Goal: Task Accomplishment & Management: Complete application form

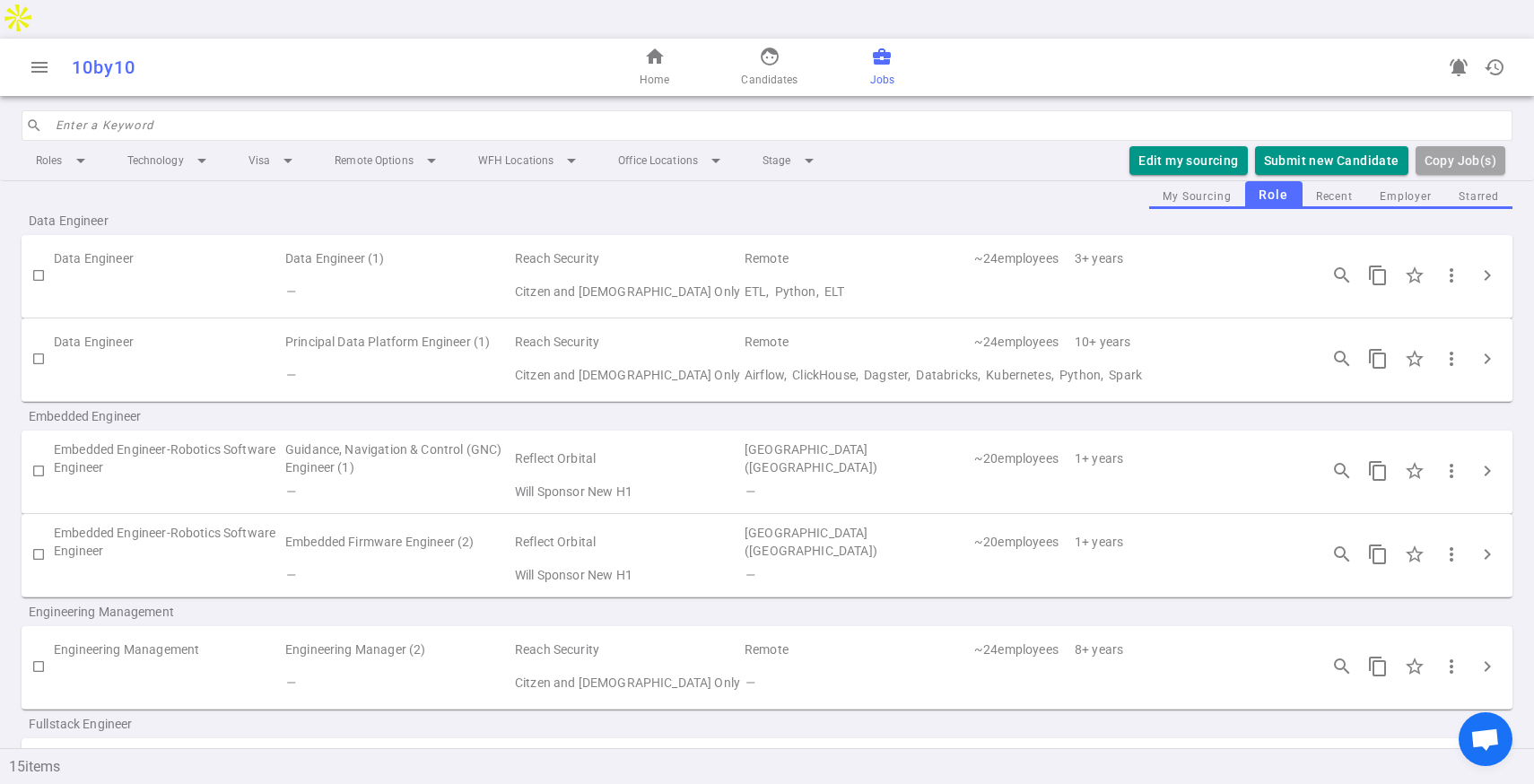
scroll to position [30, 0]
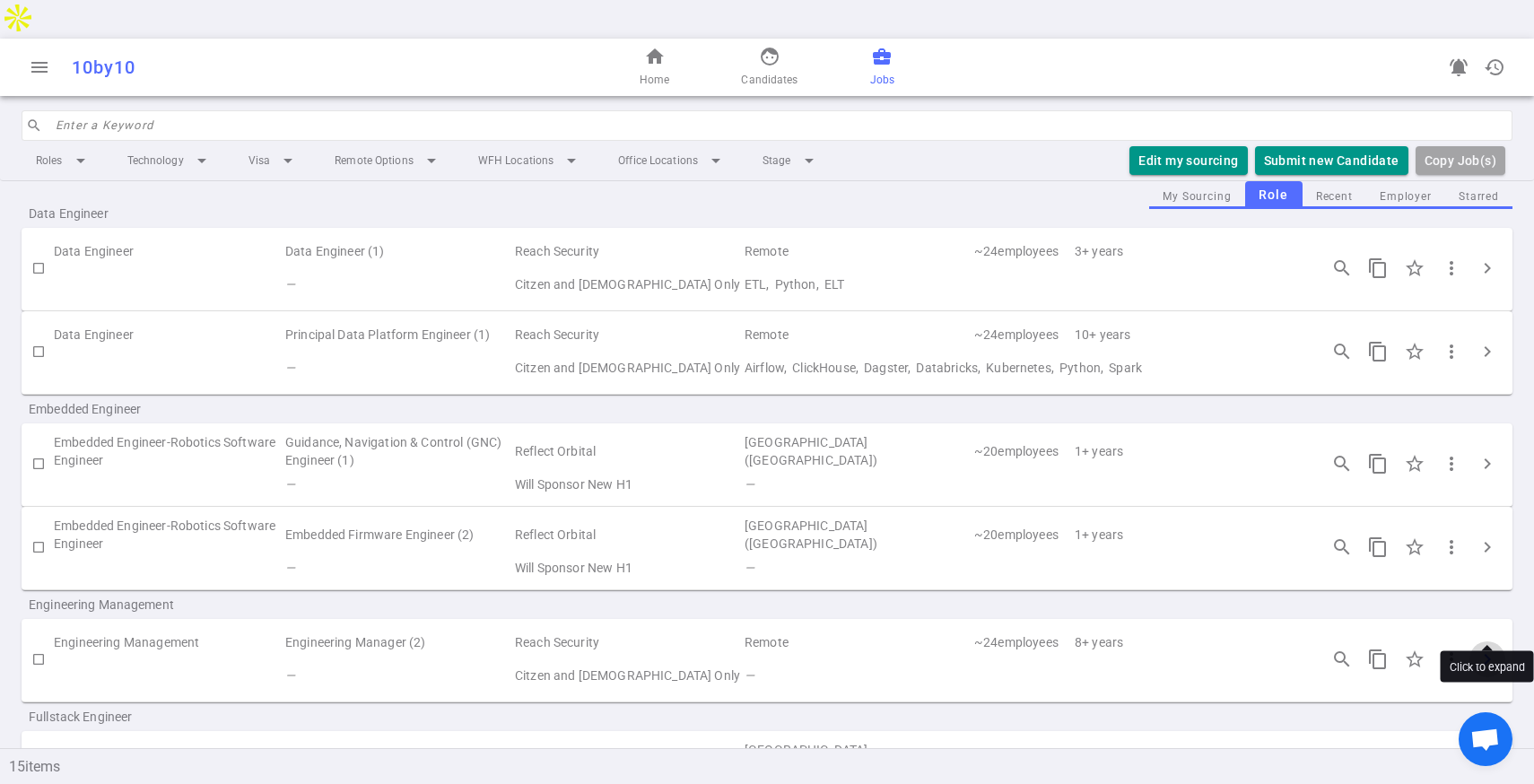
click at [1479, 648] on span "chevron_right" at bounding box center [1487, 659] width 22 height 22
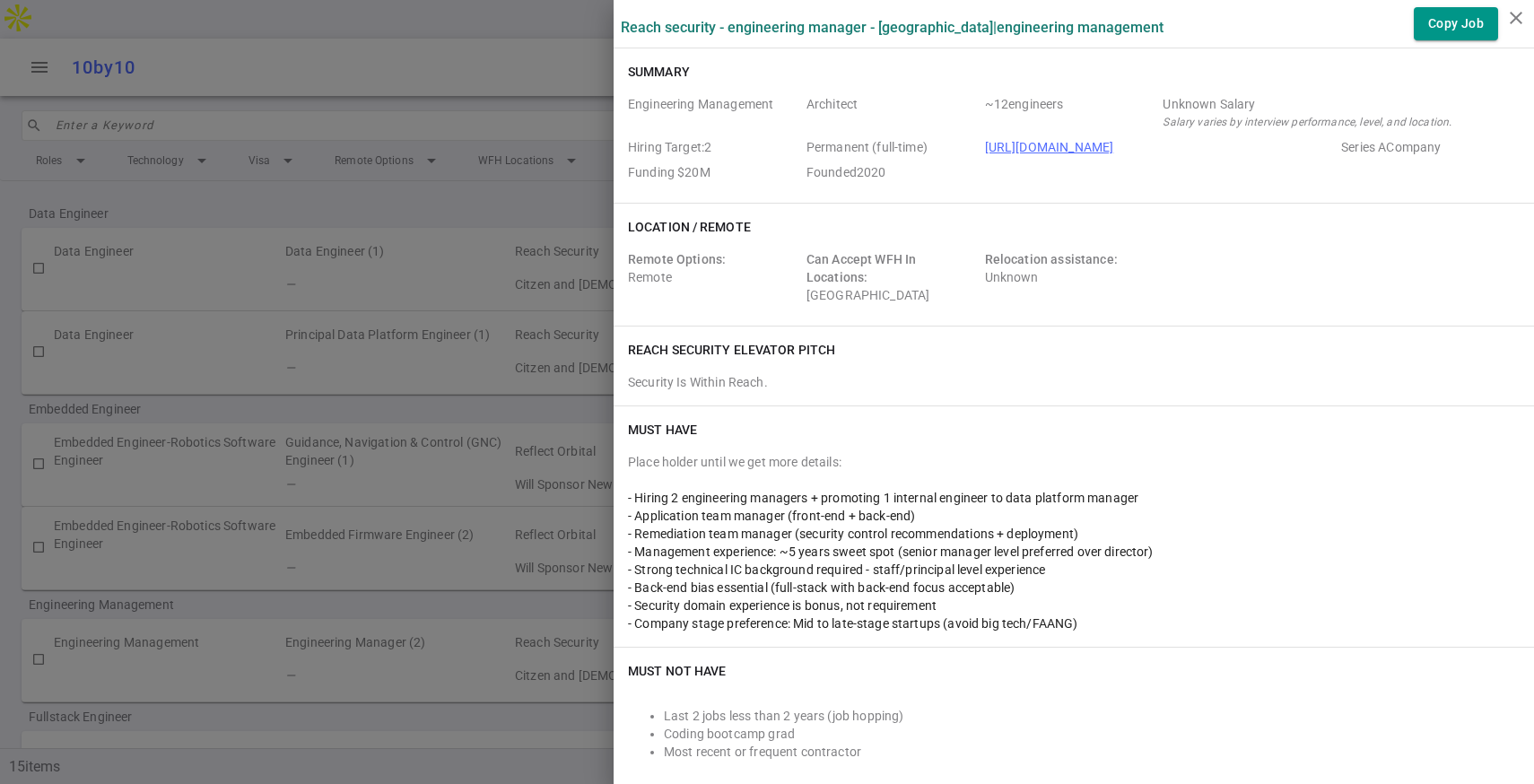
click at [1014, 151] on link "[URL][DOMAIN_NAME]" at bounding box center [1049, 147] width 129 height 14
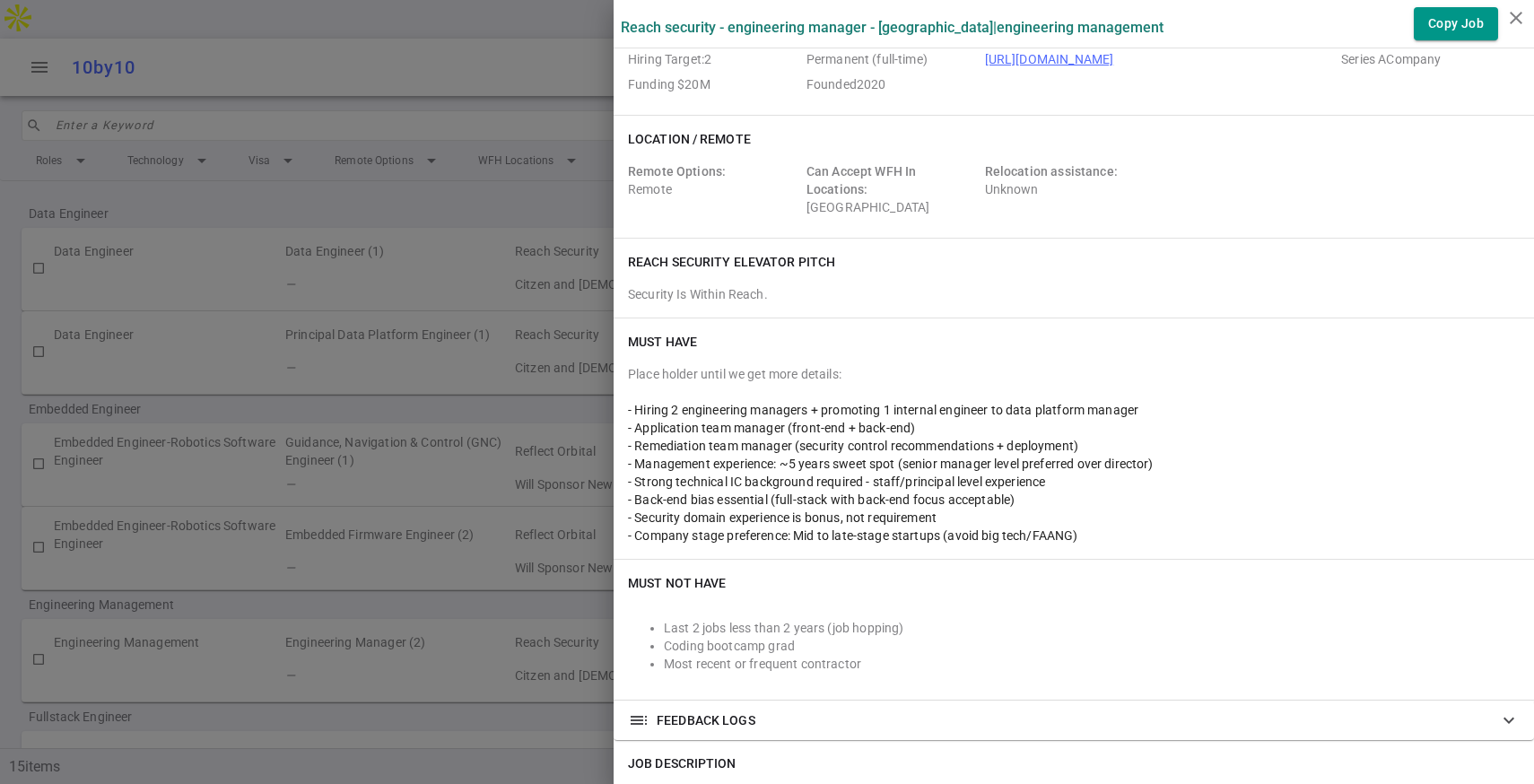
scroll to position [0, 0]
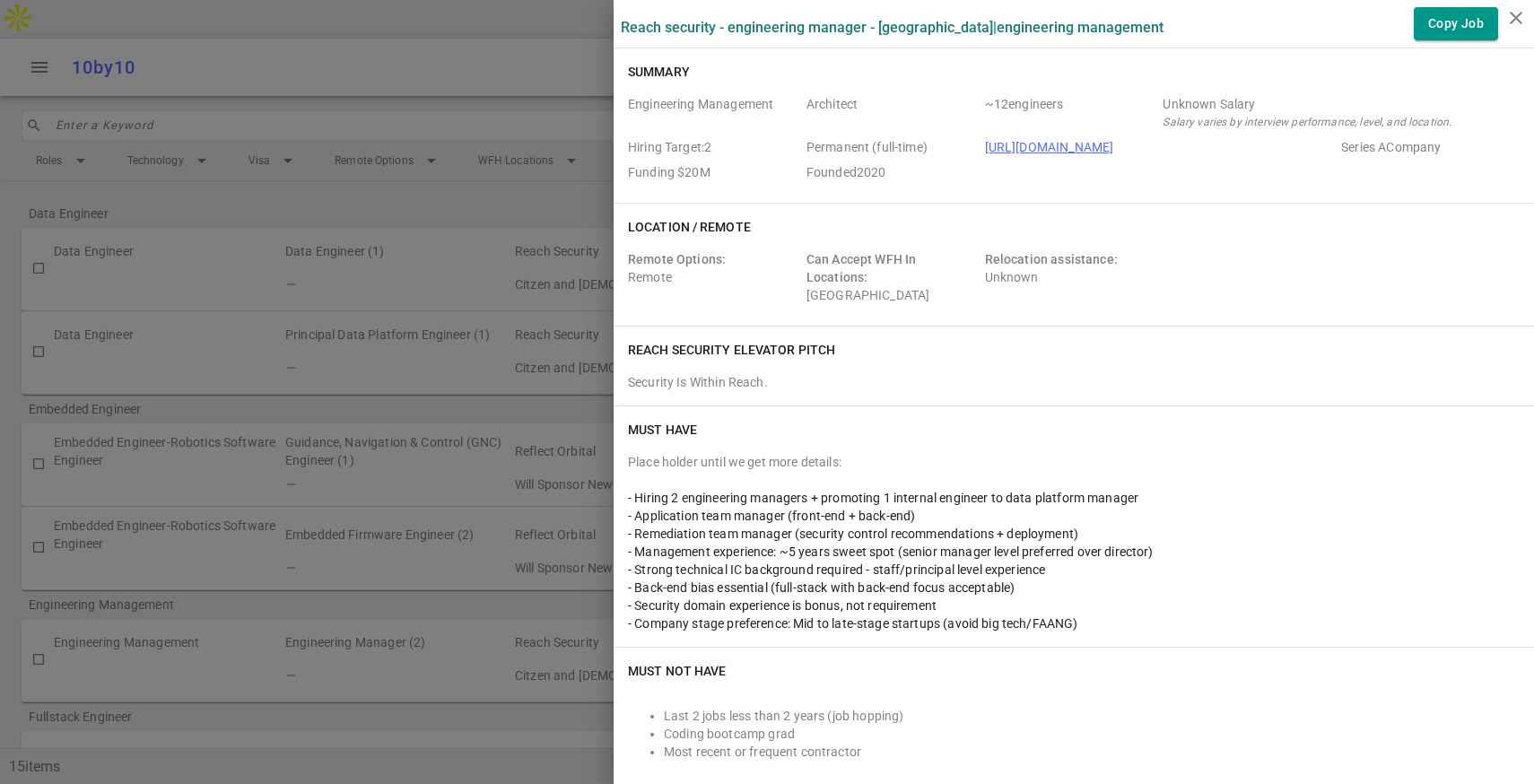
click at [371, 349] on div at bounding box center [767, 392] width 1534 height 784
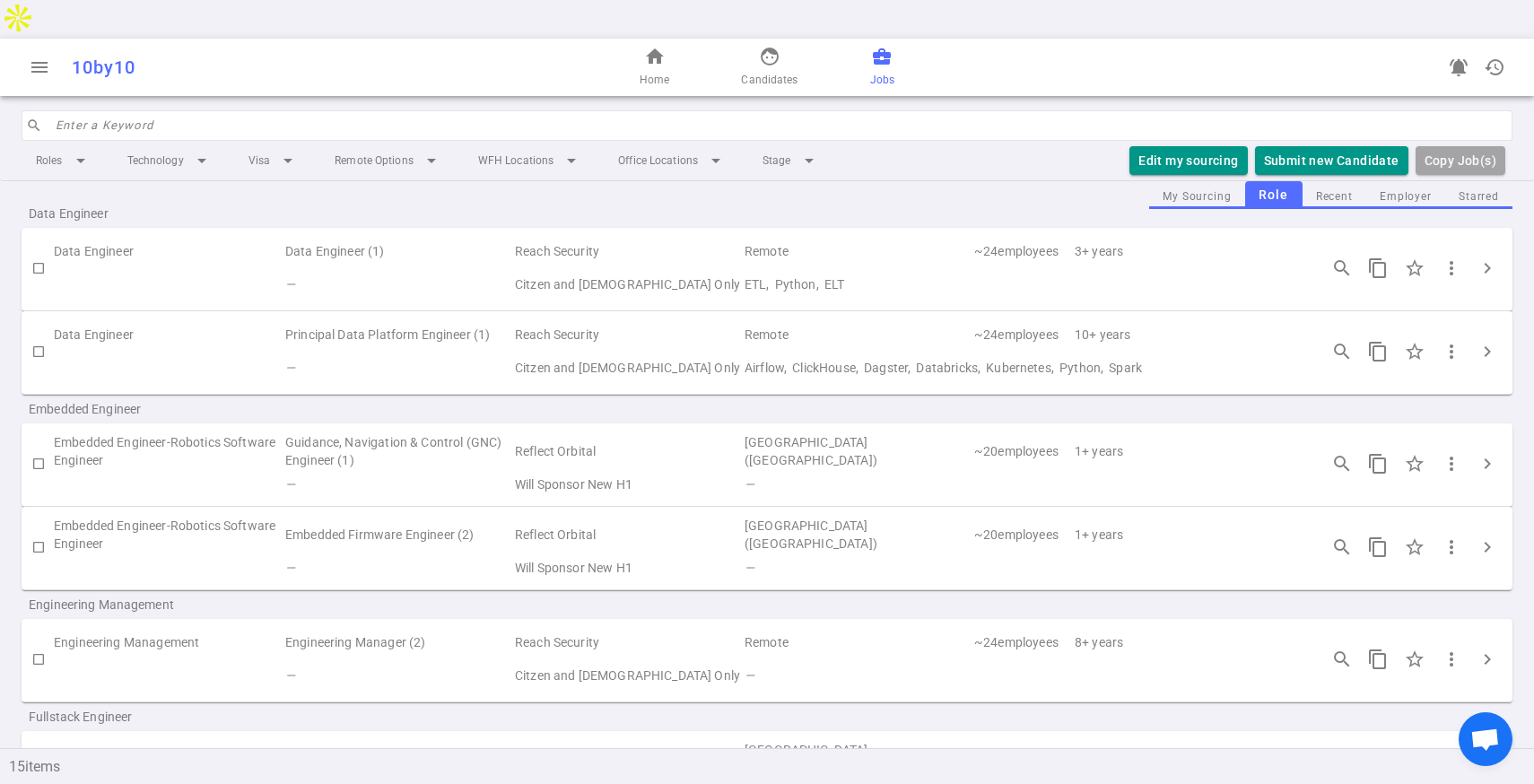
click at [37, 644] on input "checkbox" at bounding box center [39, 659] width 31 height 31
checkbox input "true"
click at [1257, 146] on button "Submit Candidate to ( 1 ) Jobs" at bounding box center [1308, 160] width 200 height 30
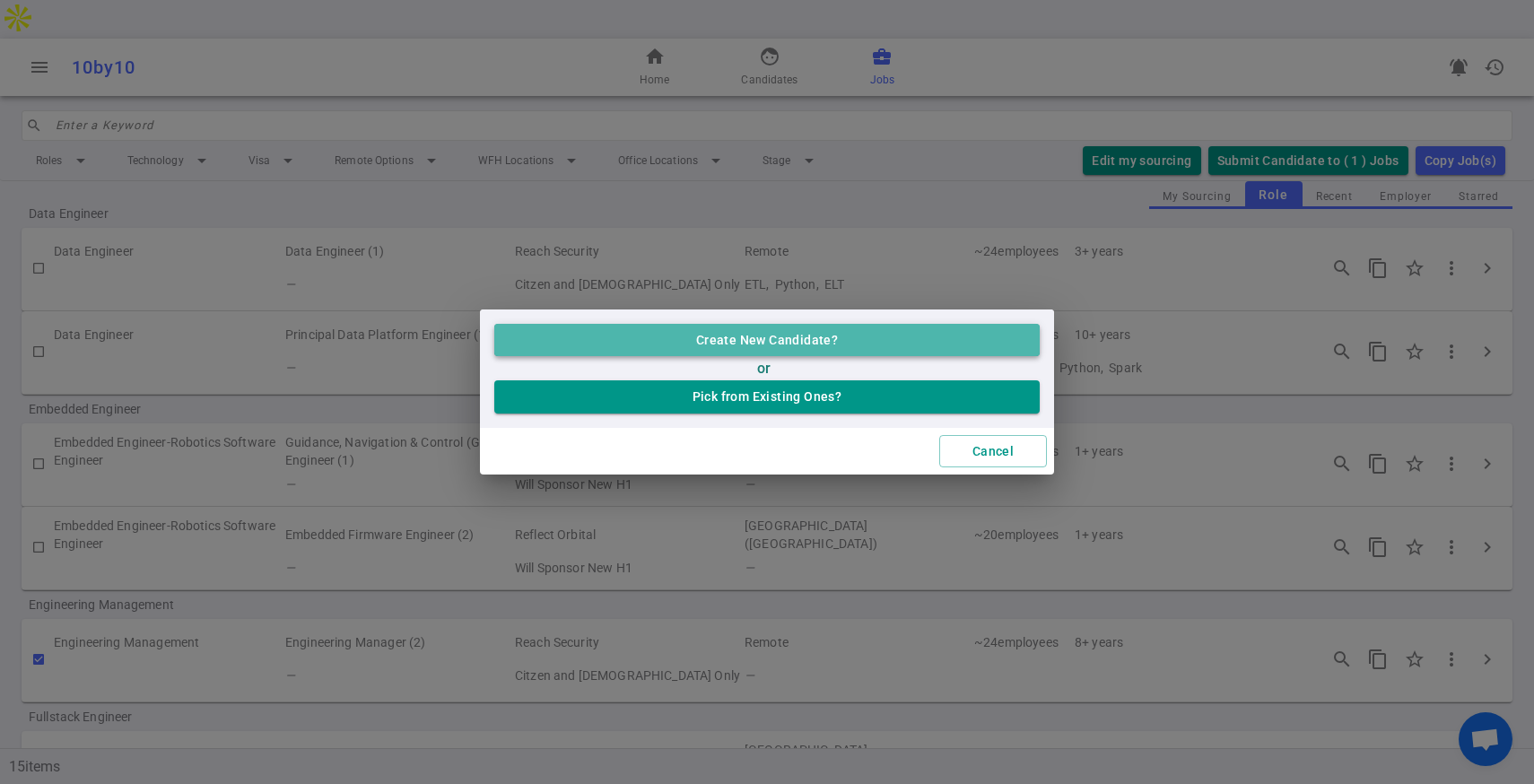
click at [728, 345] on button "Create New Candidate?" at bounding box center [767, 340] width 546 height 33
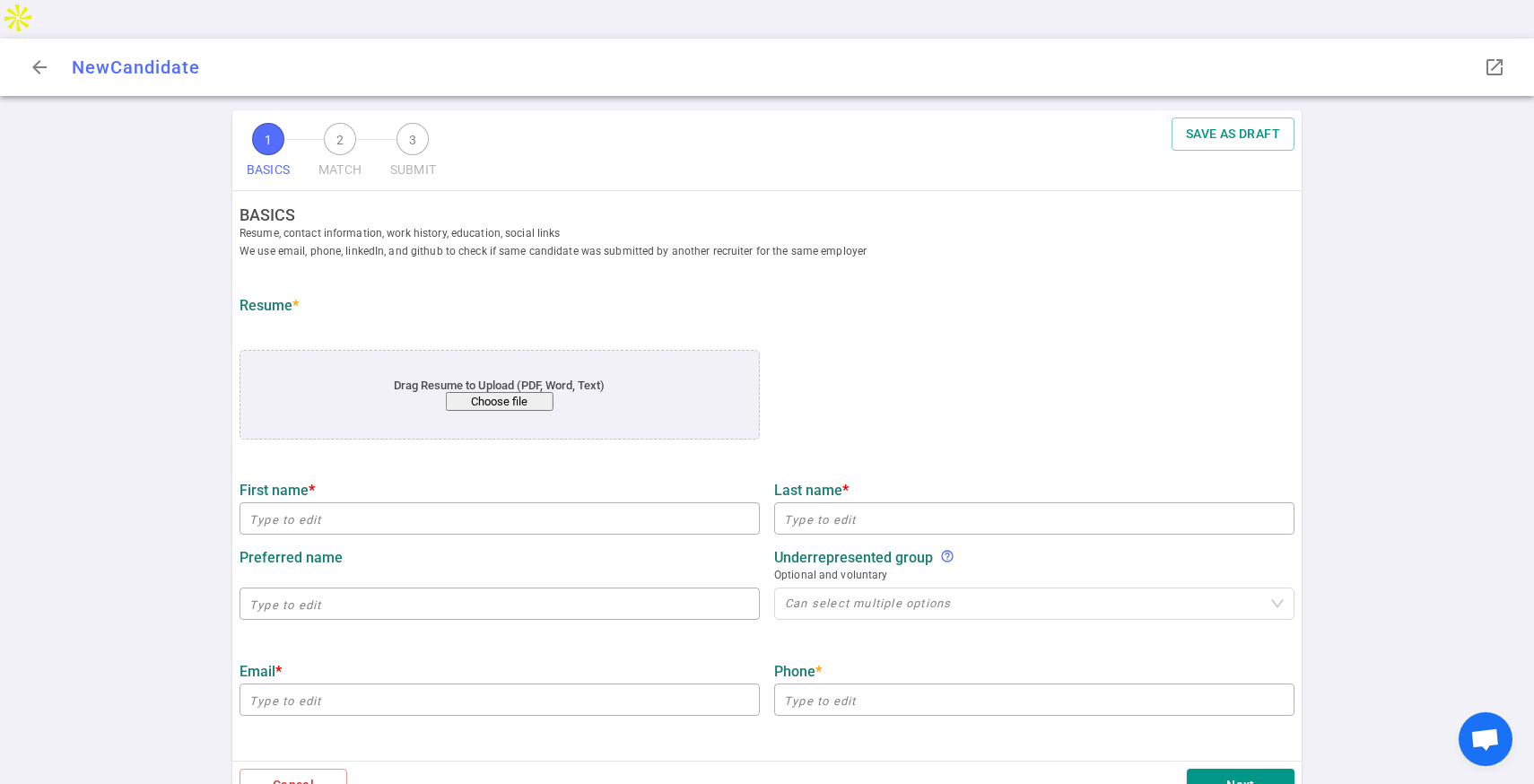
click at [485, 392] on button "Choose file" at bounding box center [500, 401] width 108 height 19
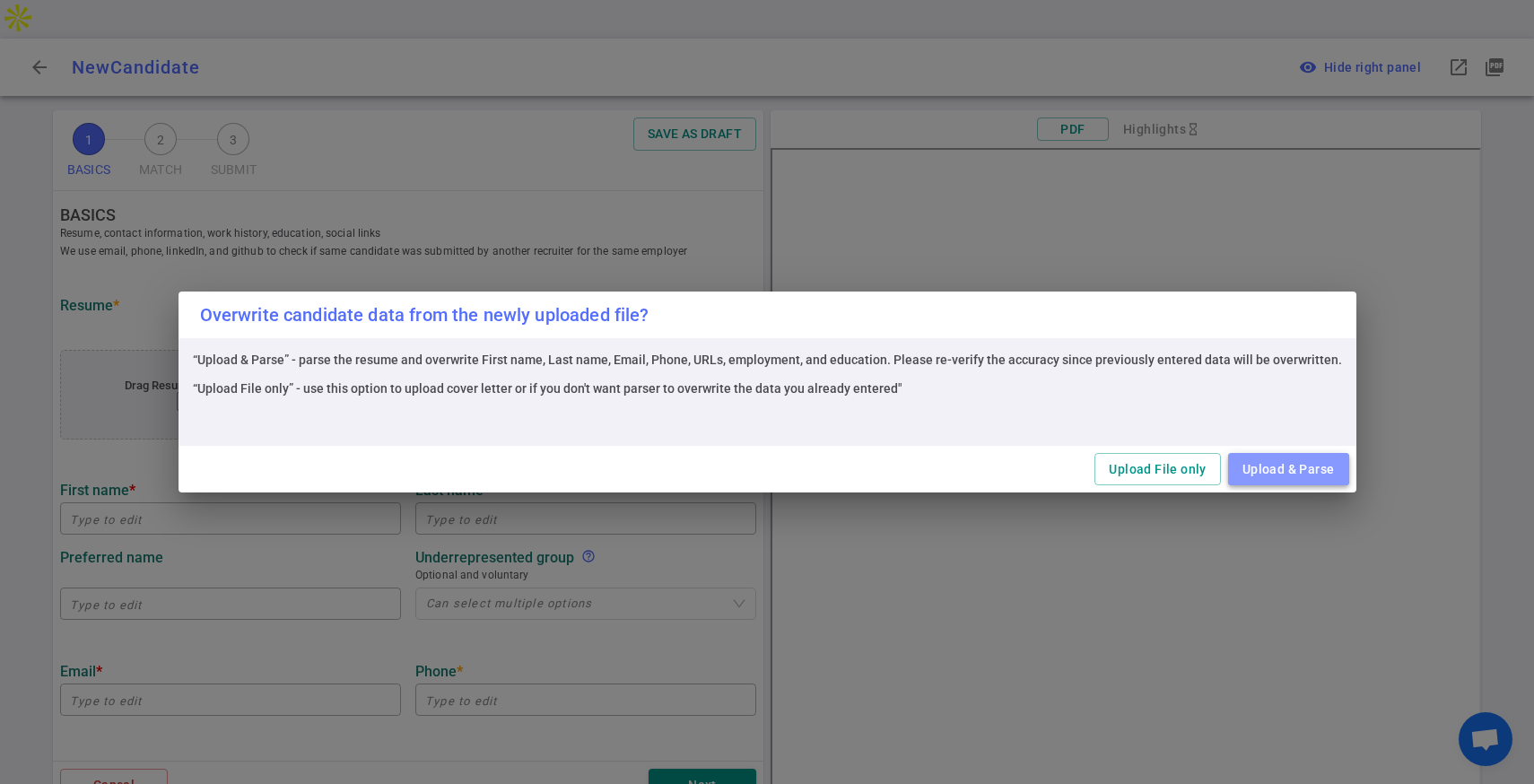
click at [1284, 473] on button "Upload & Parse" at bounding box center [1288, 469] width 121 height 33
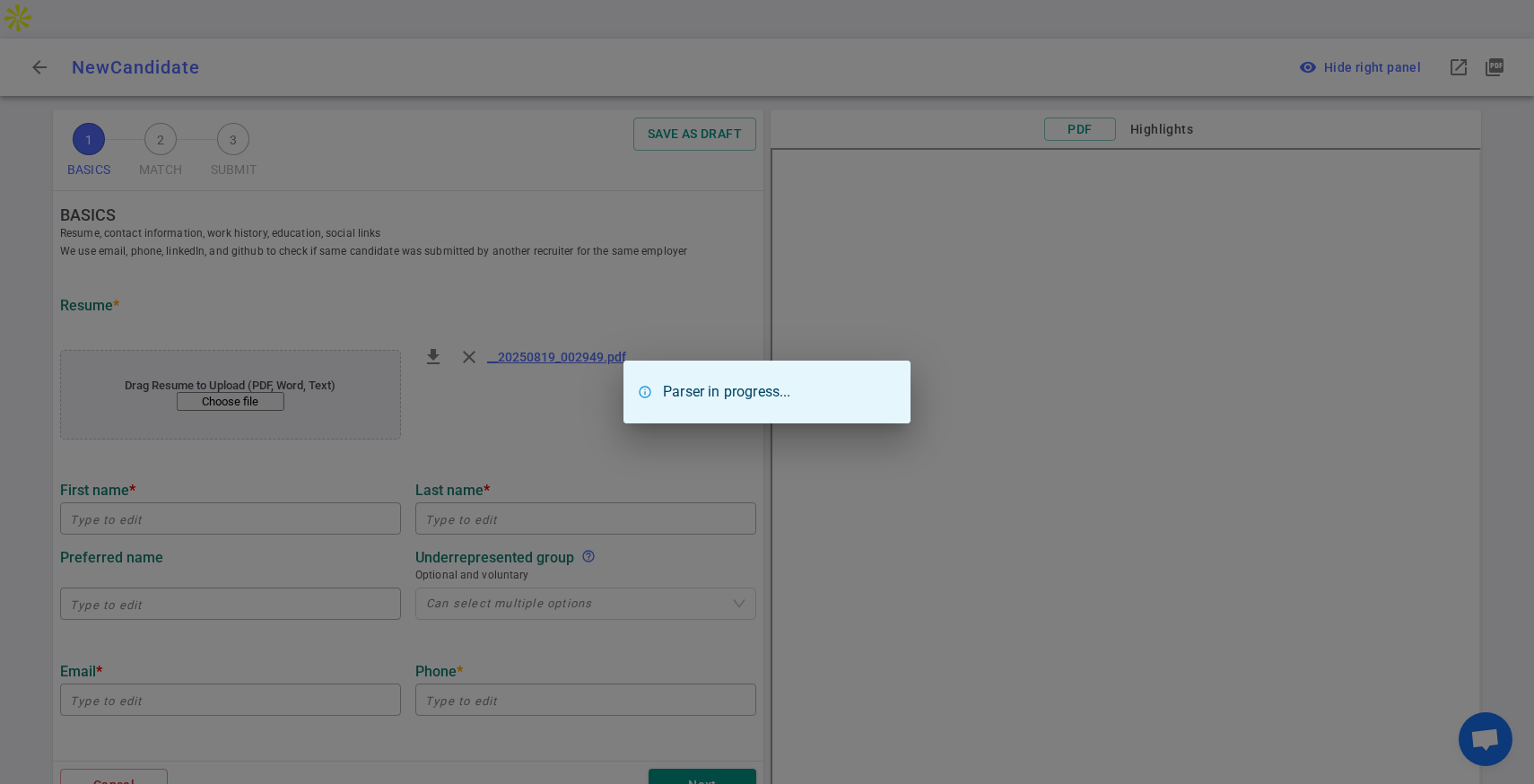
type input "[PERSON_NAME]"
type input "Krishnamurthy"
type input "[EMAIL_ADDRESS][DOMAIN_NAME]"
type input "[PHONE_NUMBER]"
type input "Hyperion Ai"
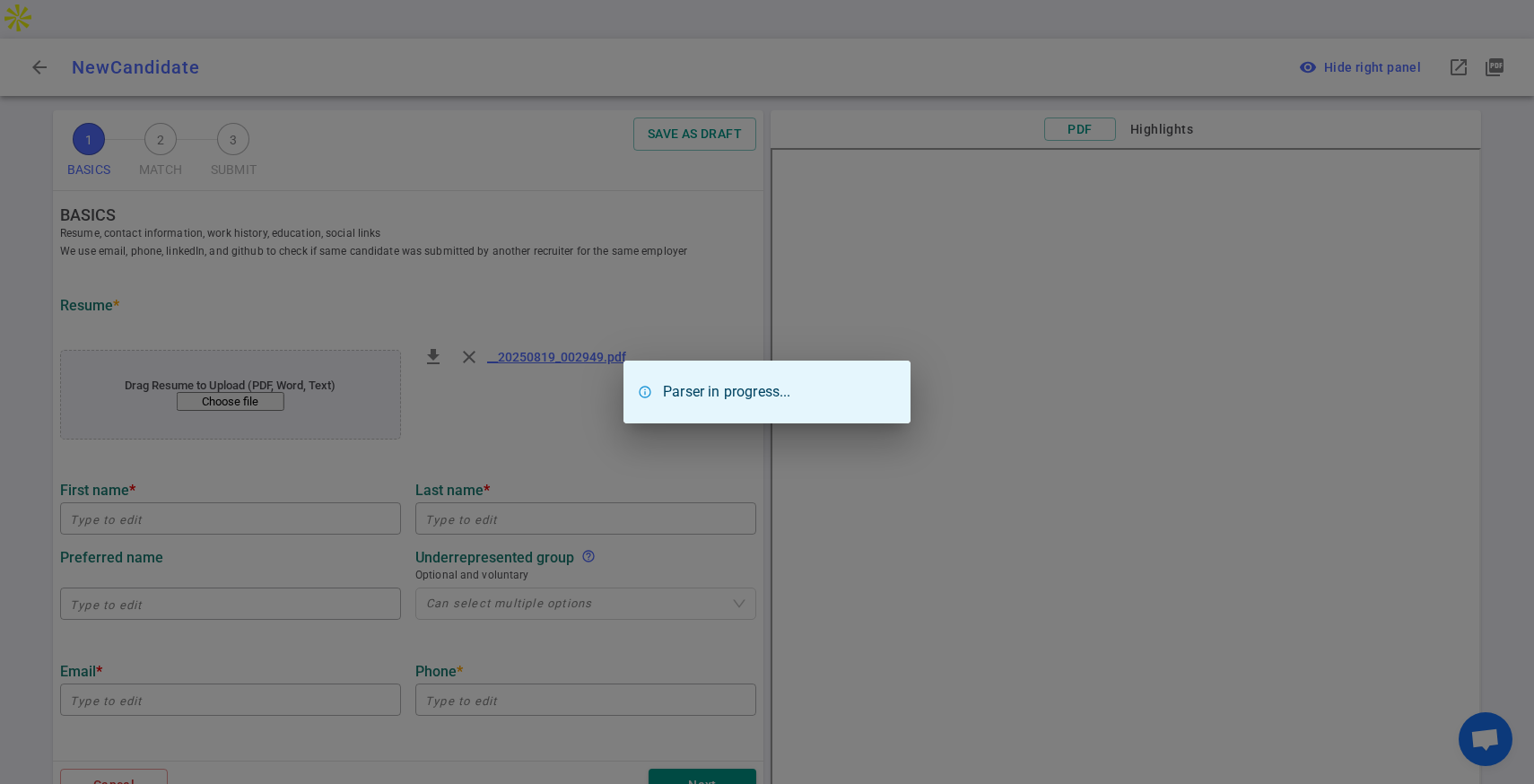
type textarea "CTO and Co-founder"
type input "28.7"
type input "[GEOGRAPHIC_DATA]"
type input "computer science and engineering"
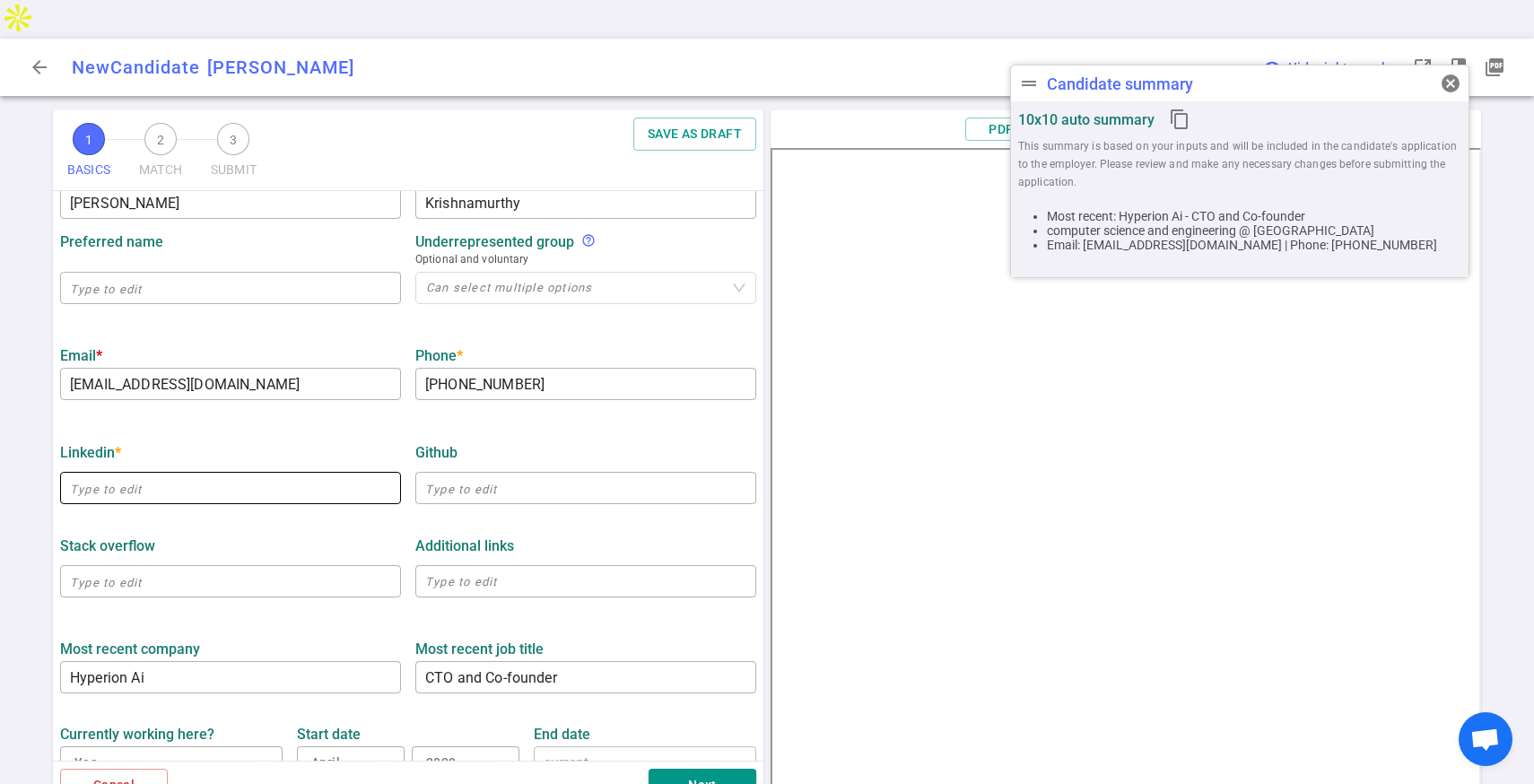
scroll to position [319, 0]
click at [167, 471] on input "text" at bounding box center [230, 485] width 341 height 29
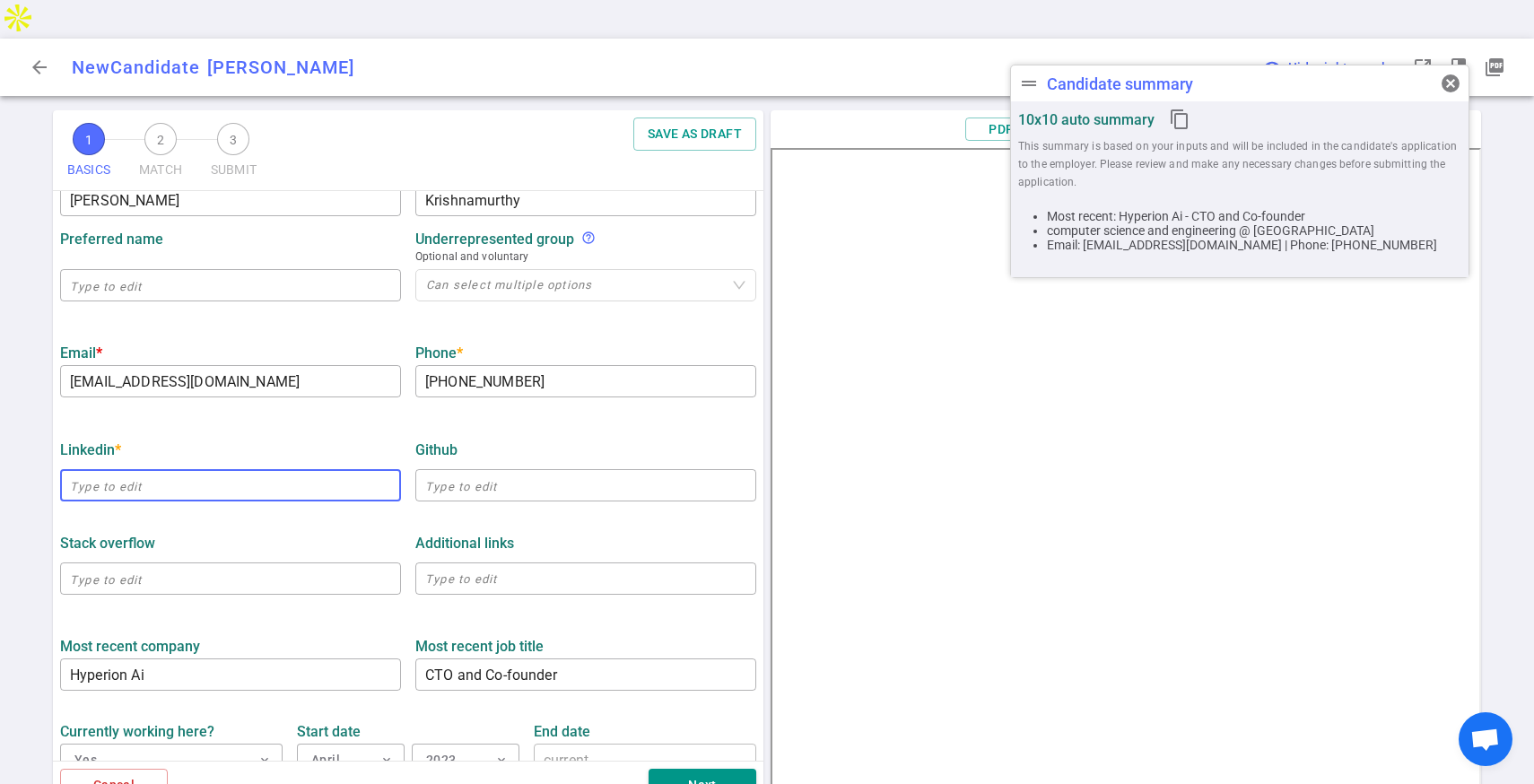
paste input "[URL][DOMAIN_NAME][PERSON_NAME]"
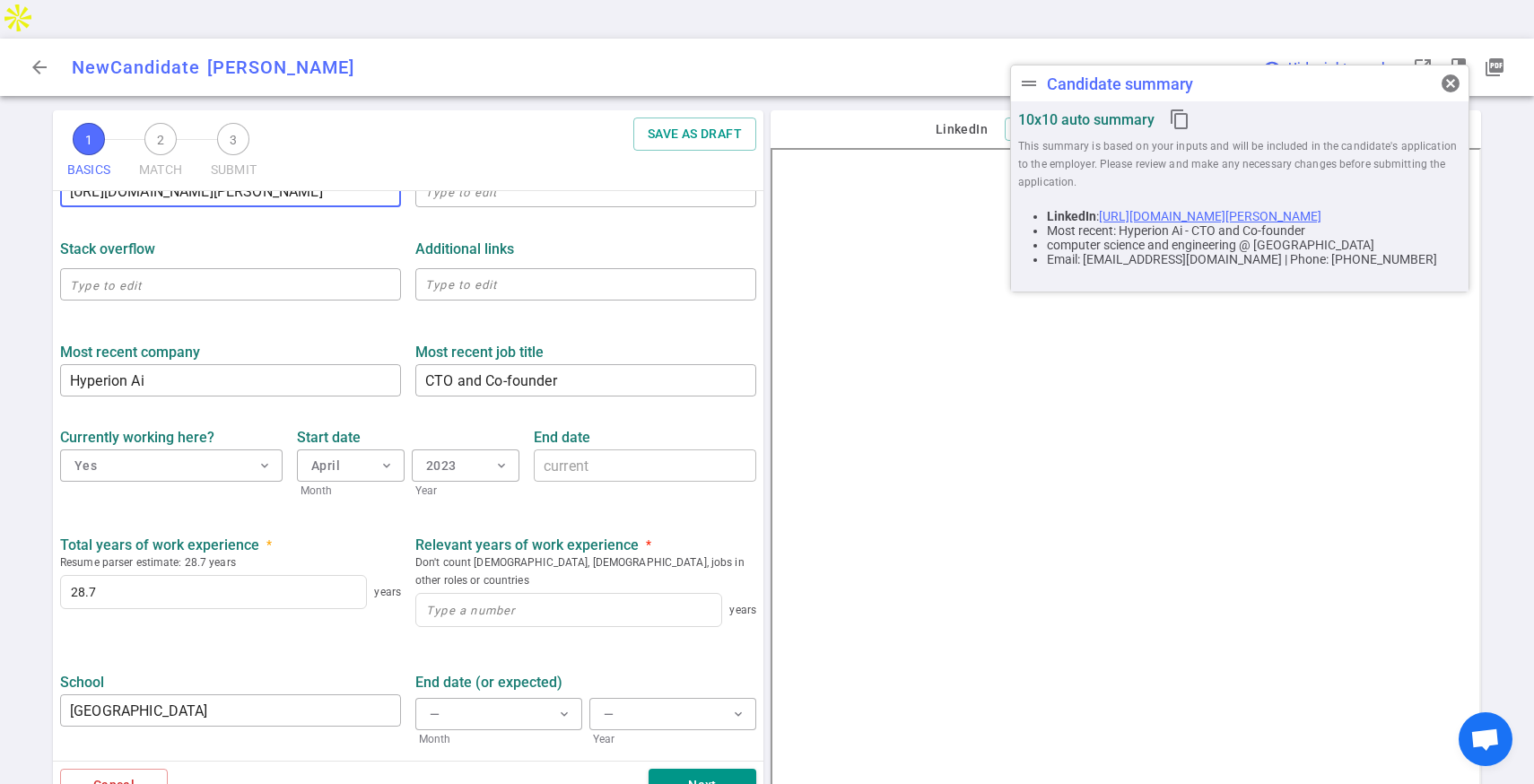
scroll to position [618, 0]
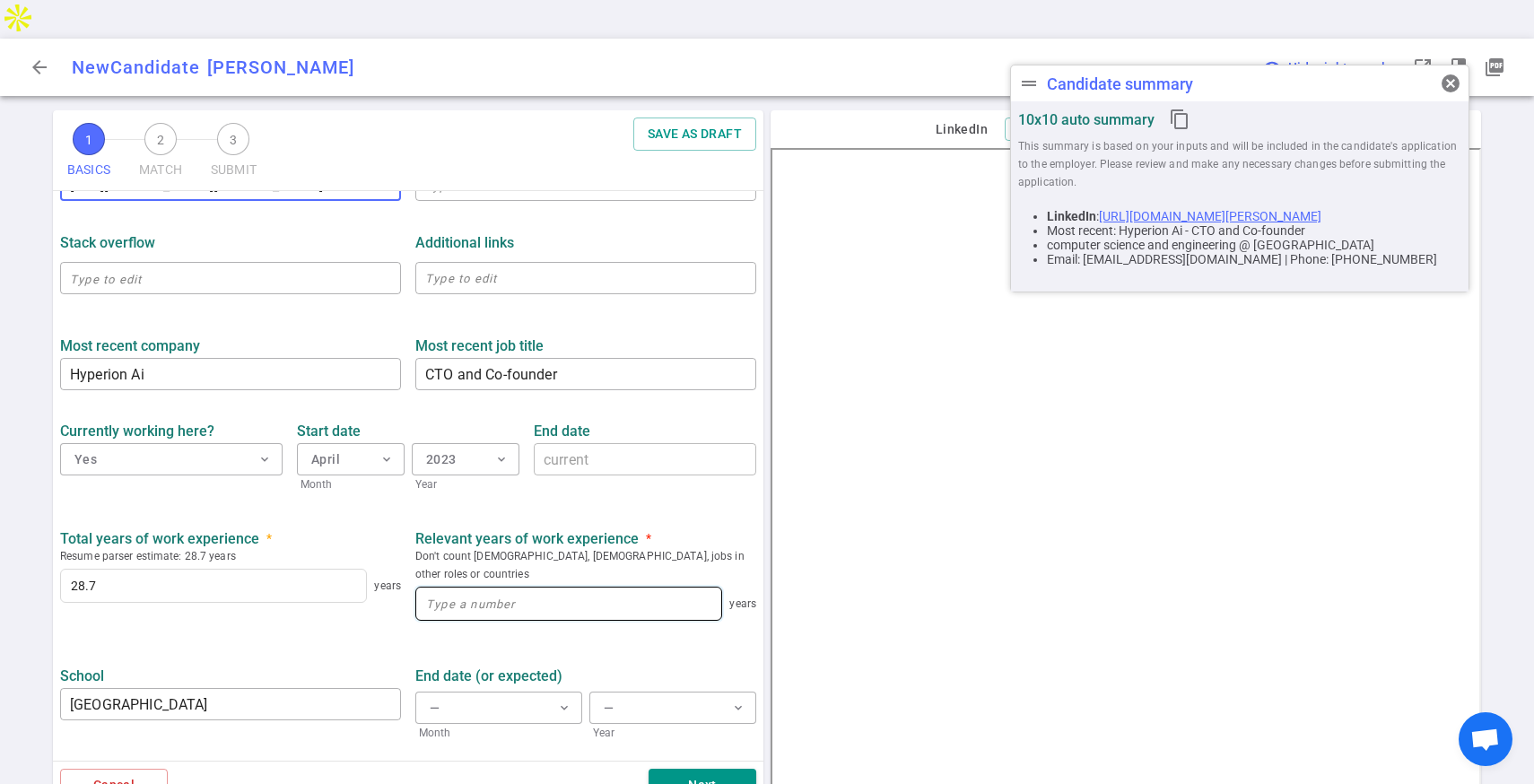
type input "[URL][DOMAIN_NAME][PERSON_NAME]"
click at [483, 588] on input at bounding box center [568, 604] width 305 height 32
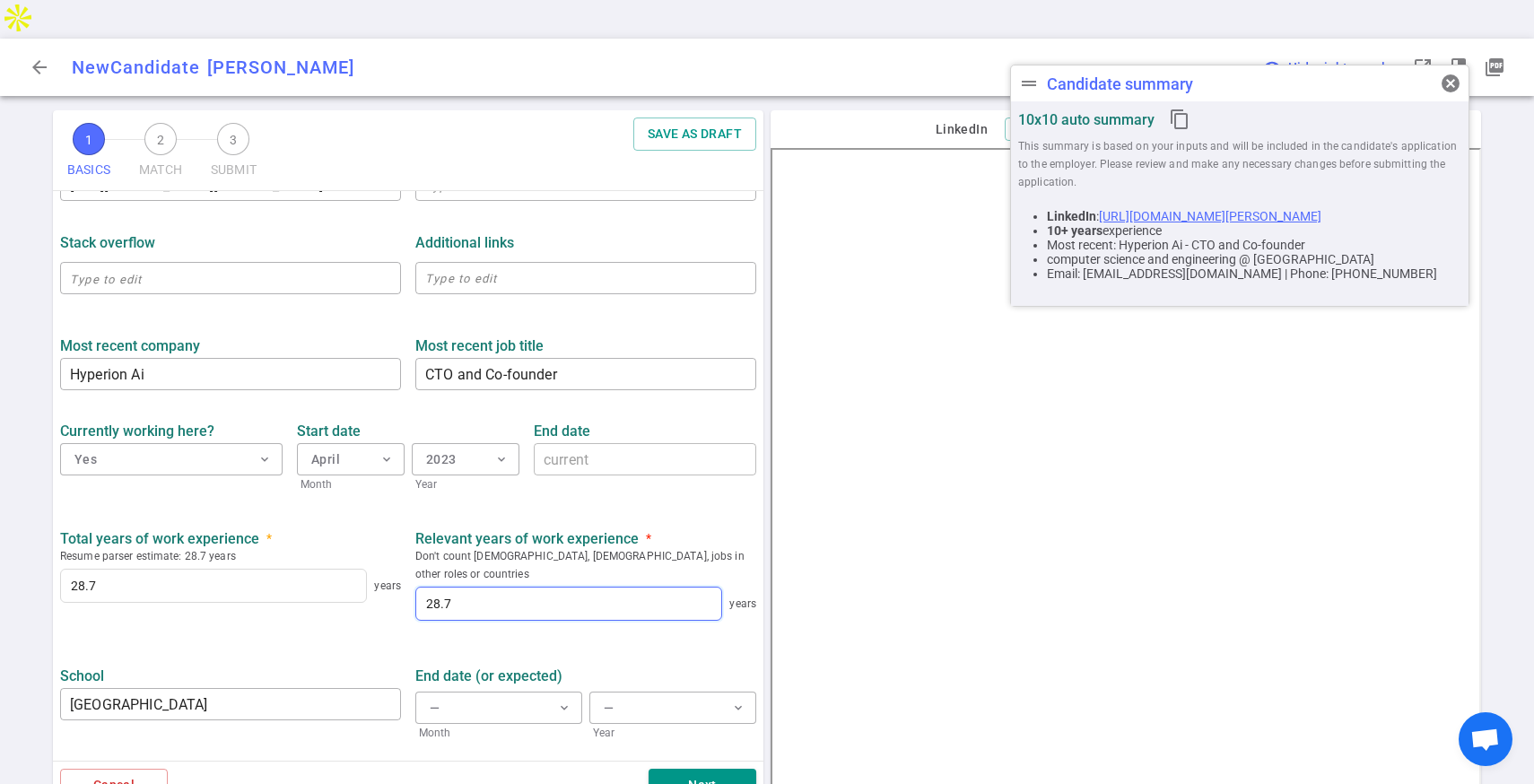
type input "28.7"
click at [1448, 86] on span "cancel" at bounding box center [1450, 84] width 22 height 22
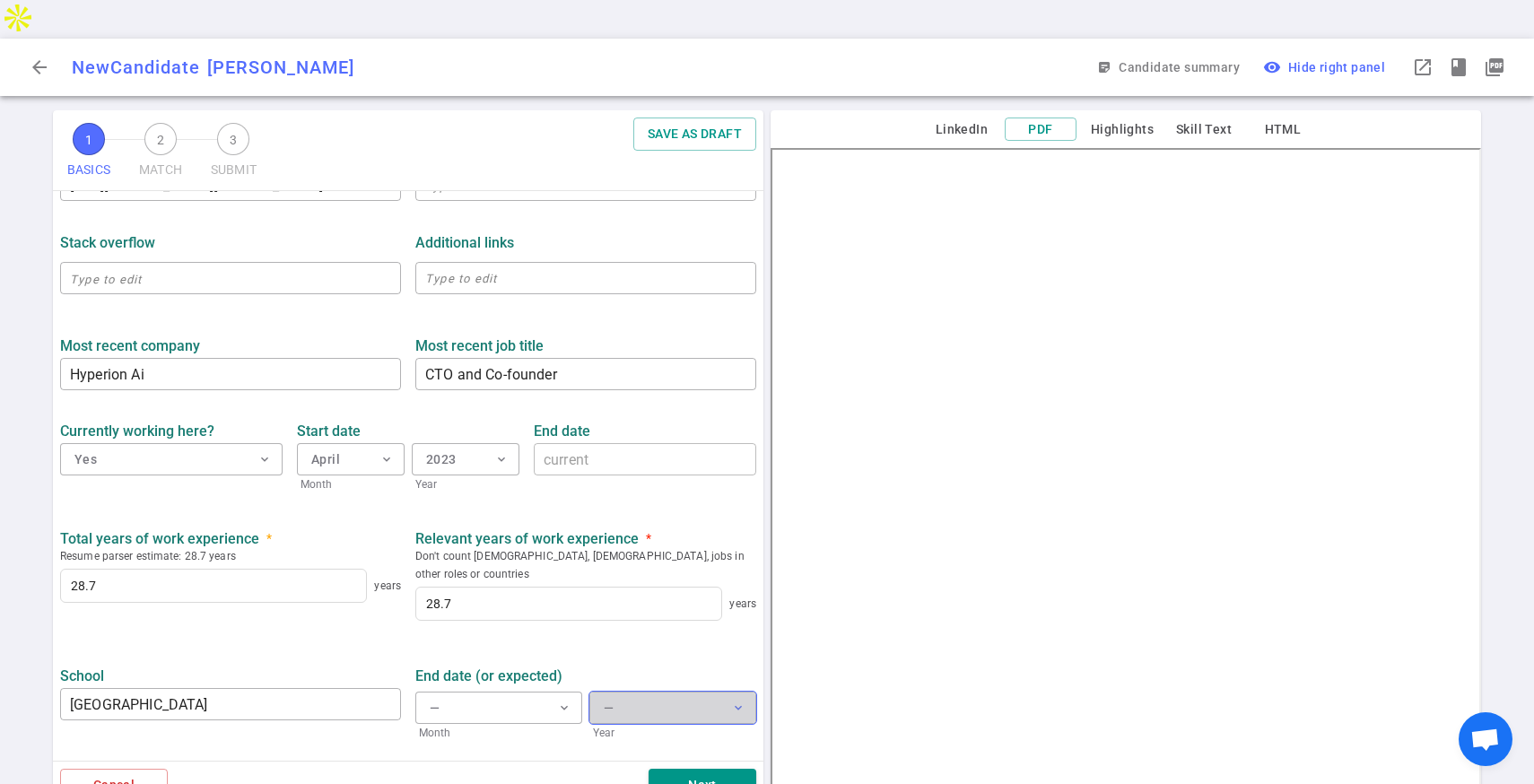
click at [612, 697] on div "—" at bounding box center [608, 707] width 10 height 23
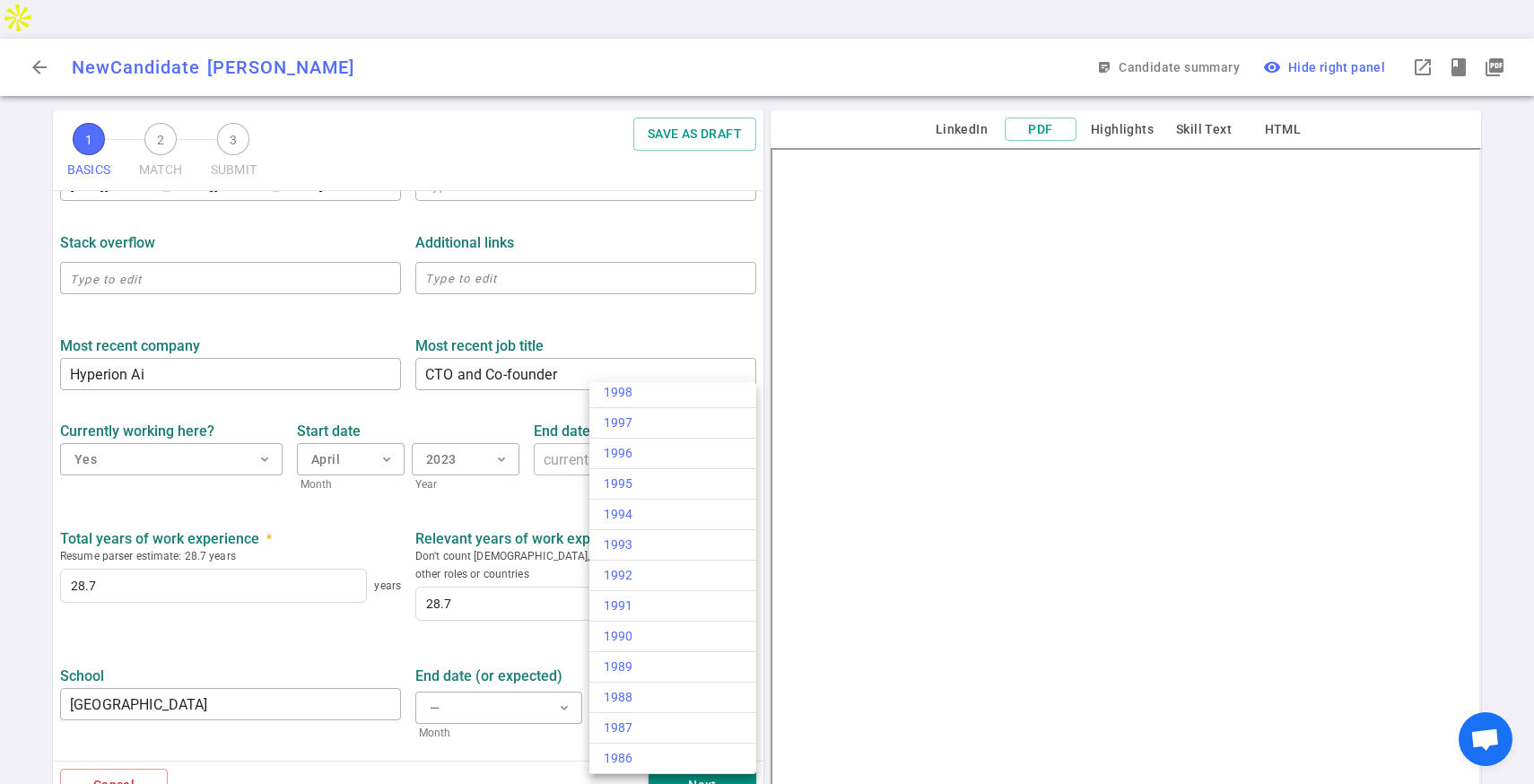
scroll to position [871, 0]
click at [645, 479] on li "1995" at bounding box center [672, 470] width 167 height 31
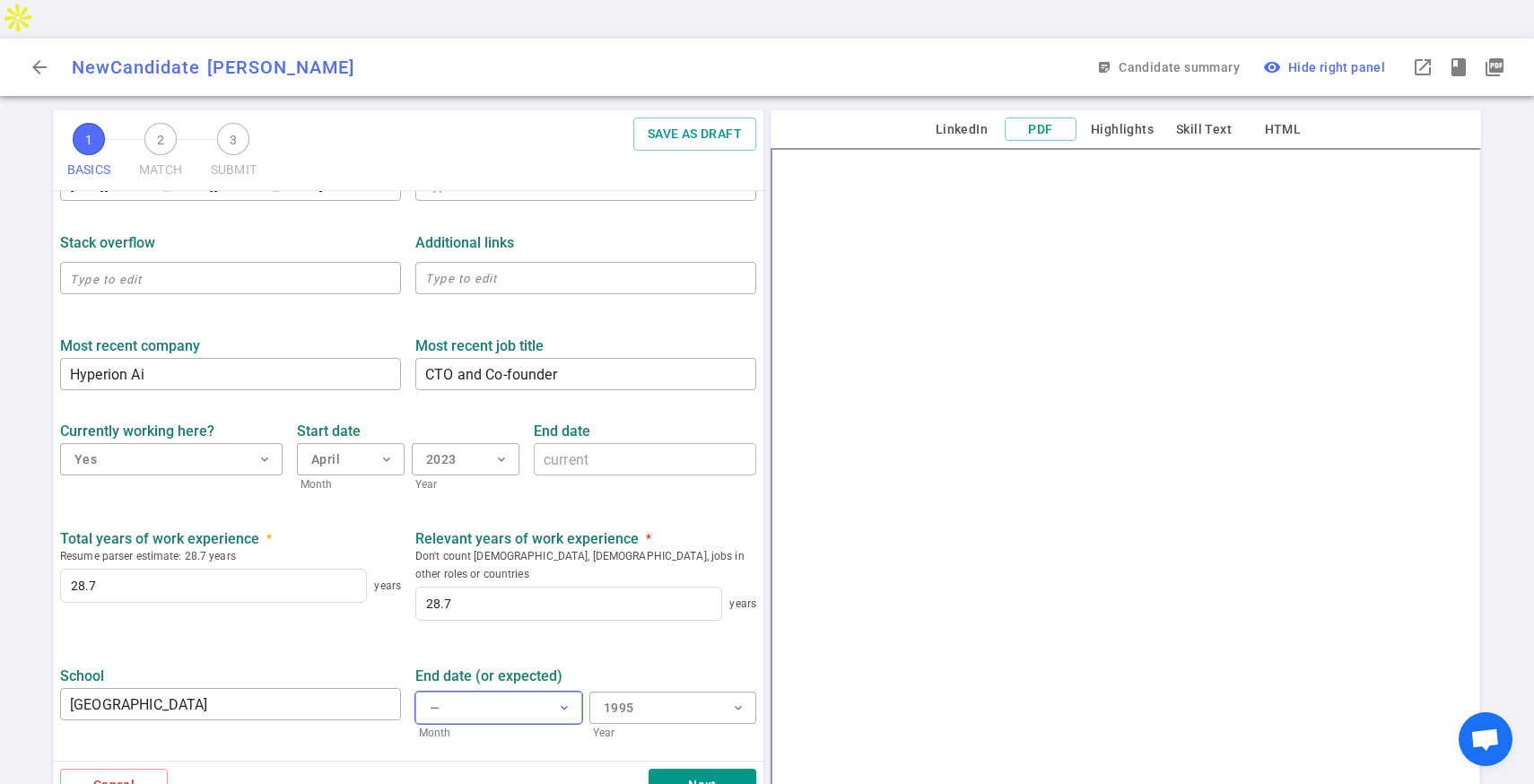
click at [527, 691] on button "— expand_more" at bounding box center [498, 707] width 167 height 32
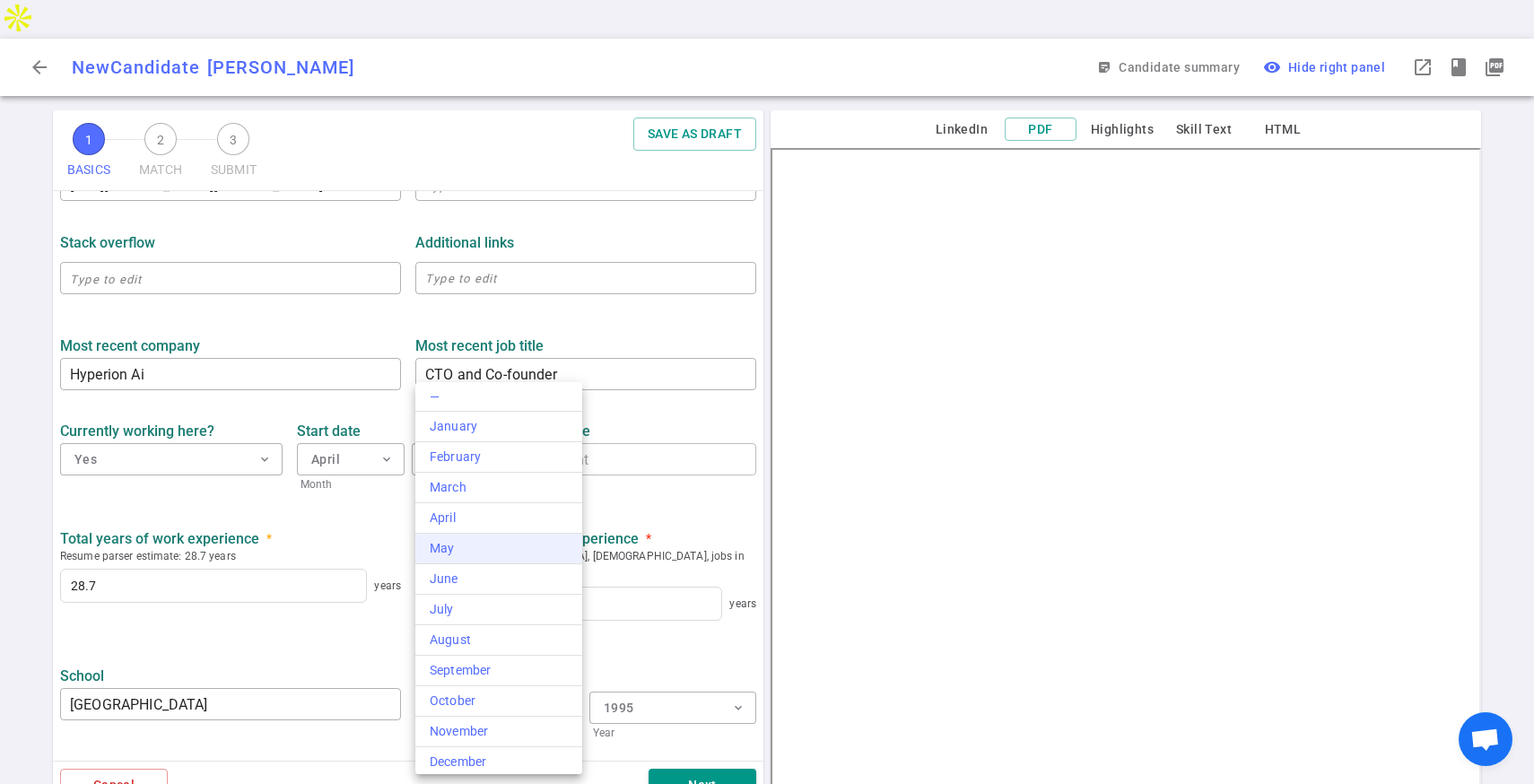
click at [512, 554] on div "May" at bounding box center [498, 548] width 138 height 19
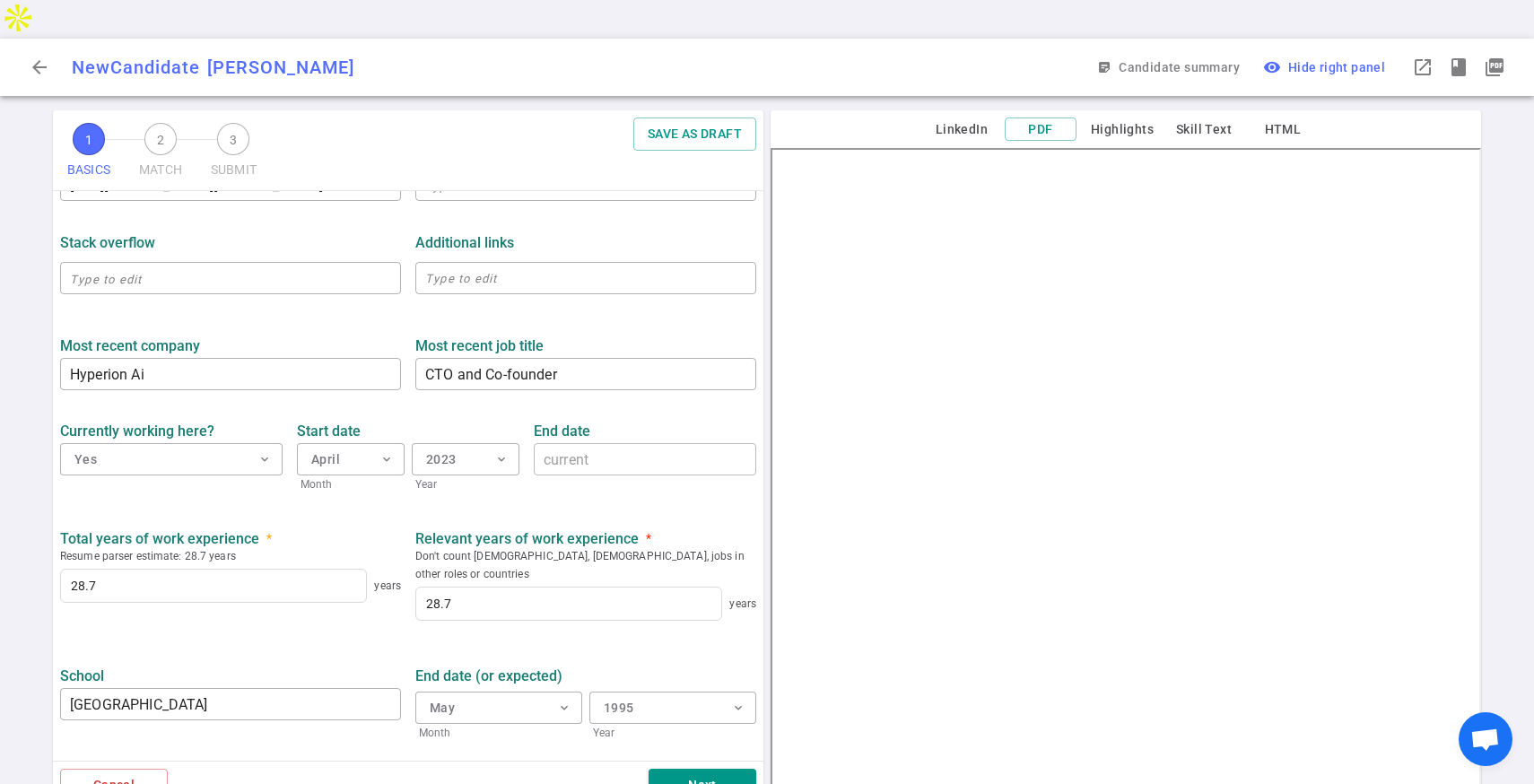
scroll to position [676, 0]
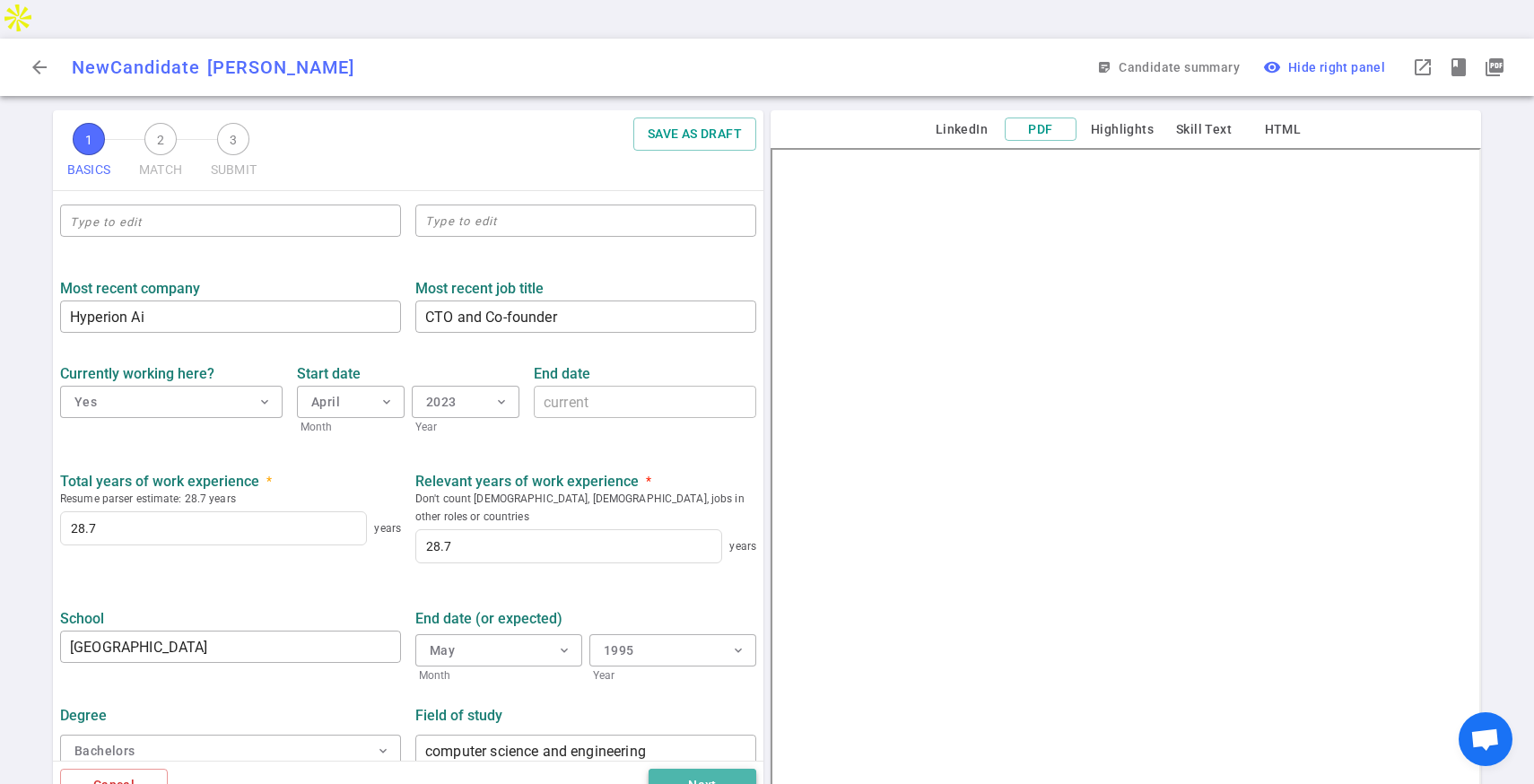
click at [671, 769] on button "Next" at bounding box center [702, 785] width 108 height 33
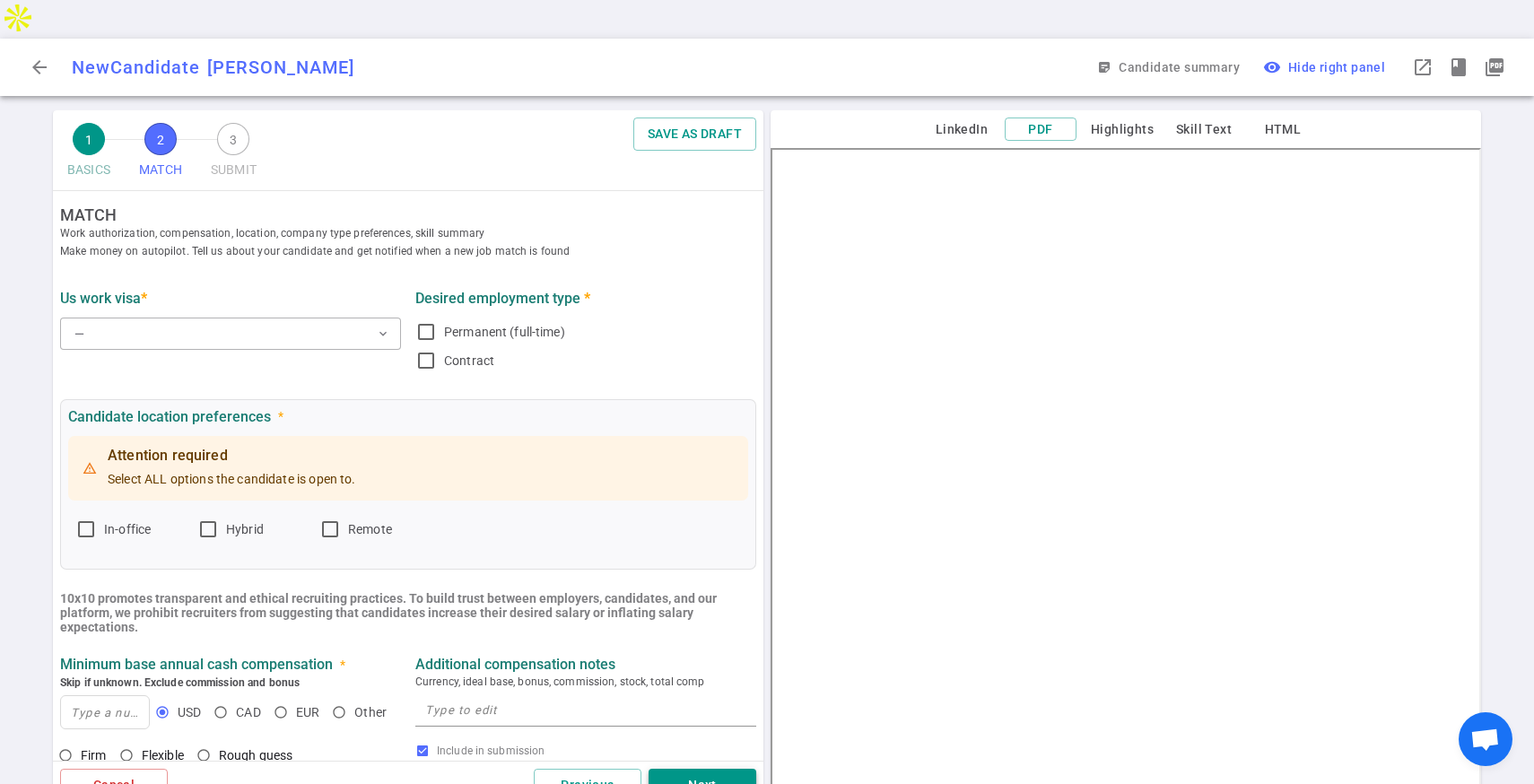
scroll to position [0, 0]
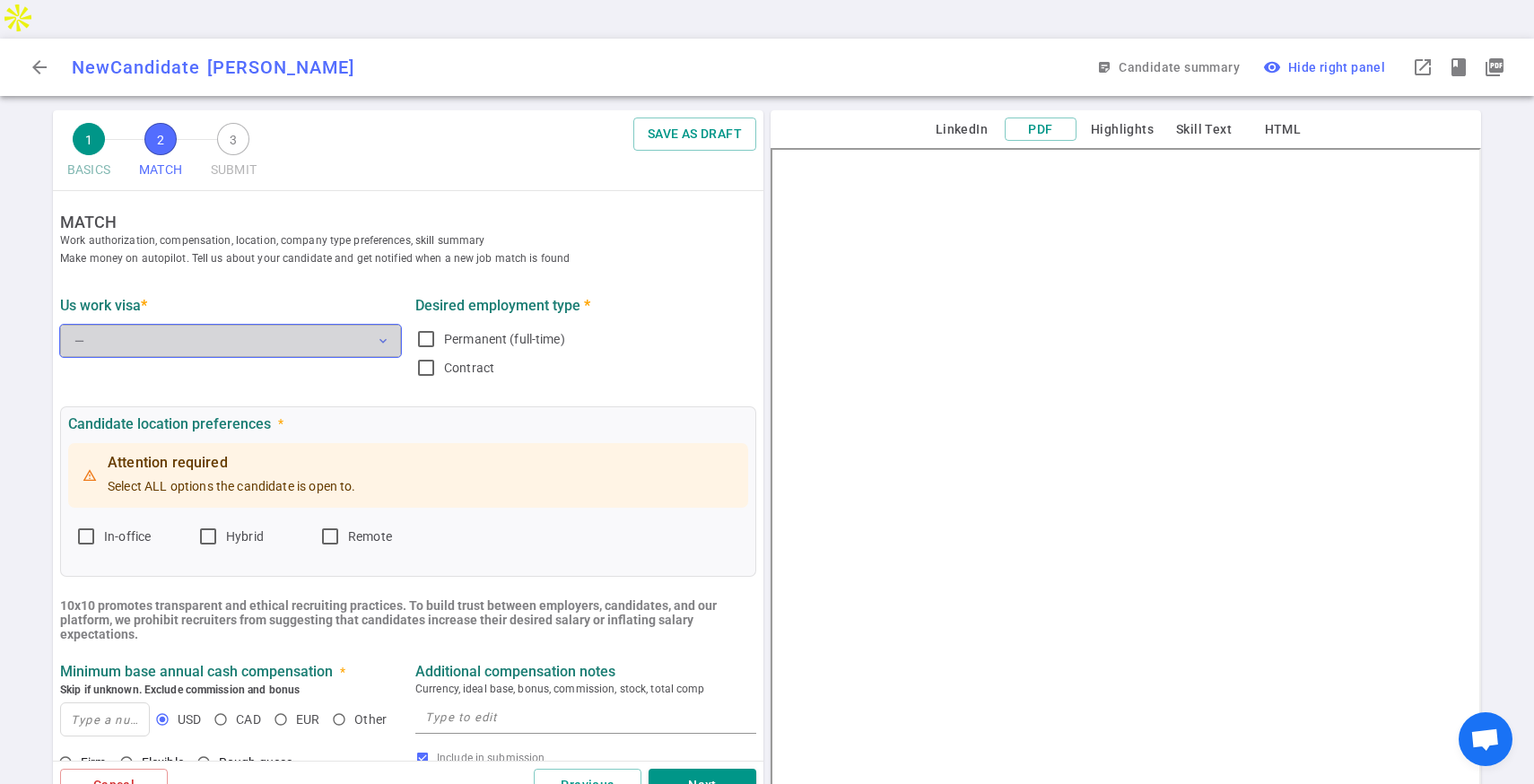
click at [326, 325] on button "— expand_more" at bounding box center [230, 341] width 341 height 32
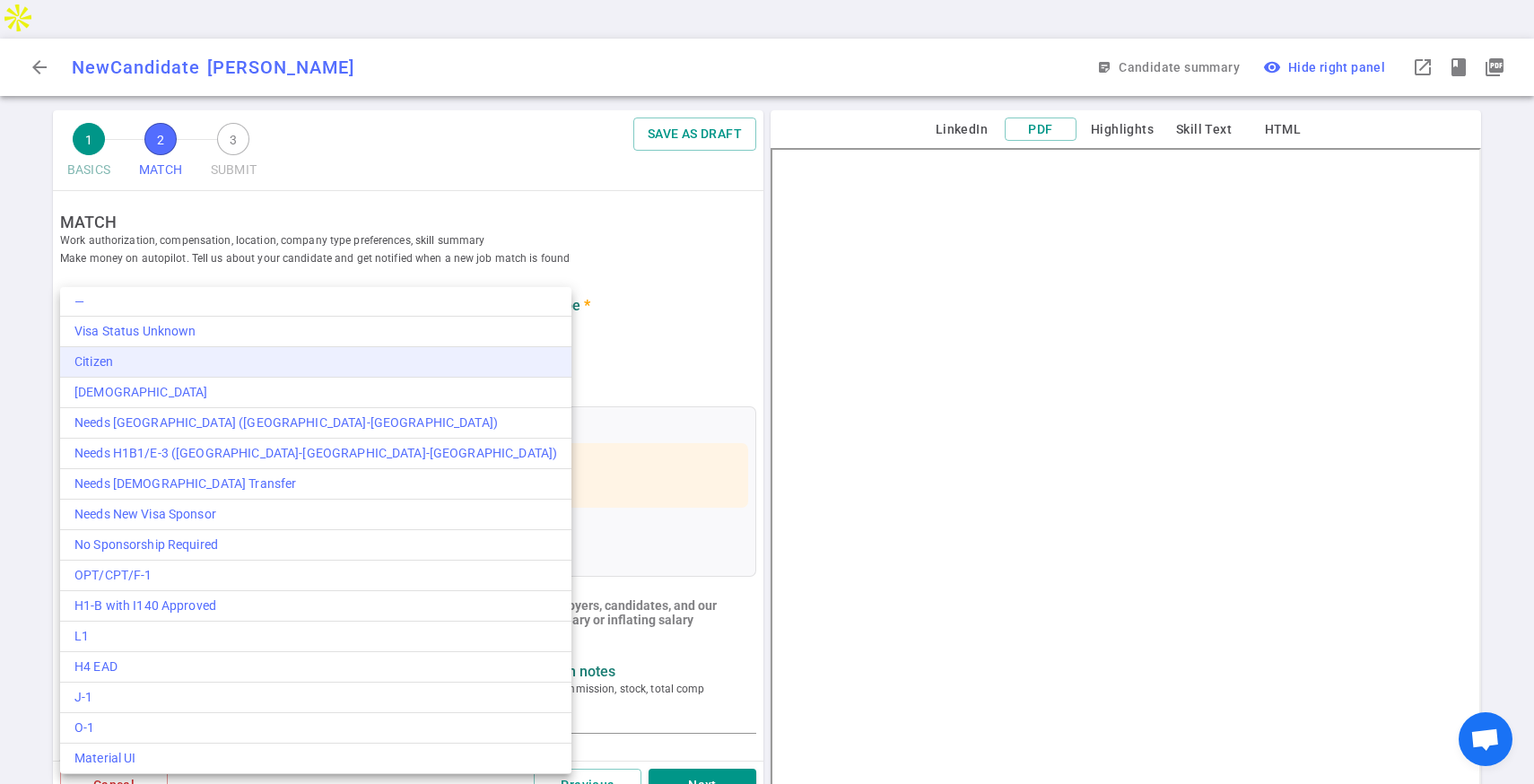
click at [292, 360] on div "Citizen" at bounding box center [316, 362] width 483 height 19
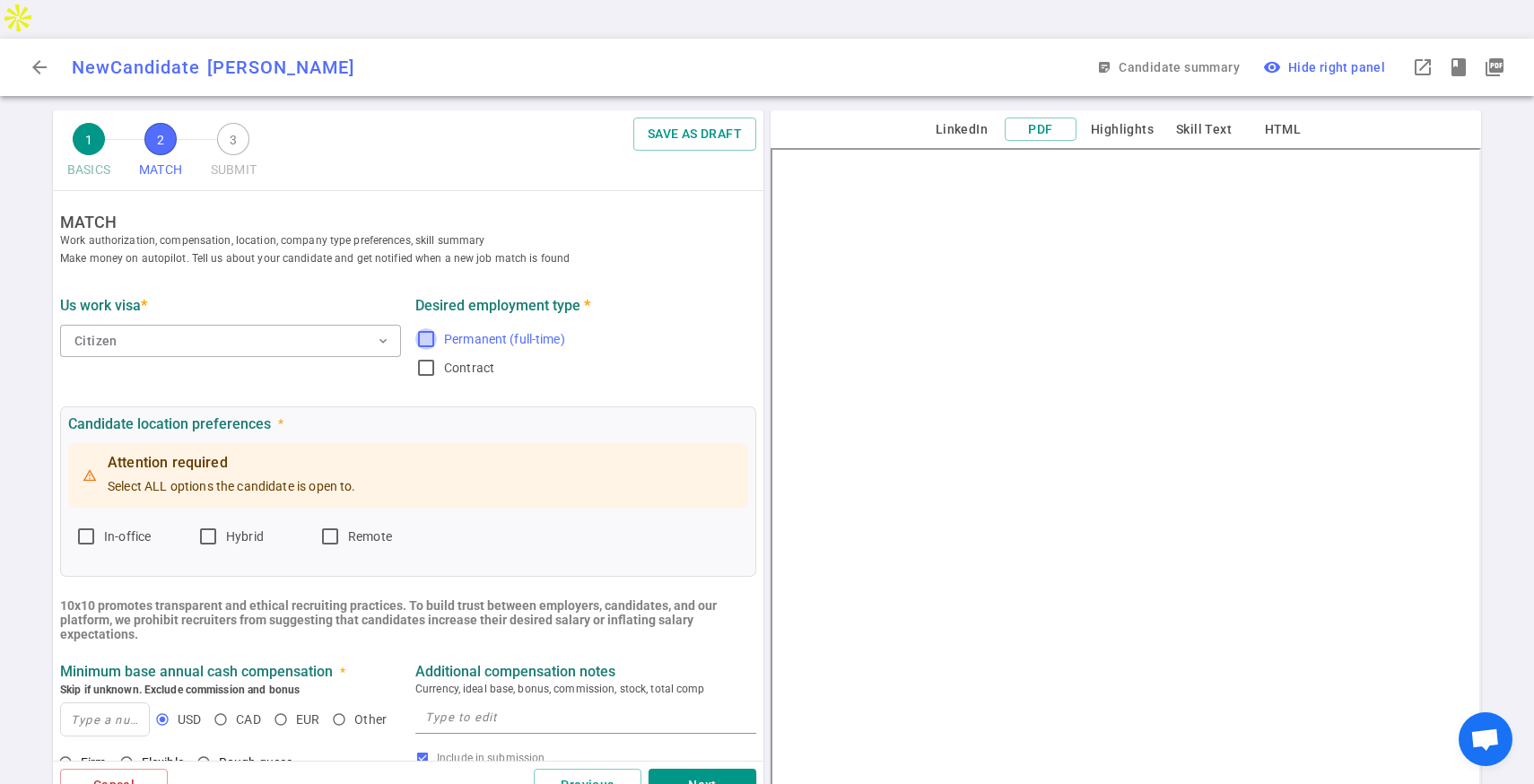
click at [422, 329] on input "Permanent (full-time)" at bounding box center [426, 339] width 22 height 22
checkbox input "true"
click at [206, 526] on input "Hybrid" at bounding box center [208, 536] width 22 height 22
checkbox input "true"
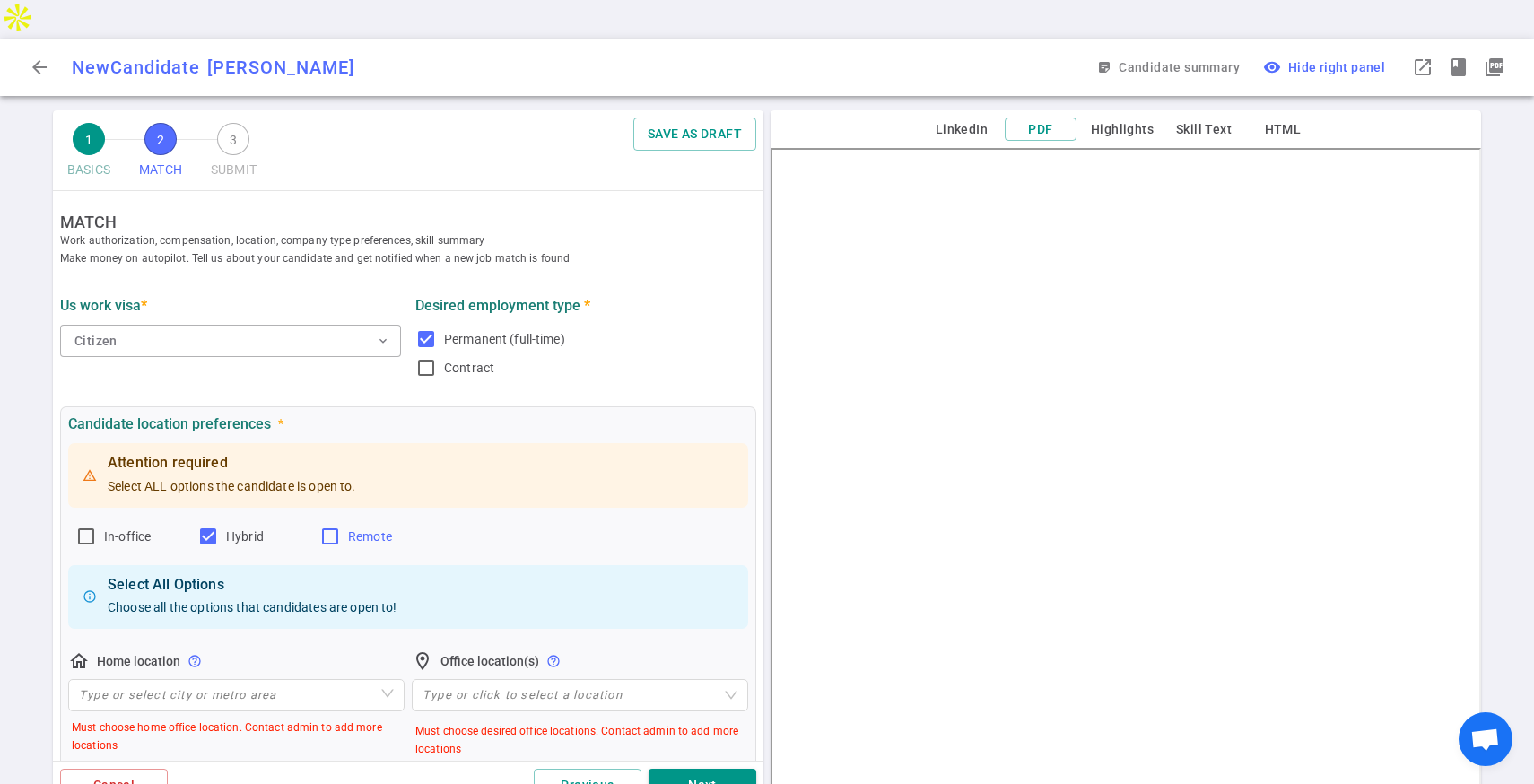
click at [336, 526] on input "Remote" at bounding box center [330, 536] width 22 height 22
checkbox input "true"
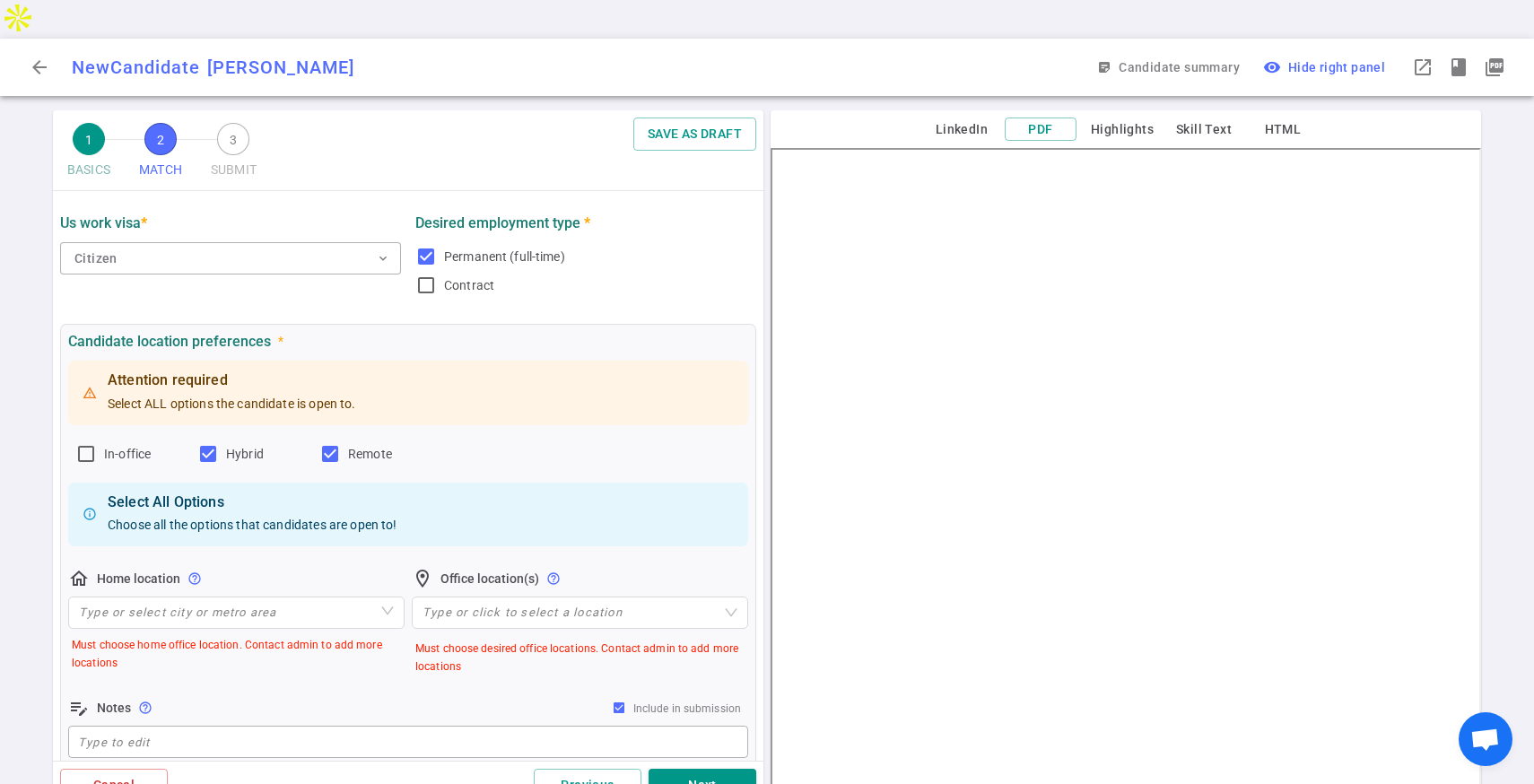
scroll to position [100, 0]
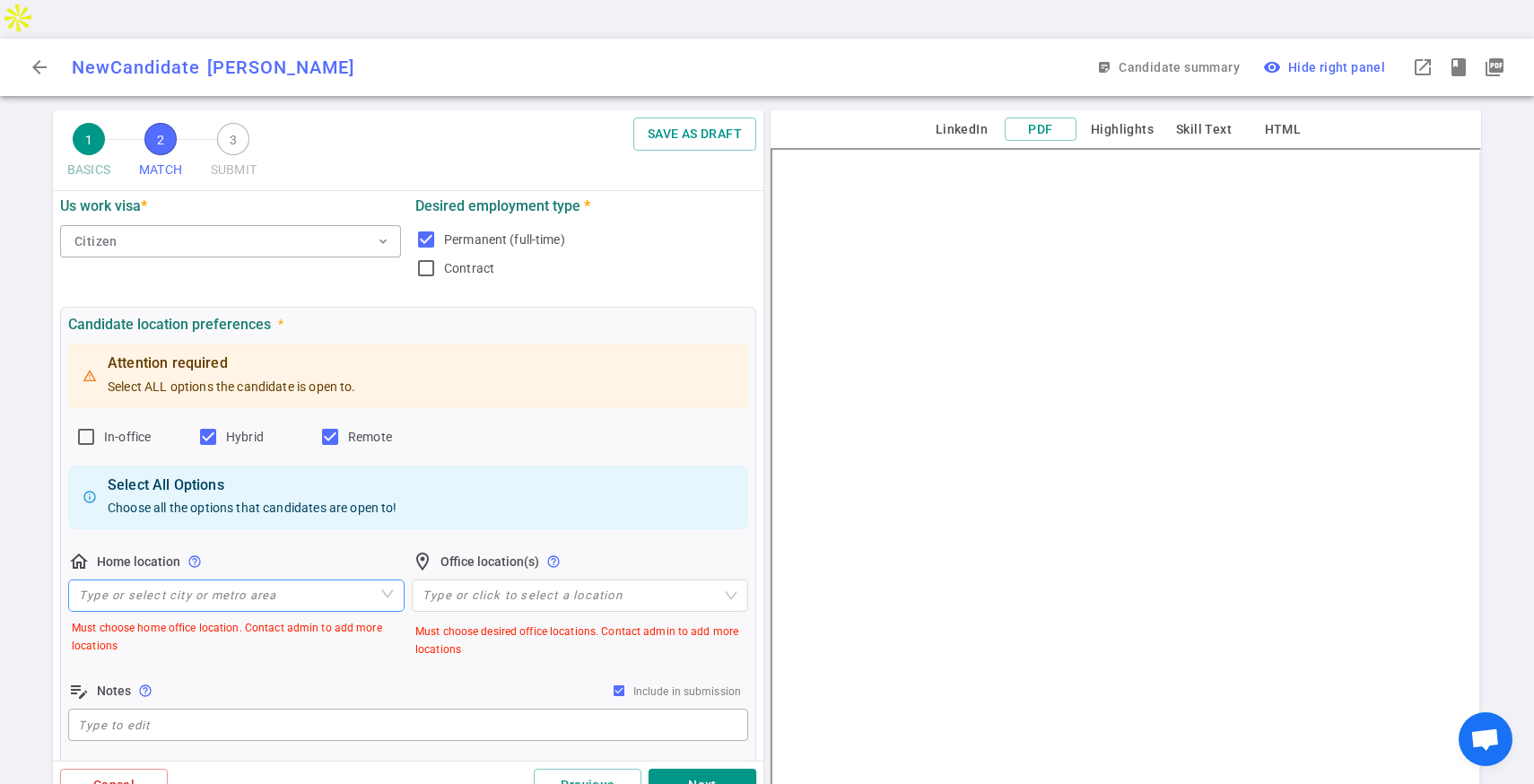
click at [297, 581] on input "search" at bounding box center [237, 596] width 315 height 31
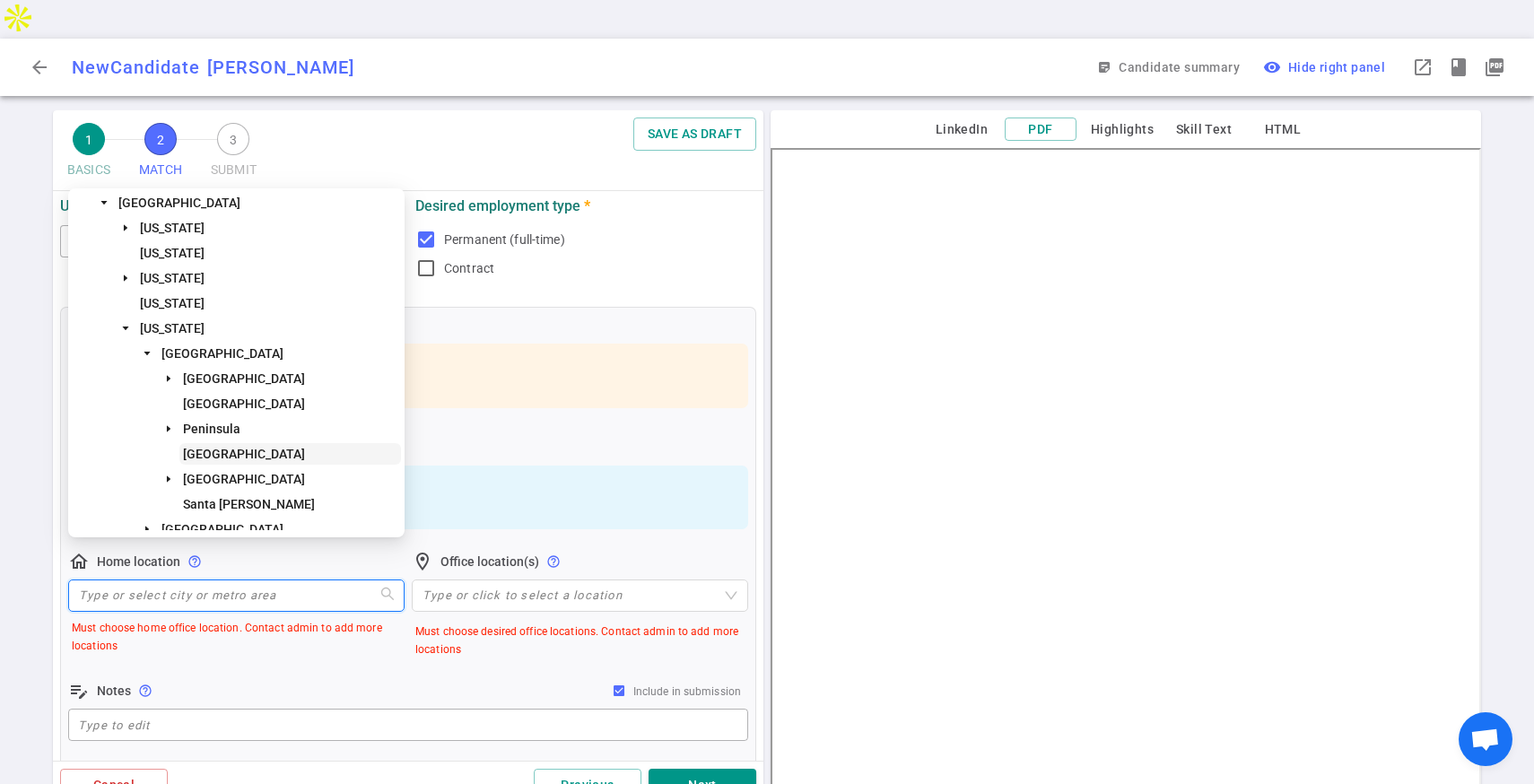
scroll to position [32, 0]
click at [179, 477] on span "[GEOGRAPHIC_DATA]" at bounding box center [290, 476] width 221 height 22
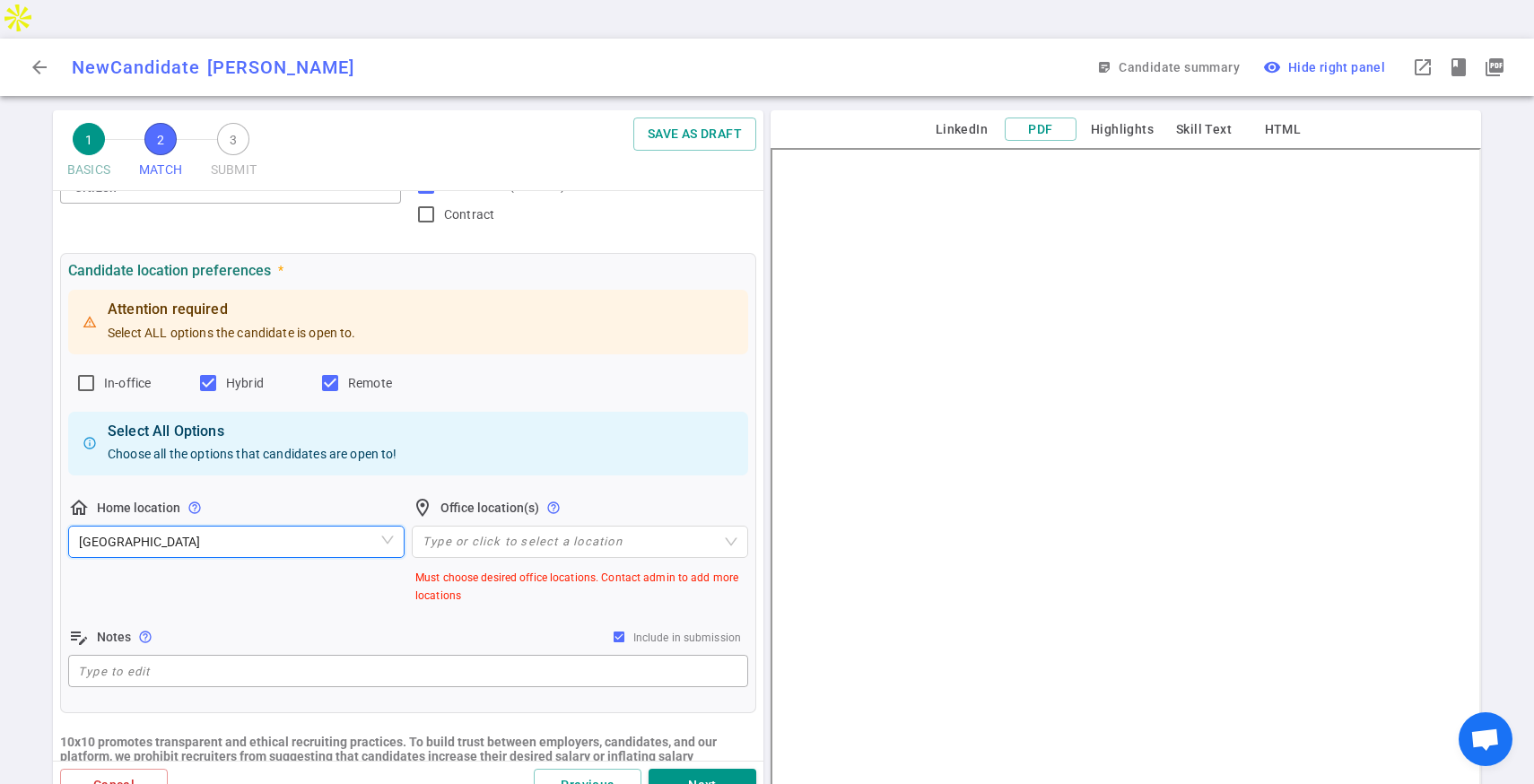
scroll to position [158, 0]
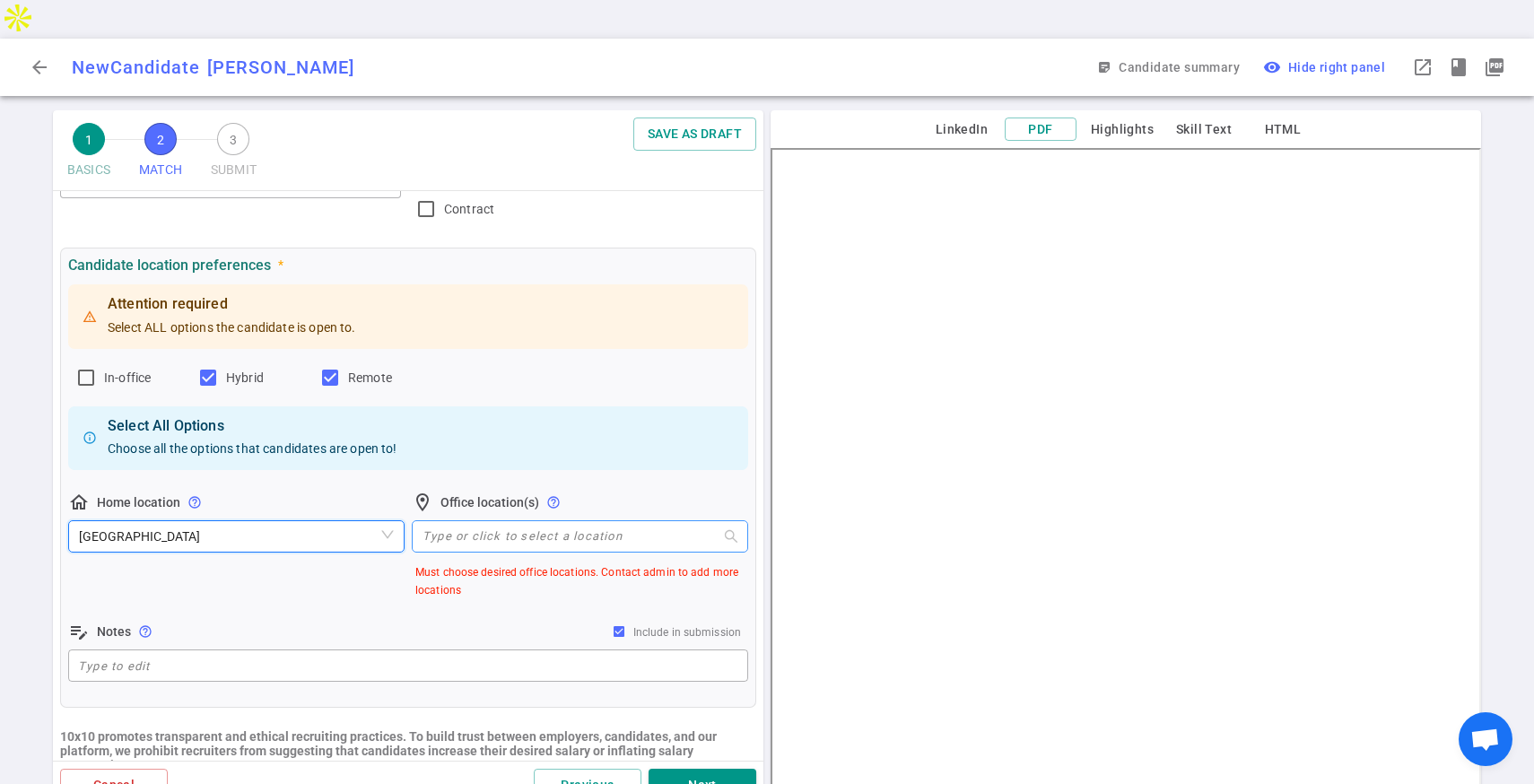
click at [518, 520] on div "Type or click to select a location" at bounding box center [580, 536] width 337 height 32
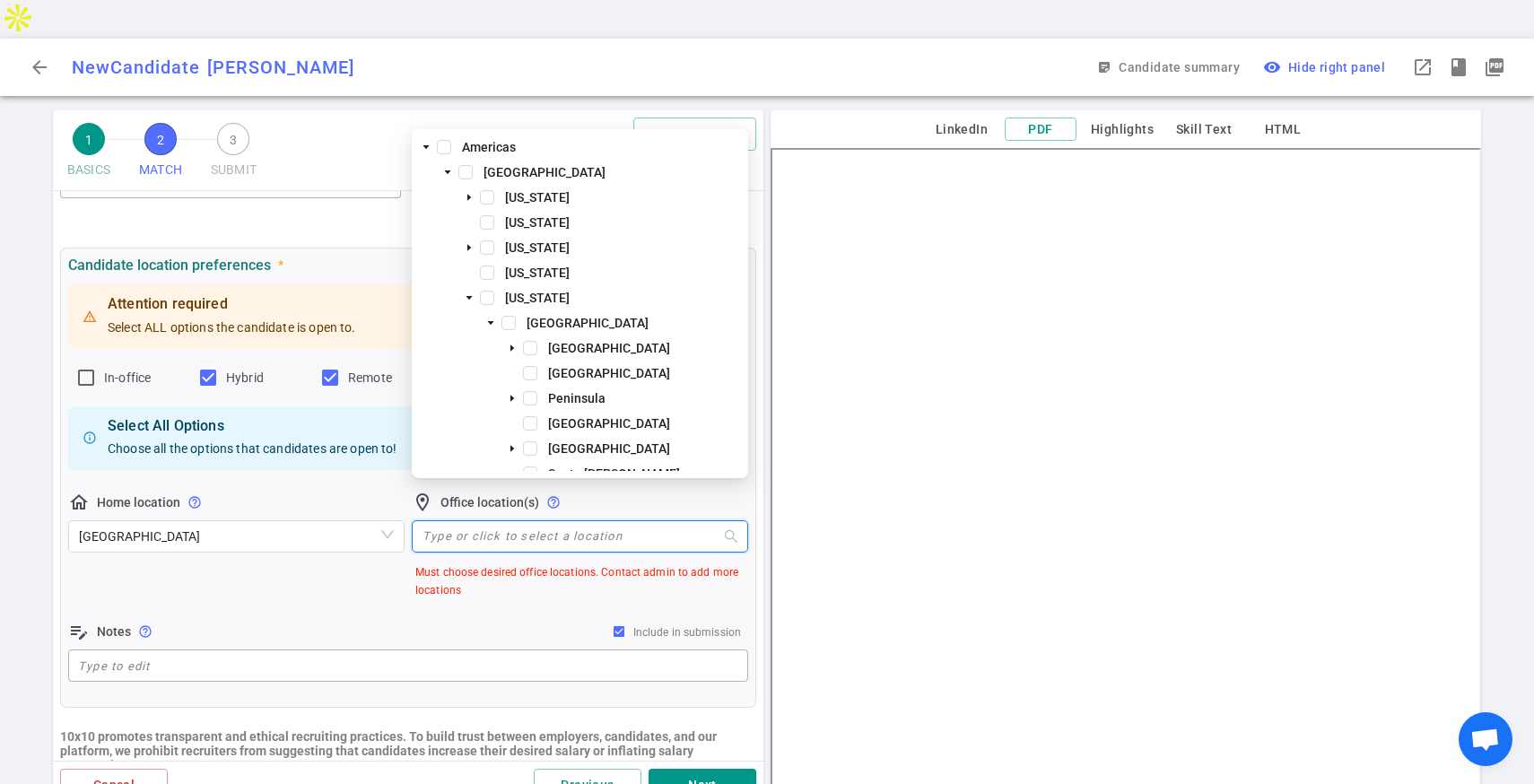
click at [544, 393] on div "Peninsula" at bounding box center [580, 400] width 329 height 25
click at [530, 395] on span at bounding box center [530, 398] width 14 height 14
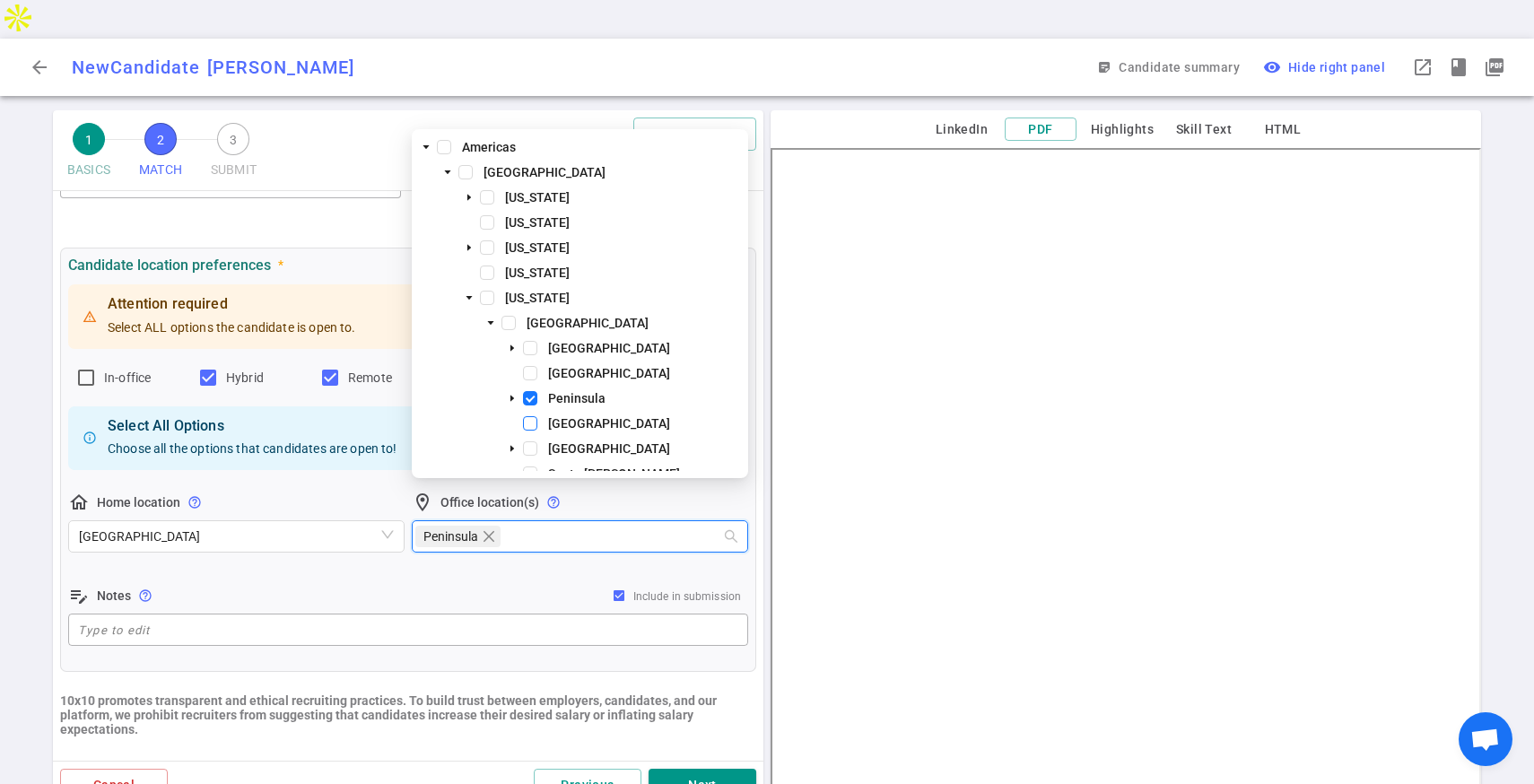
click at [532, 423] on span at bounding box center [530, 423] width 14 height 14
click at [532, 450] on span at bounding box center [530, 448] width 14 height 14
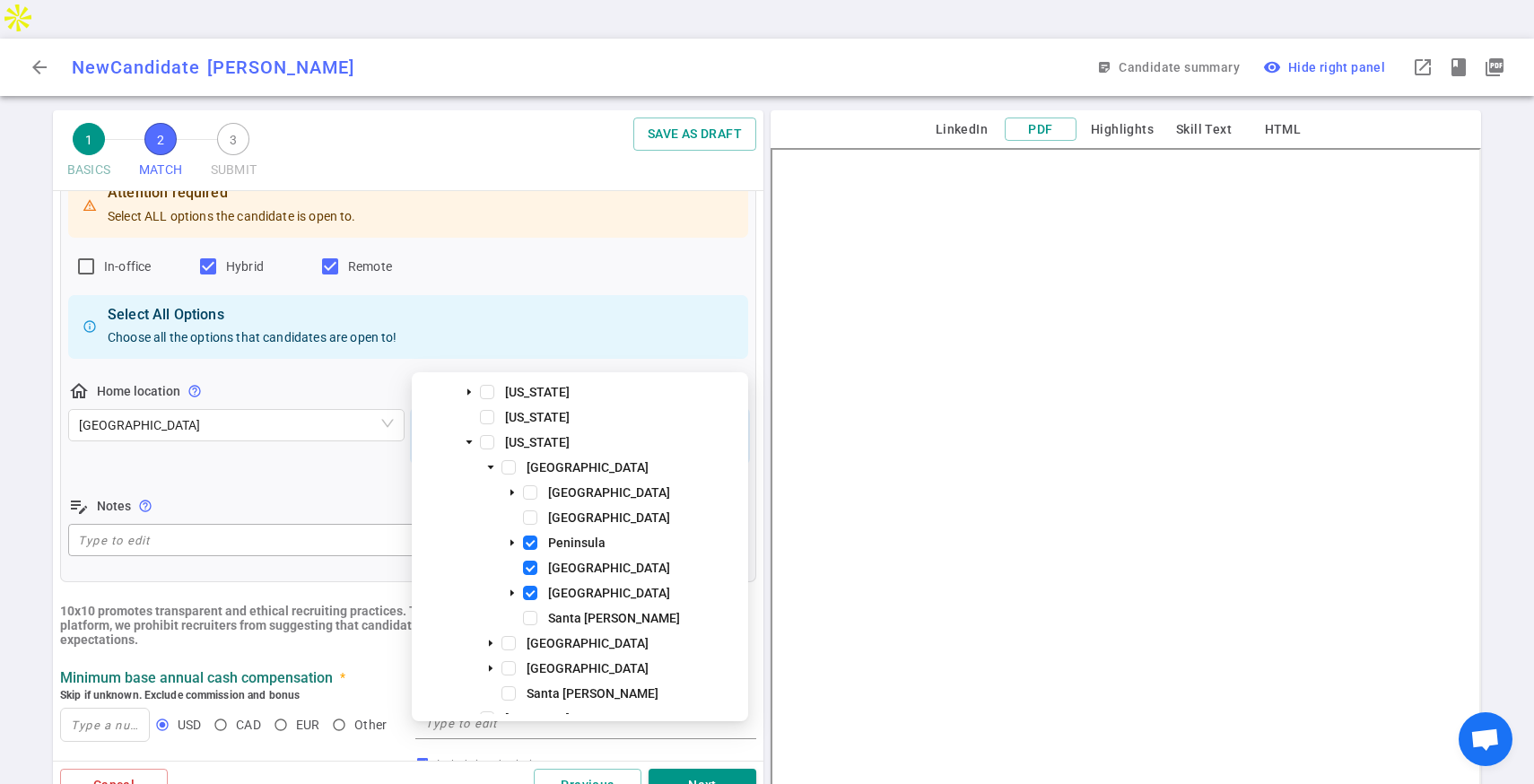
scroll to position [304, 0]
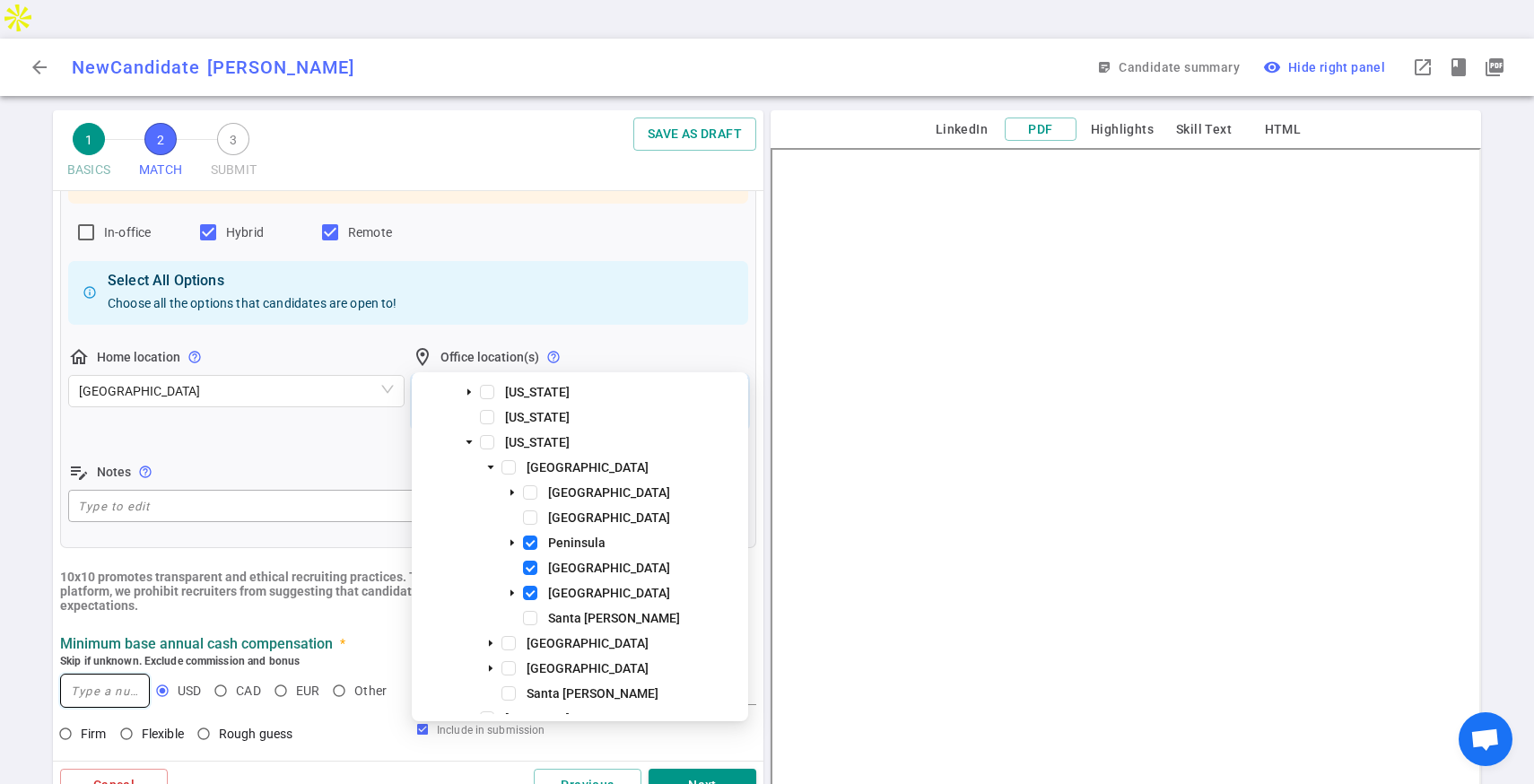
click at [127, 674] on input at bounding box center [105, 690] width 88 height 32
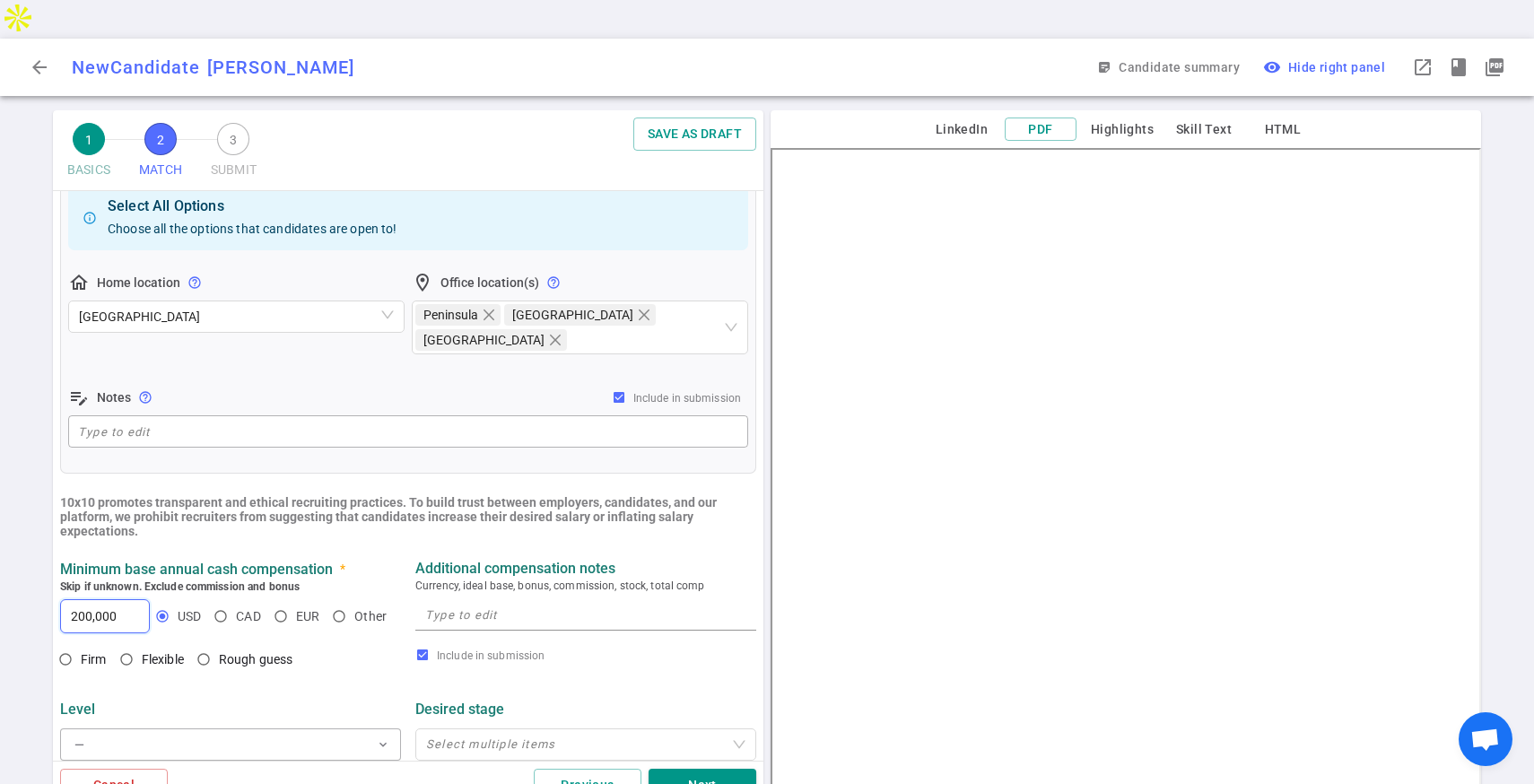
scroll to position [464, 0]
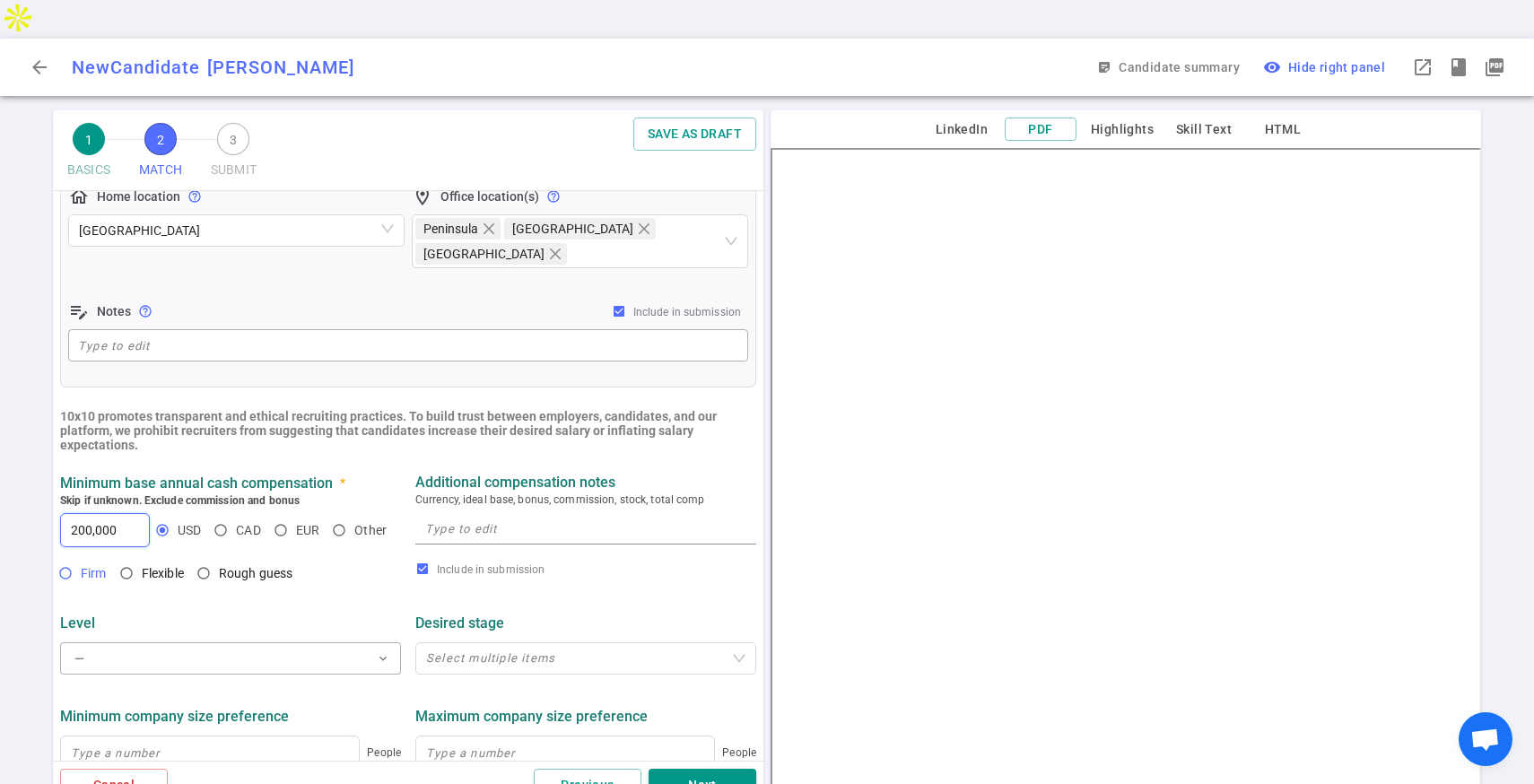
type input "200,000"
click at [70, 558] on input "Firm" at bounding box center [66, 573] width 31 height 31
radio input "true"
click at [153, 642] on button "— expand_more" at bounding box center [230, 658] width 341 height 32
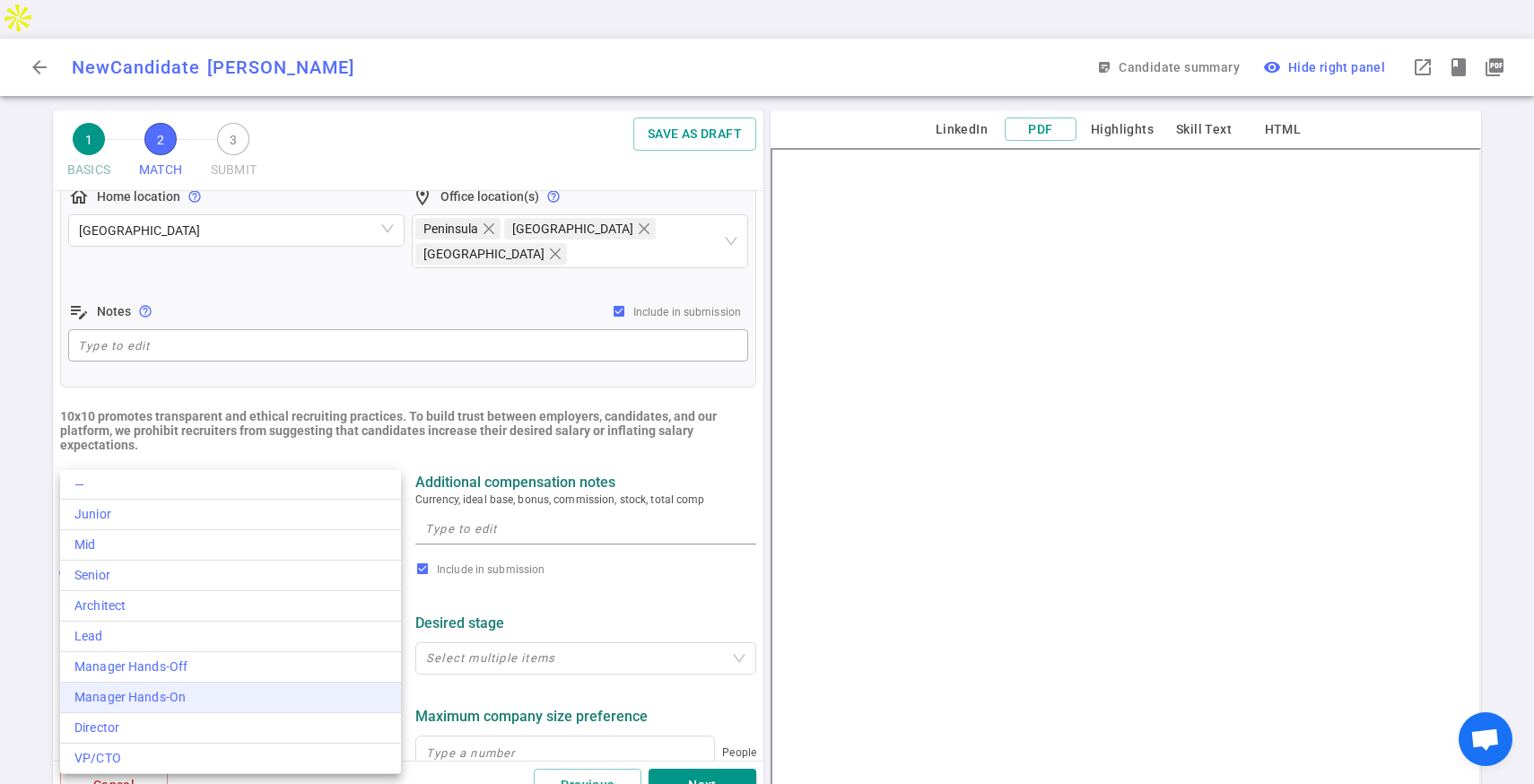
click at [168, 694] on div "Manager Hands-On" at bounding box center [230, 697] width 312 height 19
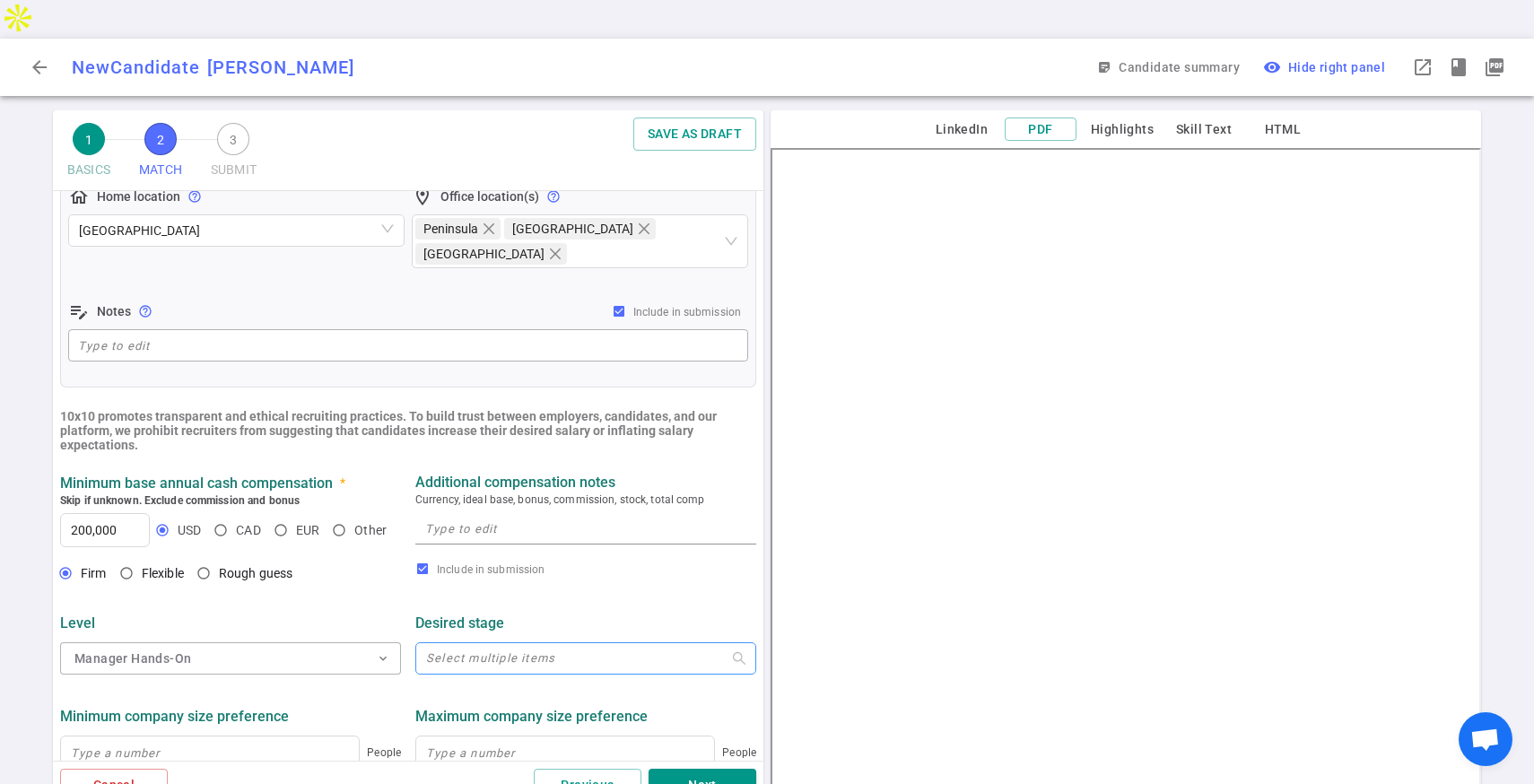
click at [484, 652] on div at bounding box center [576, 658] width 315 height 14
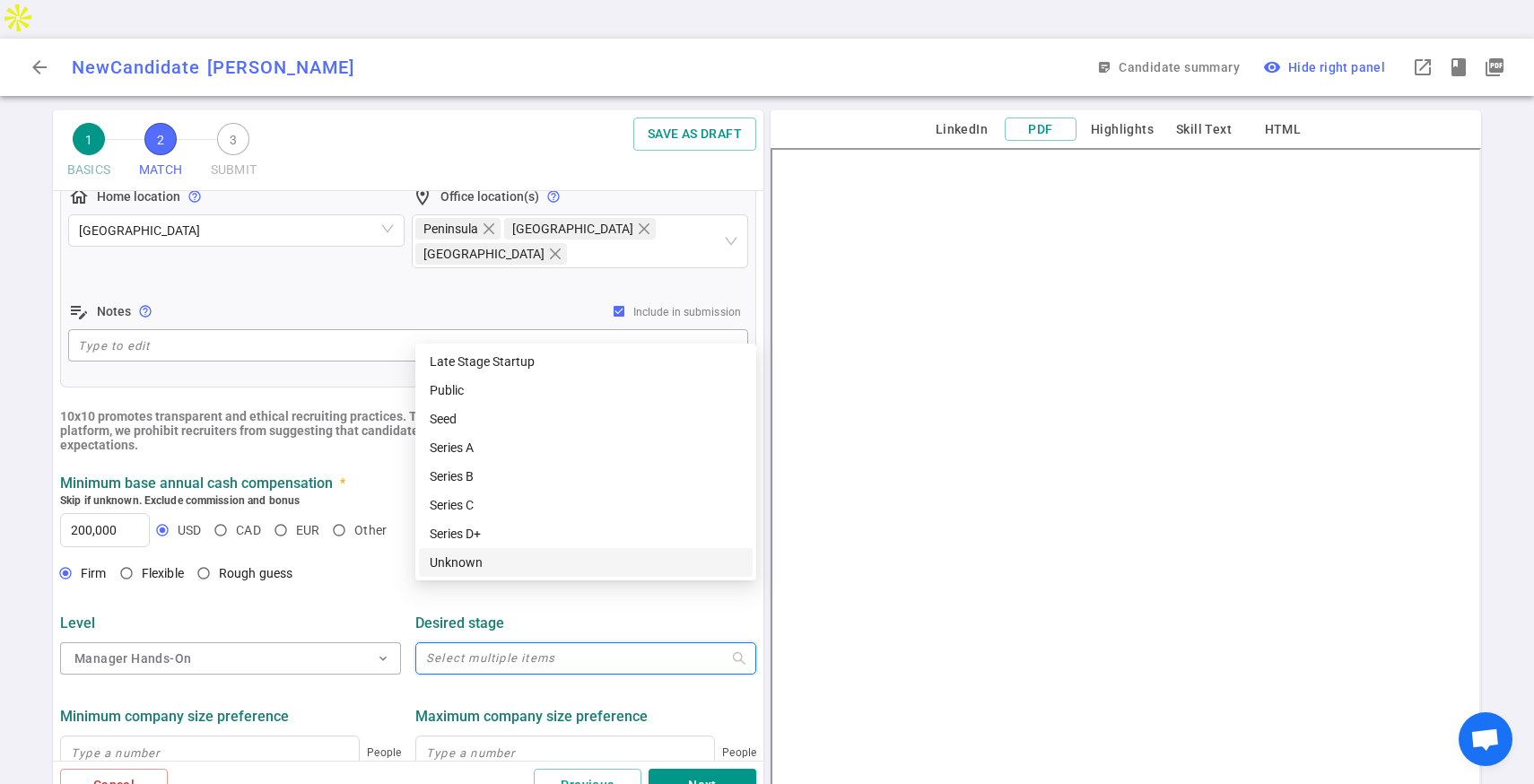
click at [478, 558] on div "Unknown" at bounding box center [585, 563] width 312 height 20
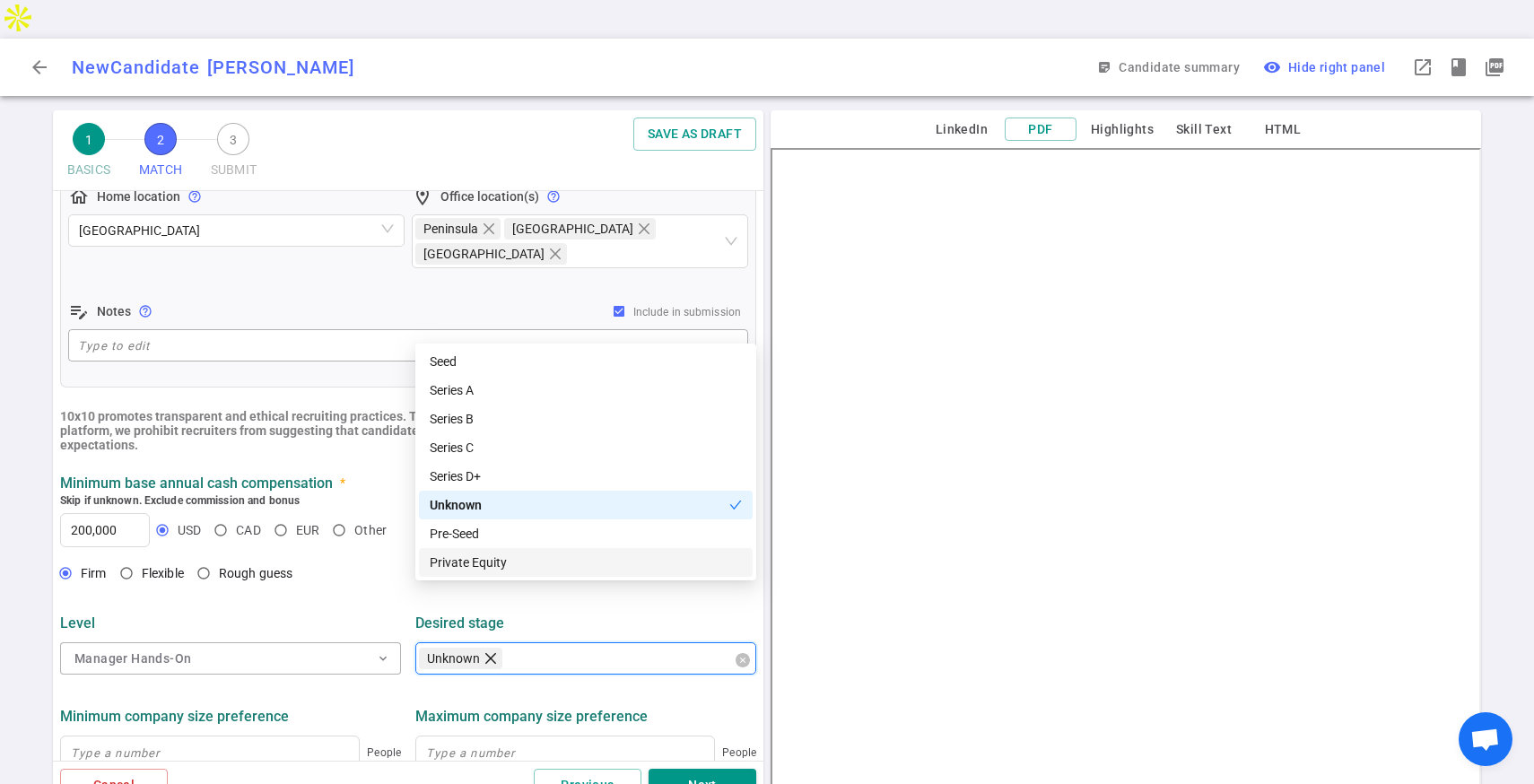
click at [490, 651] on icon "close" at bounding box center [491, 658] width 14 height 14
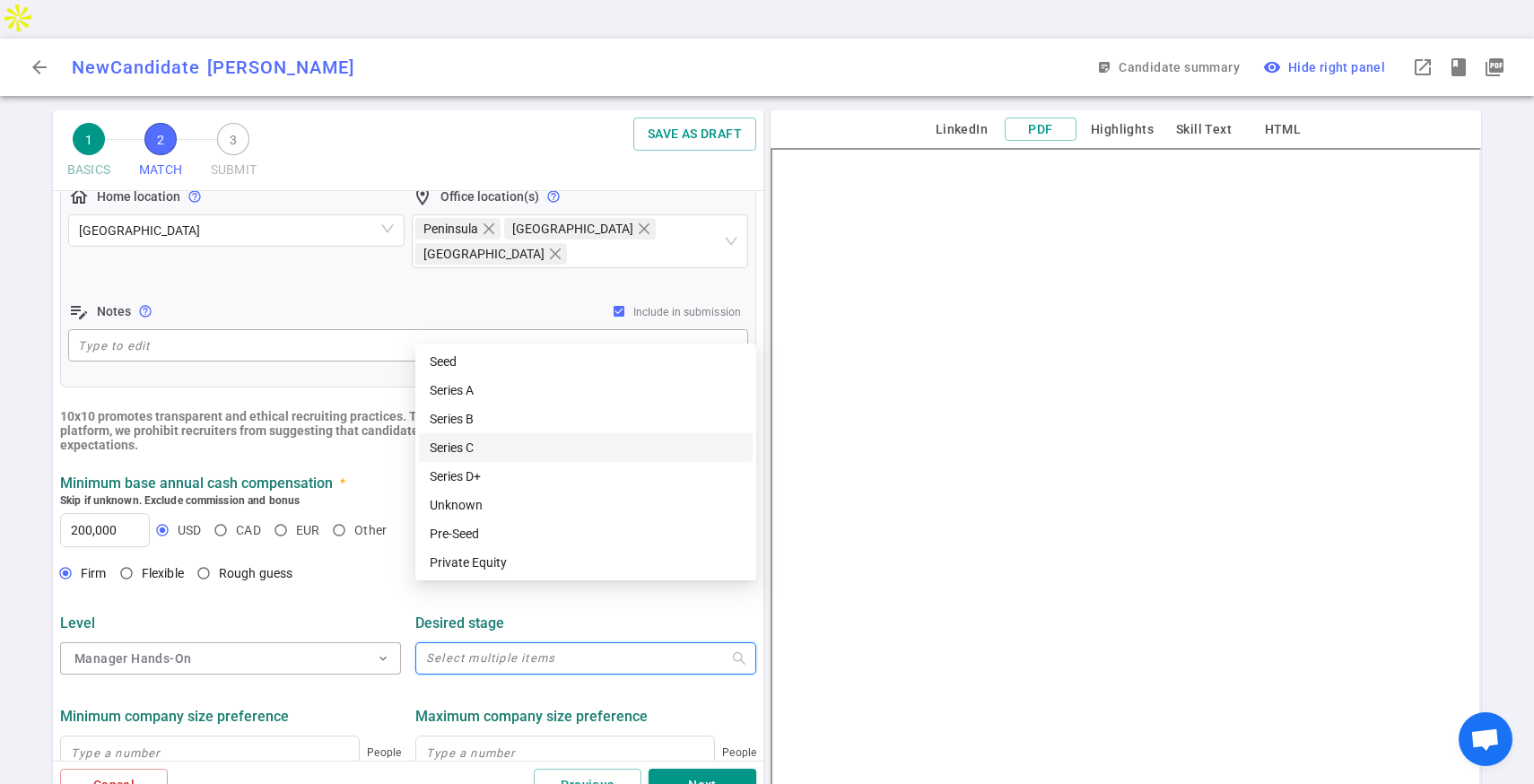
click at [463, 439] on div "Series C" at bounding box center [585, 447] width 312 height 20
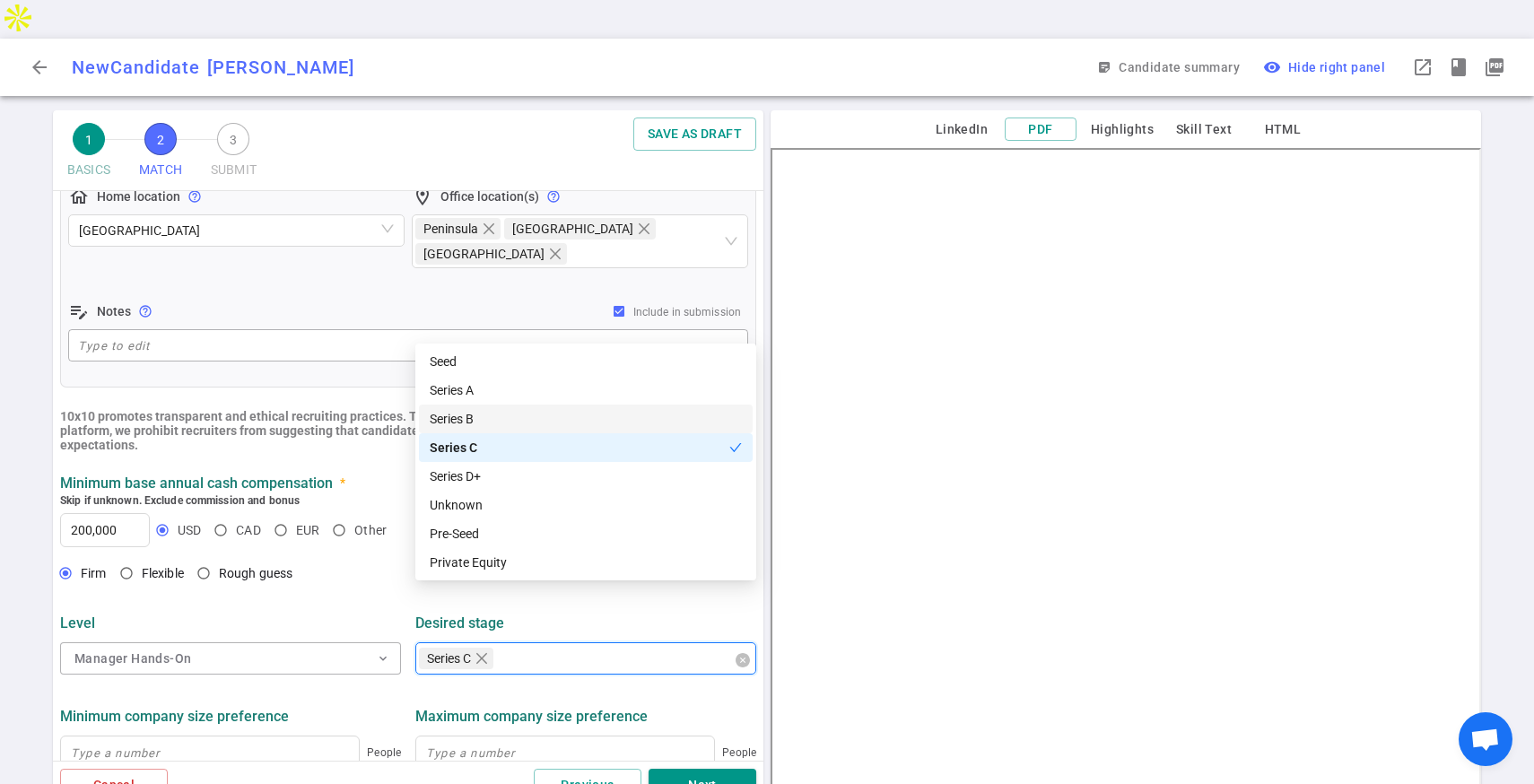
click at [459, 414] on div "Series B" at bounding box center [585, 419] width 312 height 20
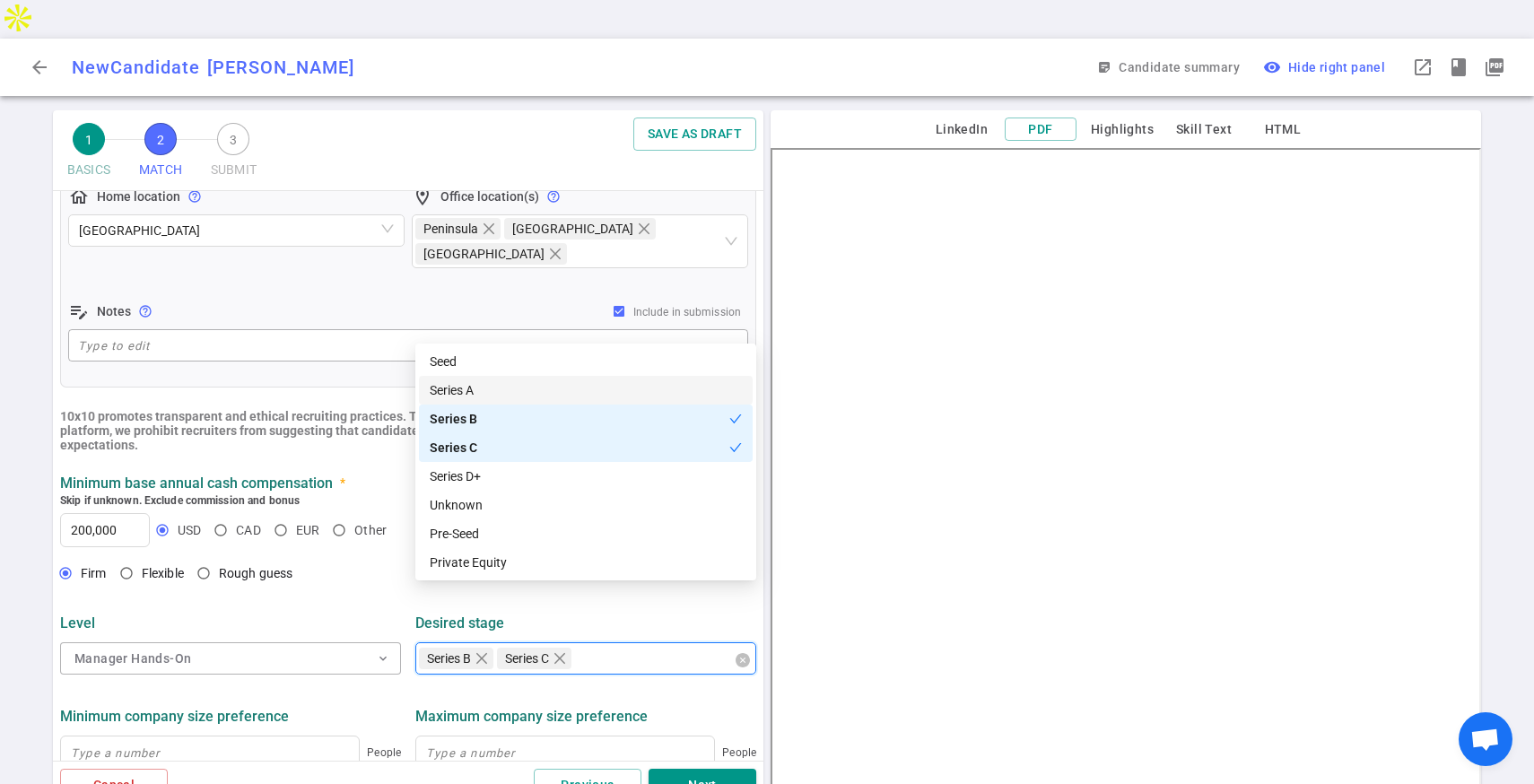
click at [461, 395] on div "Series A" at bounding box center [585, 390] width 312 height 20
click at [459, 362] on div "Seed" at bounding box center [585, 362] width 312 height 20
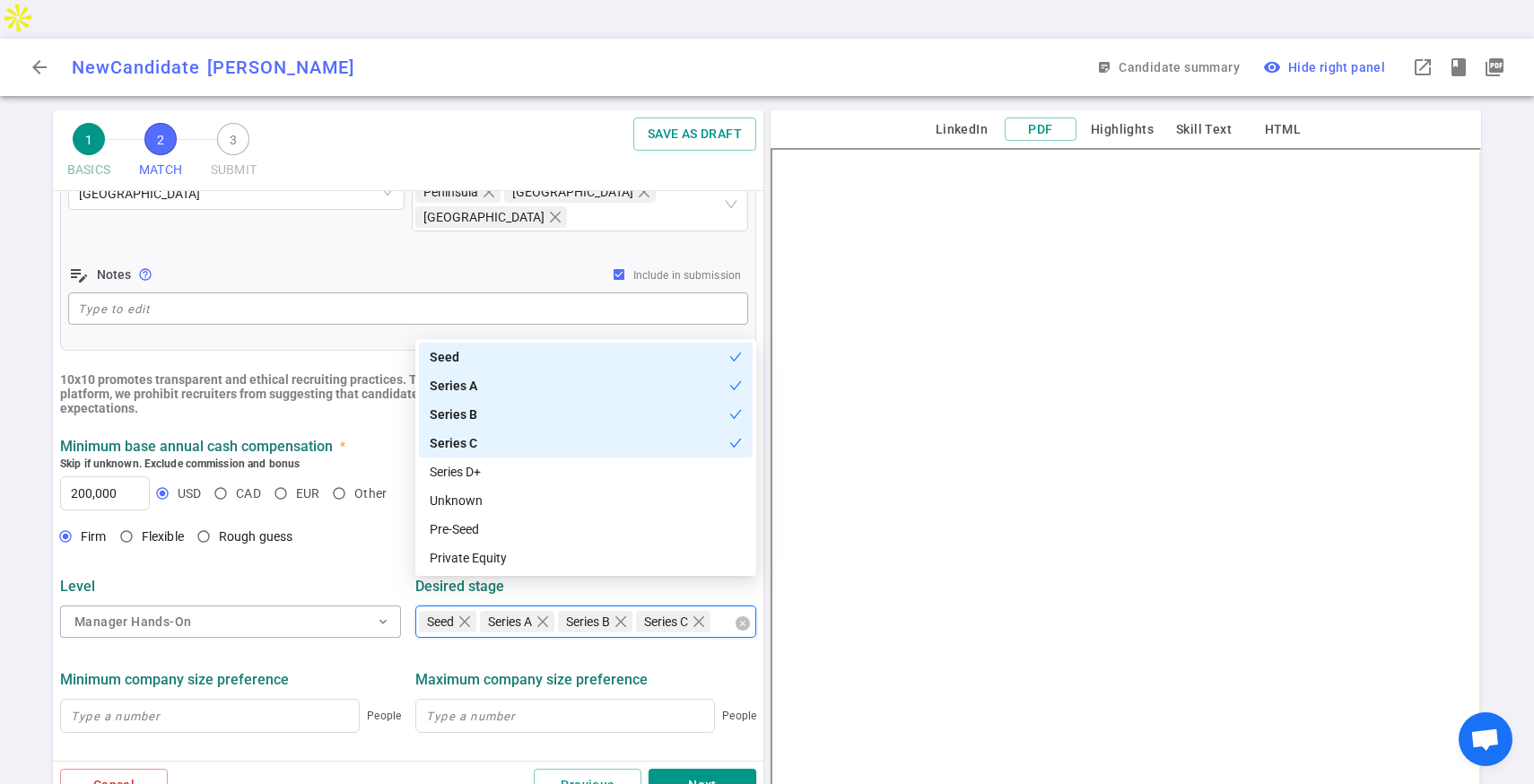
scroll to position [548, 0]
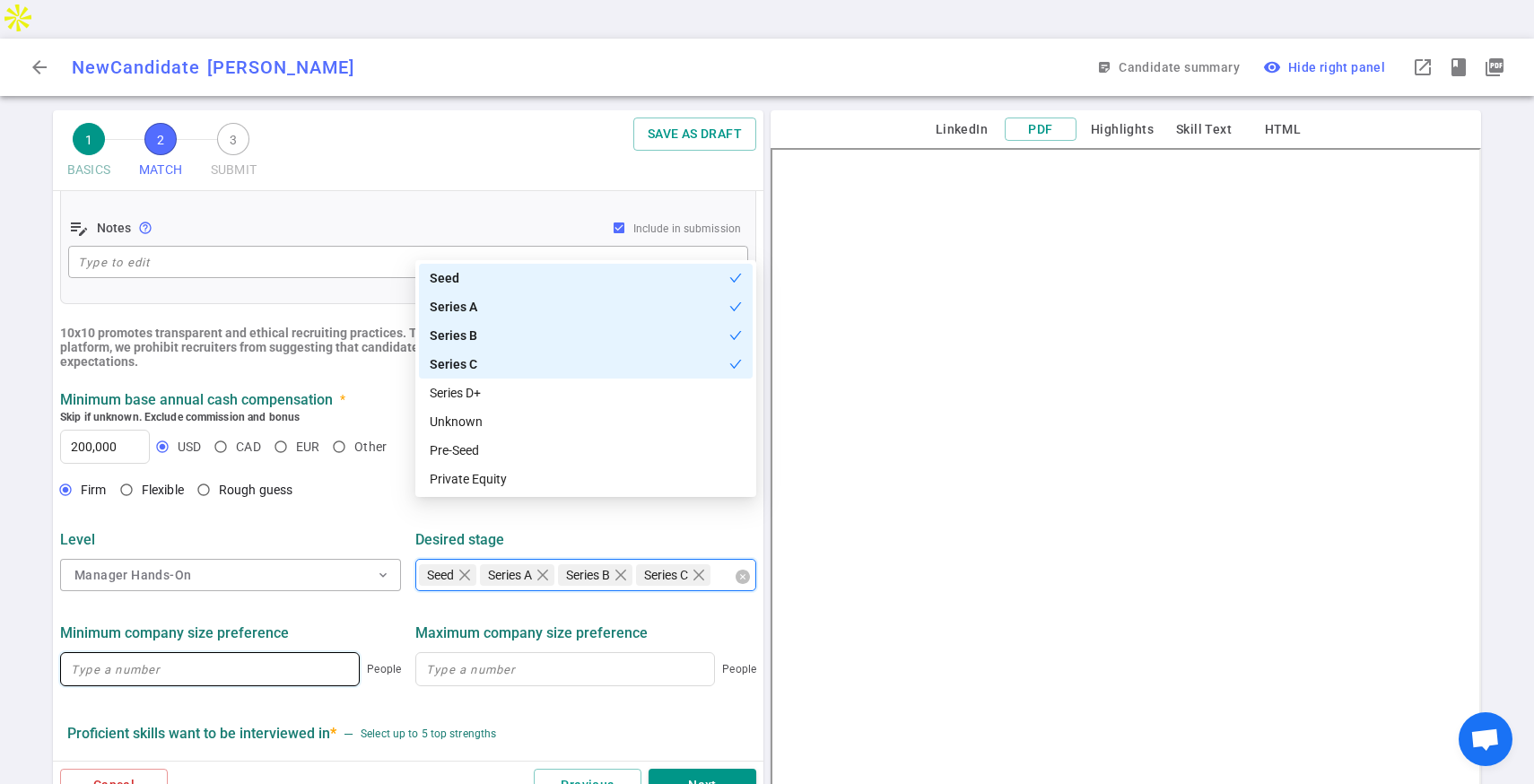
click at [247, 653] on input at bounding box center [210, 669] width 298 height 32
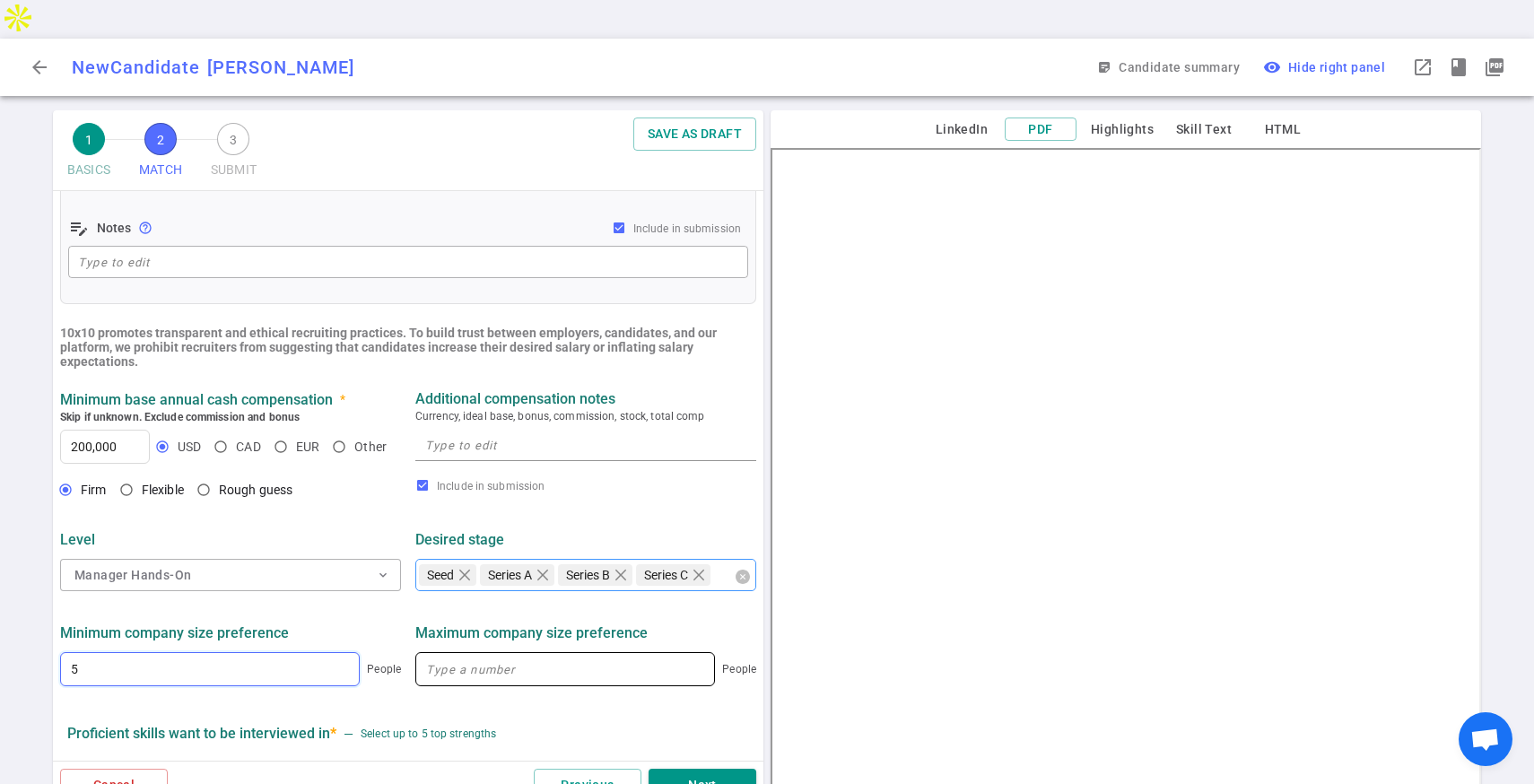
type input "5"
click at [560, 653] on input at bounding box center [564, 669] width 298 height 32
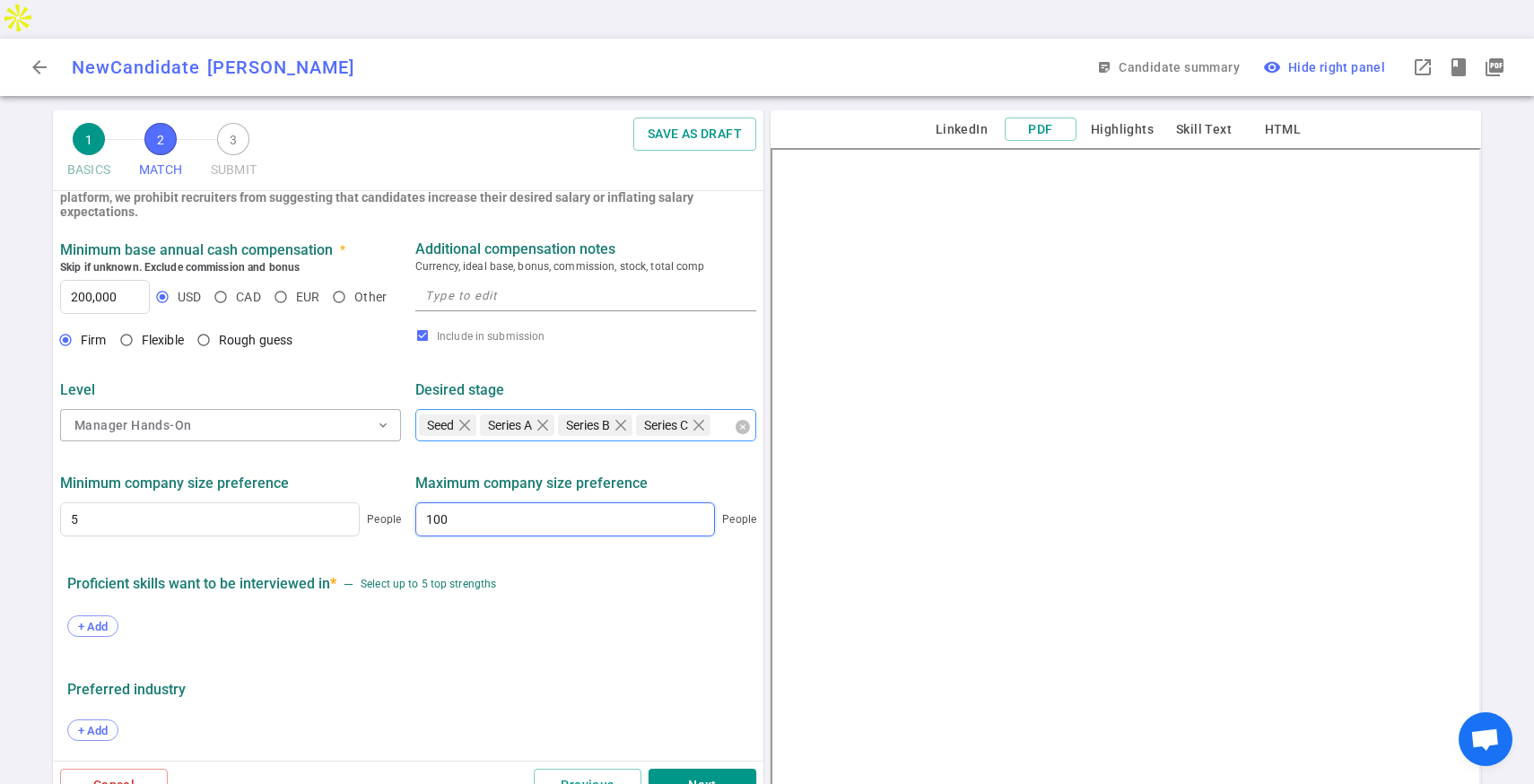
scroll to position [761, 0]
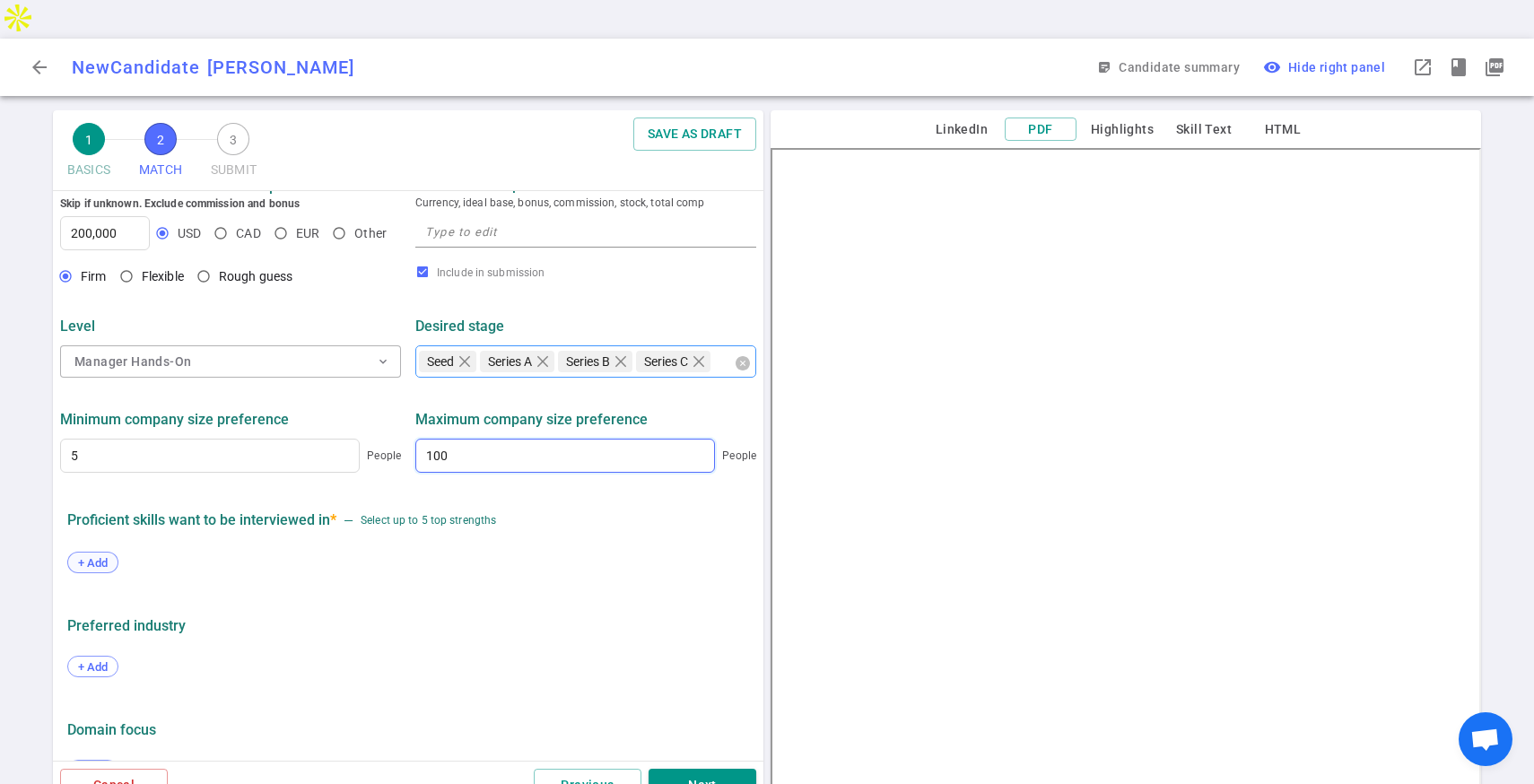
type input "100"
click at [106, 556] on span "+ Add" at bounding box center [93, 563] width 42 height 14
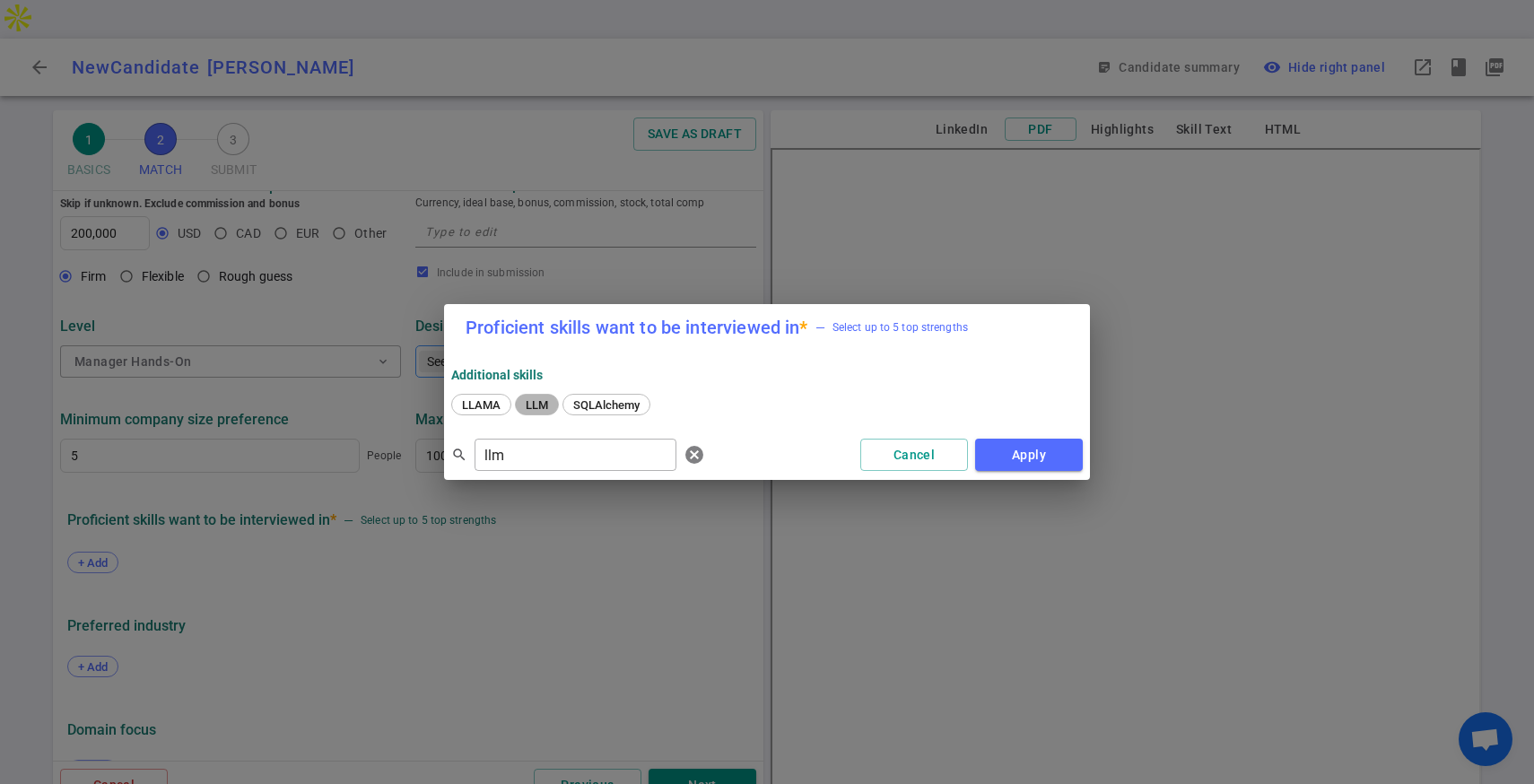
click at [539, 411] on div "LLM" at bounding box center [537, 404] width 44 height 22
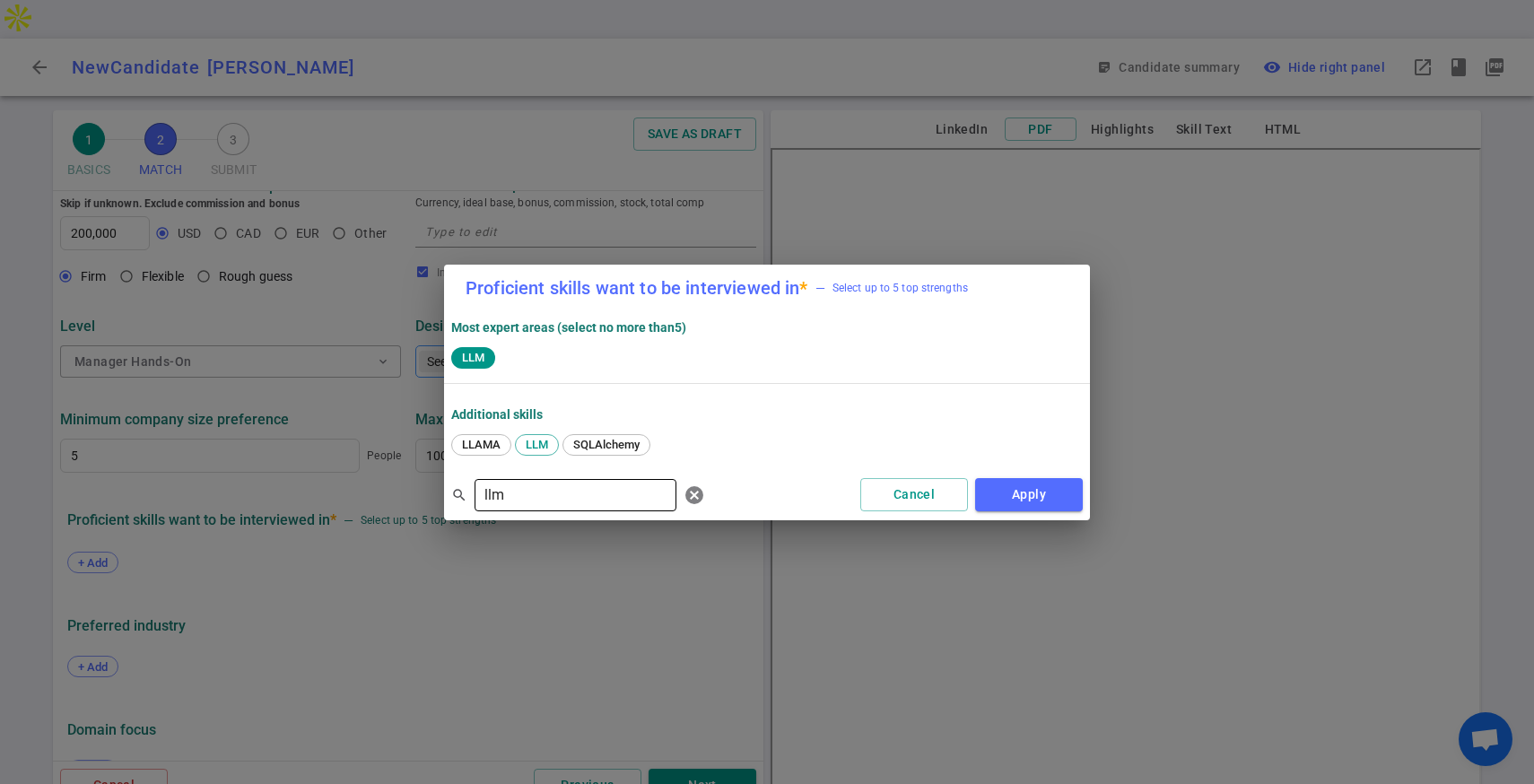
click at [534, 491] on input "llm" at bounding box center [575, 495] width 202 height 29
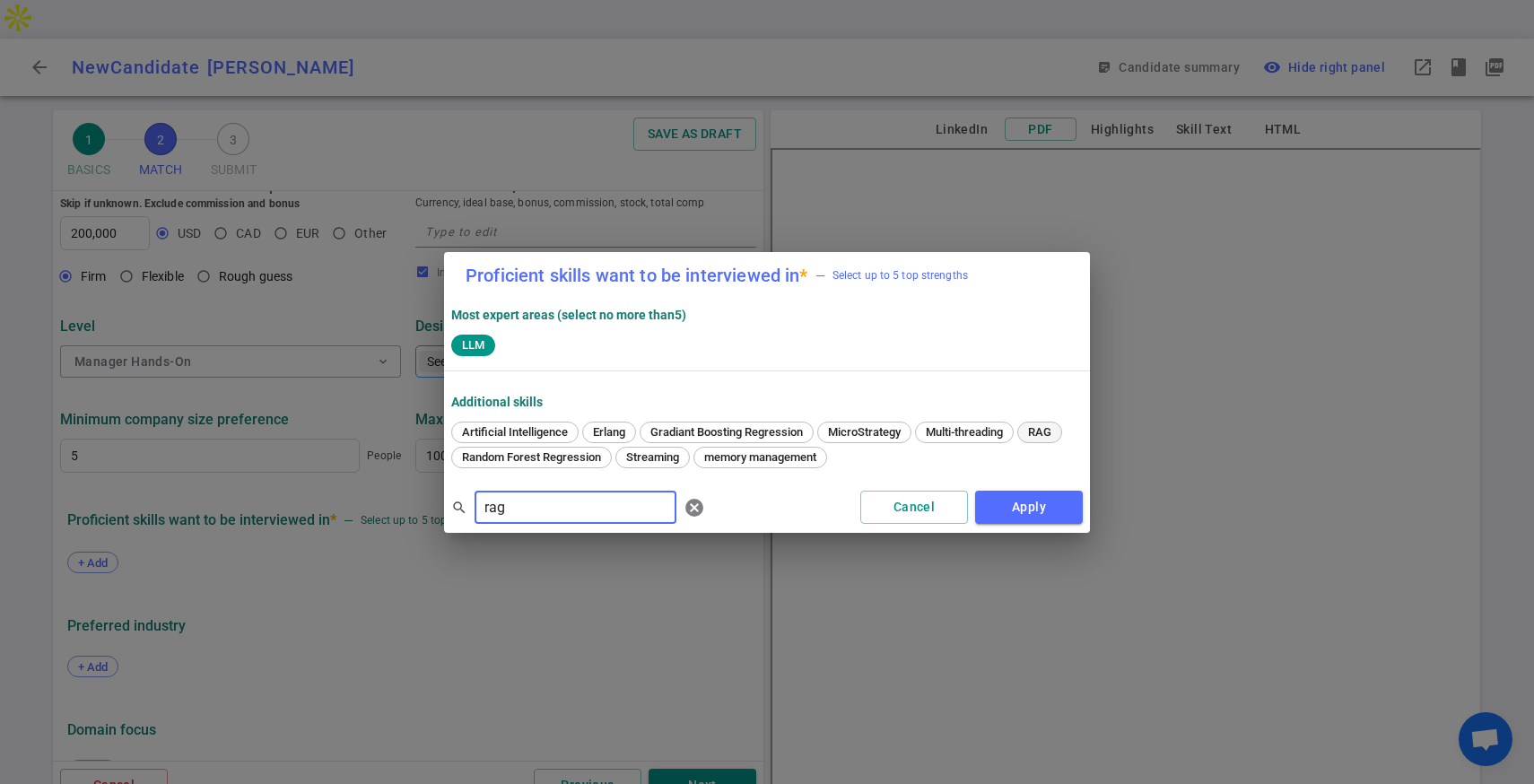
click at [1056, 428] on span "RAG" at bounding box center [1040, 431] width 36 height 14
click at [539, 434] on span "Artificial Intelligence" at bounding box center [515, 431] width 119 height 14
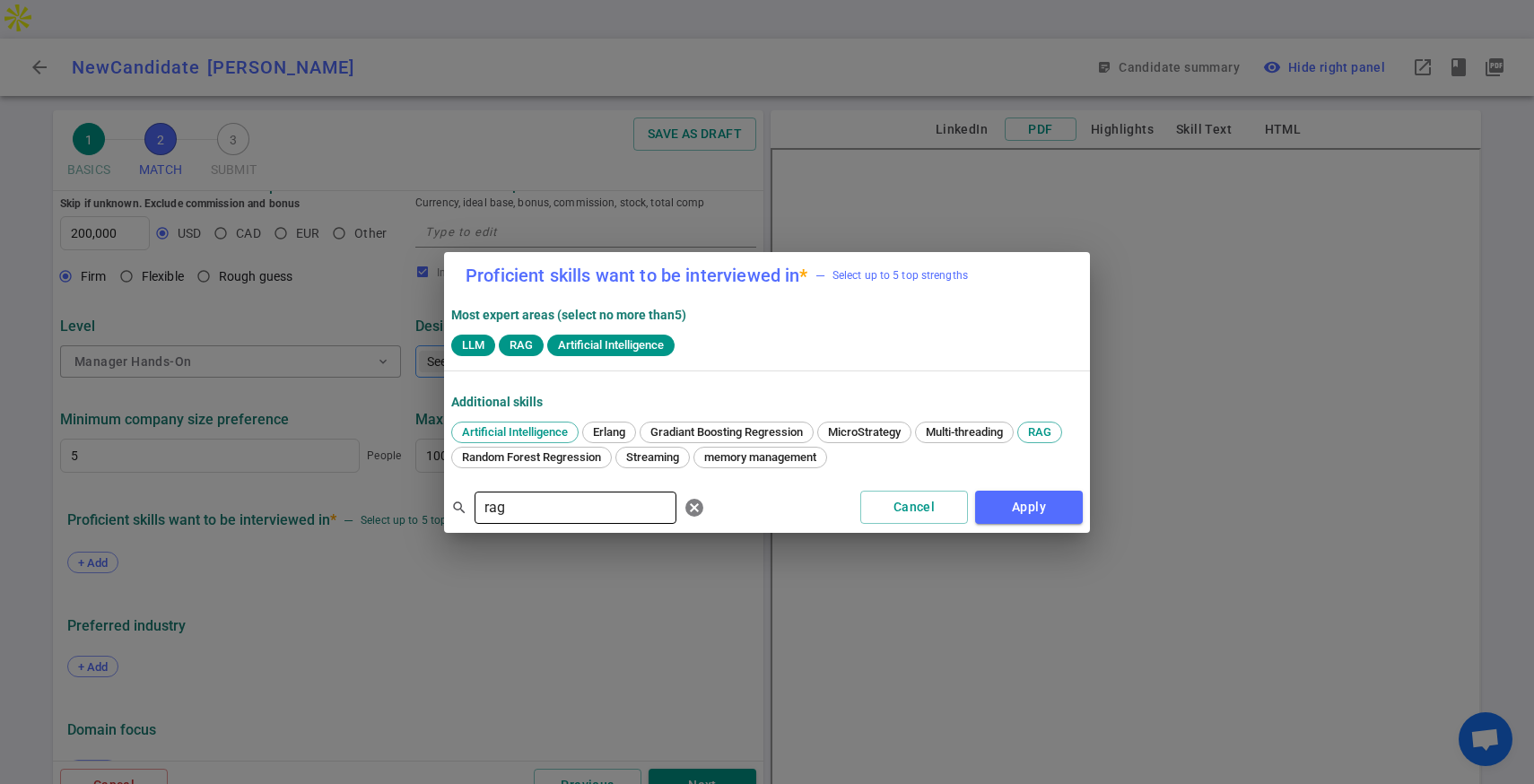
click at [537, 501] on input "rag" at bounding box center [575, 508] width 202 height 29
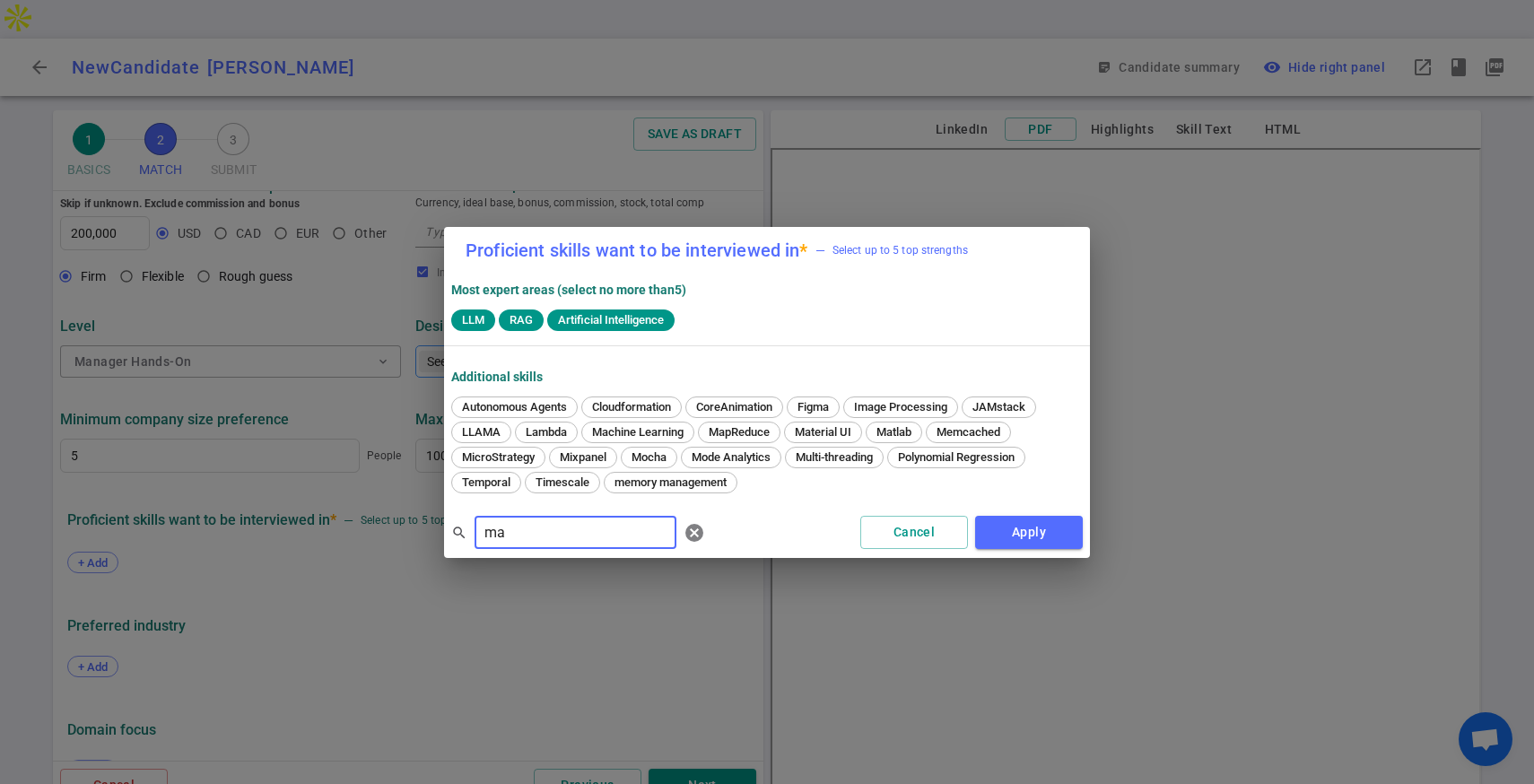
type input "m"
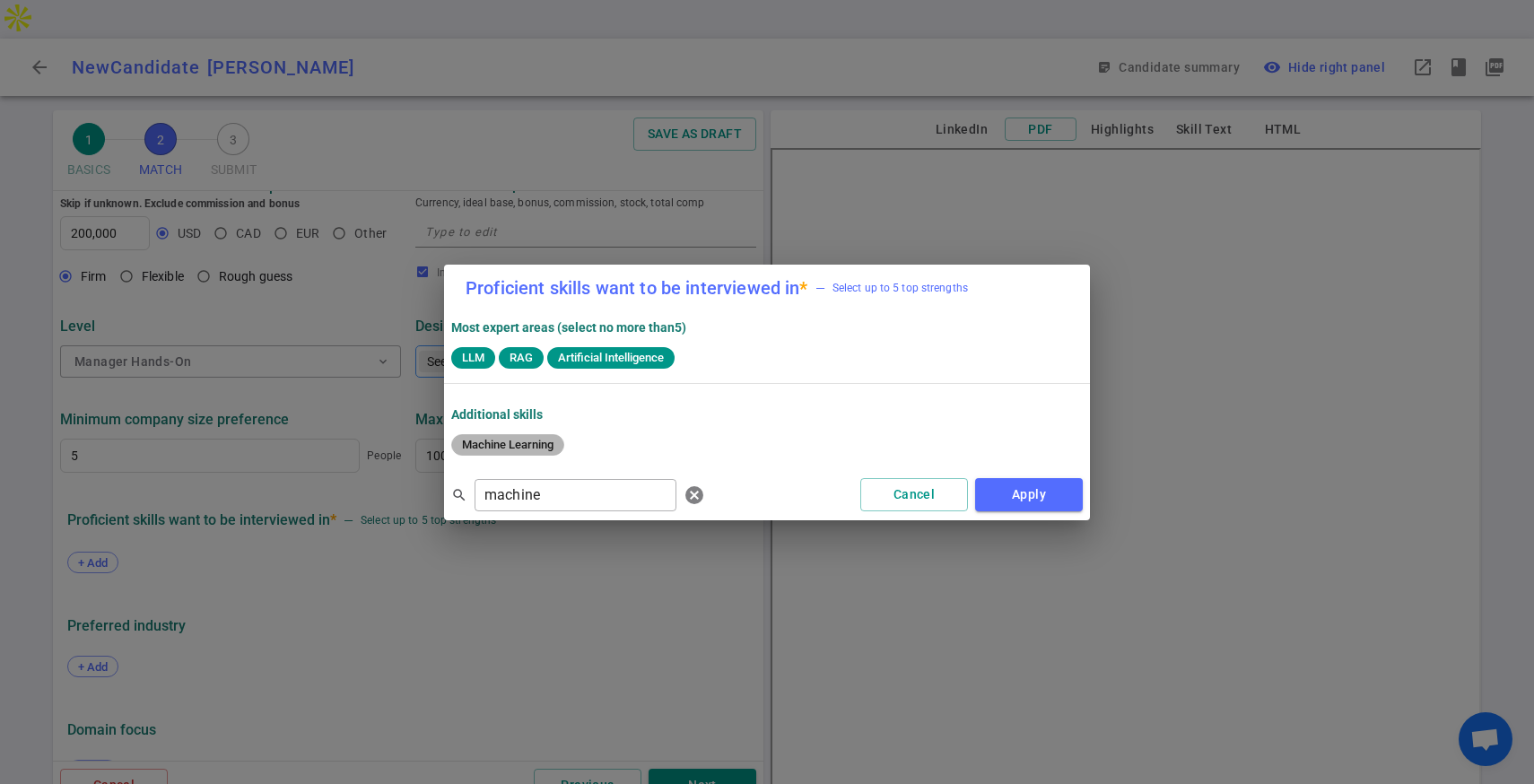
click at [489, 445] on span "Machine Learning" at bounding box center [508, 444] width 104 height 14
click at [547, 489] on input "machine" at bounding box center [575, 495] width 202 height 29
type input "pyth"
click at [542, 437] on span "Python" at bounding box center [546, 444] width 48 height 14
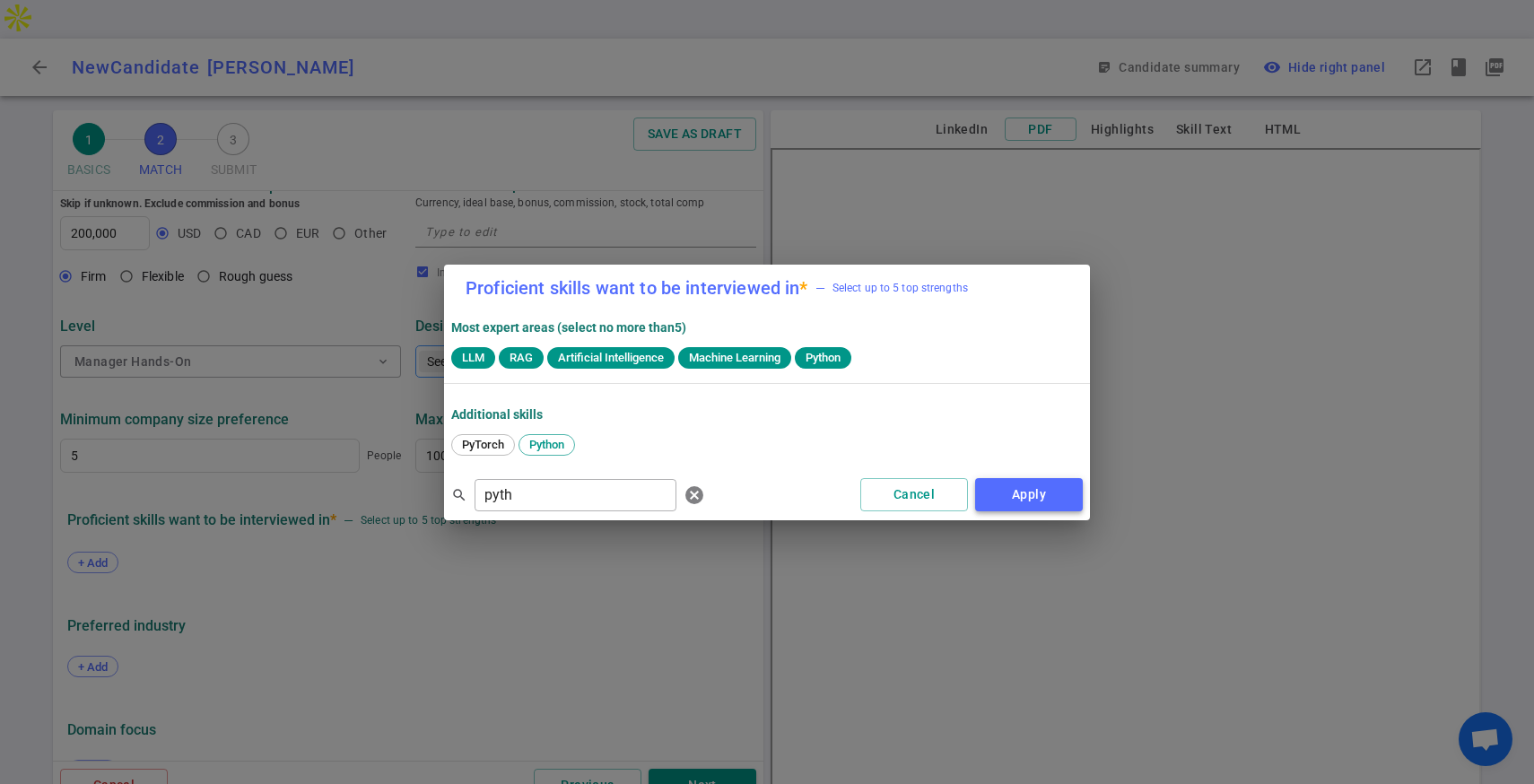
click at [990, 508] on button "Apply" at bounding box center [1029, 494] width 108 height 33
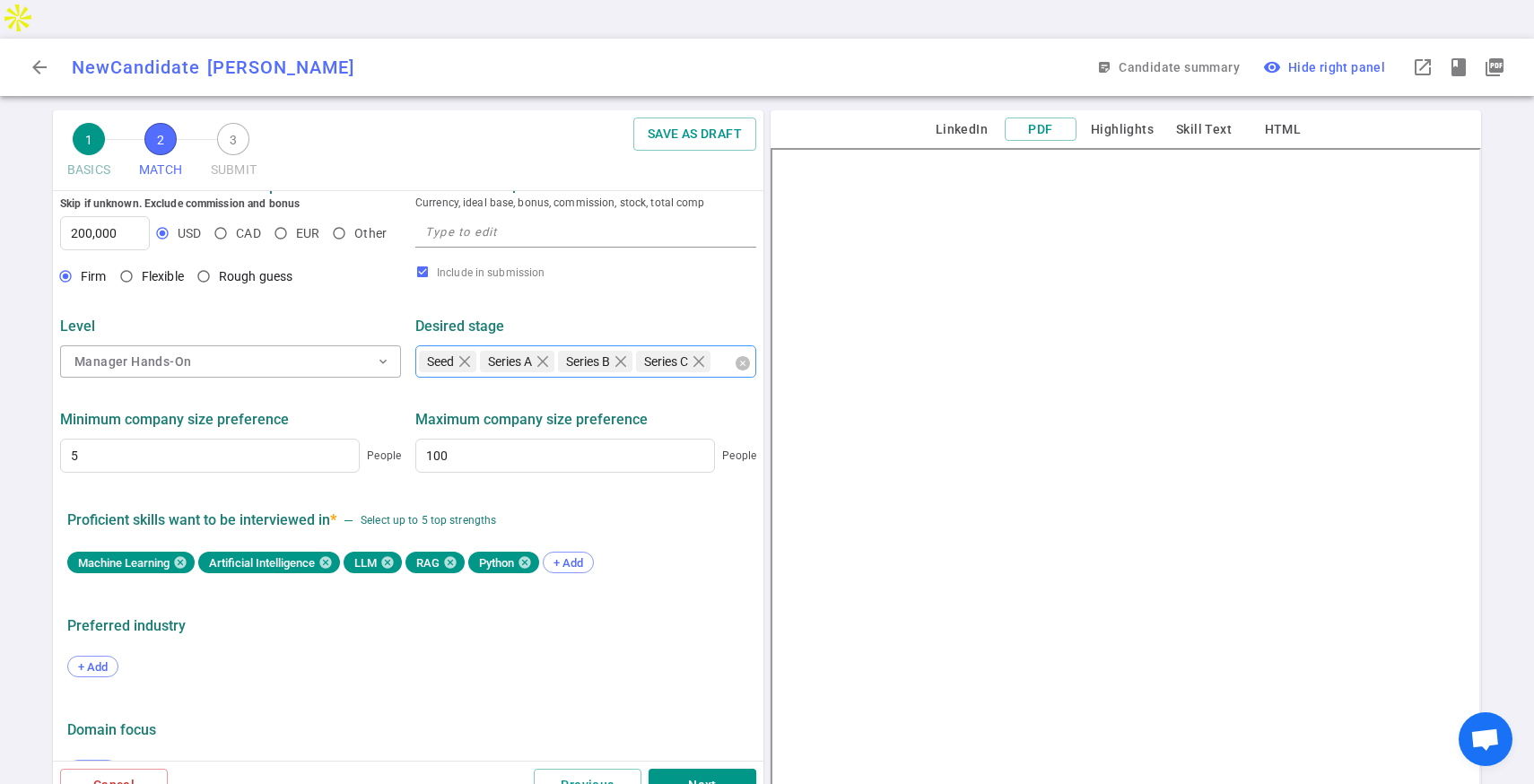
scroll to position [784, 0]
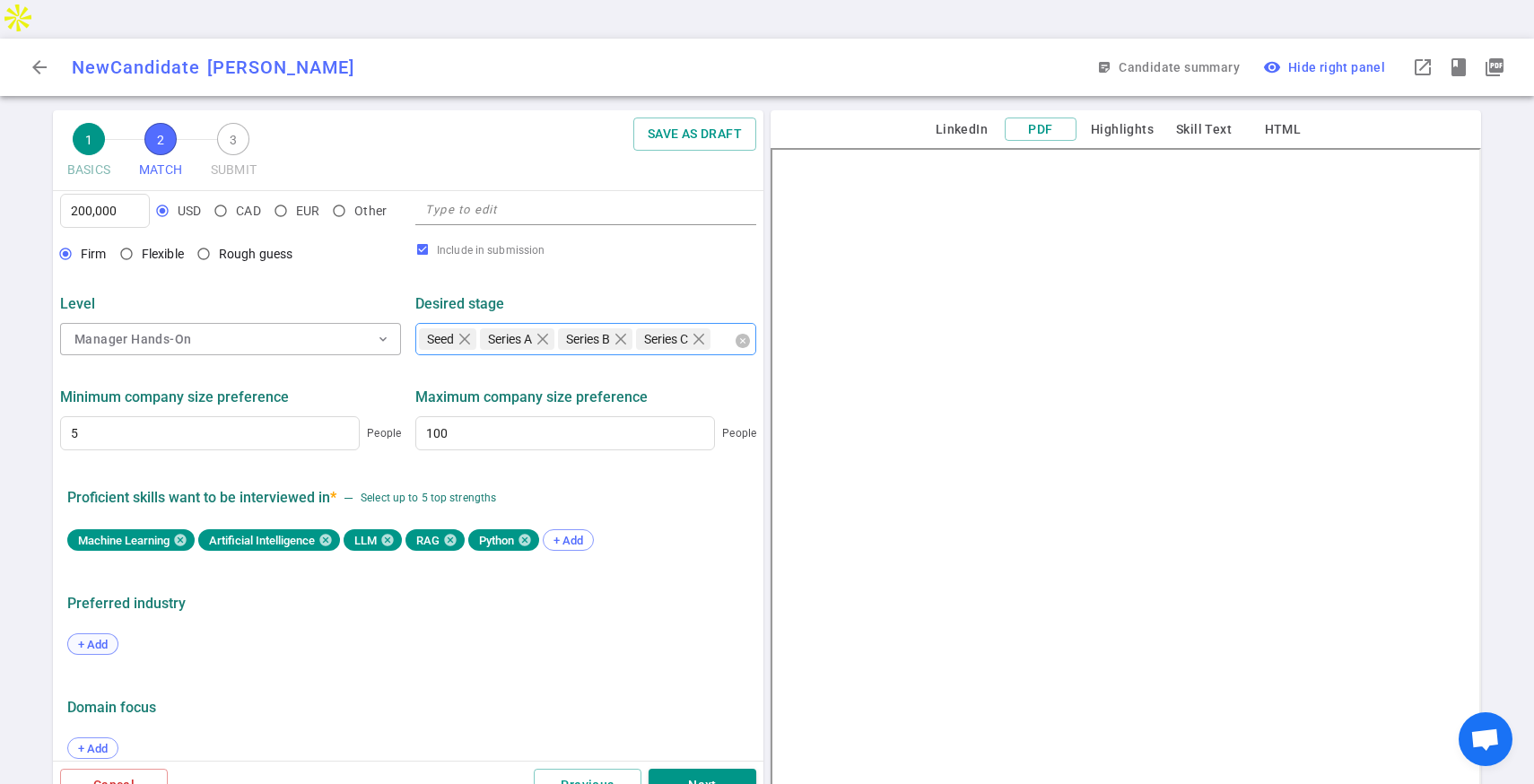
click at [83, 633] on div "+ Add" at bounding box center [93, 644] width 51 height 22
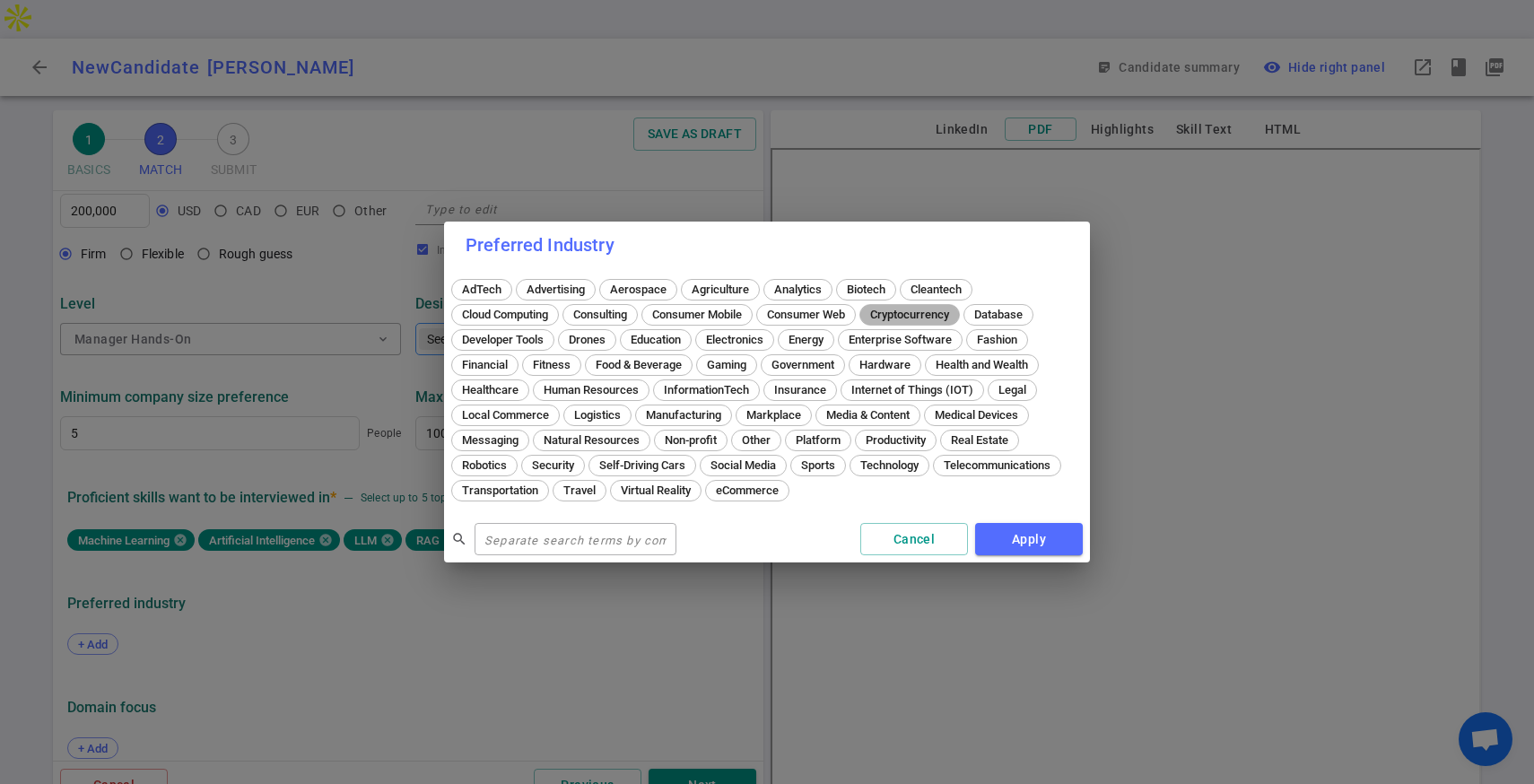
click at [903, 314] on span "Cryptocurrency" at bounding box center [909, 314] width 92 height 14
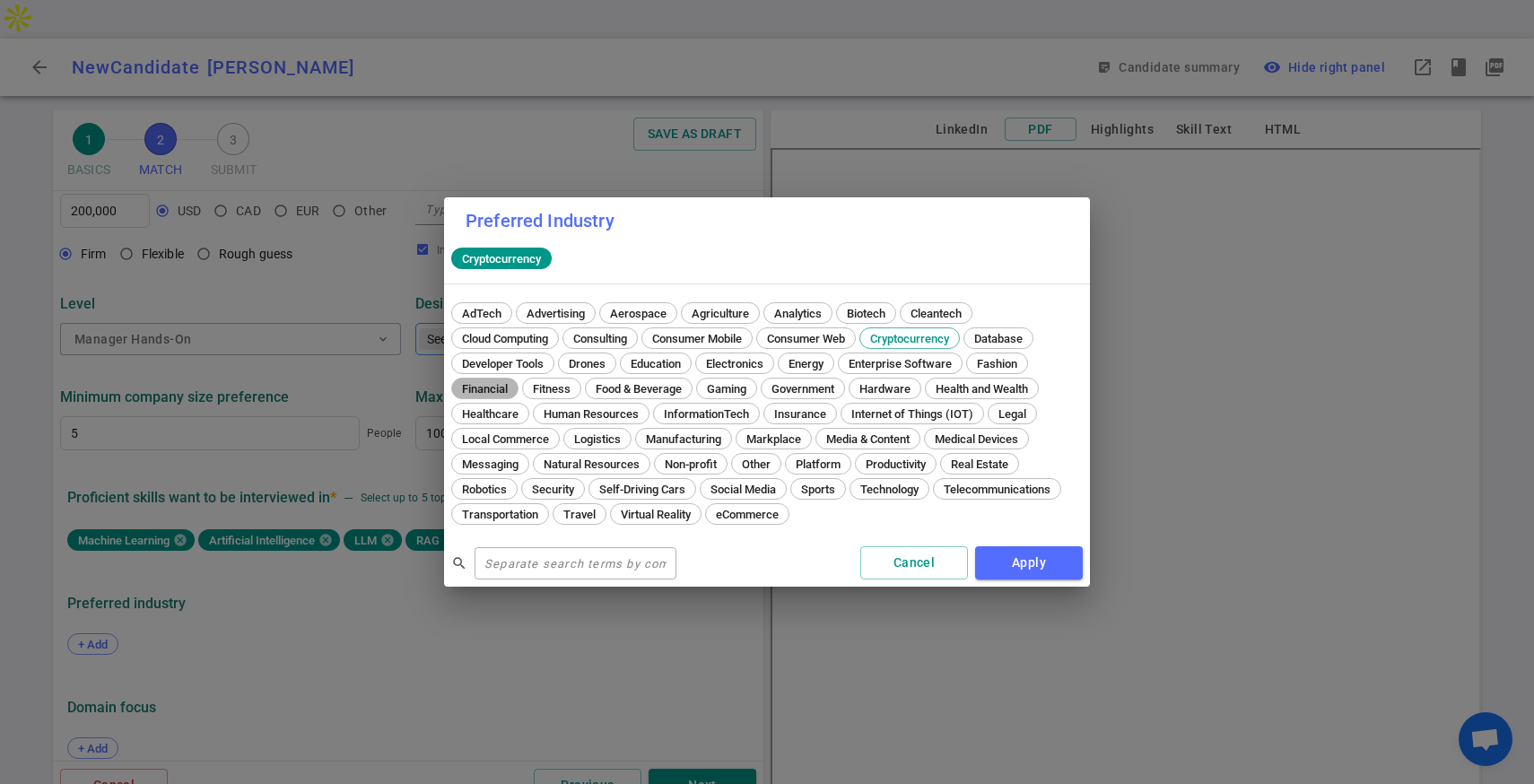
click at [502, 390] on span "Financial" at bounding box center [484, 388] width 59 height 14
click at [812, 464] on span "Platform" at bounding box center [818, 464] width 58 height 14
click at [1001, 549] on button "Apply" at bounding box center [1029, 563] width 108 height 33
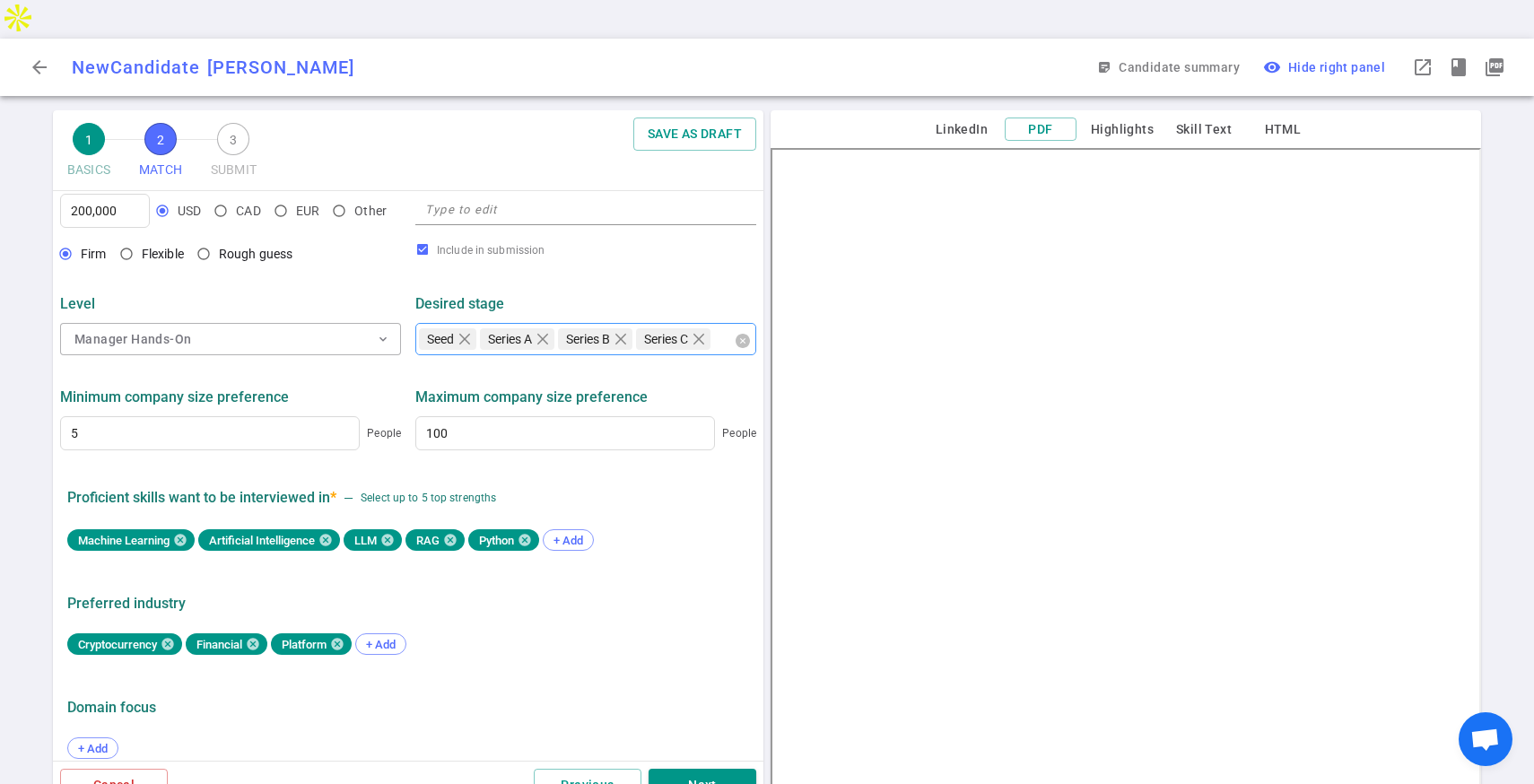
click at [83, 723] on div "+ Add" at bounding box center [408, 748] width 681 height 50
click at [90, 742] on span "+ Add" at bounding box center [93, 748] width 42 height 14
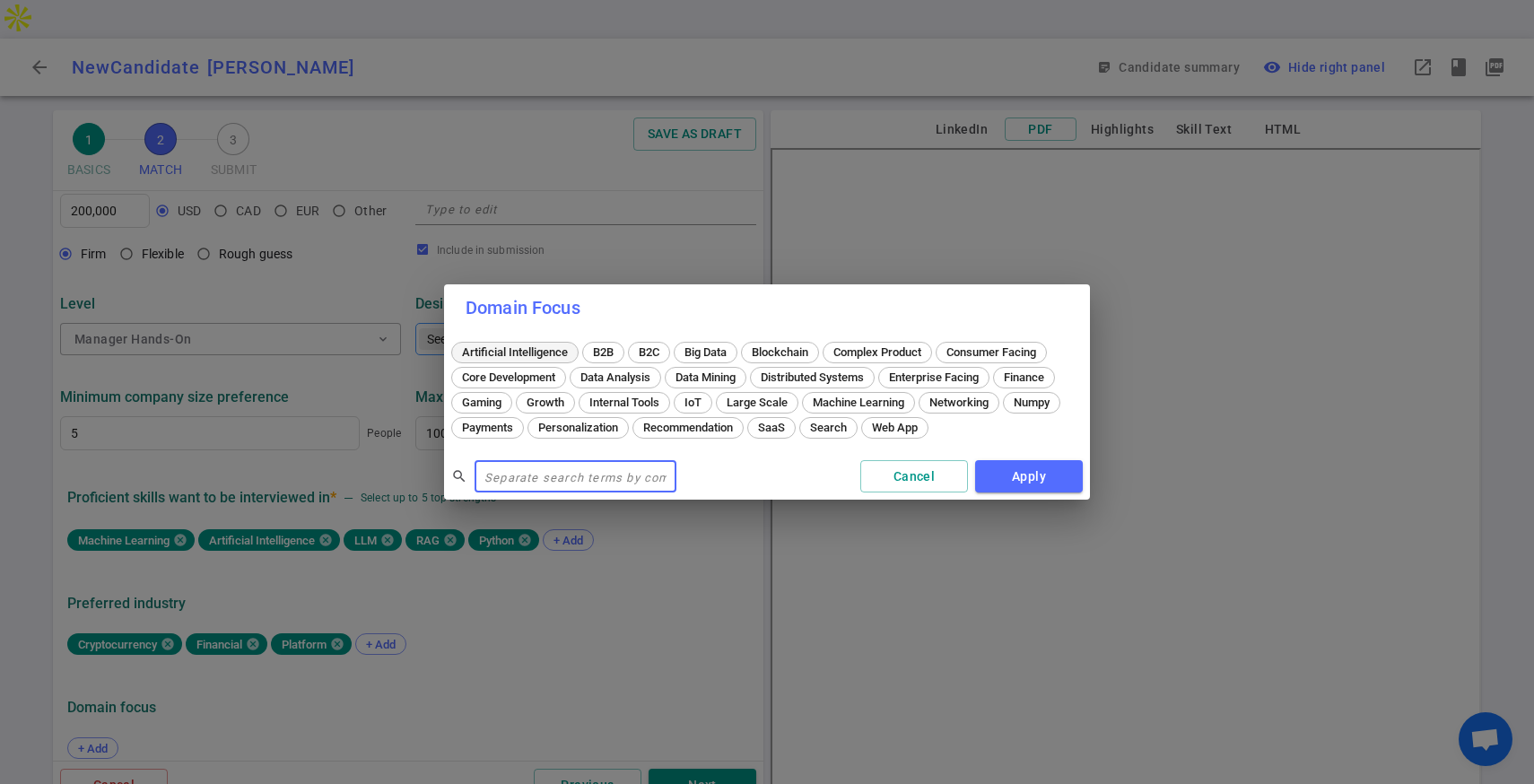
click at [540, 351] on span "Artificial Intelligence" at bounding box center [515, 352] width 119 height 14
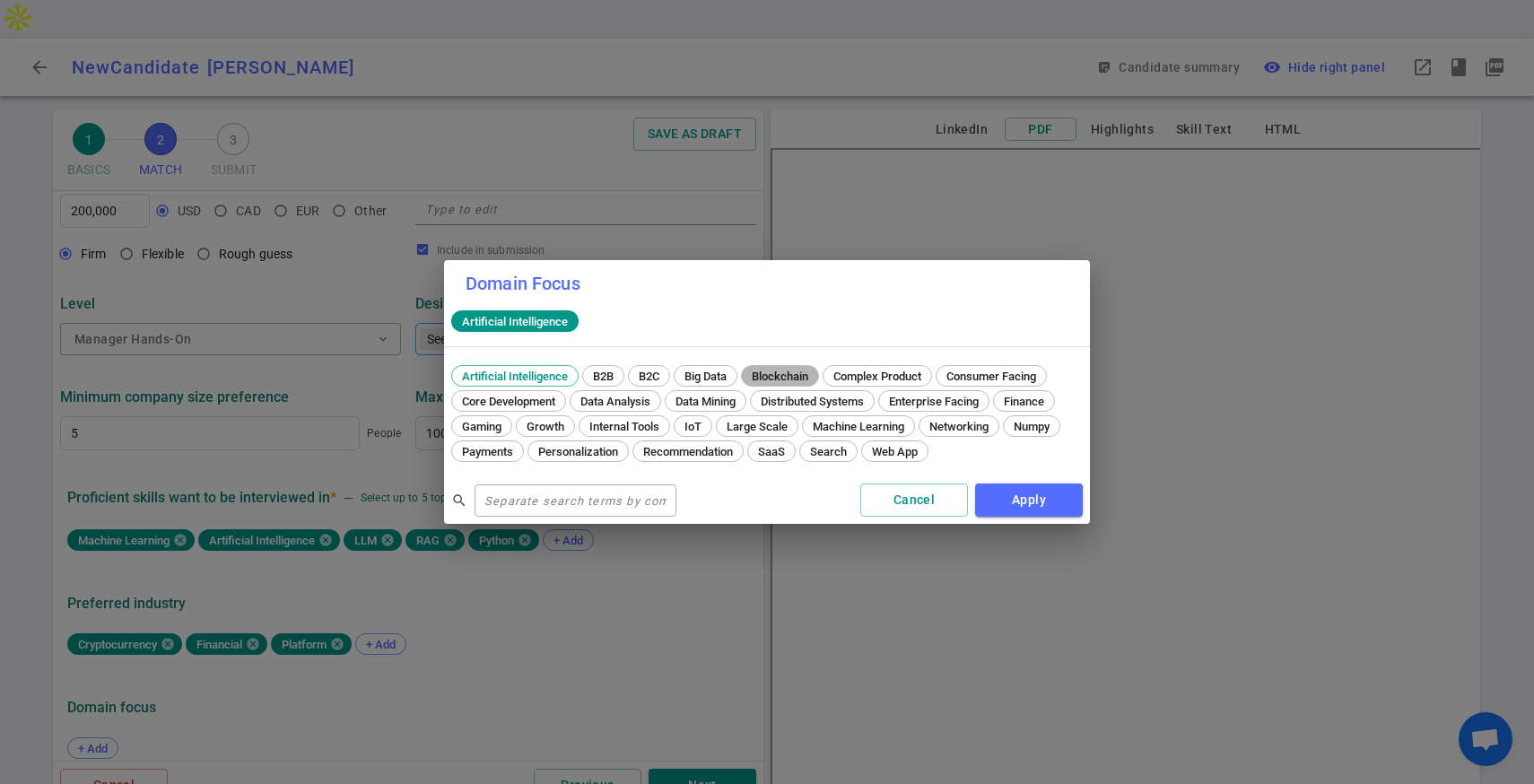
click at [778, 366] on div "Blockchain" at bounding box center [780, 375] width 78 height 22
click at [806, 395] on span "Distributed Systems" at bounding box center [812, 401] width 116 height 14
click at [1024, 394] on span "Finance" at bounding box center [1024, 401] width 53 height 14
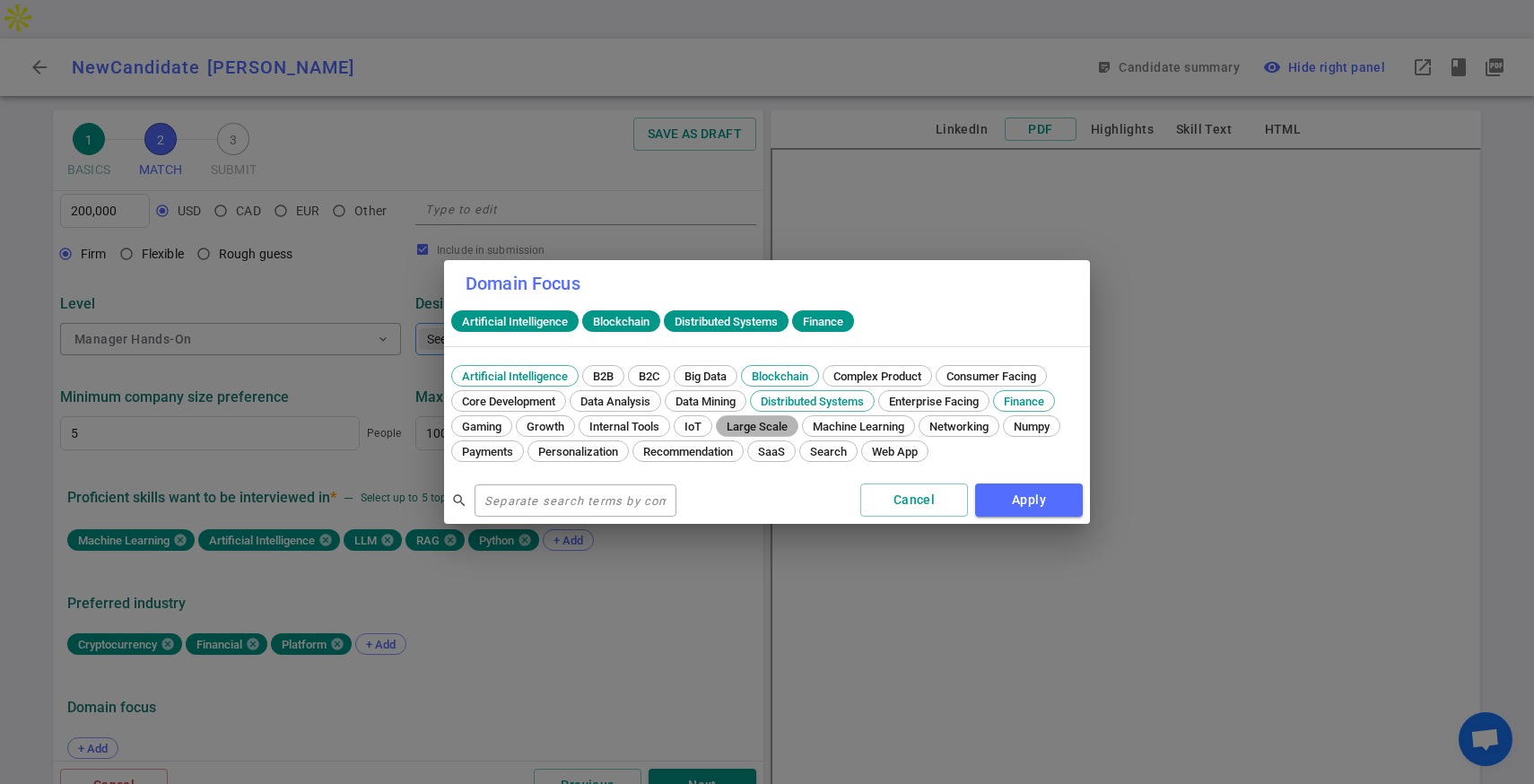
click at [774, 428] on span "Large Scale" at bounding box center [757, 426] width 74 height 14
click at [1014, 487] on button "Apply" at bounding box center [1029, 500] width 108 height 33
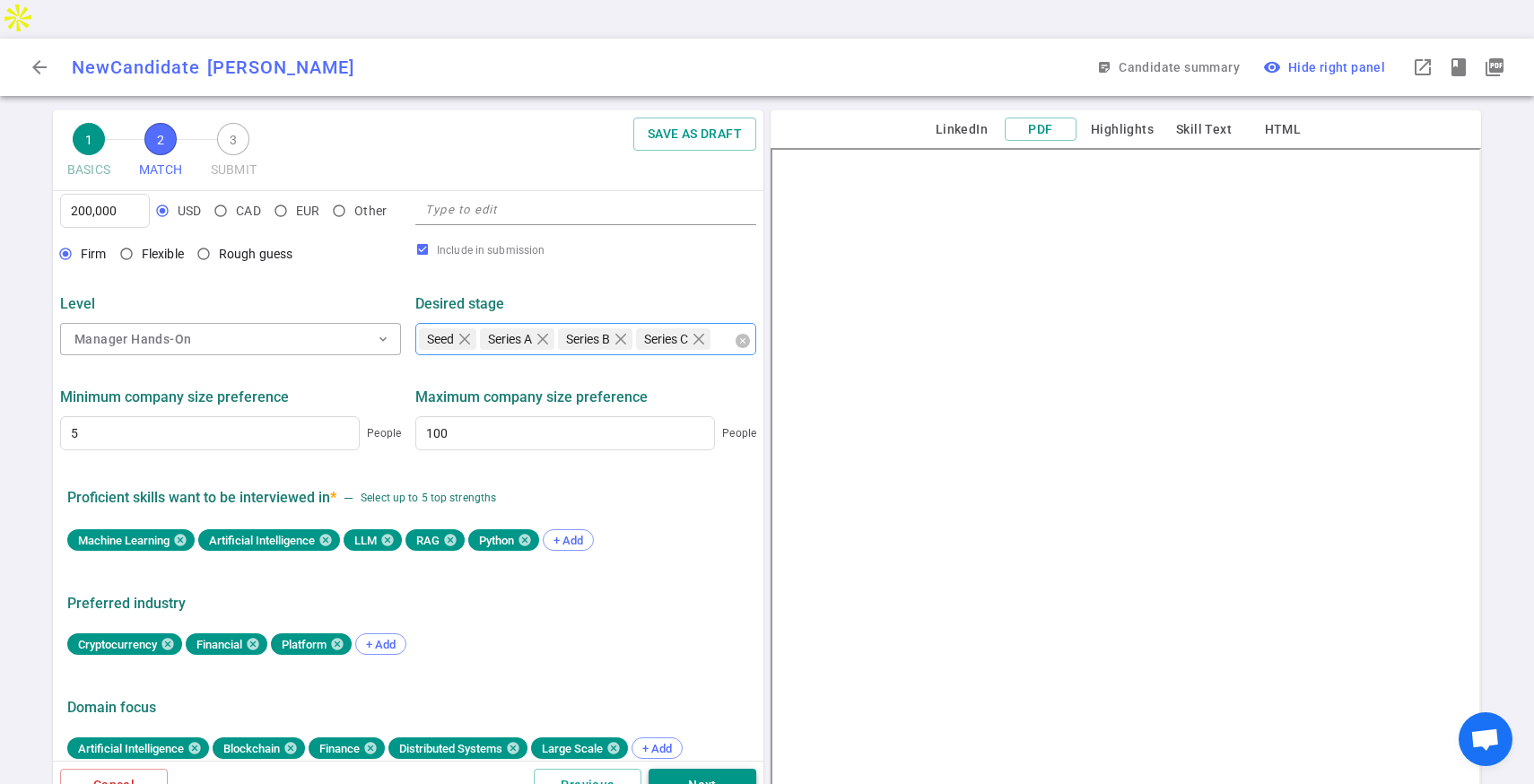
click at [692, 769] on button "Next" at bounding box center [702, 785] width 108 height 33
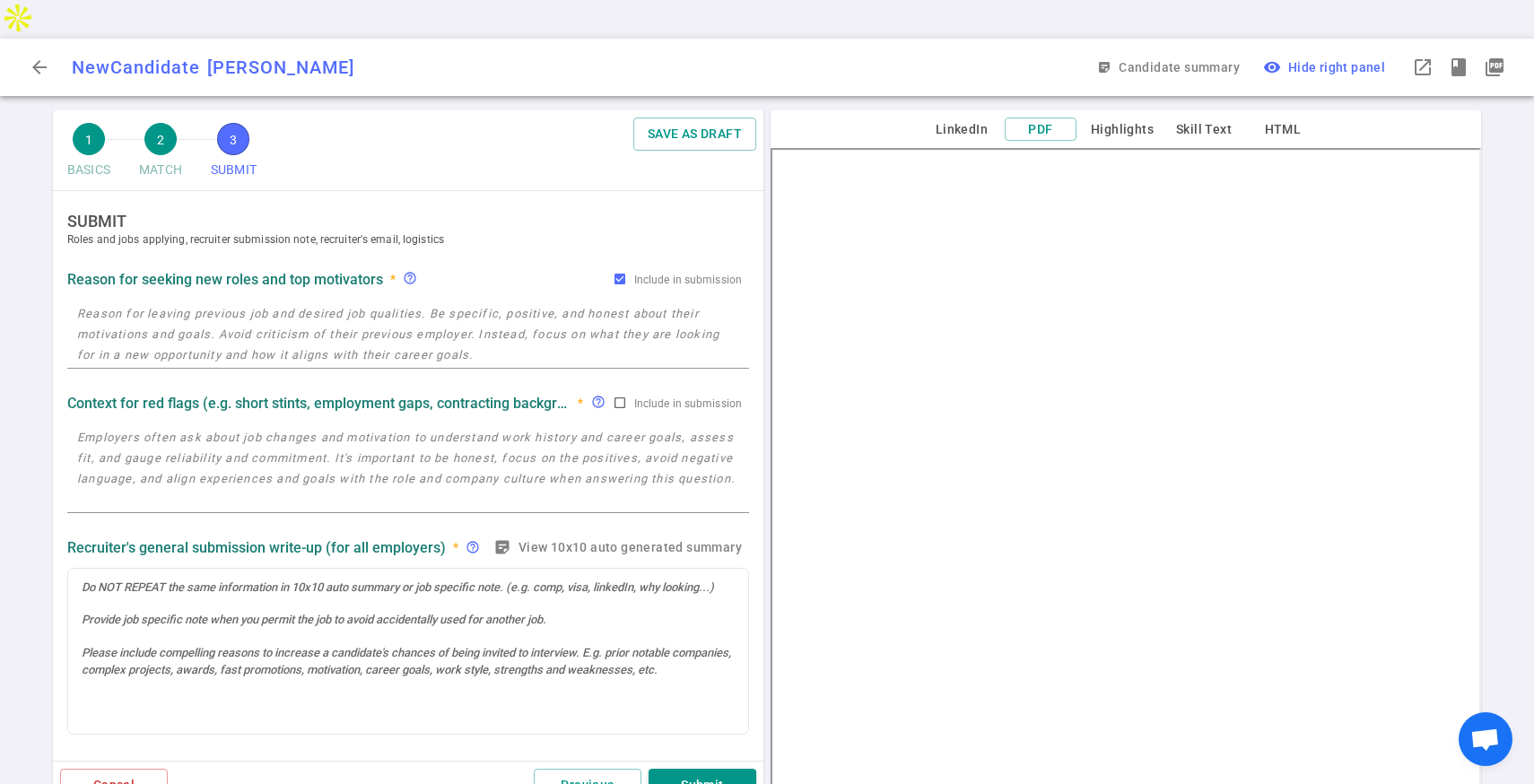
scroll to position [0, 0]
click at [264, 306] on textarea at bounding box center [408, 335] width 662 height 62
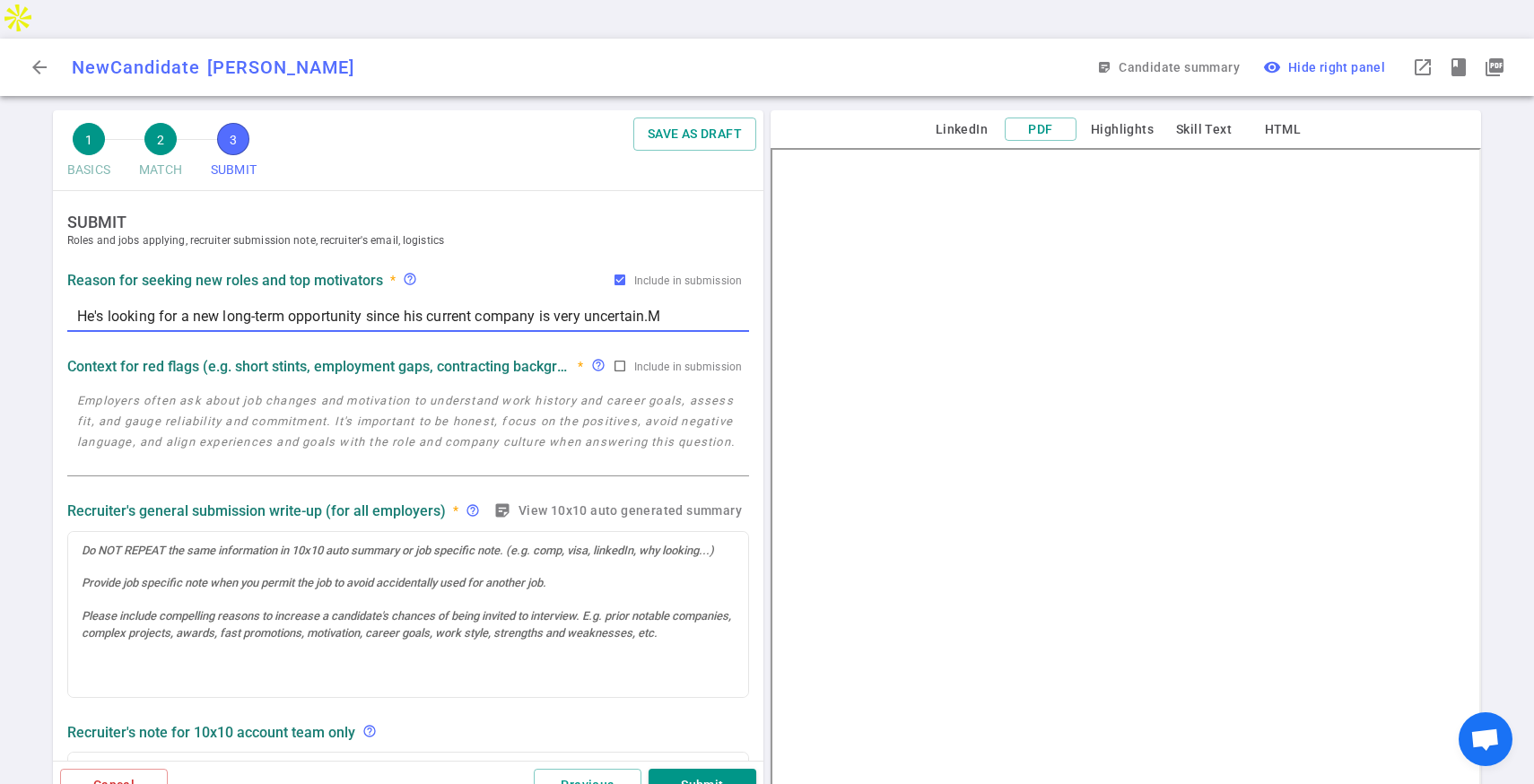
type textarea "He's looking for a new long-term opportunity since his current company is very …"
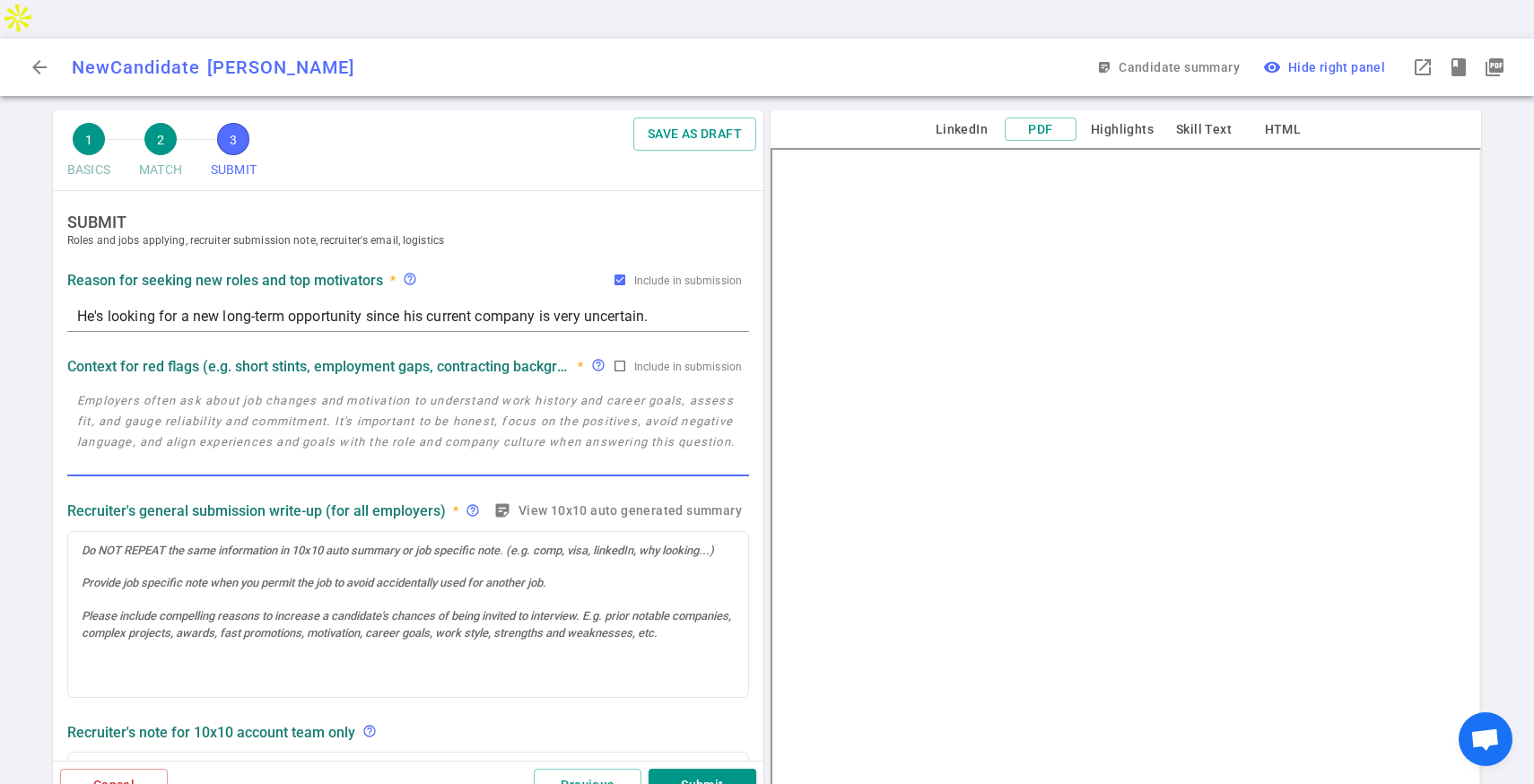
click at [267, 390] on textarea at bounding box center [408, 431] width 662 height 83
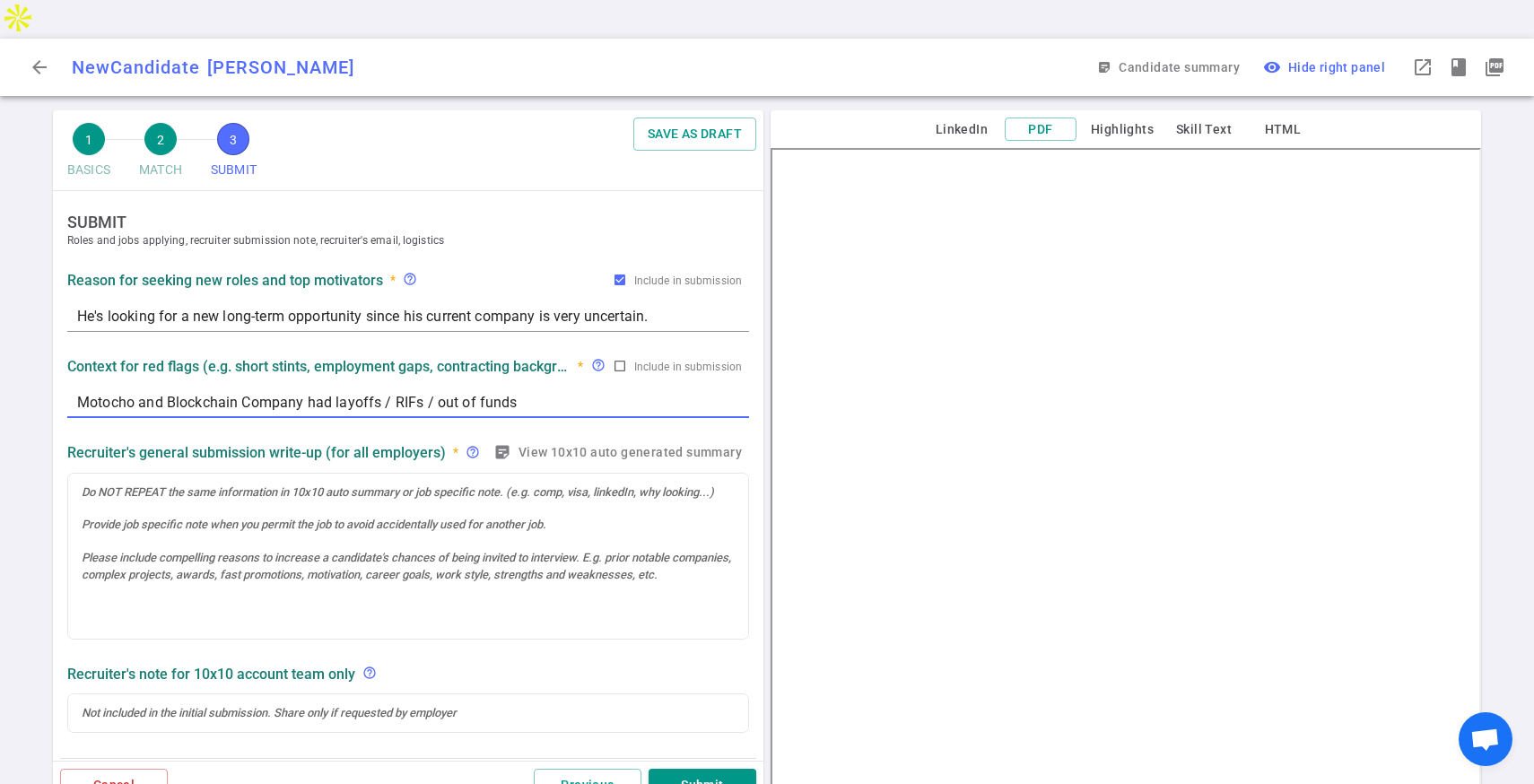
drag, startPoint x: 167, startPoint y: 361, endPoint x: 297, endPoint y: 365, distance: 130.1
click at [297, 392] on textarea "Motocho and Blockchain Company had layoffs / RIFs / out of funds" at bounding box center [408, 401] width 662 height 21
drag, startPoint x: 329, startPoint y: 365, endPoint x: 584, endPoint y: 59, distance: 398.3
type textarea "/ out of funds"
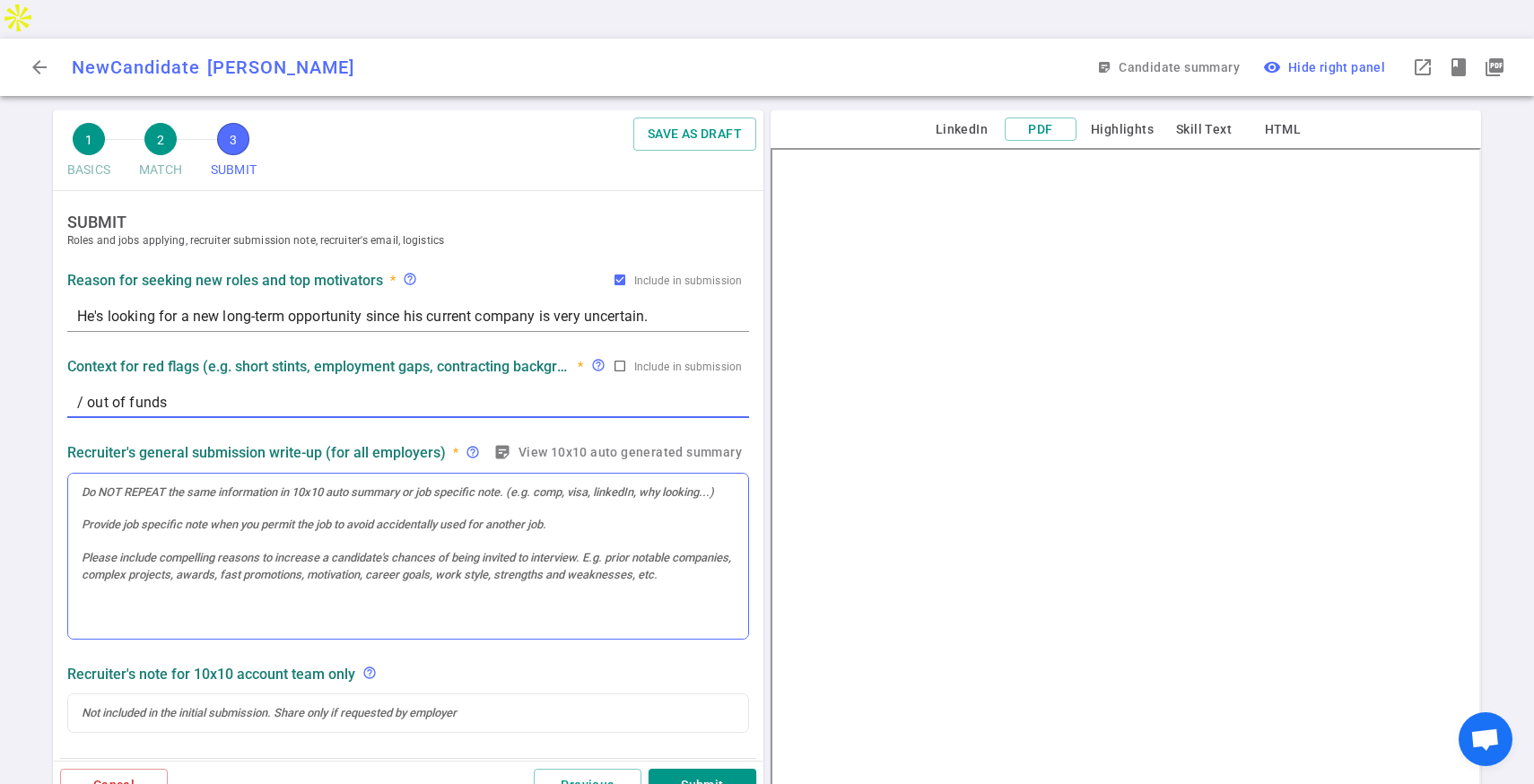
click at [429, 473] on div at bounding box center [408, 556] width 680 height 166
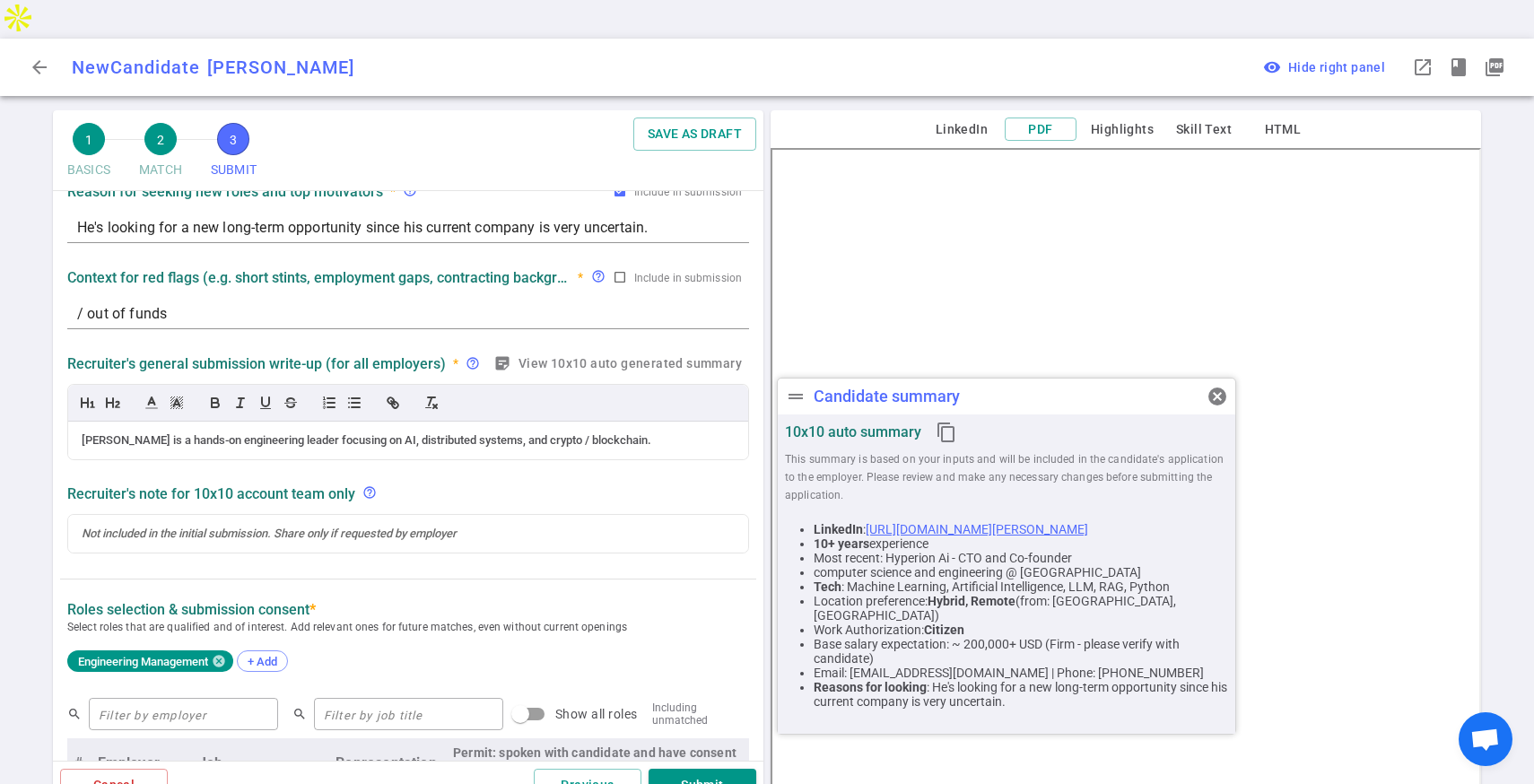
scroll to position [92, 0]
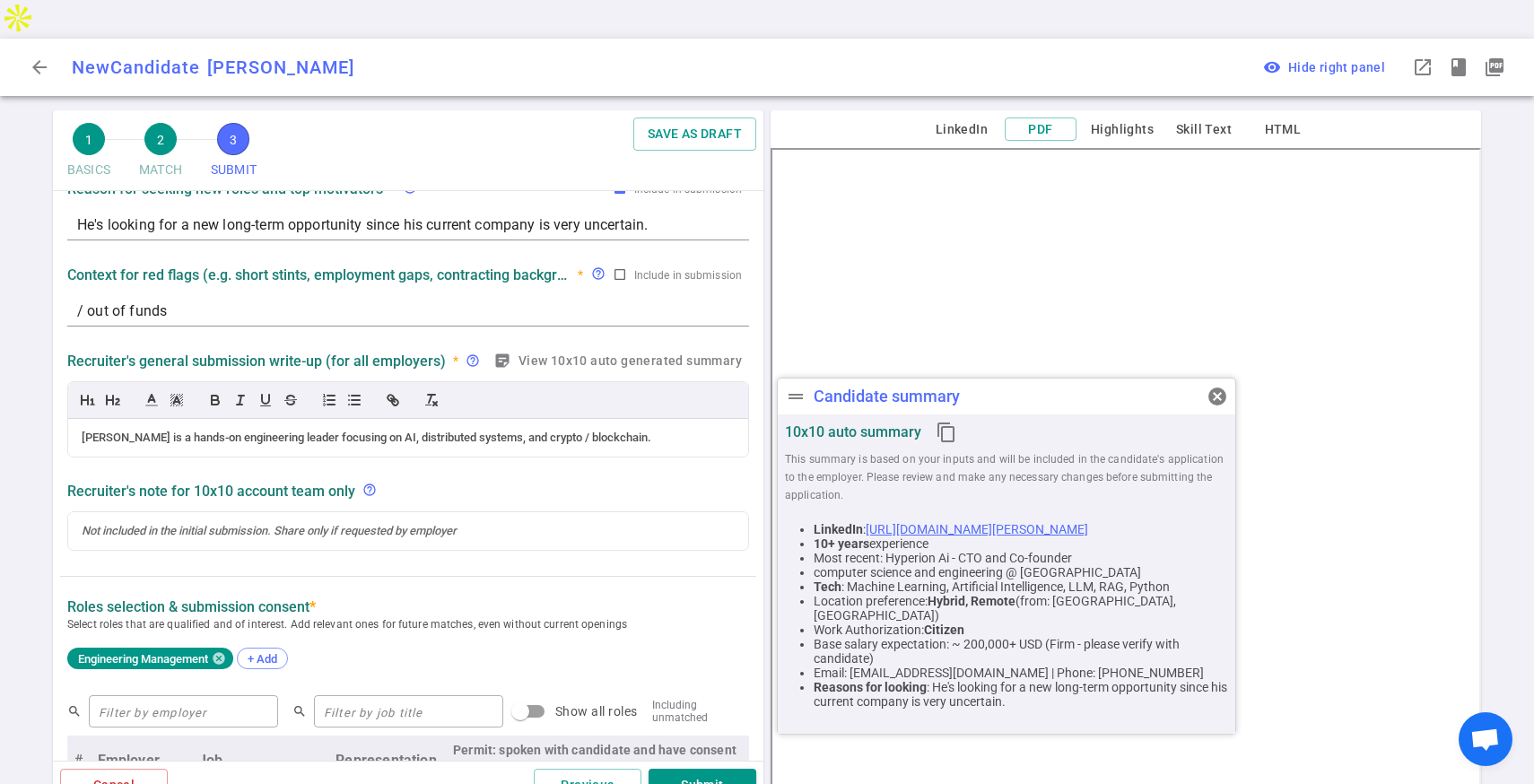
click at [1068, 410] on div "drag_handle Candidate summary cancel" at bounding box center [1006, 396] width 457 height 36
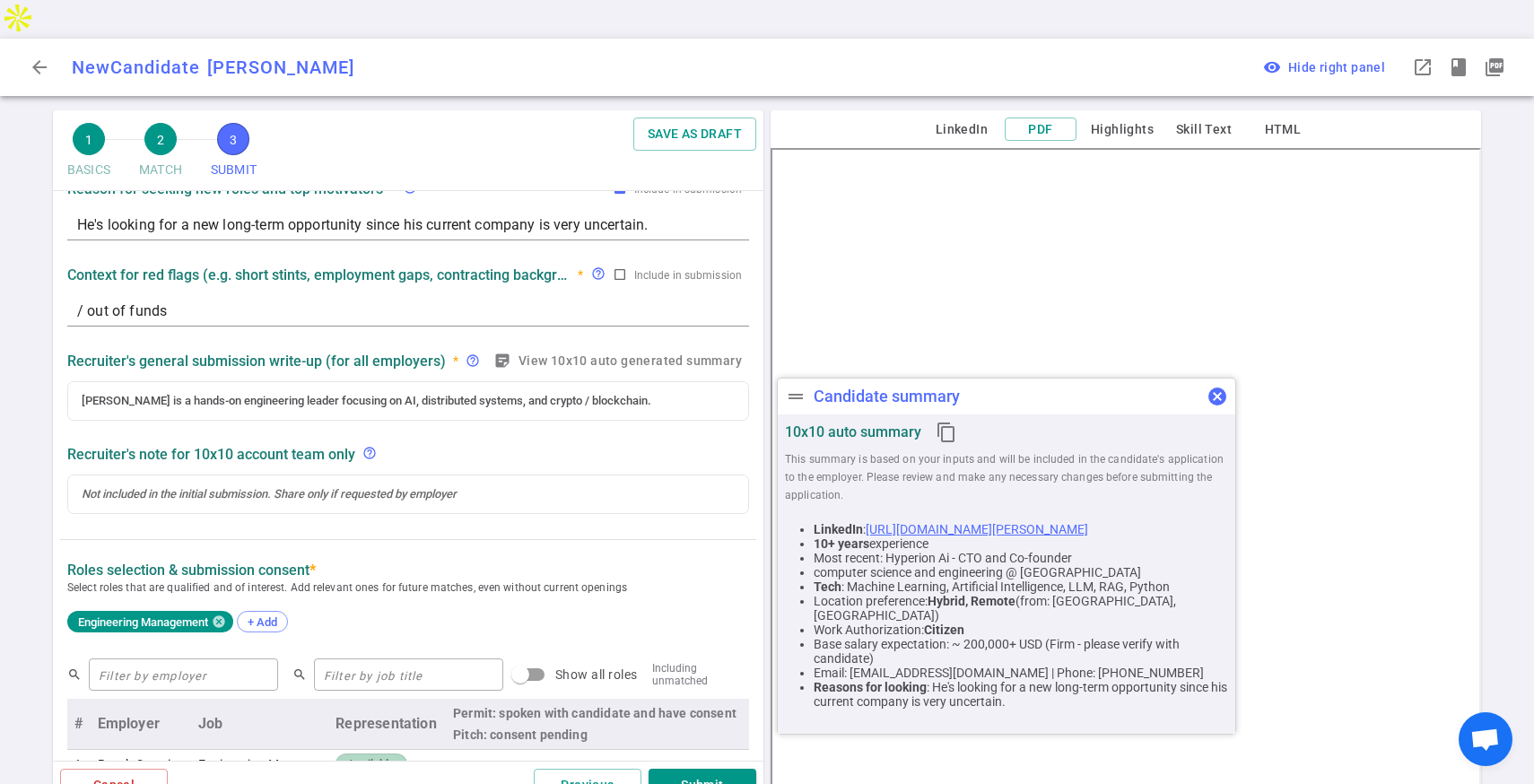
click at [1210, 406] on span "cancel" at bounding box center [1217, 396] width 22 height 22
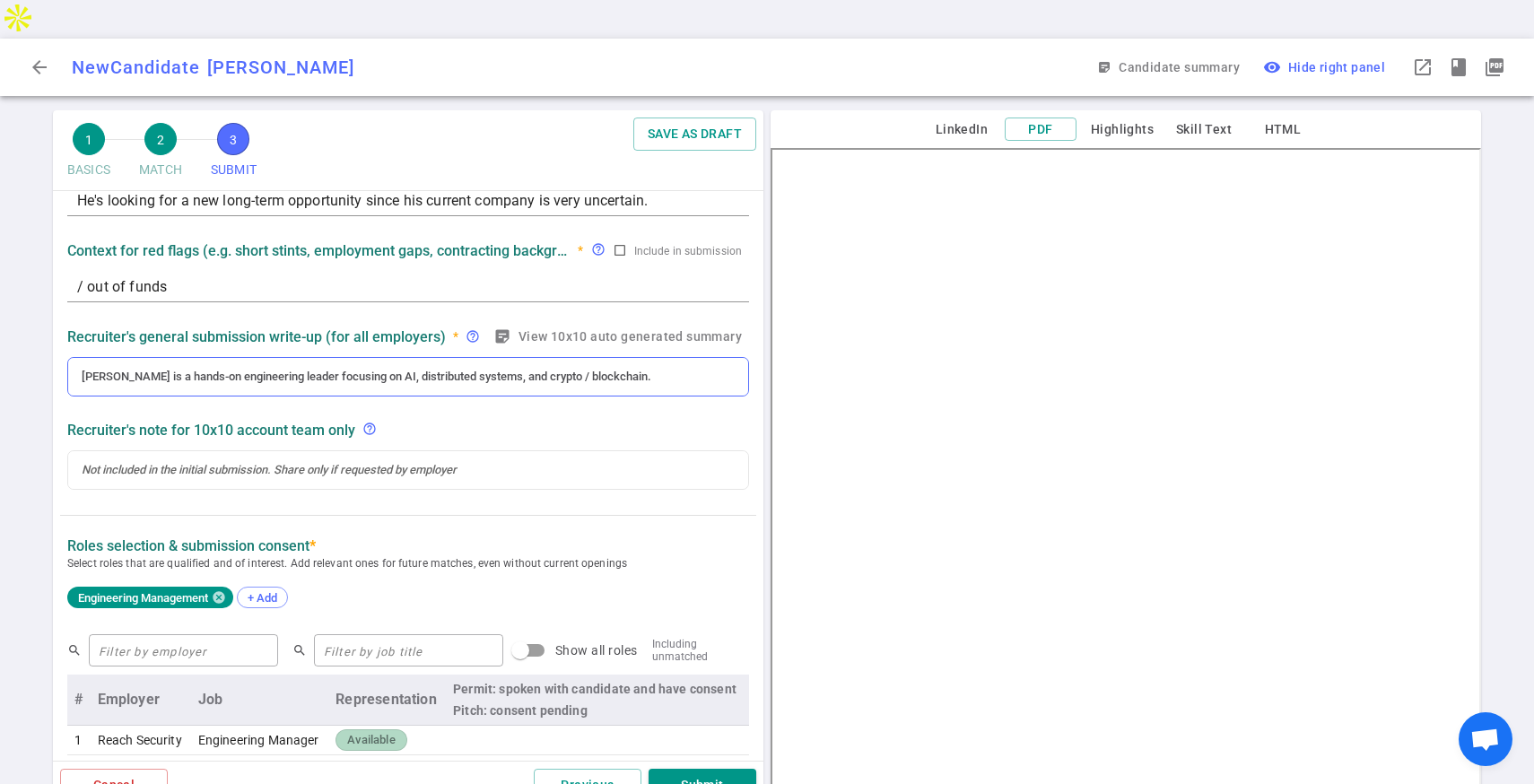
scroll to position [132, 0]
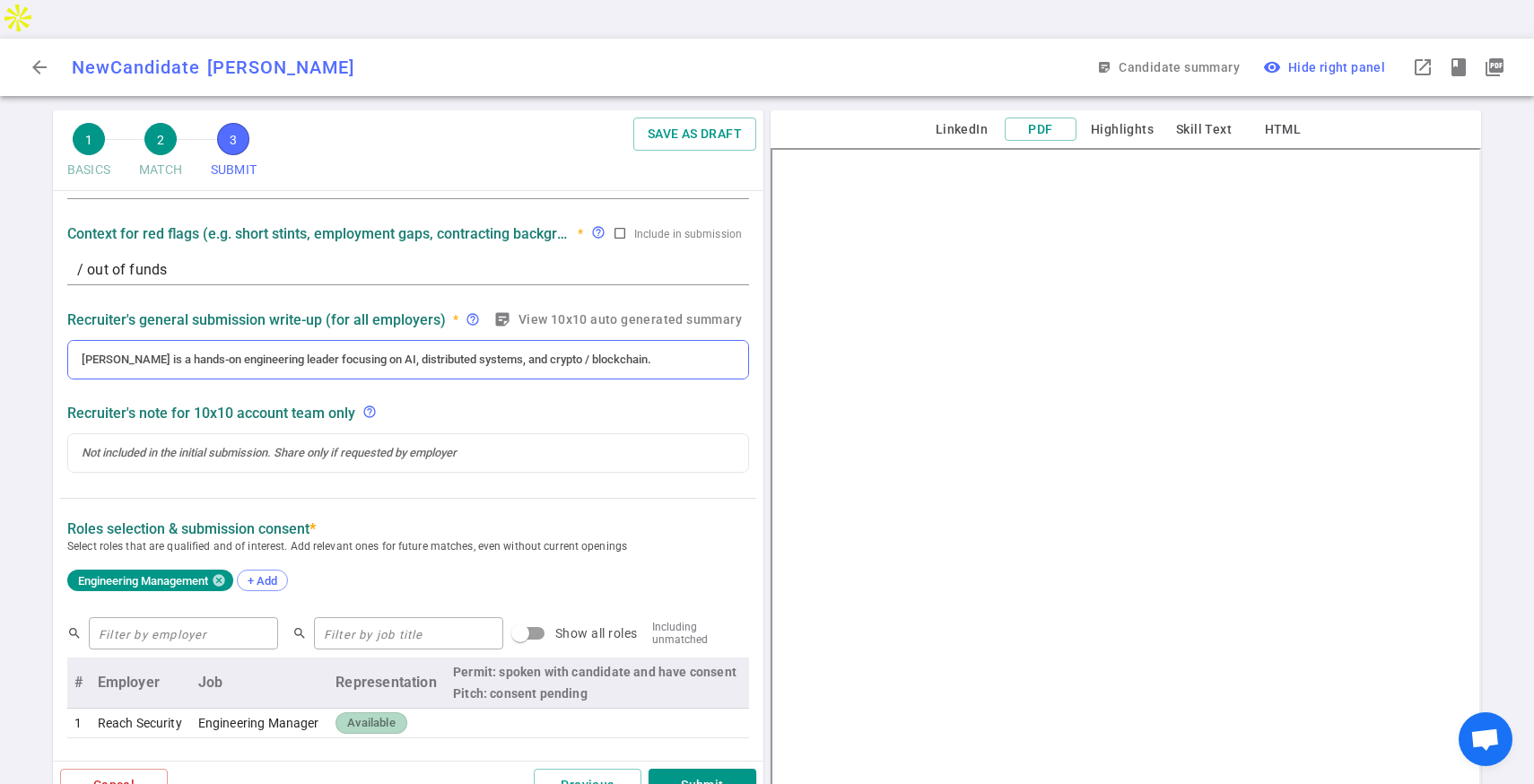
click at [638, 341] on div "[PERSON_NAME] is a hands-on engineering leader focusing on AI, distributed syst…" at bounding box center [408, 360] width 680 height 38
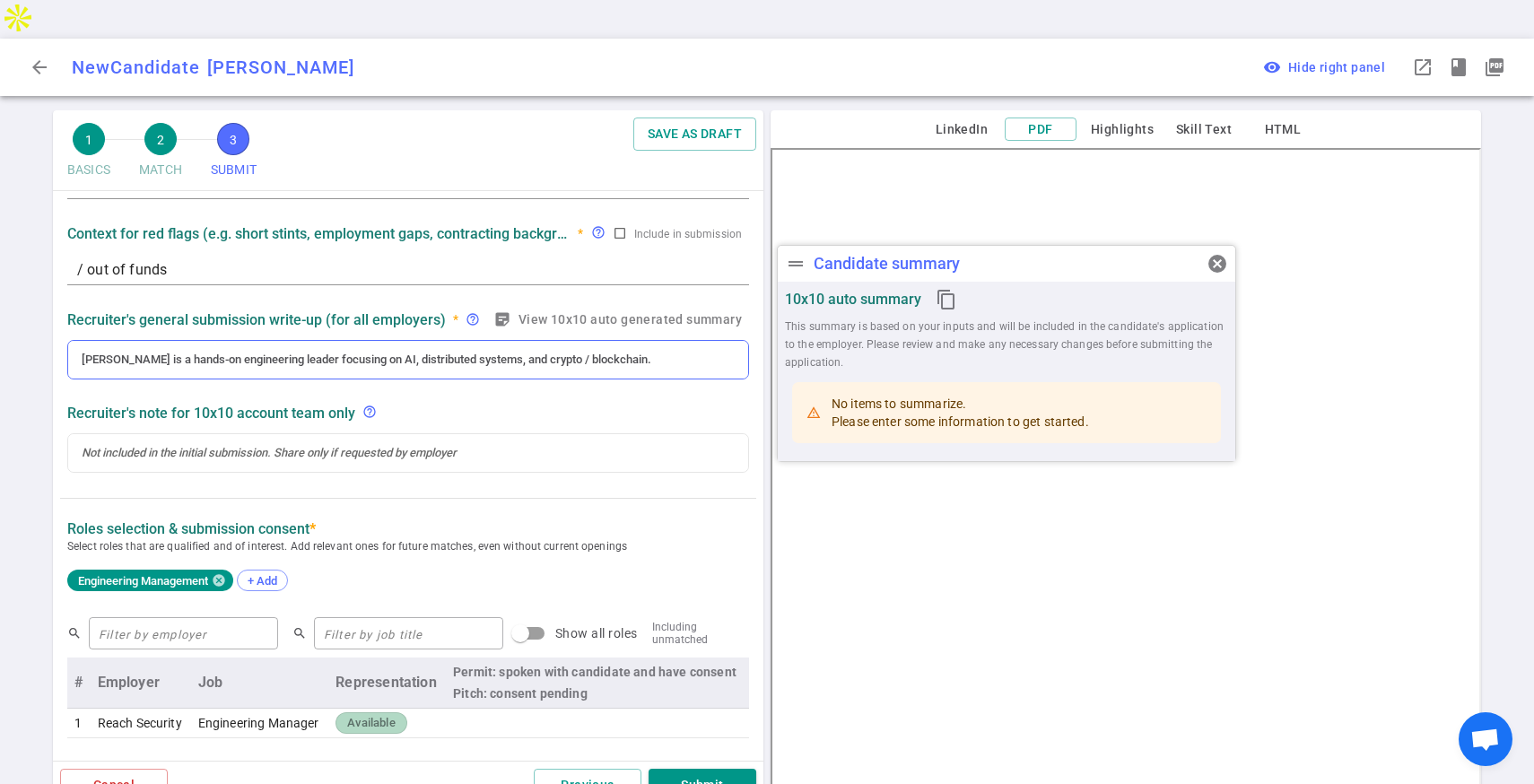
scroll to position [169, 0]
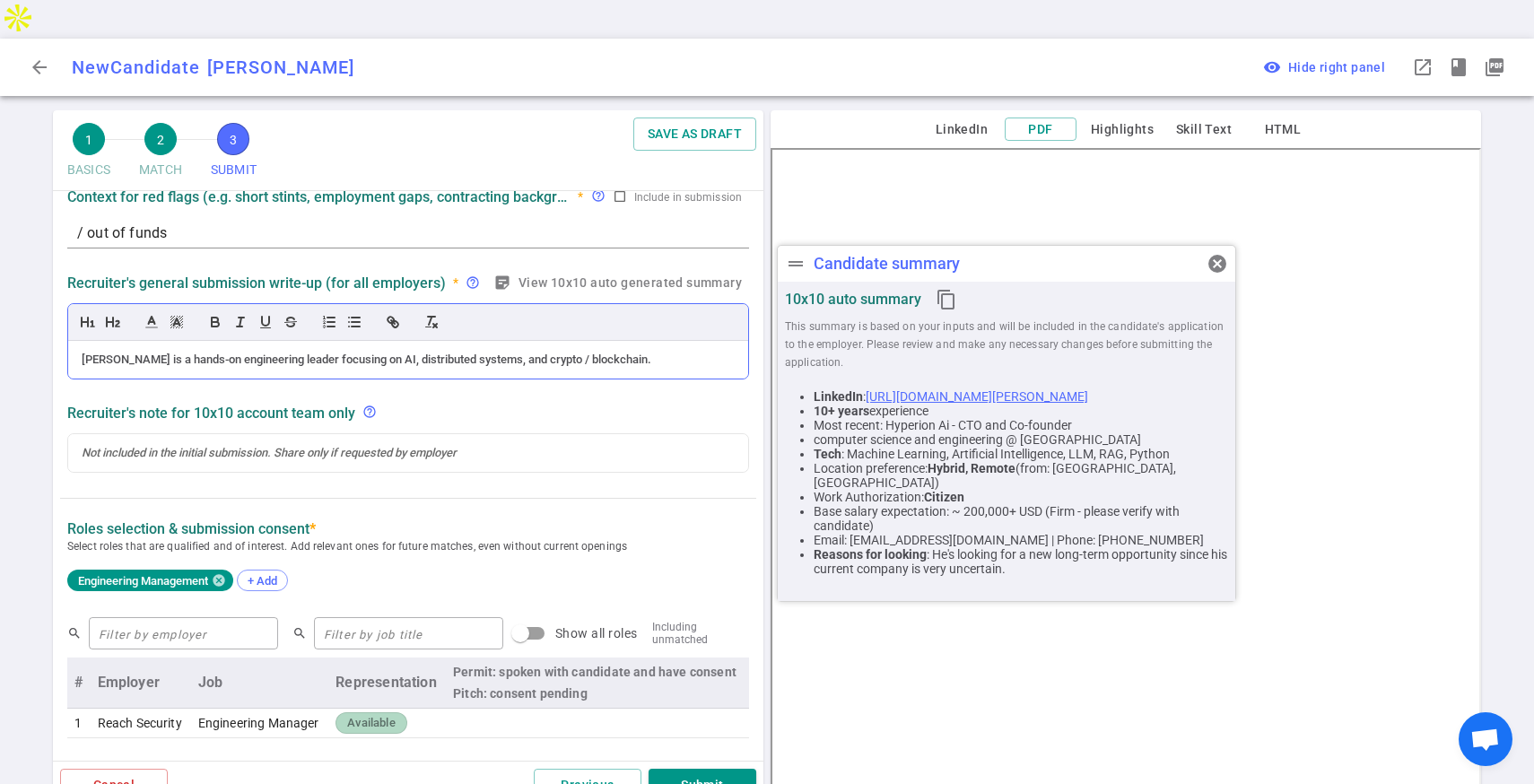
click at [673, 352] on div "[PERSON_NAME] is a hands-on engineering leader focusing on AI, distributed syst…" at bounding box center [408, 360] width 653 height 16
click at [1221, 262] on span "cancel" at bounding box center [1217, 264] width 22 height 22
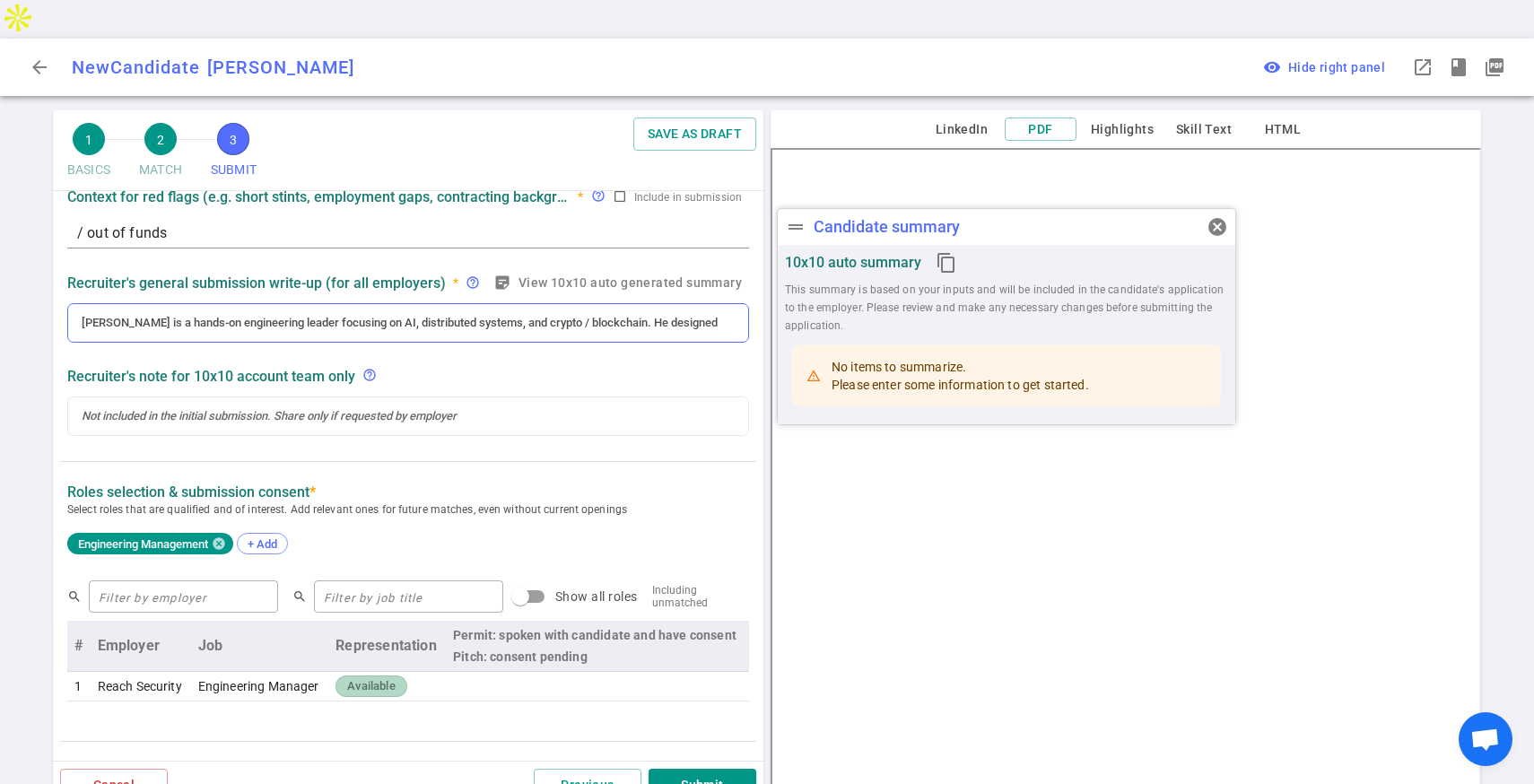
click at [658, 315] on div "[PERSON_NAME] is a hands-on engineering leader focusing on AI, distributed syst…" at bounding box center [408, 323] width 653 height 16
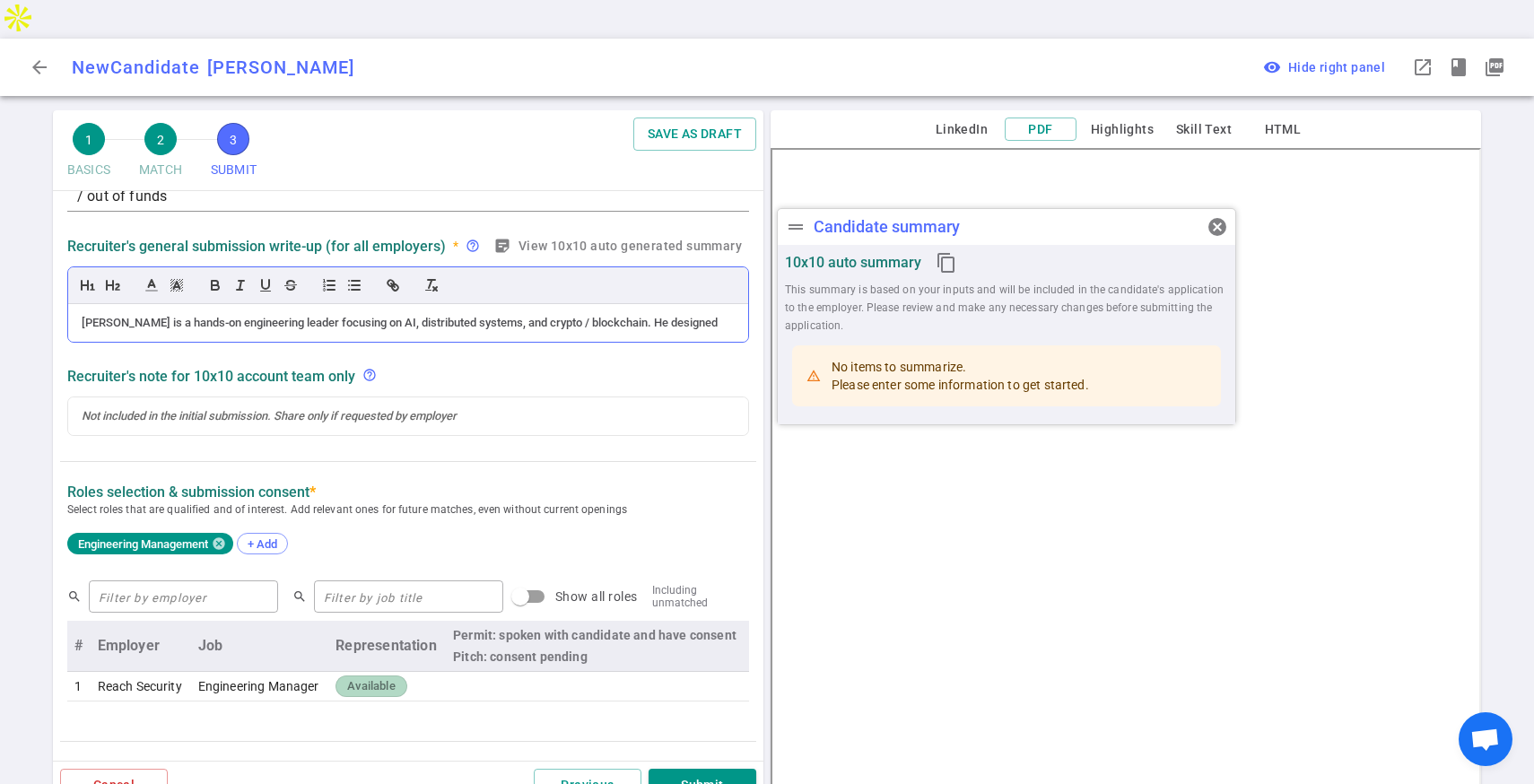
click at [697, 315] on div "[PERSON_NAME] is a hands-on engineering leader focusing on AI, distributed syst…" at bounding box center [408, 323] width 653 height 16
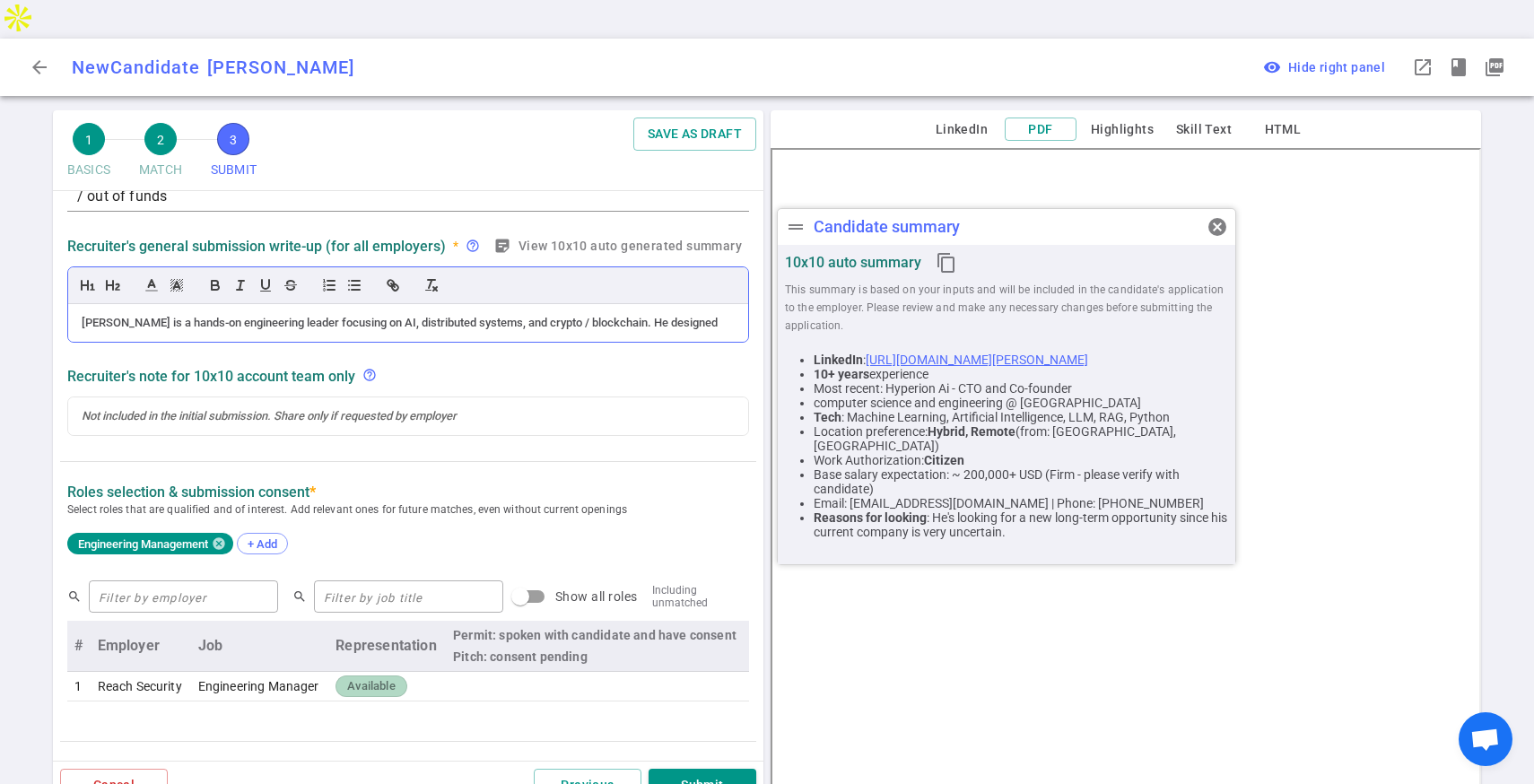
paste div
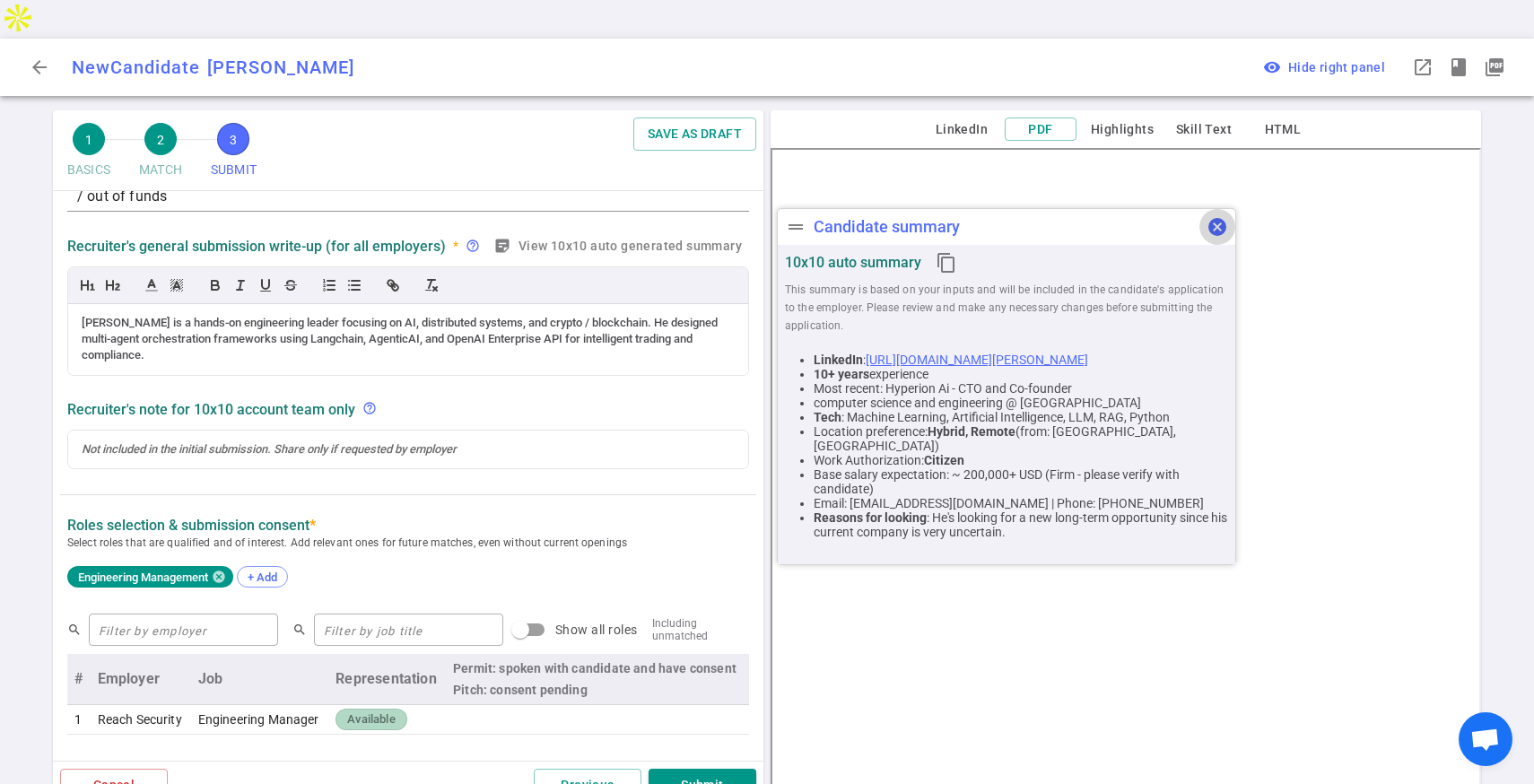
click at [1222, 218] on span "cancel" at bounding box center [1217, 227] width 22 height 22
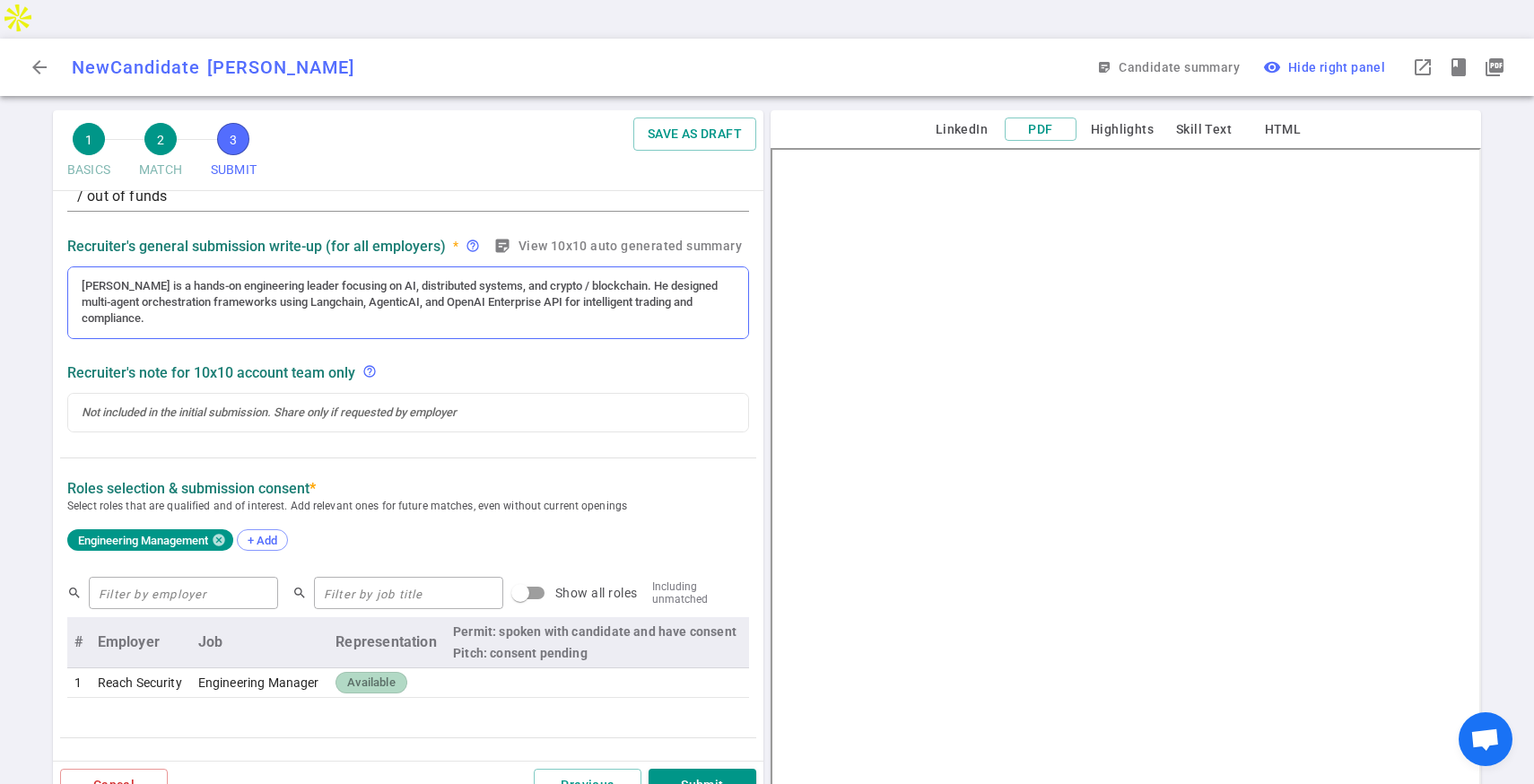
click at [537, 289] on div "[PERSON_NAME] is a hands-on engineering leader focusing on AI, distributed syst…" at bounding box center [408, 302] width 680 height 71
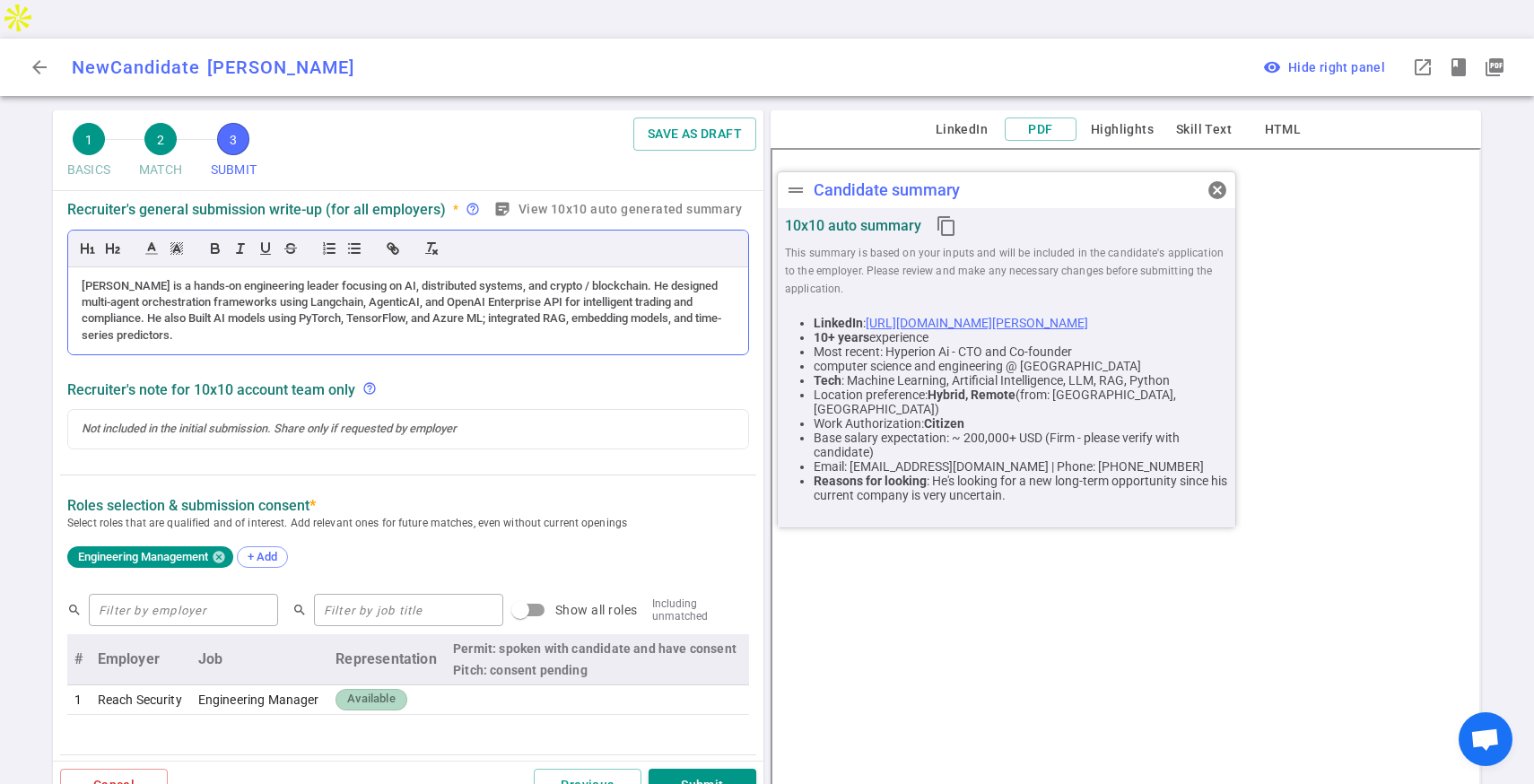
click at [199, 280] on div "[PERSON_NAME] is a hands-on engineering leader focusing on AI, distributed syst…" at bounding box center [408, 311] width 653 height 67
click at [1212, 185] on span "cancel" at bounding box center [1217, 190] width 22 height 22
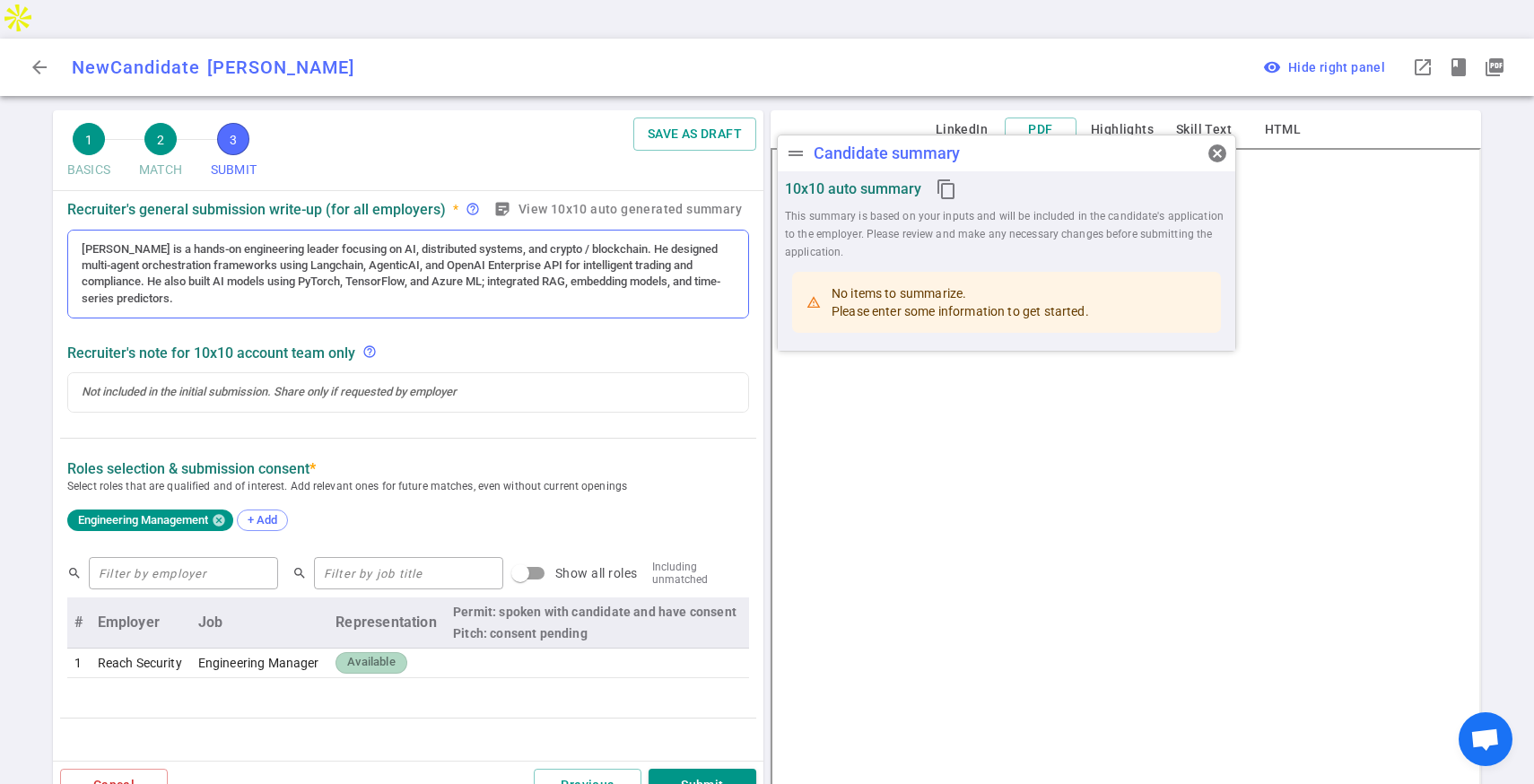
click at [329, 266] on div "[PERSON_NAME] is a hands-on engineering leader focusing on AI, distributed syst…" at bounding box center [408, 275] width 653 height 67
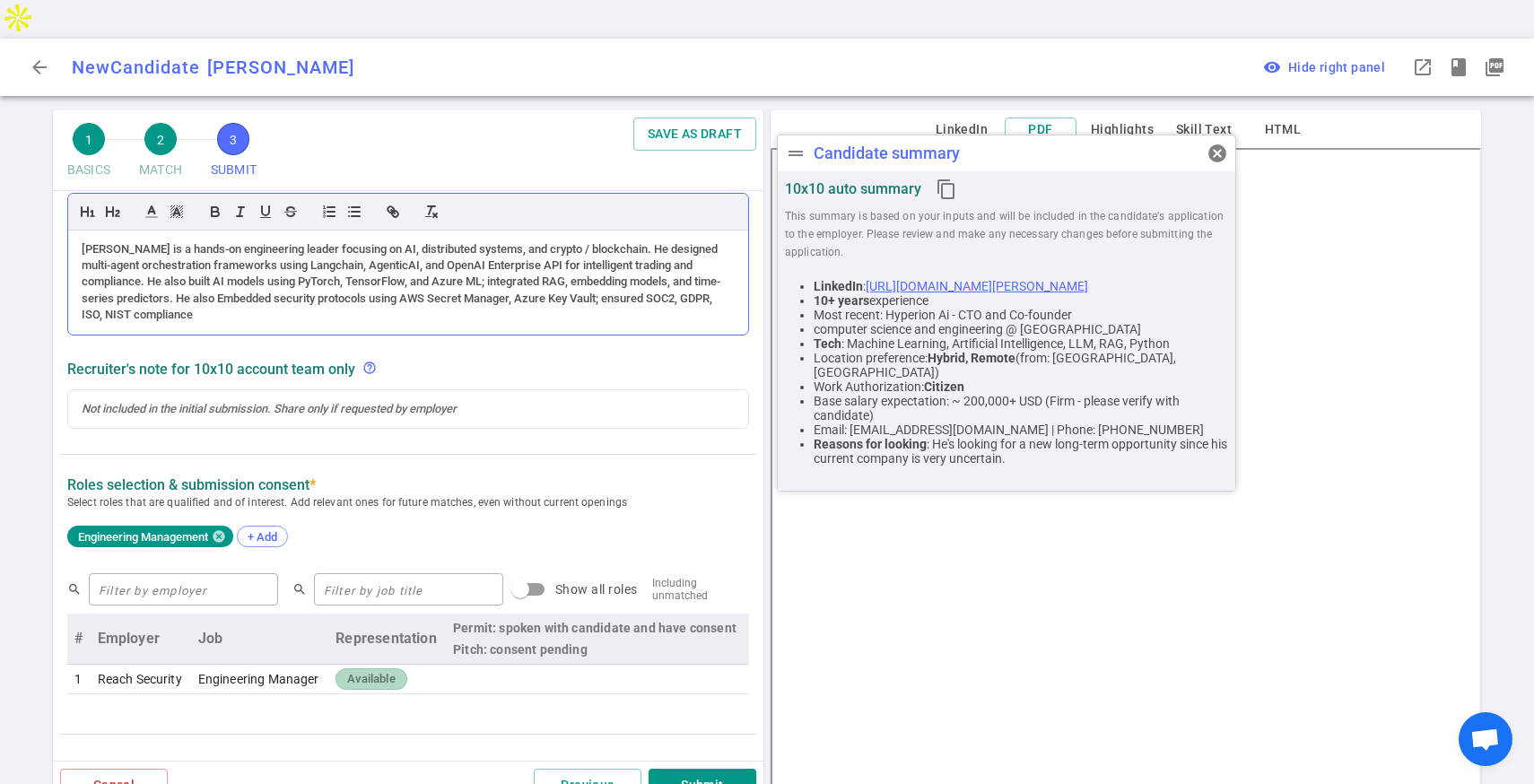
click at [227, 261] on div "[PERSON_NAME] is a hands-on engineering leader focusing on AI, distributed syst…" at bounding box center [408, 283] width 653 height 83
click at [285, 284] on div "[PERSON_NAME] is a hands-on engineering leader focusing on AI, distributed syst…" at bounding box center [408, 283] width 653 height 83
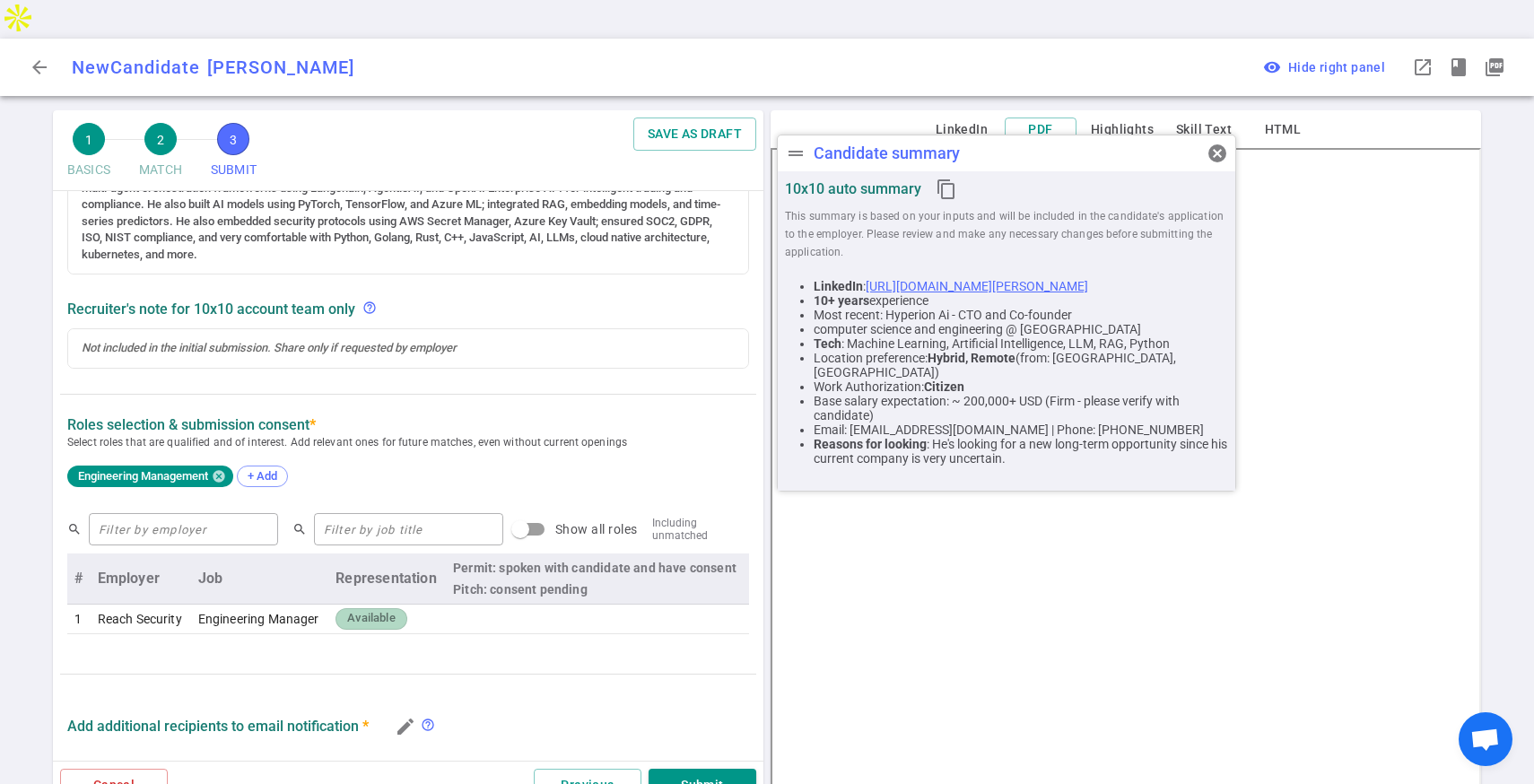
scroll to position [360, 0]
click at [327, 601] on td "Engineering Manager" at bounding box center [259, 616] width 138 height 30
click at [360, 607] on span "Available" at bounding box center [371, 615] width 62 height 17
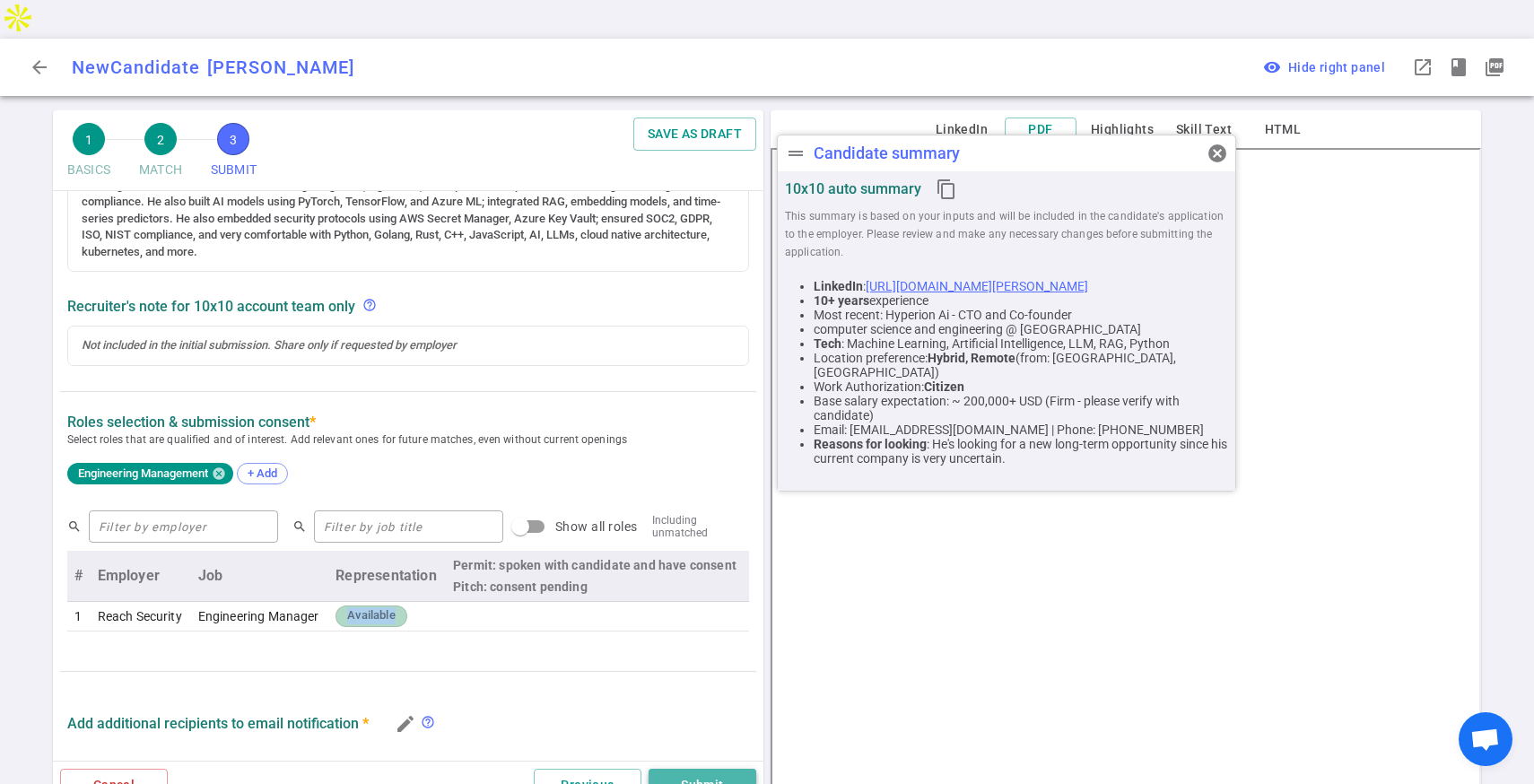
click at [680, 769] on button "Submit" at bounding box center [702, 785] width 108 height 33
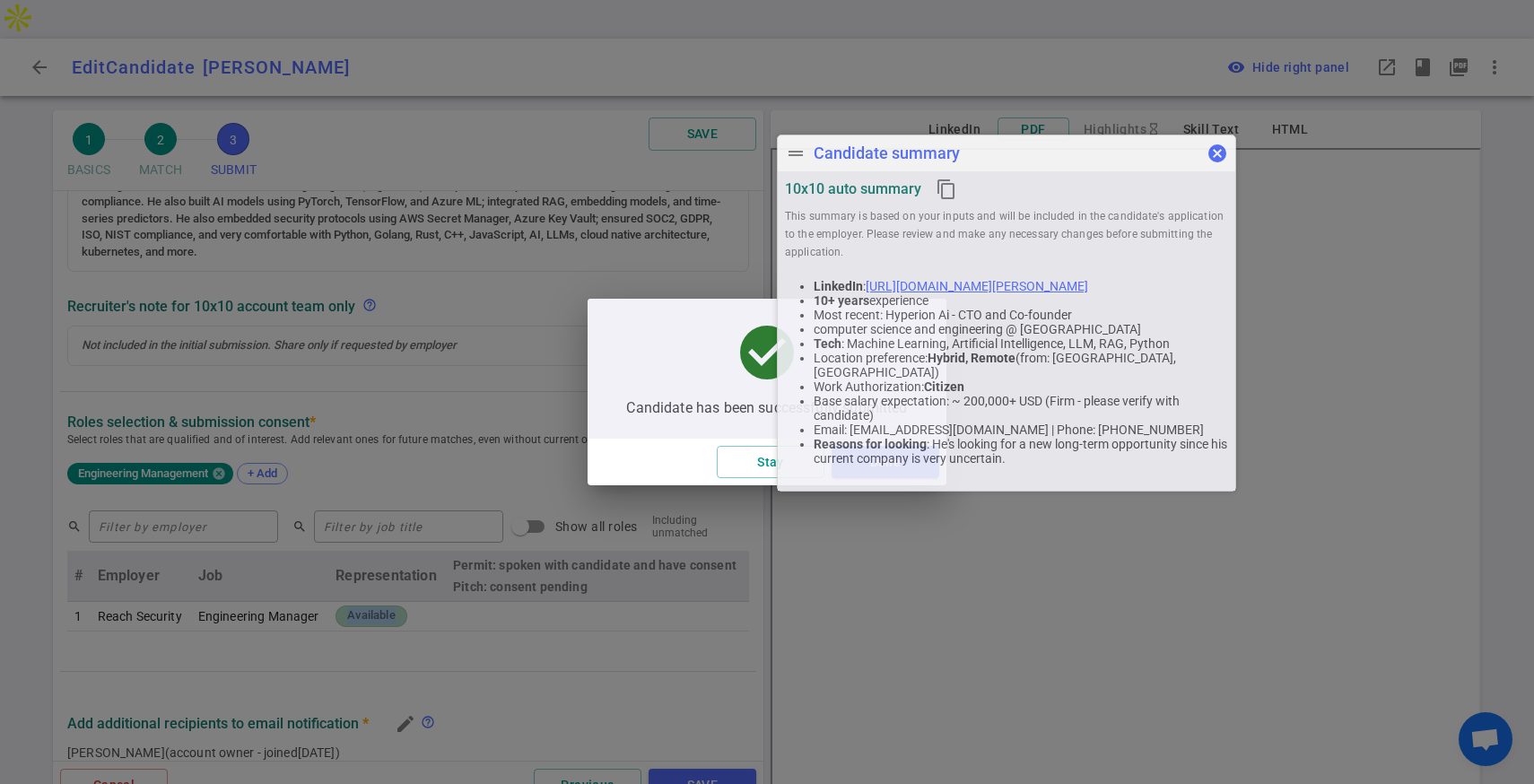
click at [1217, 155] on span "cancel" at bounding box center [1217, 153] width 22 height 22
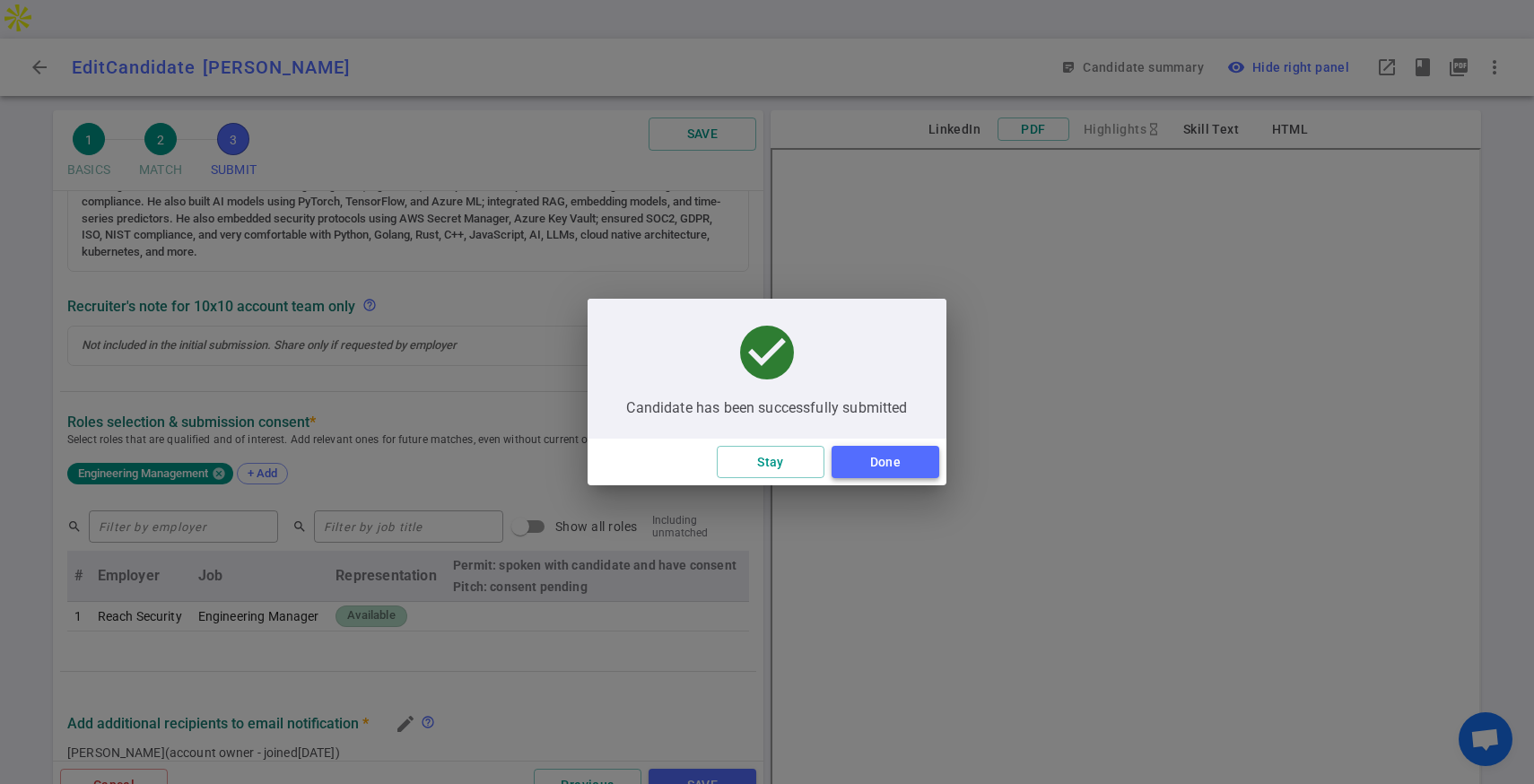
click at [872, 460] on button "Done" at bounding box center [886, 462] width 108 height 33
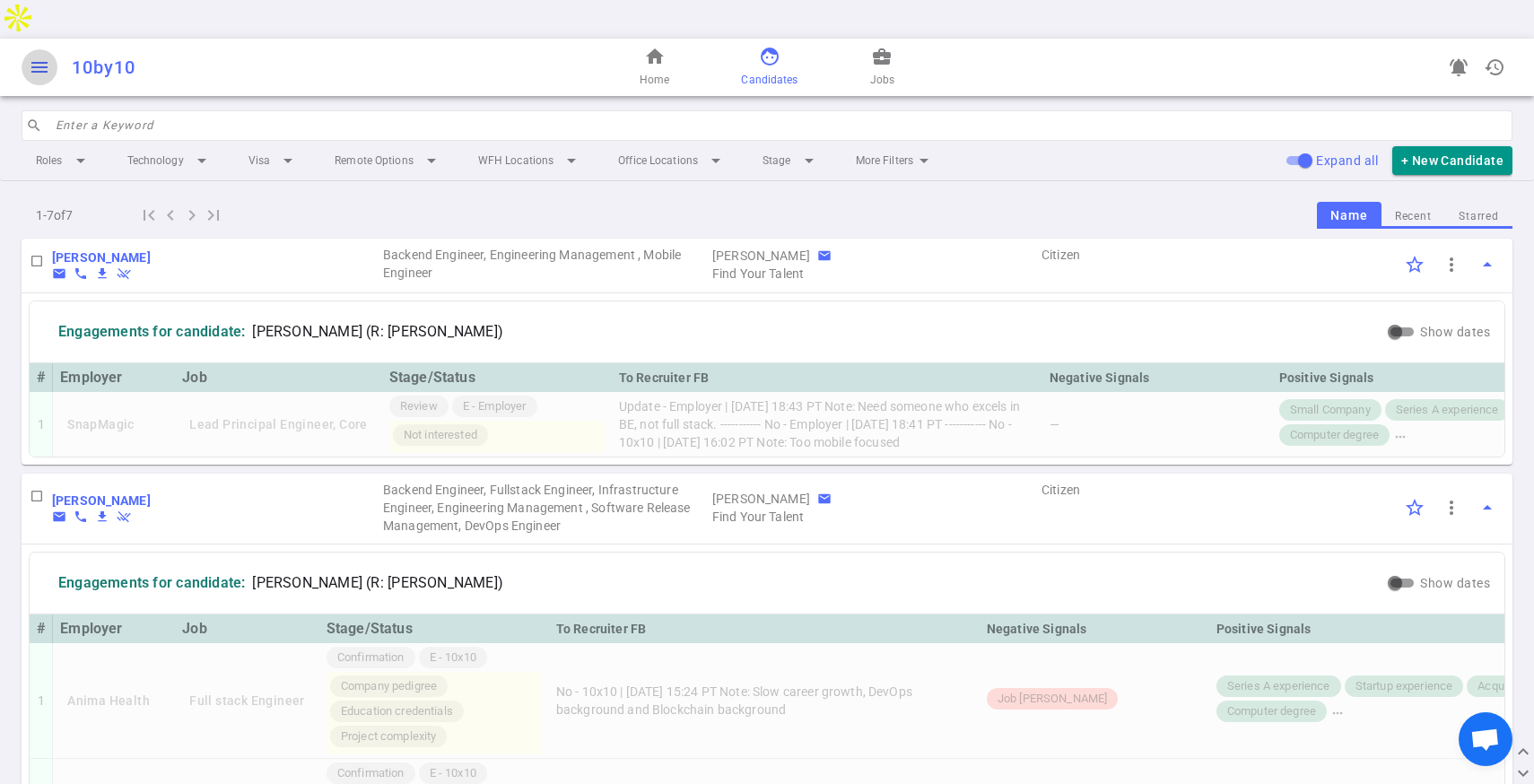
click at [26, 50] on button "menu" at bounding box center [40, 68] width 36 height 36
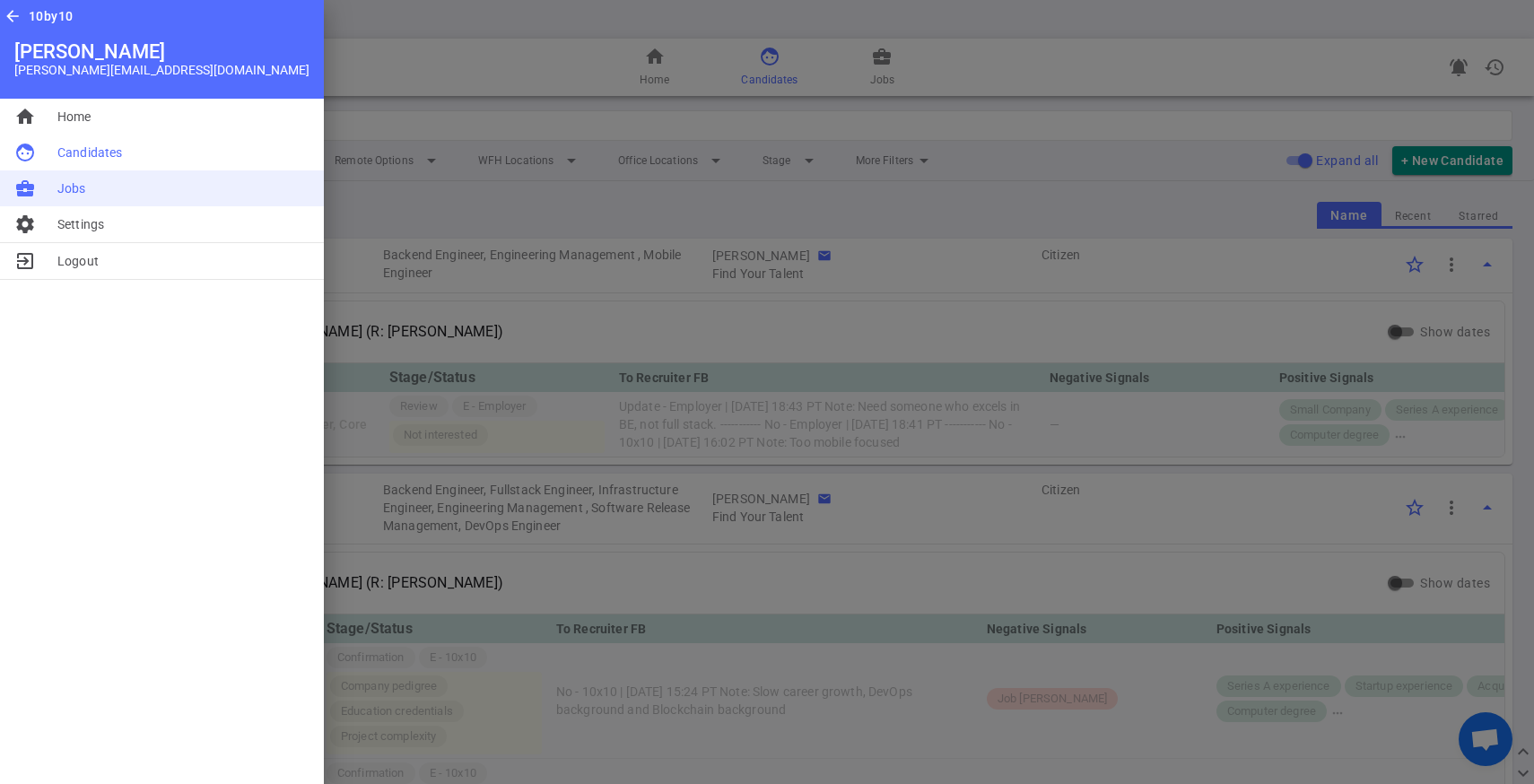
click at [74, 181] on span "Jobs" at bounding box center [72, 188] width 29 height 18
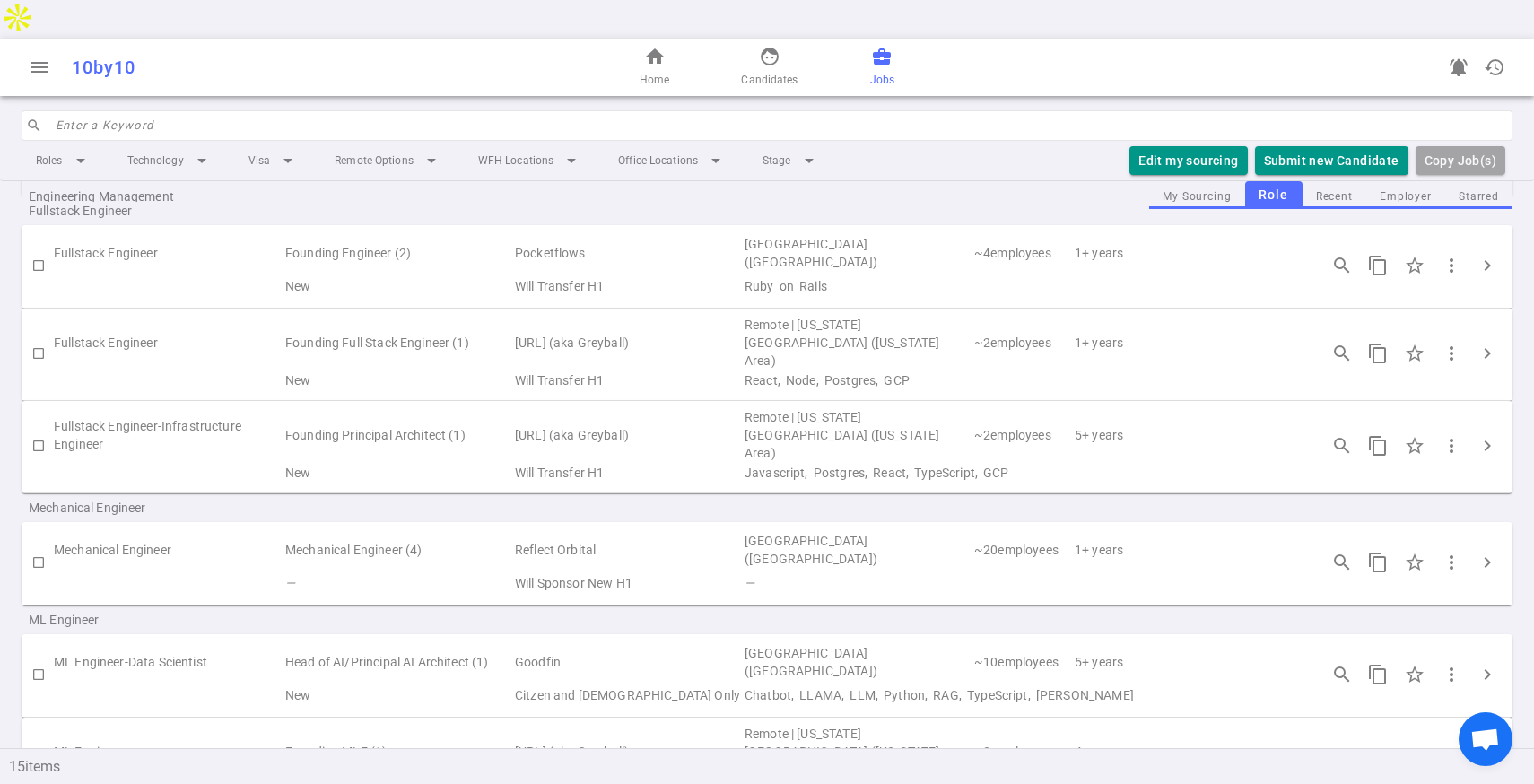
scroll to position [629, 0]
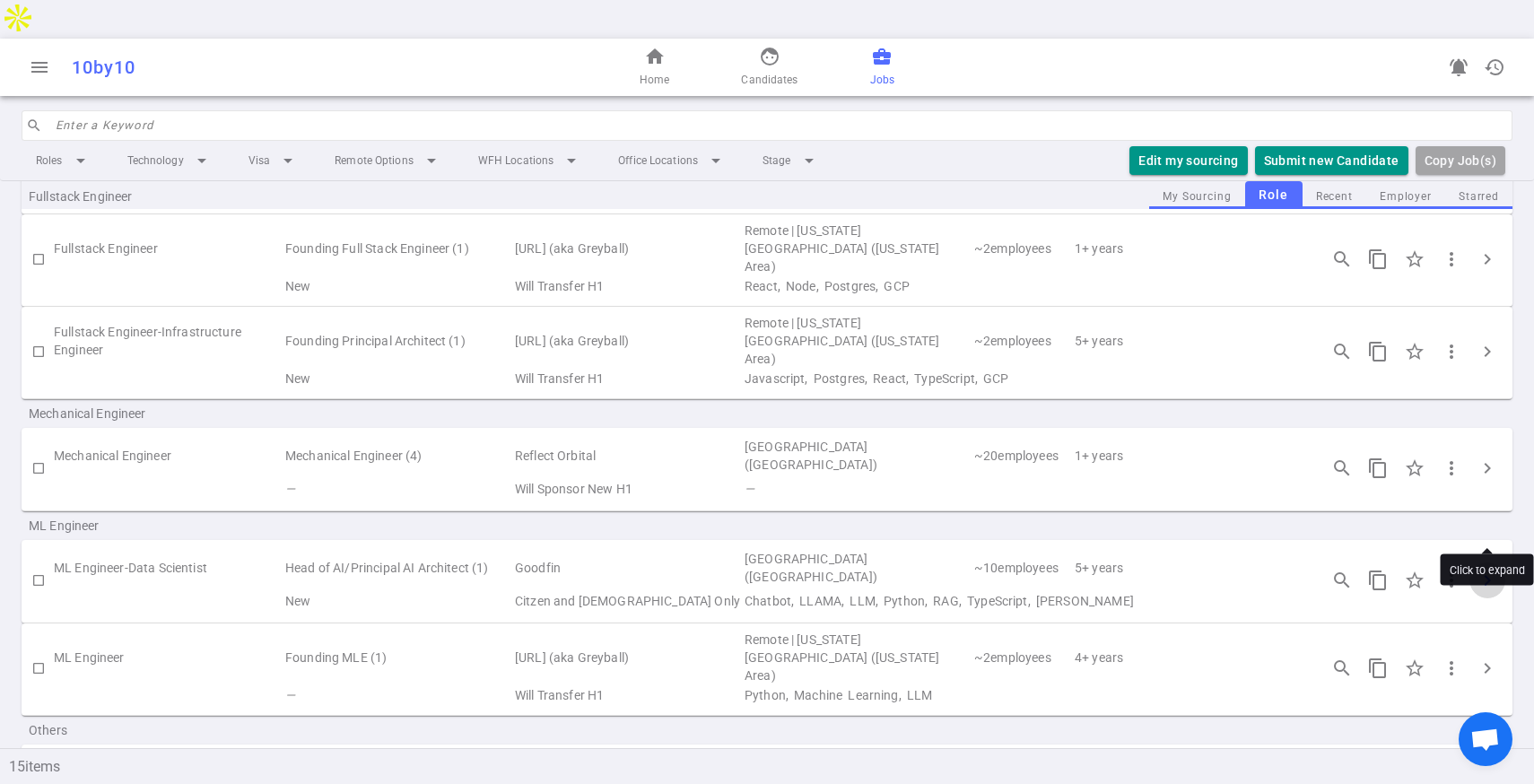
click at [1481, 570] on span "chevron_right" at bounding box center [1487, 581] width 22 height 22
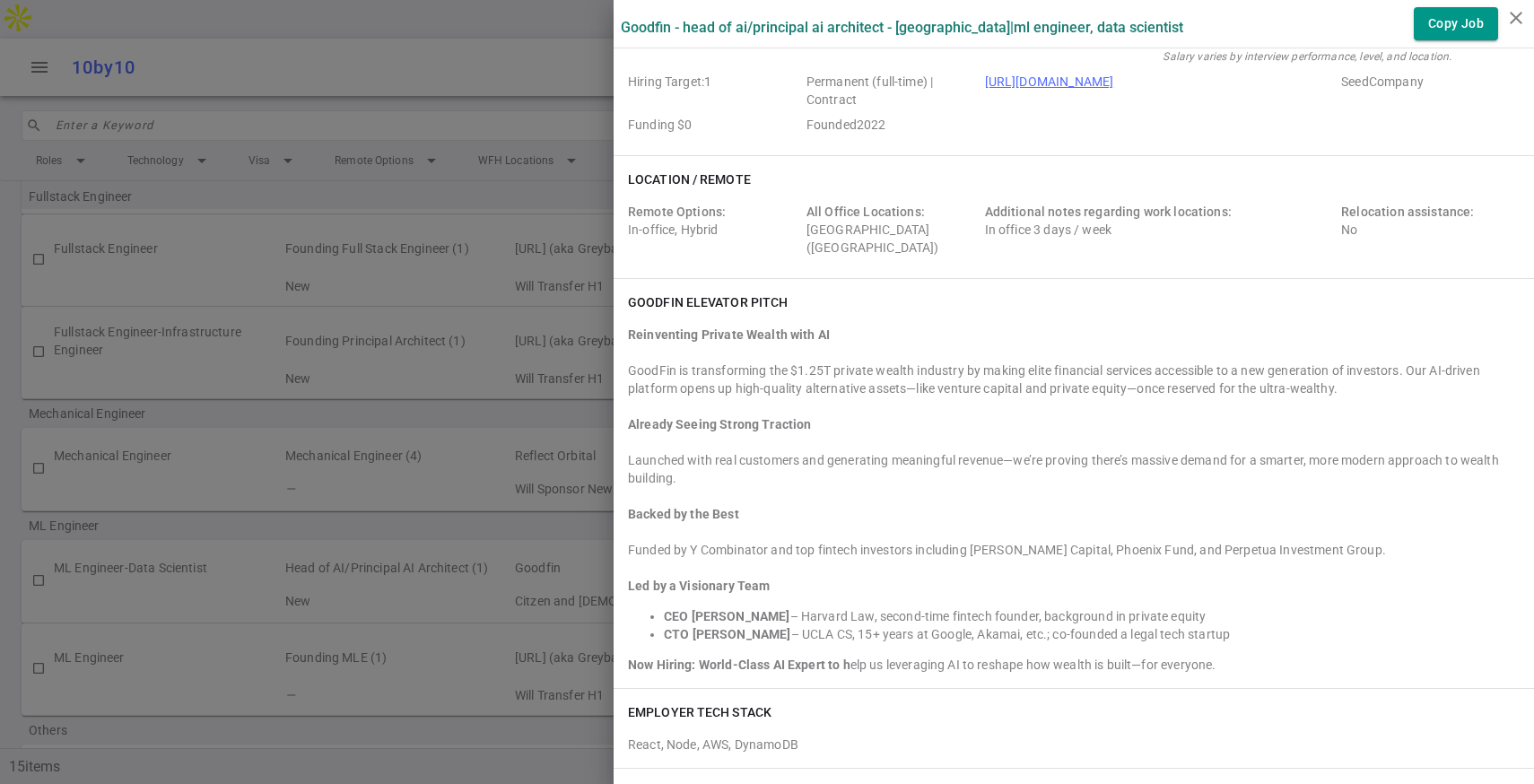
scroll to position [107, 0]
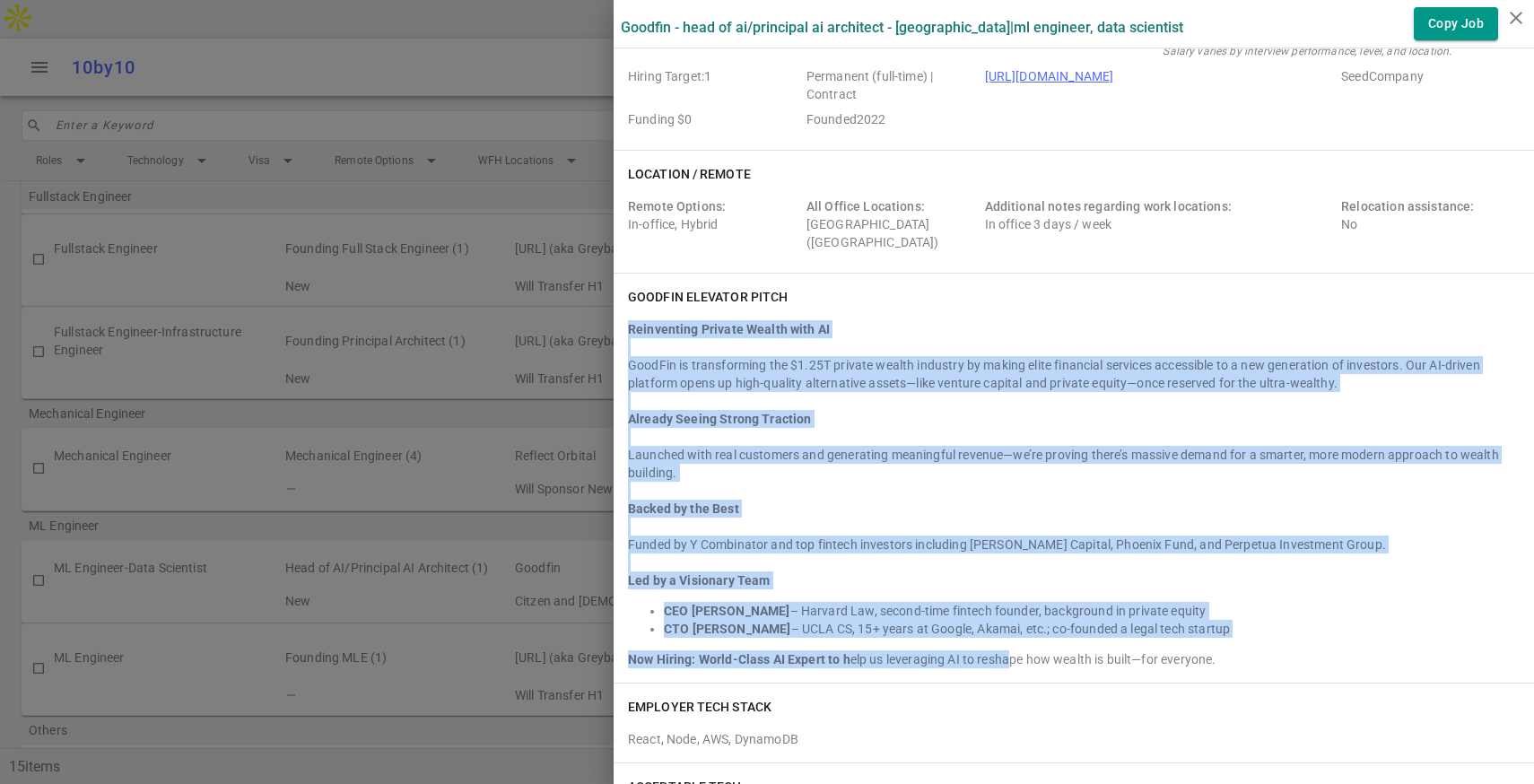
drag, startPoint x: 629, startPoint y: 329, endPoint x: 1005, endPoint y: 651, distance: 495.0
click at [1006, 651] on div "Reinventing Private Wealth with AI GoodFin is transforming the $1.25T private w…" at bounding box center [1073, 494] width 891 height 348
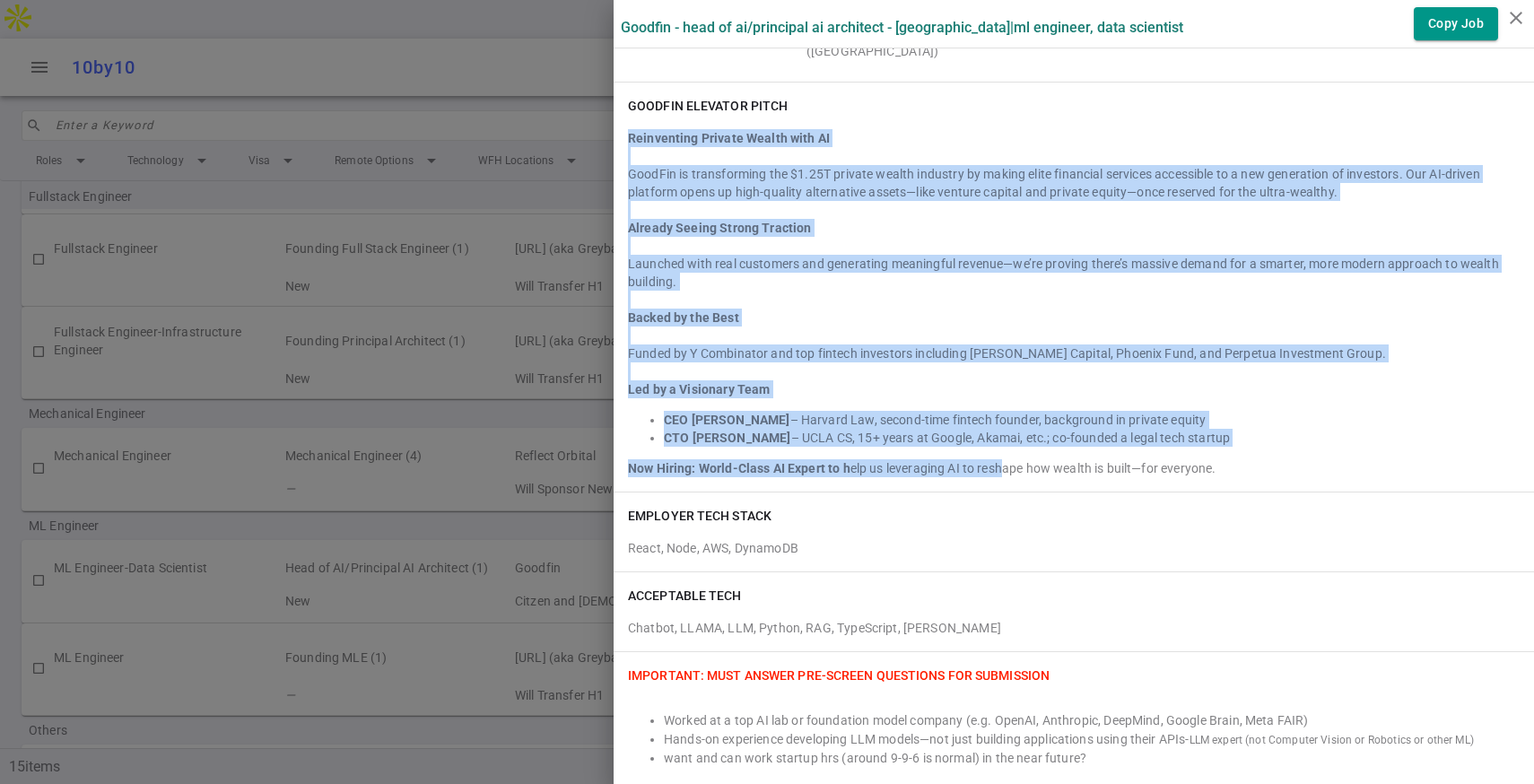
scroll to position [0, 0]
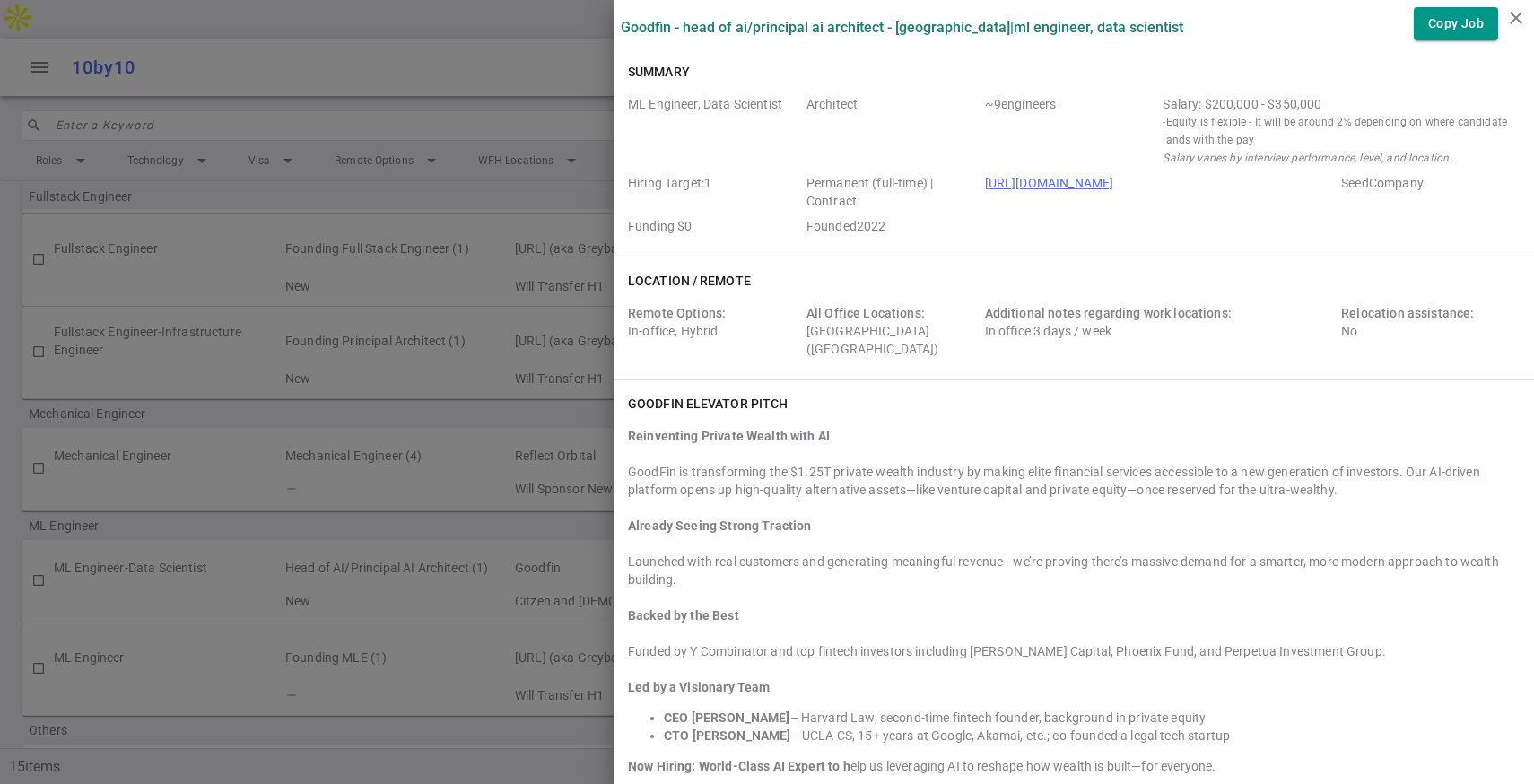
click at [729, 468] on div "GoodFin is transforming the $1.25T private wealth industry by making elite fina…" at bounding box center [1073, 481] width 891 height 36
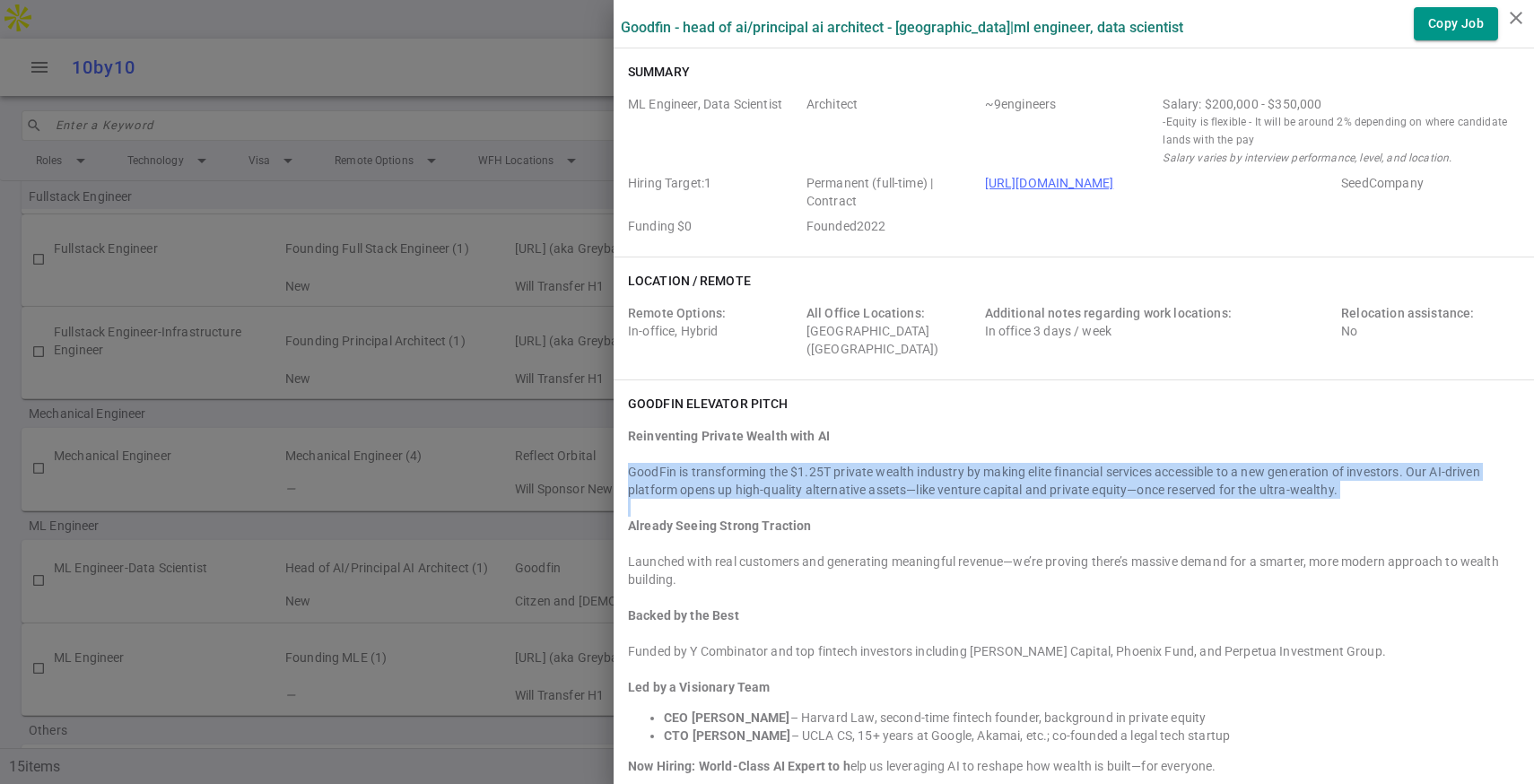
click at [729, 468] on div "GoodFin is transforming the $1.25T private wealth industry by making elite fina…" at bounding box center [1073, 481] width 891 height 36
copy div "GoodFin is transforming the $1.25T private wealth industry by making elite fina…"
click at [1434, 29] on button "Copy Job" at bounding box center [1456, 23] width 85 height 33
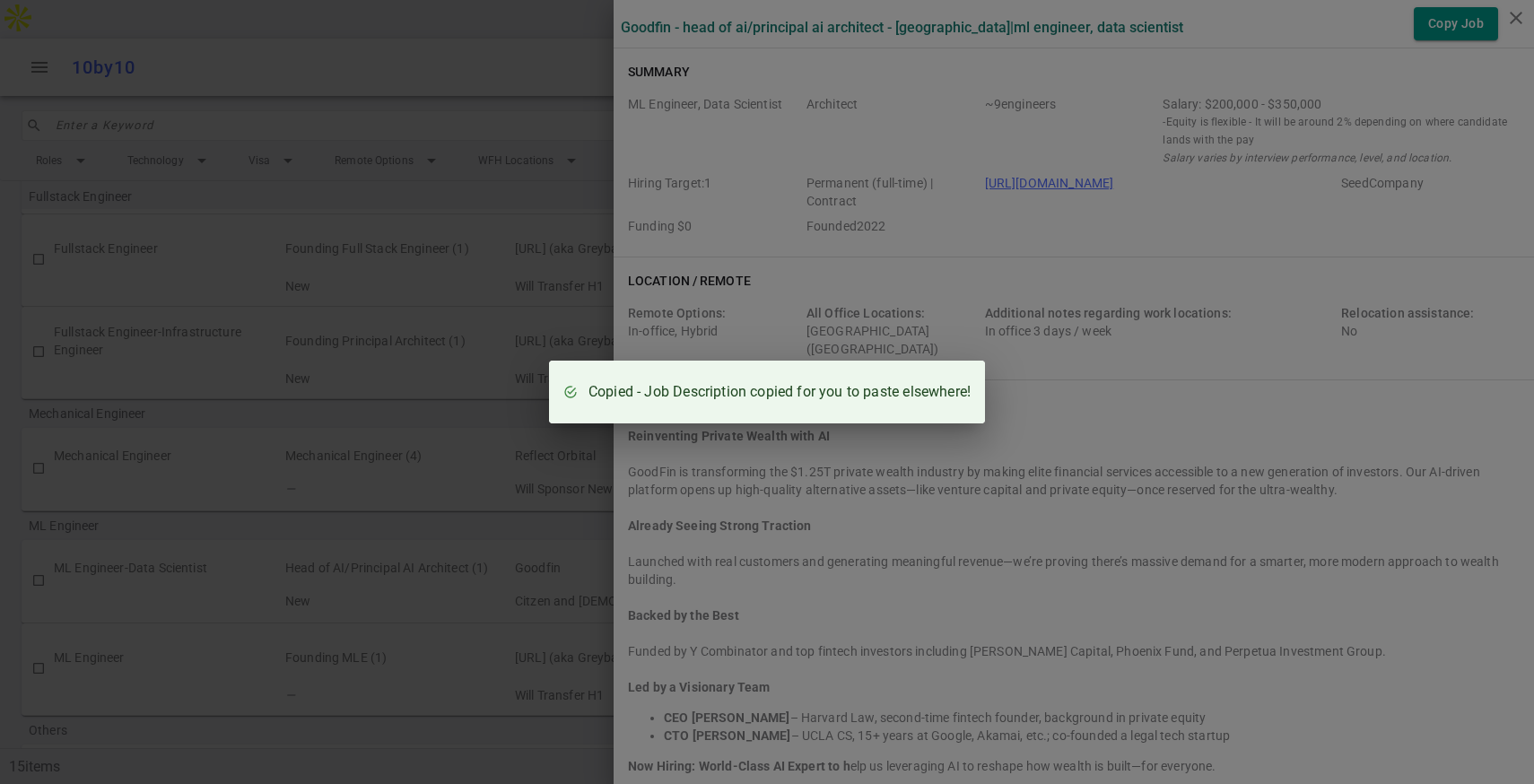
click at [882, 255] on div "Copied - Job Description copied for you to paste elsewhere!" at bounding box center [767, 392] width 1534 height 784
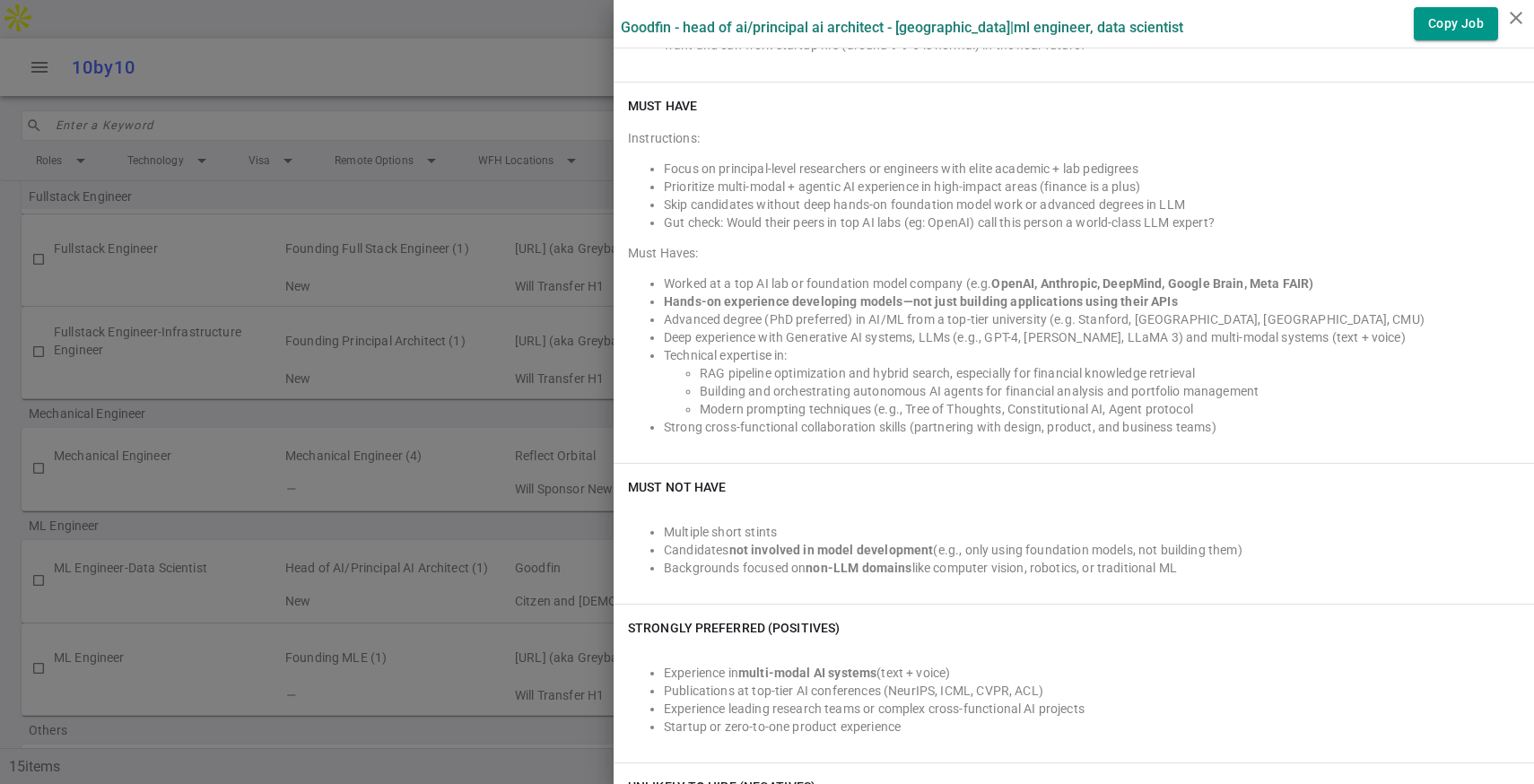
scroll to position [1062, 0]
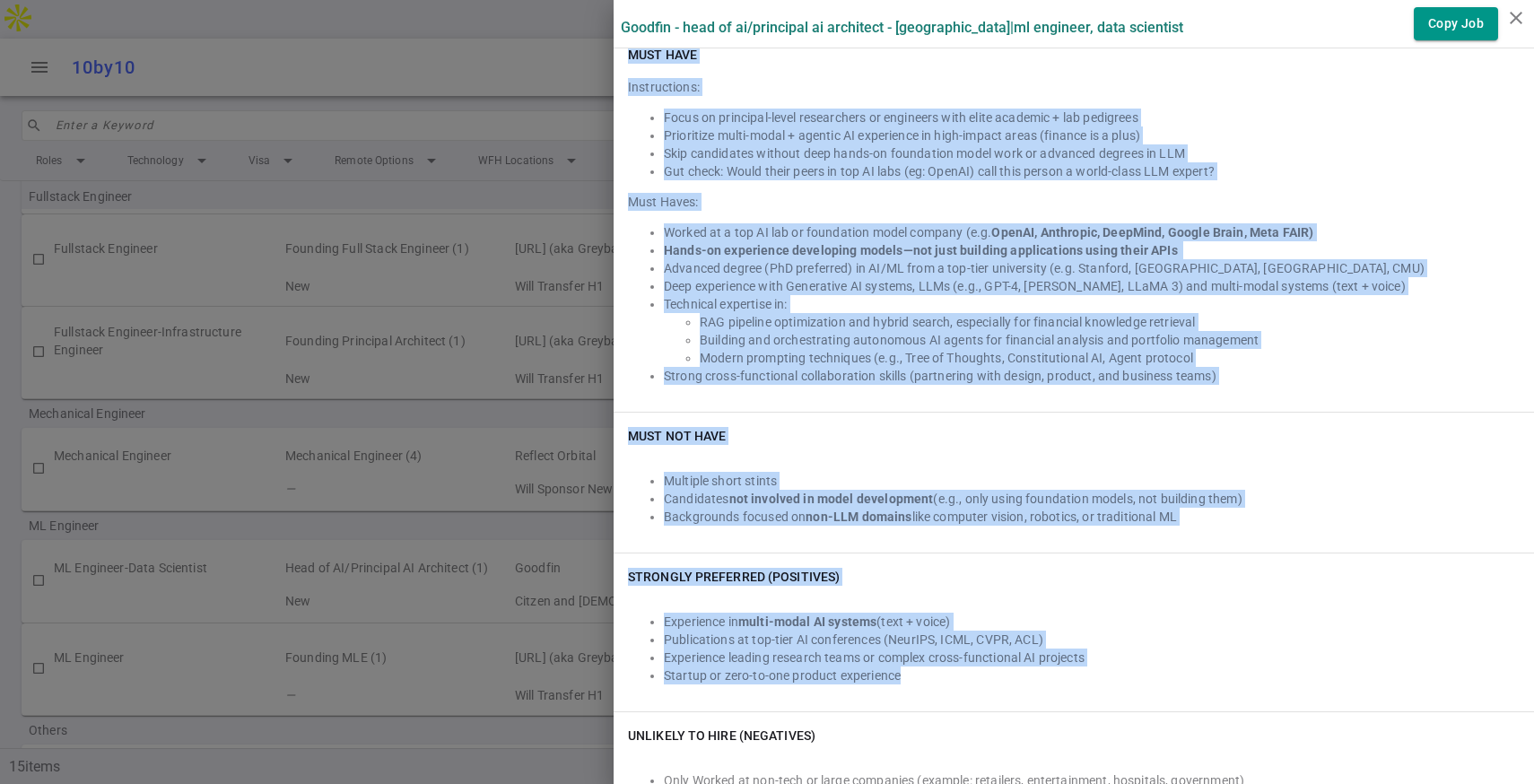
drag, startPoint x: 632, startPoint y: 203, endPoint x: 1157, endPoint y: 678, distance: 708.0
click at [1160, 682] on div "IMPORTANT: Must Answer Pre-screen Questions for Submission Worked at a top AI l…" at bounding box center [1073, 352] width 920 height 929
copy div "Lore Ipsu Dolorsitamet: Conse ad elitseddo-eiusm temporincid ut laboreetd magn …"
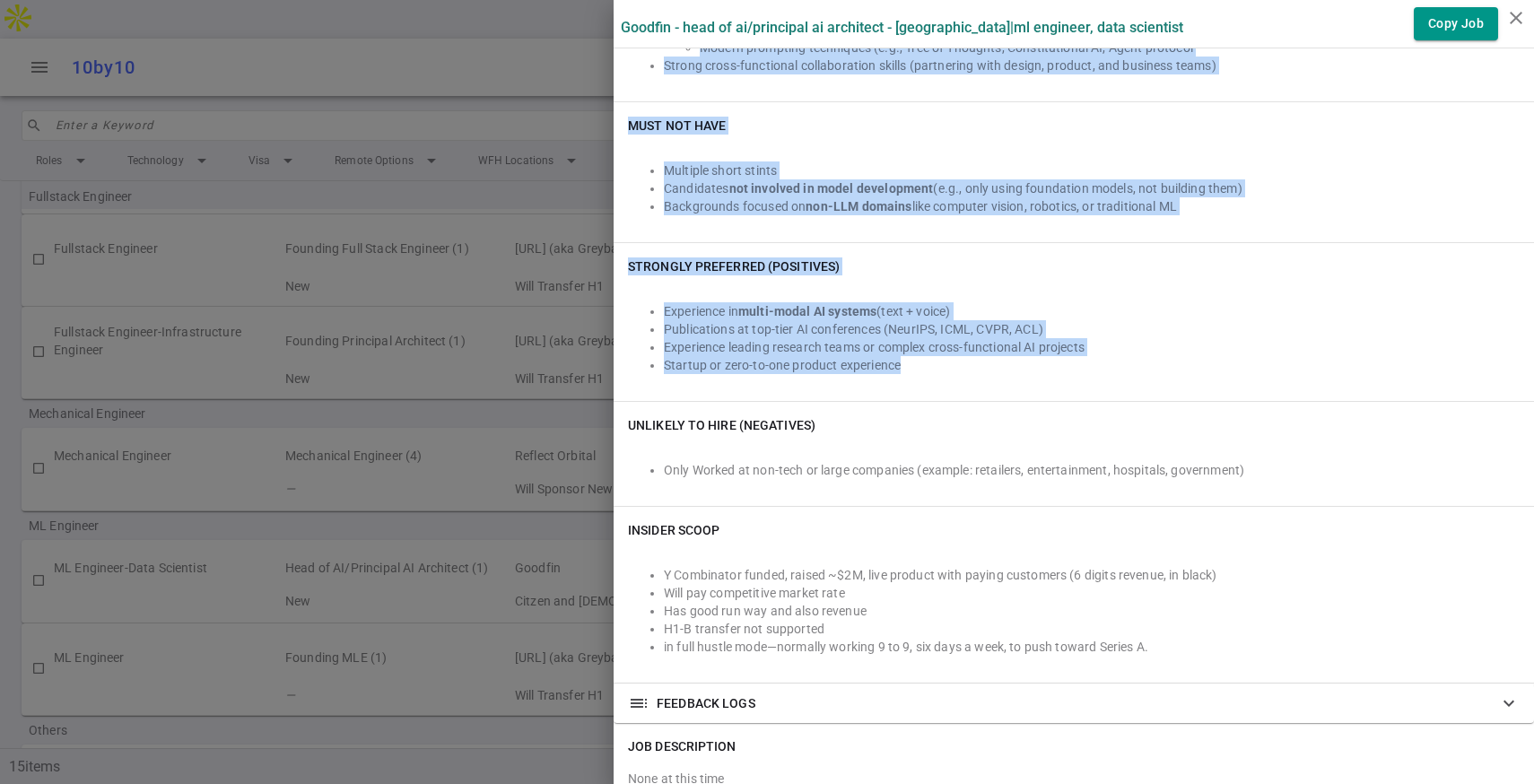
scroll to position [1376, 0]
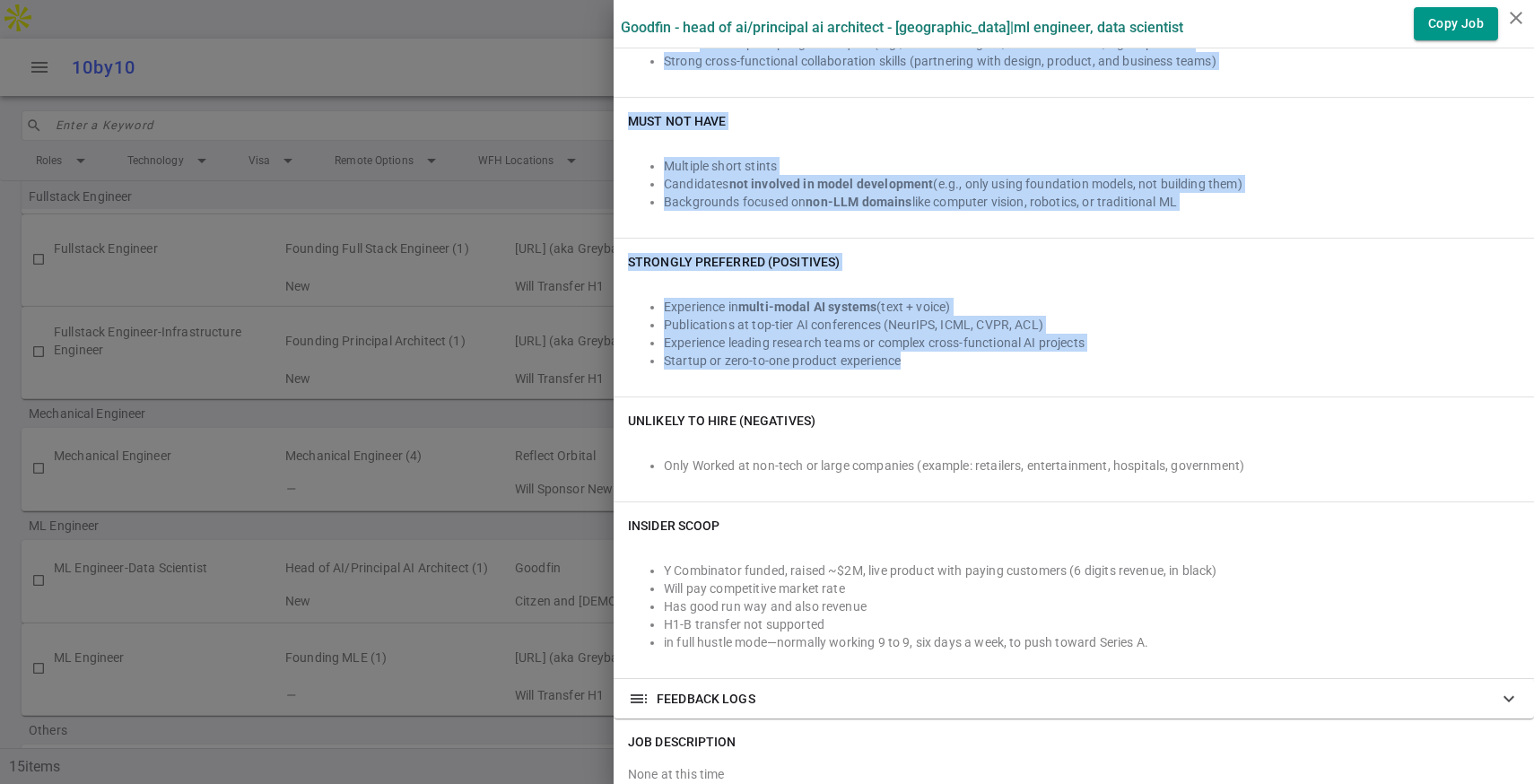
click at [537, 374] on div at bounding box center [767, 392] width 1534 height 784
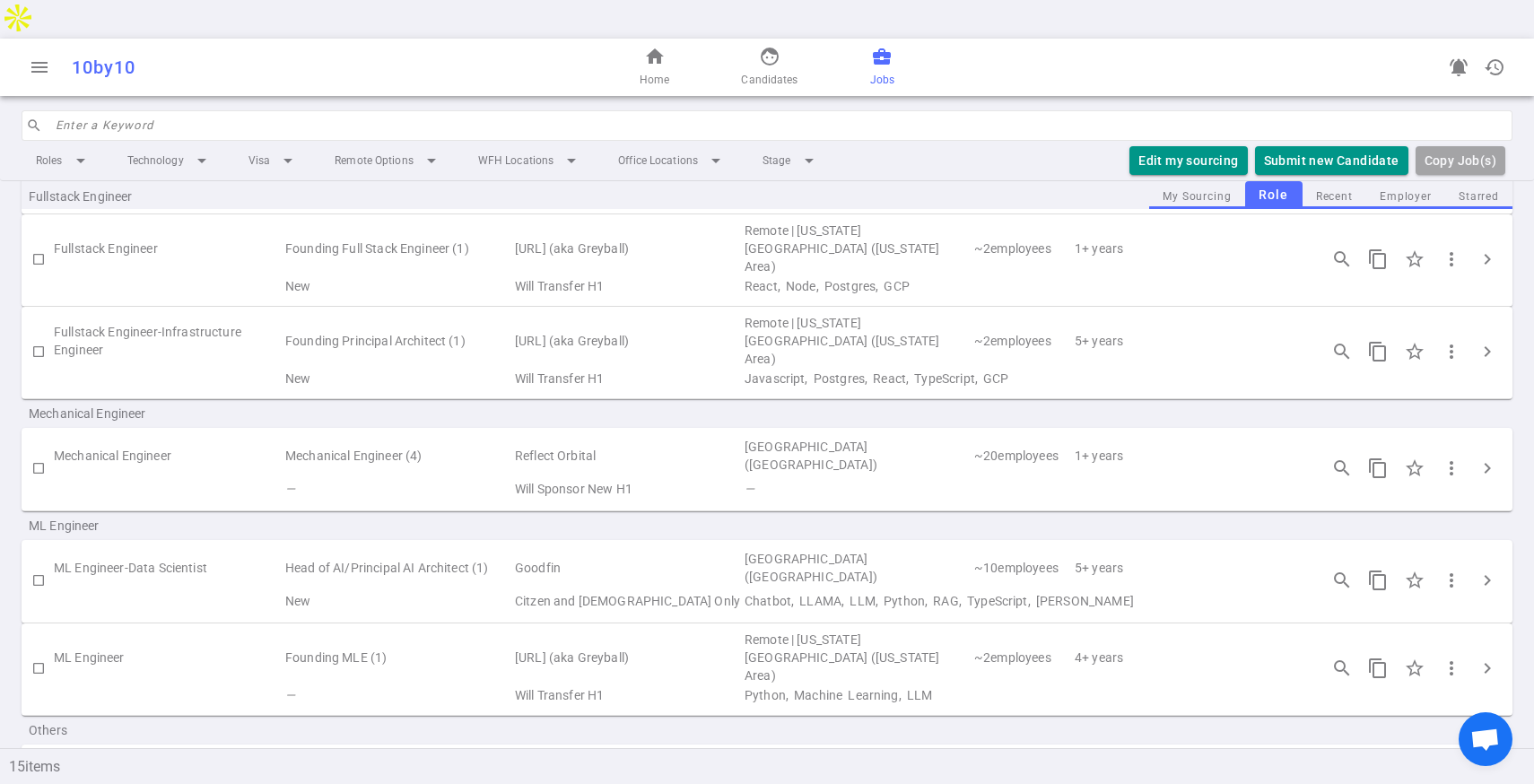
click at [37, 565] on input "checkbox" at bounding box center [39, 581] width 31 height 31
checkbox input "true"
click at [1249, 146] on button "Submit Candidate to ( 1 ) Jobs" at bounding box center [1308, 160] width 200 height 30
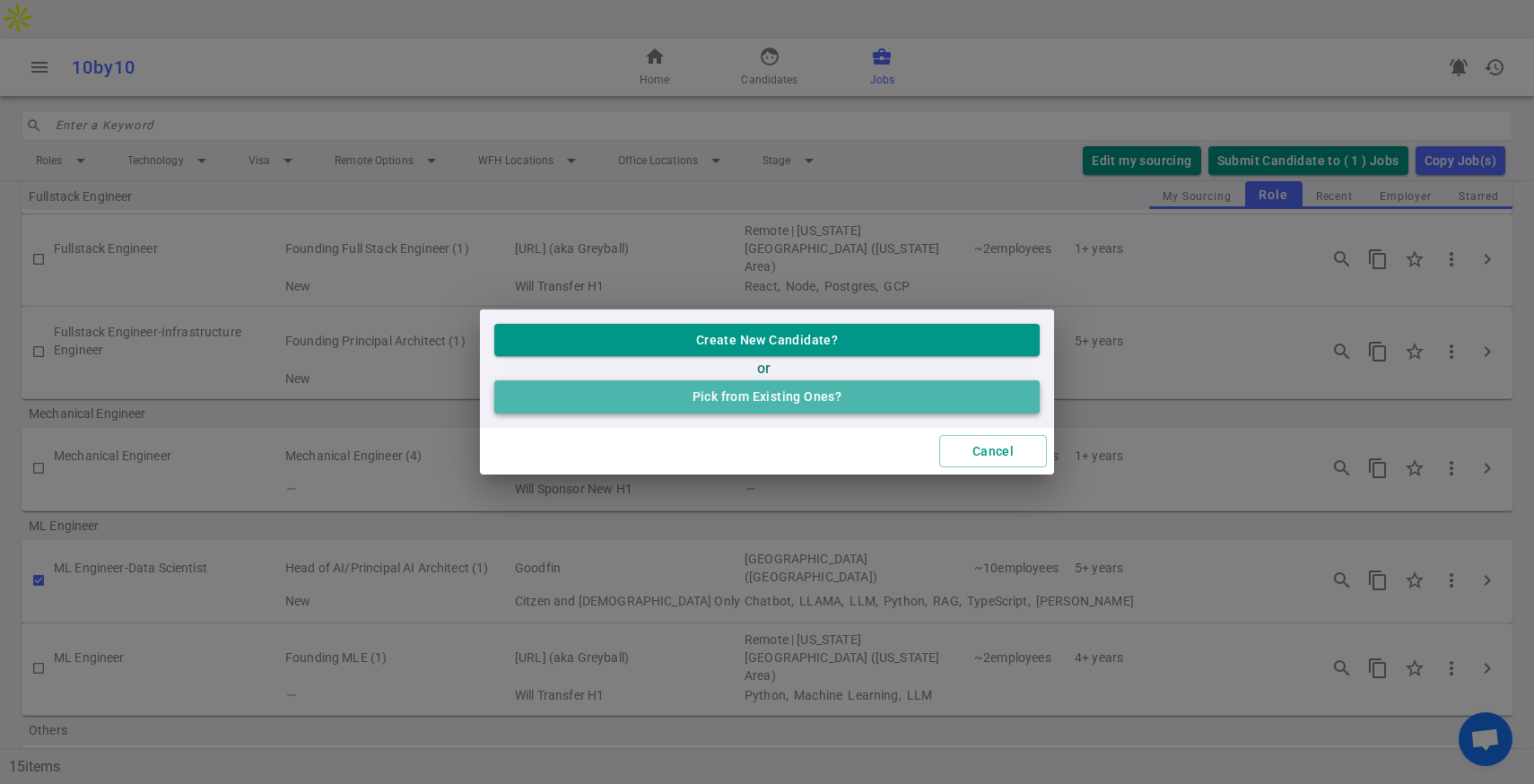
click at [740, 397] on button "Pick from Existing Ones?" at bounding box center [767, 396] width 546 height 33
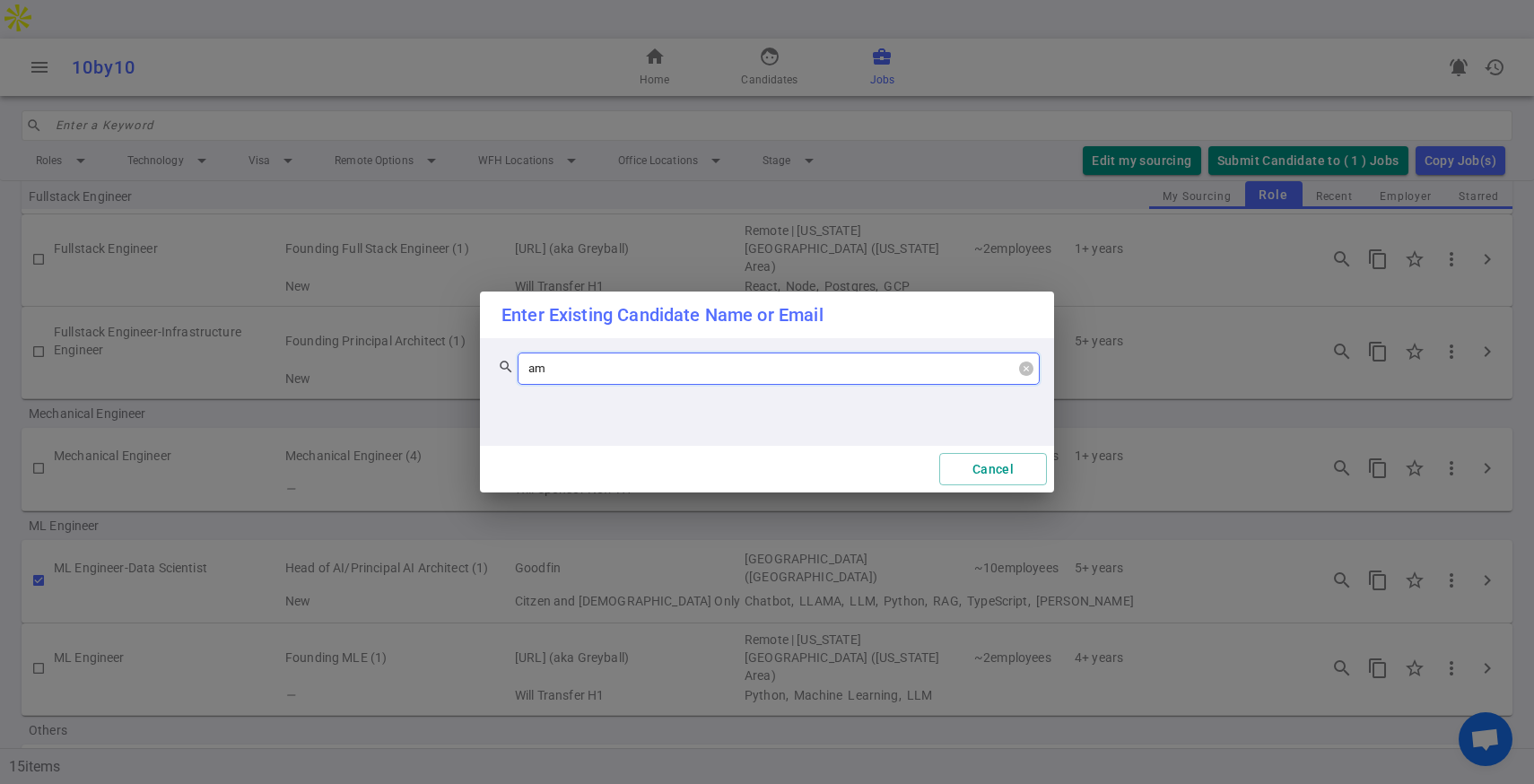
type input "amb"
click at [599, 407] on div "[PERSON_NAME] | [EMAIL_ADDRESS][DOMAIN_NAME] | [PHONE_NUMBER]" at bounding box center [779, 406] width 493 height 20
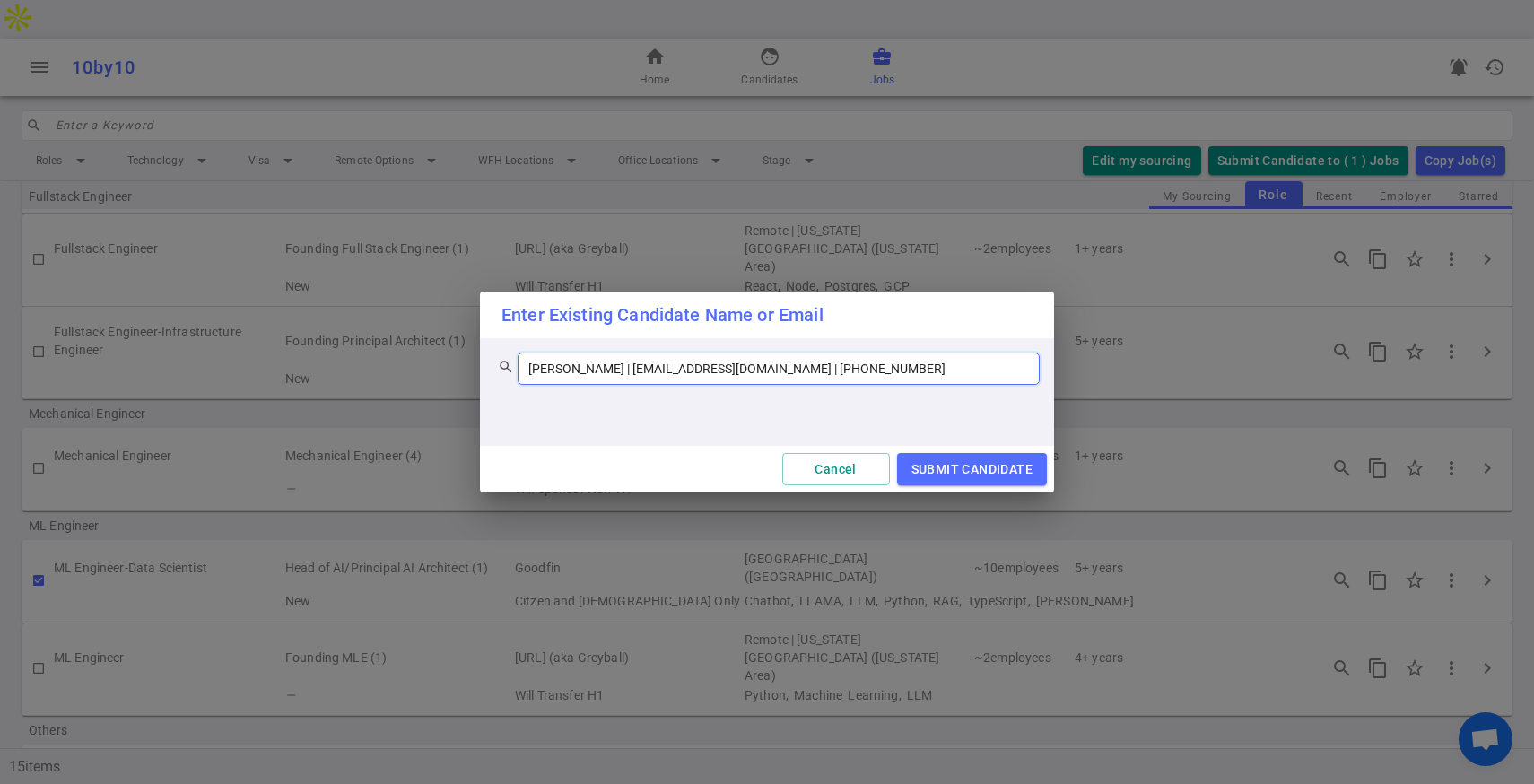
click at [993, 488] on div "Cancel SUBMIT CANDIDATE" at bounding box center [767, 469] width 574 height 48
click at [988, 481] on button "SUBMIT CANDIDATE" at bounding box center [971, 469] width 149 height 33
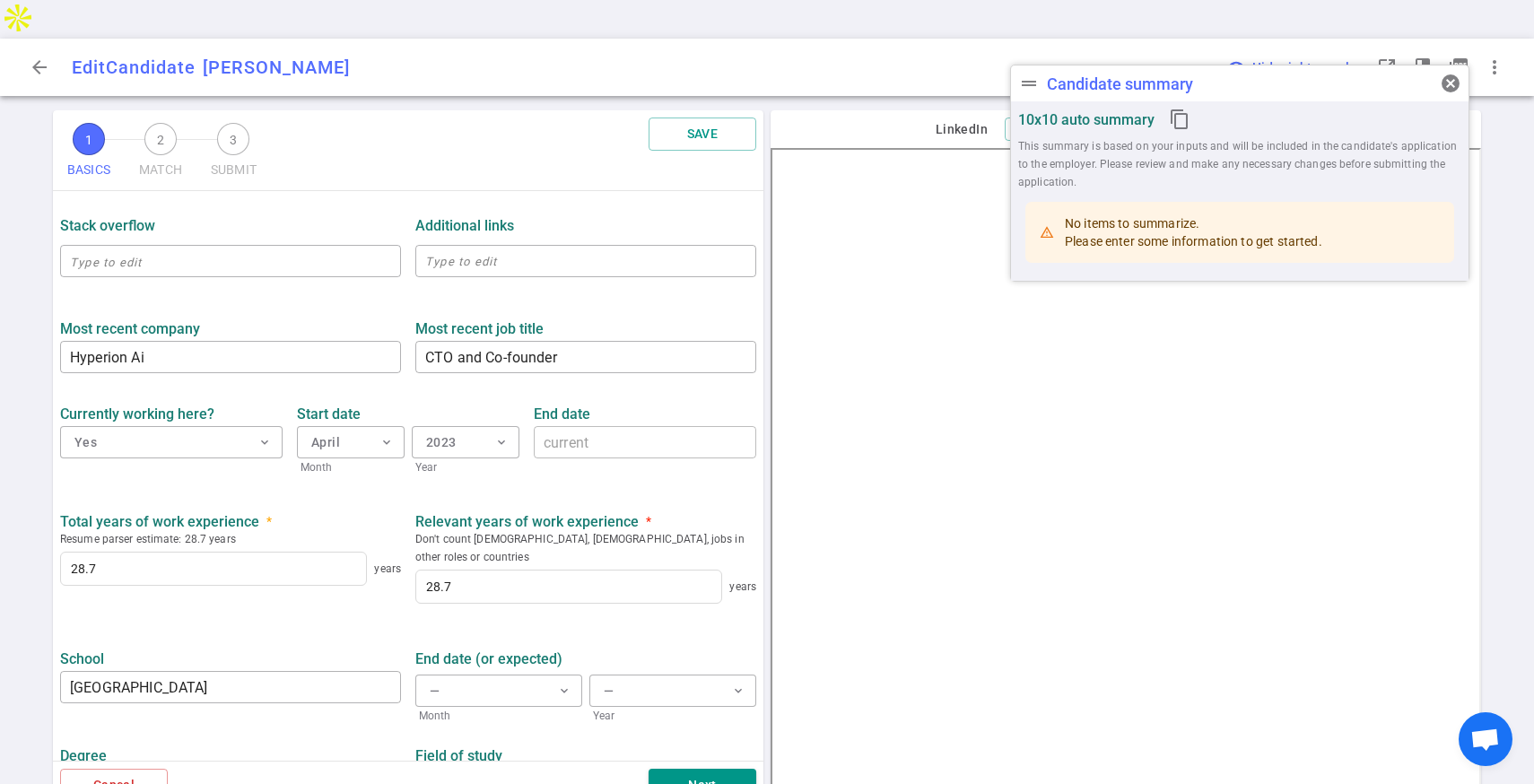
scroll to position [676, 0]
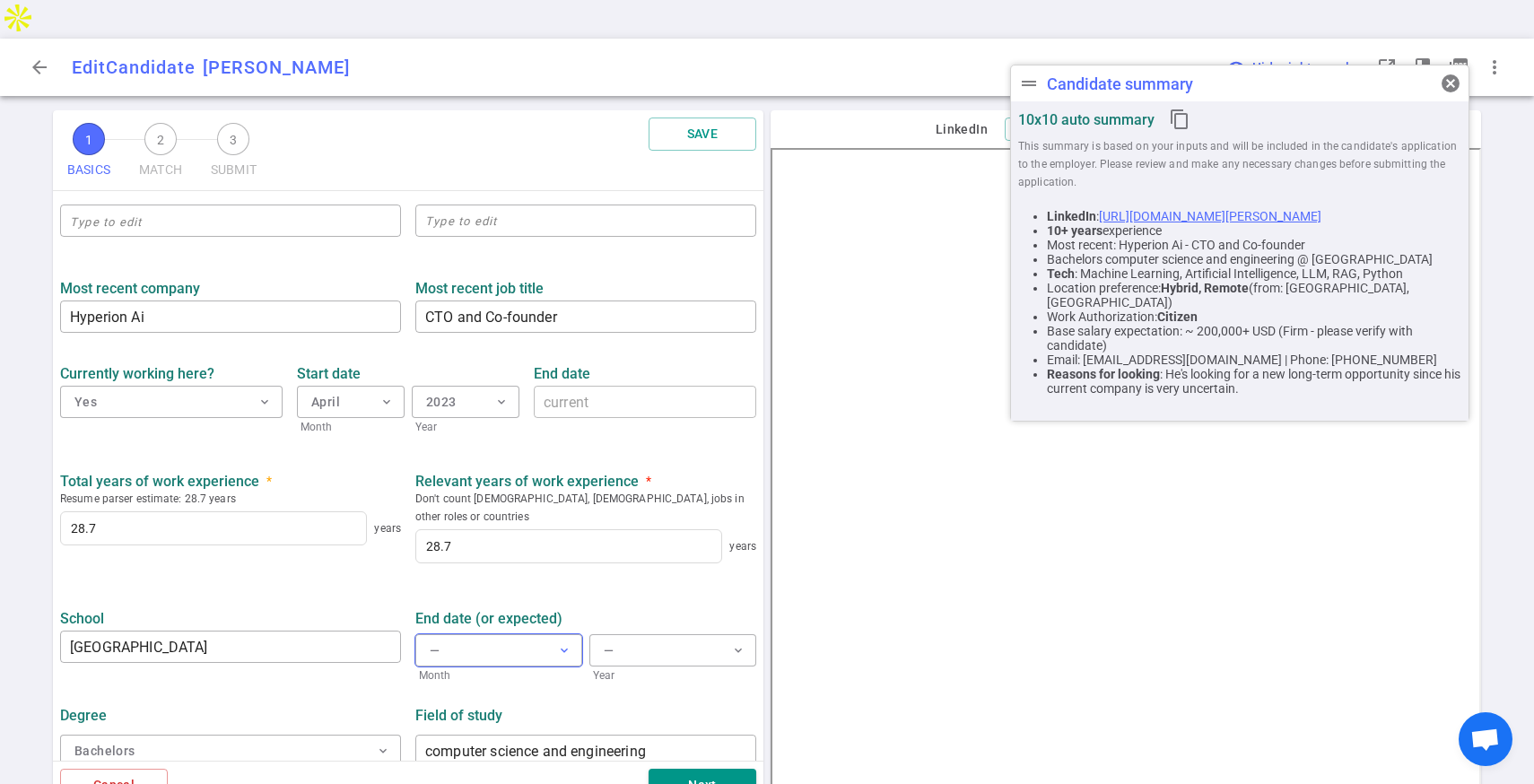
click at [548, 634] on button "— expand_more" at bounding box center [498, 650] width 167 height 32
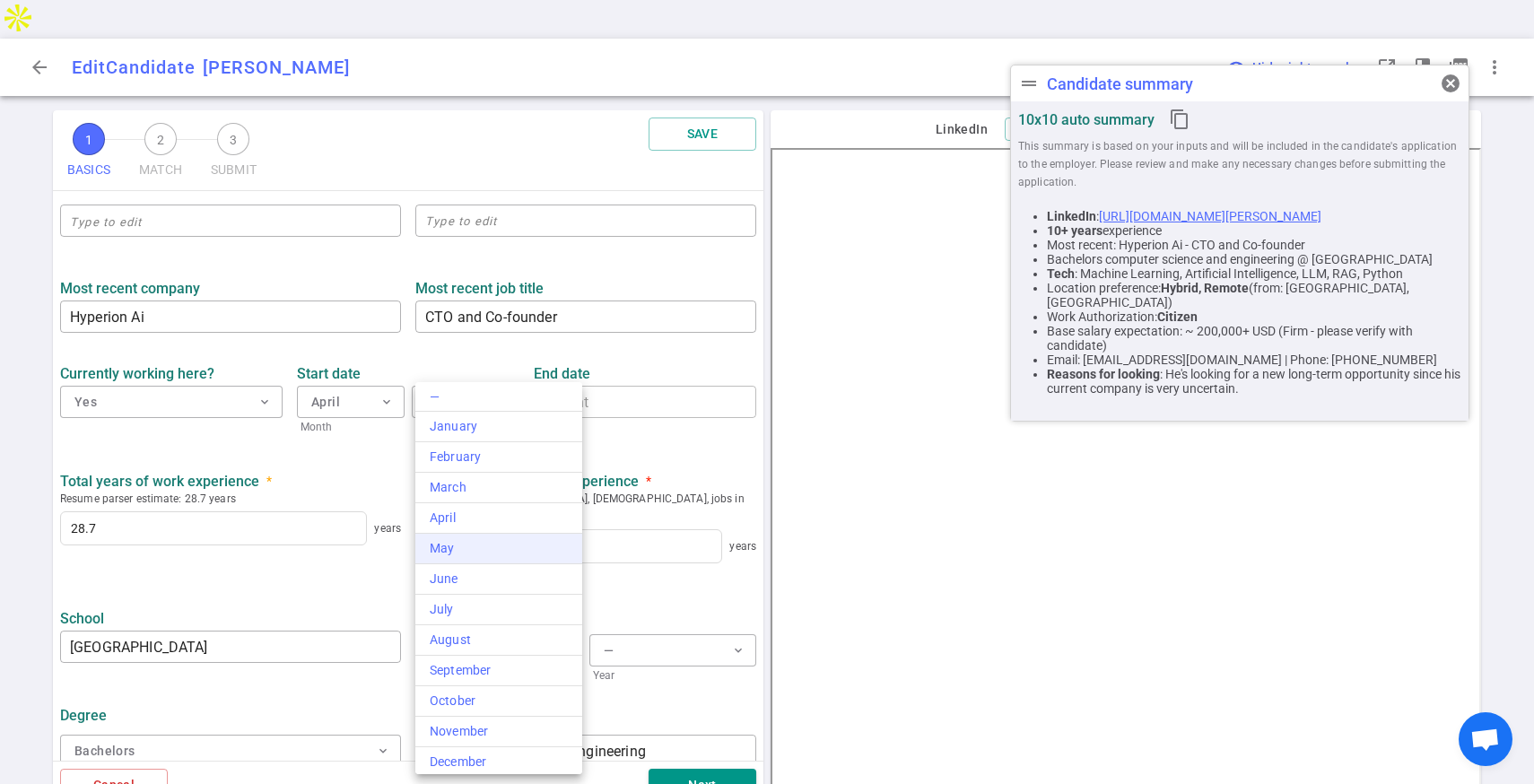
click at [515, 551] on div "May" at bounding box center [498, 548] width 138 height 19
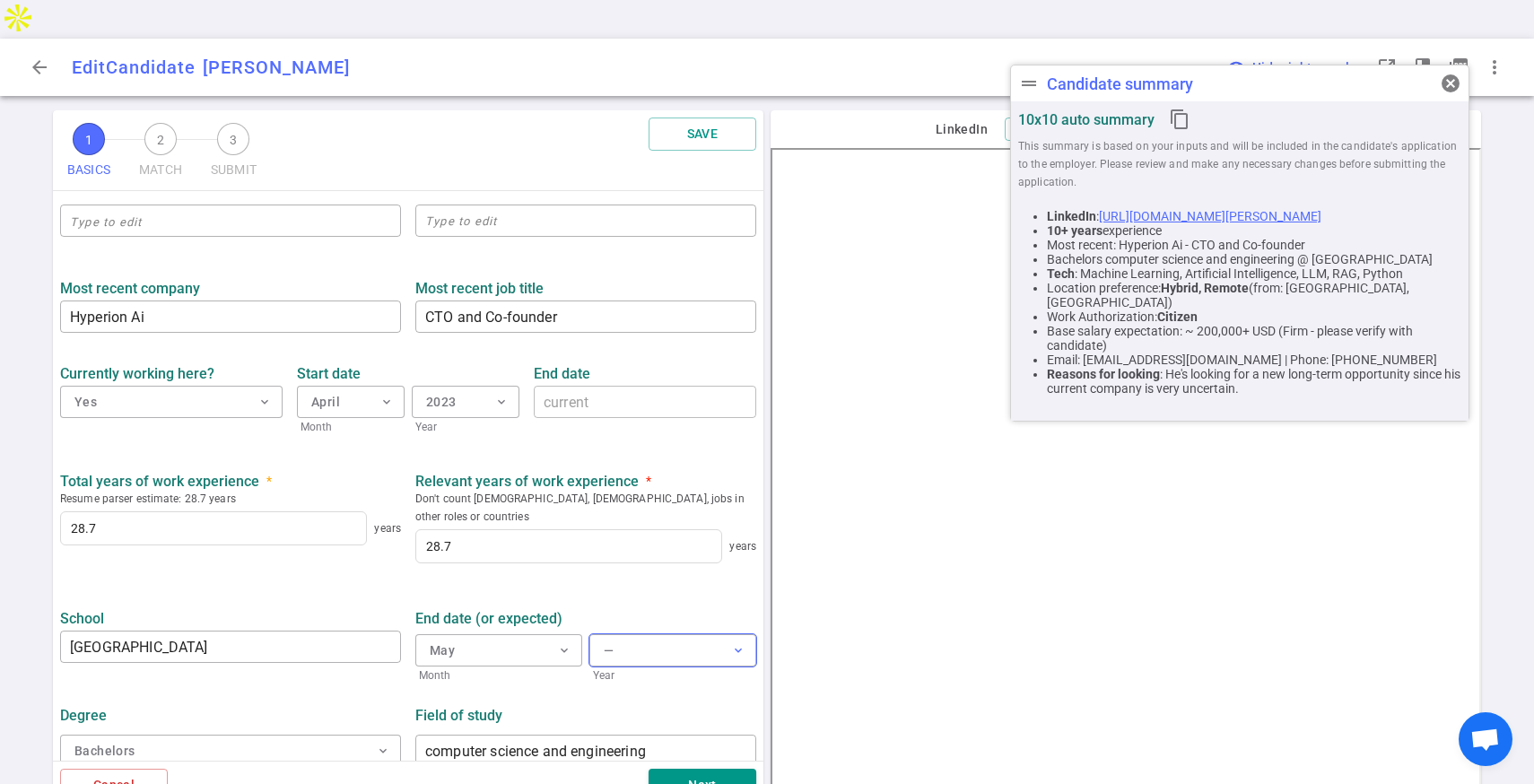
click at [633, 634] on button "— expand_more" at bounding box center [672, 650] width 167 height 32
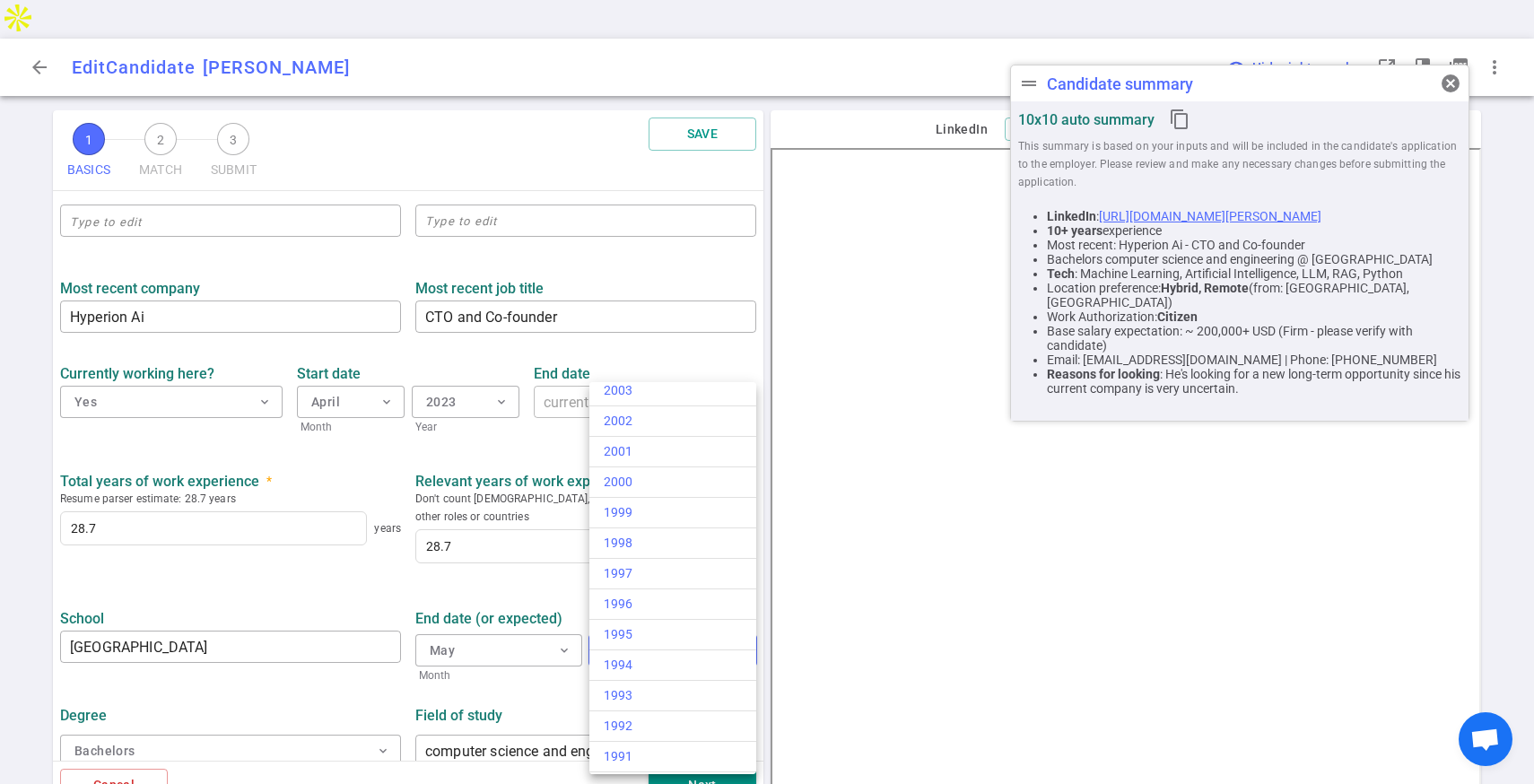
scroll to position [698, 0]
click at [629, 633] on div "1995" at bounding box center [672, 642] width 138 height 19
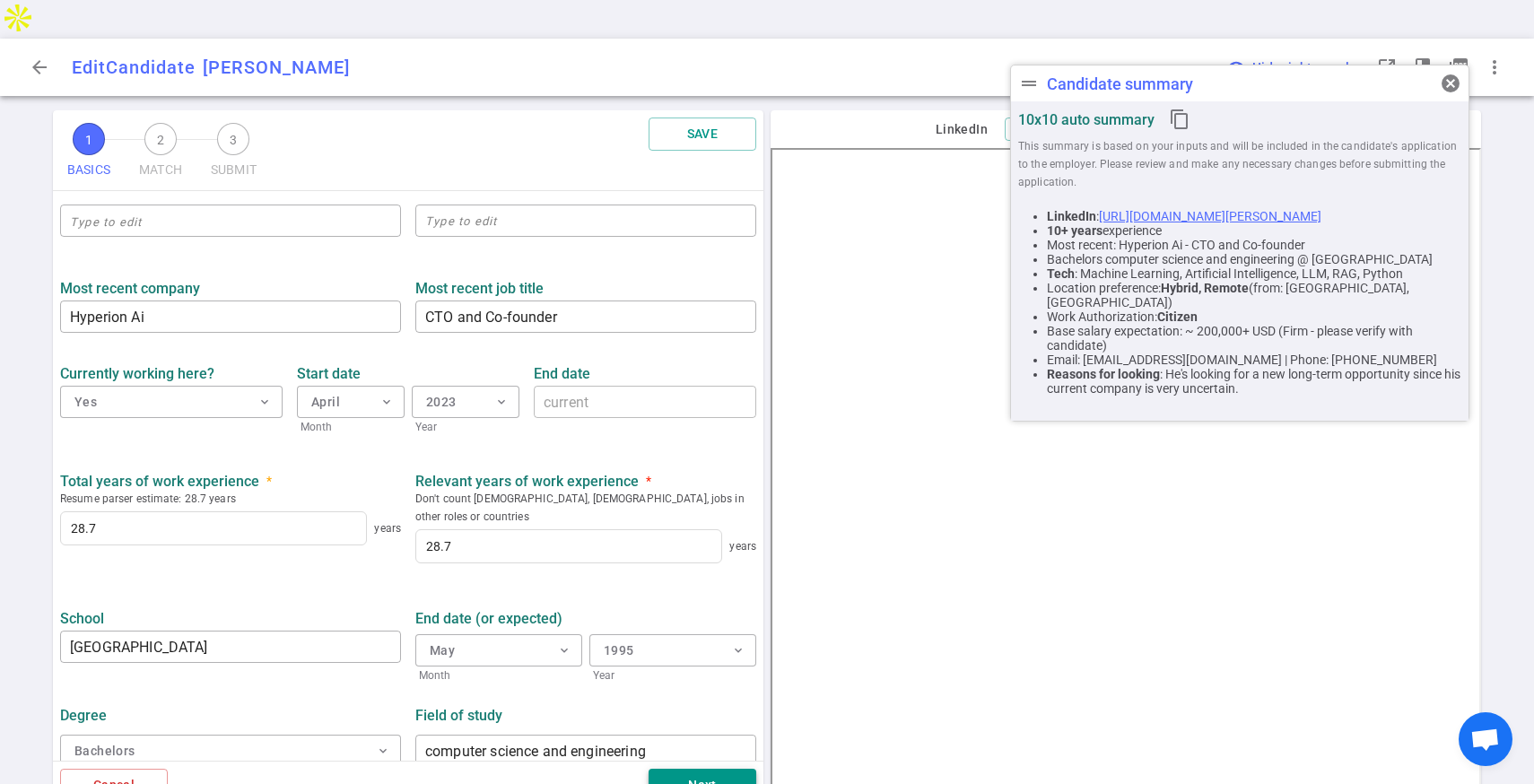
click at [681, 769] on button "Next" at bounding box center [702, 785] width 108 height 33
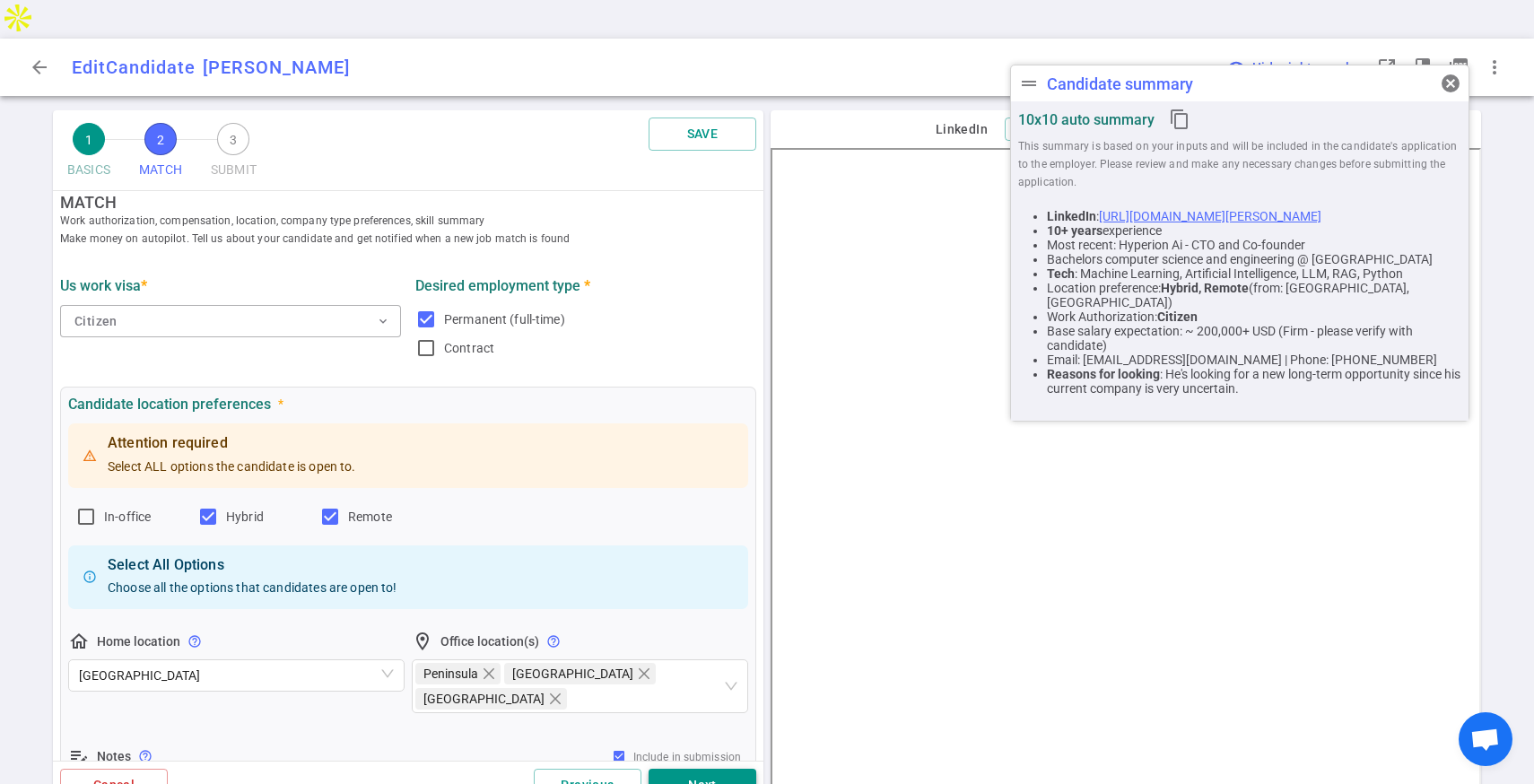
scroll to position [0, 0]
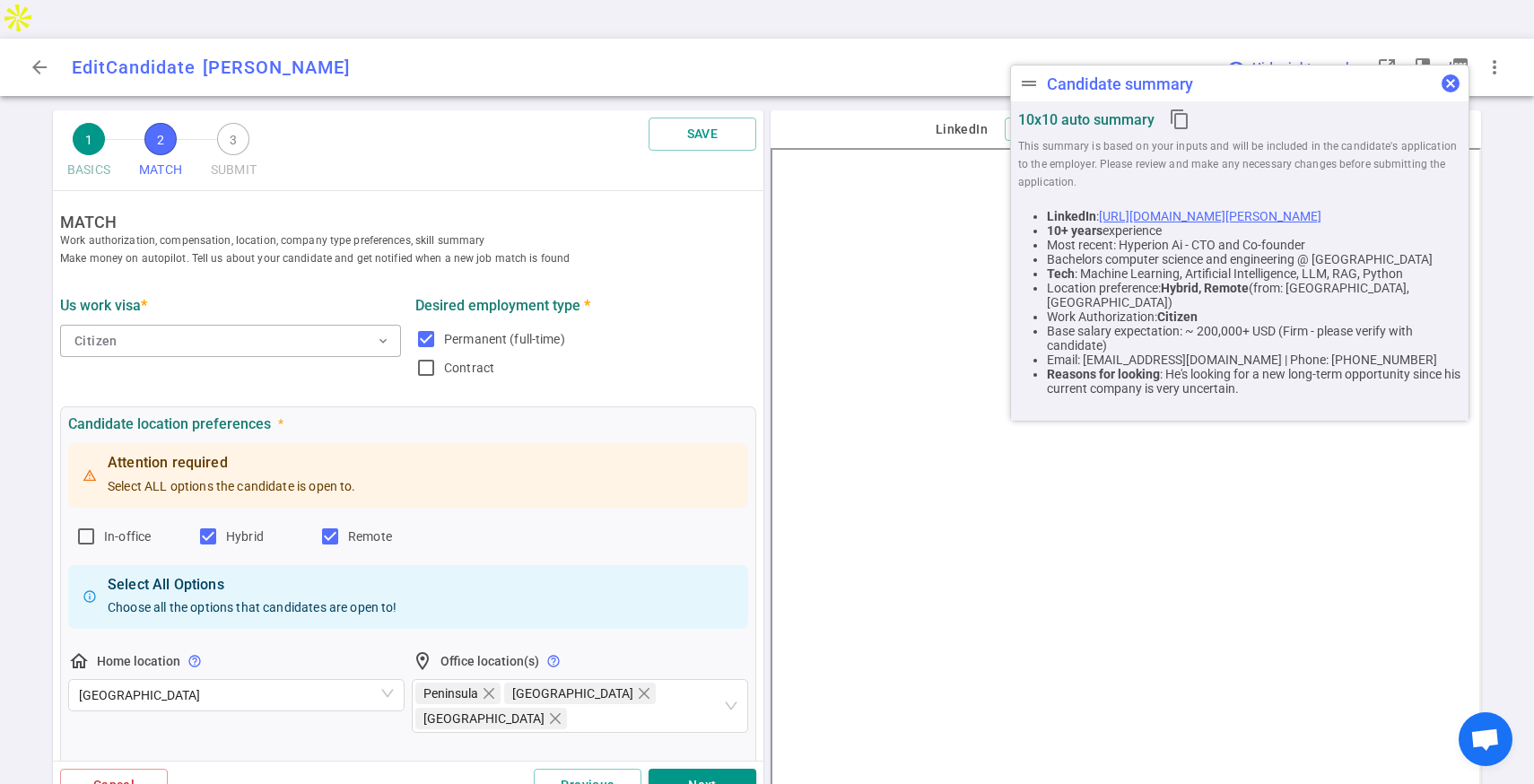
click at [1451, 83] on span "cancel" at bounding box center [1450, 84] width 22 height 22
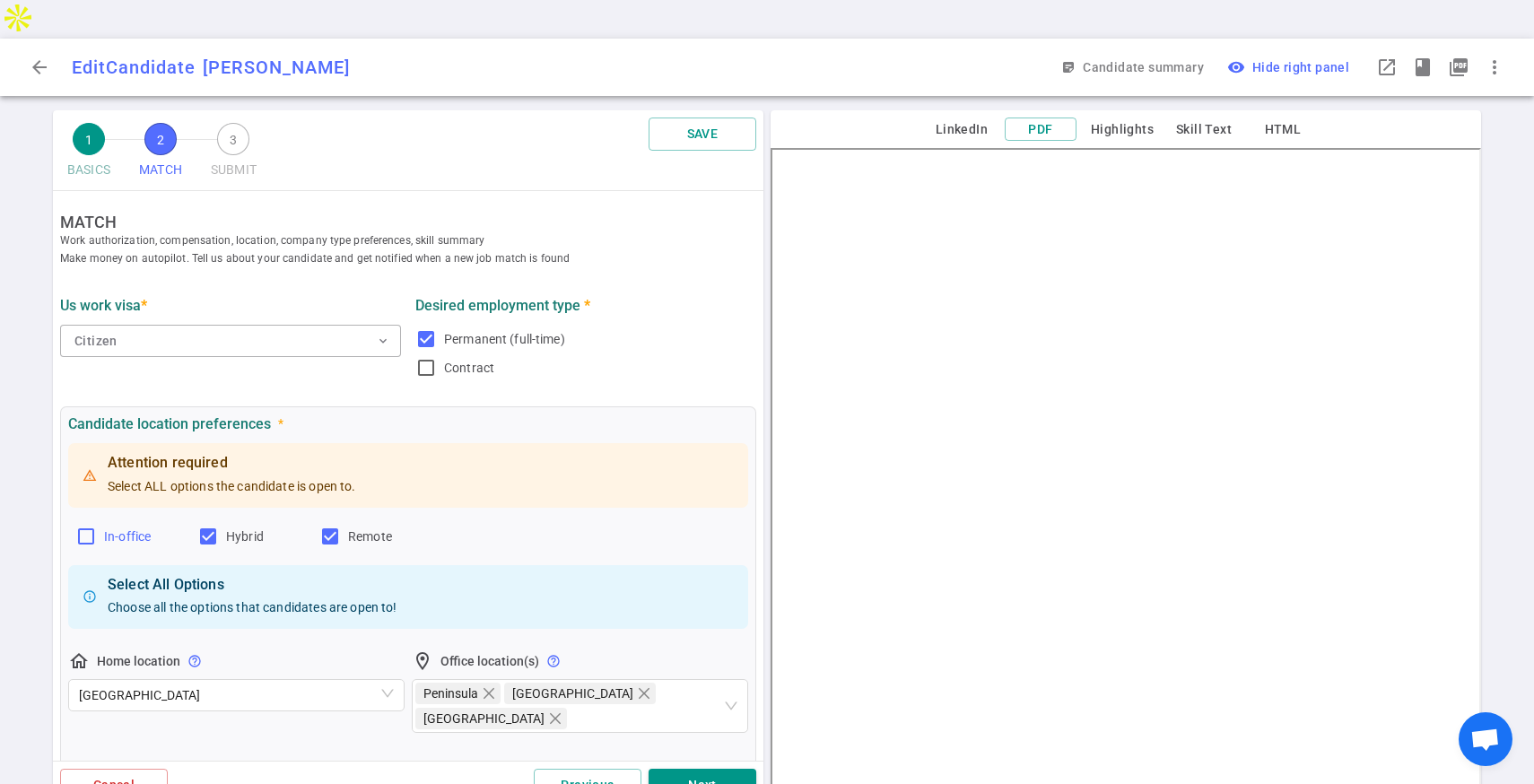
click at [82, 526] on input "In-office" at bounding box center [86, 536] width 22 height 22
checkbox input "true"
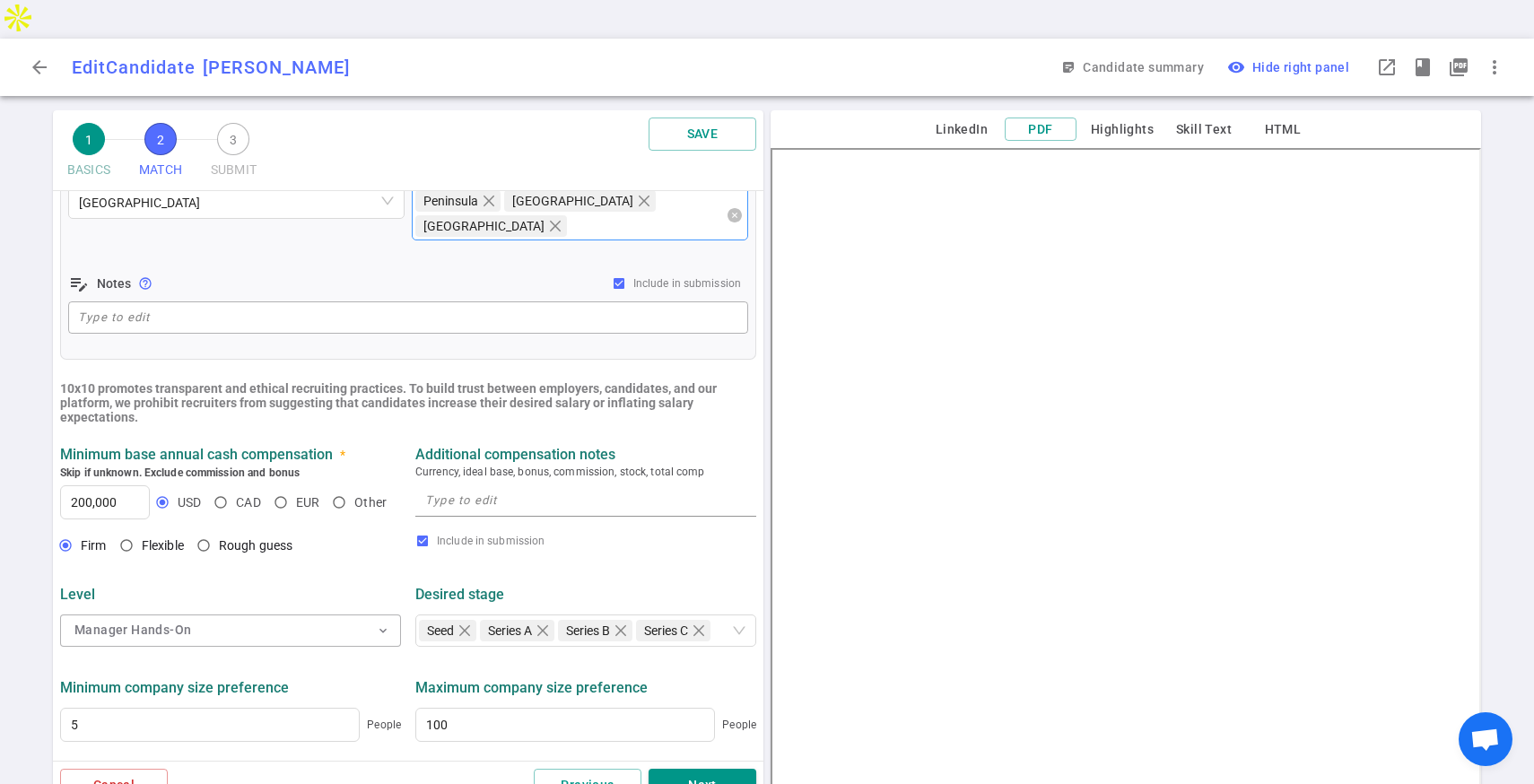
scroll to position [418, 0]
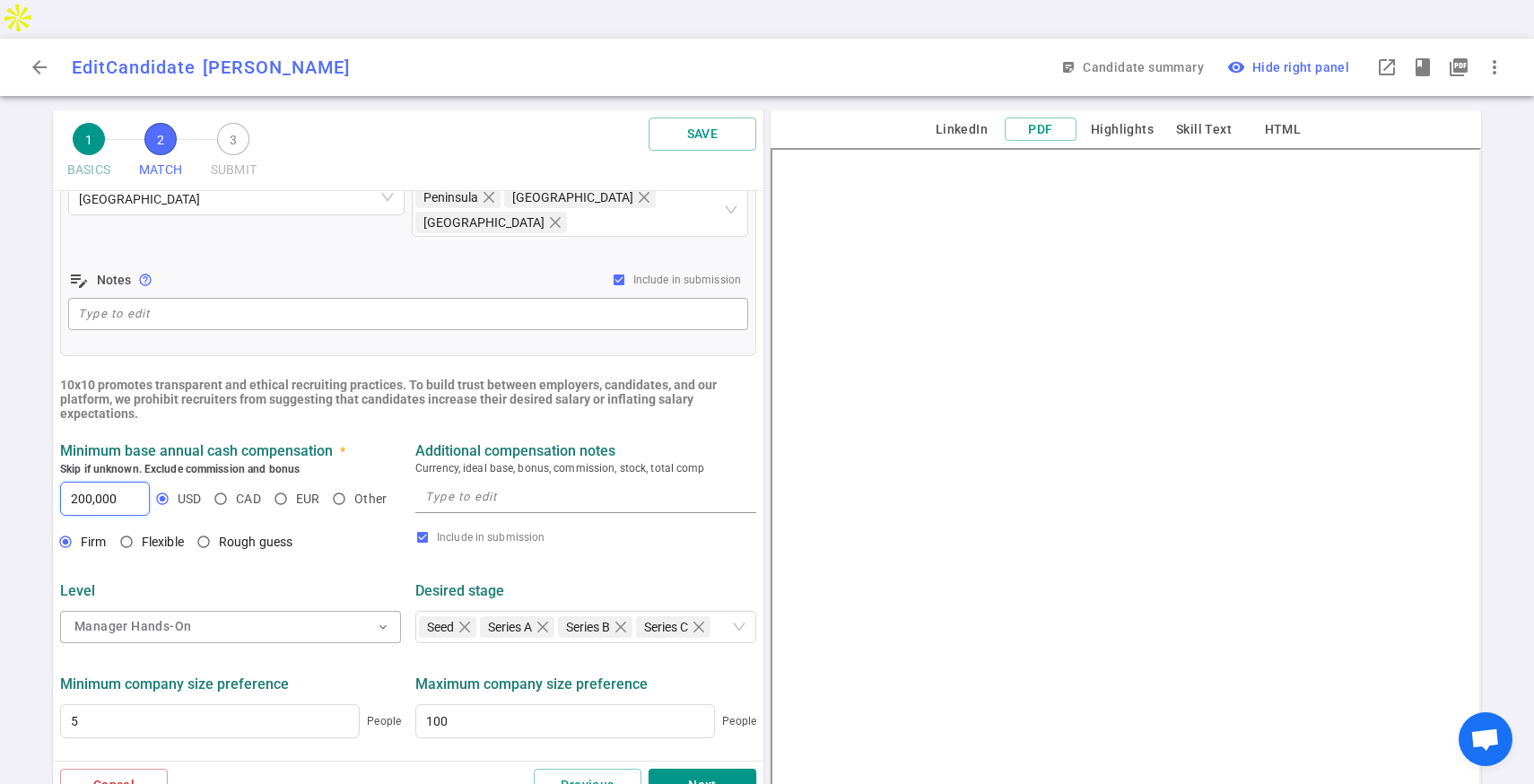
click at [88, 482] on input "200,000" at bounding box center [105, 499] width 88 height 32
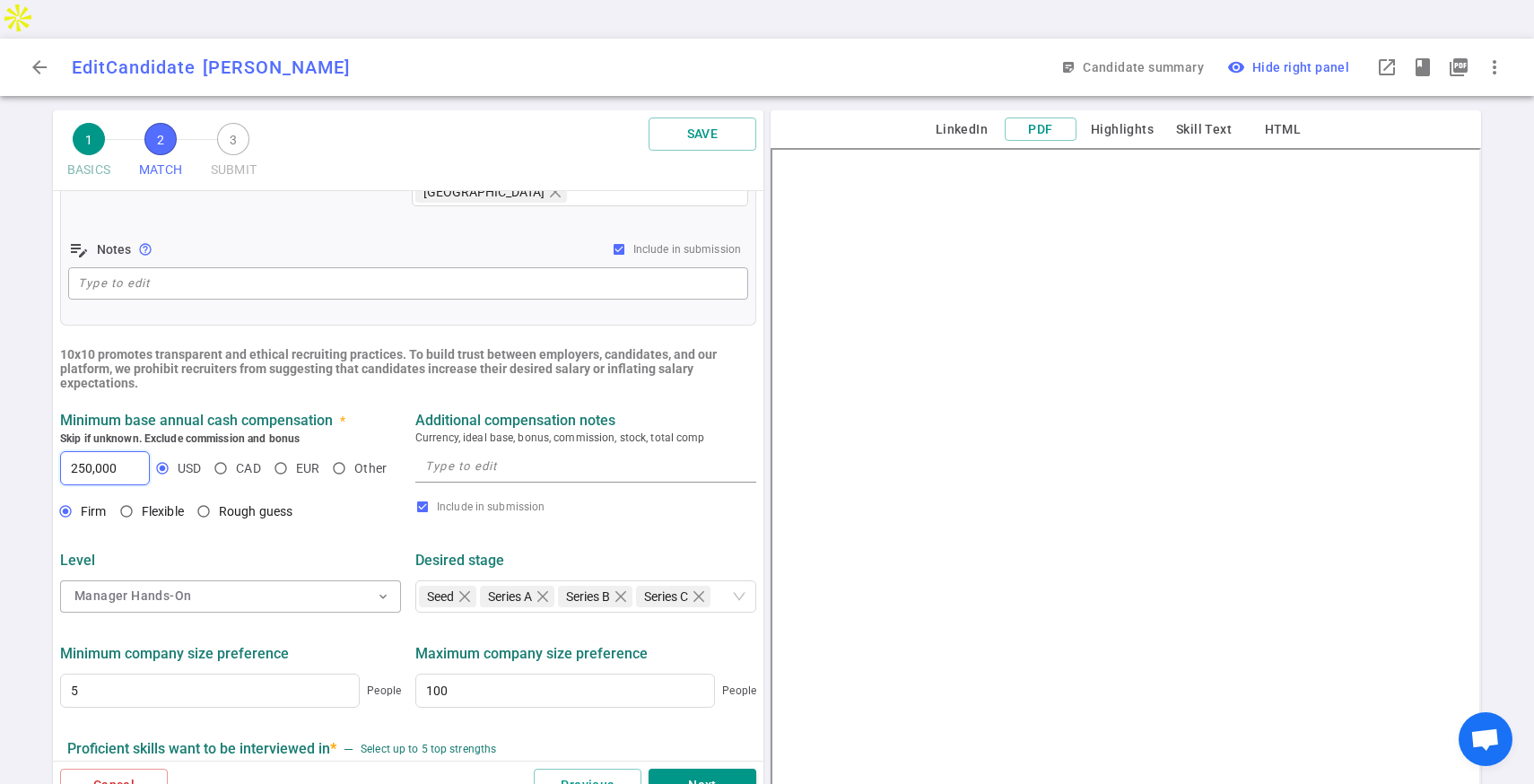
scroll to position [459, 0]
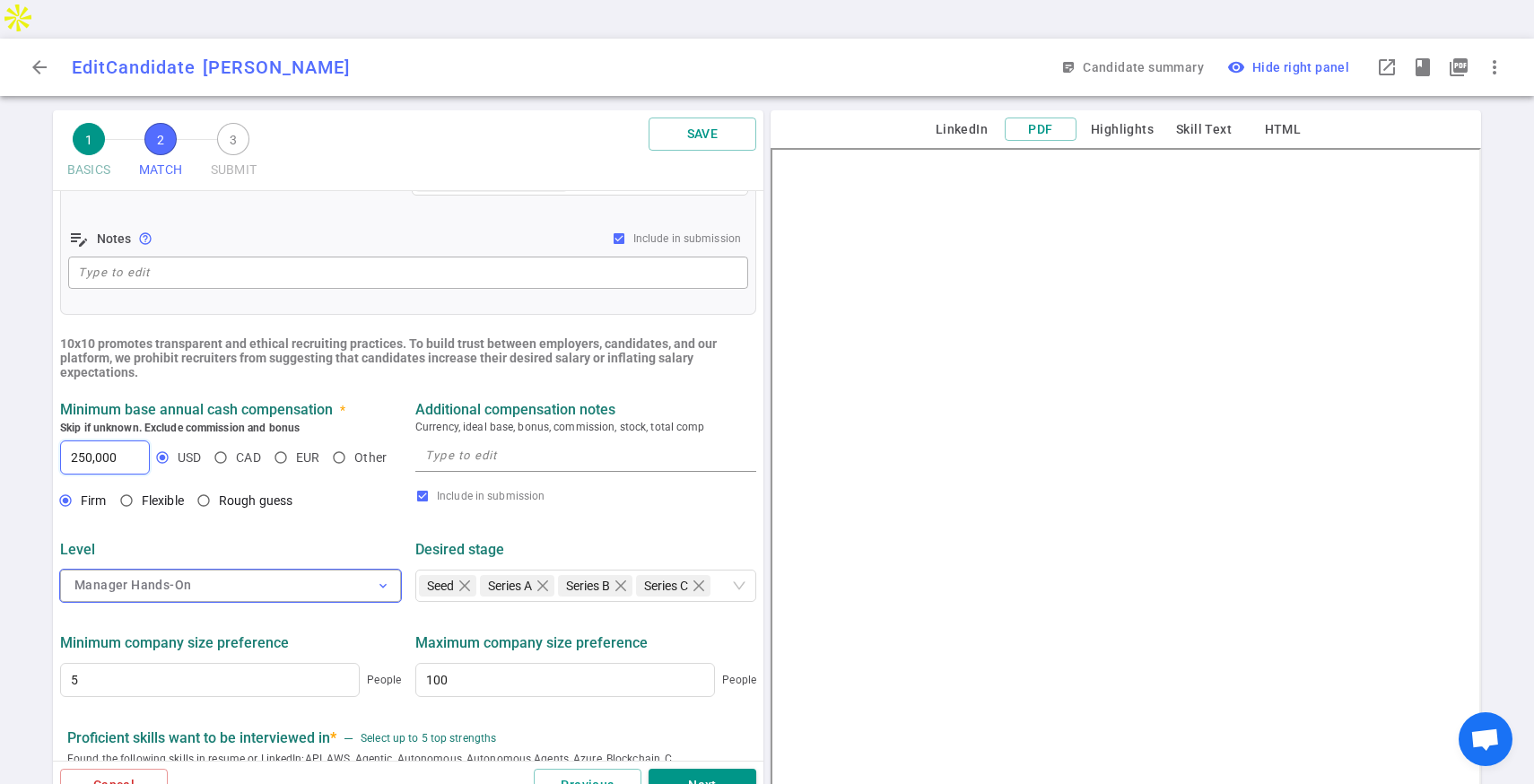
type input "250,000"
click at [329, 570] on button "Manager Hands-On expand_more" at bounding box center [230, 586] width 341 height 32
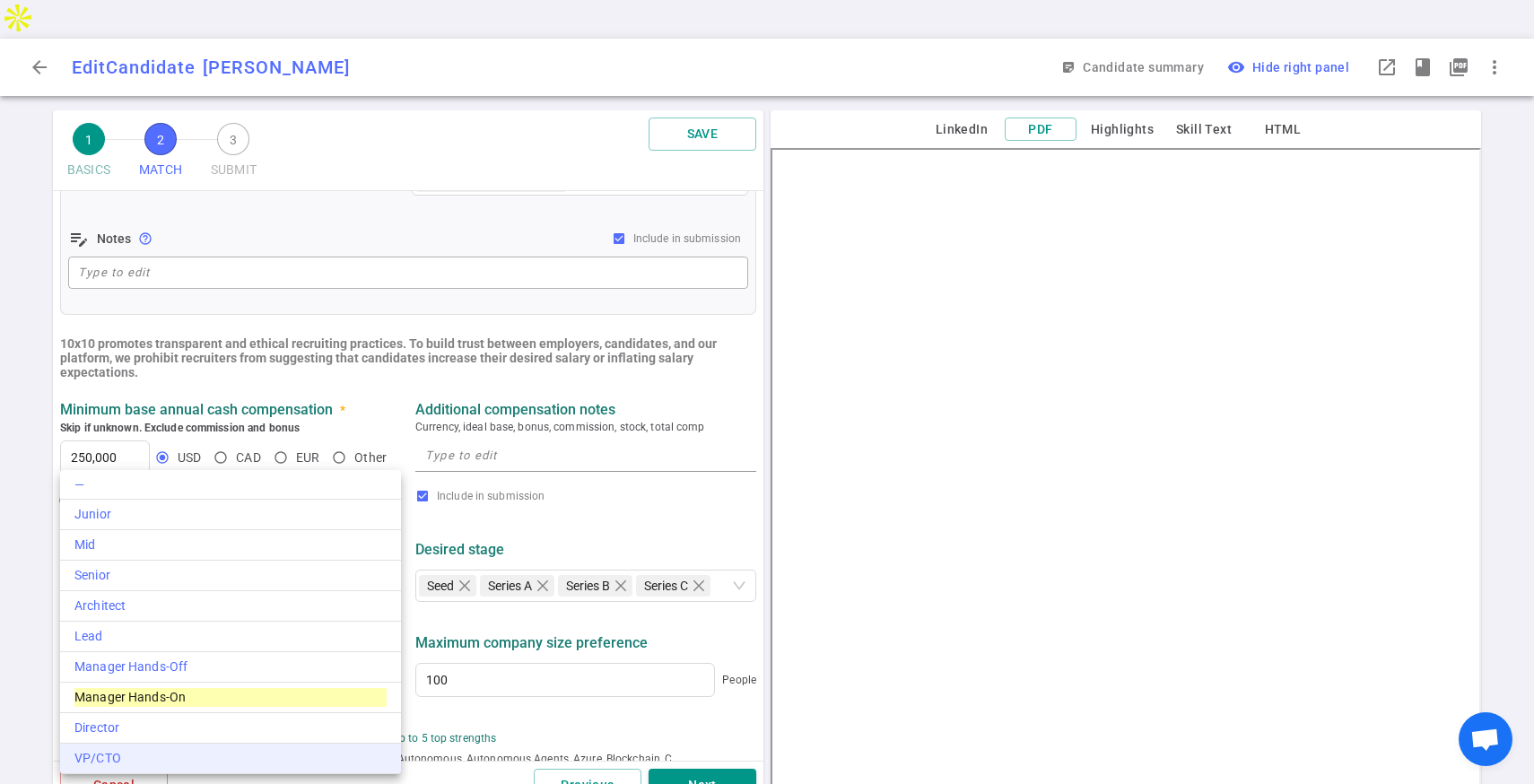
click at [249, 750] on div "VP/CTO" at bounding box center [230, 758] width 312 height 19
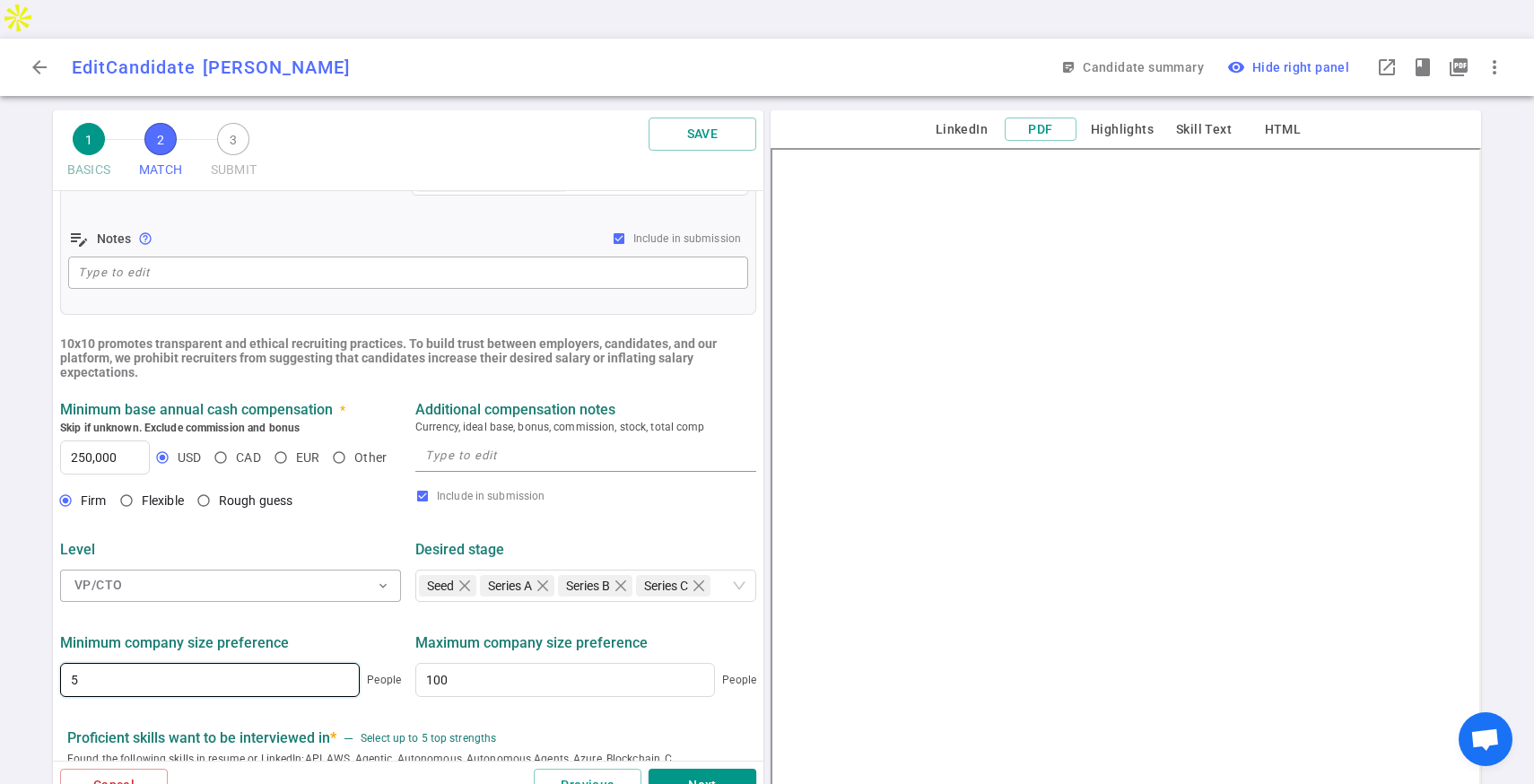
click at [302, 663] on input "5" at bounding box center [210, 680] width 298 height 32
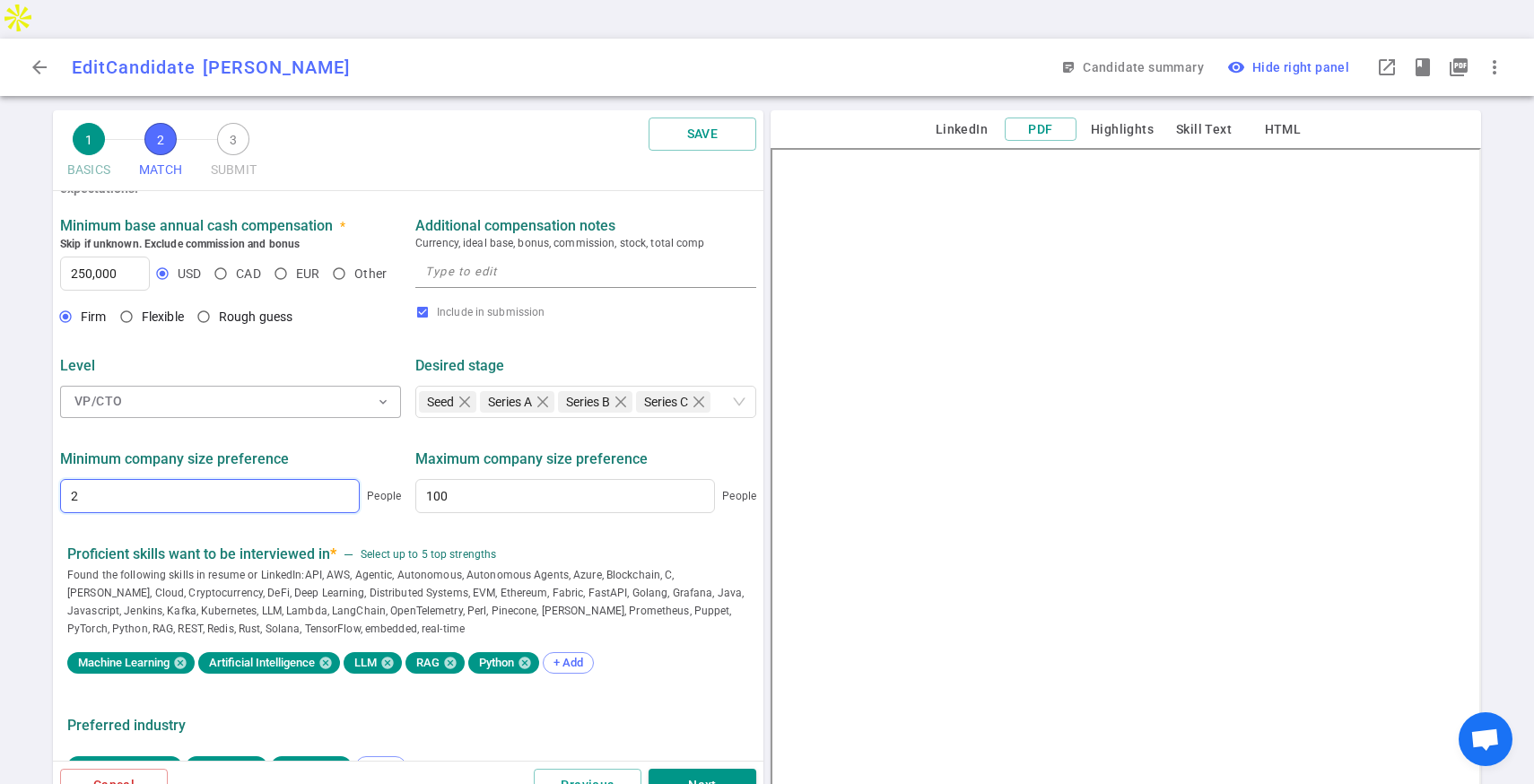
scroll to position [679, 0]
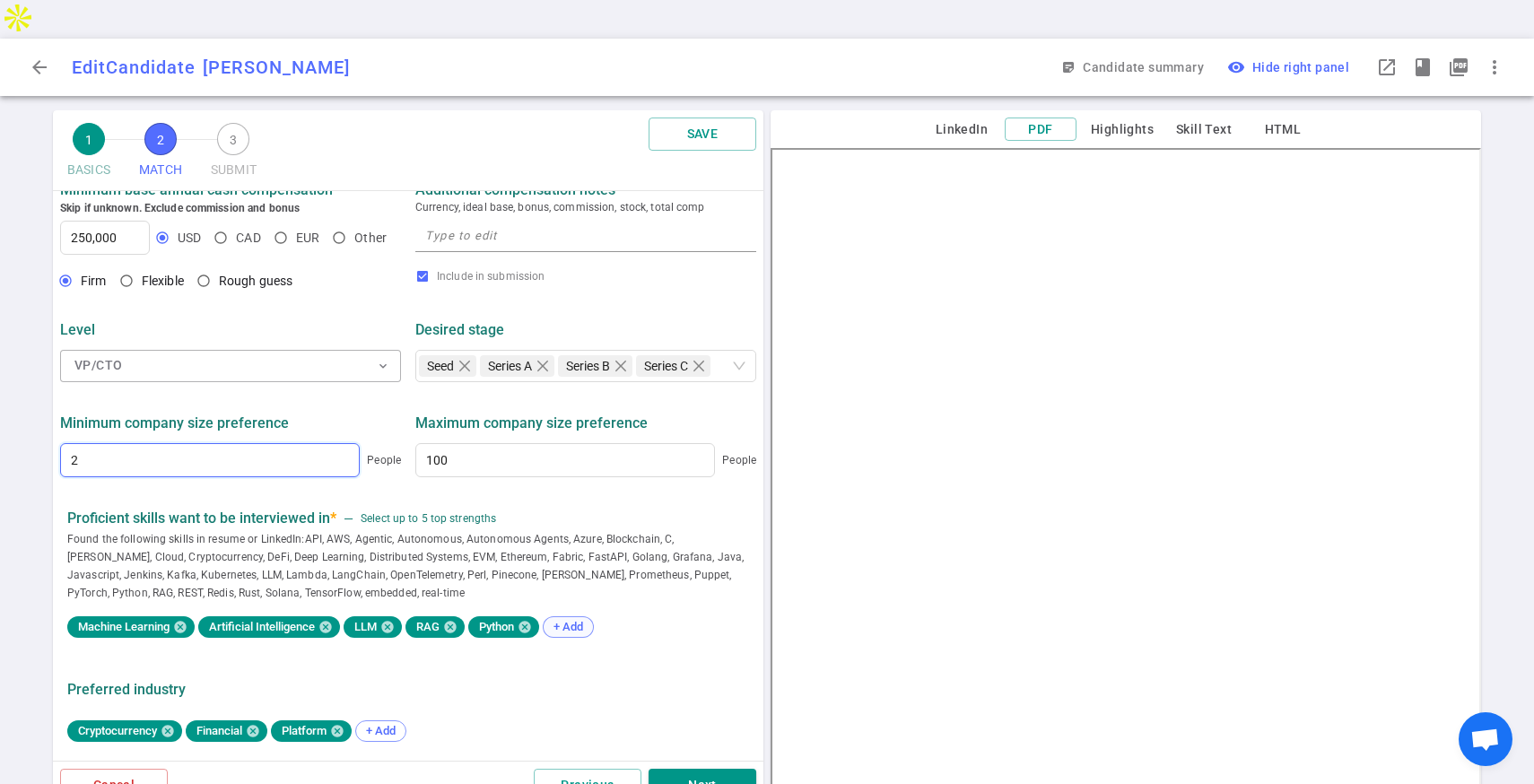
type input "2"
click at [578, 619] on span "+ Add" at bounding box center [568, 626] width 42 height 14
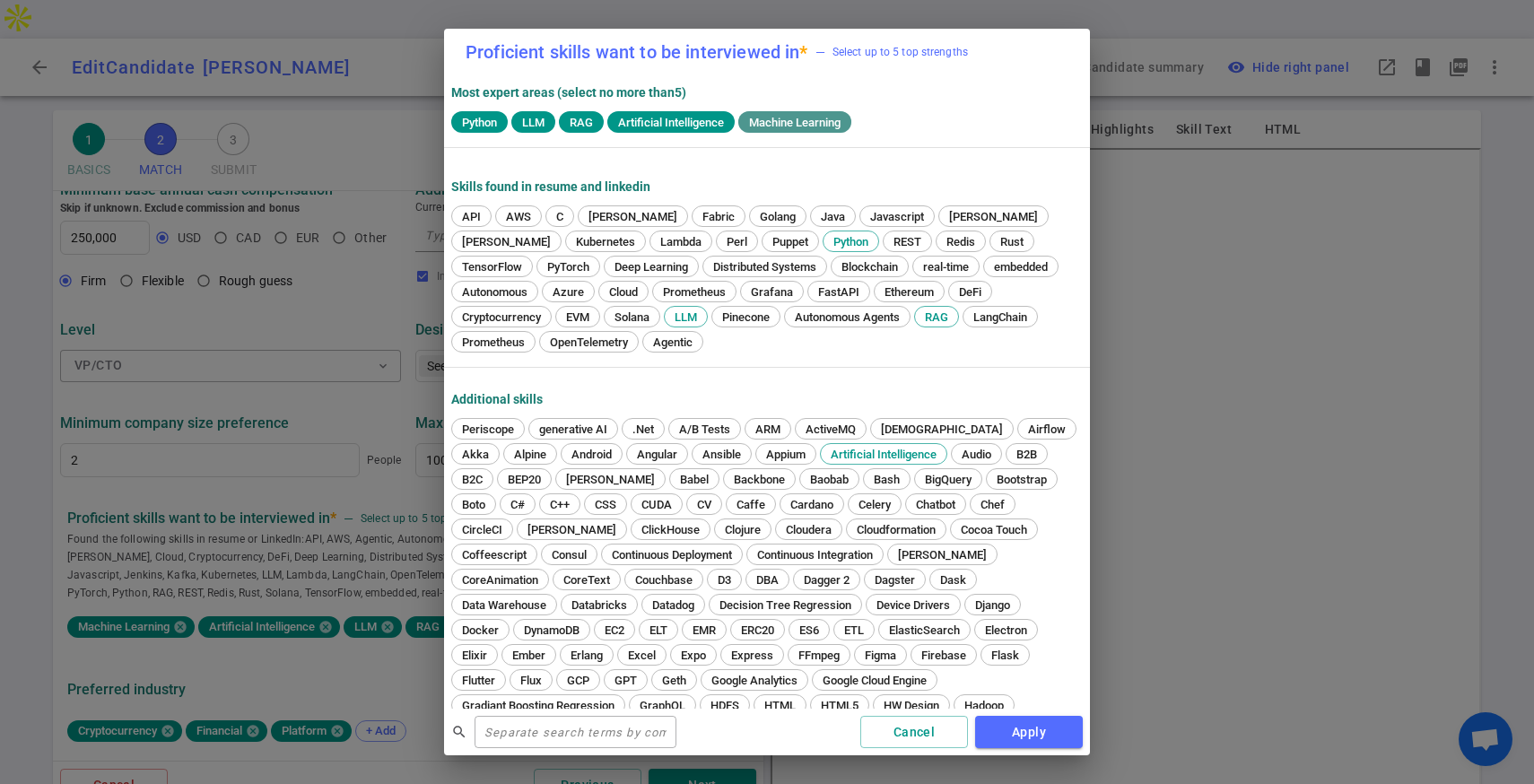
click at [795, 121] on span "Machine Learning" at bounding box center [795, 122] width 106 height 14
click at [602, 289] on span "Cloud" at bounding box center [623, 292] width 41 height 14
click at [1033, 732] on button "Apply" at bounding box center [1029, 732] width 108 height 33
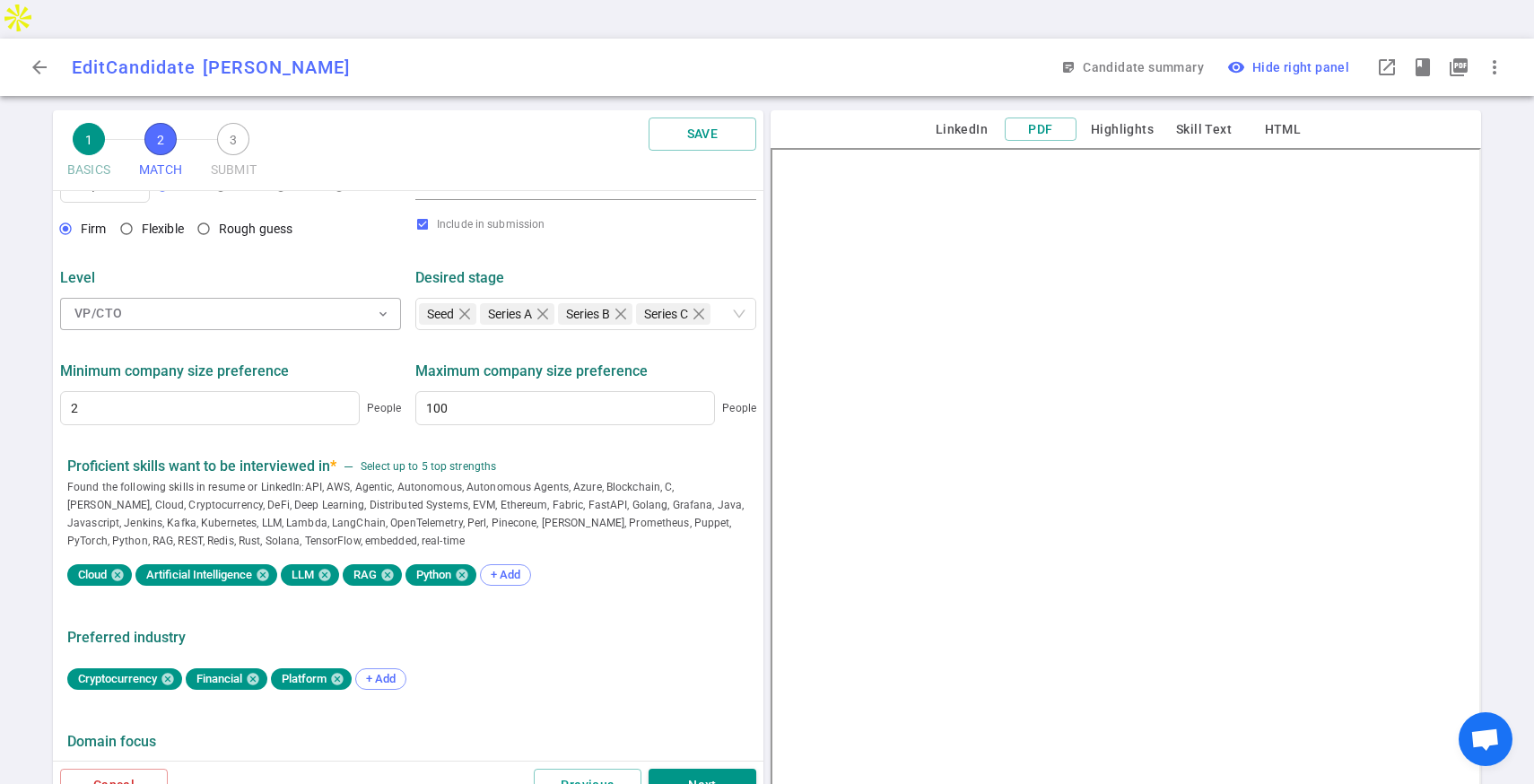
scroll to position [765, 0]
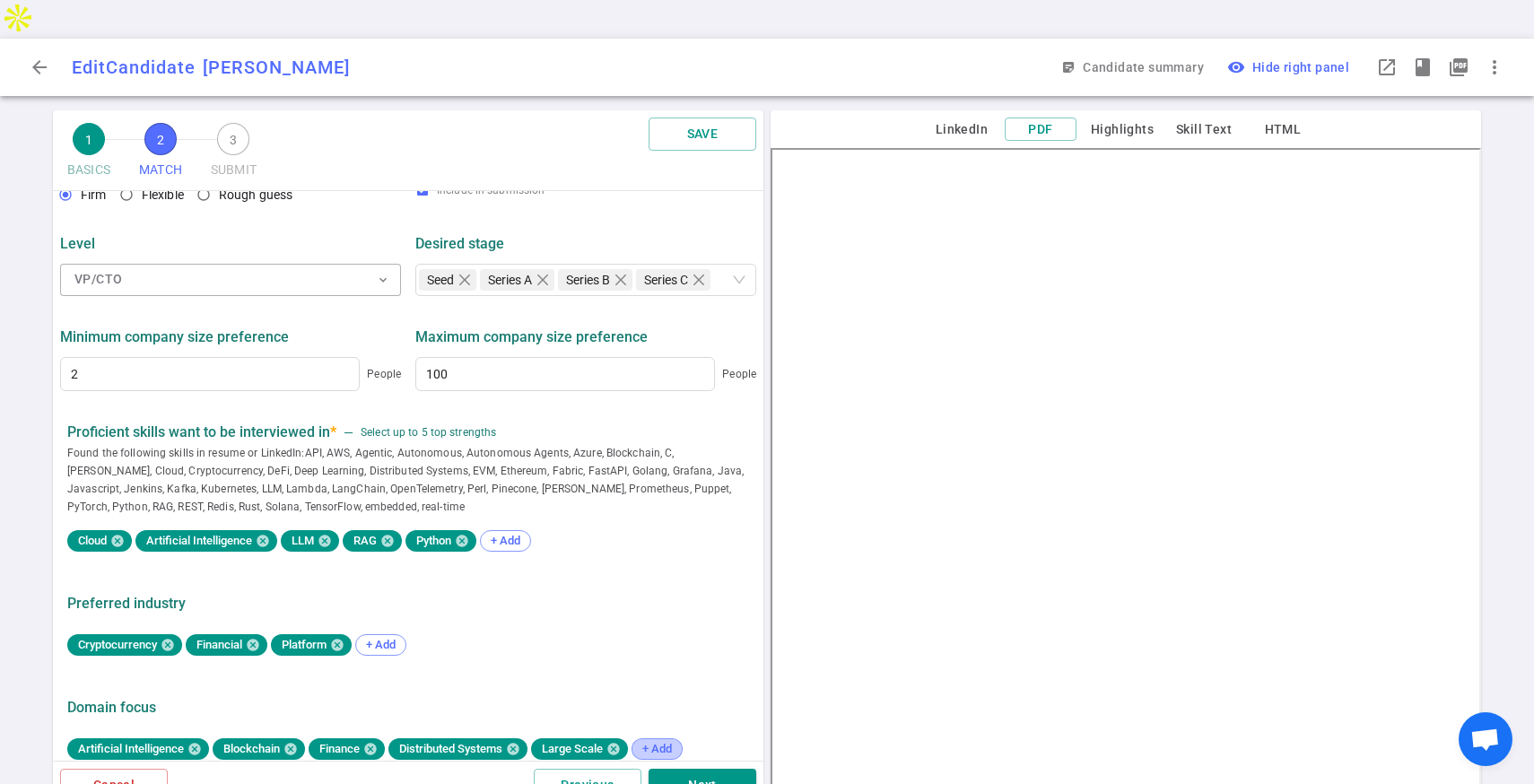
click at [659, 742] on span "+ Add" at bounding box center [656, 748] width 42 height 14
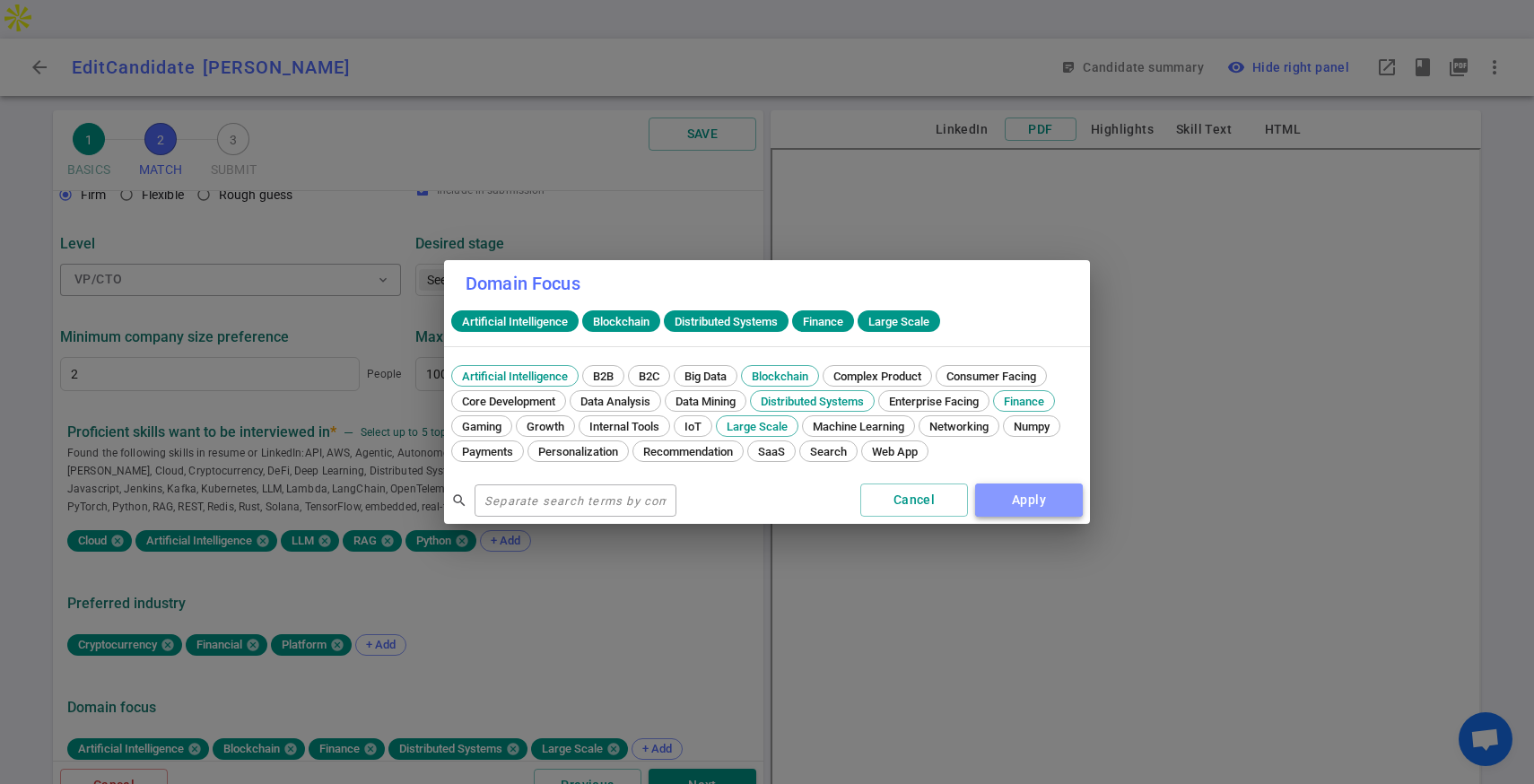
click at [1019, 506] on button "Apply" at bounding box center [1029, 500] width 108 height 33
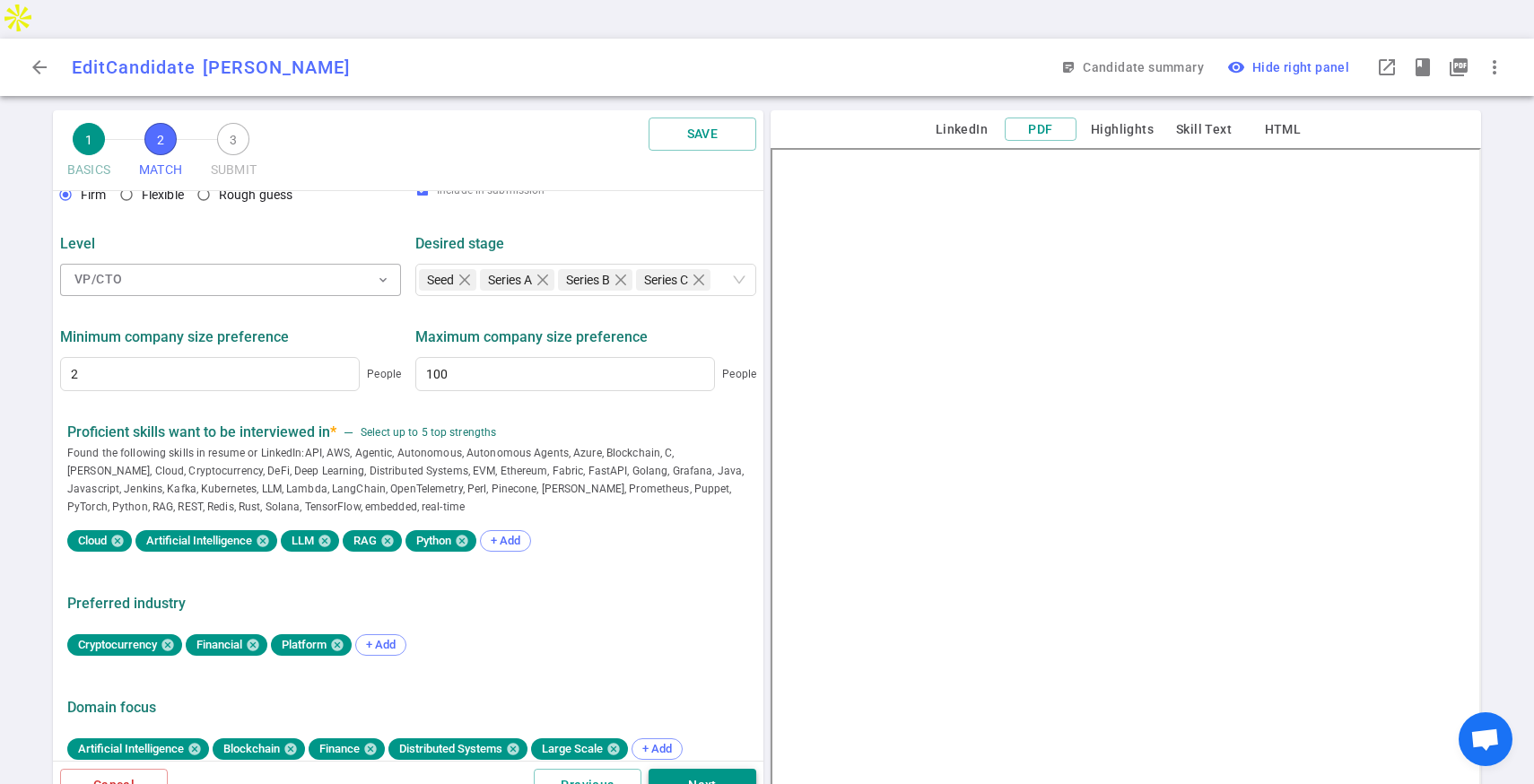
click at [717, 769] on button "Next" at bounding box center [702, 785] width 108 height 33
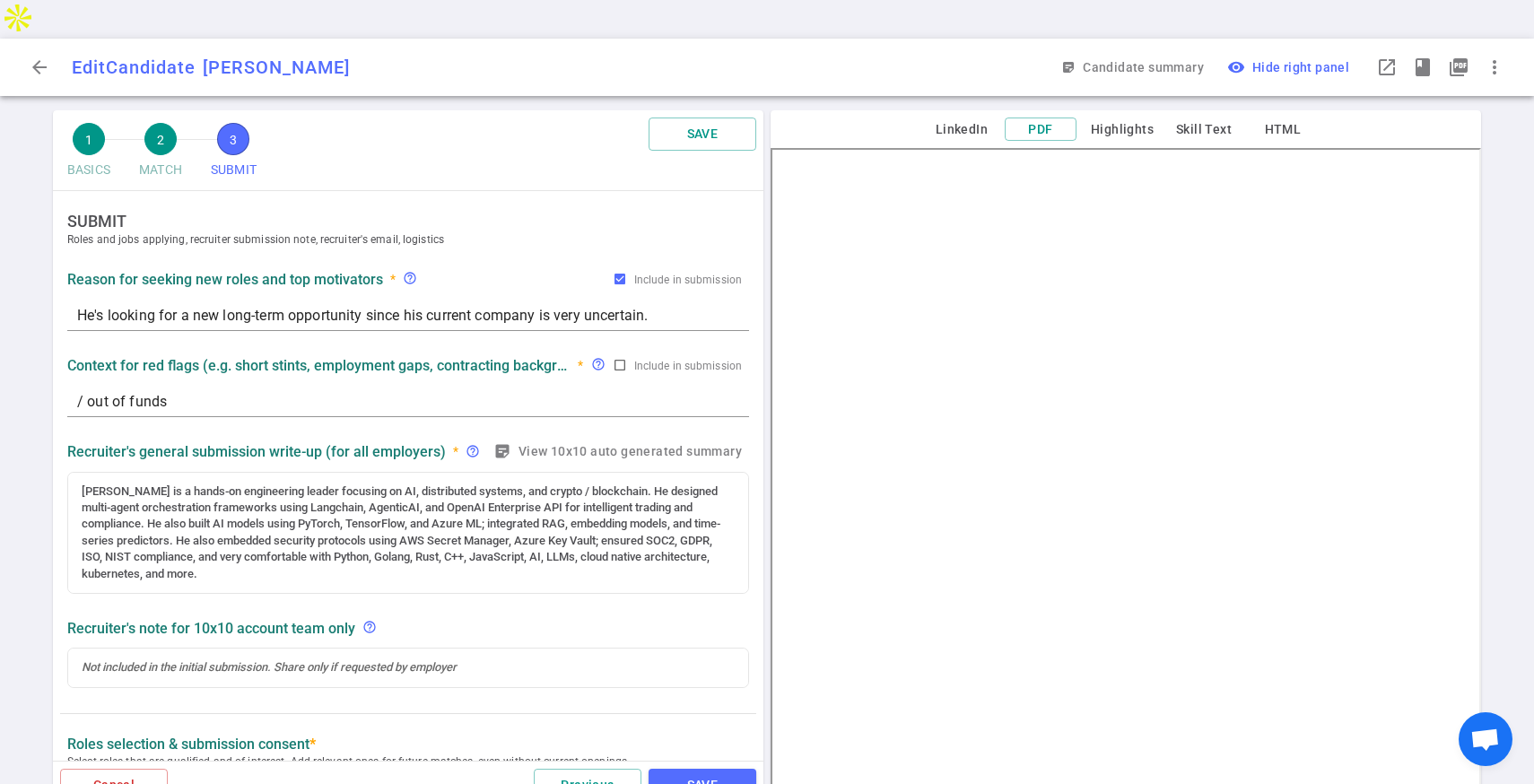
scroll to position [0, 0]
click at [407, 538] on div "[PERSON_NAME] is a hands-on engineering leader focusing on AI, distributed syst…" at bounding box center [408, 534] width 653 height 100
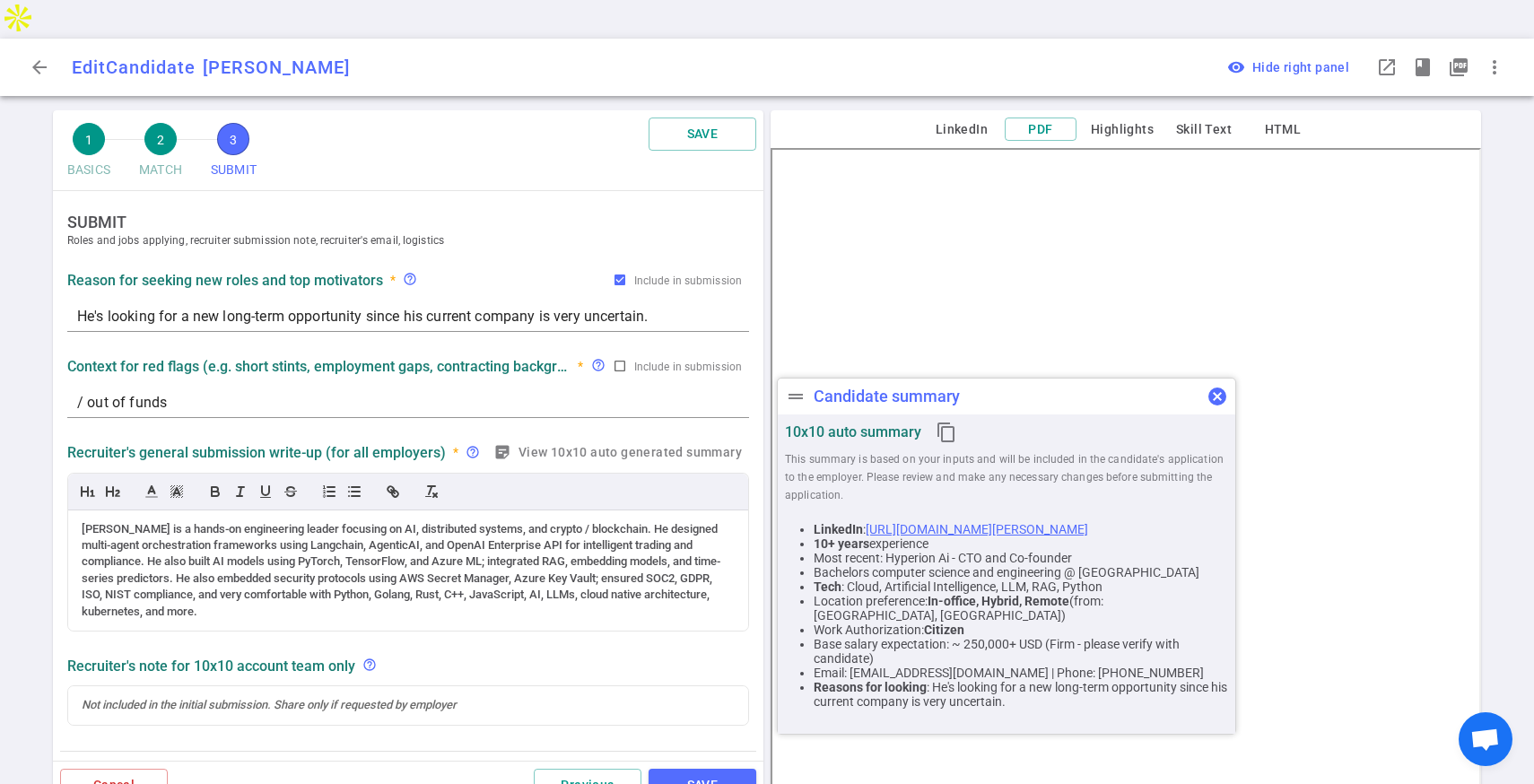
click at [1212, 397] on span "cancel" at bounding box center [1217, 396] width 22 height 22
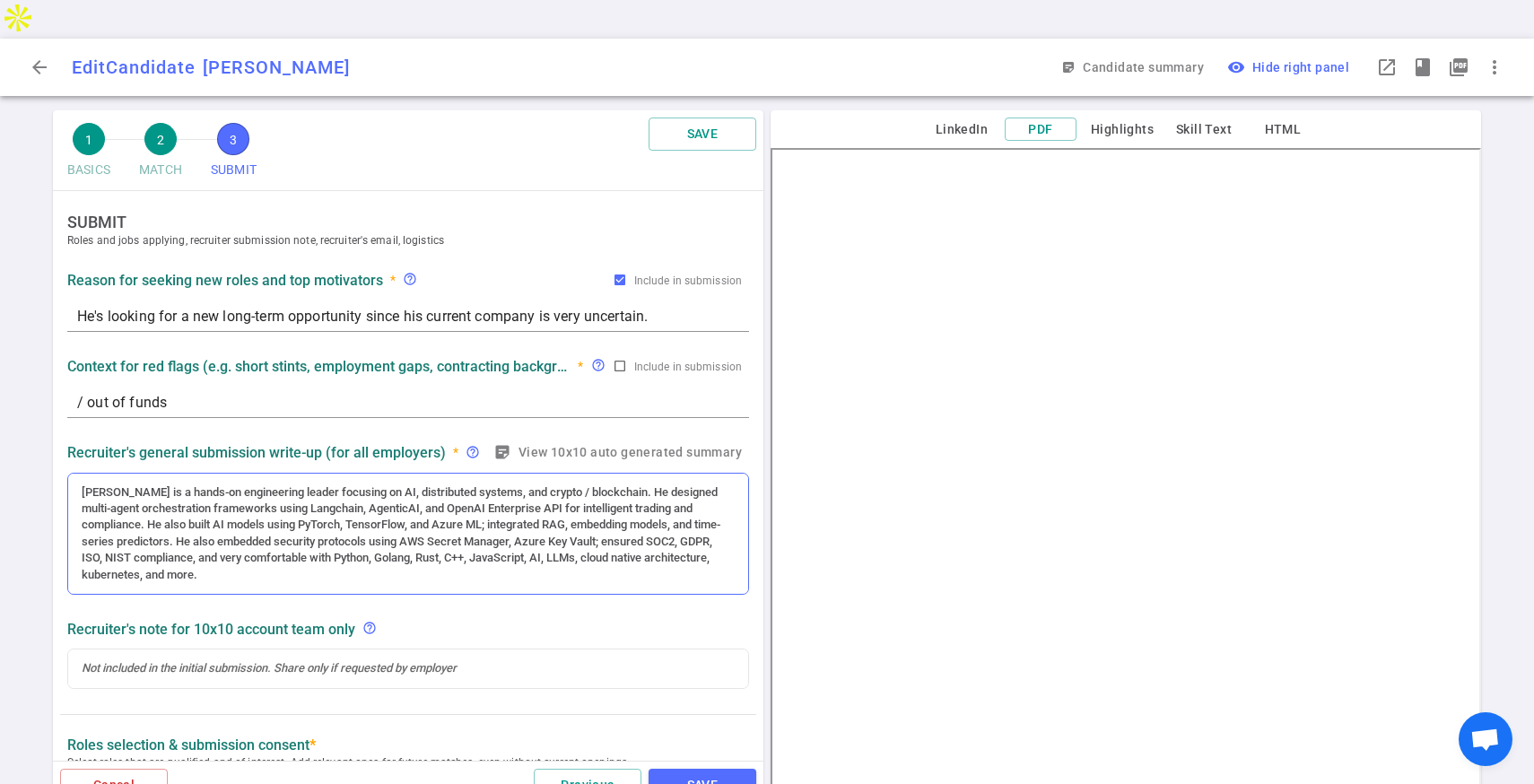
click at [410, 534] on div "[PERSON_NAME] is a hands-on engineering leader focusing on AI, distributed syst…" at bounding box center [408, 534] width 653 height 100
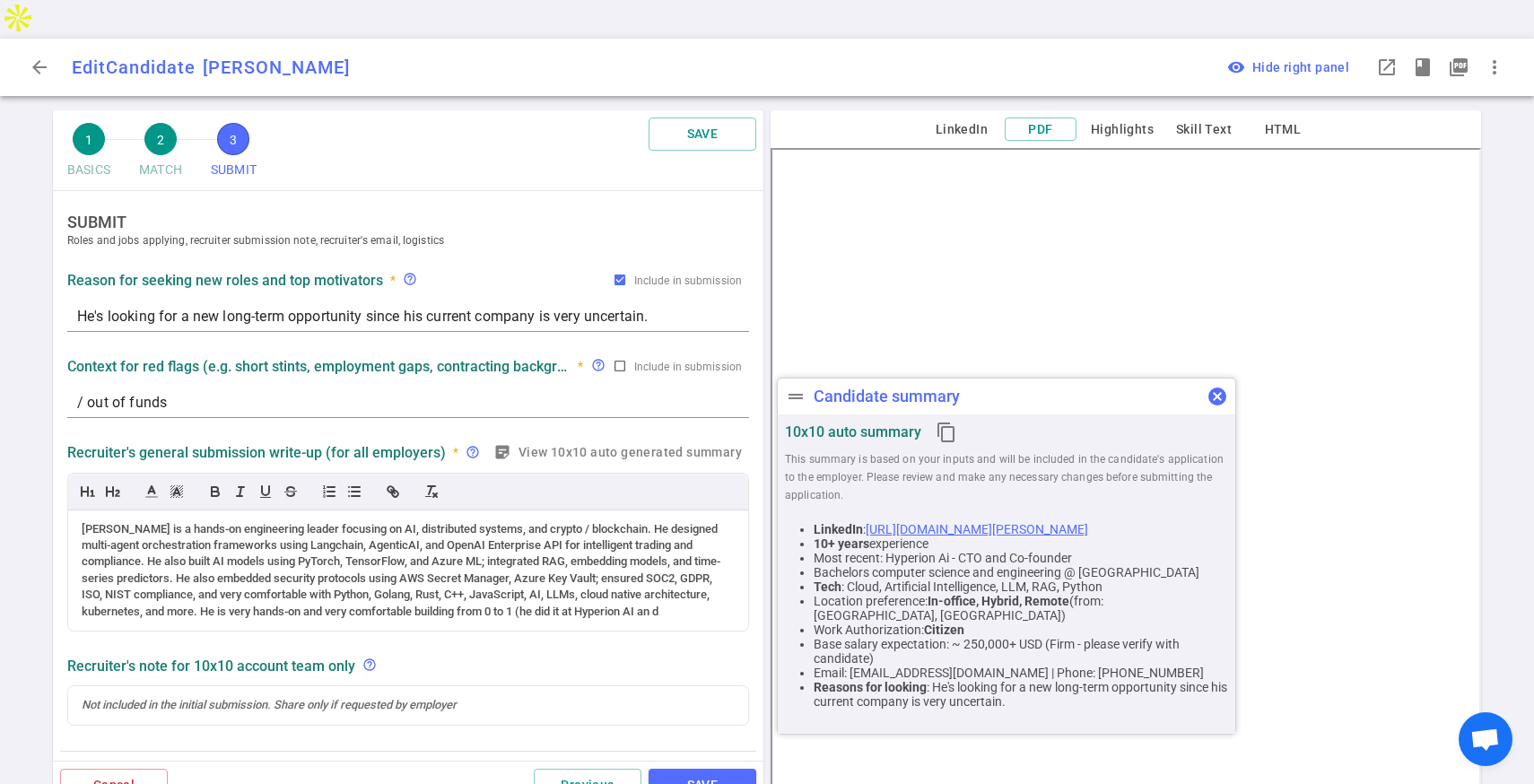
click at [1218, 393] on span "cancel" at bounding box center [1217, 396] width 22 height 22
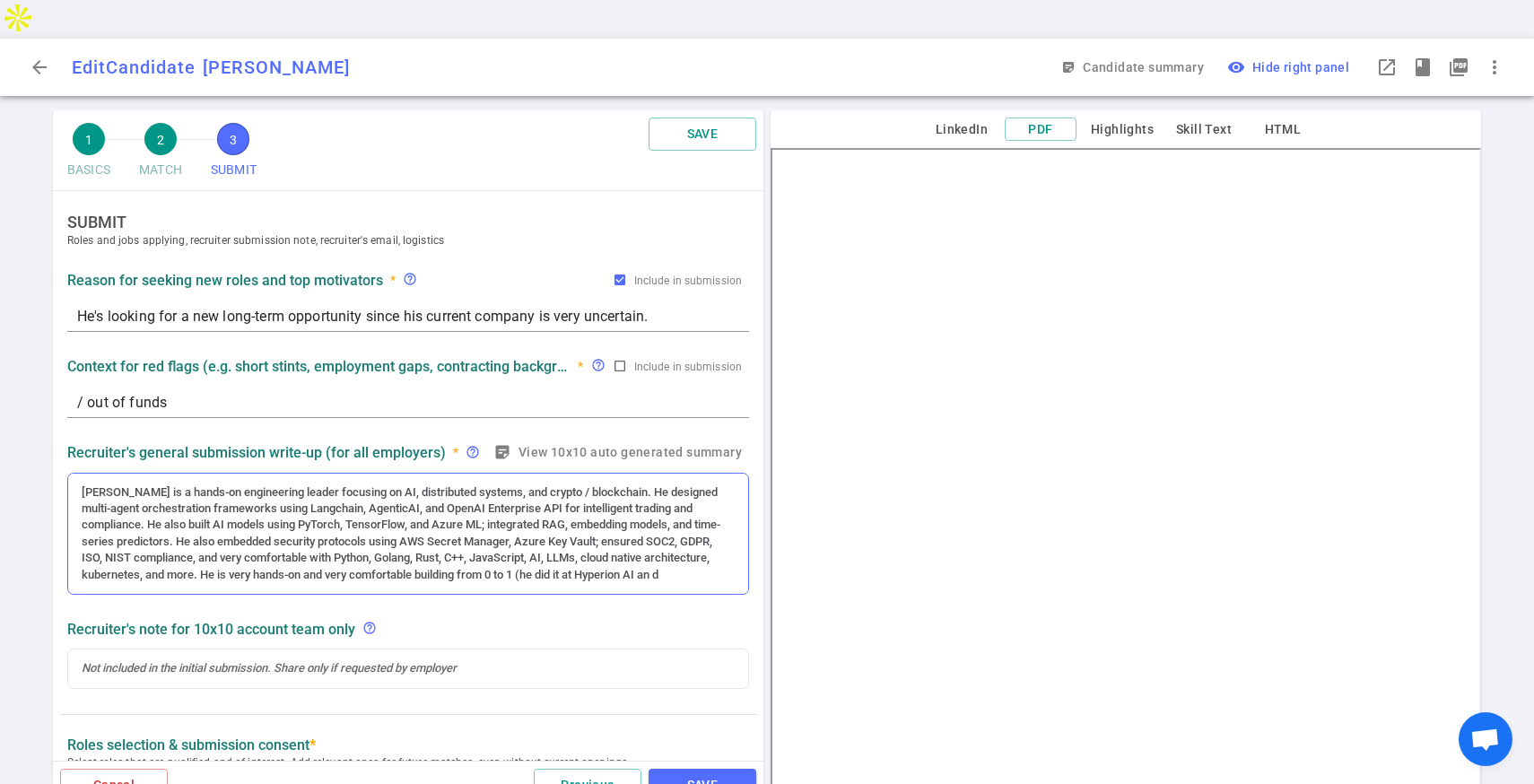
click at [672, 534] on div "[PERSON_NAME] is a hands-on engineering leader focusing on AI, distributed syst…" at bounding box center [408, 534] width 653 height 100
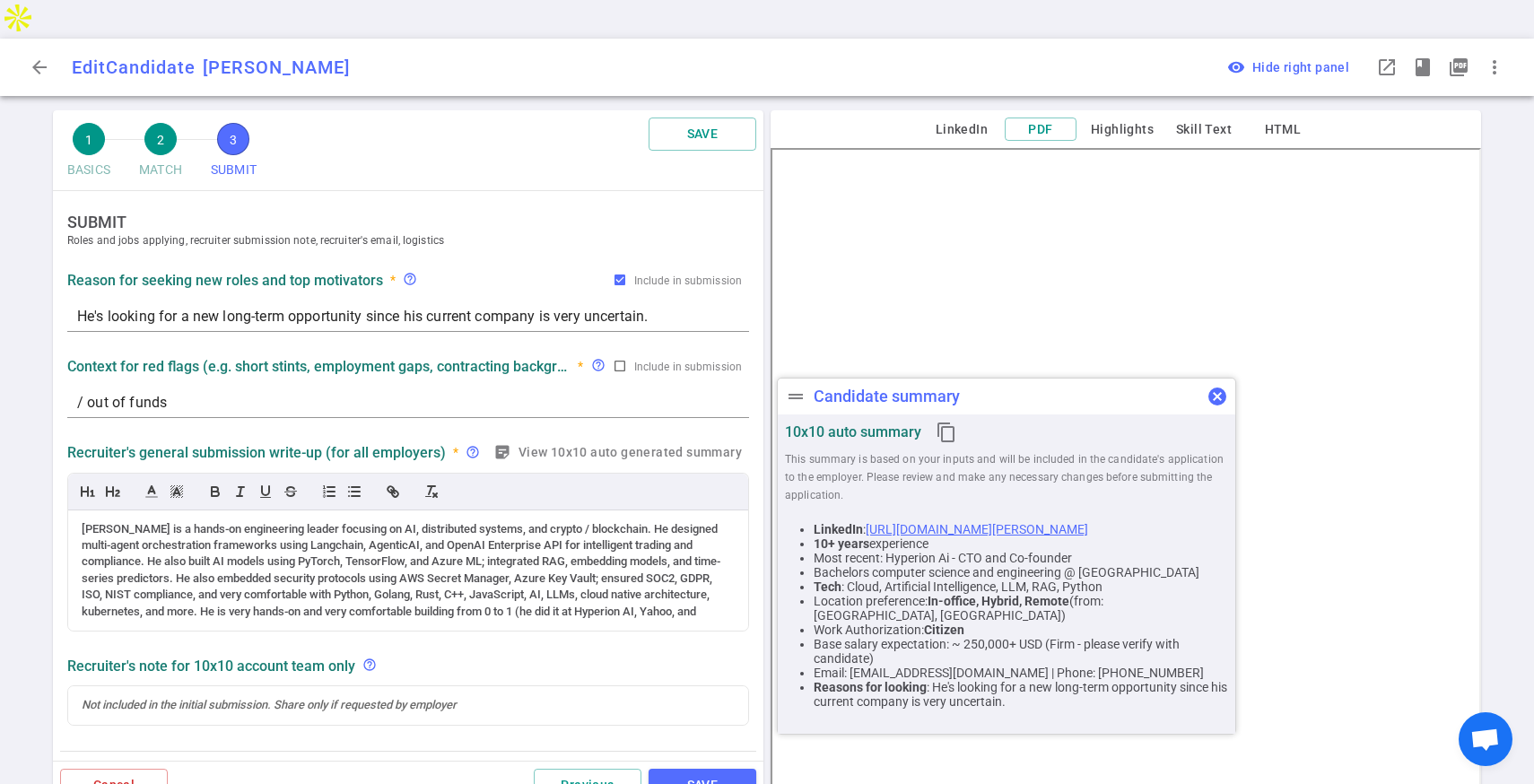
click at [1222, 388] on span "cancel" at bounding box center [1217, 396] width 22 height 22
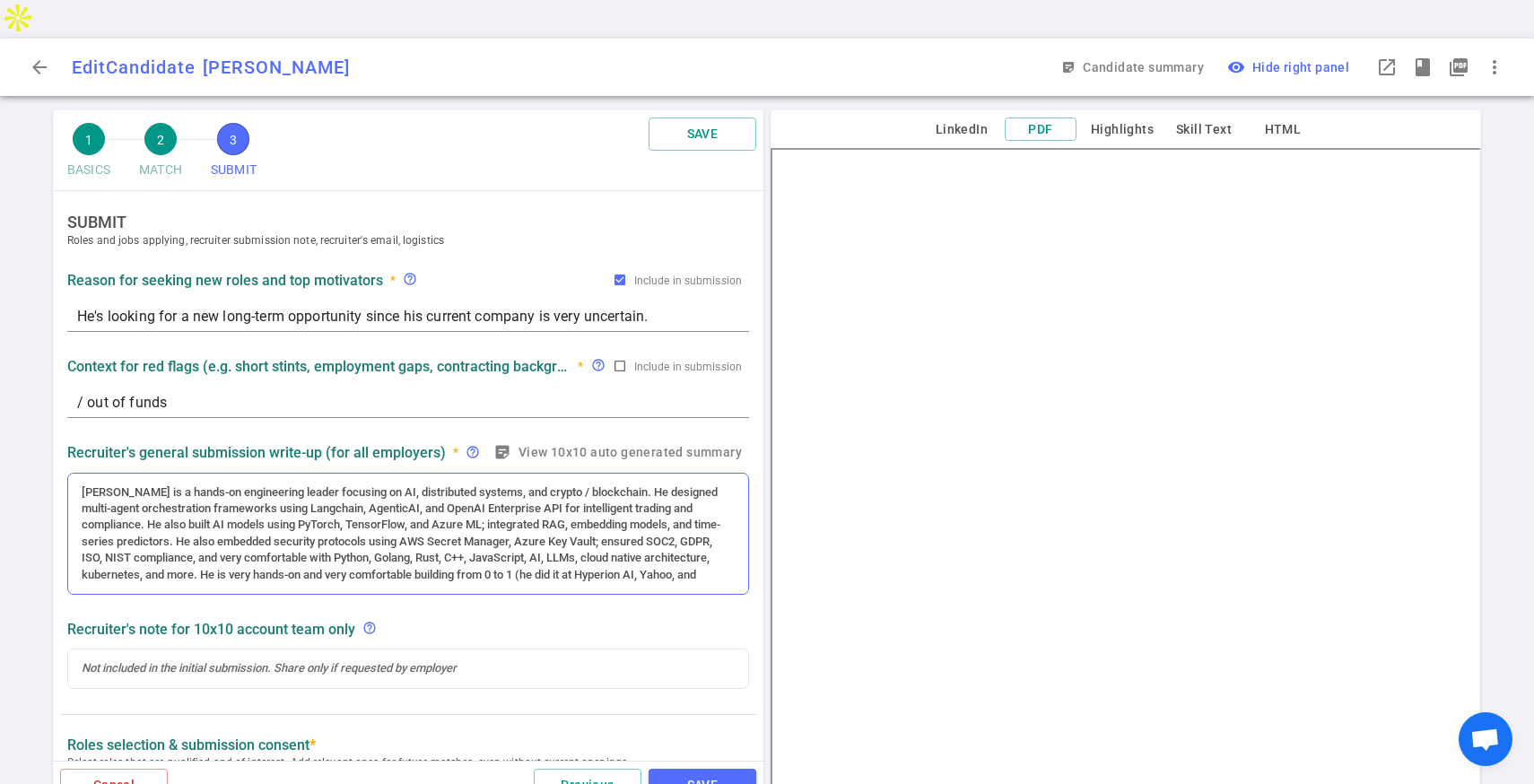
click at [714, 546] on div "[PERSON_NAME] is a hands-on engineering leader focusing on AI, distributed syst…" at bounding box center [408, 534] width 680 height 121
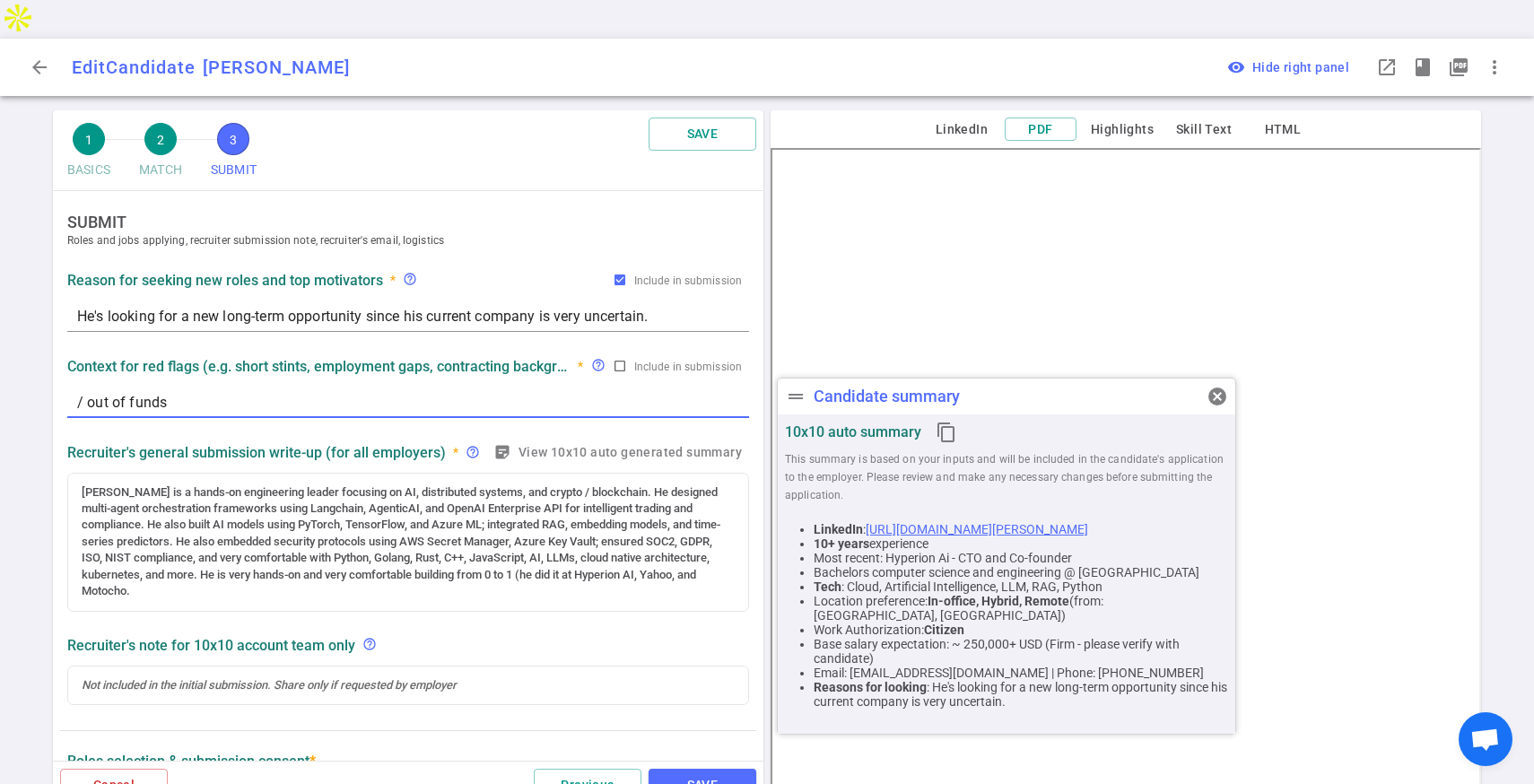
drag, startPoint x: 241, startPoint y: 360, endPoint x: 23, endPoint y: 357, distance: 218.0
click at [23, 357] on div "1 BASICS 2 MATCH 3 SUBMIT SAVE SUBMIT Roles and jobs applying, recruiter submis…" at bounding box center [767, 466] width 1534 height 712
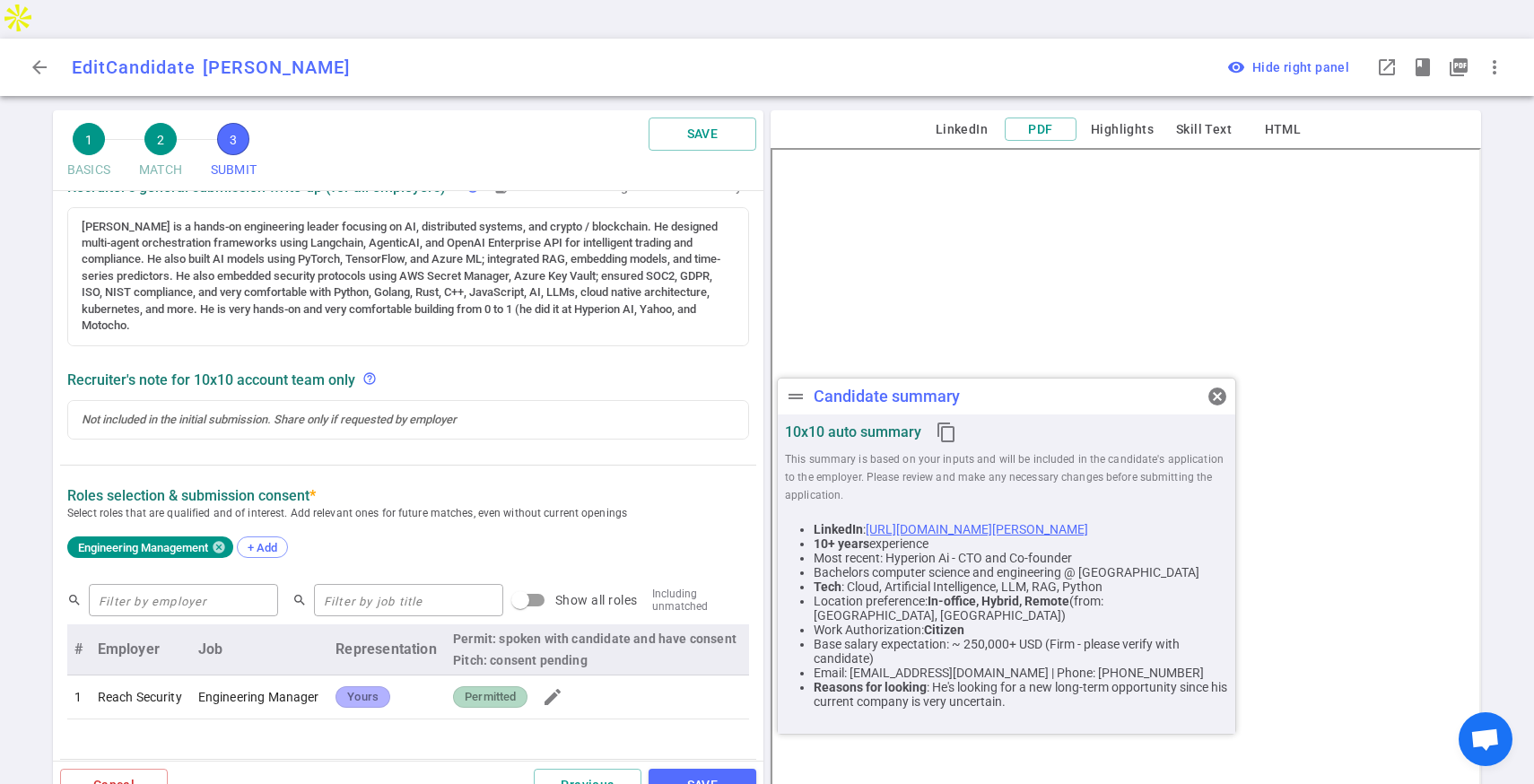
scroll to position [256, 0]
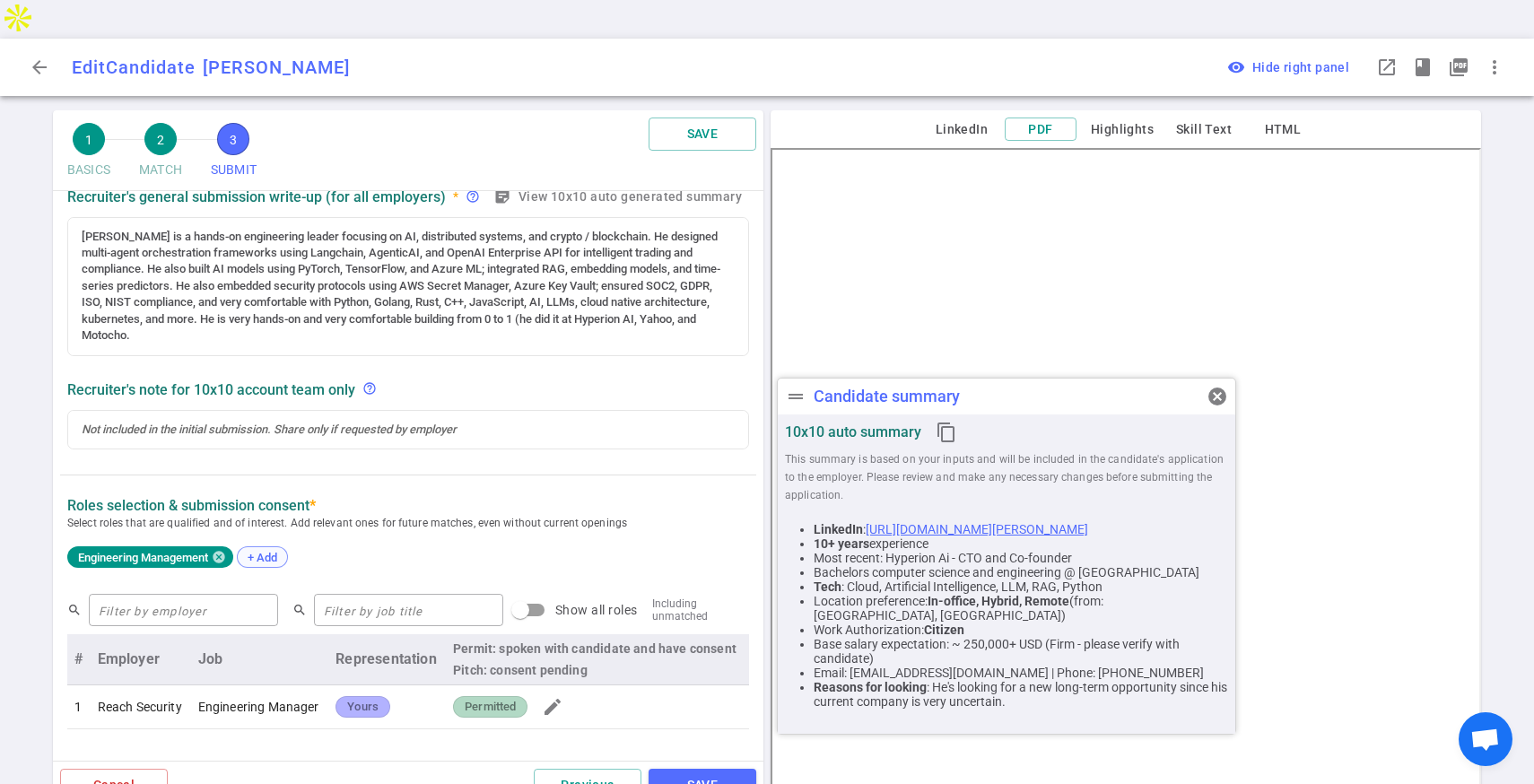
type textarea "layoffs / RIFs at Motocho and yahoo"
click at [263, 551] on span "+ Add" at bounding box center [262, 557] width 42 height 14
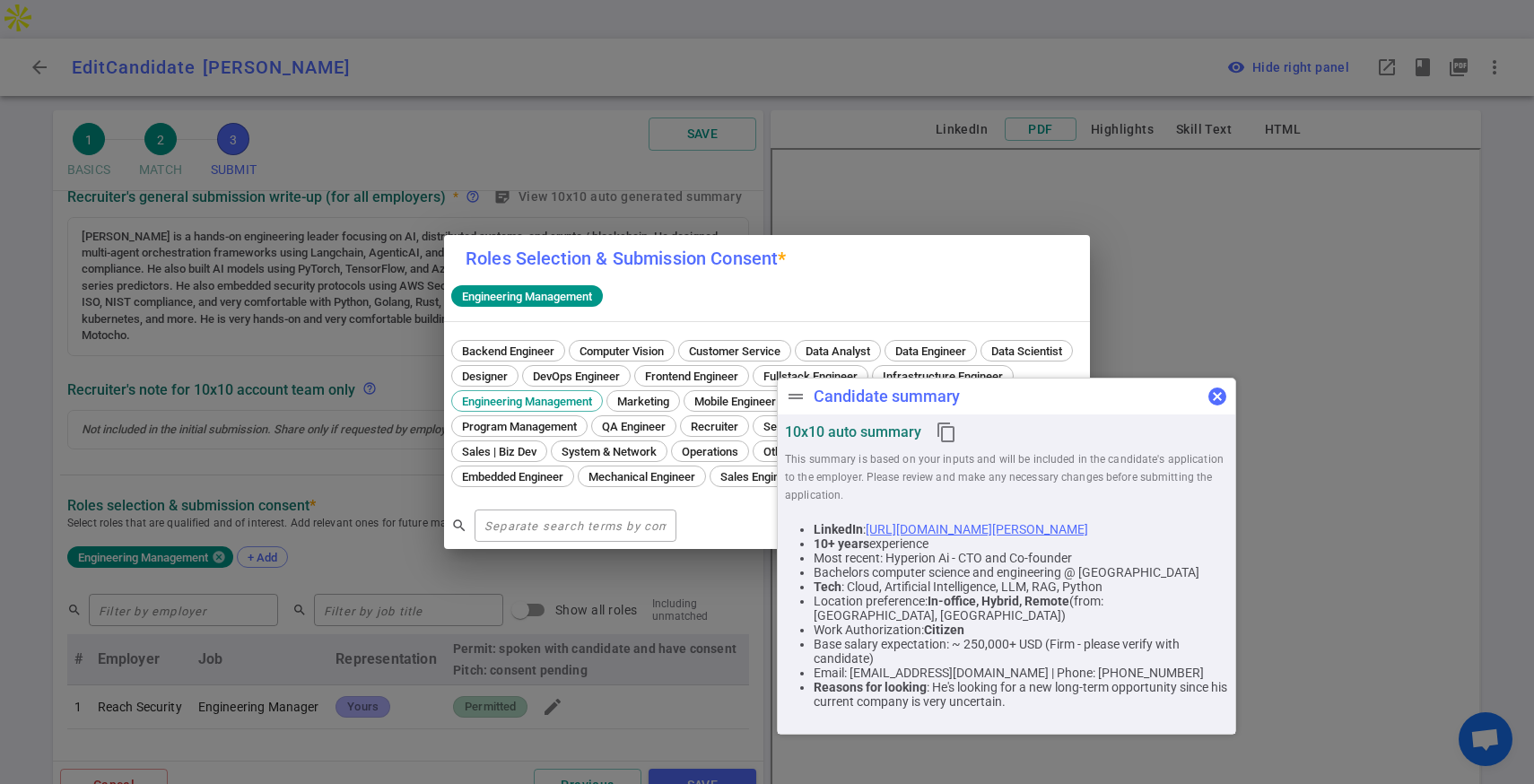
click at [1212, 392] on span "cancel" at bounding box center [1217, 396] width 22 height 22
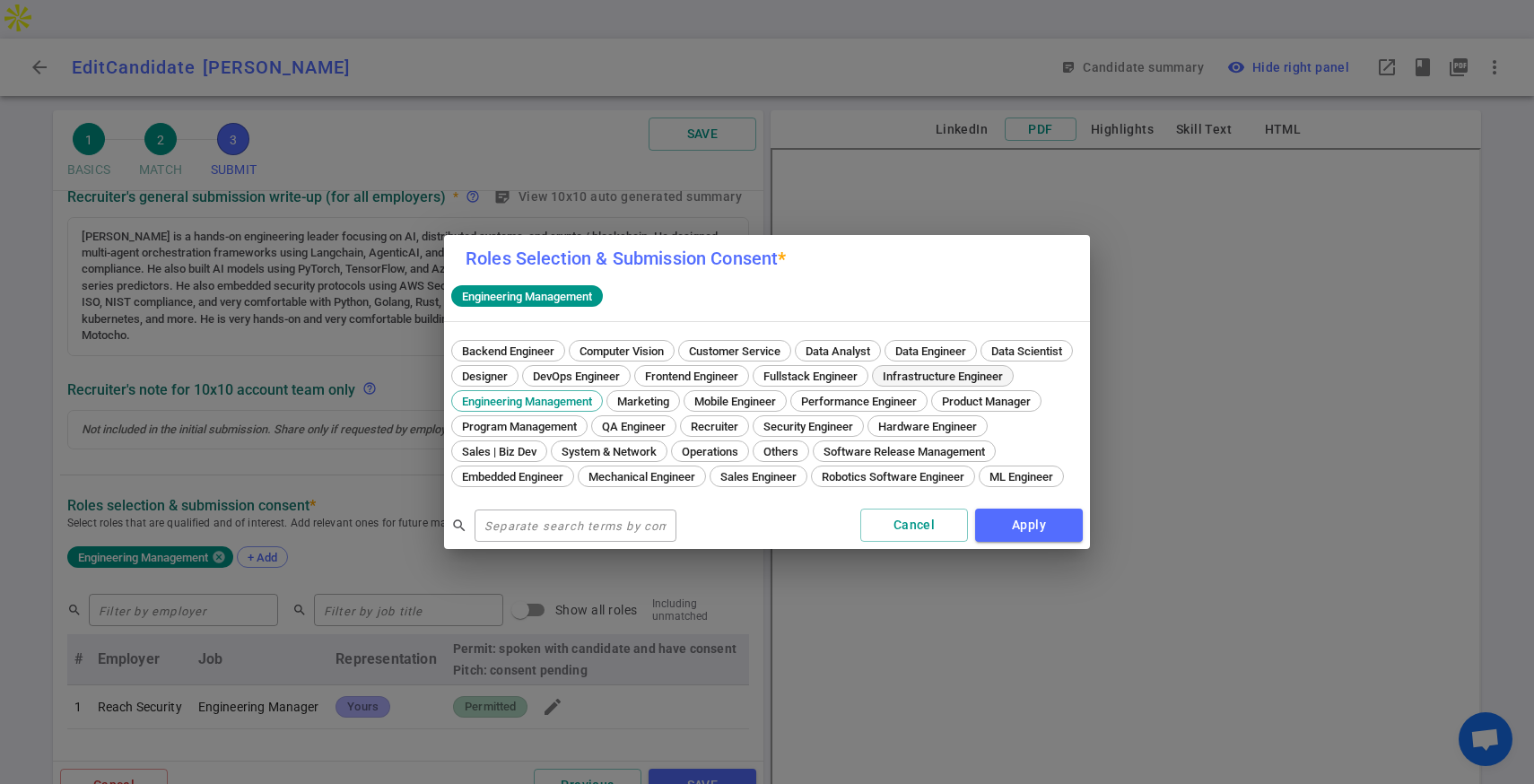
click at [876, 383] on span "Infrastructure Engineer" at bounding box center [942, 375] width 132 height 14
click at [541, 345] on span "Backend Engineer" at bounding box center [508, 351] width 105 height 14
click at [979, 481] on div "ML Engineer" at bounding box center [1021, 476] width 86 height 22
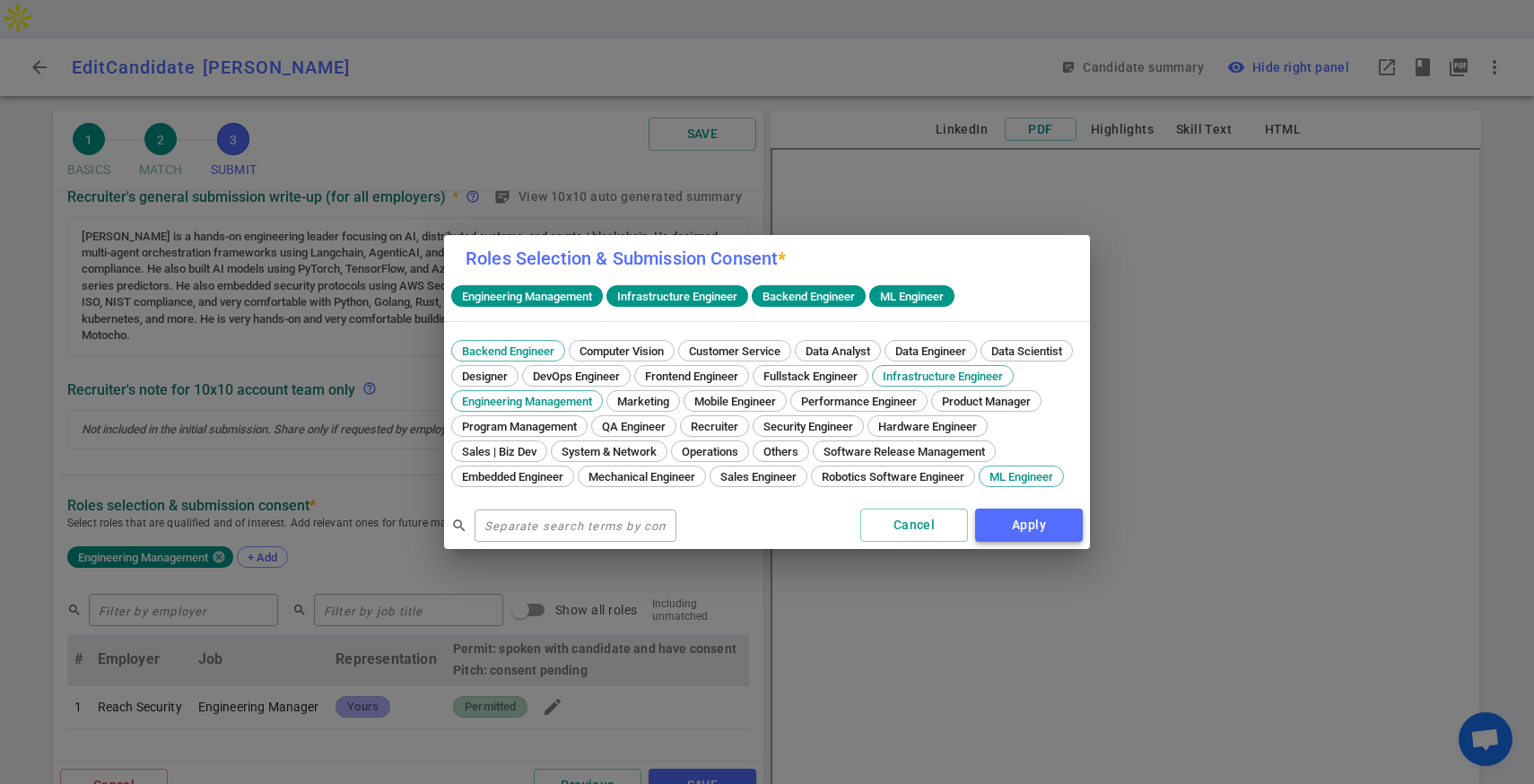
click at [1006, 525] on button "Apply" at bounding box center [1029, 525] width 108 height 33
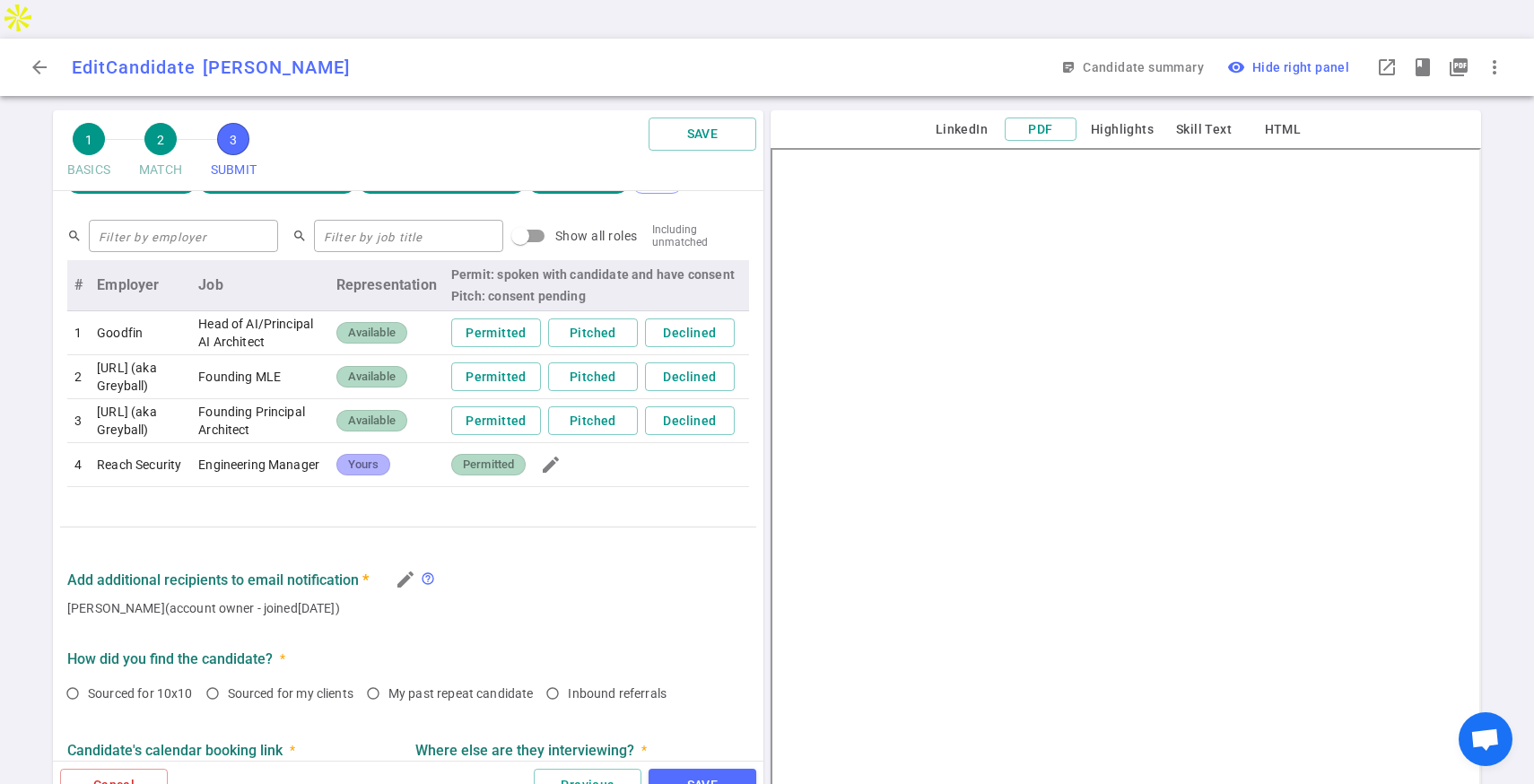
scroll to position [636, 0]
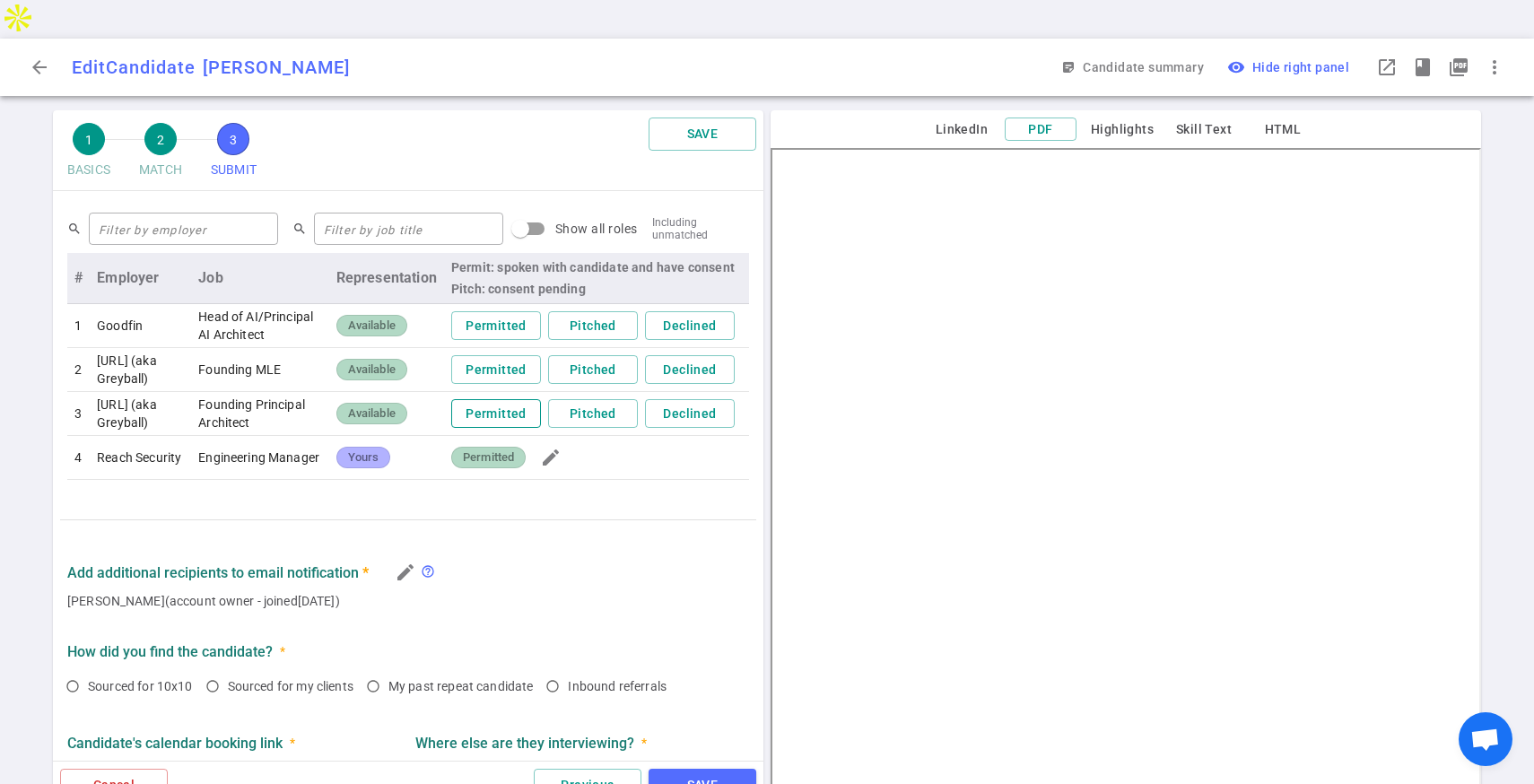
click at [513, 399] on button "Permitted" at bounding box center [496, 413] width 90 height 30
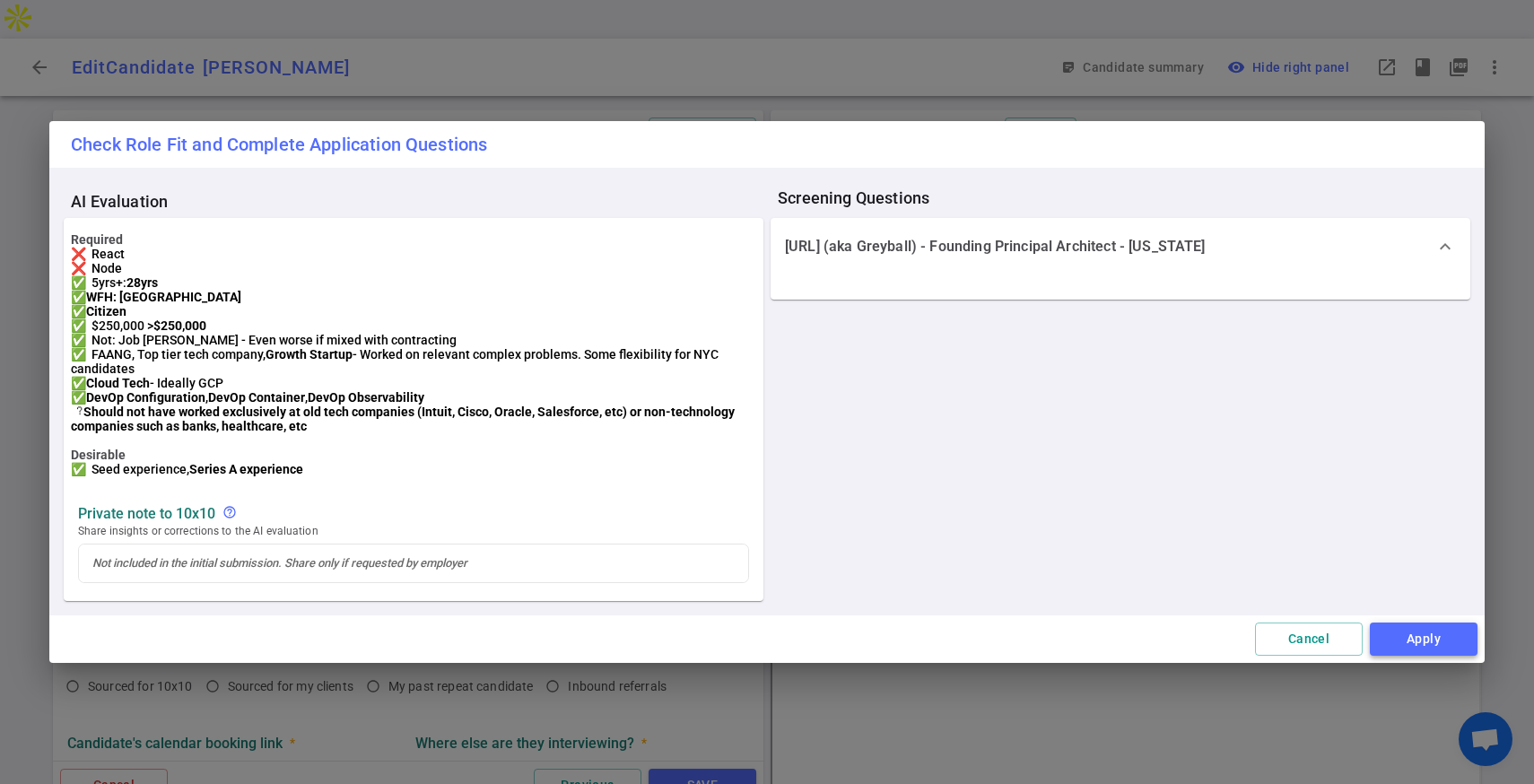
click at [1445, 655] on button "Apply" at bounding box center [1423, 638] width 108 height 33
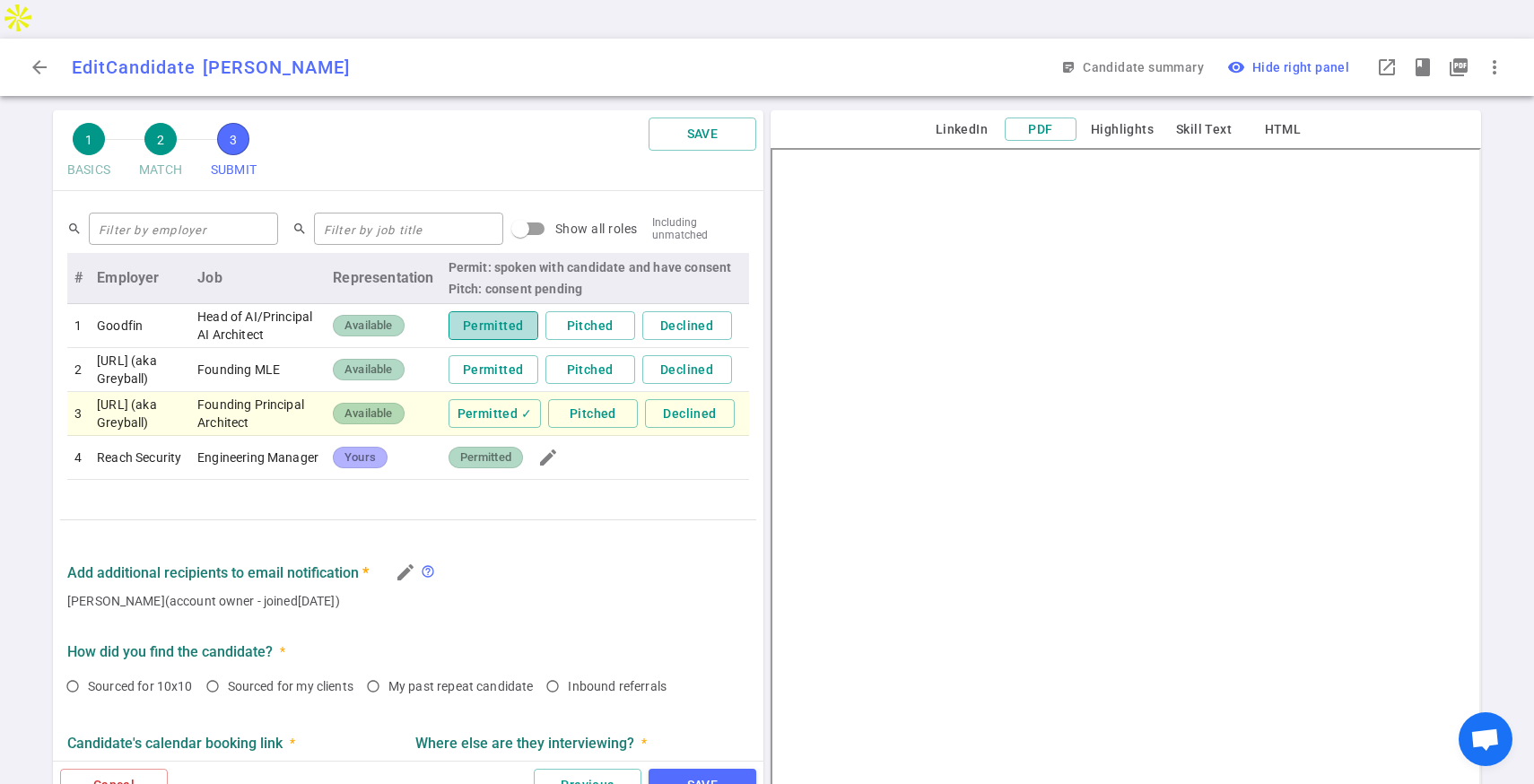
click at [504, 311] on button "Permitted" at bounding box center [493, 326] width 90 height 30
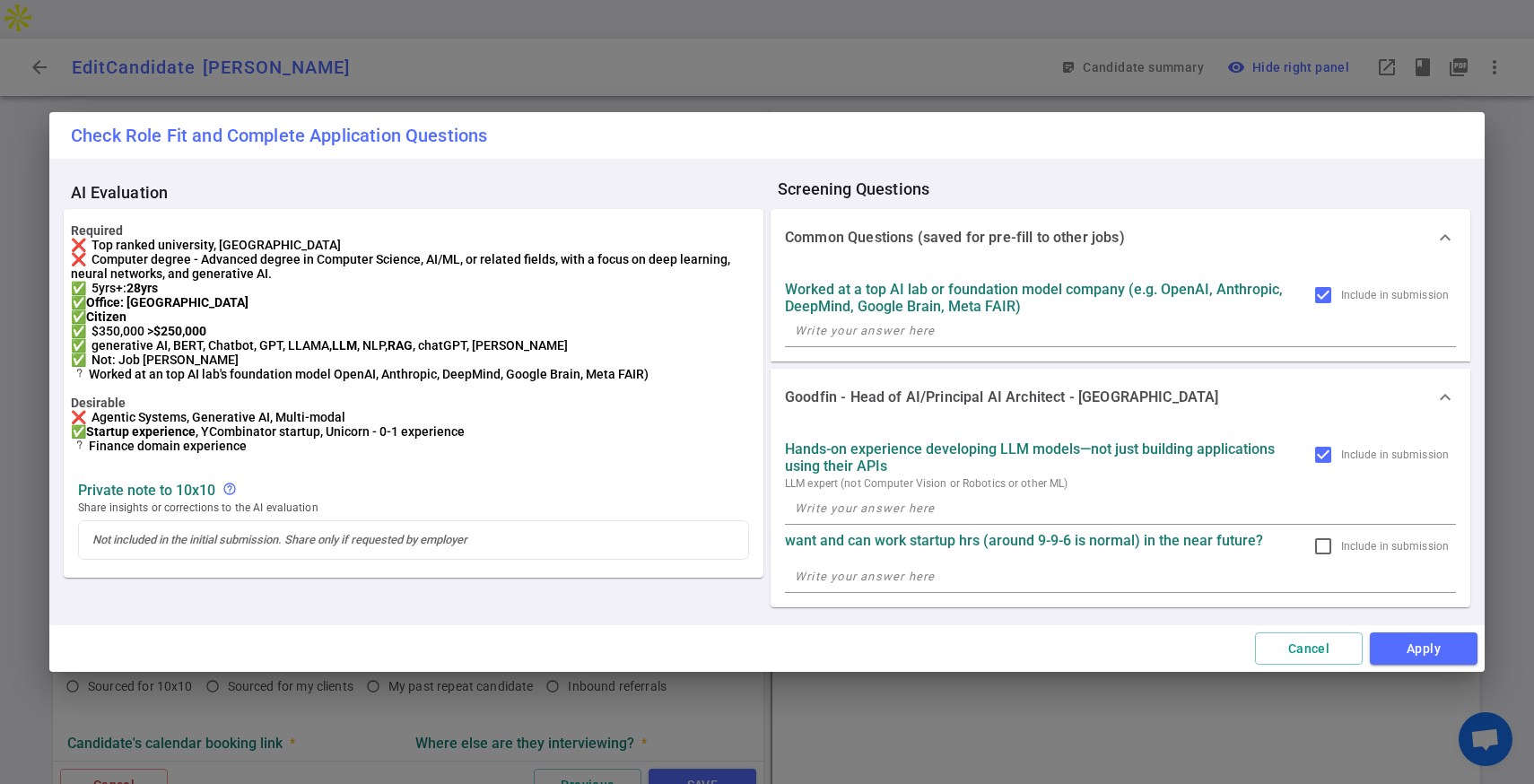
click at [929, 331] on textarea at bounding box center [1120, 330] width 651 height 21
type textarea "Hyperion AI - CTO"
click at [919, 505] on textarea at bounding box center [1120, 508] width 651 height 21
paste textarea "Designed multi-agent orchestration frameworks using Langchain, AgenticAI, and O…"
type textarea "He Designed multi-agent orchestration frameworks using Langchain, AgenticAI, an…"
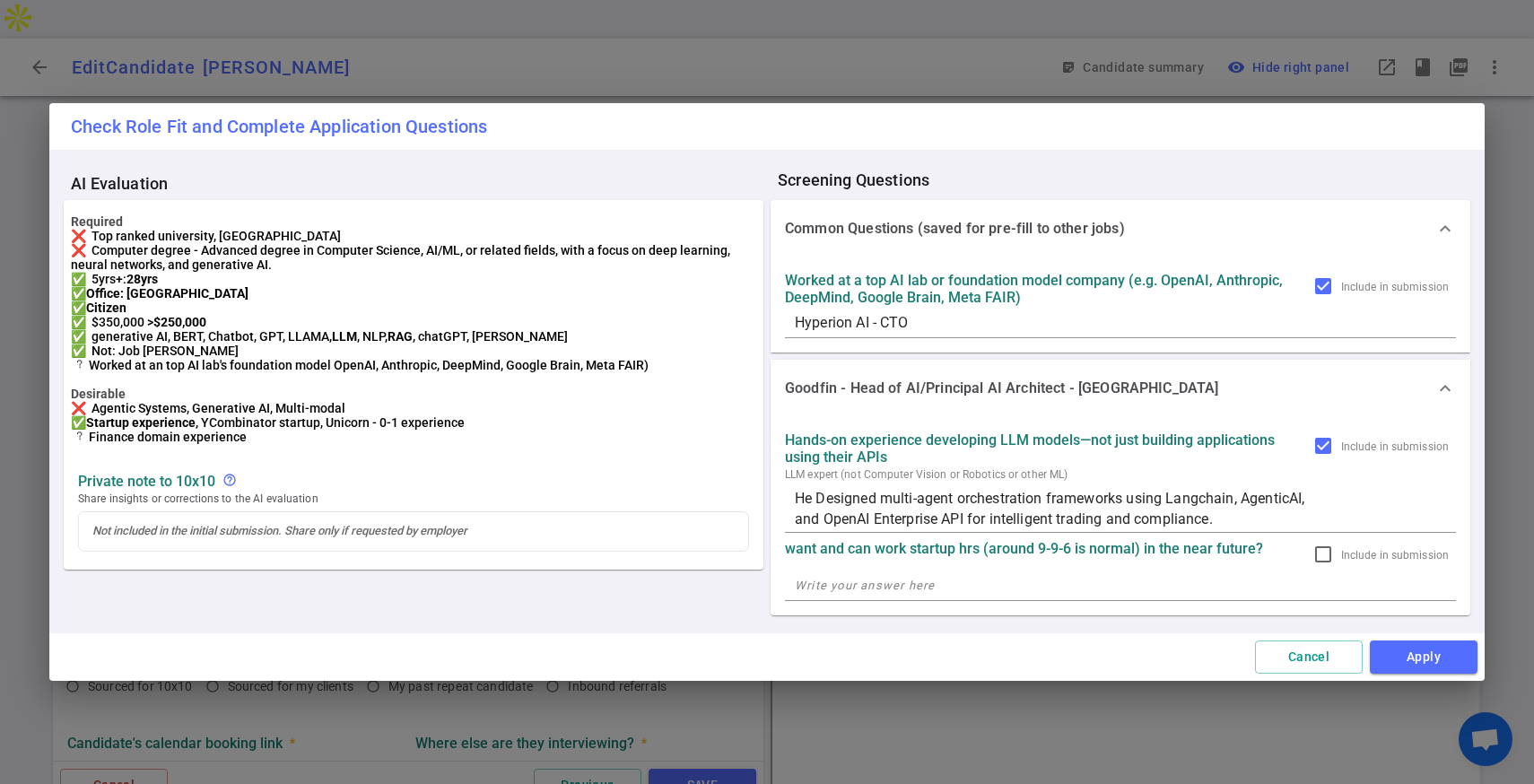
click at [1263, 512] on textarea "He Designed multi-agent orchestration frameworks using Langchain, AgenticAI, an…" at bounding box center [1120, 509] width 651 height 41
paste textarea "Built AI models using PyTorch, TensorFlow, and Azure ML; integrated RAG, embedd…"
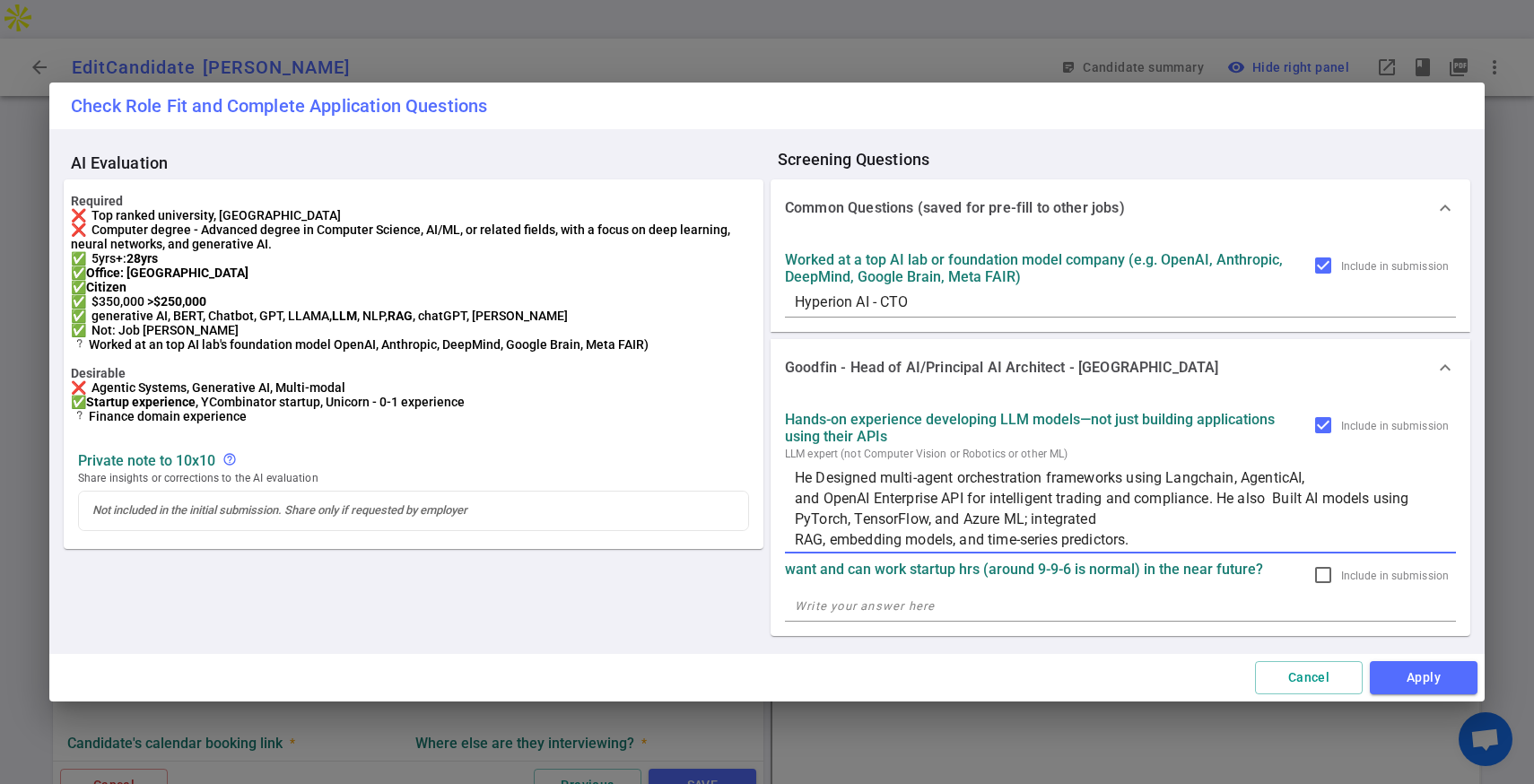
click at [1286, 500] on textarea "He Designed multi-agent orchestration frameworks using Langchain, AgenticAI, an…" at bounding box center [1120, 509] width 651 height 83
click at [1033, 519] on textarea "He Designed multi-agent orchestration frameworks using Langchain, AgenticAI, an…" at bounding box center [1120, 509] width 651 height 83
type textarea "He Designed multi-agent orchestration frameworks using Langchain, AgenticAI, an…"
click at [889, 538] on textarea "He Designed multi-agent orchestration frameworks using Langchain, AgenticAI, an…" at bounding box center [1120, 509] width 651 height 83
paste textarea "Integrated n8n and custom pipelines for auto-deployment, model monitoring, and …"
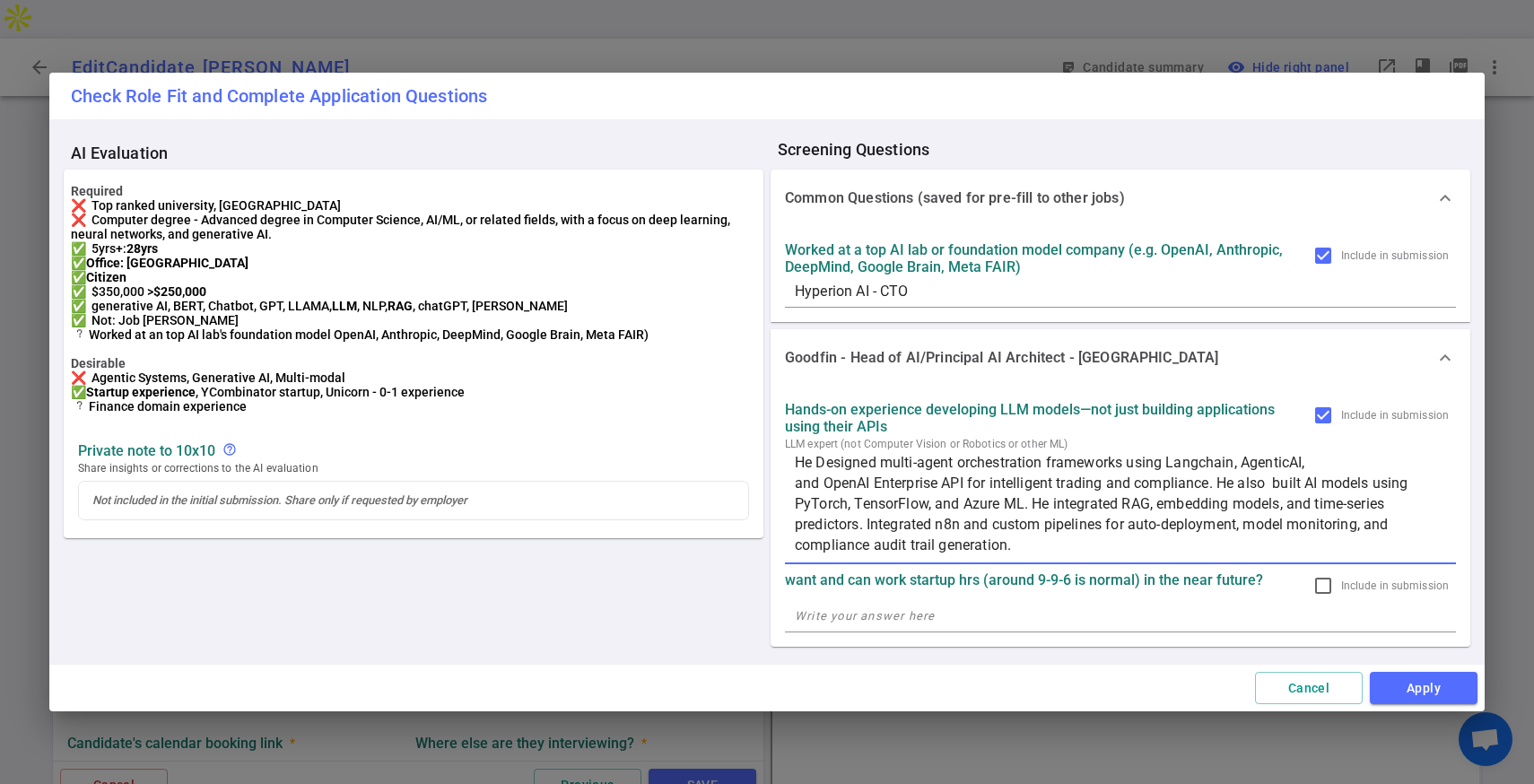
scroll to position [0, 0]
click at [863, 531] on textarea "He Designed multi-agent orchestration frameworks using Langchain, AgenticAI, an…" at bounding box center [1120, 508] width 651 height 104
type textarea "He Designed multi-agent orchestration frameworks using Langchain, AgenticAI, an…"
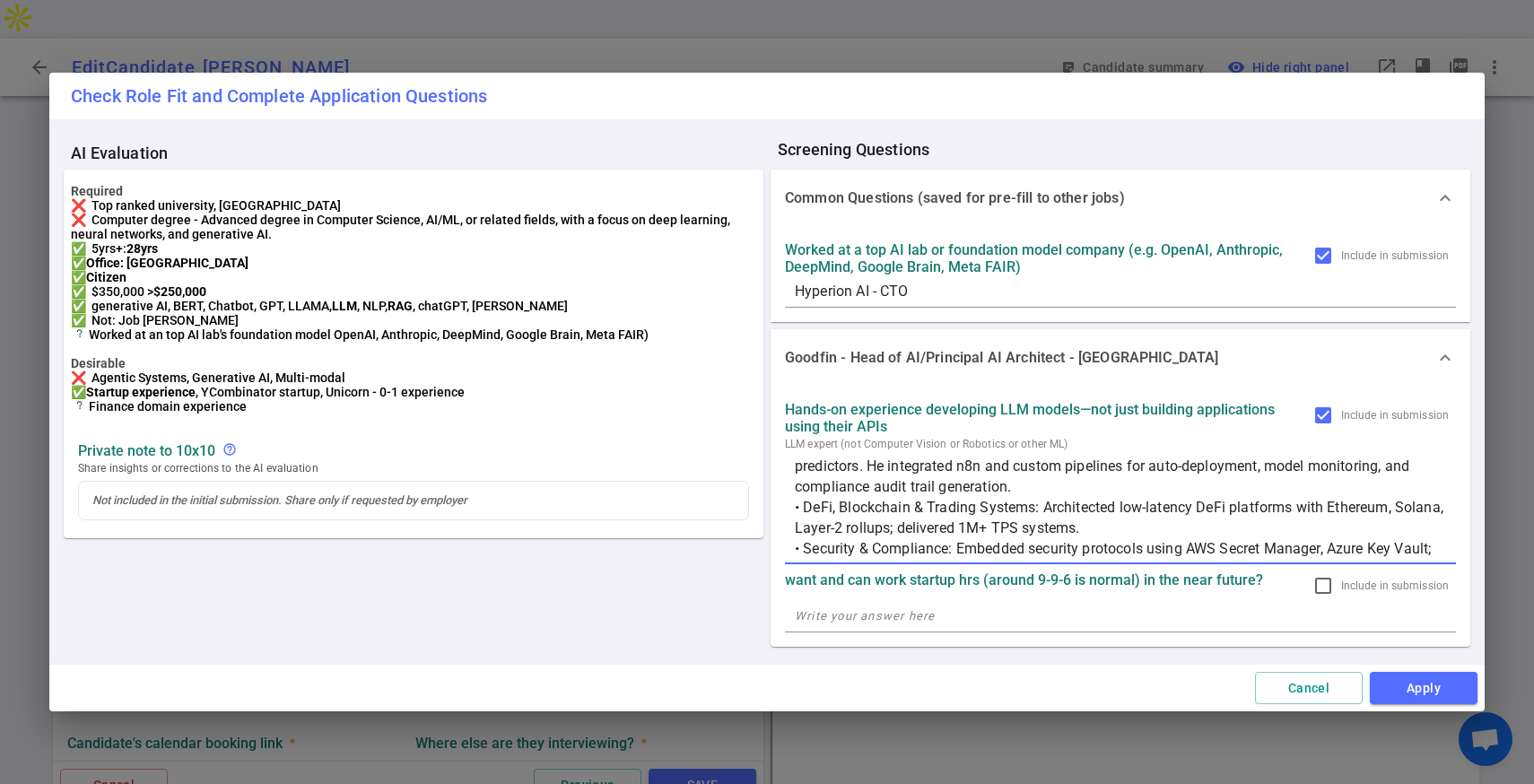
scroll to position [66, 0]
drag, startPoint x: 1041, startPoint y: 507, endPoint x: 780, endPoint y: 497, distance: 261.2
click at [780, 497] on div "Hands-on experience developing LLM models—not just building applications using …" at bounding box center [1120, 516] width 699 height 260
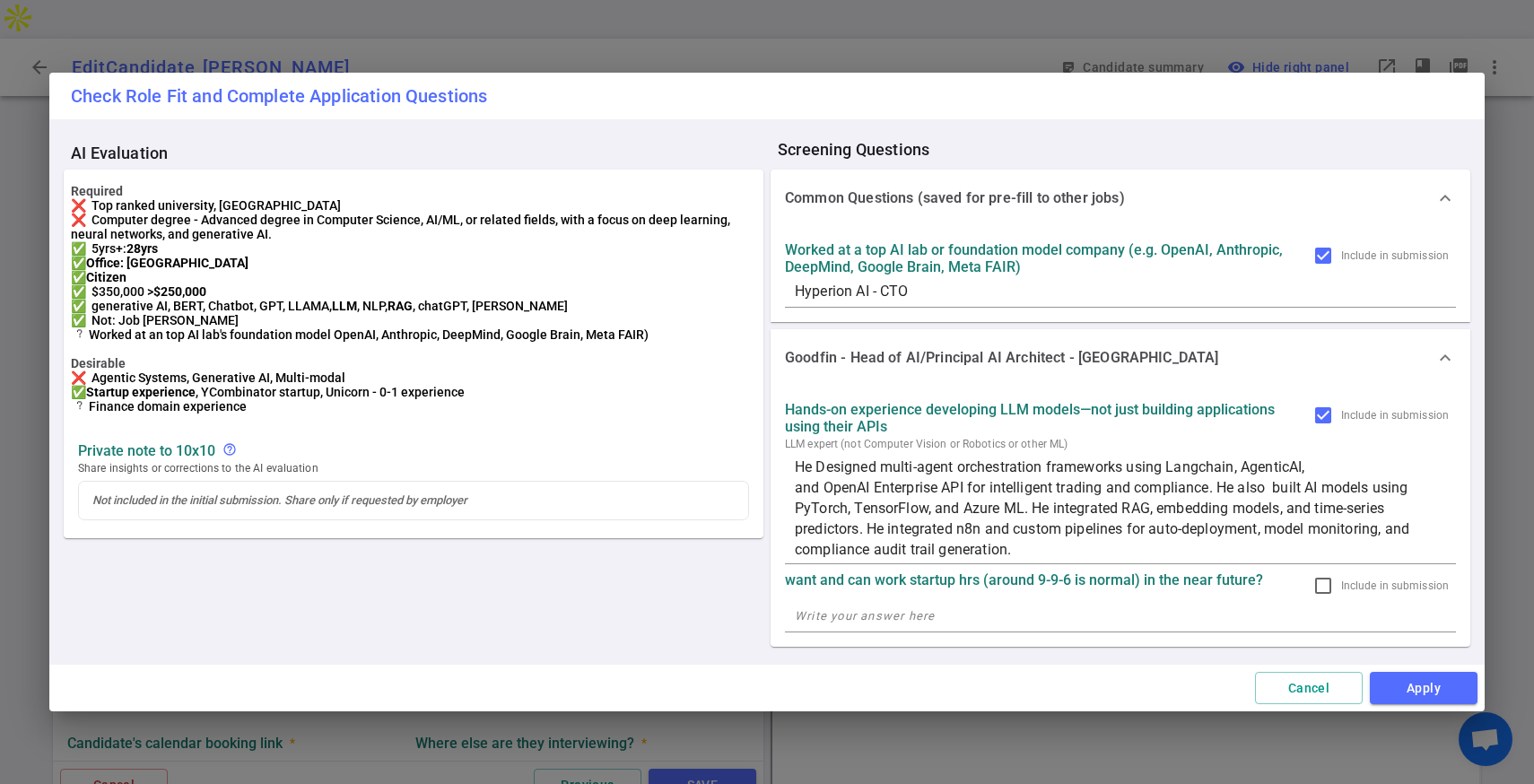
click at [780, 497] on div "Hands-on experience developing LLM models—not just building applications using …" at bounding box center [1120, 516] width 699 height 260
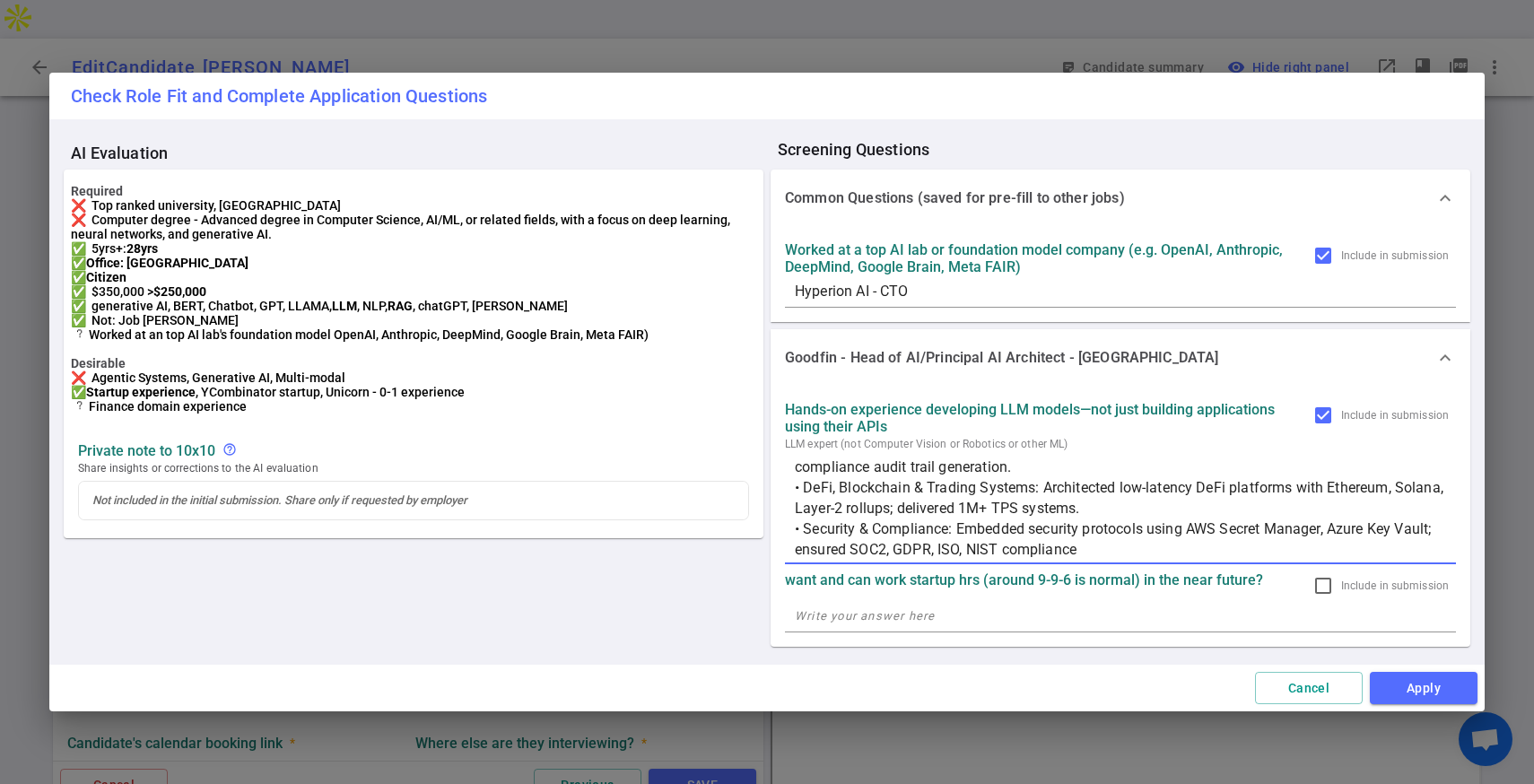
drag, startPoint x: 1042, startPoint y: 485, endPoint x: 794, endPoint y: 486, distance: 248.0
click at [794, 486] on div "He Designed multi-agent orchestration frameworks using Langchain, AgenticAI, an…" at bounding box center [1120, 509] width 671 height 112
type textarea "He Designed multi-agent orchestration frameworks using Langchain, AgenticAI, an…"
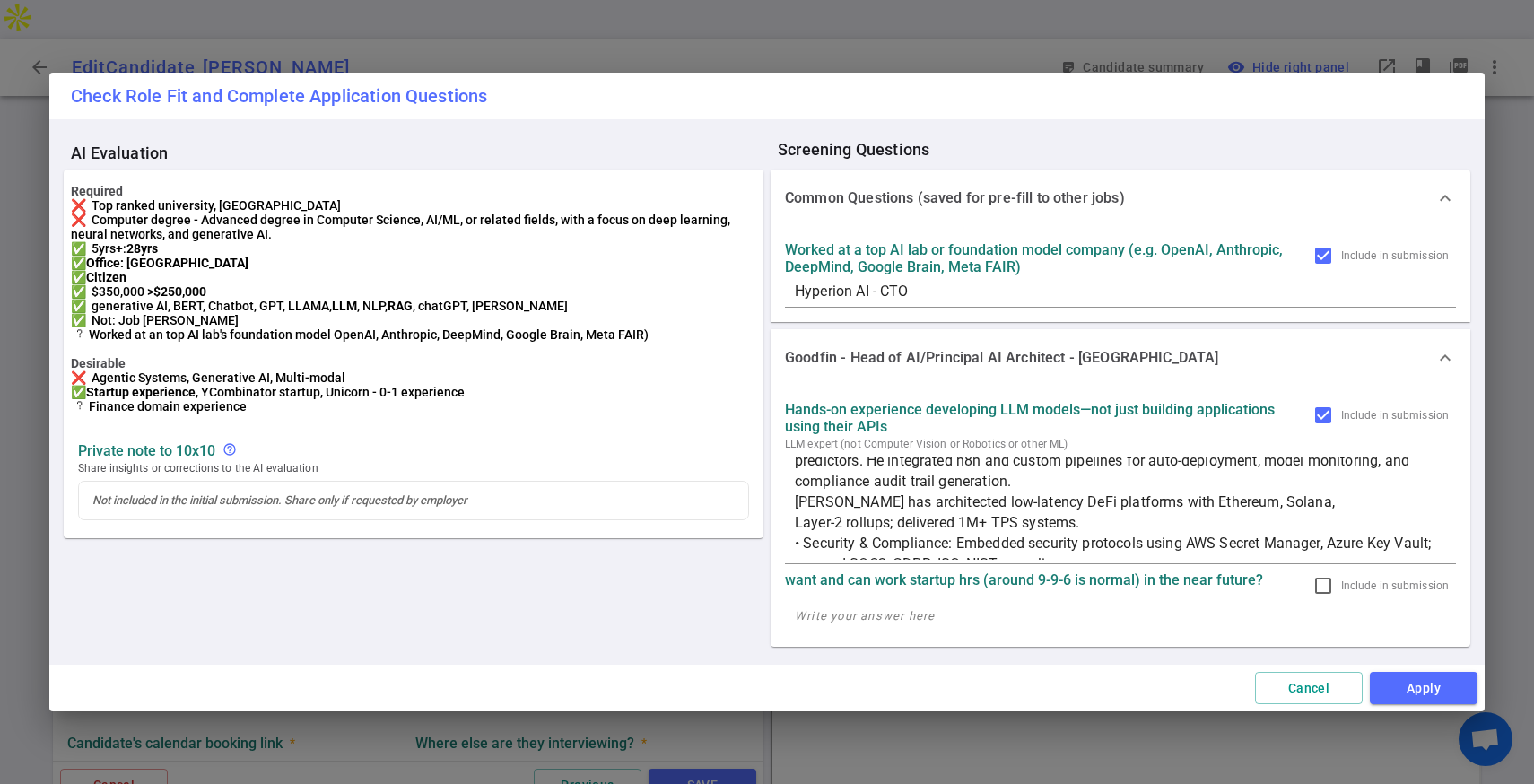
scroll to position [72, 0]
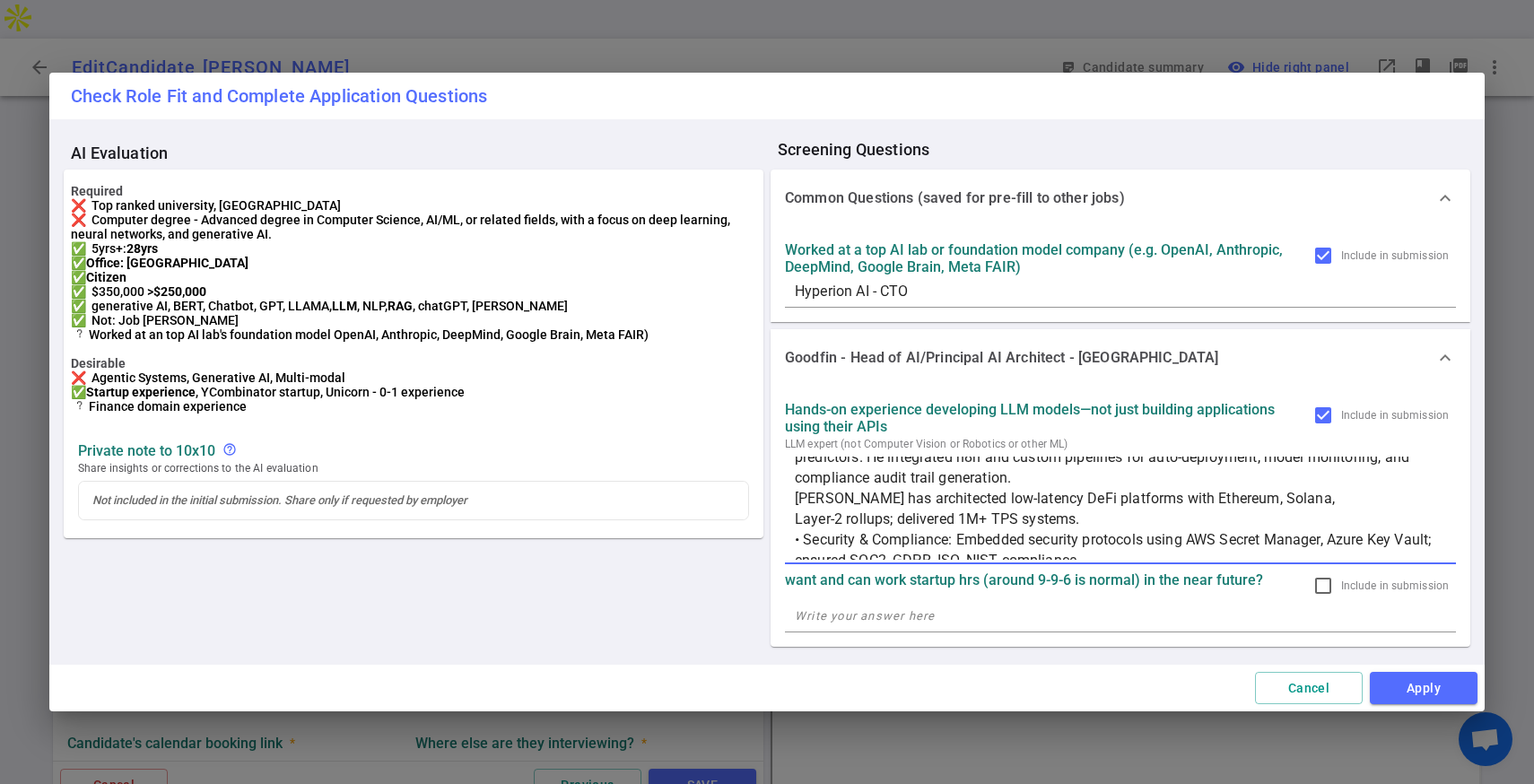
click at [796, 518] on textarea "He Designed multi-agent orchestration frameworks using Langchain, AgenticAI, an…" at bounding box center [1120, 508] width 651 height 104
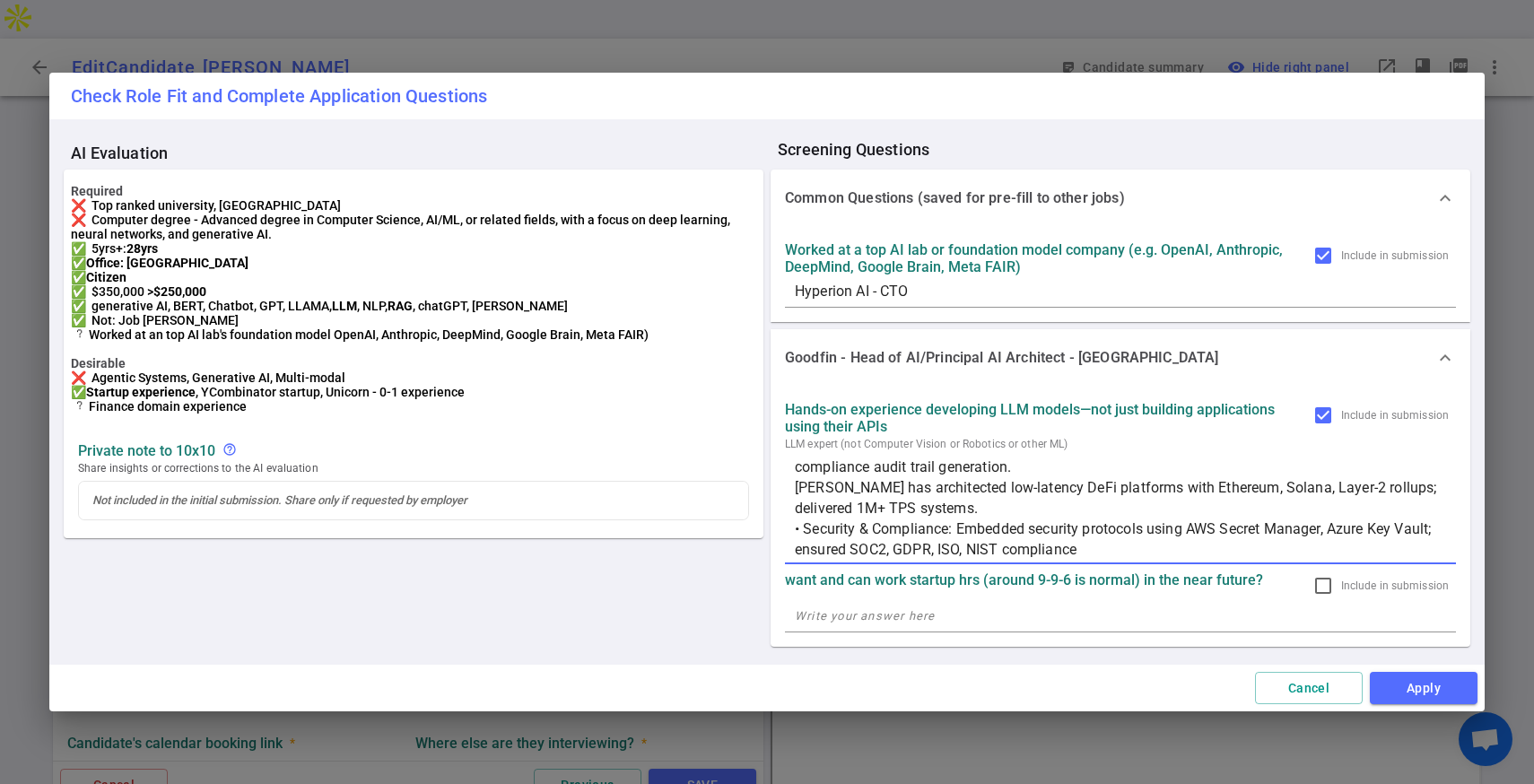
drag, startPoint x: 953, startPoint y: 530, endPoint x: 762, endPoint y: 523, distance: 191.1
click at [762, 523] on div "AI Evaluation Required ❌ Top ranked university, Elite university ❌ Computer deg…" at bounding box center [767, 392] width 1406 height 517
type textarea "He Designed multi-agent orchestration frameworks using Langchain, AgenticAI, an…"
click at [991, 618] on textarea at bounding box center [1120, 615] width 651 height 21
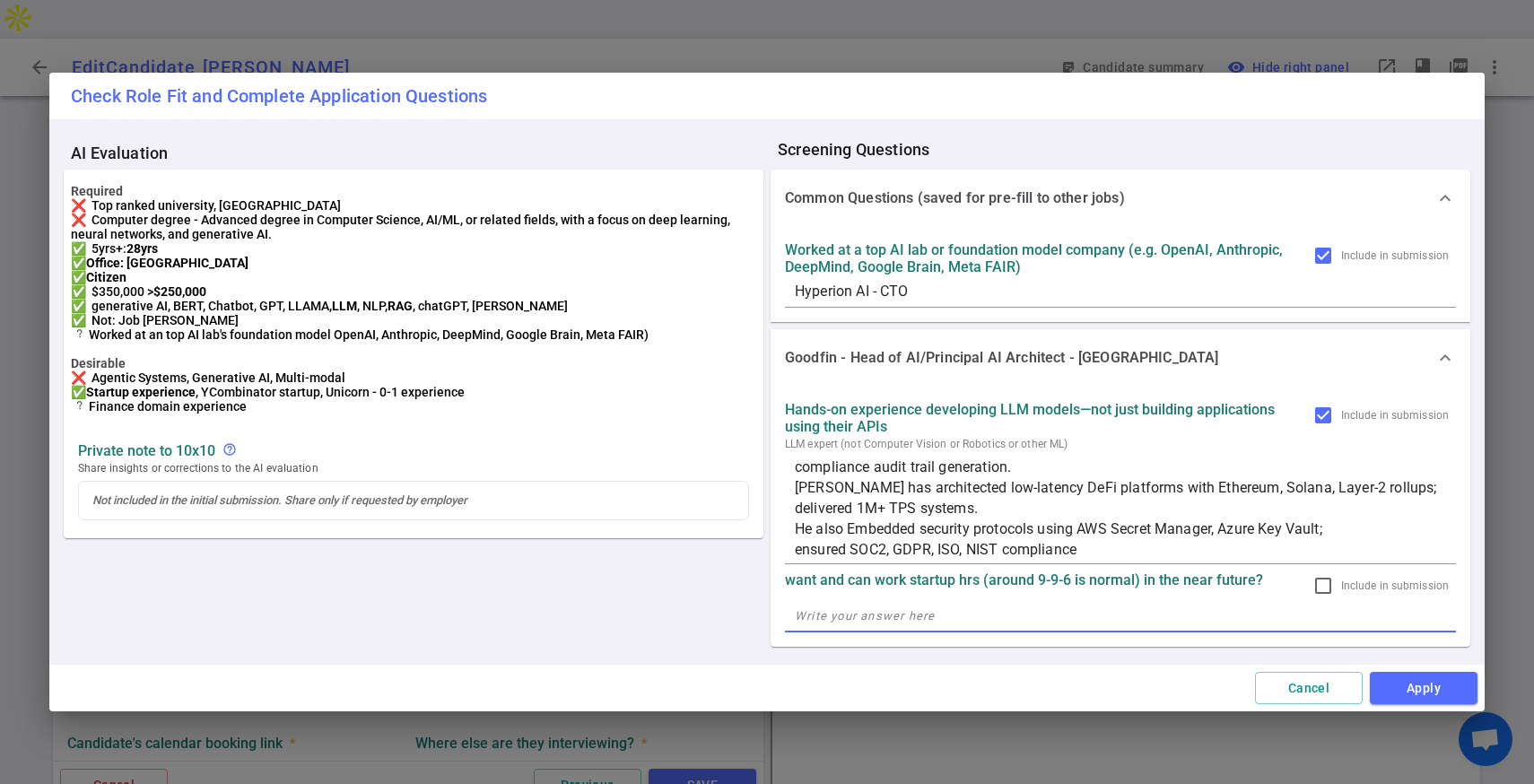
type textarea "u"
type textarea "He's currently a CTO of a venture-backed AI startup."
click at [1322, 586] on input "Include in submission" at bounding box center [1323, 586] width 22 height 22
checkbox input "true"
click at [1412, 689] on button "Apply" at bounding box center [1423, 688] width 108 height 33
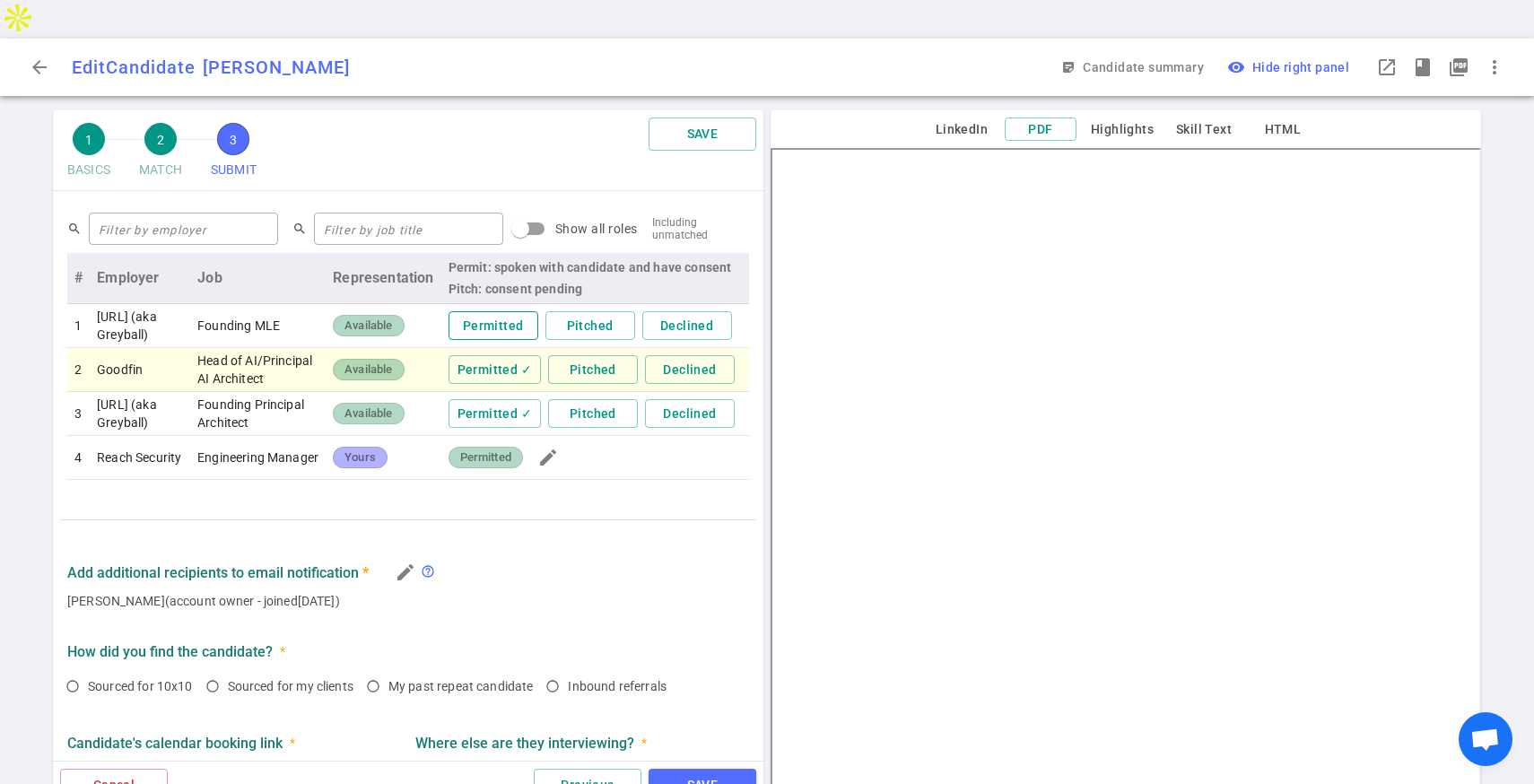
click at [502, 311] on button "Permitted" at bounding box center [493, 326] width 90 height 30
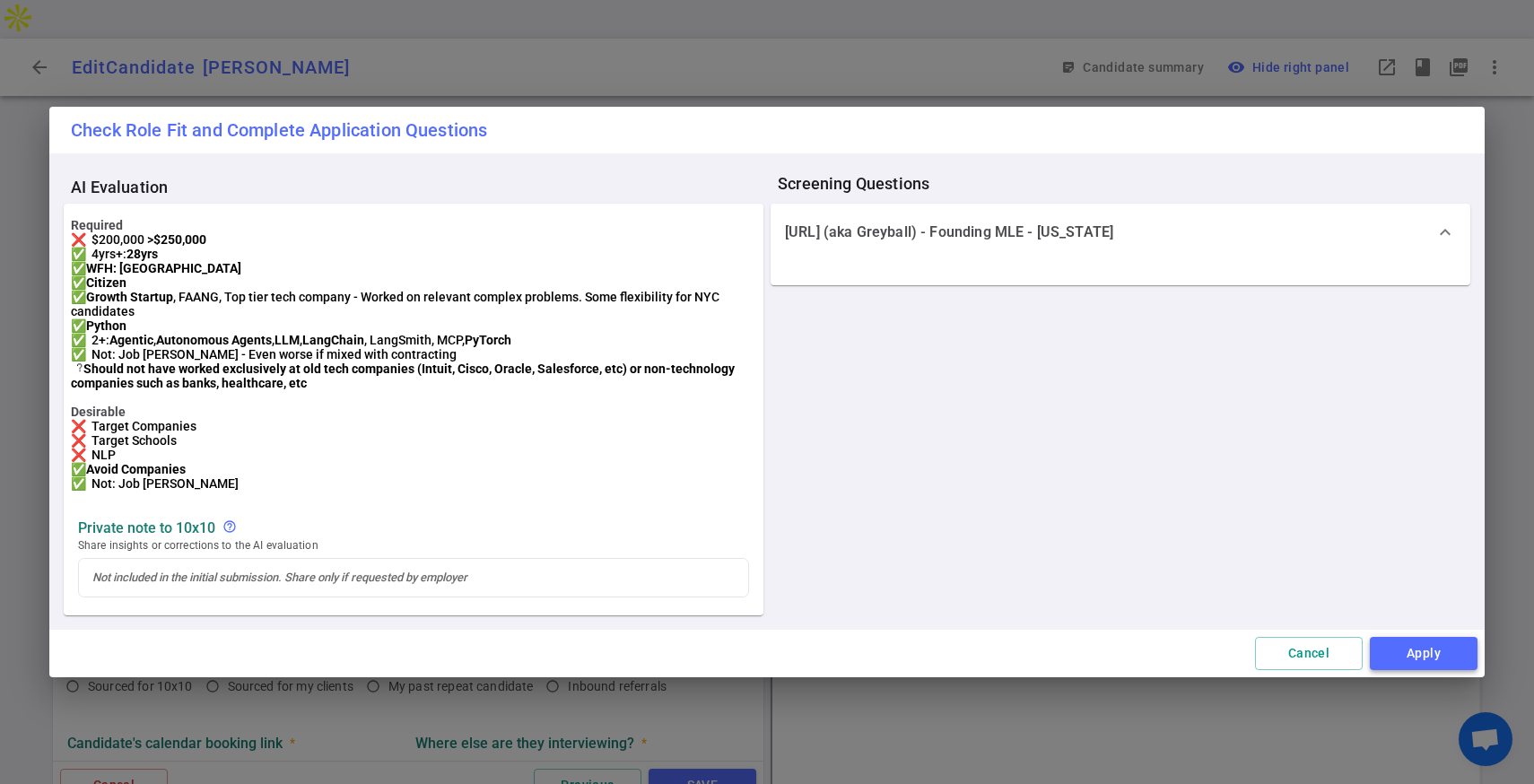
click at [1395, 661] on button "Apply" at bounding box center [1423, 653] width 108 height 33
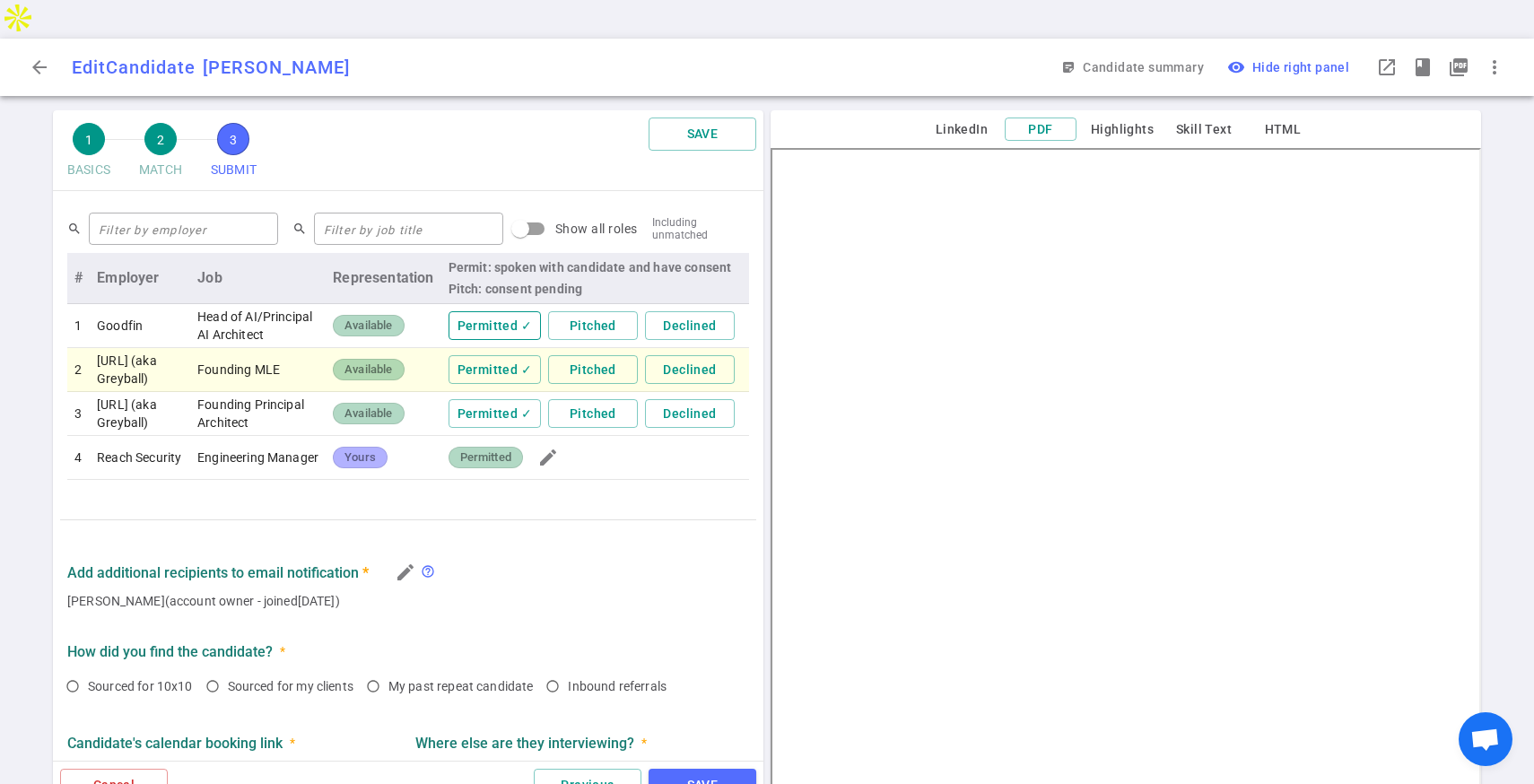
click at [516, 311] on button "Permitted ✓" at bounding box center [494, 326] width 93 height 30
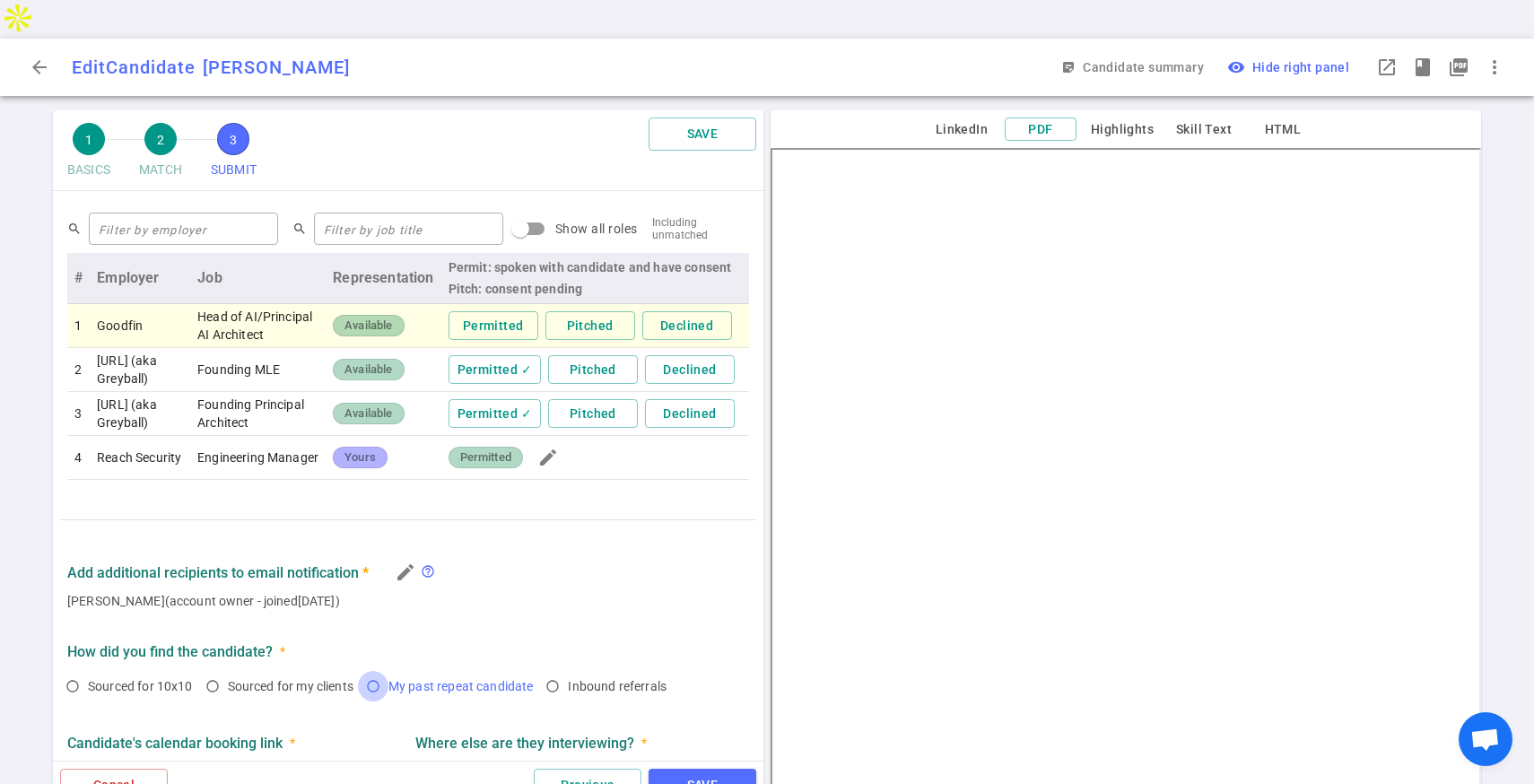
click at [387, 671] on input "My past repeat candidate" at bounding box center [374, 686] width 31 height 31
radio input "true"
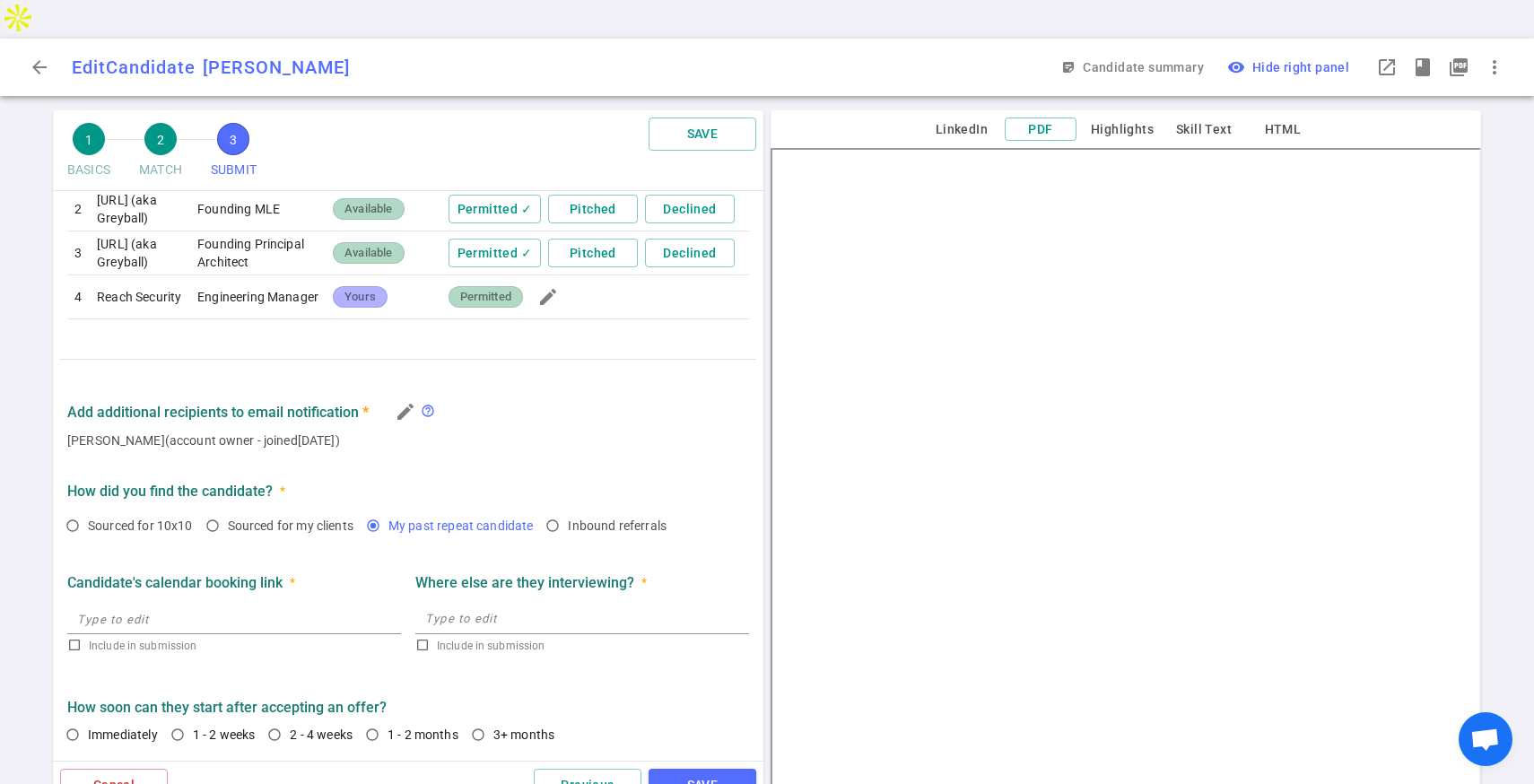
scroll to position [816, 0]
click at [115, 727] on span "Immediately" at bounding box center [123, 734] width 70 height 14
click at [88, 719] on input "Immediately" at bounding box center [73, 734] width 31 height 31
radio input "true"
click at [720, 769] on button "SAVE" at bounding box center [702, 785] width 108 height 33
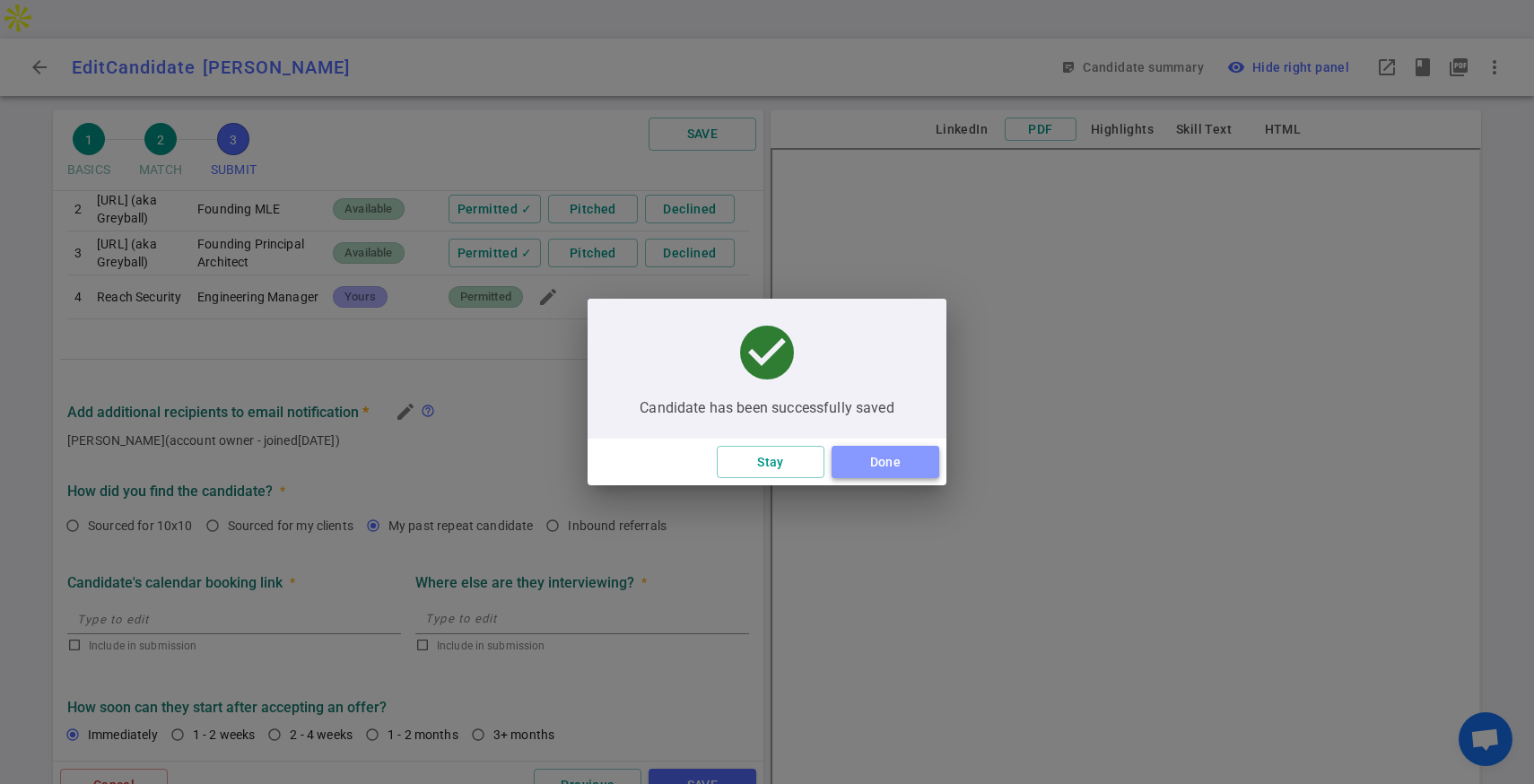
click at [902, 457] on button "Done" at bounding box center [886, 462] width 108 height 33
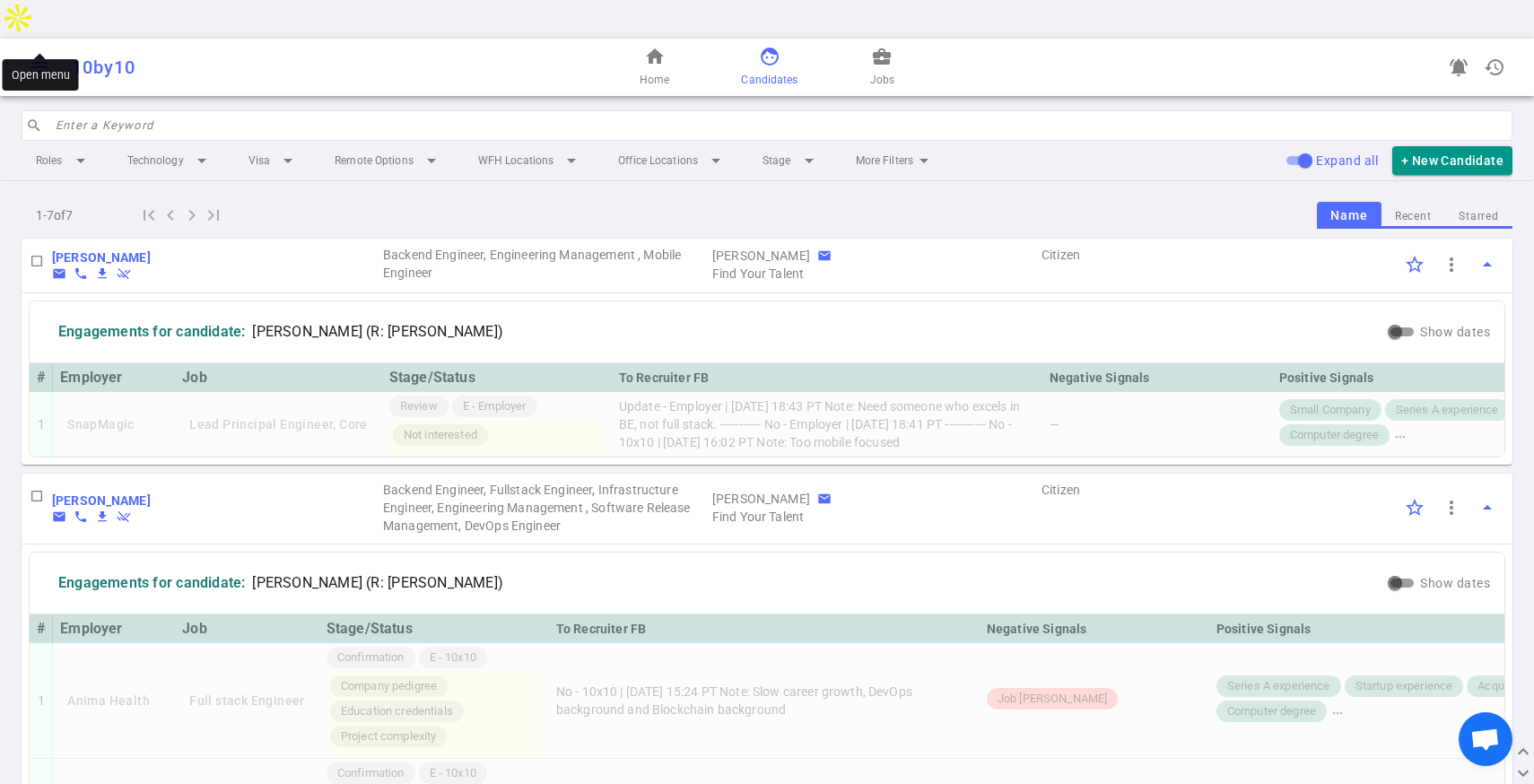
click at [40, 57] on span "menu" at bounding box center [40, 68] width 22 height 22
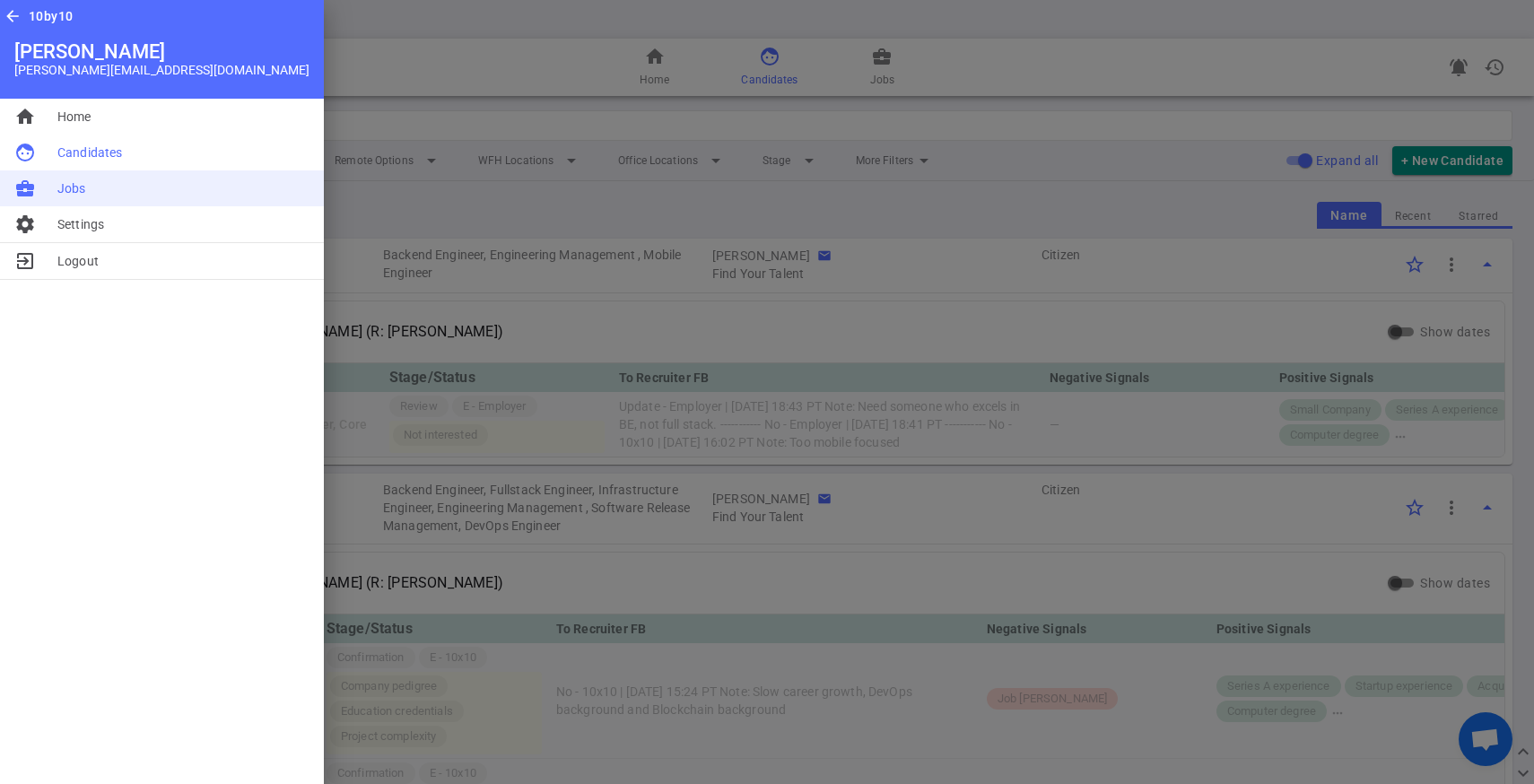
click at [61, 192] on span "Jobs" at bounding box center [72, 188] width 29 height 18
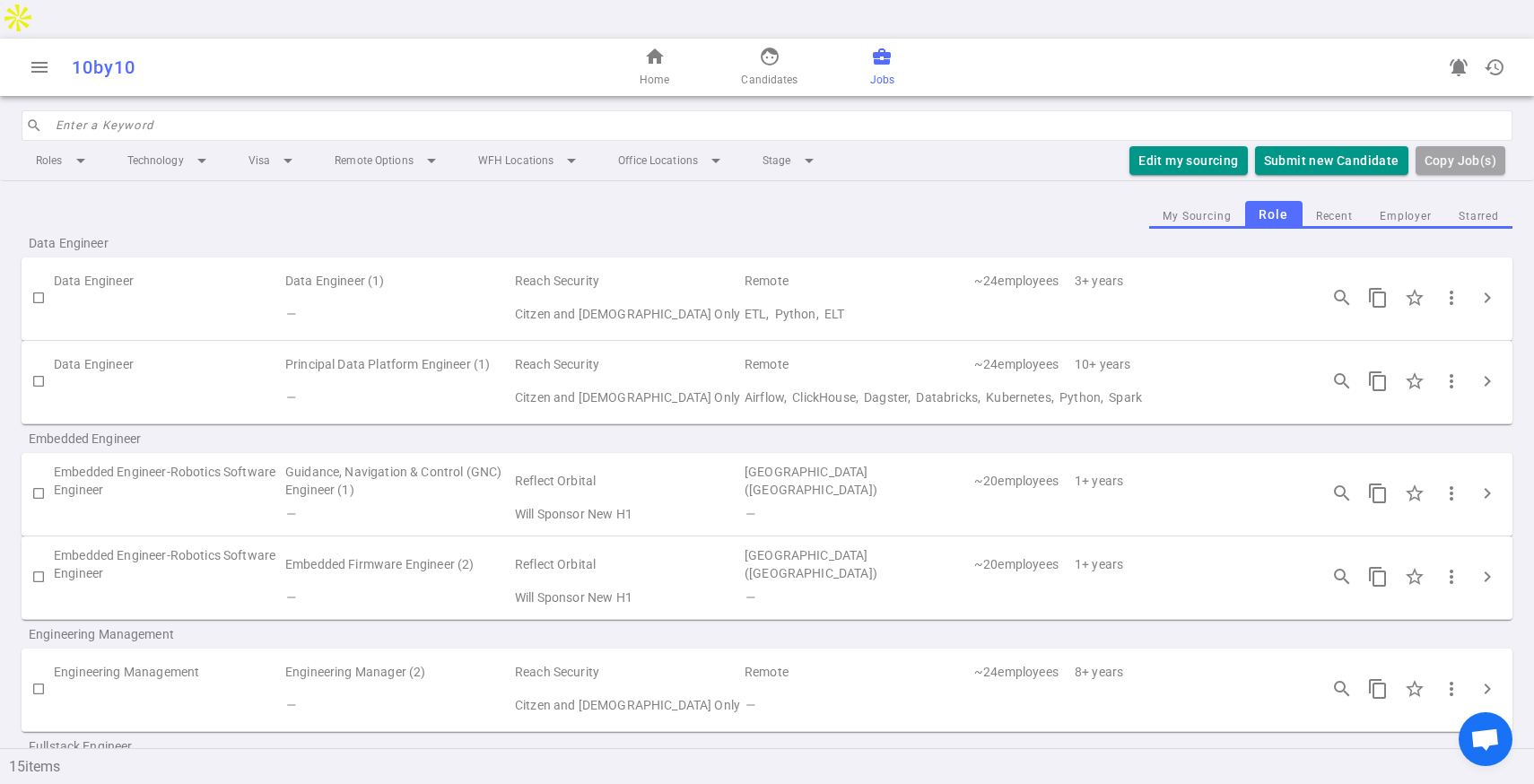
click at [374, 348] on td "Principal Data Platform Engineer (1)" at bounding box center [398, 365] width 230 height 33
click at [1471, 363] on button "chevron_right" at bounding box center [1487, 381] width 36 height 36
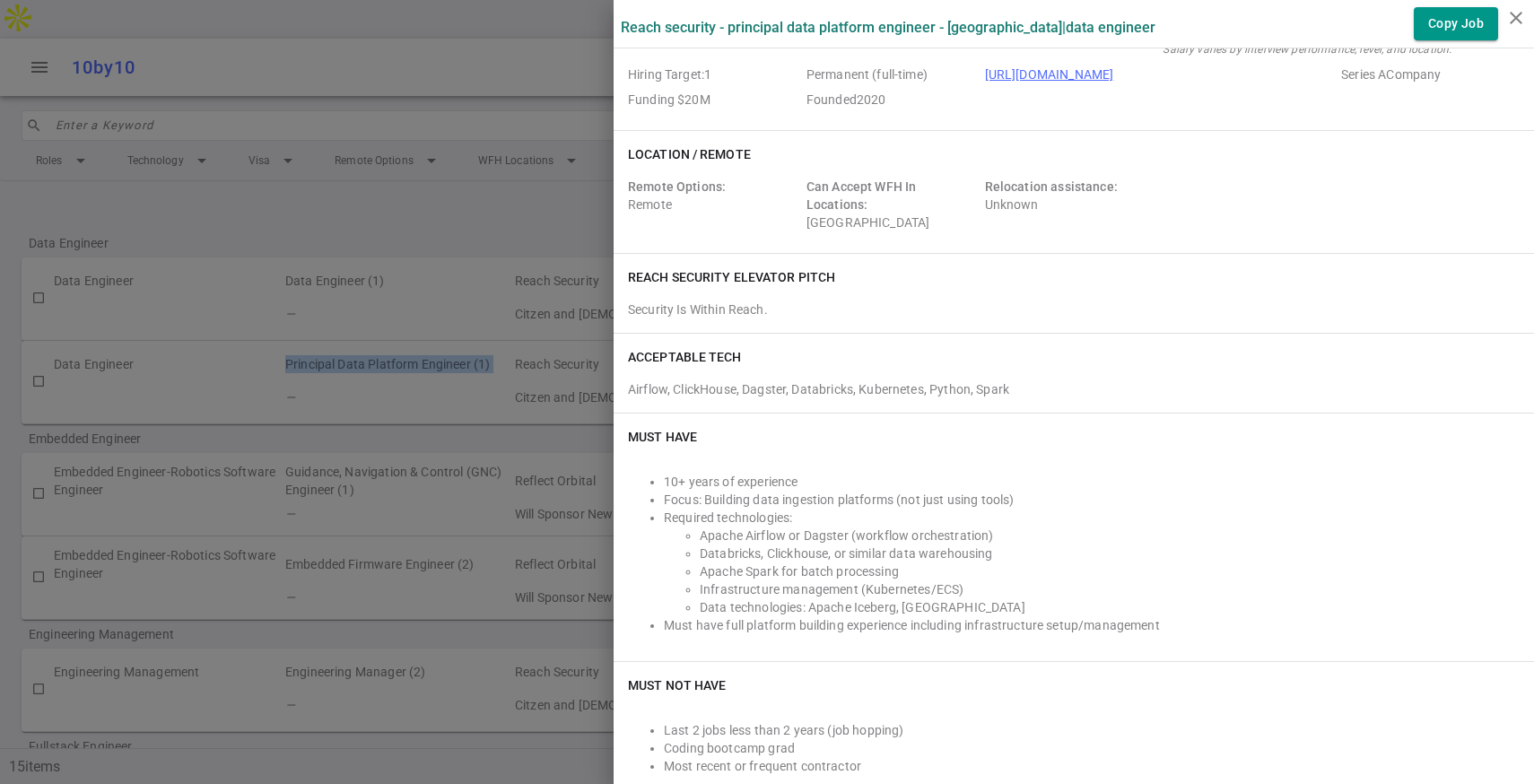
scroll to position [0, 0]
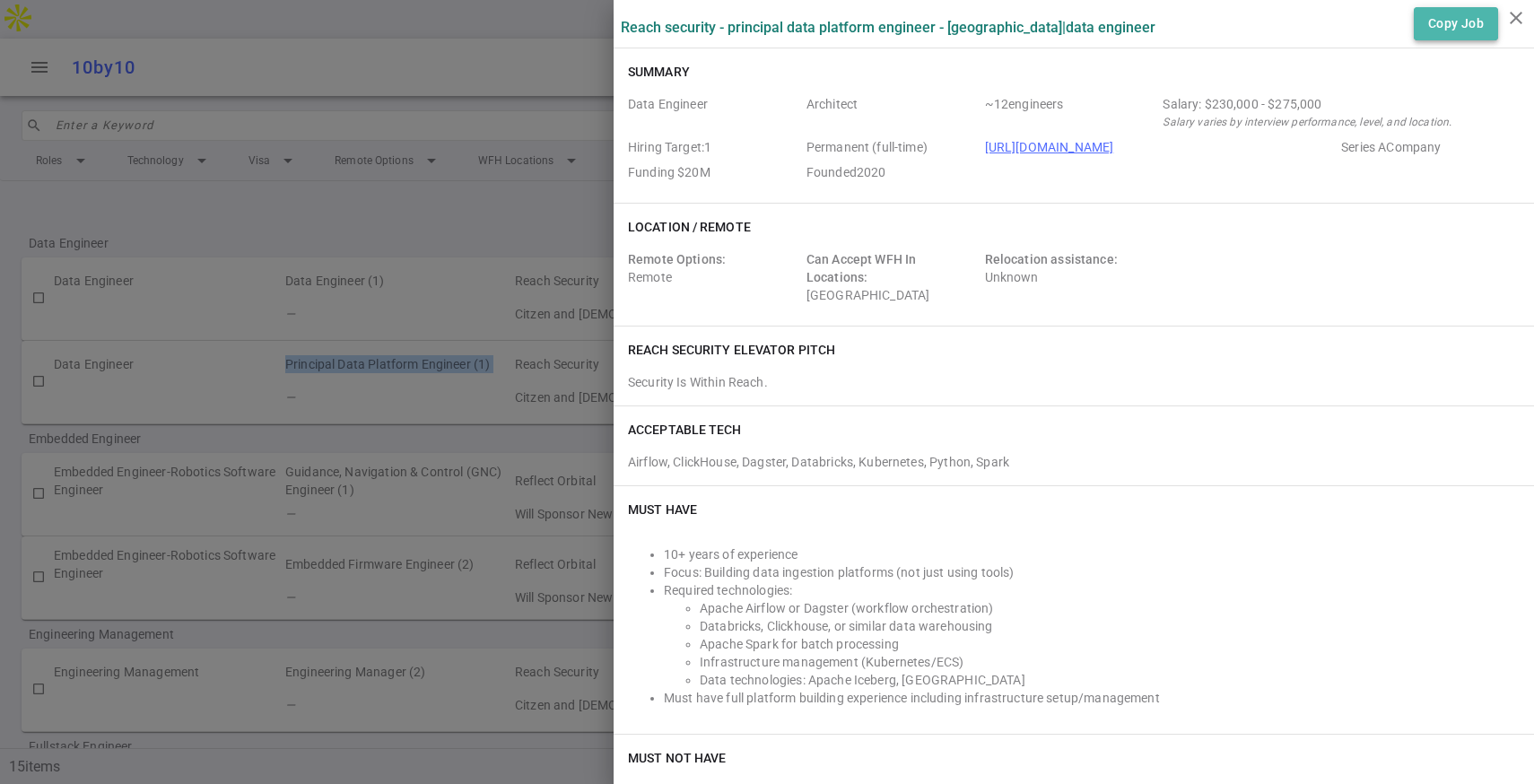
click at [1451, 20] on button "Copy Job" at bounding box center [1456, 23] width 85 height 33
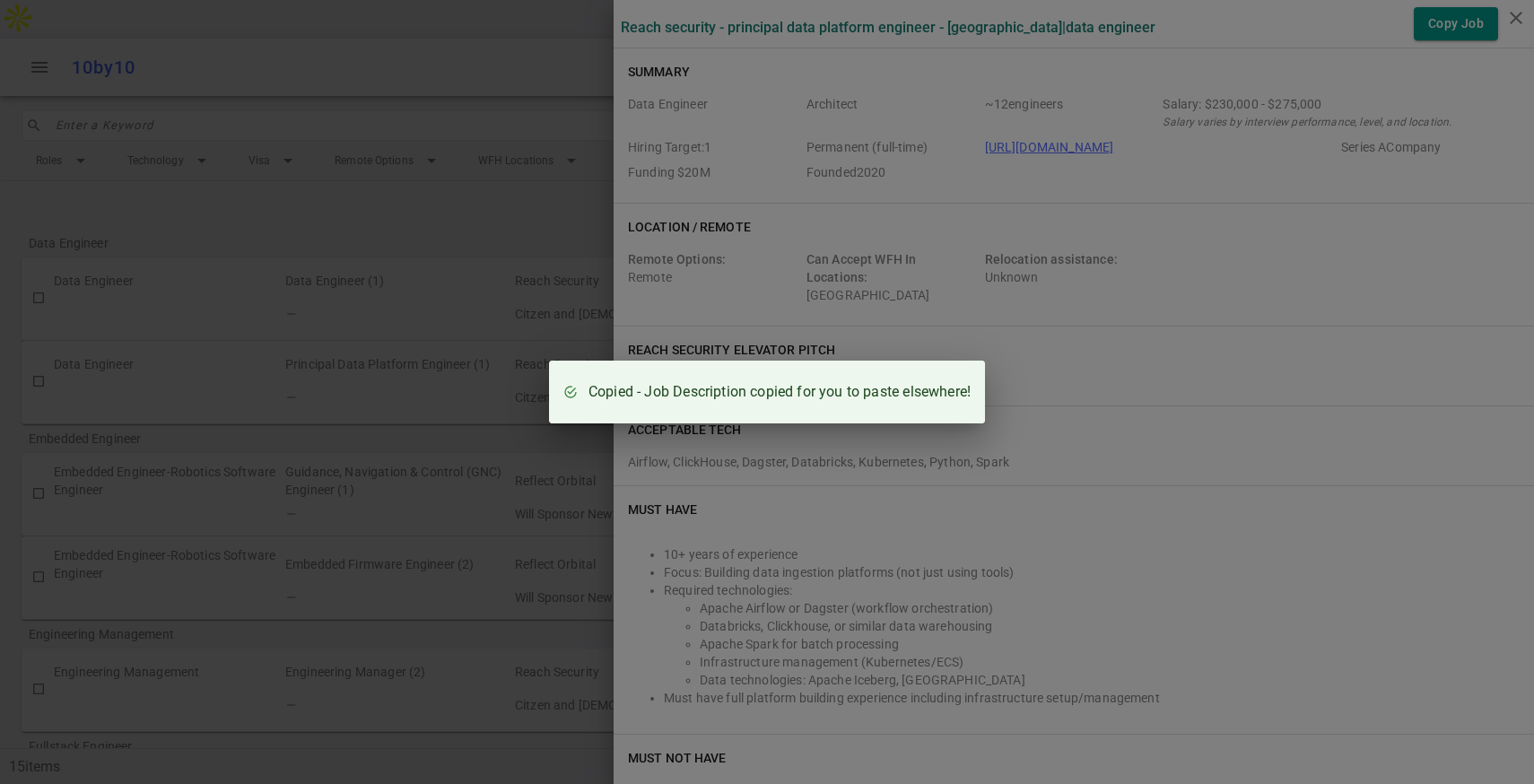
click at [480, 321] on div "Copied - Job Description copied for you to paste elsewhere!" at bounding box center [767, 392] width 1534 height 784
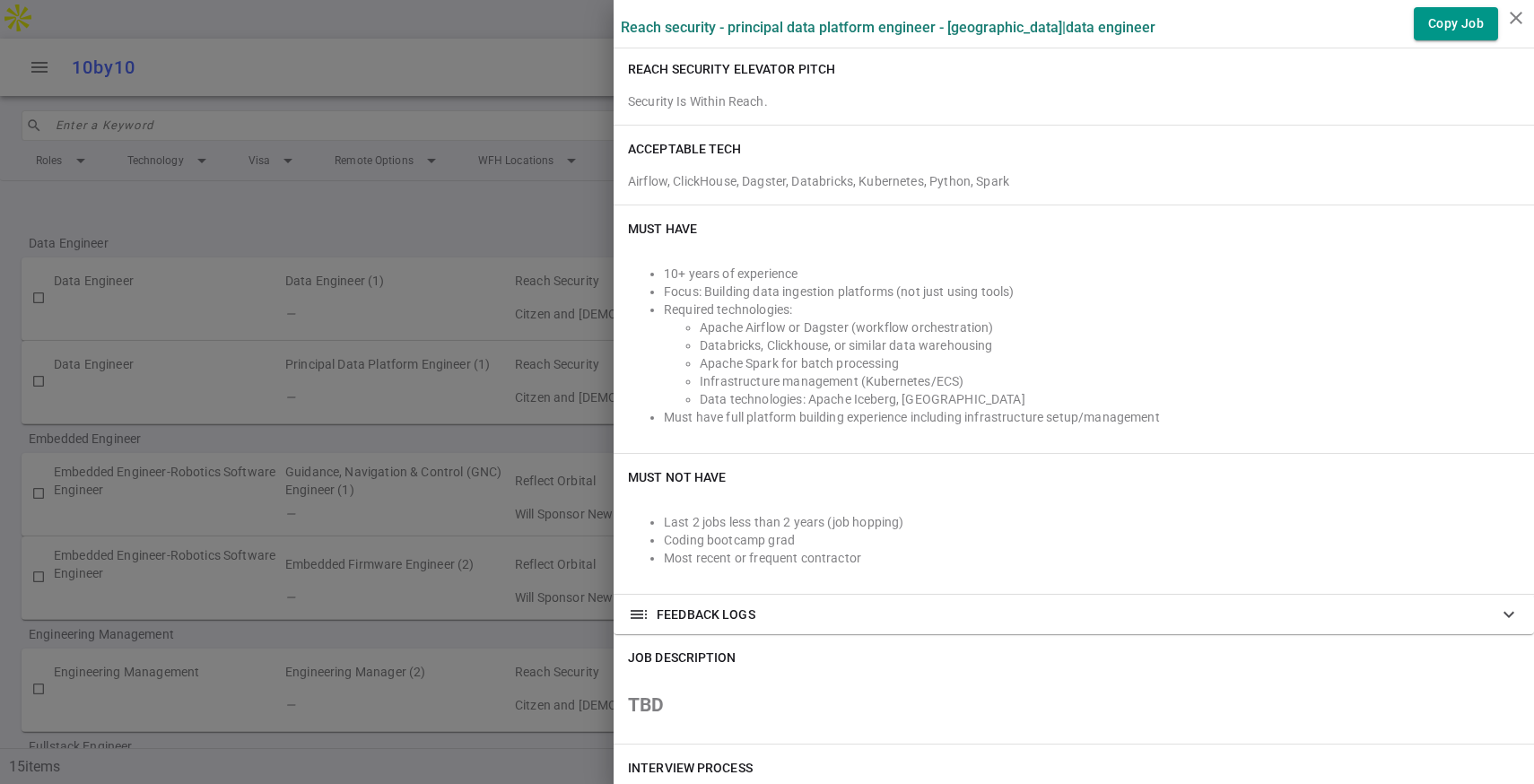
scroll to position [284, 0]
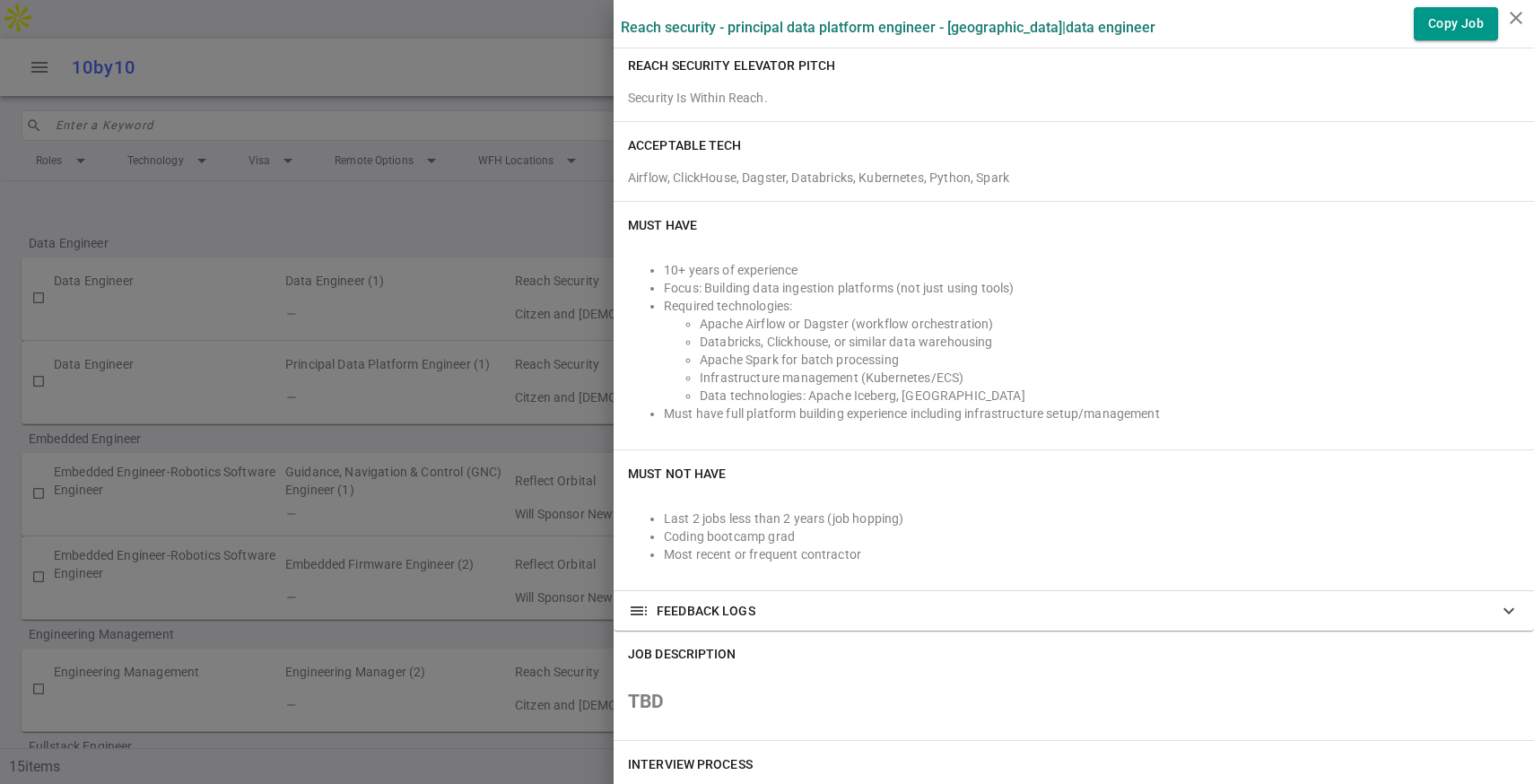
click at [555, 542] on div at bounding box center [767, 392] width 1534 height 784
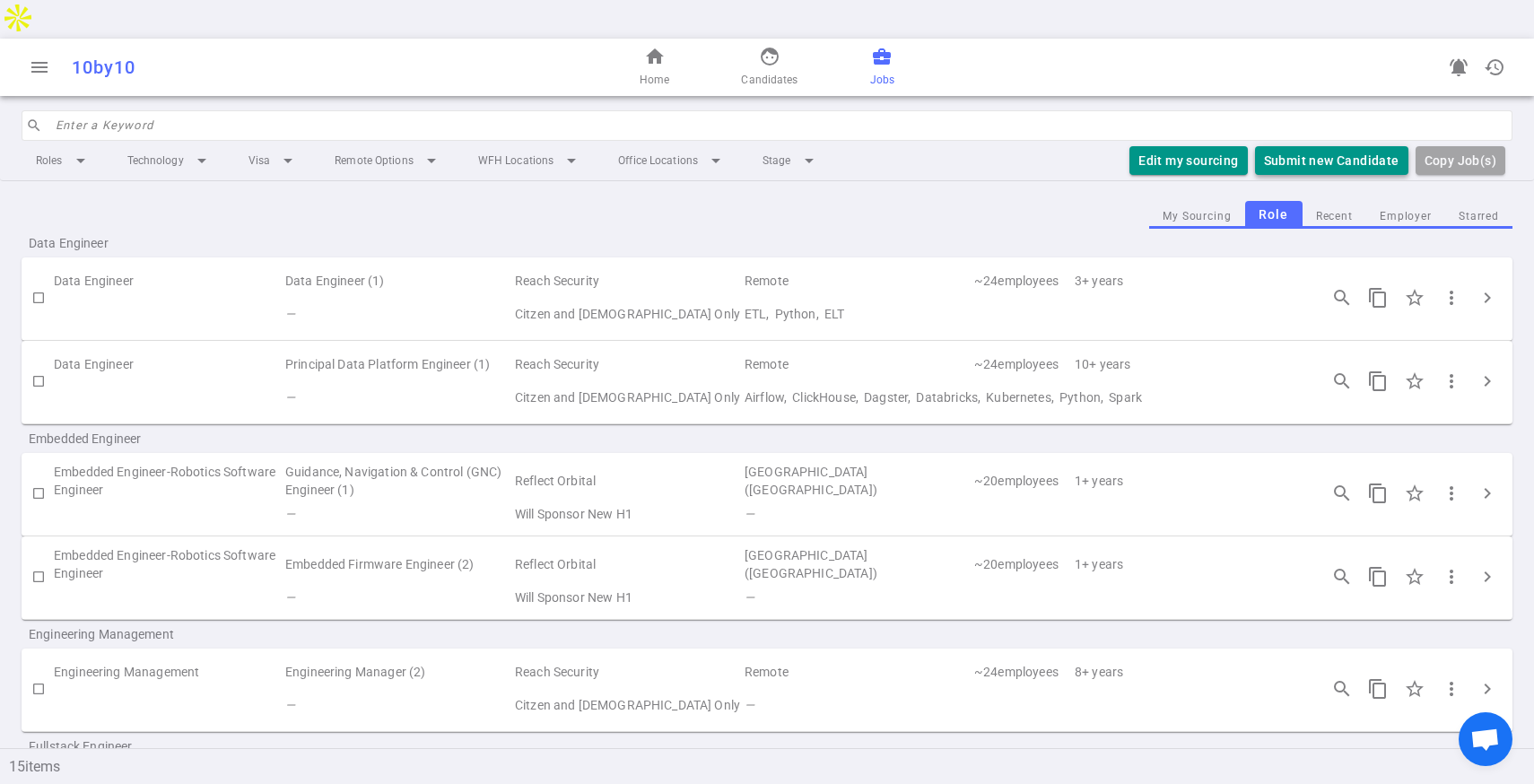
click at [1302, 146] on button "Submit new Candidate" at bounding box center [1331, 160] width 153 height 30
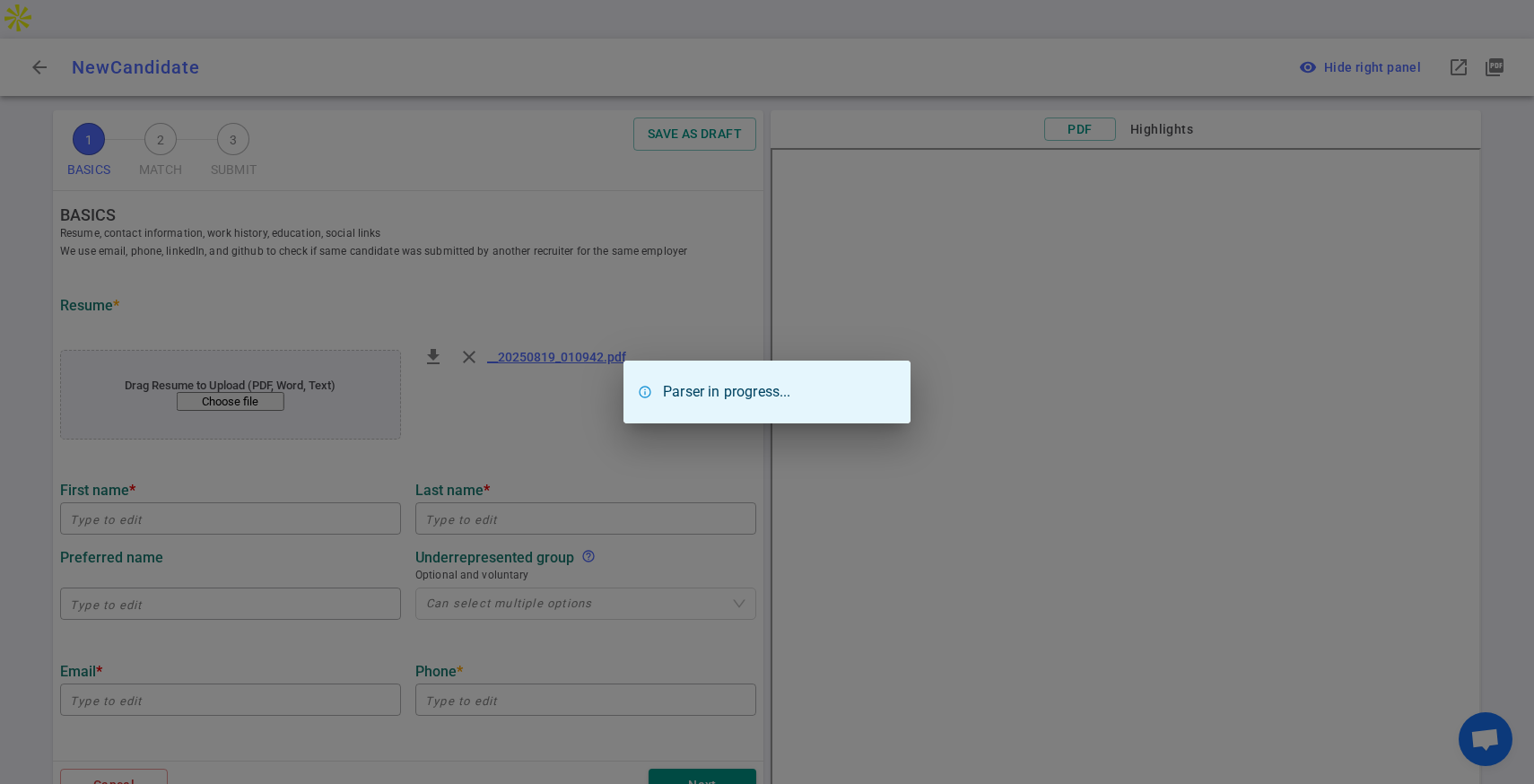
type input "[PERSON_NAME]"
type input "[GEOGRAPHIC_DATA]"
type input "[EMAIL_ADDRESS][PERSON_NAME][DOMAIN_NAME]"
type input "[PHONE_NUMBER]"
type input "[URL][DOMAIN_NAME]"
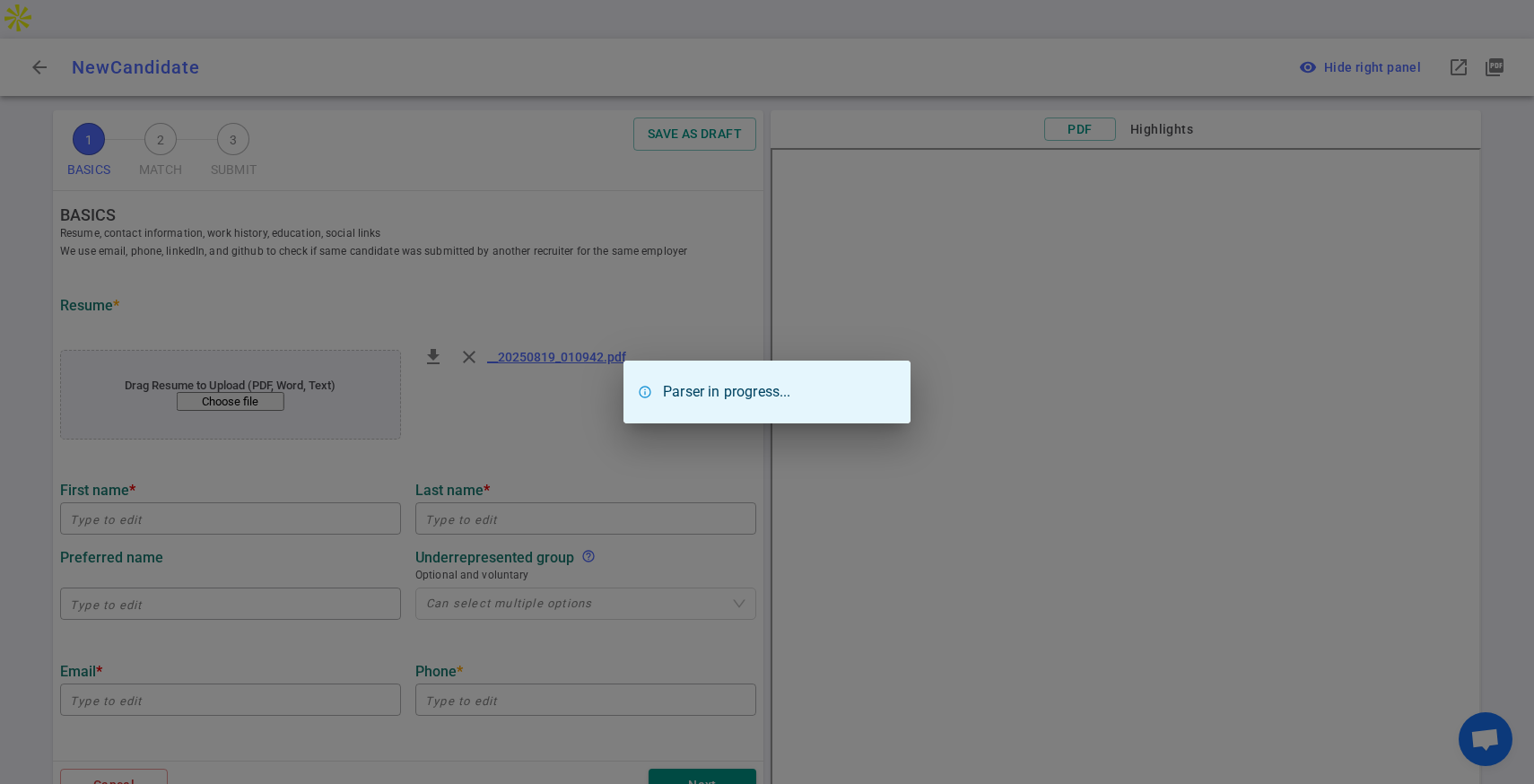
type textarea "[DOMAIN_NAME]"
type input "Credit [DATE]"
type textarea "Senior Software Engineer"
type input "16.3"
type input "Indian Institutes Of Technology"
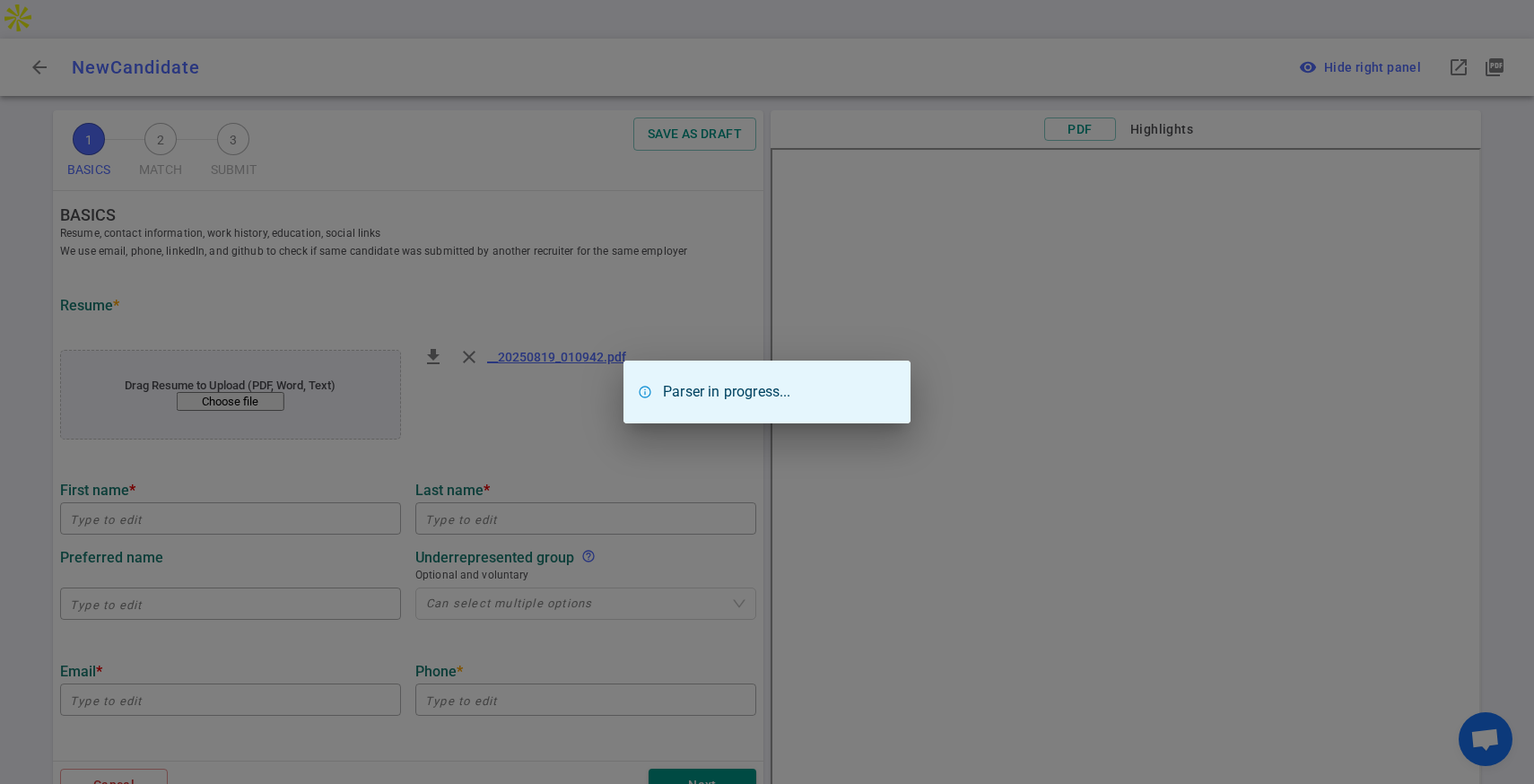
type input "Computer Science"
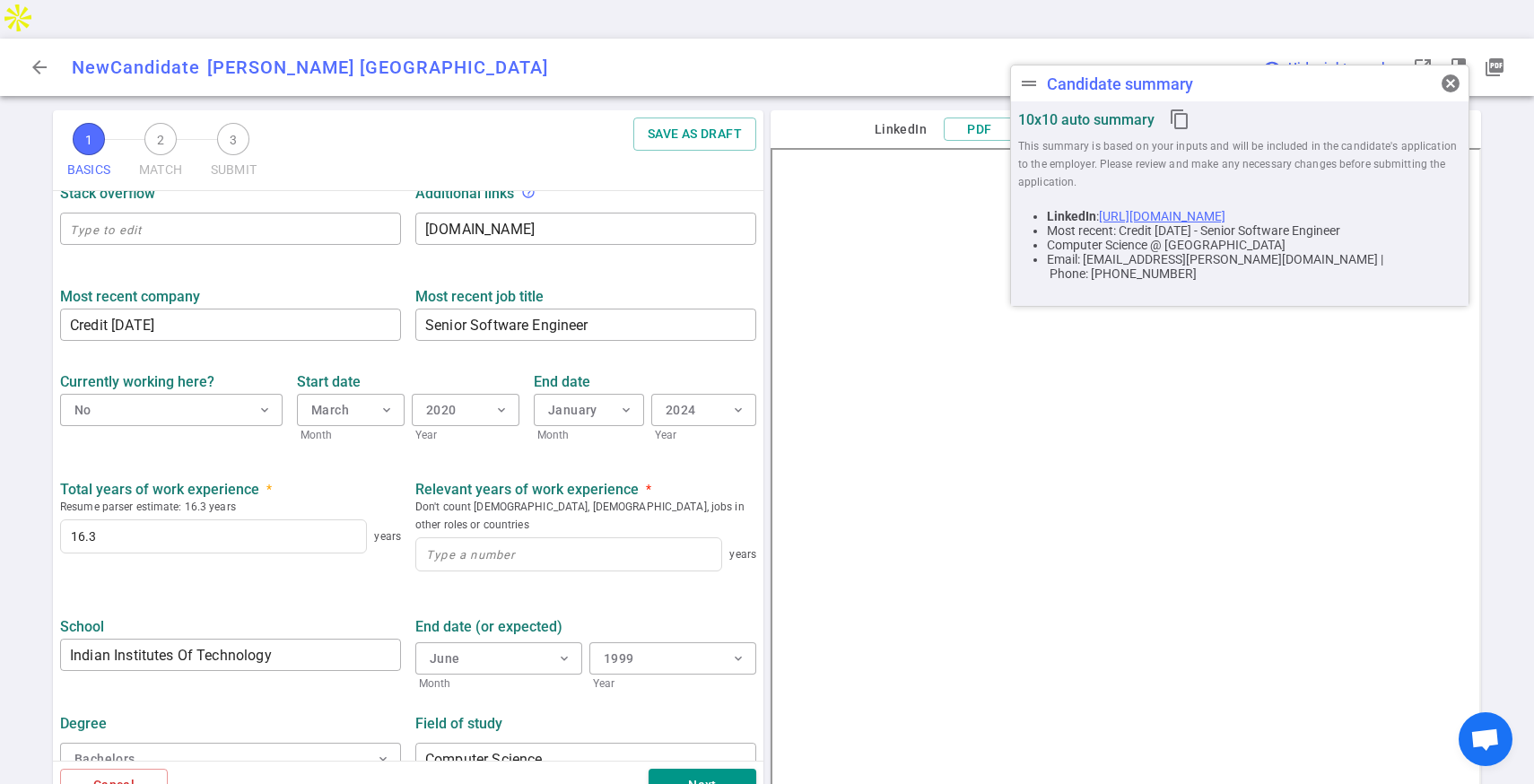
scroll to position [669, 0]
click at [528, 537] on input at bounding box center [568, 554] width 305 height 32
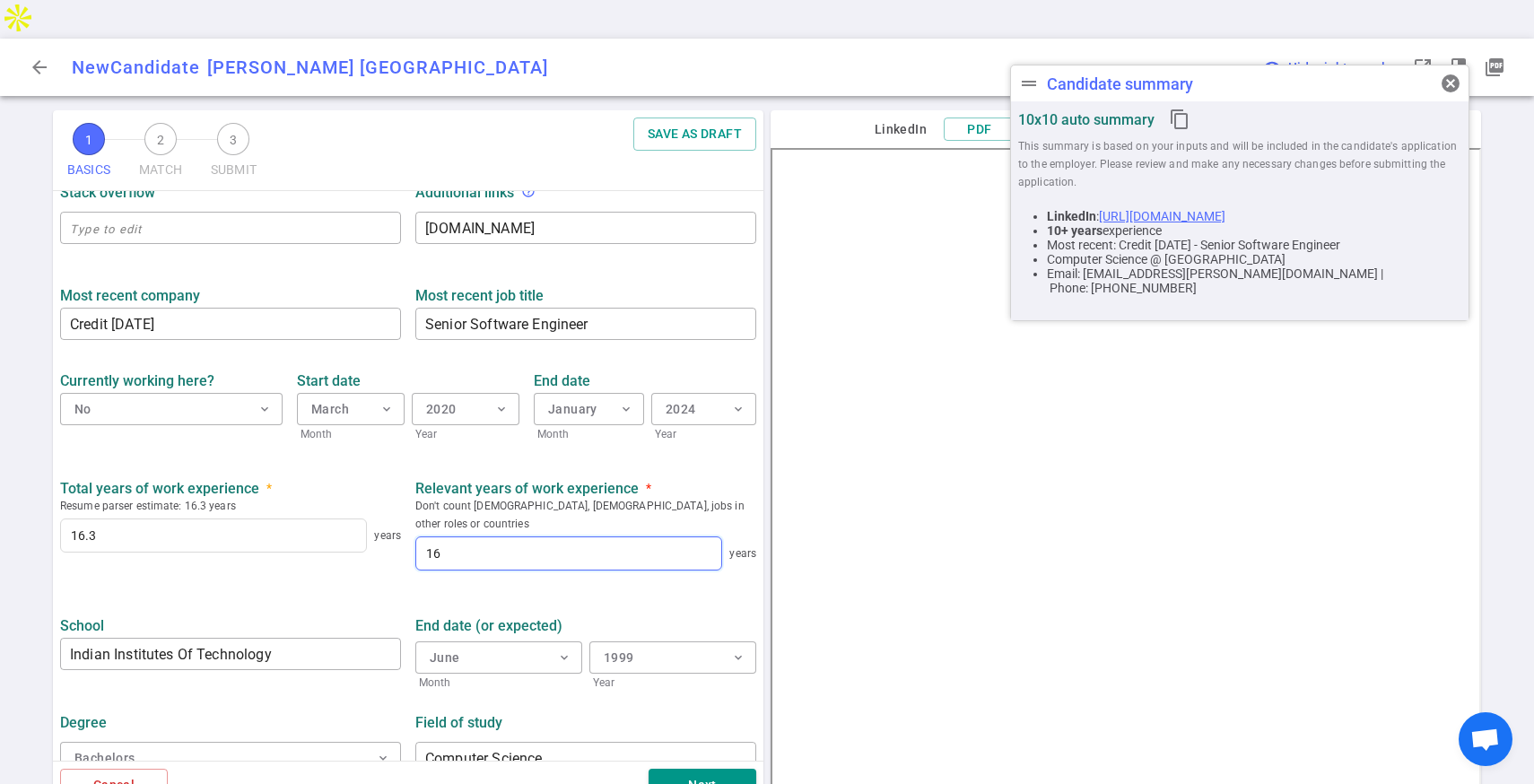
scroll to position [676, 0]
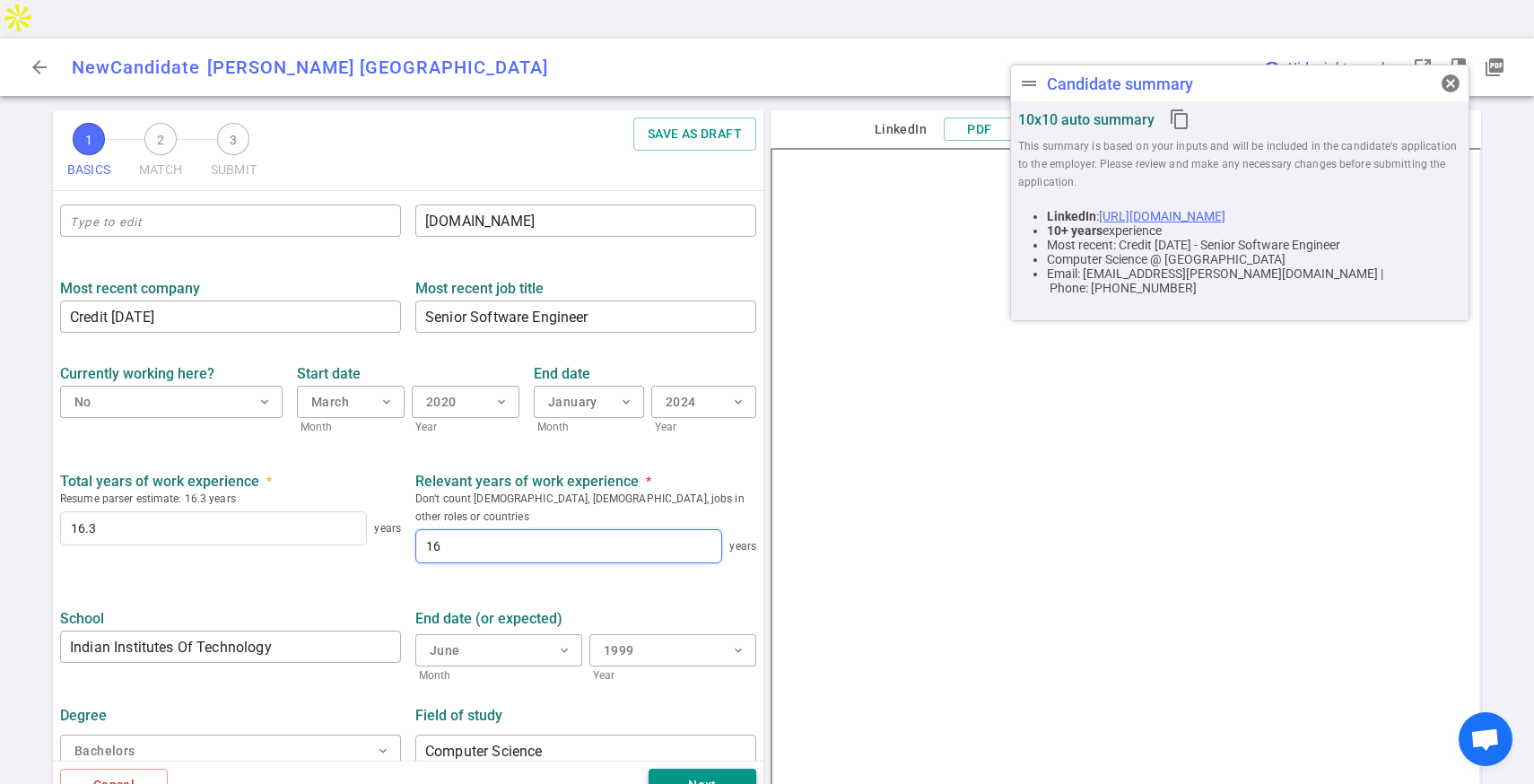
type input "16"
click at [676, 769] on button "Next" at bounding box center [702, 785] width 108 height 33
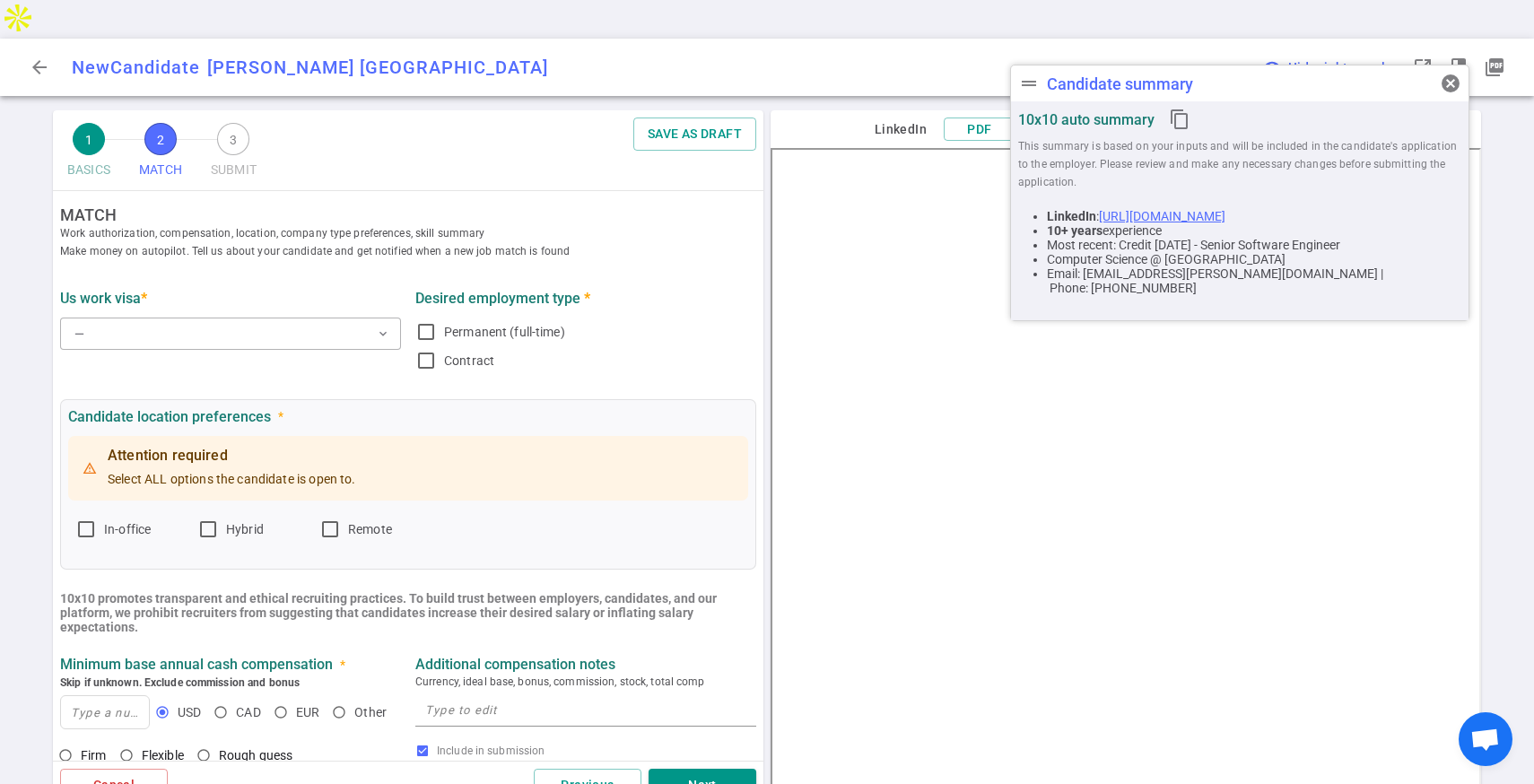
scroll to position [0, 0]
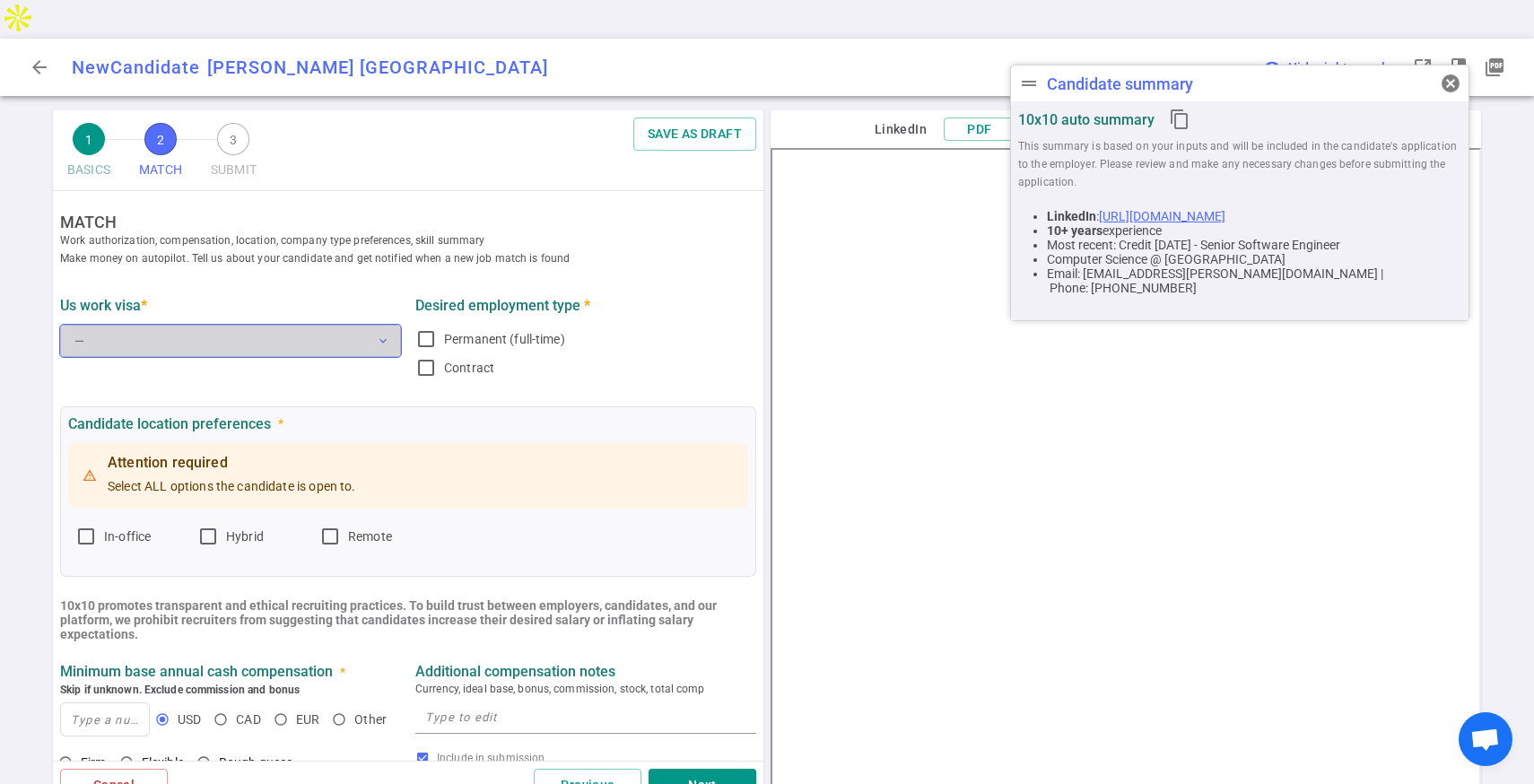
click at [202, 325] on button "— expand_more" at bounding box center [230, 341] width 341 height 32
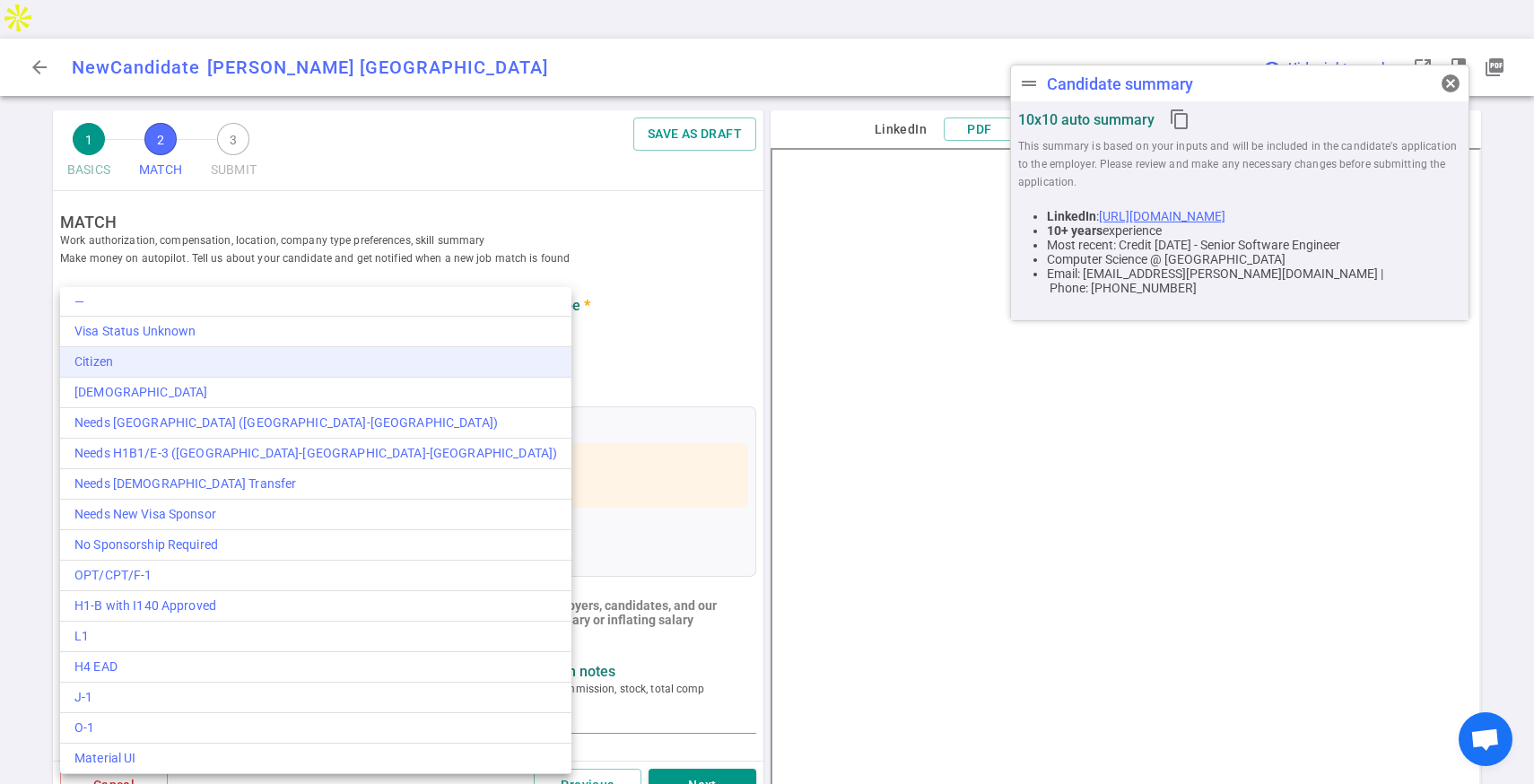
click at [185, 359] on div "Citizen" at bounding box center [316, 362] width 483 height 19
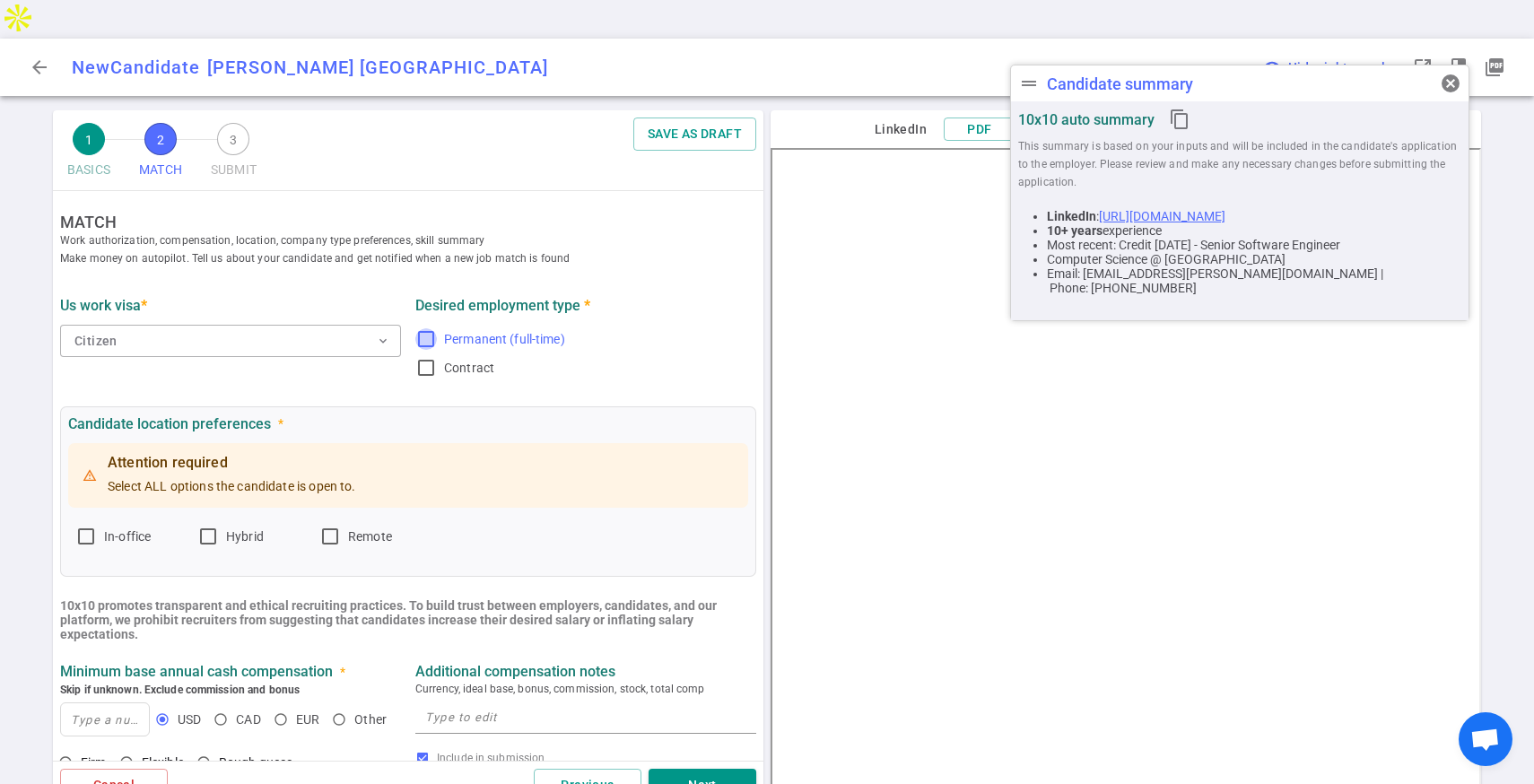
click at [428, 329] on input "Permanent (full-time)" at bounding box center [426, 339] width 22 height 22
checkbox input "true"
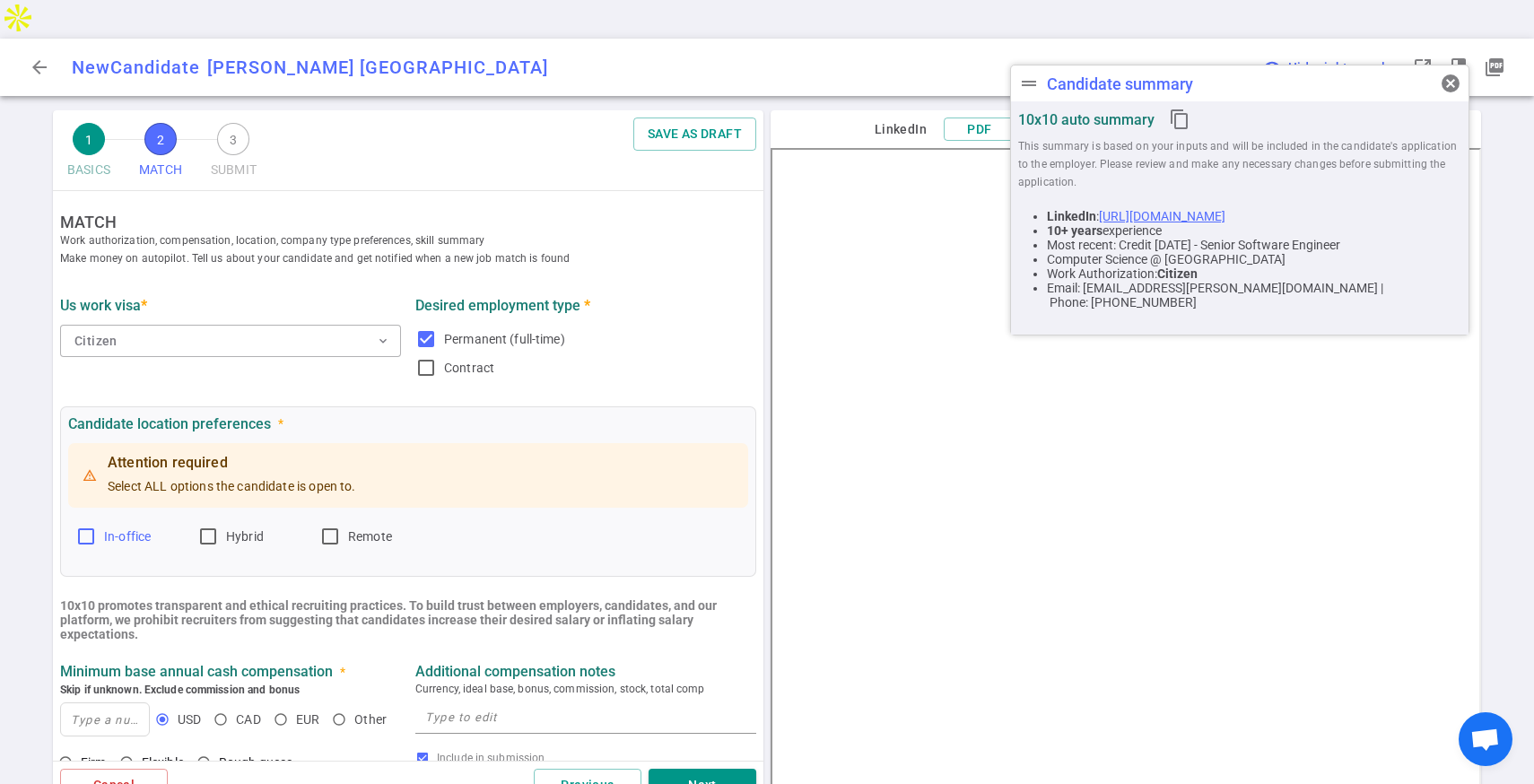
click at [85, 526] on input "In-office" at bounding box center [86, 536] width 22 height 22
checkbox input "true"
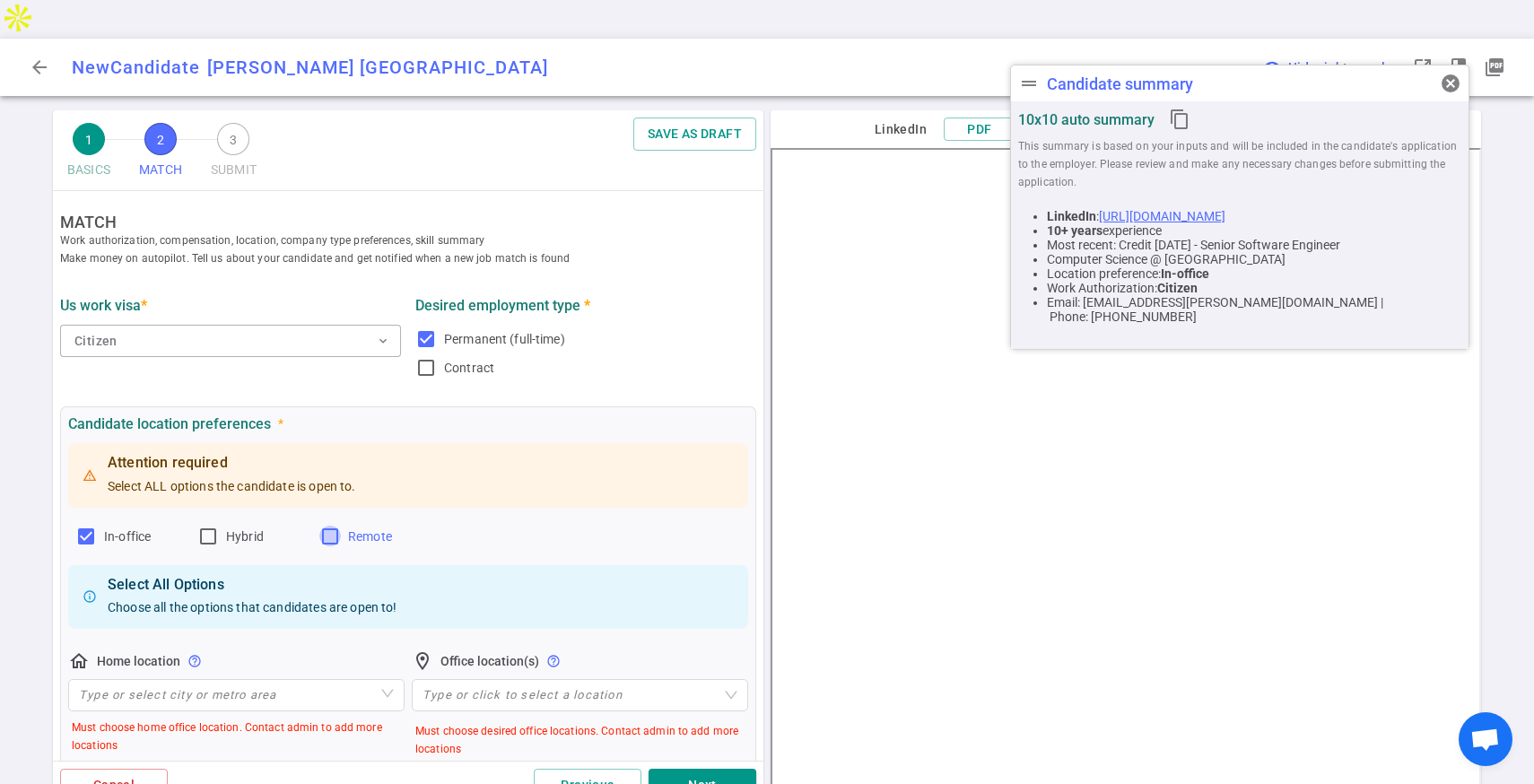
click at [329, 526] on input "Remote" at bounding box center [330, 536] width 22 height 22
checkbox input "true"
click at [211, 526] on input "Hybrid" at bounding box center [208, 536] width 22 height 22
checkbox input "true"
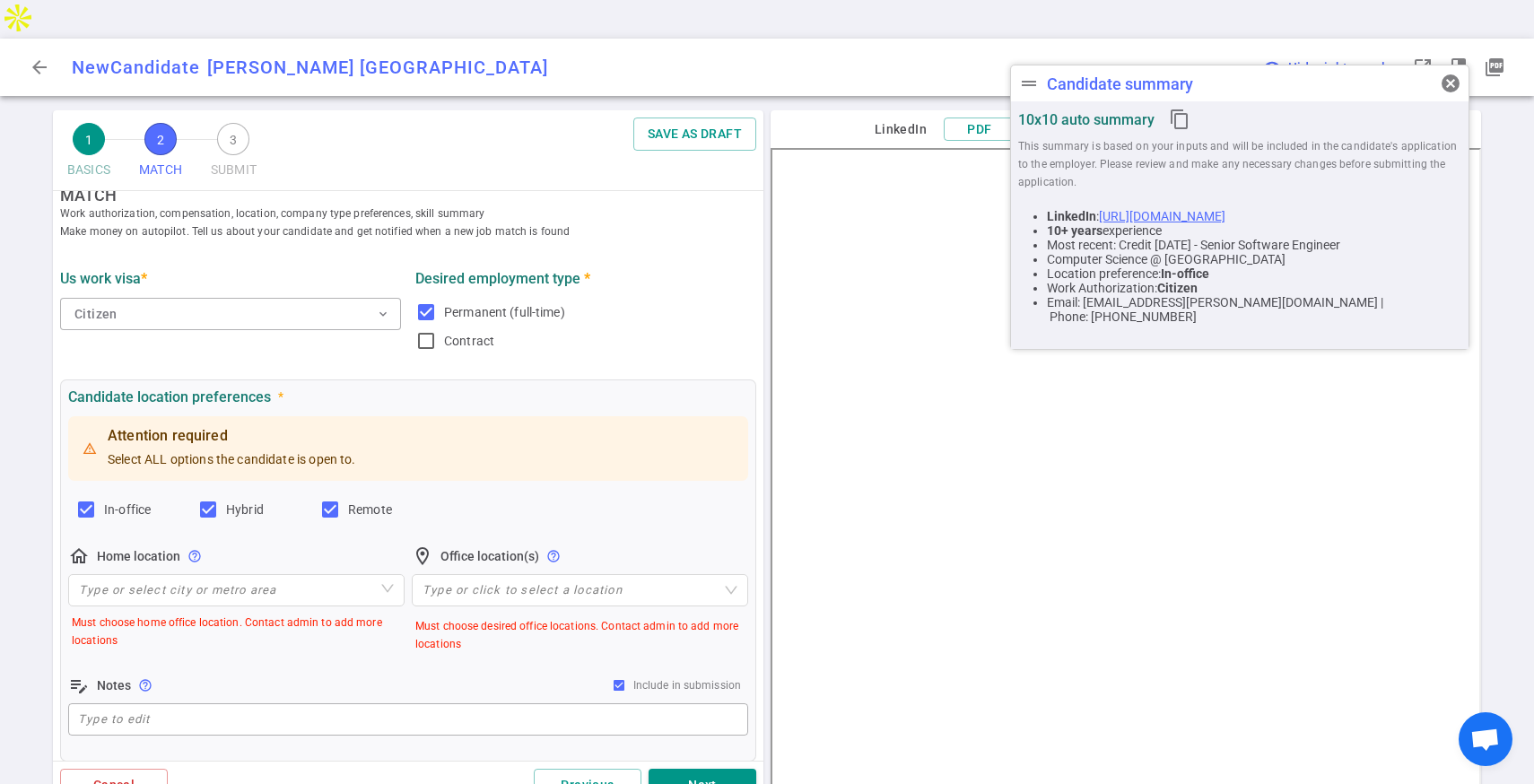
scroll to position [32, 0]
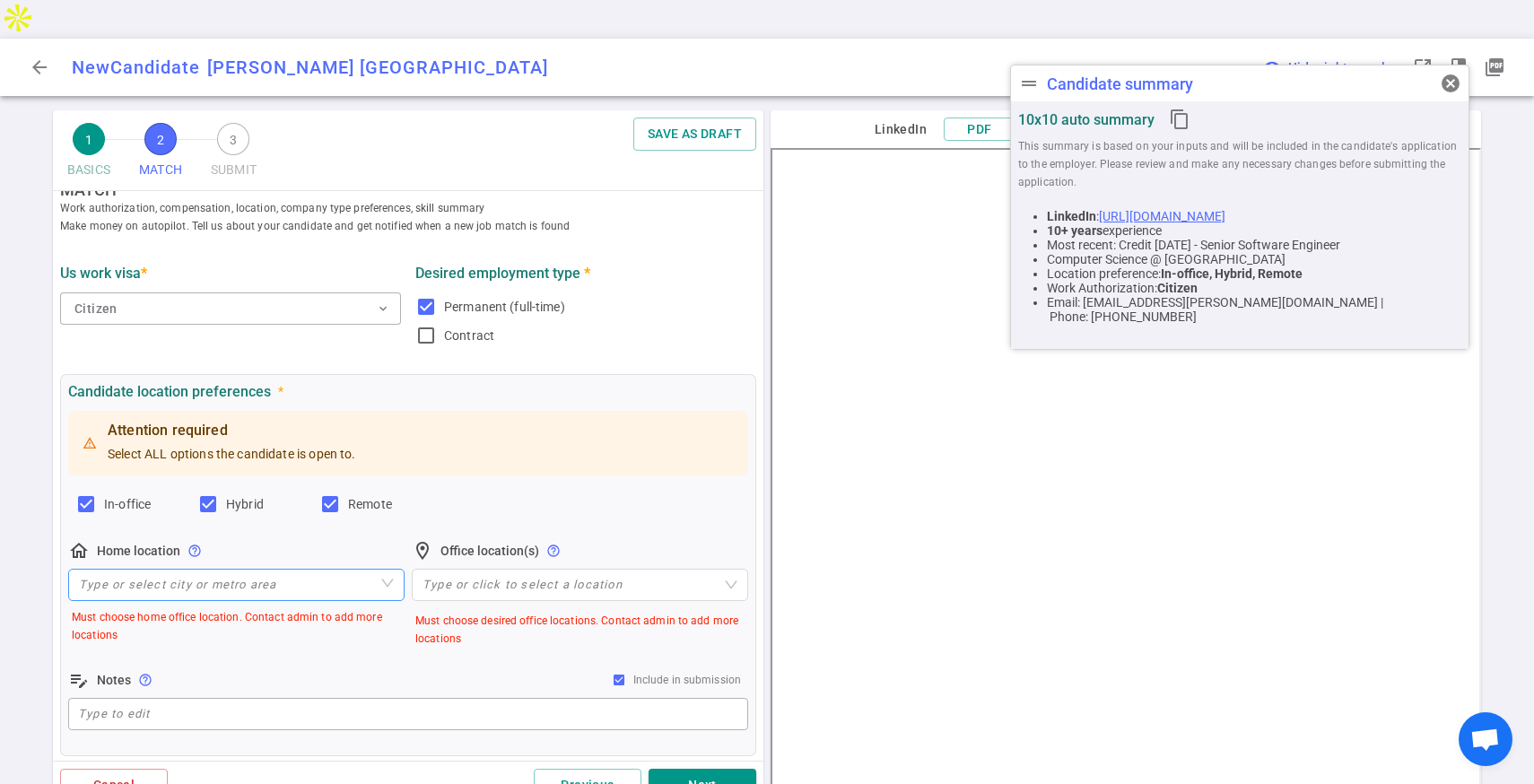
click at [234, 570] on input "search" at bounding box center [237, 585] width 315 height 31
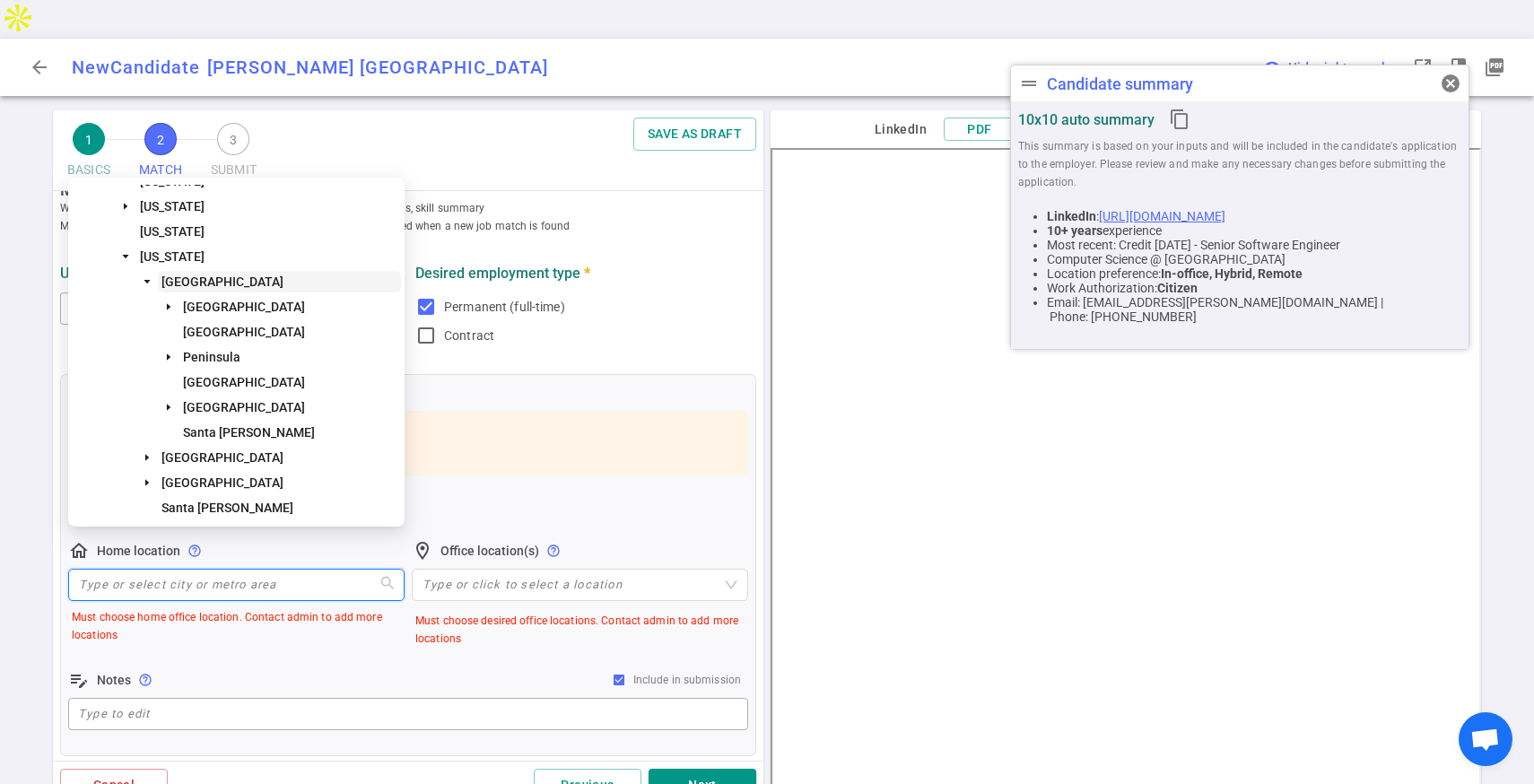
scroll to position [99, 0]
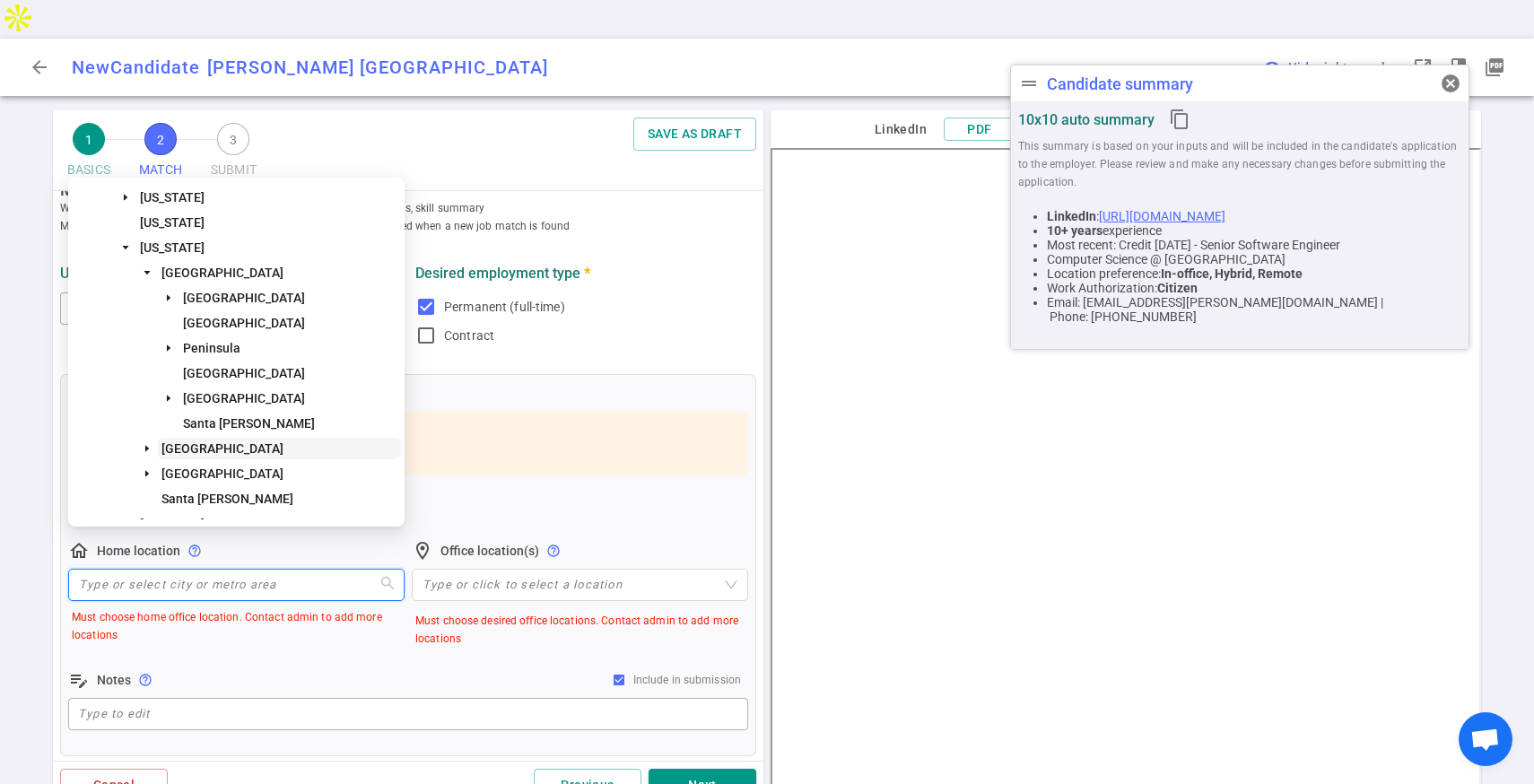
click at [209, 446] on span "[GEOGRAPHIC_DATA]" at bounding box center [221, 448] width 122 height 14
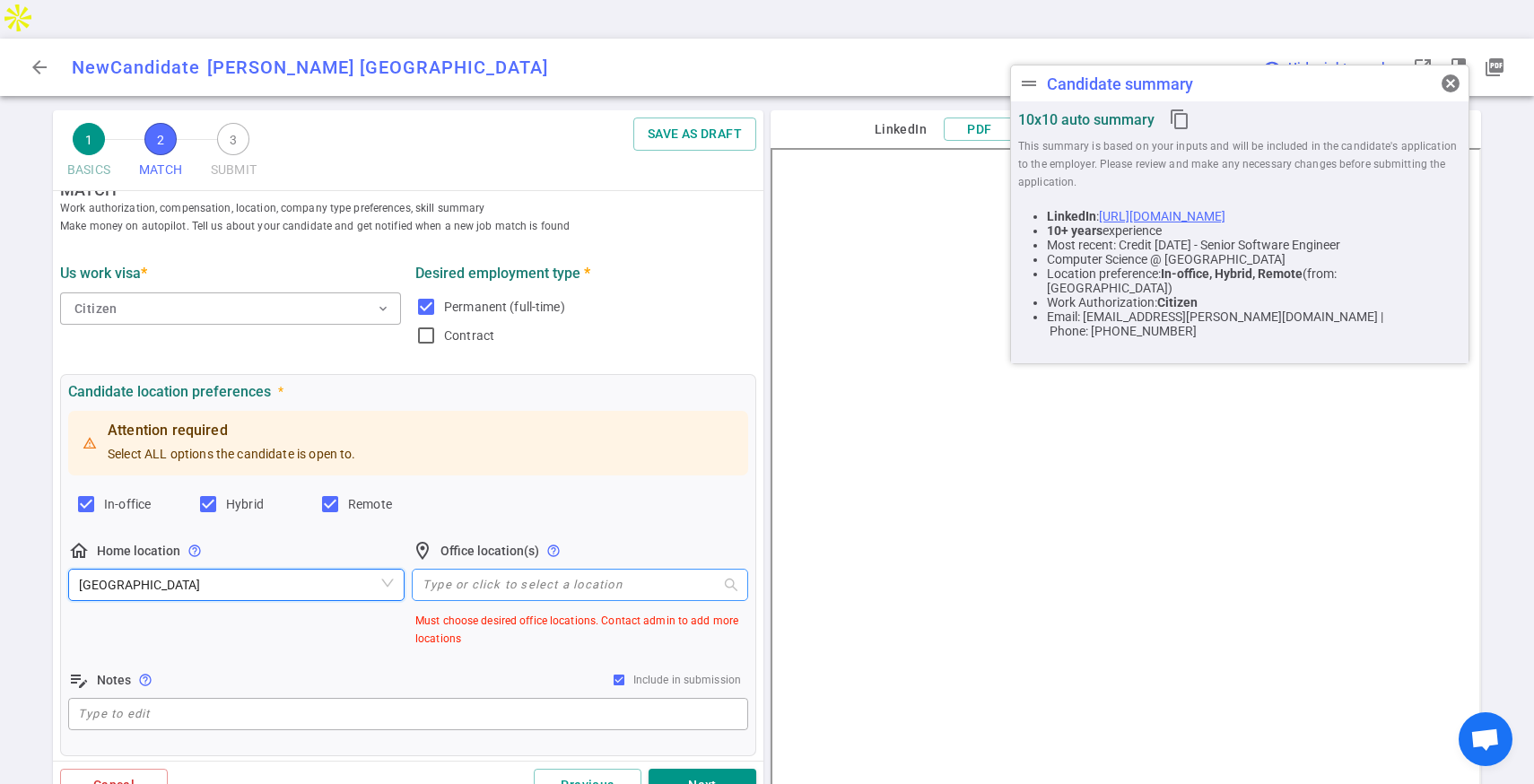
click at [466, 569] on div "Type or click to select a location" at bounding box center [580, 585] width 337 height 32
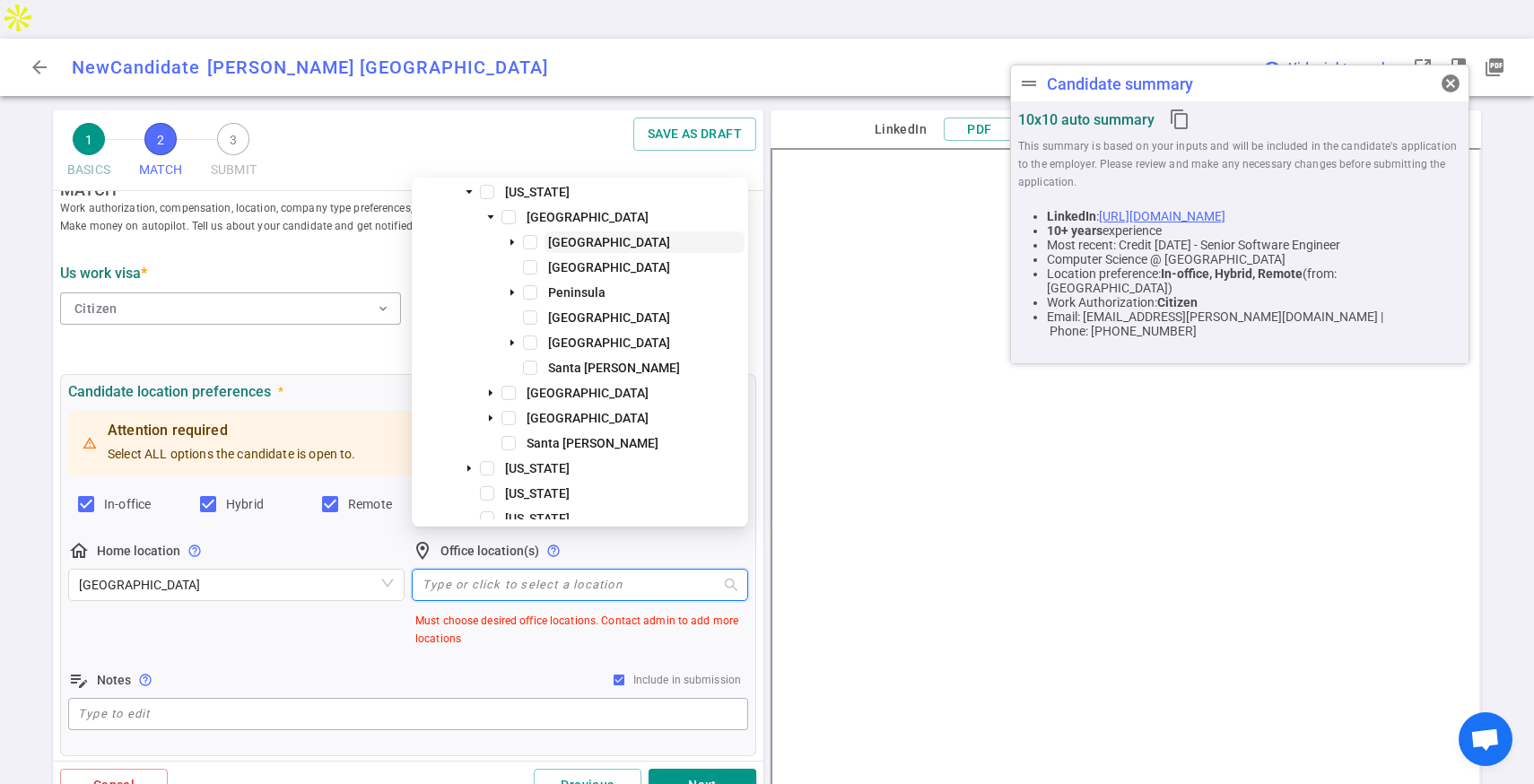
scroll to position [227, 0]
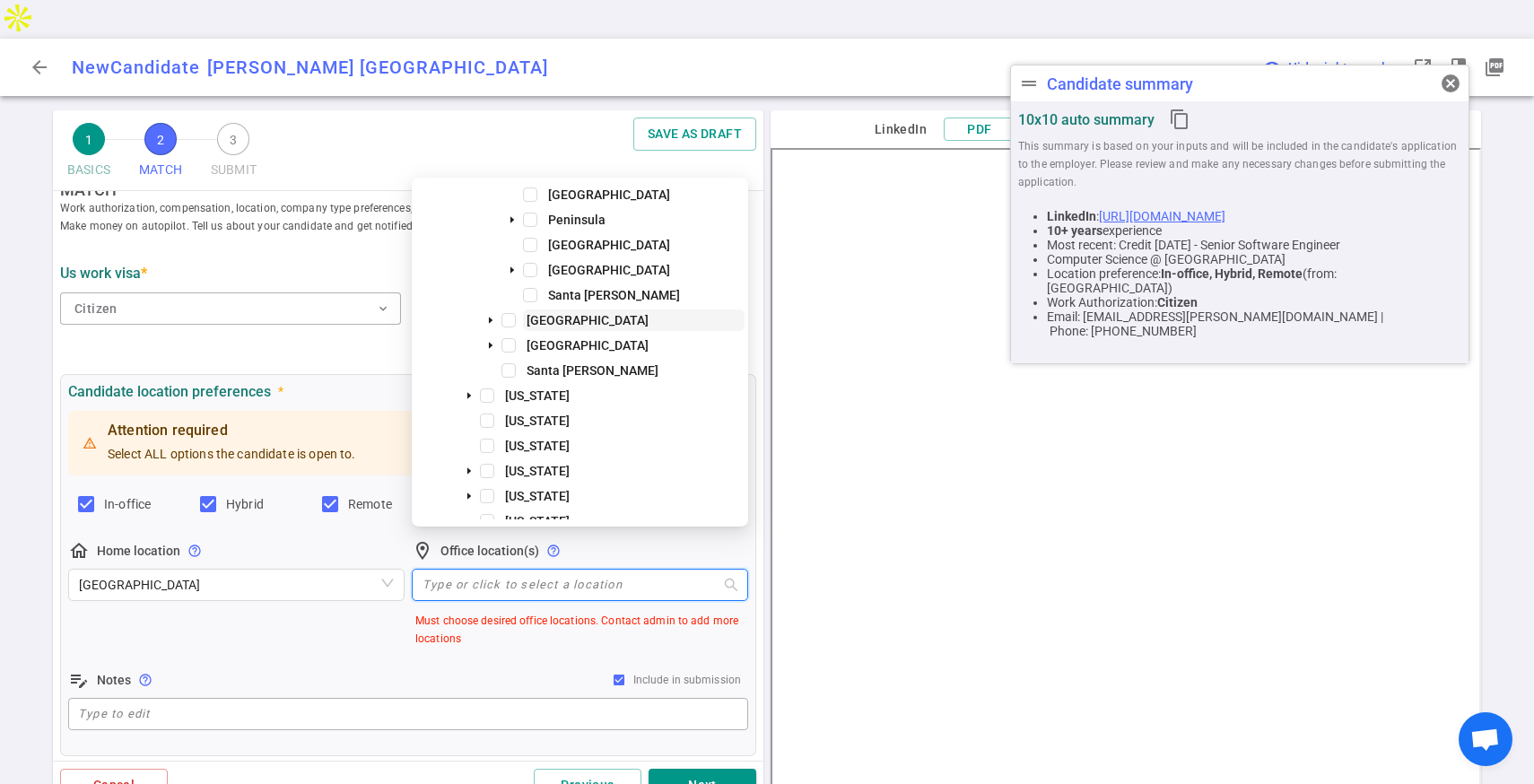
click at [578, 318] on span "[GEOGRAPHIC_DATA]" at bounding box center [587, 320] width 122 height 14
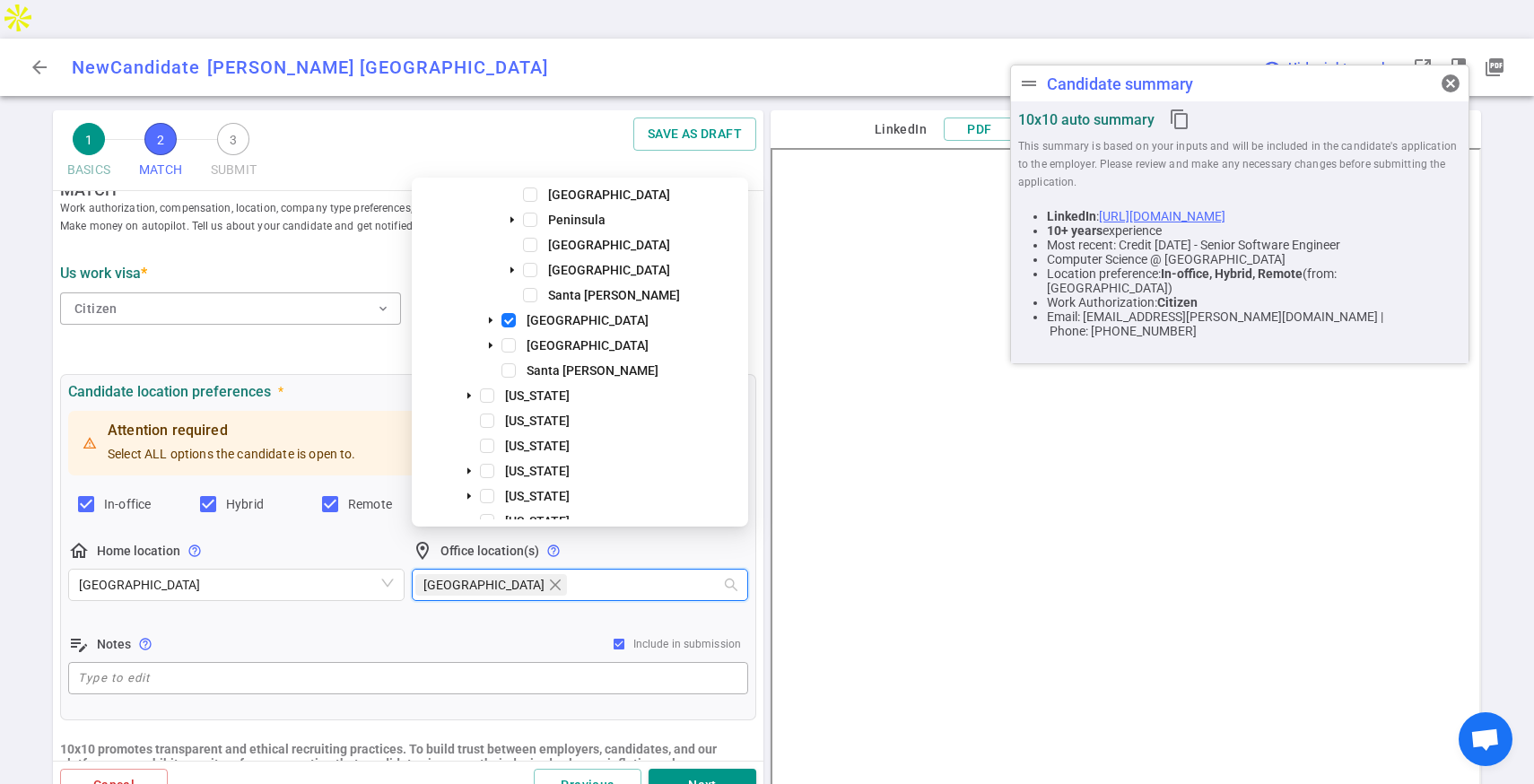
click at [266, 576] on div "Attention required Select ALL options the candidate is open to. In-office Hybri…" at bounding box center [408, 552] width 680 height 291
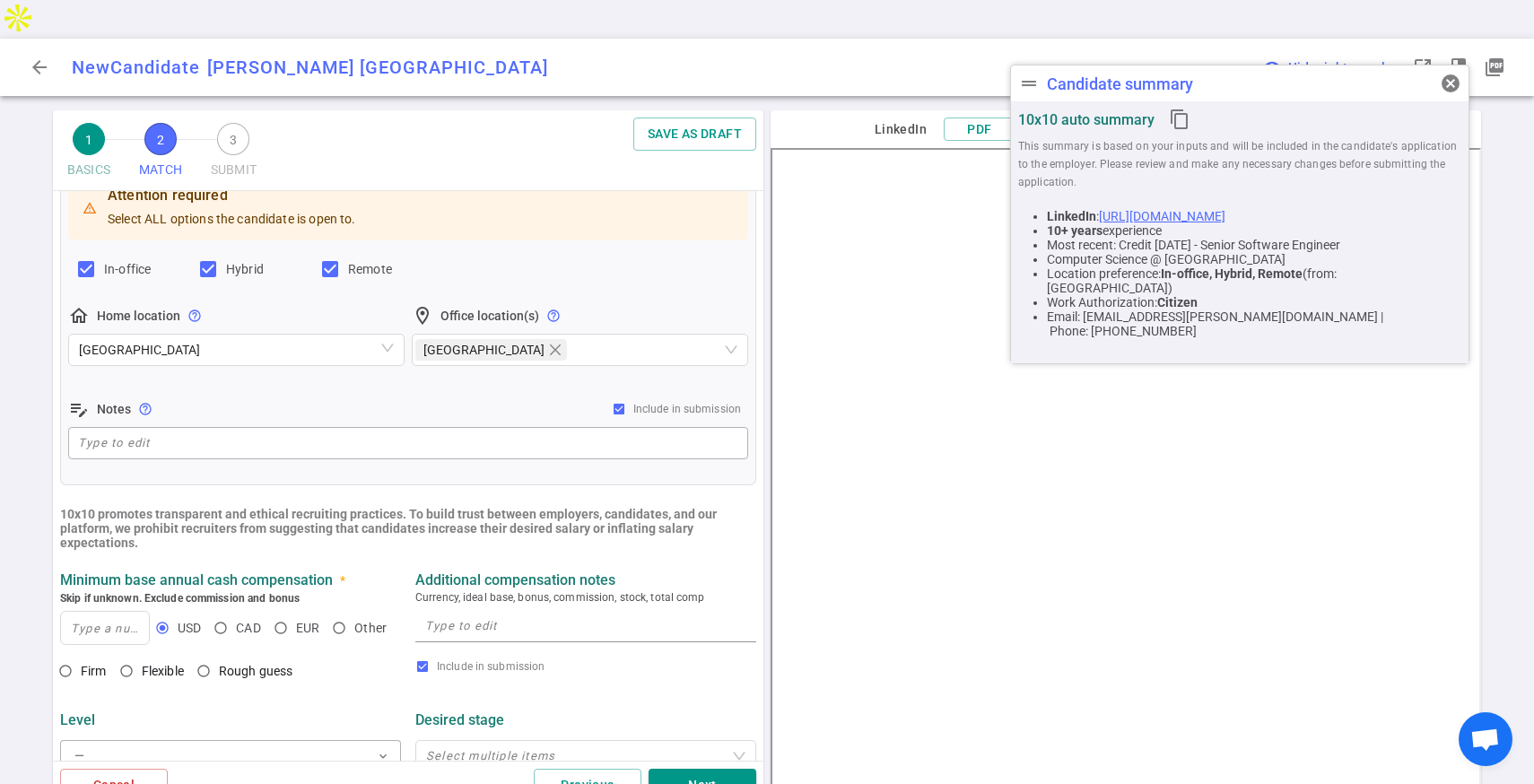
scroll to position [306, 0]
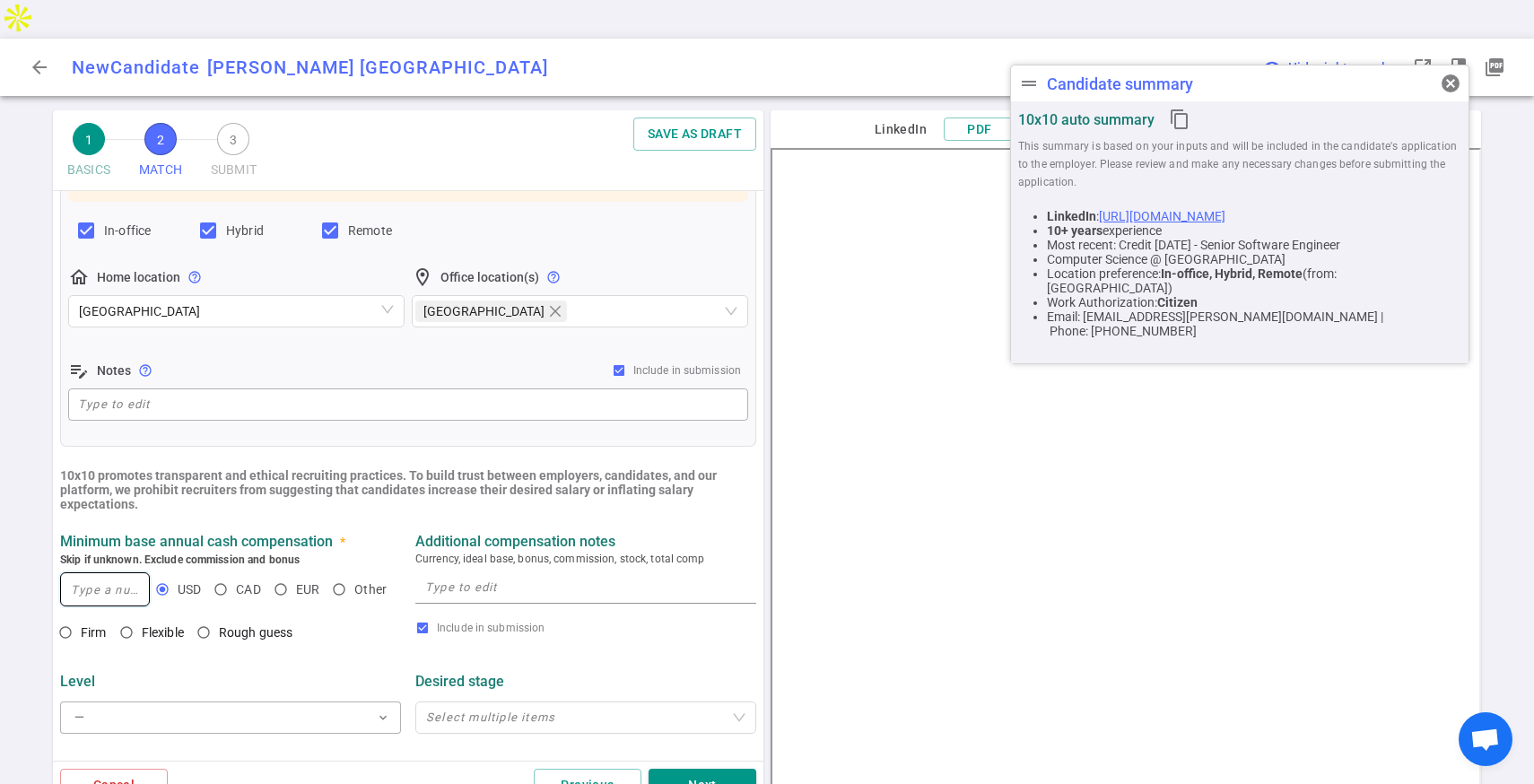
click at [120, 573] on input at bounding box center [105, 590] width 88 height 32
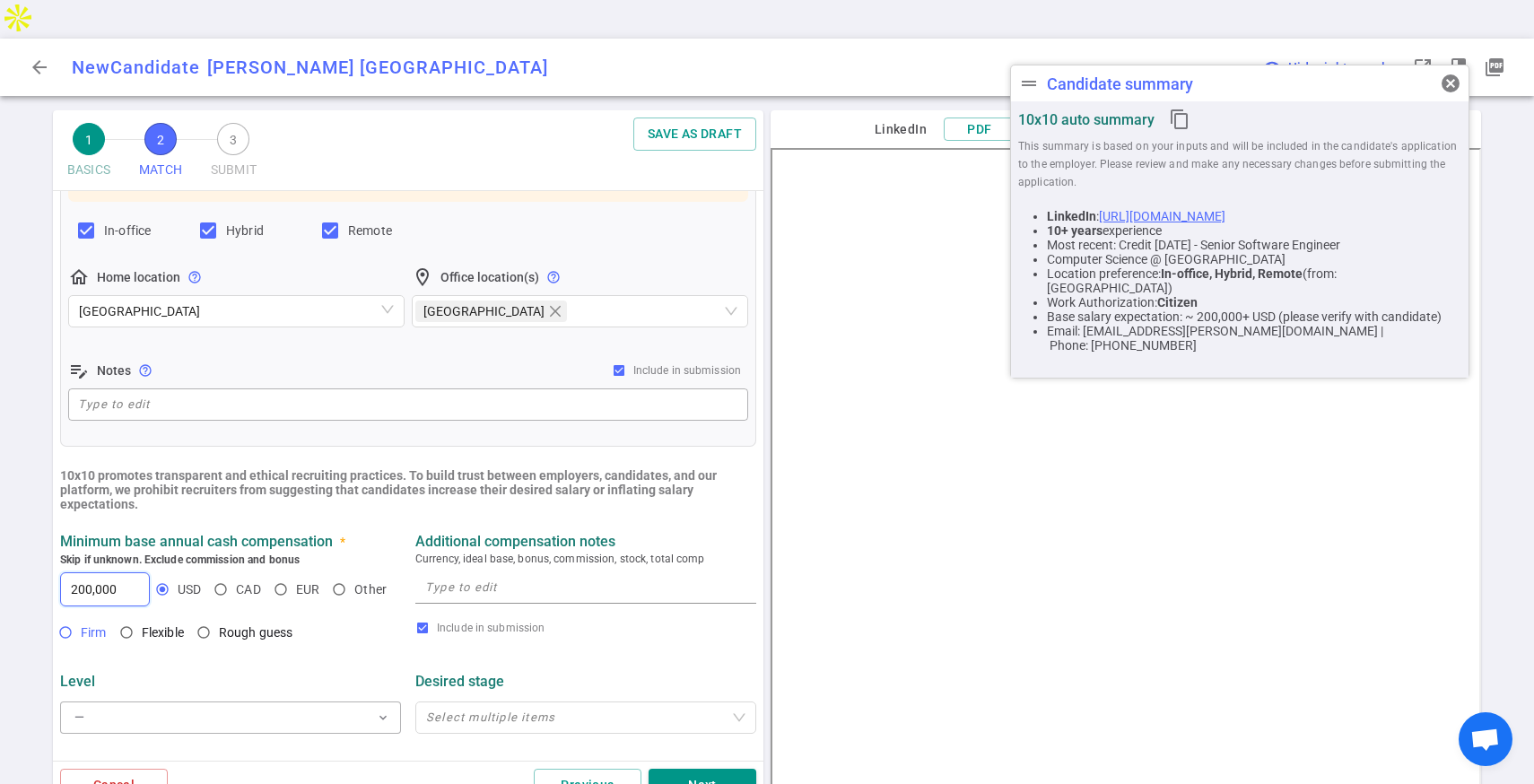
type input "200,000"
click at [73, 617] on input "Firm" at bounding box center [66, 632] width 31 height 31
radio input "true"
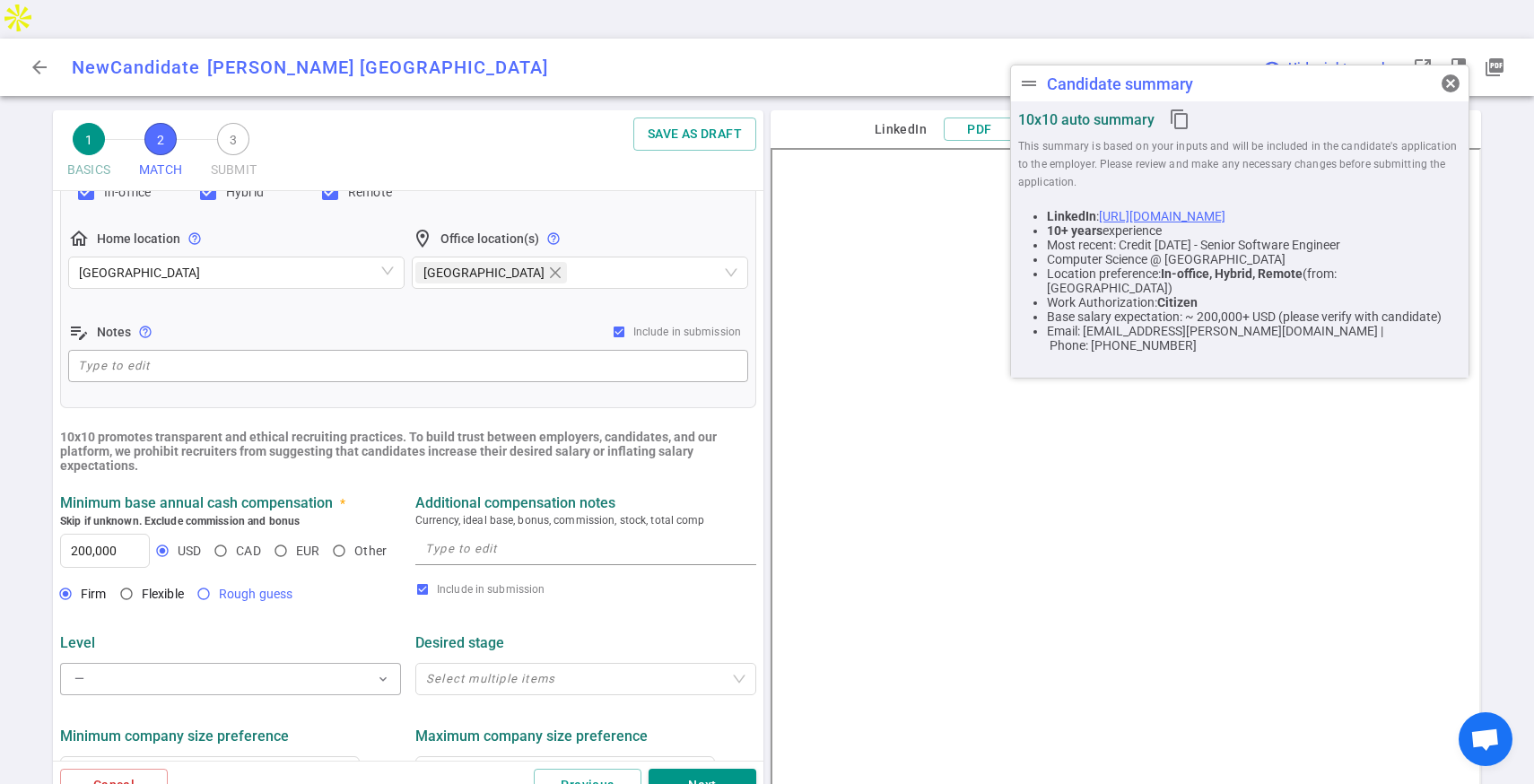
scroll to position [362, 0]
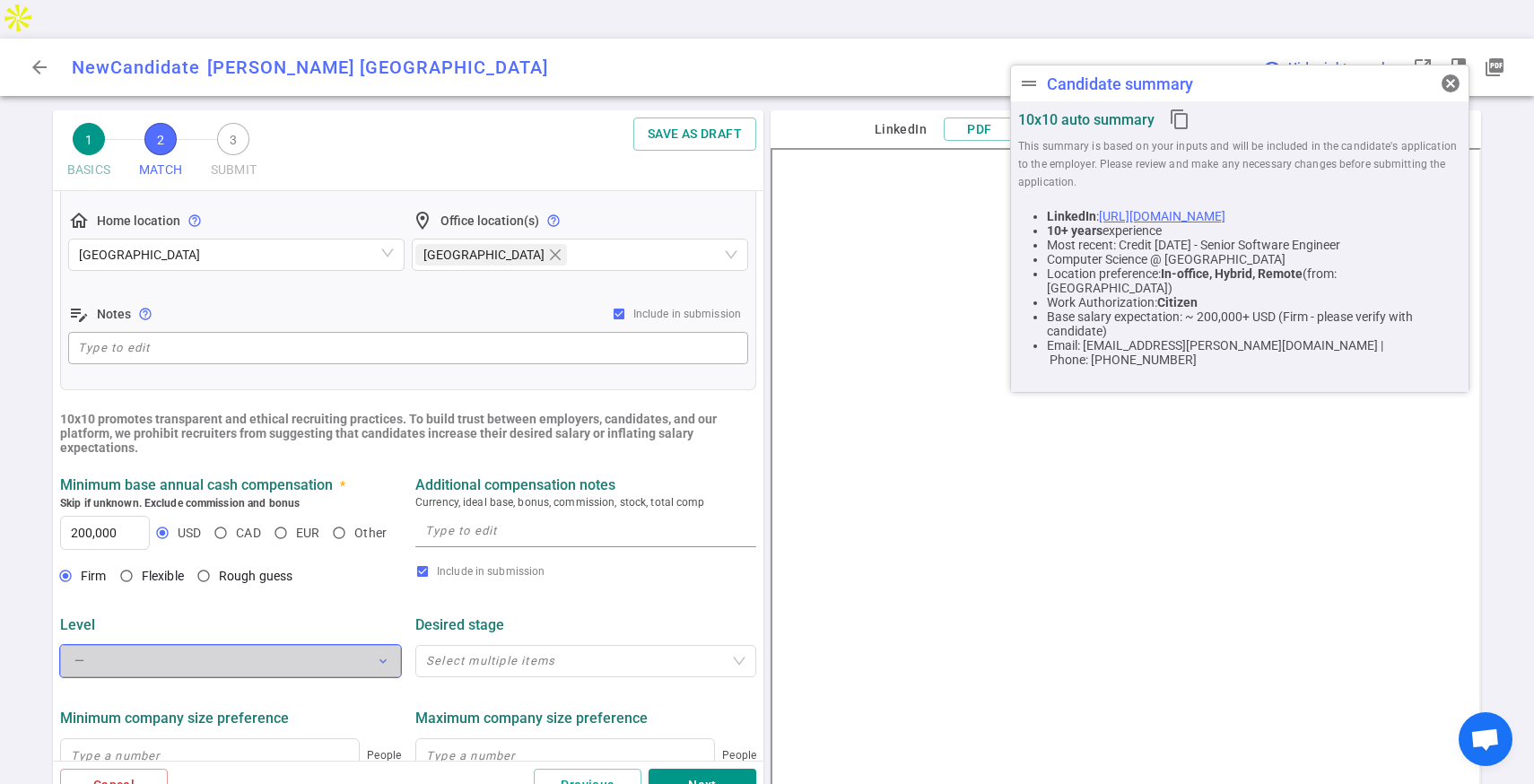
click at [205, 644] on button "— expand_more" at bounding box center [230, 661] width 341 height 32
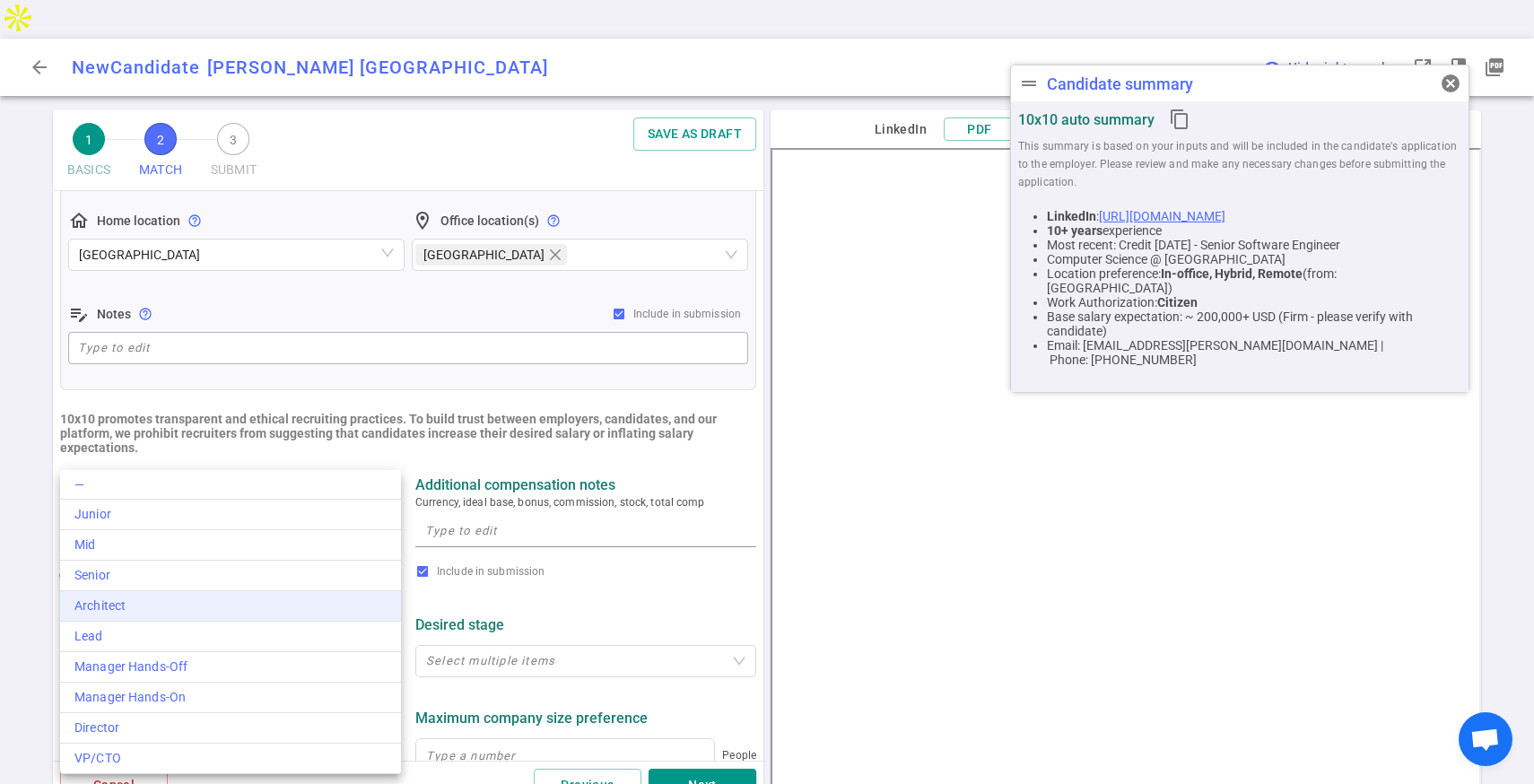
click at [191, 615] on li "Architect" at bounding box center [230, 607] width 341 height 31
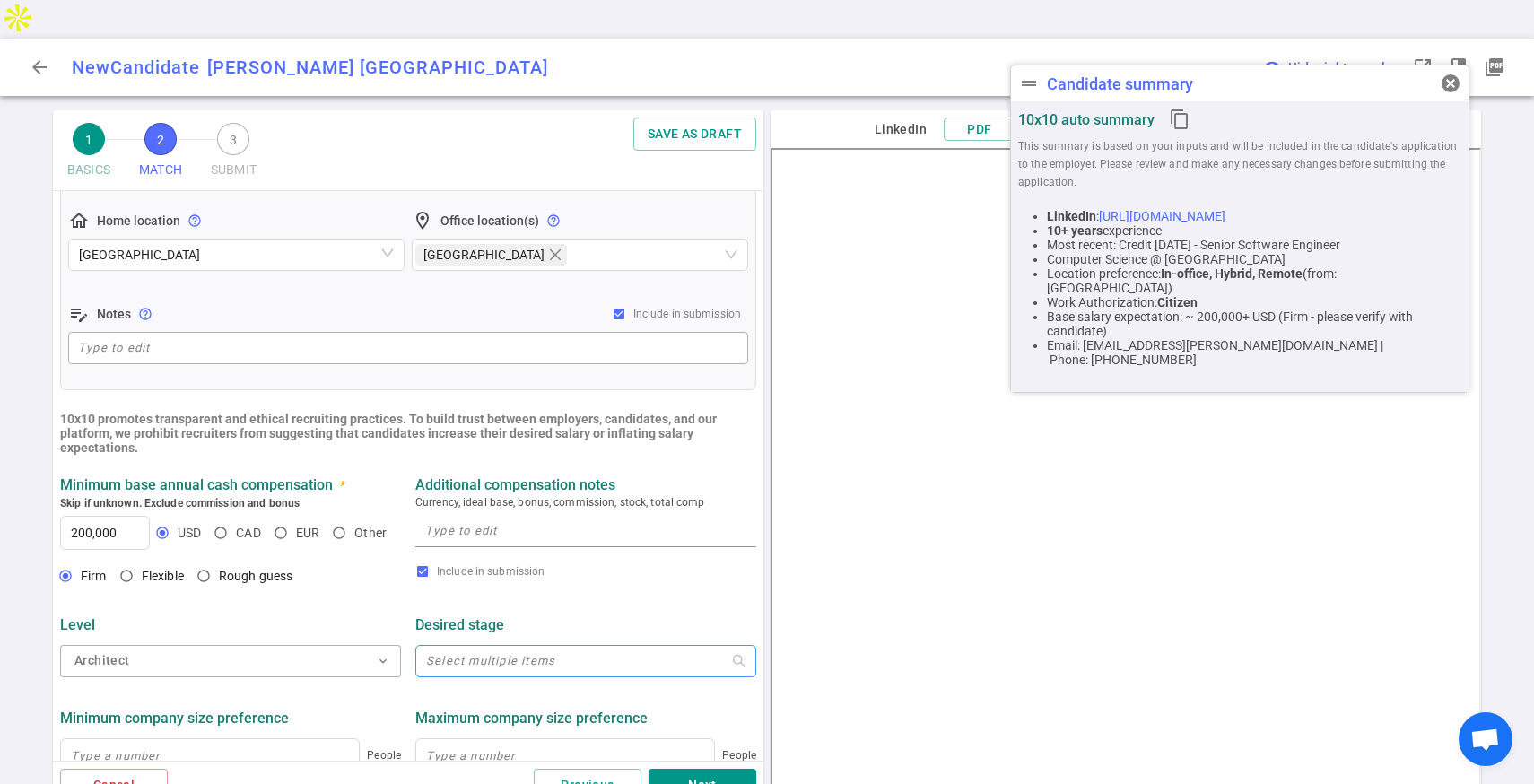
click at [510, 653] on div at bounding box center [576, 660] width 315 height 14
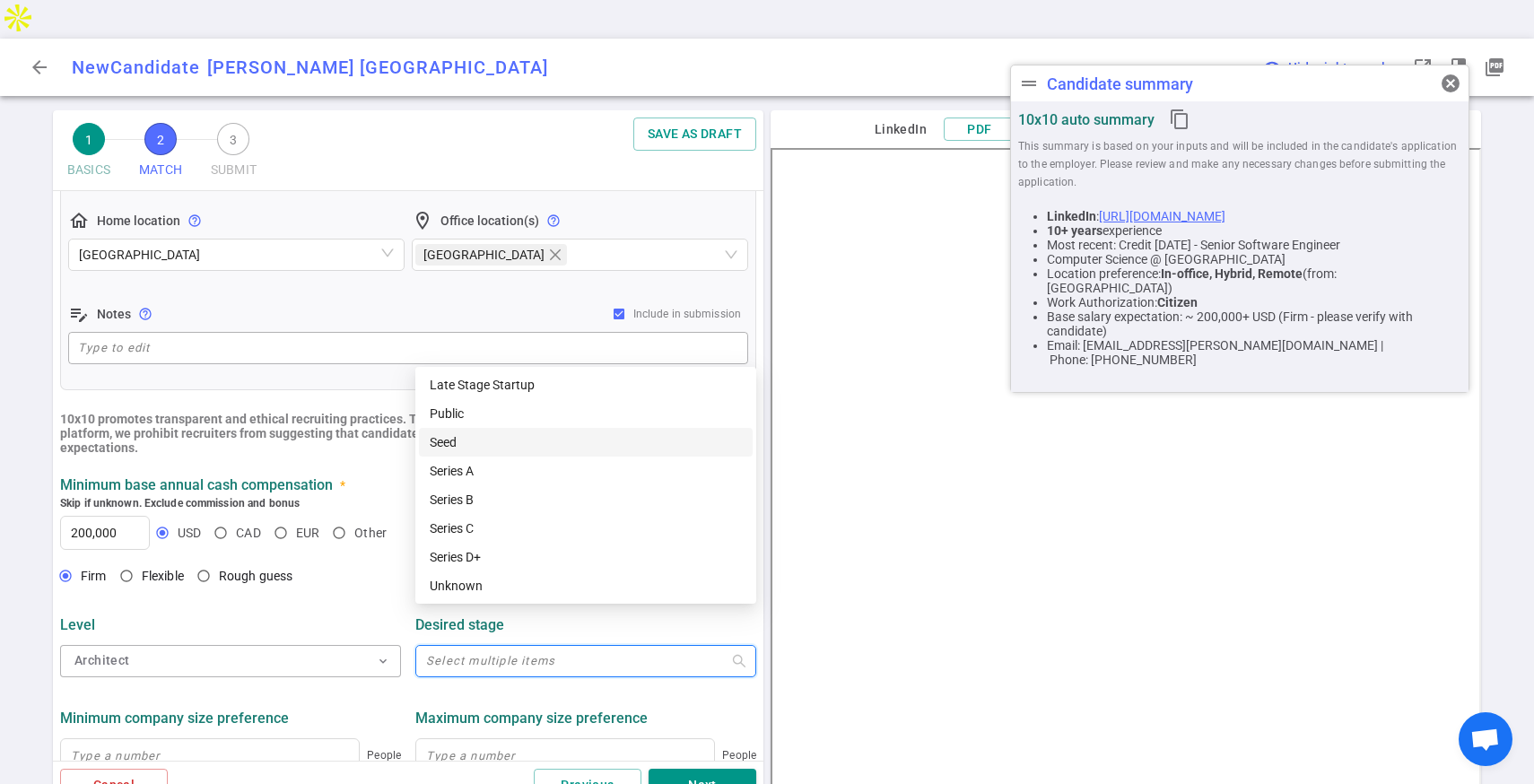
click at [483, 442] on div "Seed" at bounding box center [585, 442] width 312 height 20
click at [483, 466] on div "Series A" at bounding box center [585, 471] width 312 height 20
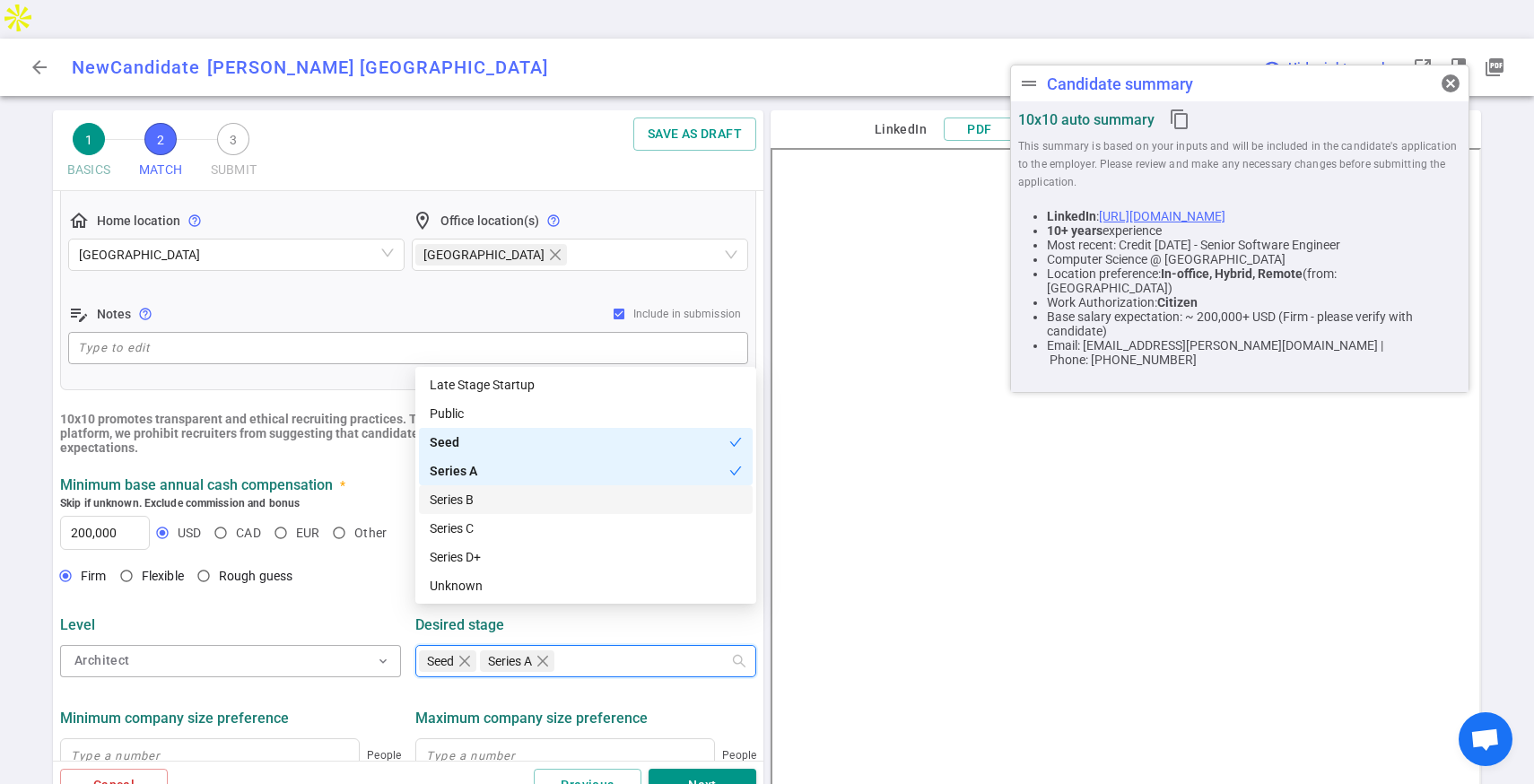
click at [473, 496] on div "Series B" at bounding box center [585, 500] width 312 height 20
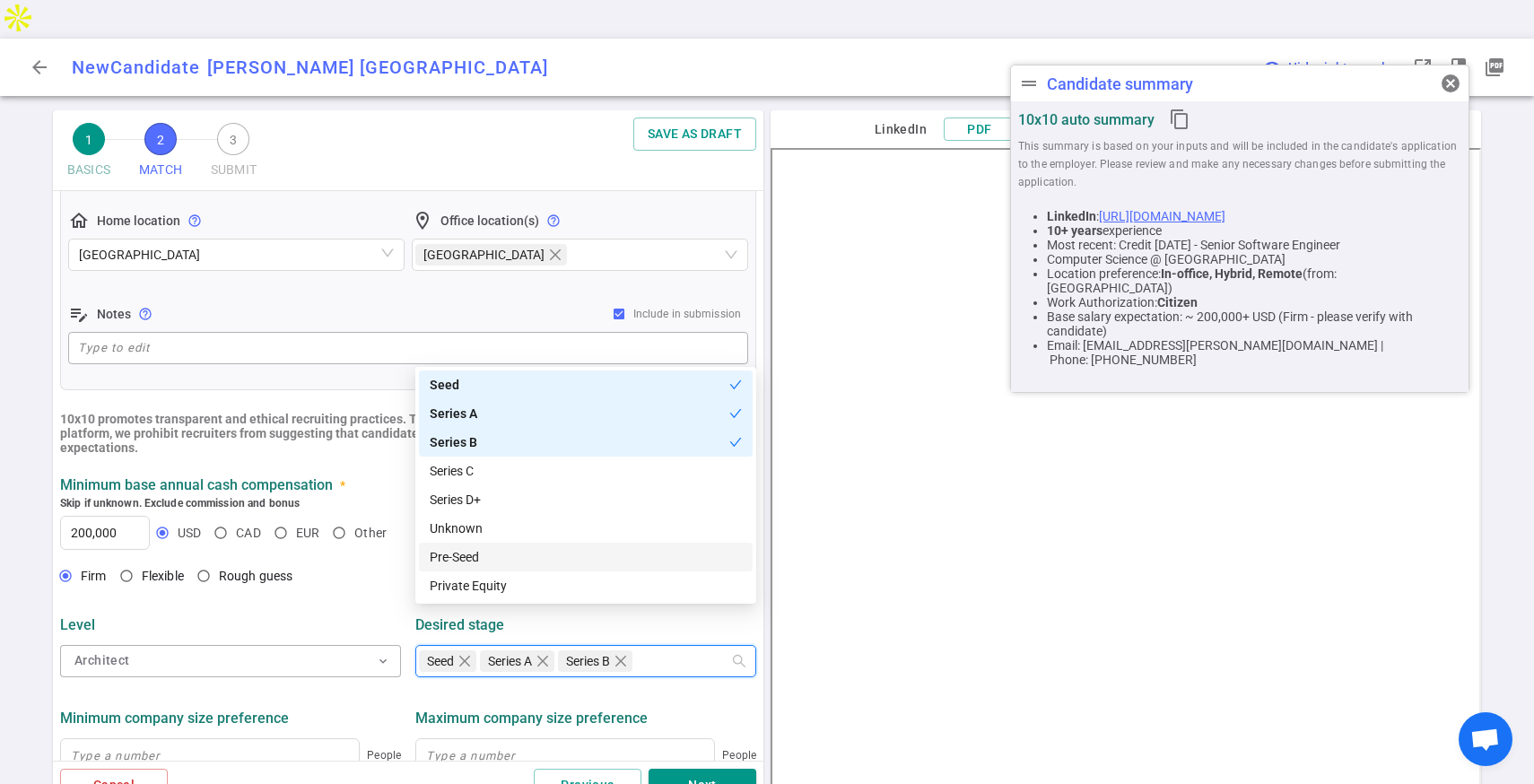
click at [468, 564] on div "Pre-Seed" at bounding box center [585, 557] width 312 height 20
click at [347, 616] on div "Level" at bounding box center [230, 624] width 341 height 17
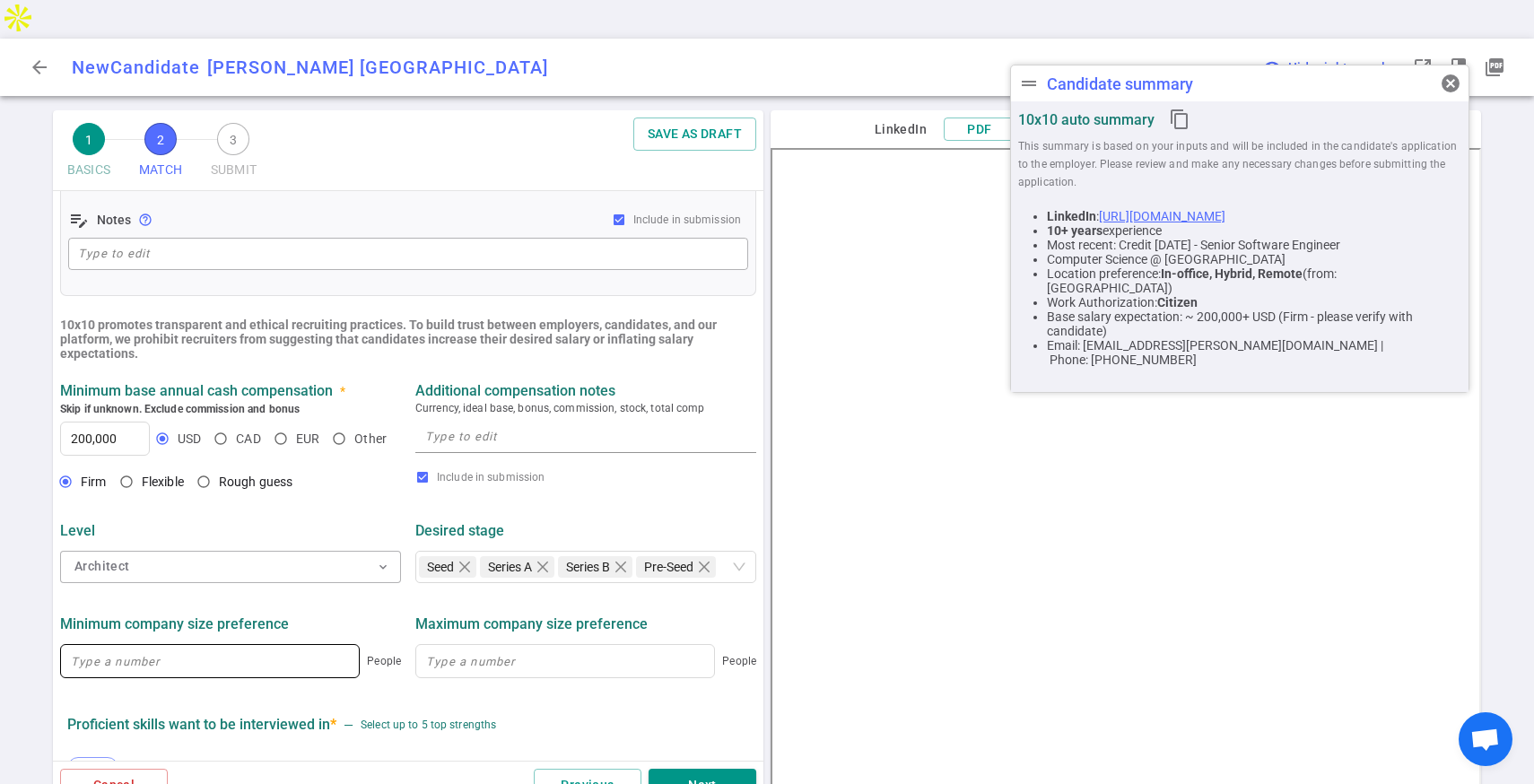
scroll to position [468, 0]
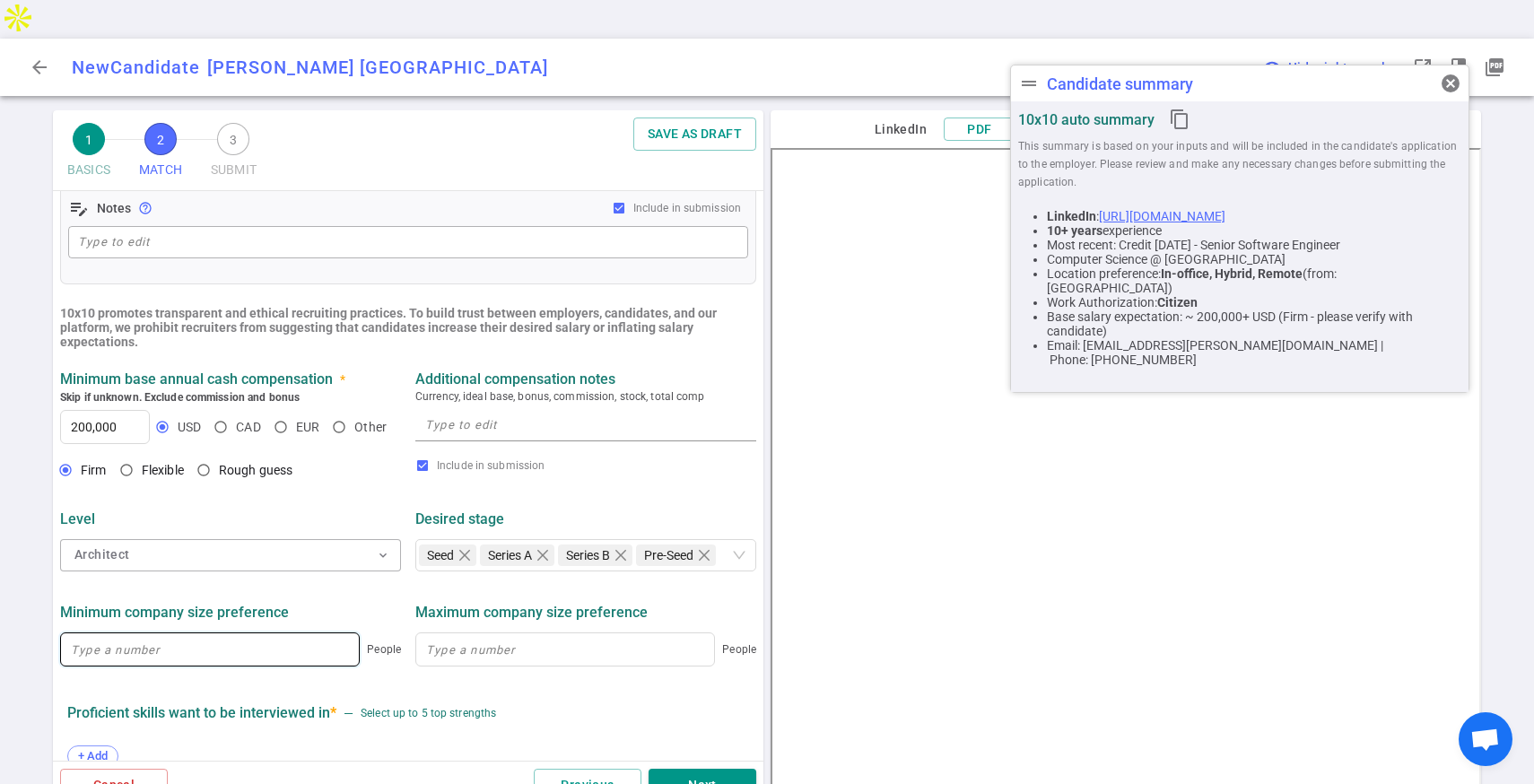
click at [228, 633] on input at bounding box center [210, 649] width 298 height 32
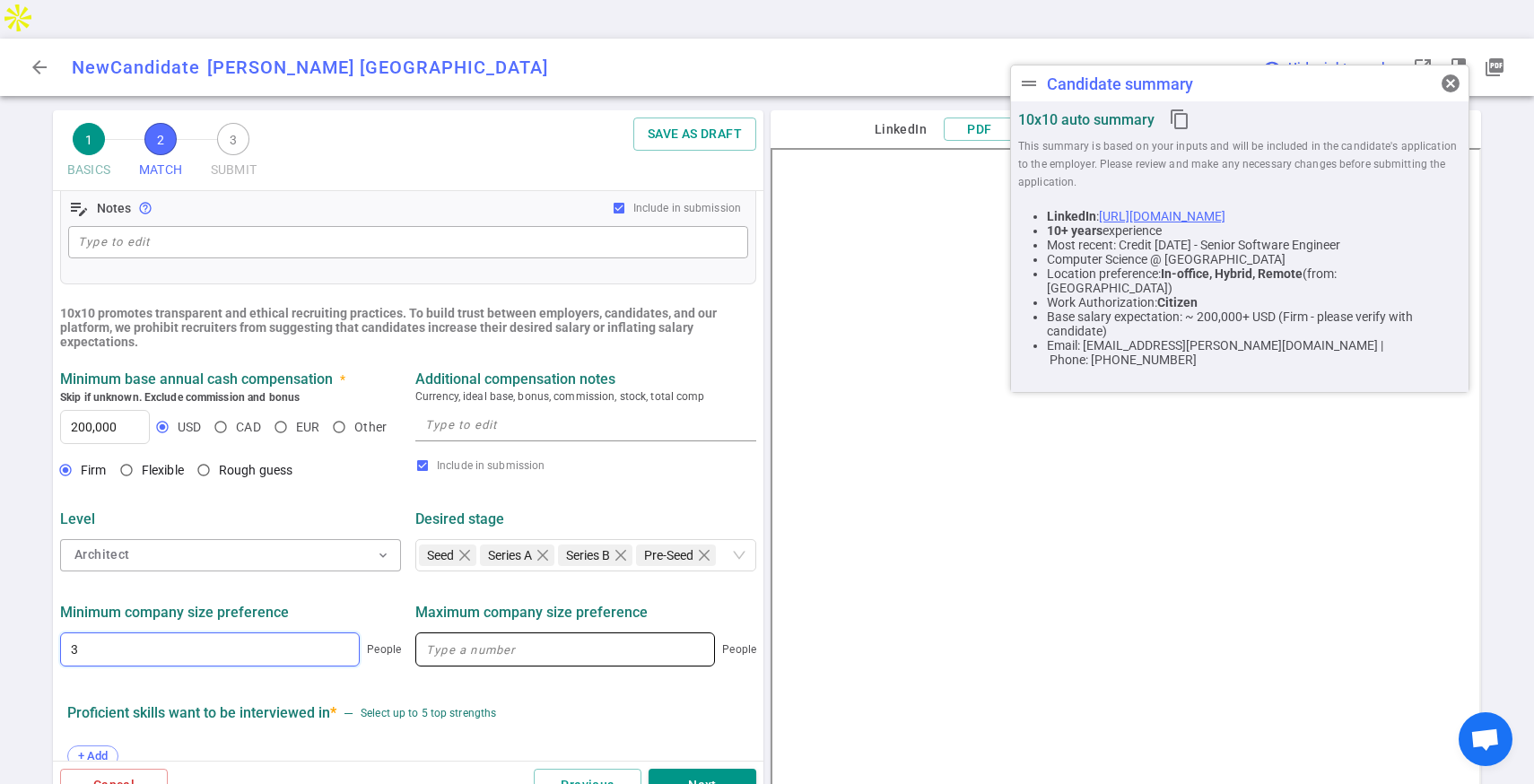
type input "3"
click at [527, 633] on input at bounding box center [564, 649] width 298 height 32
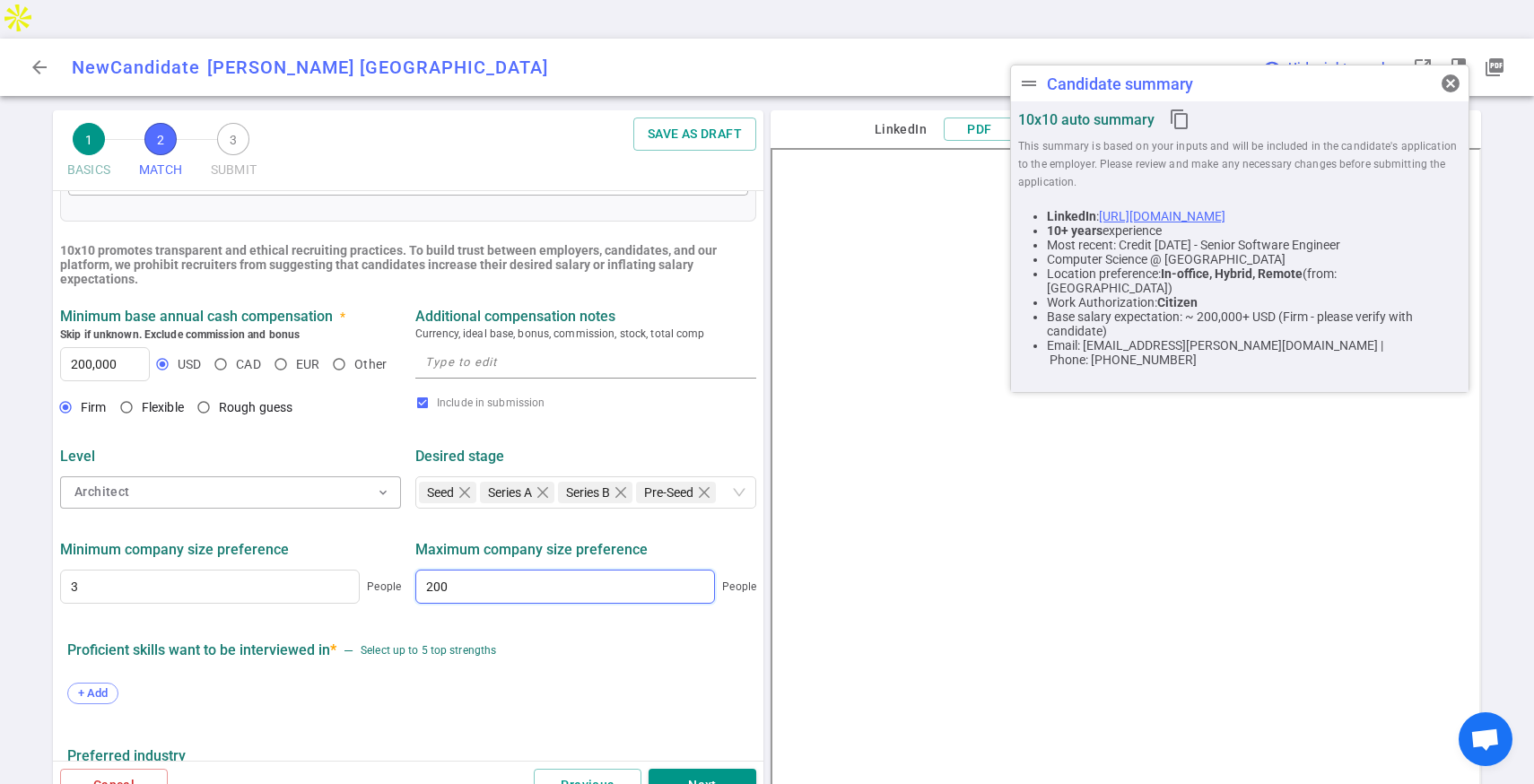
scroll to position [554, 0]
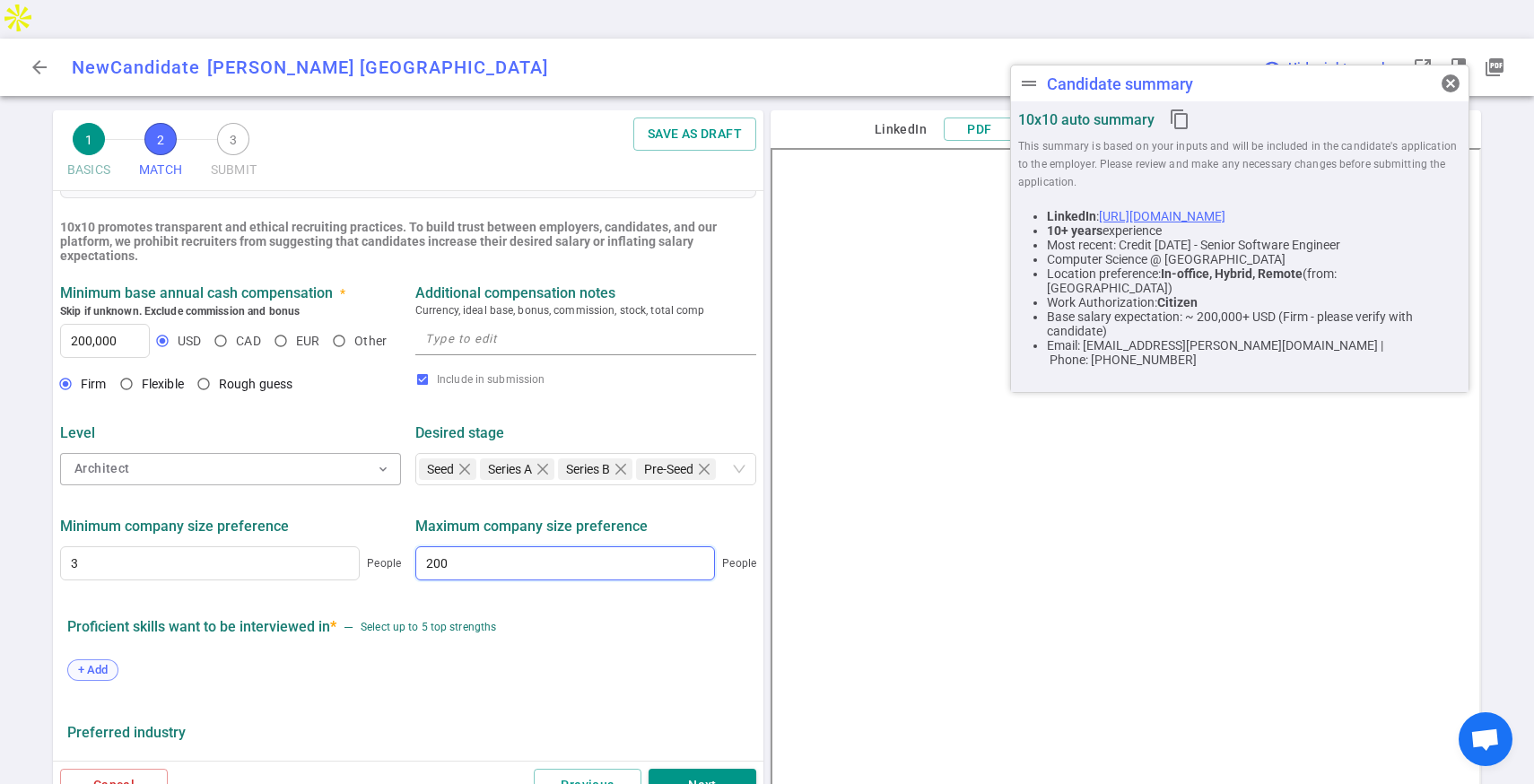
type input "200"
click at [98, 659] on div "+ Add" at bounding box center [93, 670] width 51 height 22
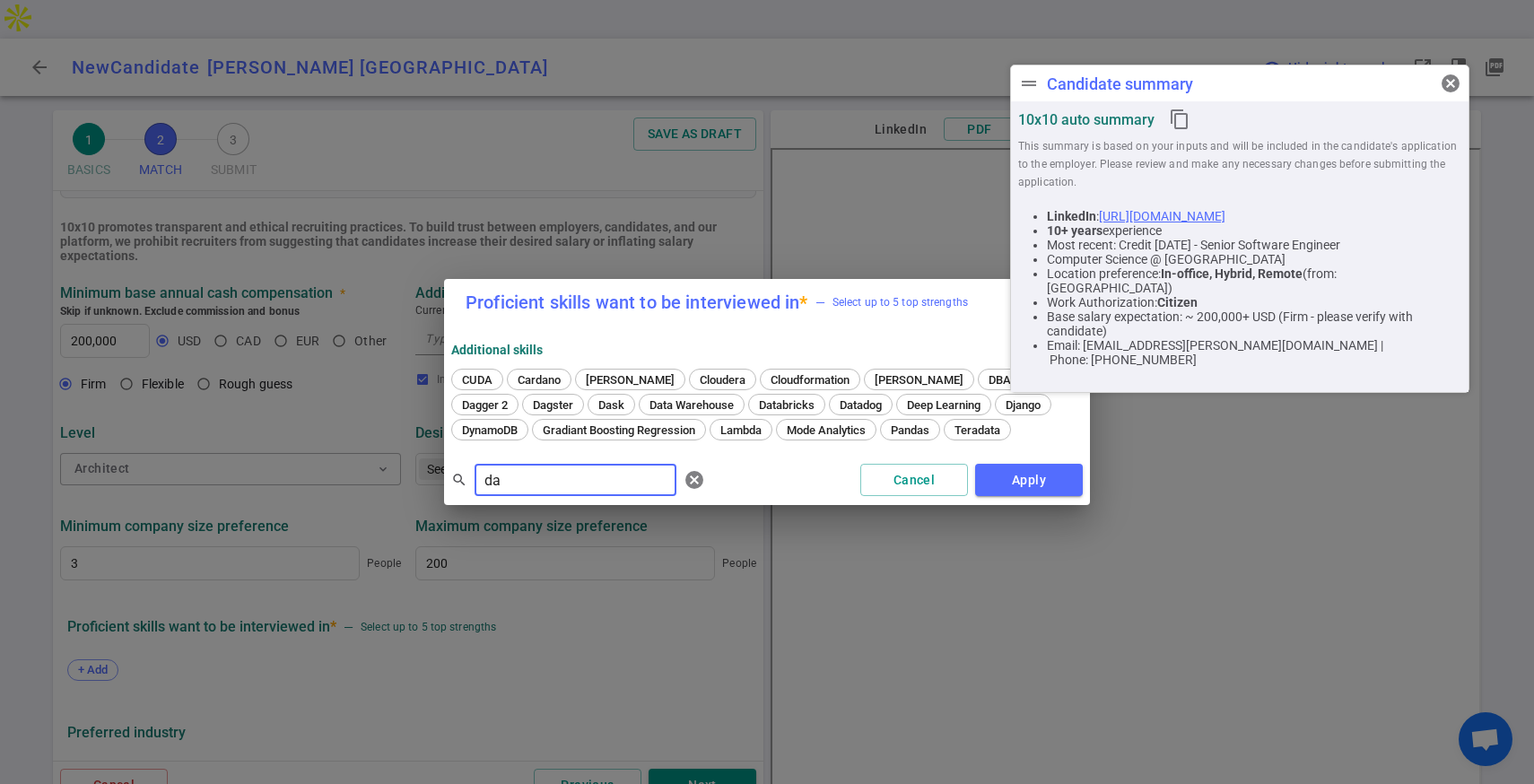
type input "d"
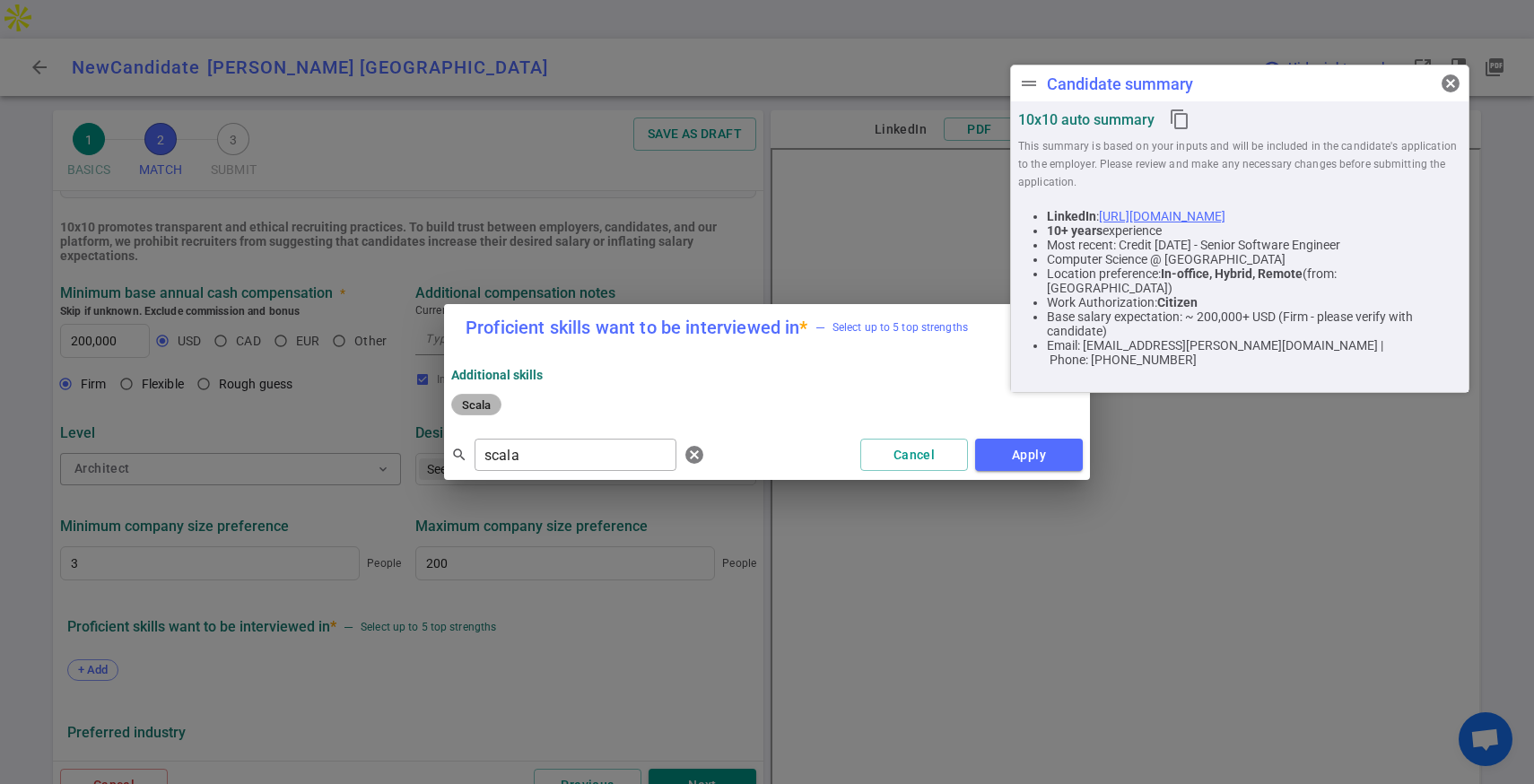
click at [479, 401] on span "Scala" at bounding box center [476, 404] width 41 height 14
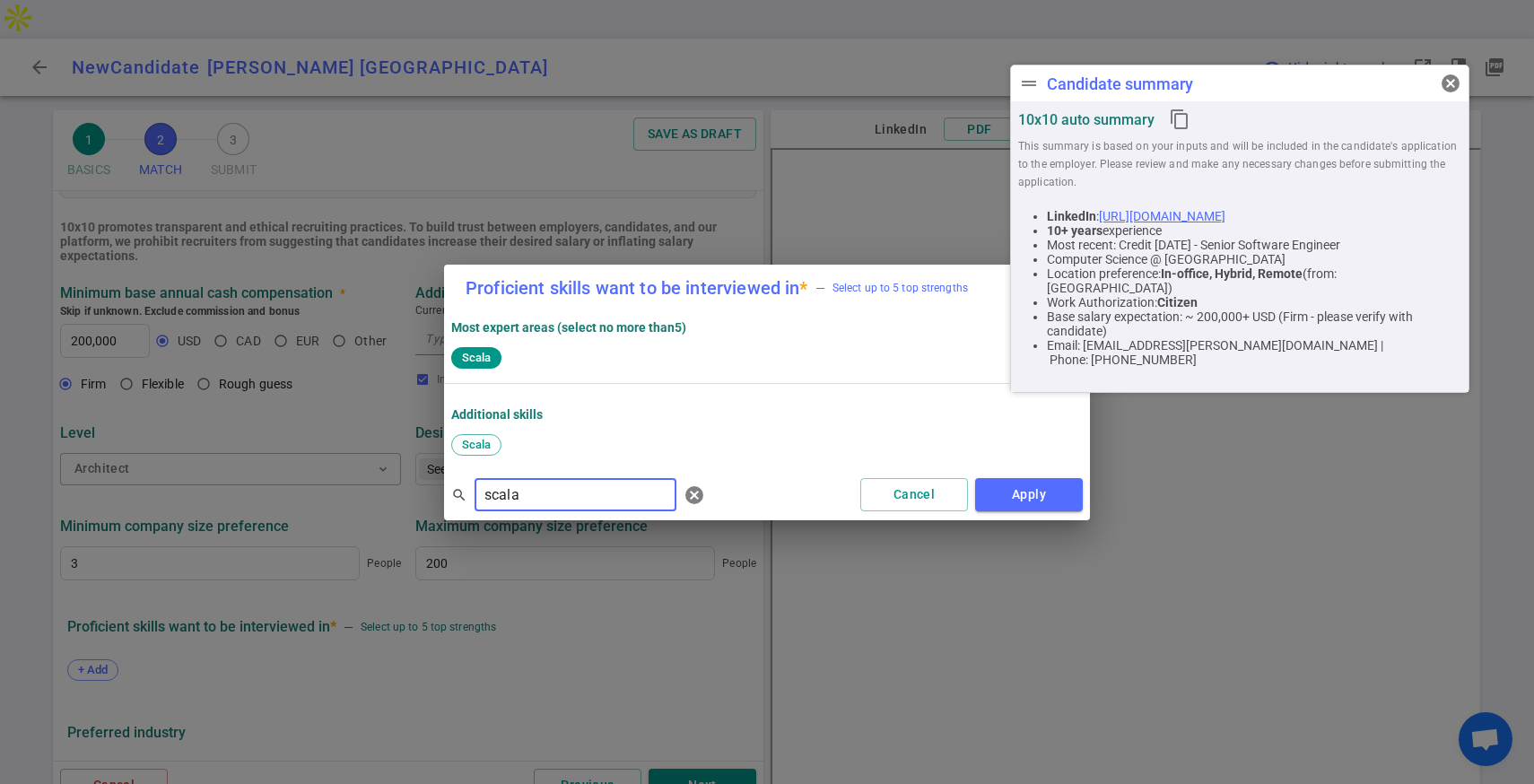
click at [527, 491] on input "scala" at bounding box center [575, 495] width 202 height 29
click at [479, 447] on span "AWS" at bounding box center [474, 444] width 38 height 14
click at [518, 490] on input "aws" at bounding box center [575, 495] width 202 height 29
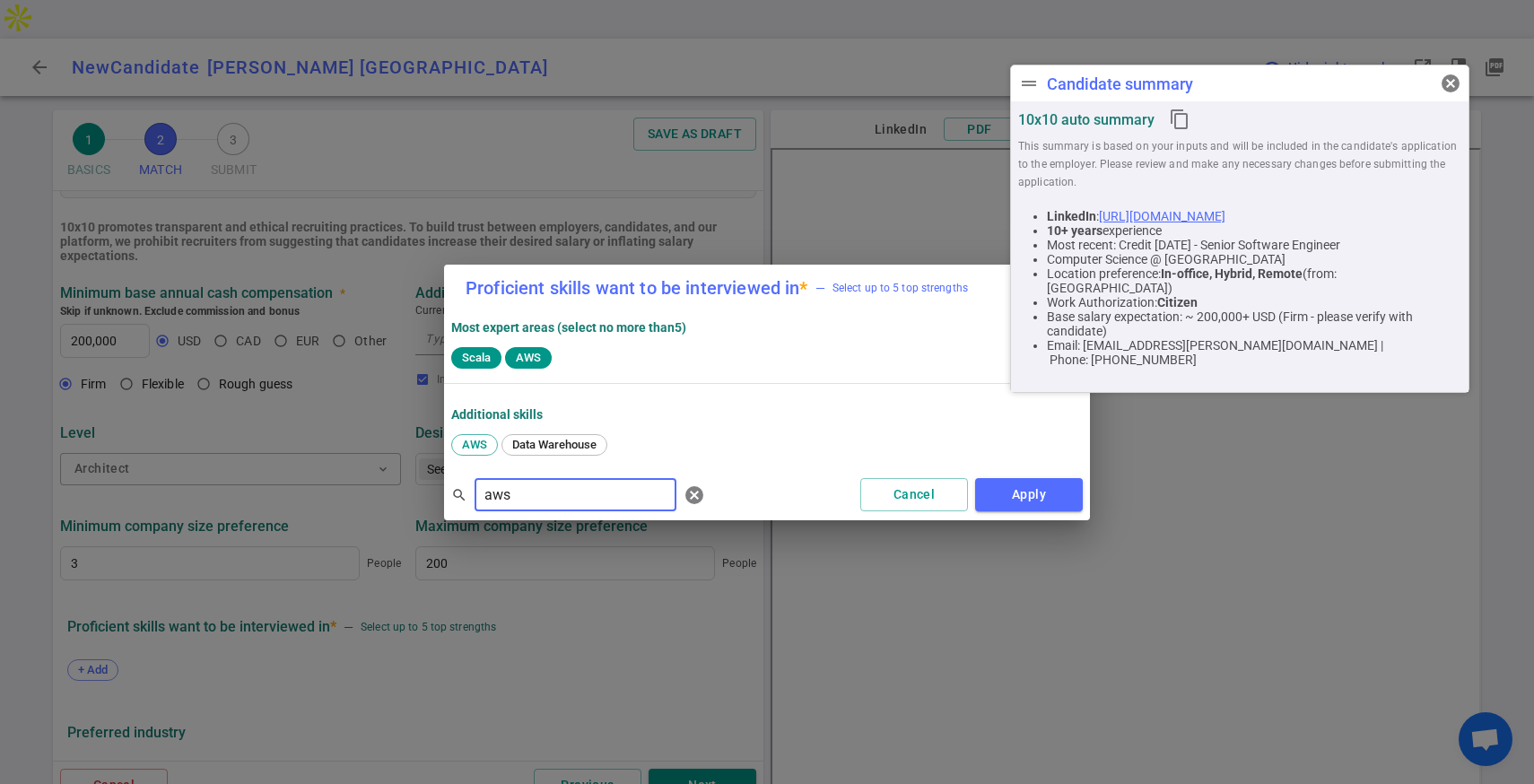
click at [518, 490] on input "aws" at bounding box center [575, 495] width 202 height 29
click at [480, 445] on span "GCP" at bounding box center [473, 444] width 35 height 14
click at [558, 502] on input "gcp" at bounding box center [575, 495] width 202 height 29
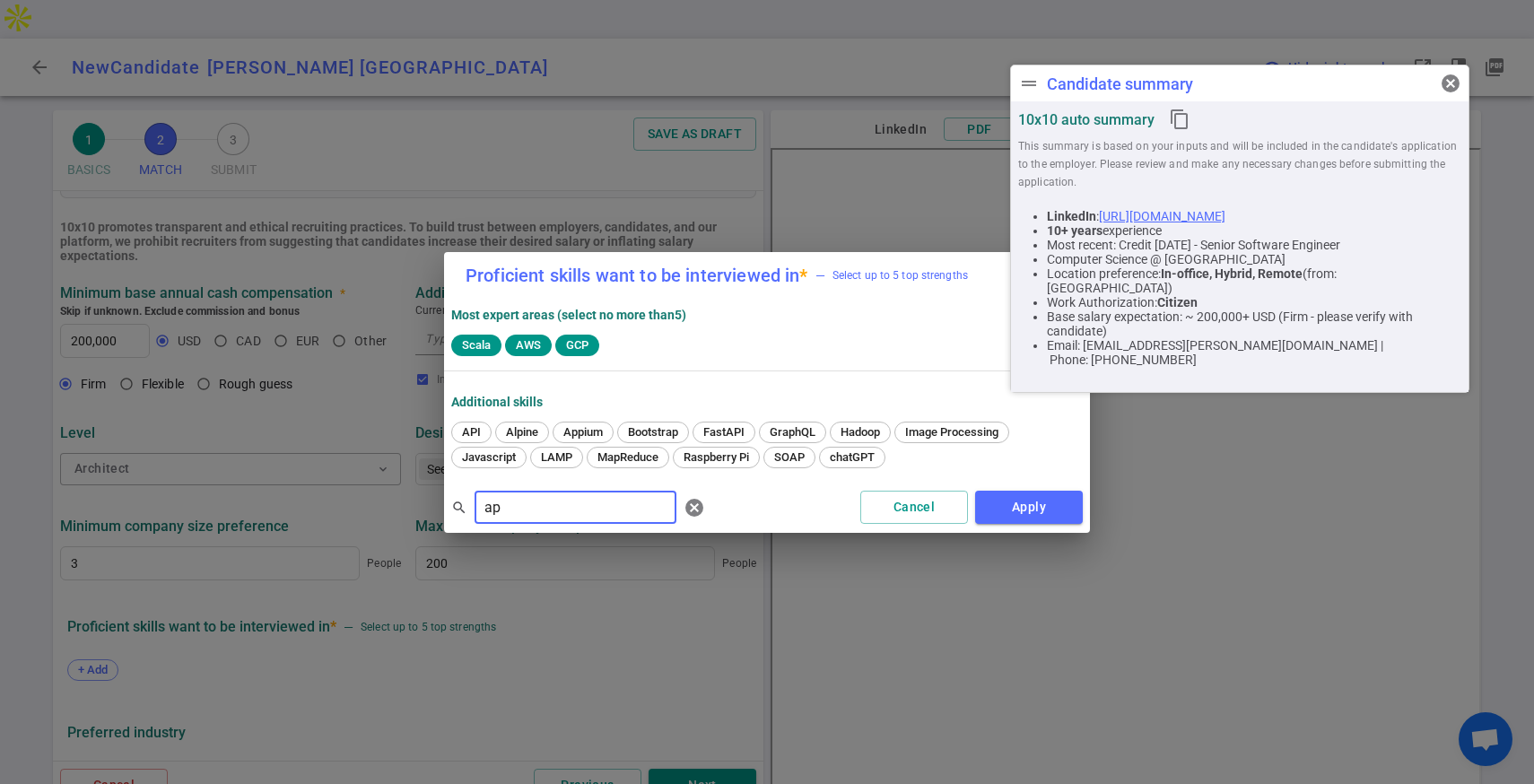
type input "a"
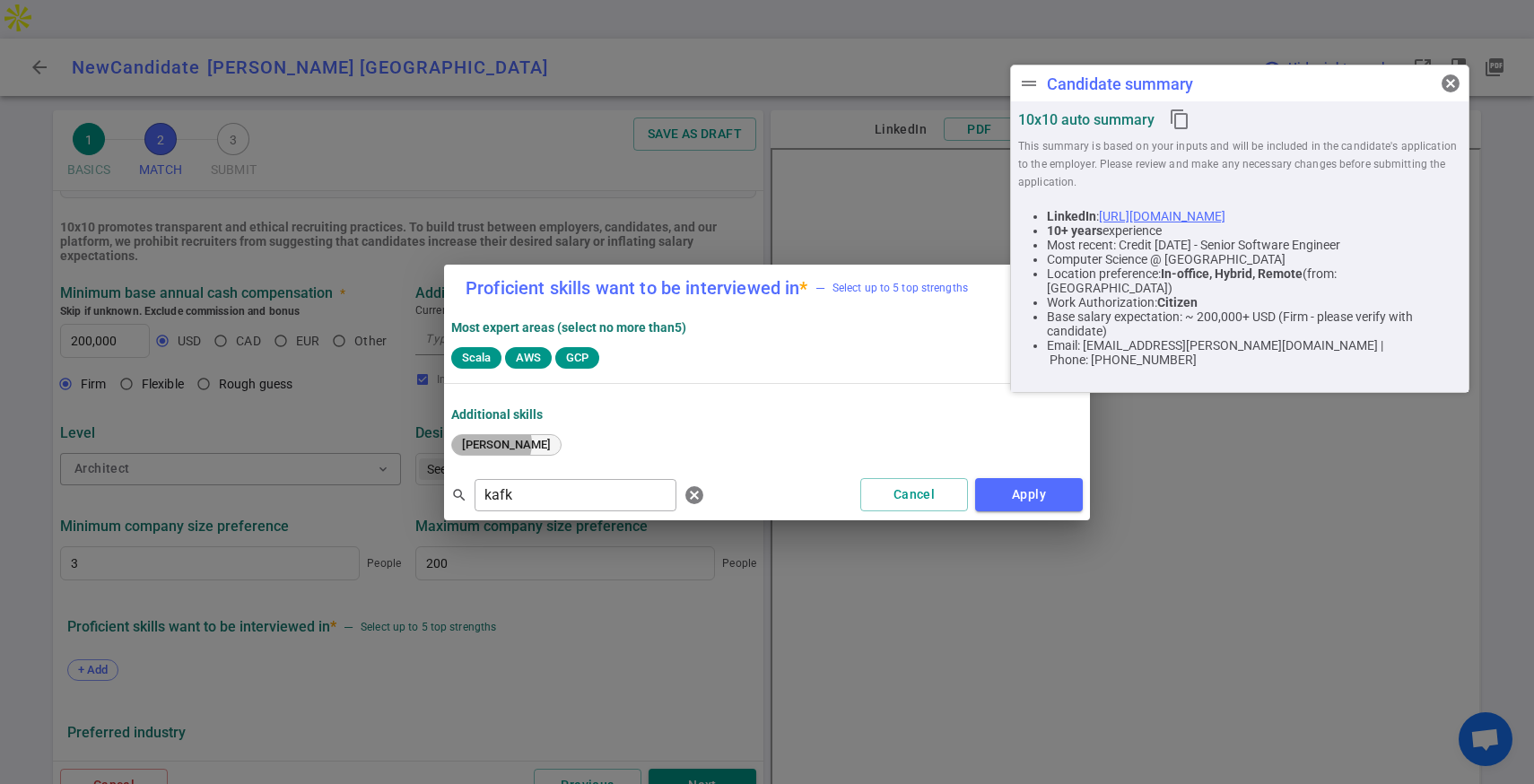
click at [491, 443] on span "[PERSON_NAME]" at bounding box center [506, 444] width 102 height 14
click at [514, 490] on input "kafk" at bounding box center [575, 495] width 202 height 29
click at [471, 443] on span "Airflow" at bounding box center [481, 444] width 50 height 14
click at [630, 357] on span "[PERSON_NAME]" at bounding box center [657, 357] width 104 height 14
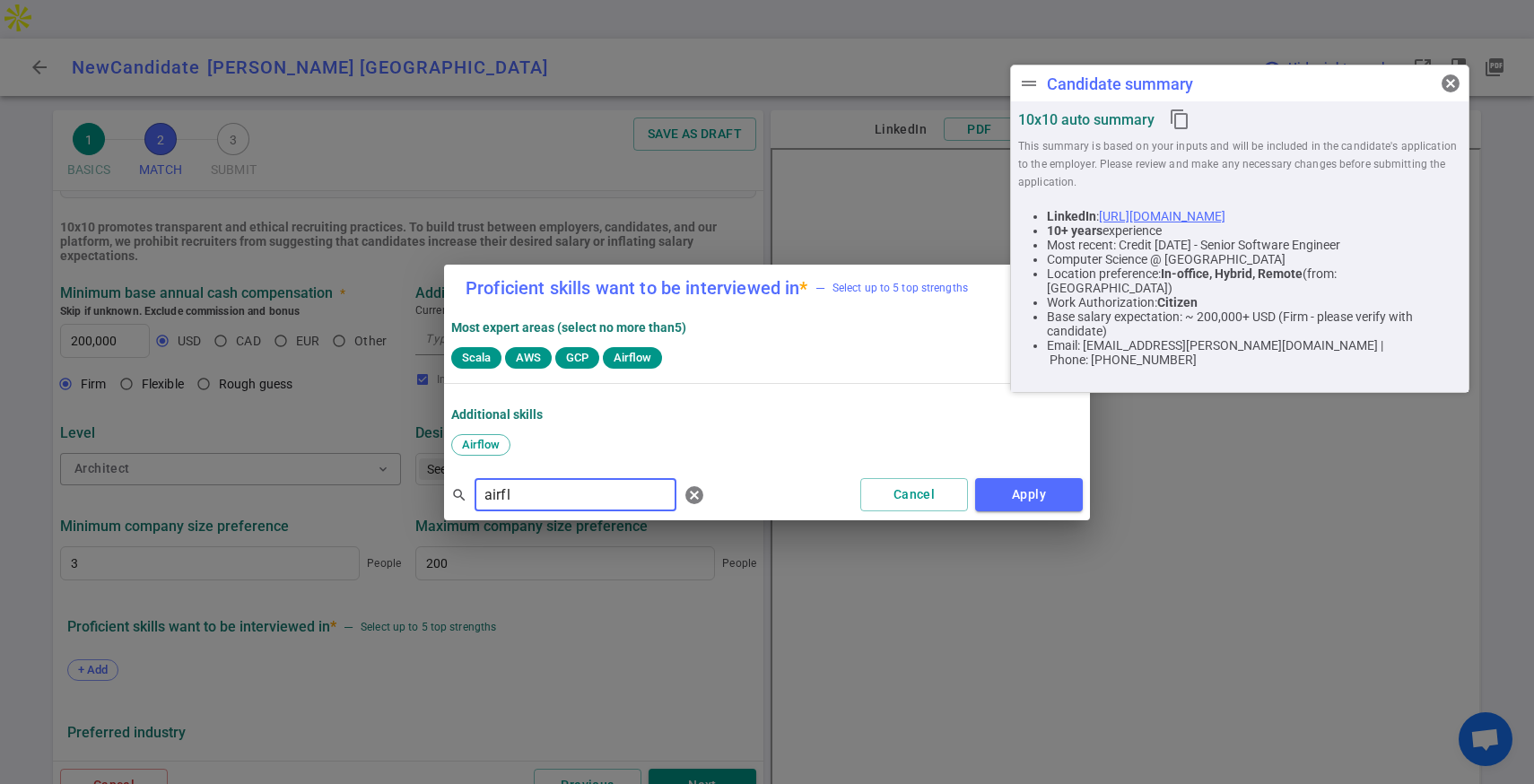
click at [514, 504] on input "airfl" at bounding box center [575, 495] width 202 height 29
click at [536, 445] on span "Spark" at bounding box center [546, 444] width 43 height 14
click at [556, 491] on input "spark" at bounding box center [575, 495] width 202 height 29
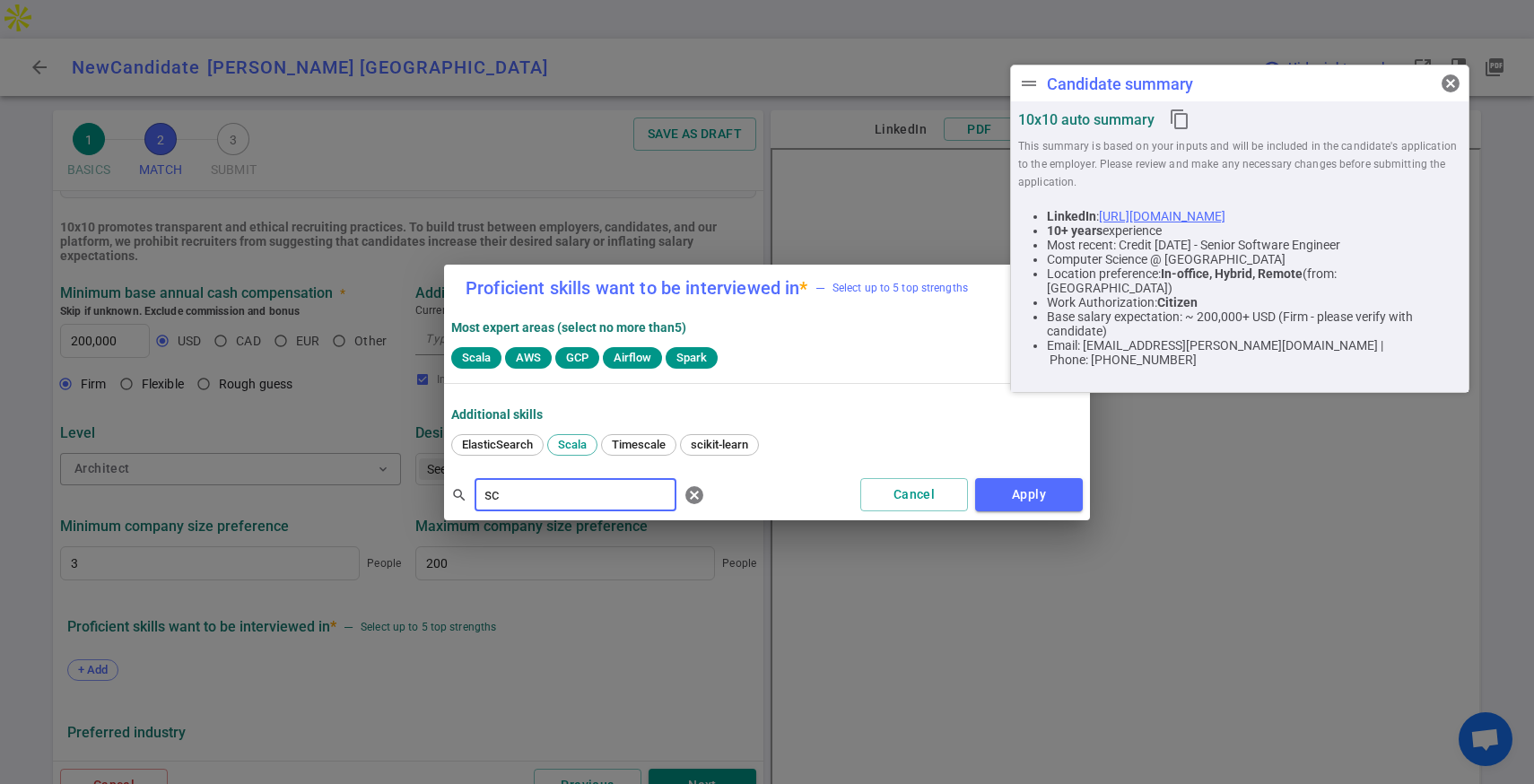
type input "s"
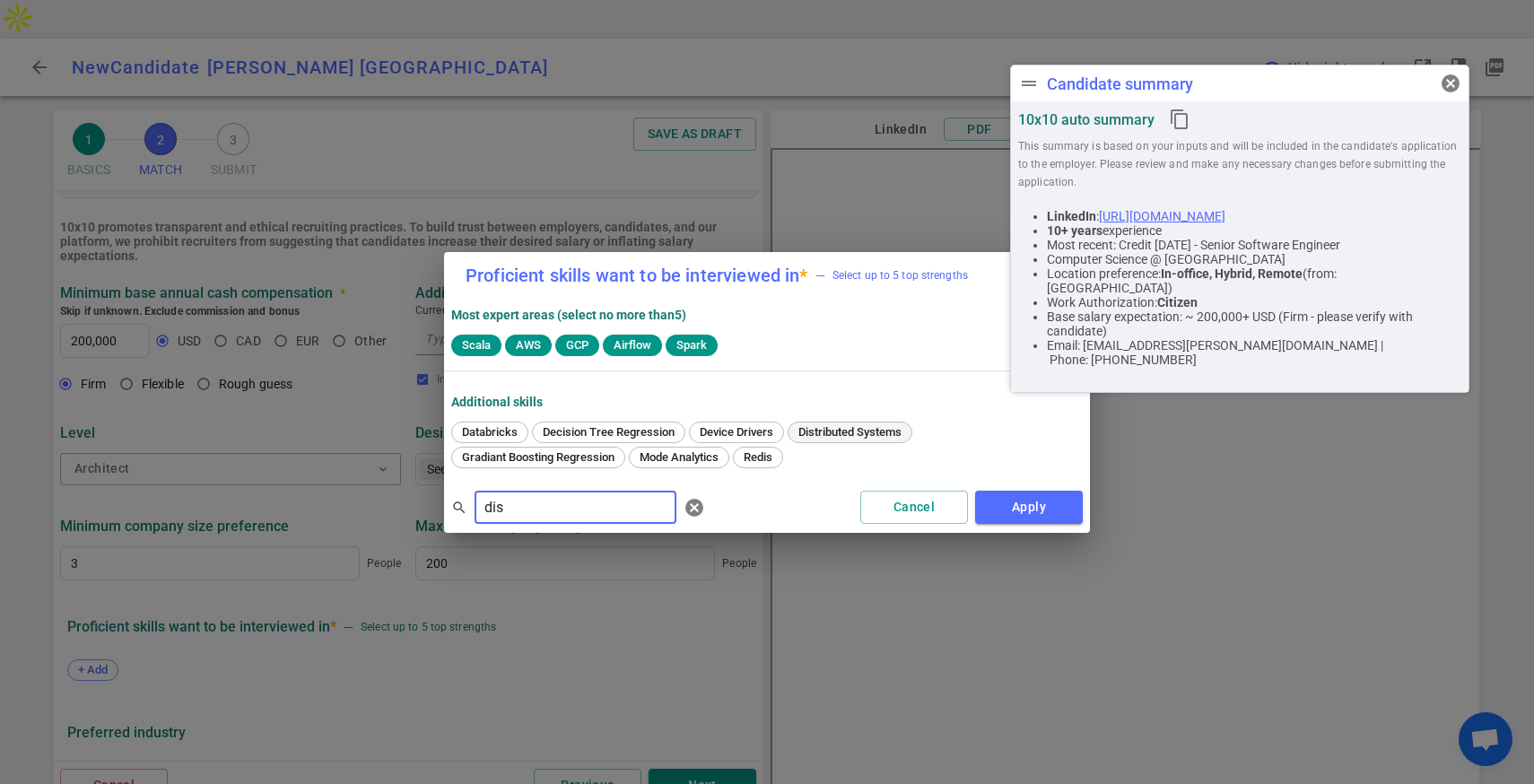
type input "dis"
click at [823, 430] on span "Distributed Systems" at bounding box center [850, 431] width 116 height 14
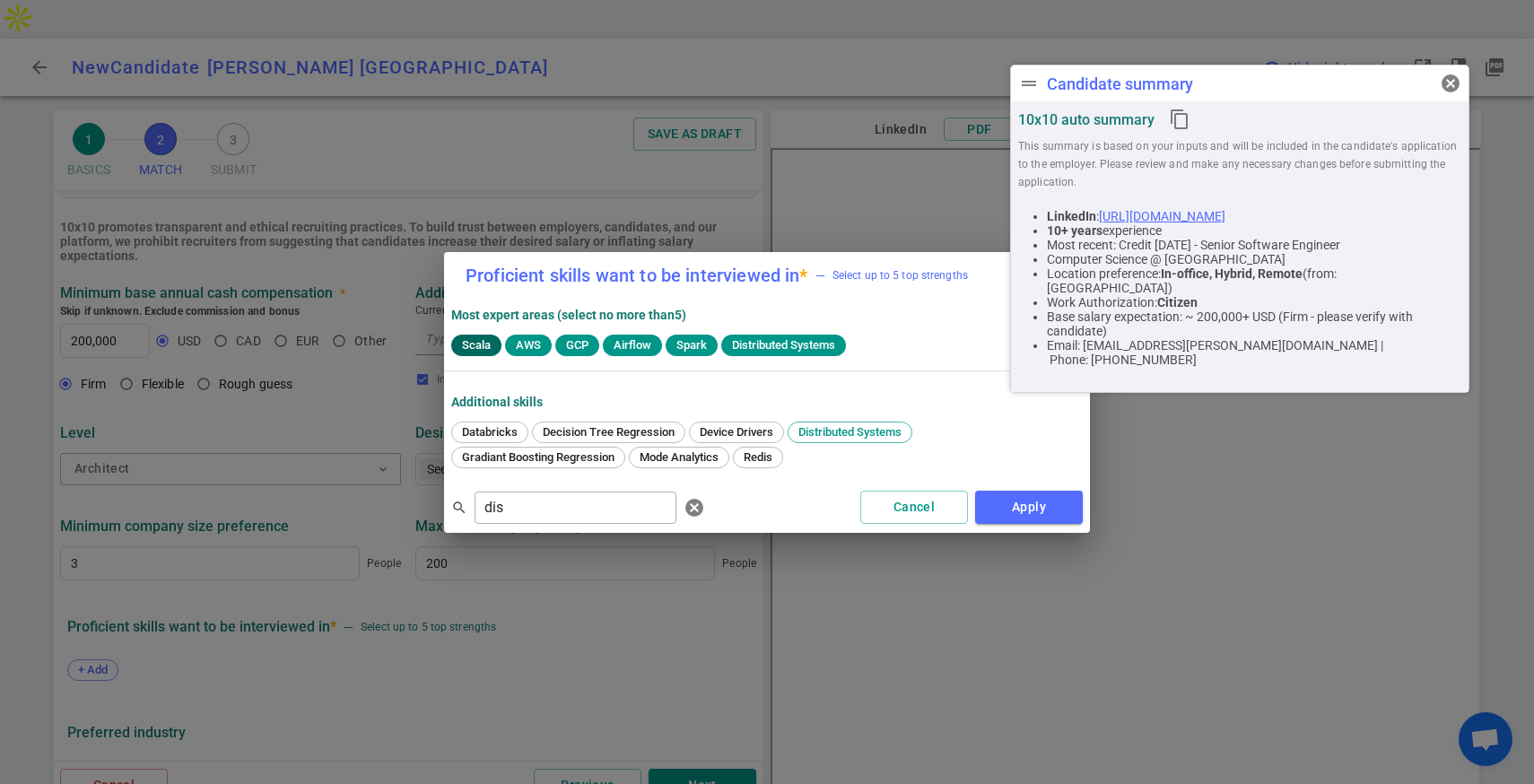
click at [486, 348] on span "Scala" at bounding box center [476, 345] width 43 height 14
click at [1033, 521] on button "Apply" at bounding box center [1029, 507] width 108 height 33
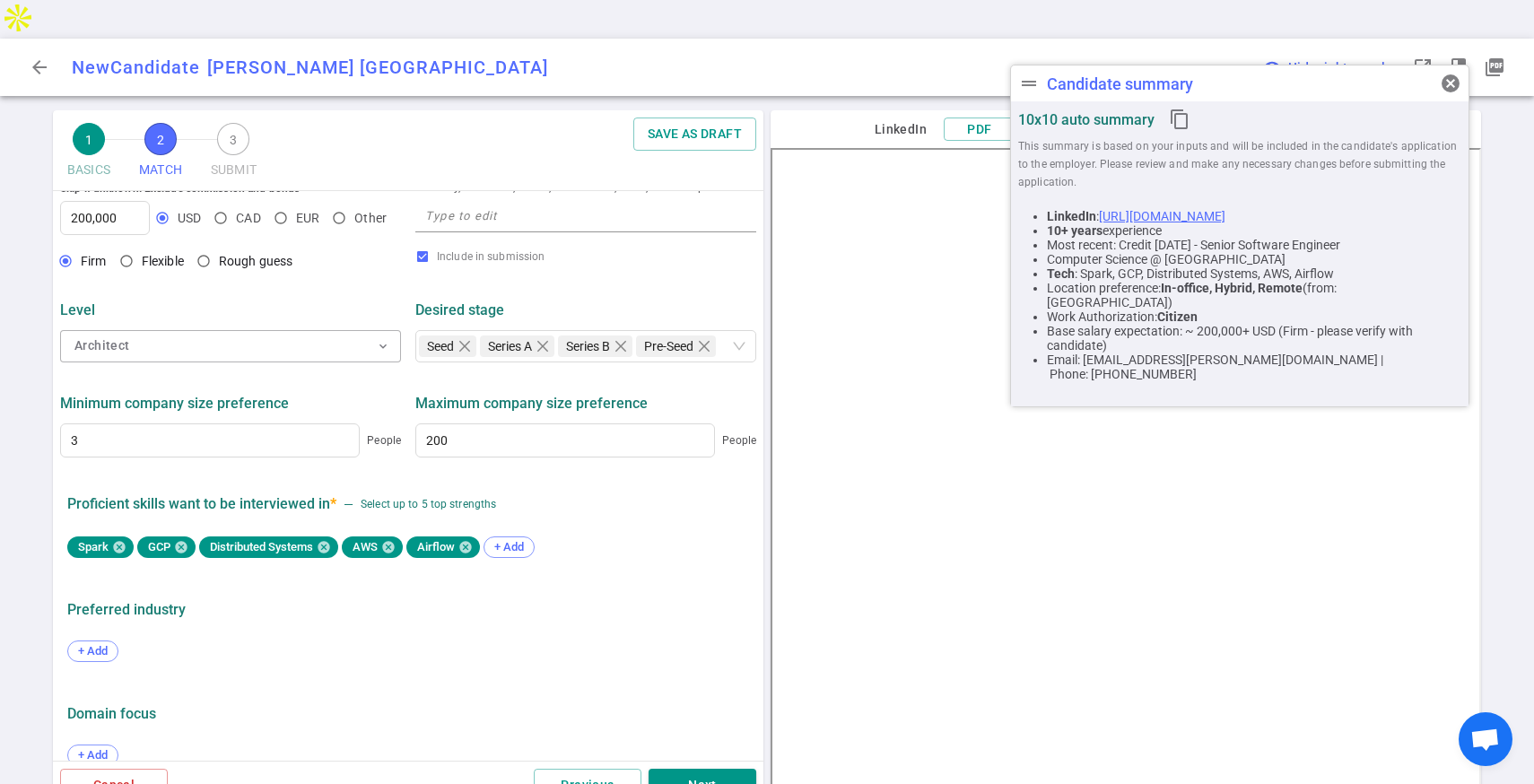
scroll to position [705, 0]
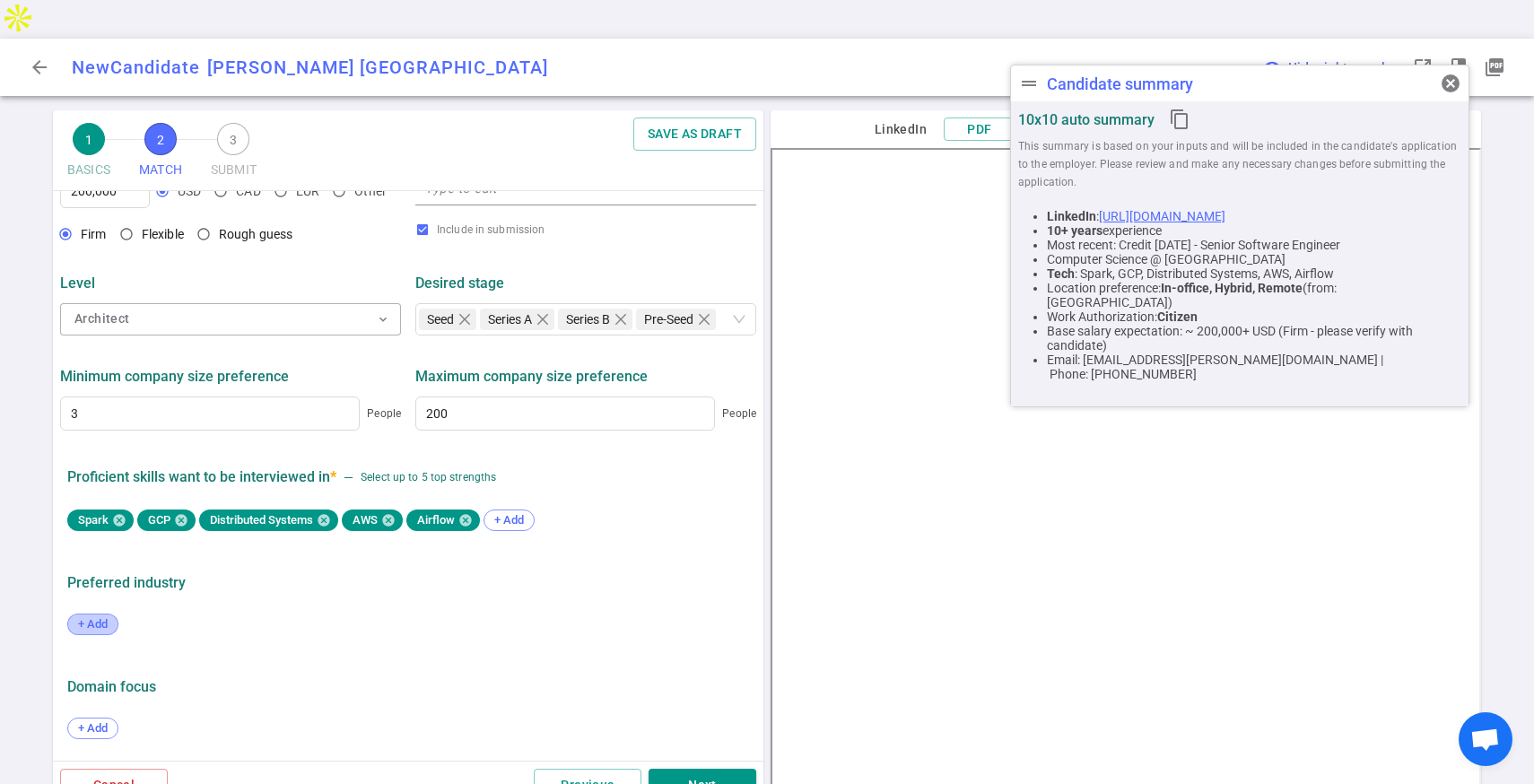
click at [90, 617] on span "+ Add" at bounding box center [93, 623] width 42 height 14
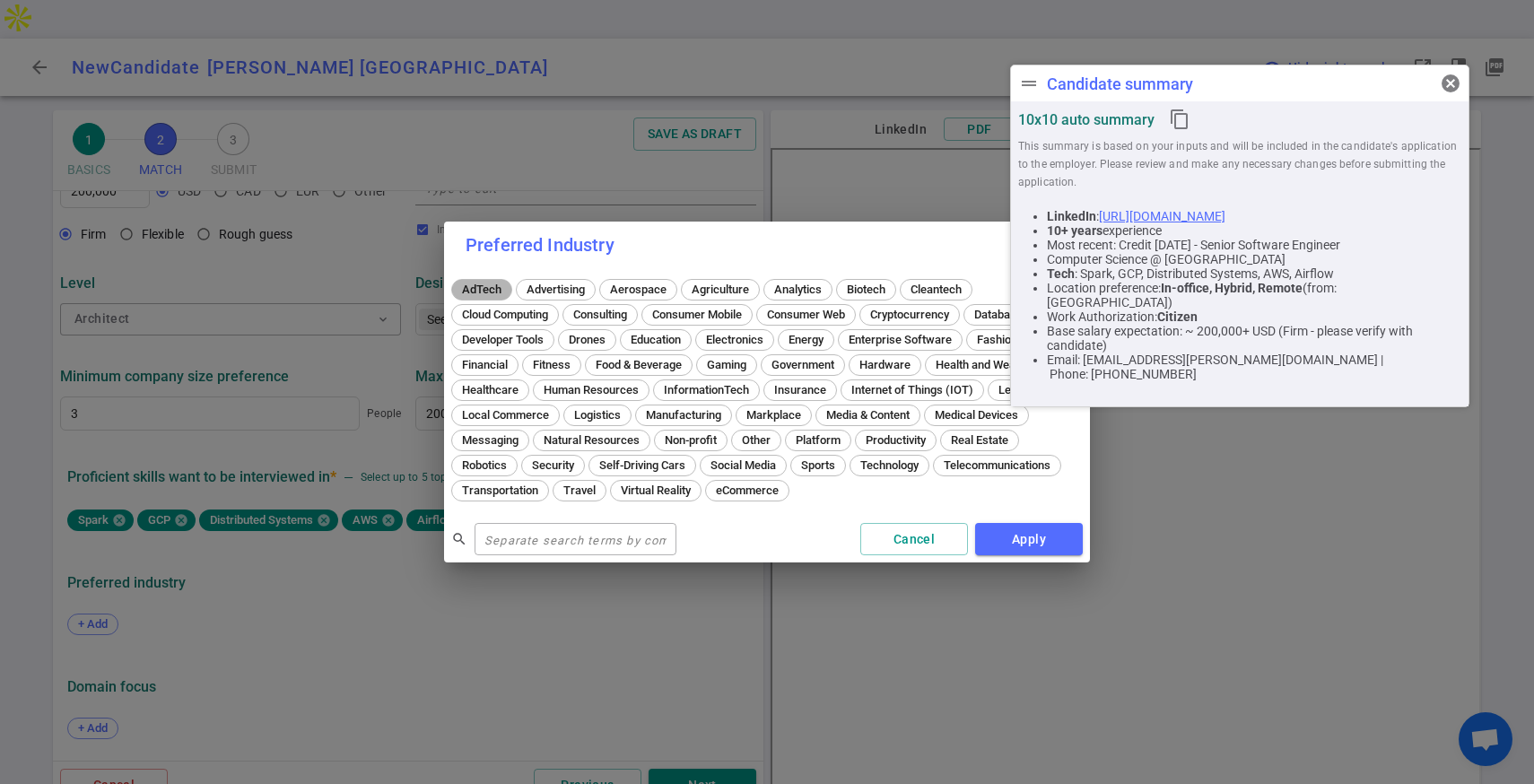
click at [494, 283] on span "AdTech" at bounding box center [482, 289] width 52 height 14
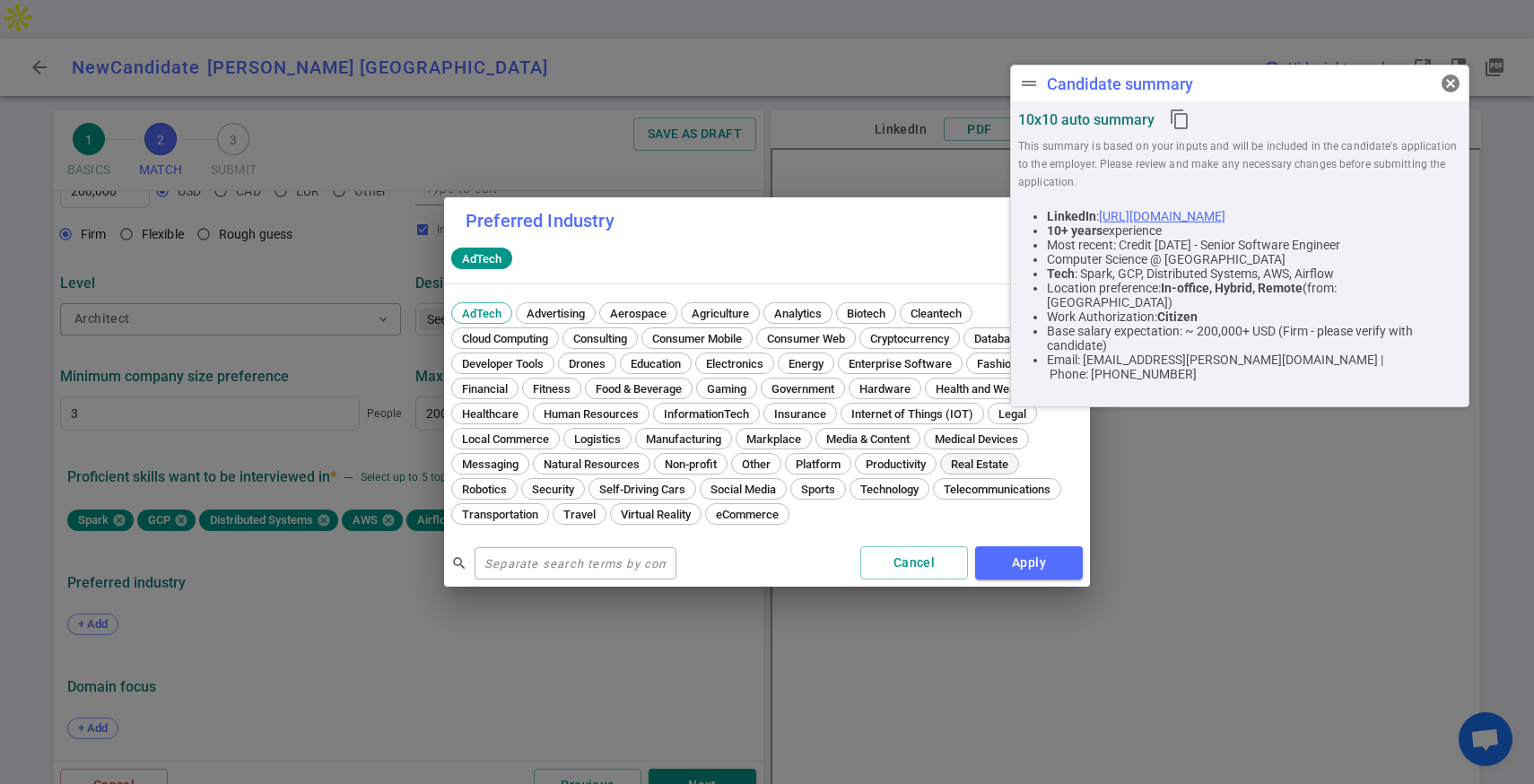
click at [970, 461] on span "Real Estate" at bounding box center [979, 464] width 70 height 14
click at [1450, 78] on span "cancel" at bounding box center [1450, 84] width 22 height 22
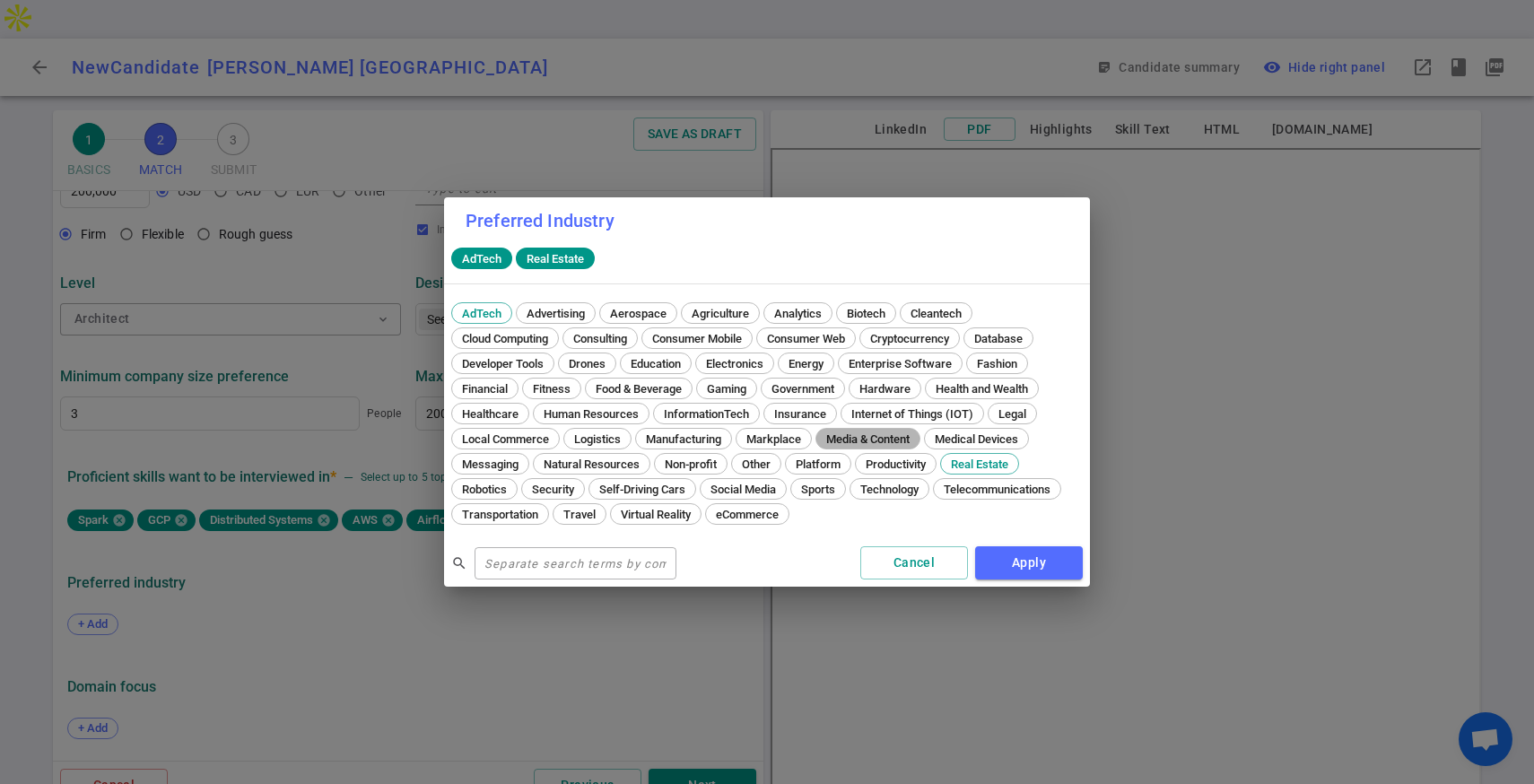
click at [858, 429] on div "Media & Content" at bounding box center [868, 438] width 105 height 22
click at [496, 388] on span "Financial" at bounding box center [484, 388] width 59 height 14
click at [727, 343] on span "Consumer Mobile" at bounding box center [697, 338] width 103 height 14
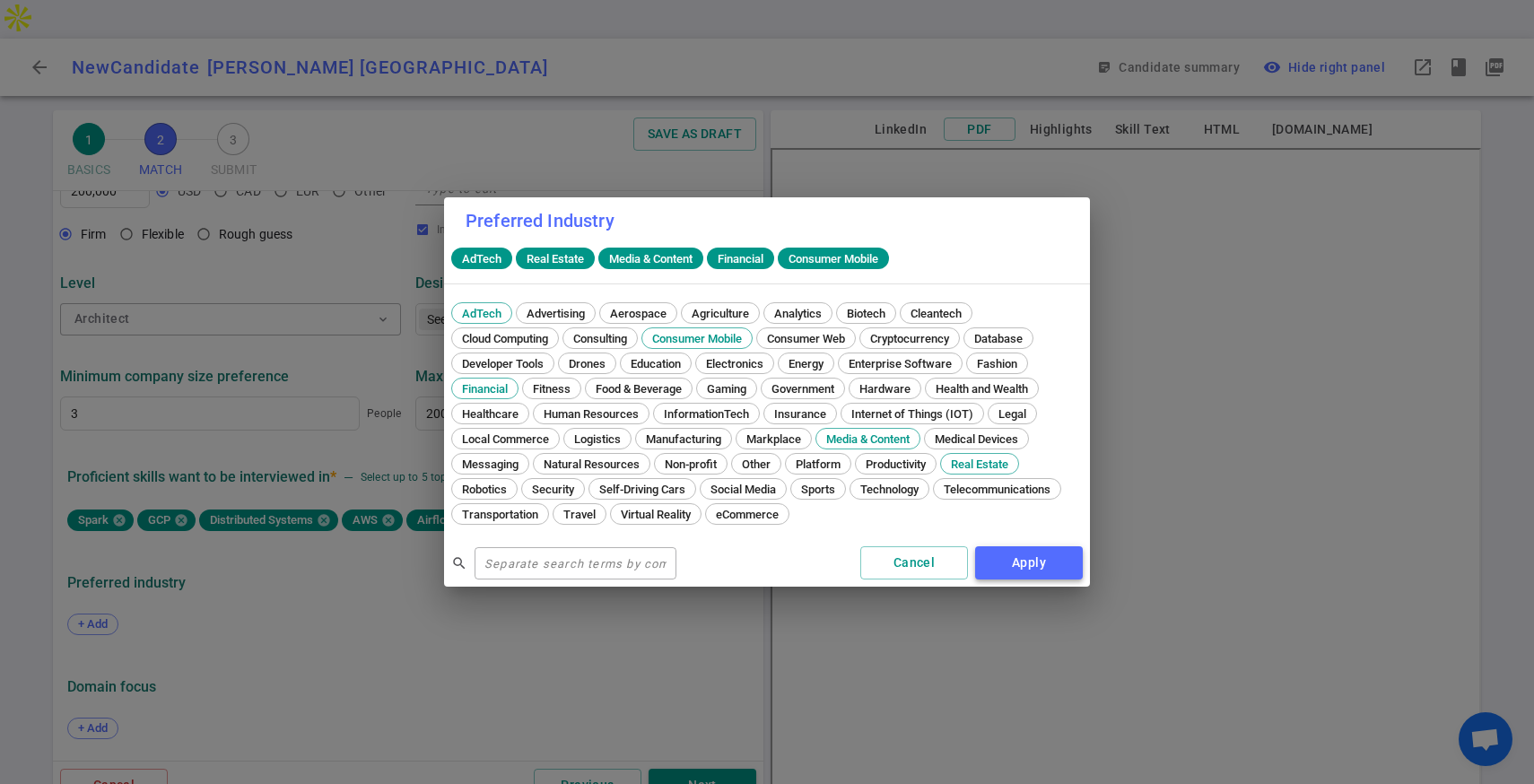
click at [1040, 571] on button "Apply" at bounding box center [1029, 563] width 108 height 33
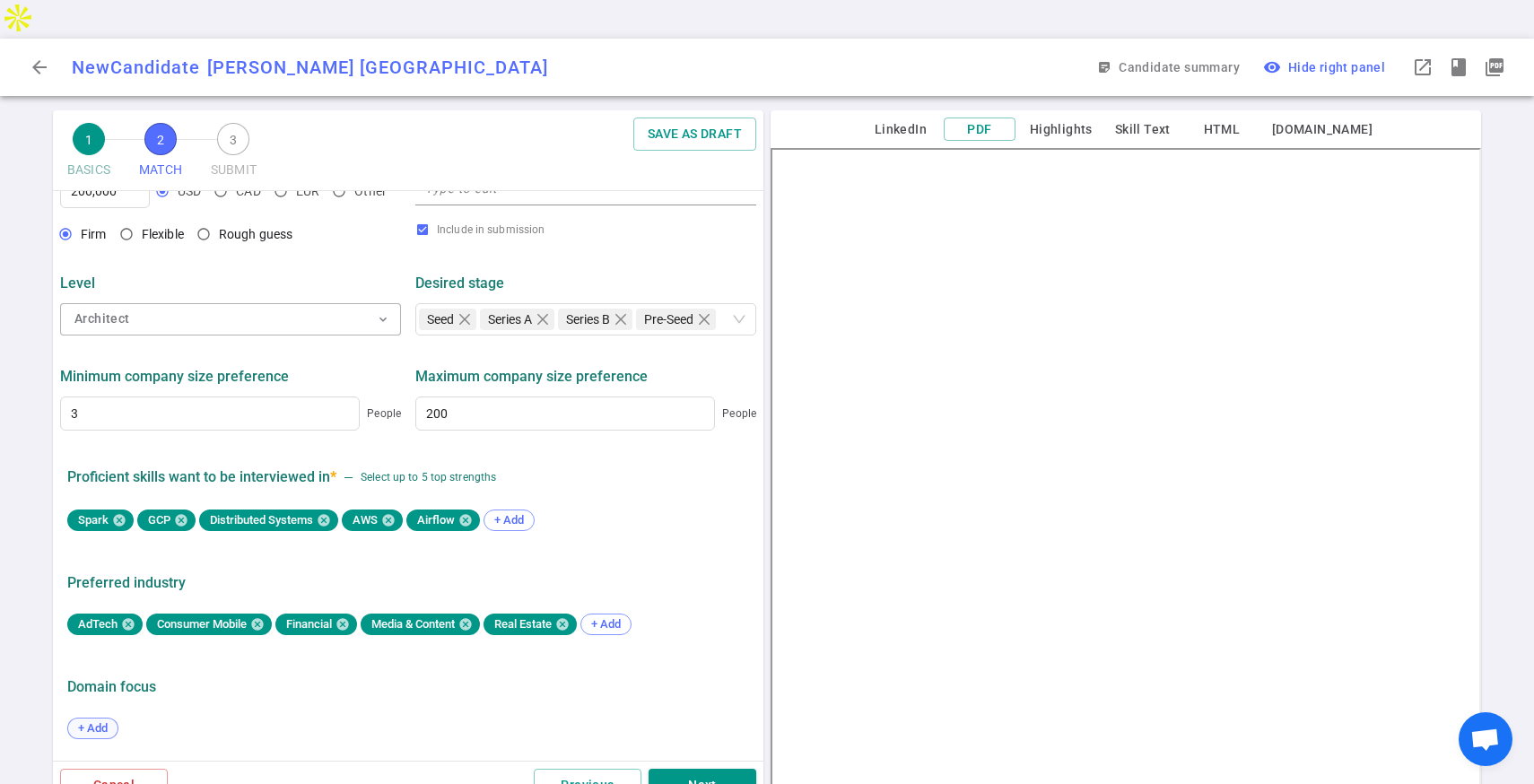
click at [90, 721] on span "+ Add" at bounding box center [93, 727] width 42 height 14
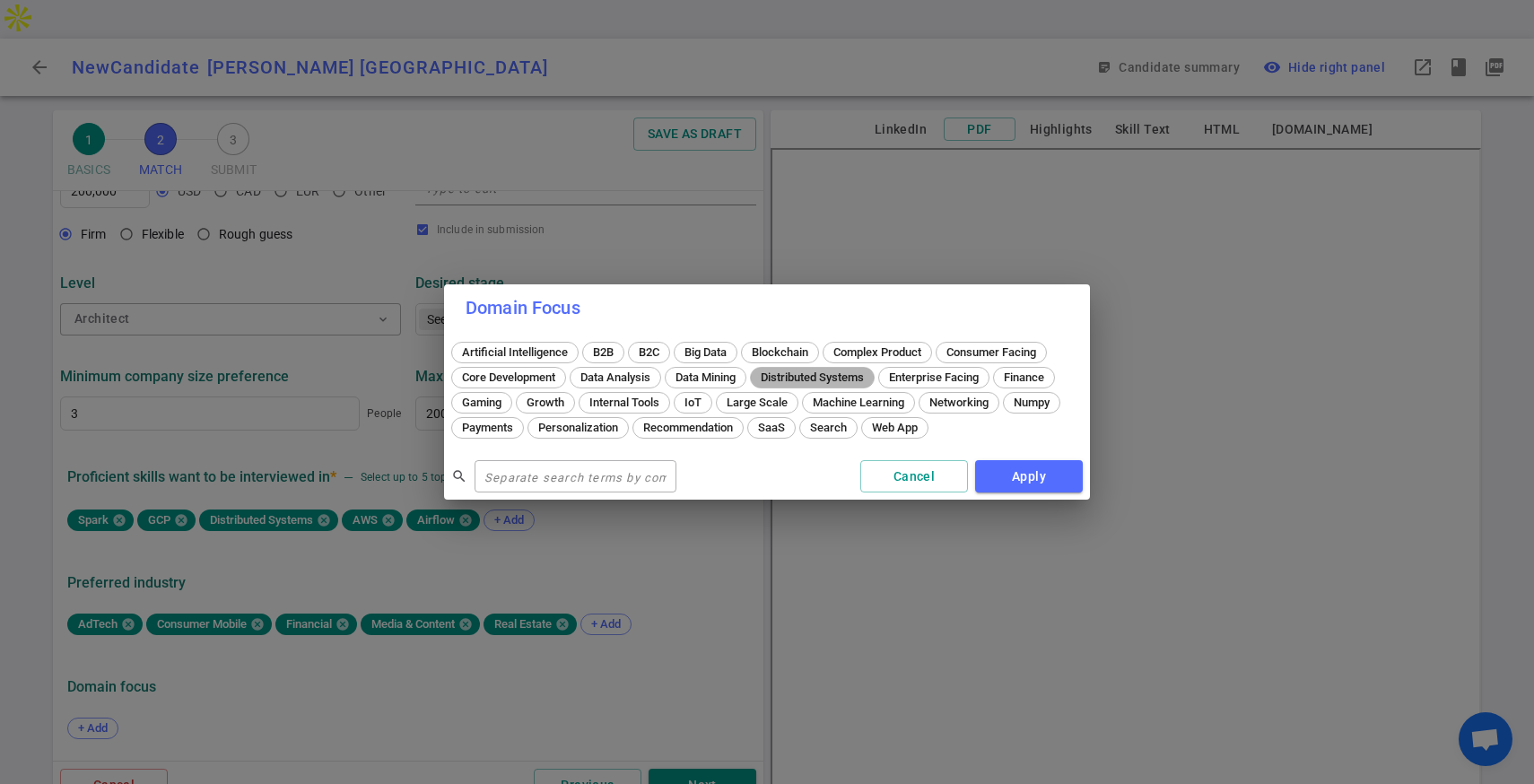
click at [789, 378] on span "Distributed Systems" at bounding box center [812, 376] width 116 height 14
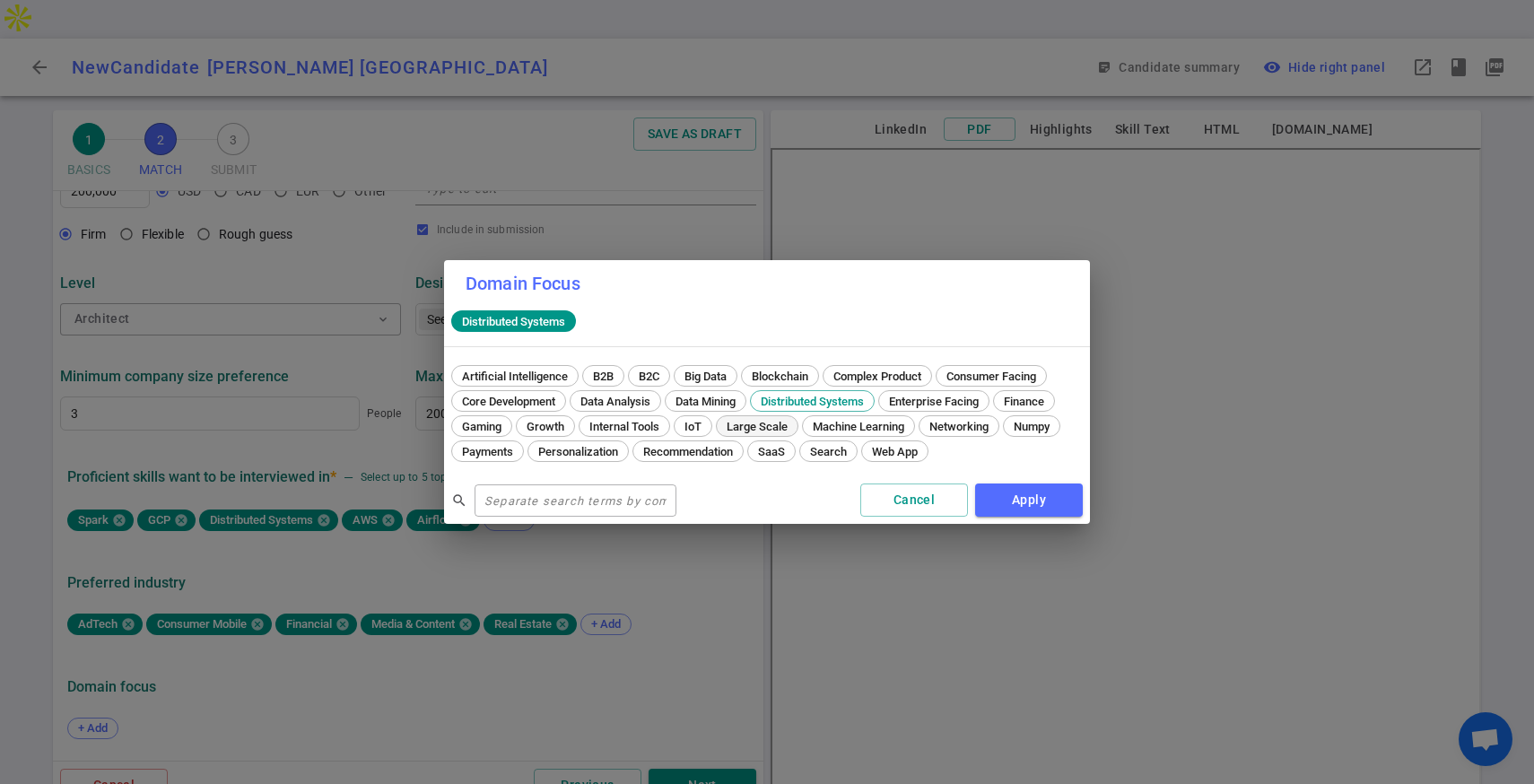
click at [750, 425] on span "Large Scale" at bounding box center [757, 426] width 74 height 14
click at [709, 380] on span "Big Data" at bounding box center [705, 375] width 55 height 14
click at [653, 370] on span "B2C" at bounding box center [648, 375] width 33 height 14
click at [618, 373] on span "B2B" at bounding box center [603, 375] width 33 height 14
click at [1023, 498] on button "Apply" at bounding box center [1029, 500] width 108 height 33
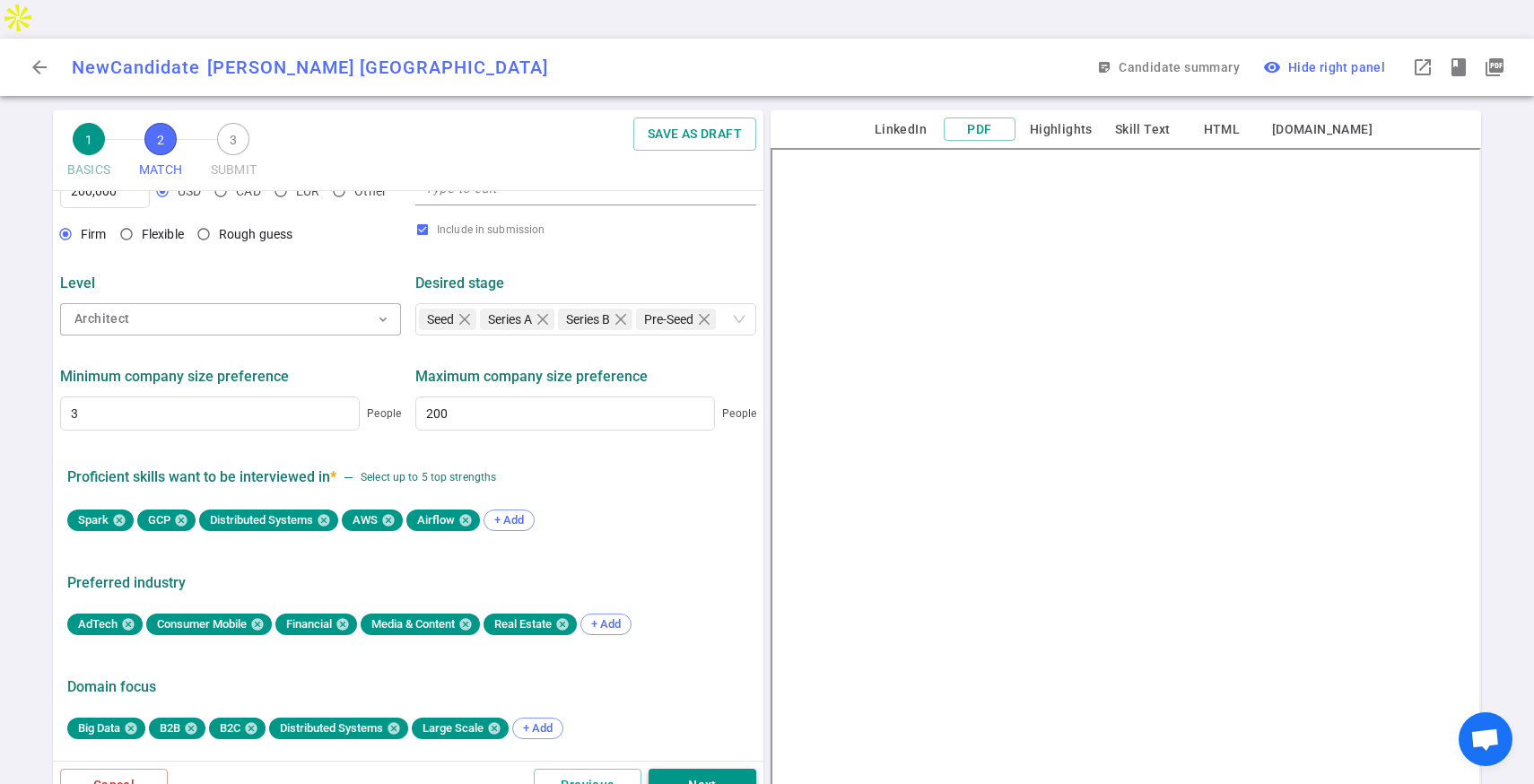
click at [678, 769] on button "Next" at bounding box center [702, 785] width 108 height 33
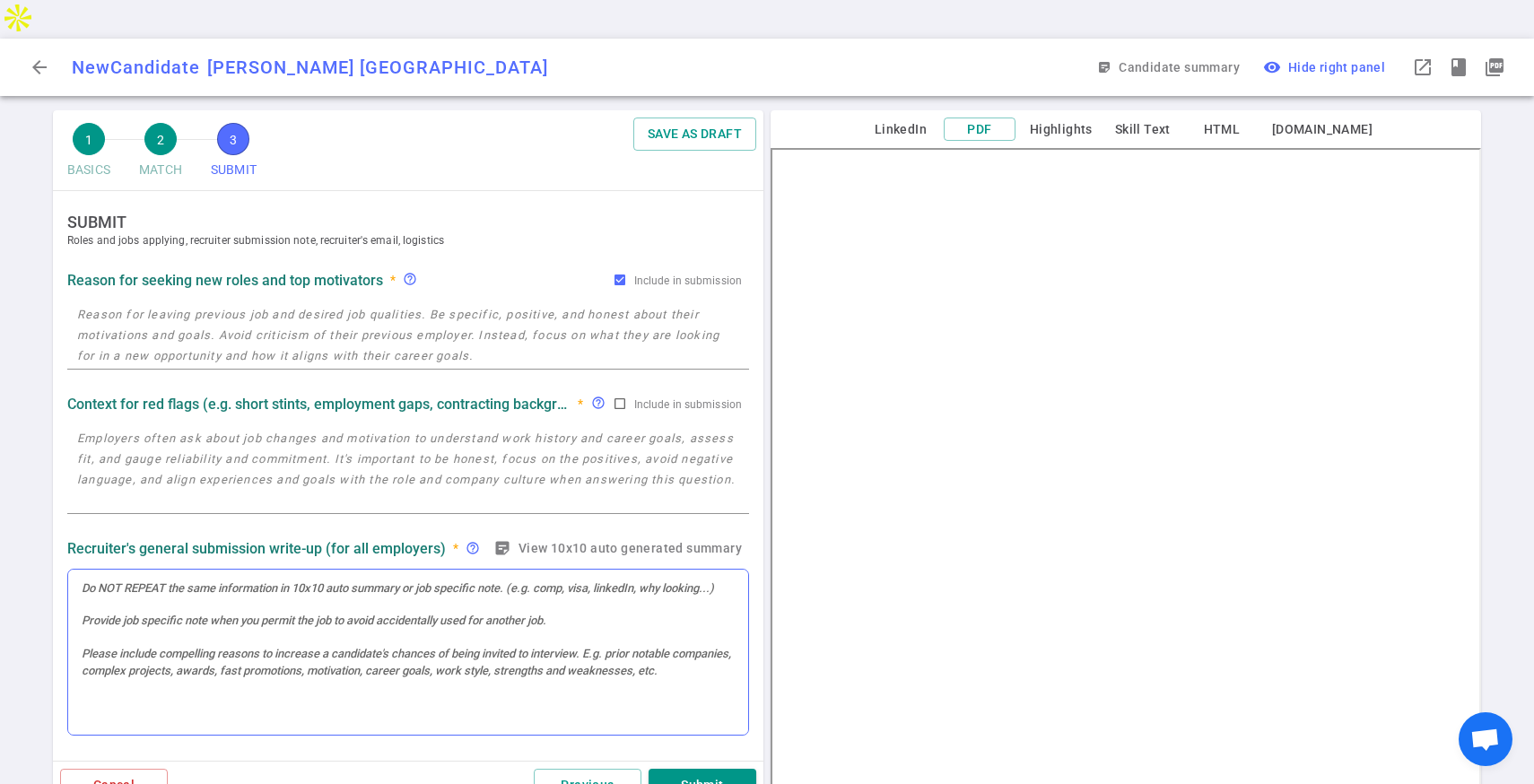
scroll to position [1, 0]
click at [263, 303] on textarea at bounding box center [408, 334] width 662 height 62
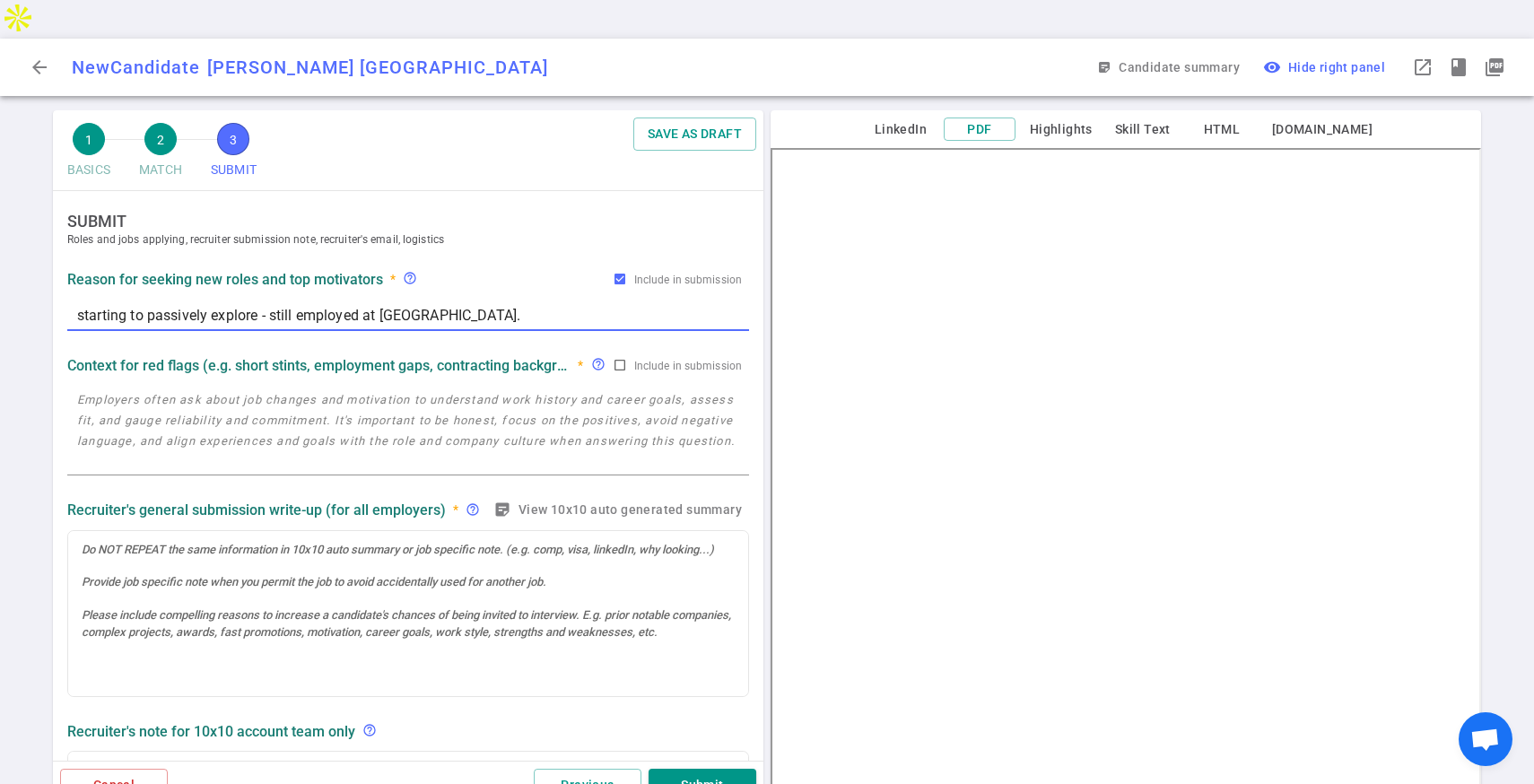
type textarea "starting to passively explore - still employed at [GEOGRAPHIC_DATA]."
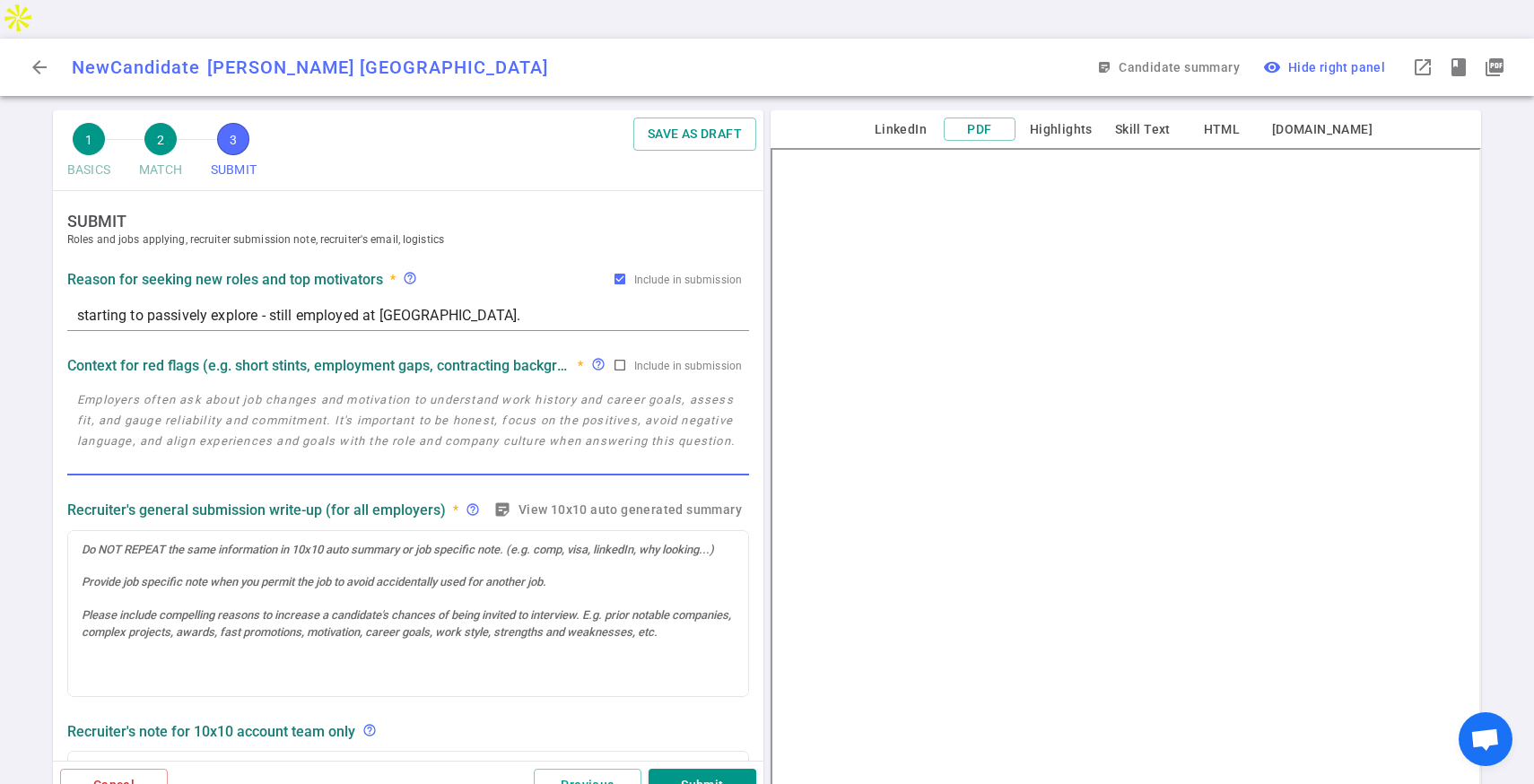
click at [443, 389] on textarea at bounding box center [408, 430] width 662 height 83
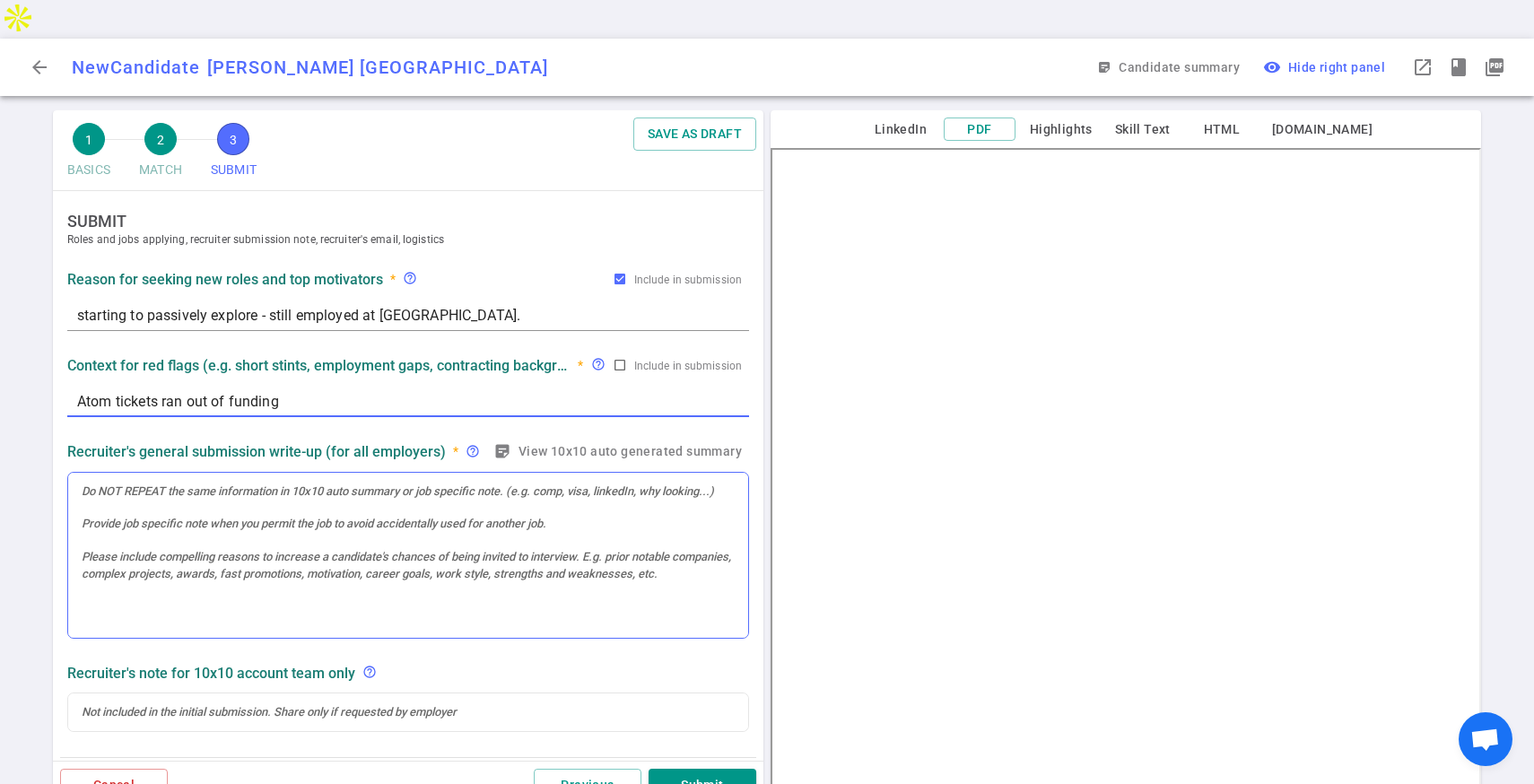
type textarea "Atom tickets ran out of funding"
click at [269, 473] on div at bounding box center [408, 555] width 680 height 166
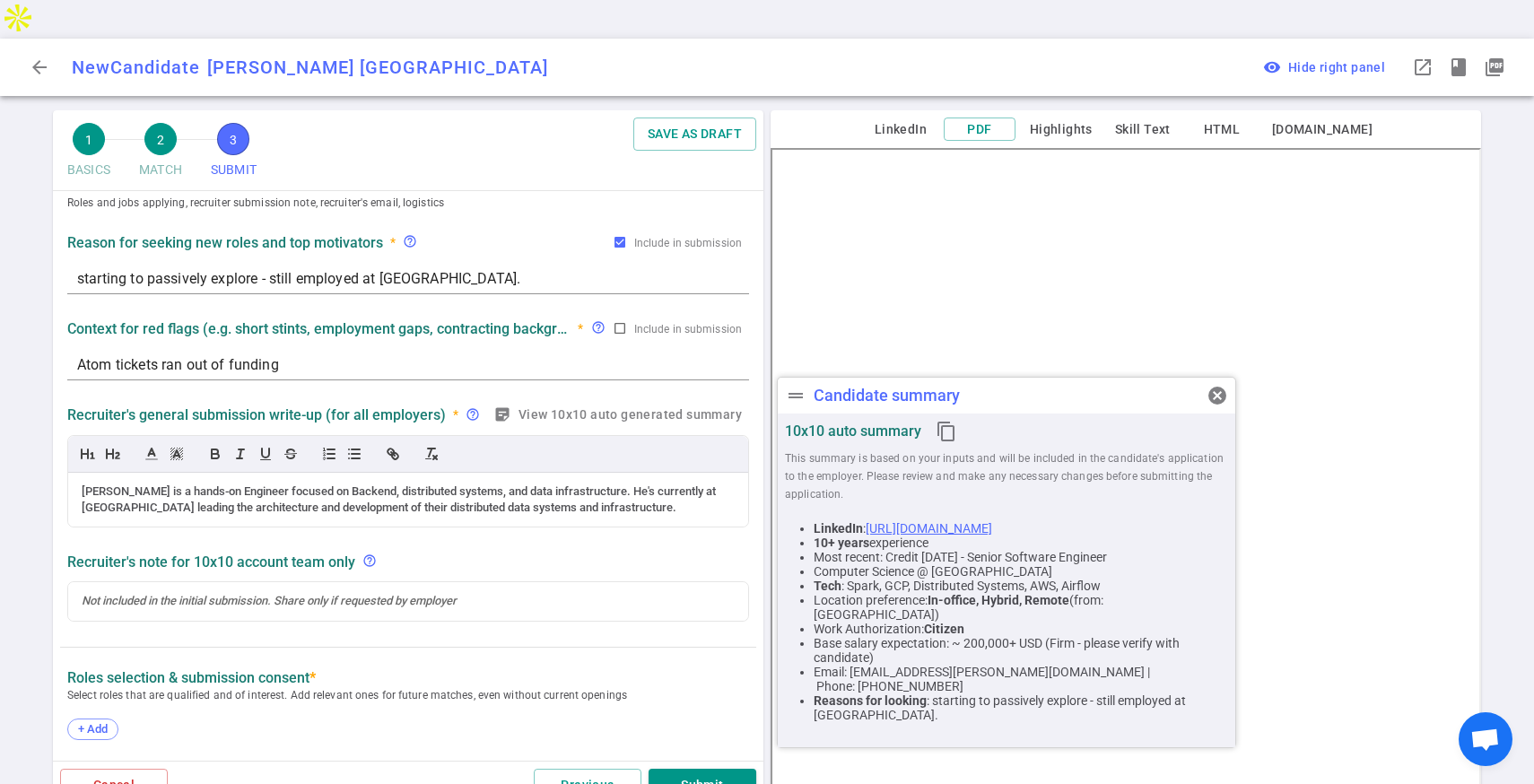
scroll to position [38, 0]
click at [406, 355] on textarea "Atom tickets ran out of funding" at bounding box center [408, 365] width 662 height 21
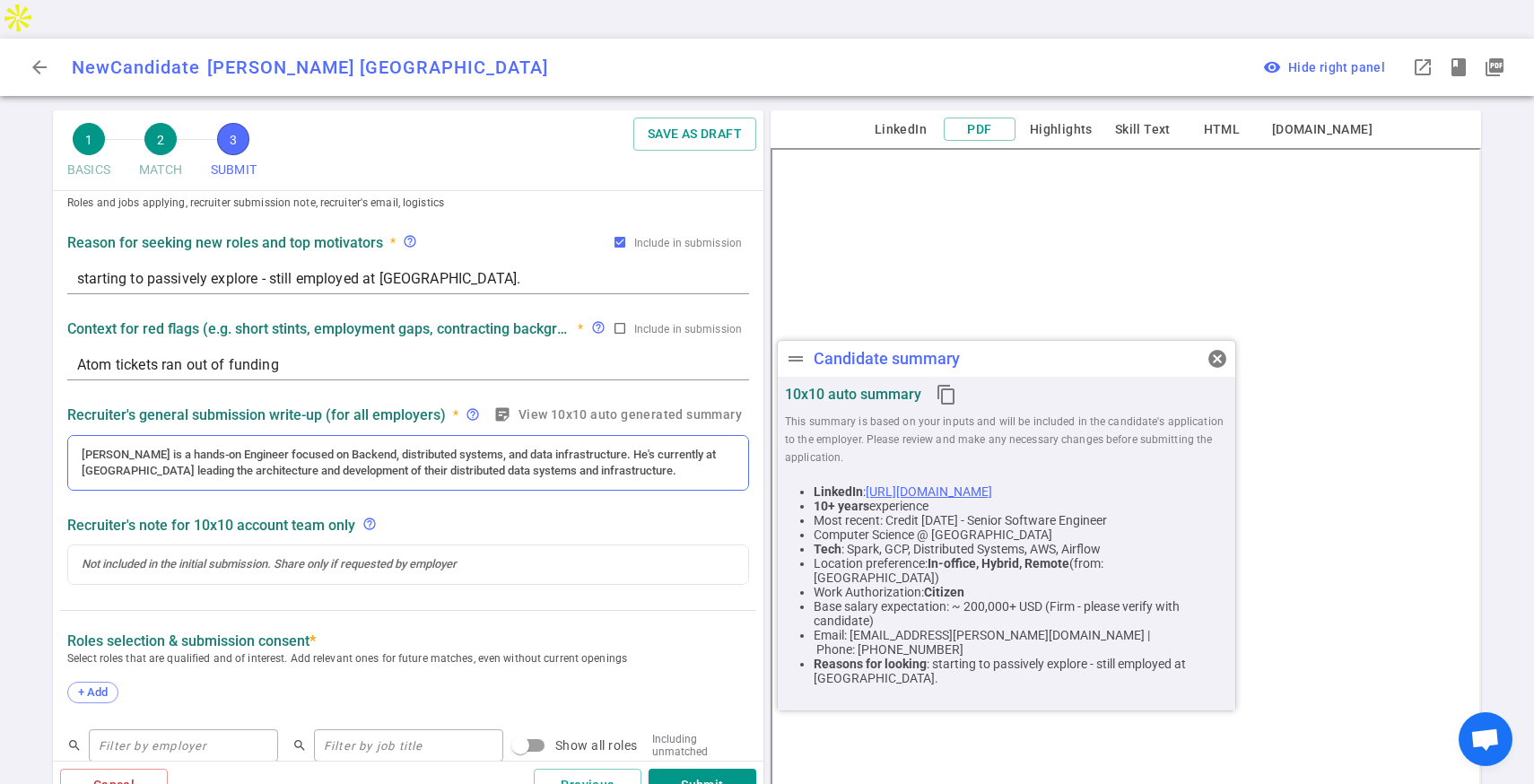
click at [637, 446] on div "[PERSON_NAME] is a hands-on Engineer focused on Backend, distributed systems, a…" at bounding box center [408, 463] width 653 height 33
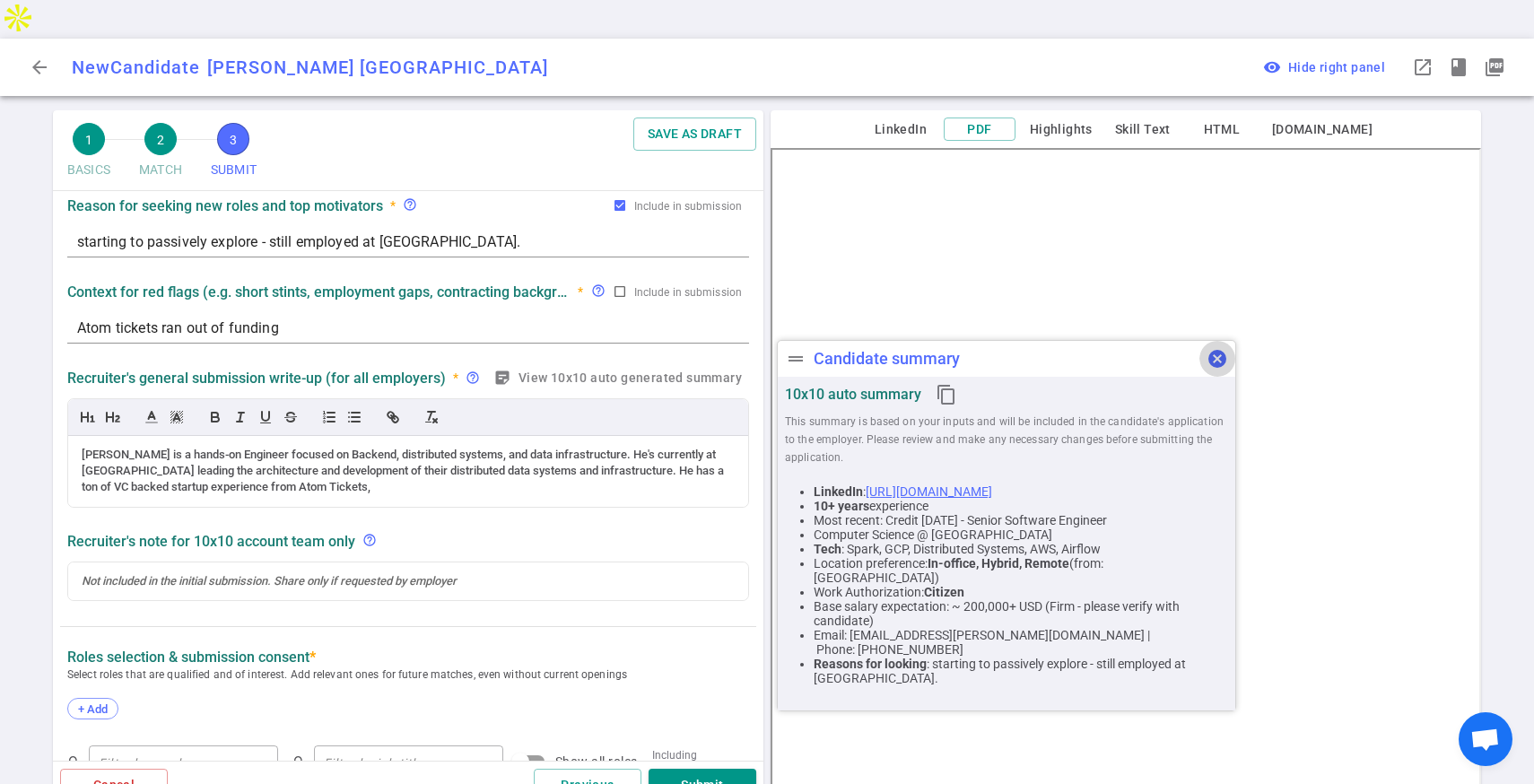
click at [1208, 358] on span "cancel" at bounding box center [1217, 359] width 22 height 22
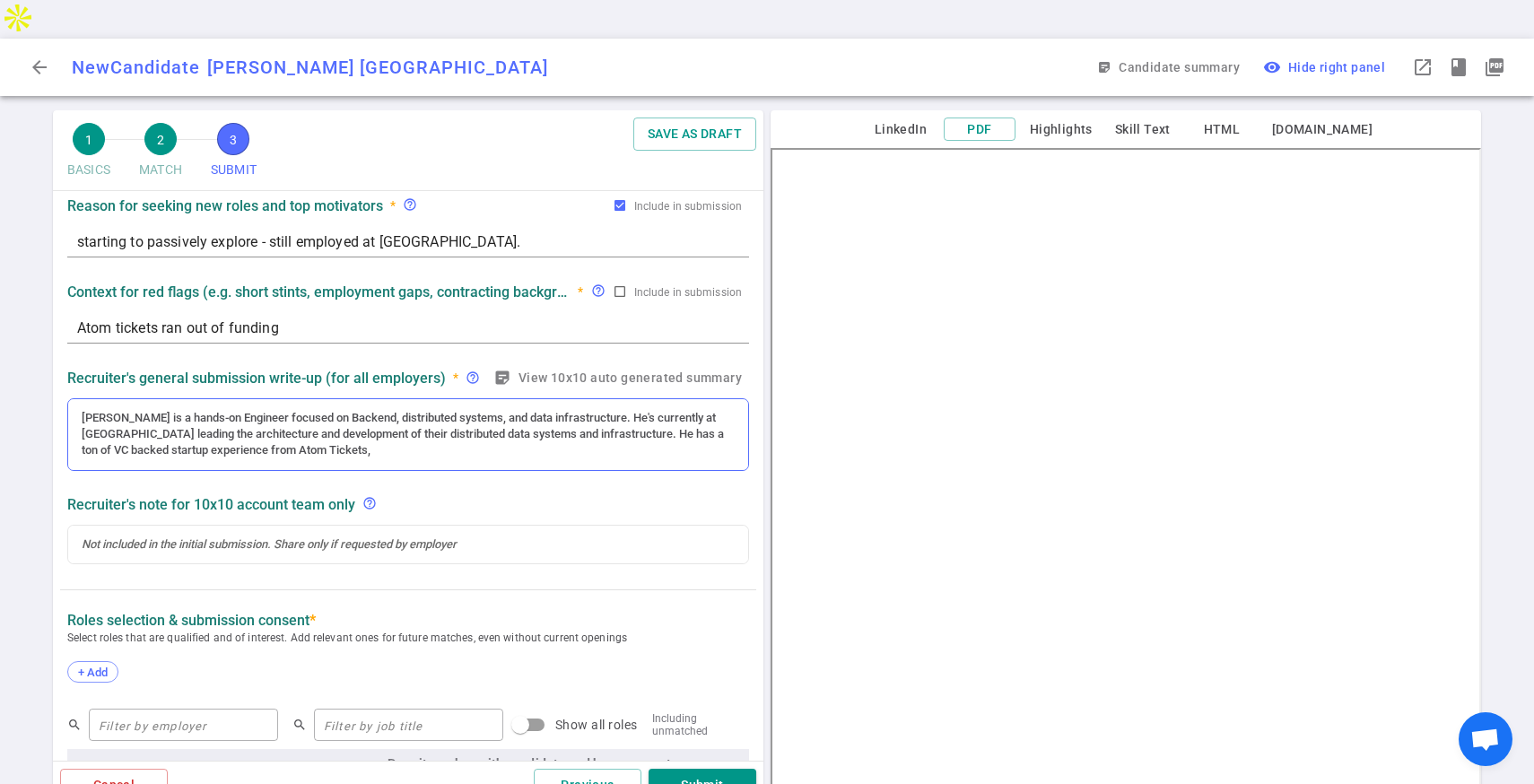
click at [387, 419] on div "[PERSON_NAME] is a hands-on Engineer focused on Backend, distributed systems, a…" at bounding box center [408, 434] width 653 height 50
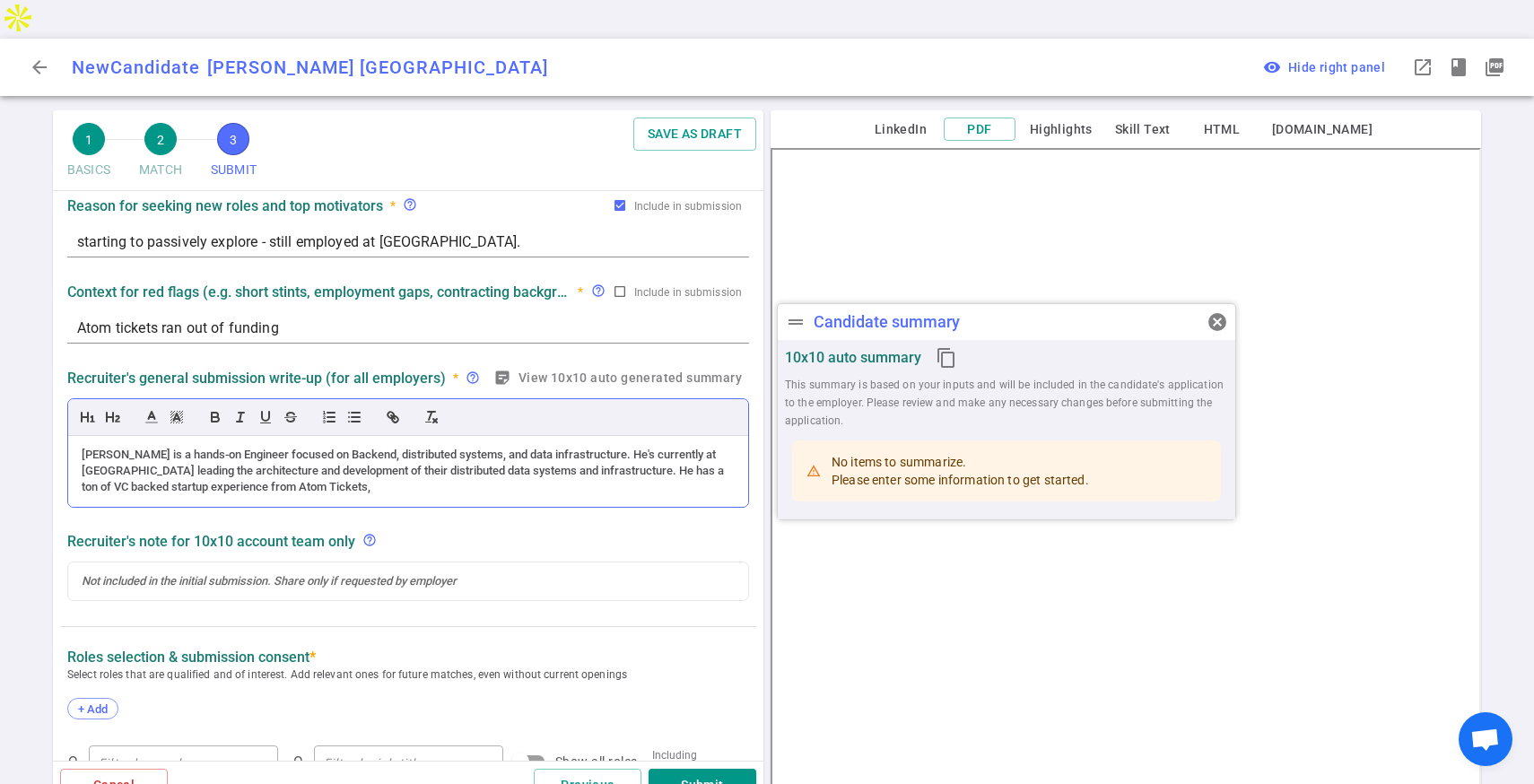
scroll to position [112, 0]
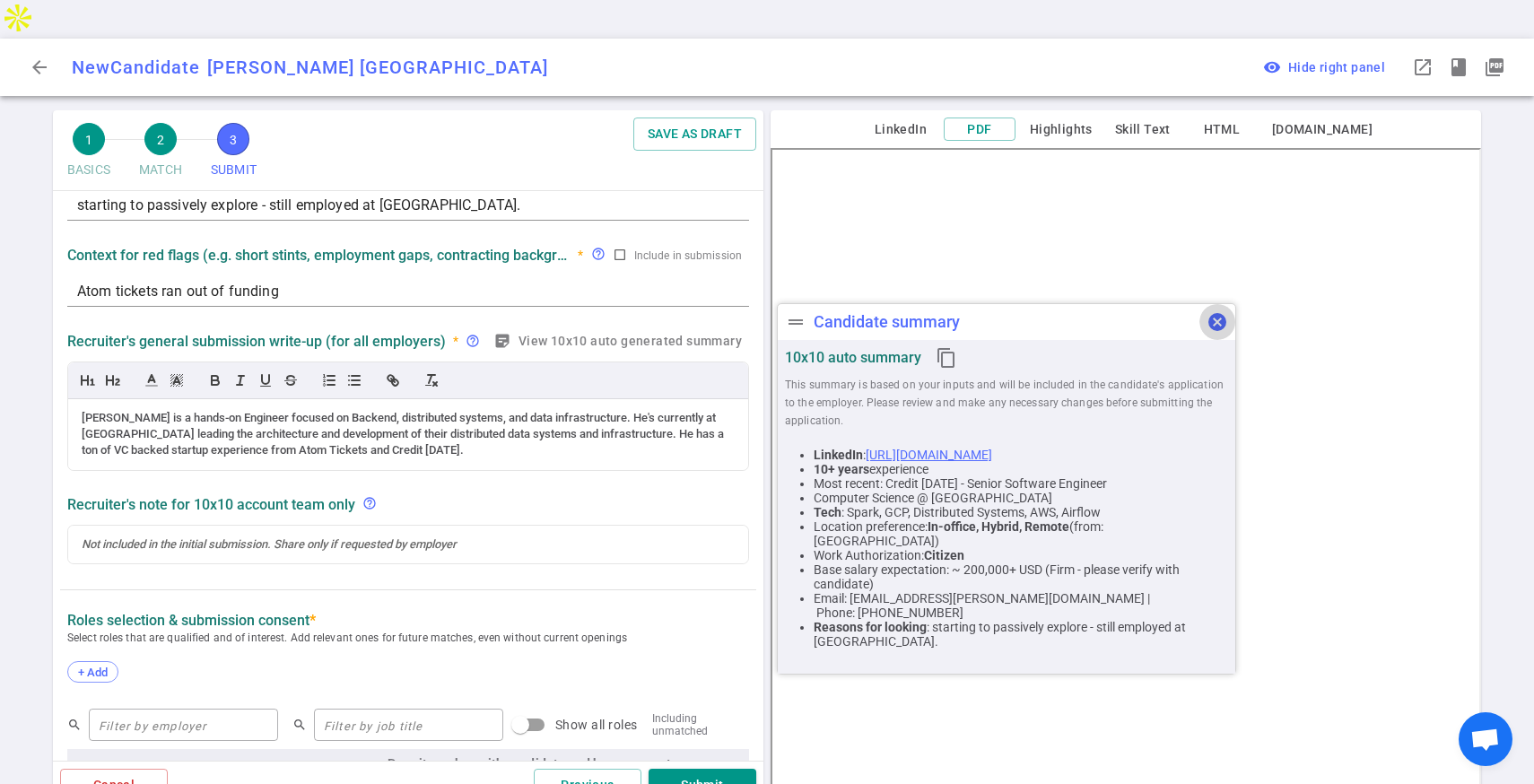
click at [1216, 320] on span "cancel" at bounding box center [1217, 322] width 22 height 22
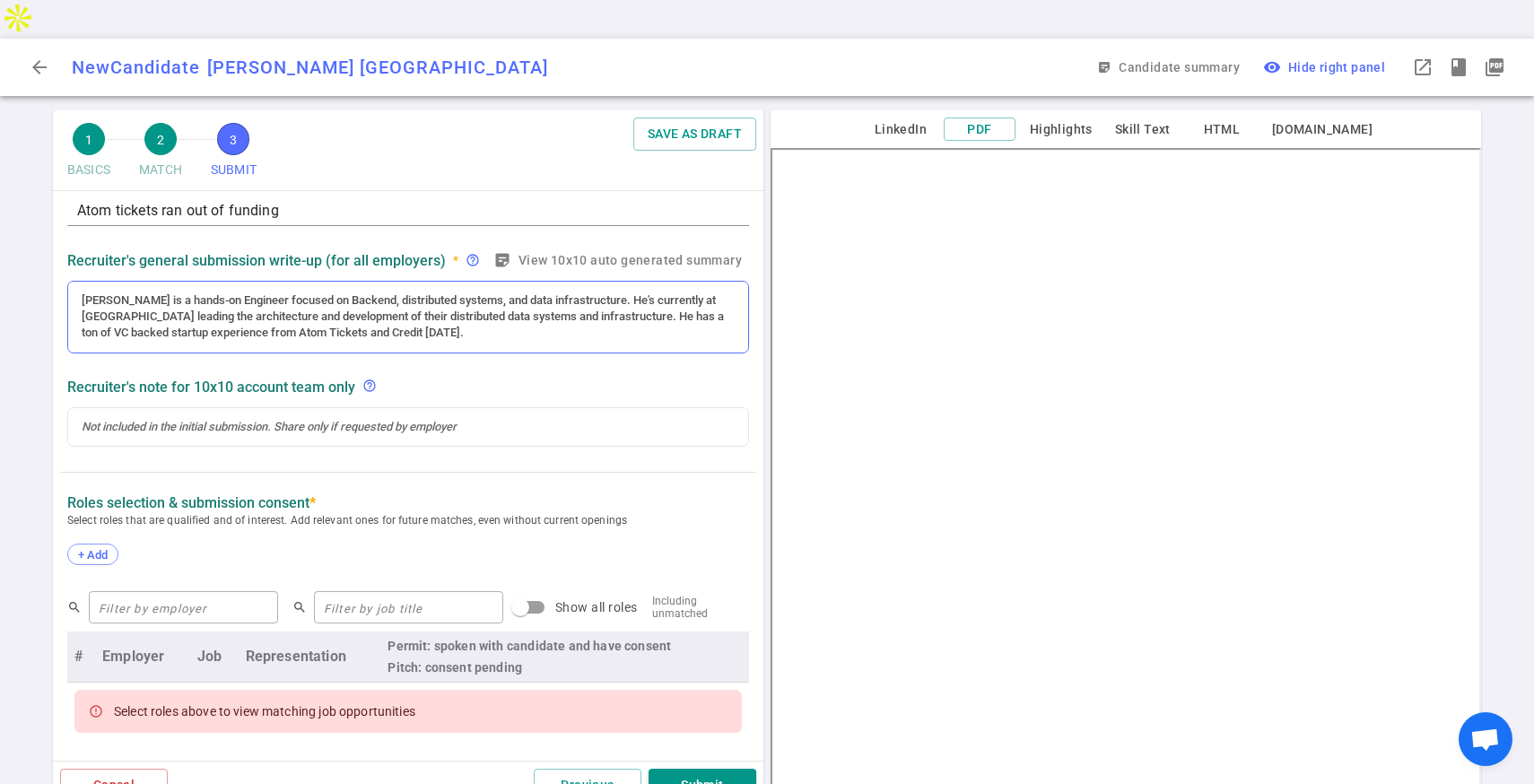
click at [431, 300] on div "[PERSON_NAME] is a hands-on Engineer focused on Backend, distributed systems, a…" at bounding box center [408, 317] width 653 height 50
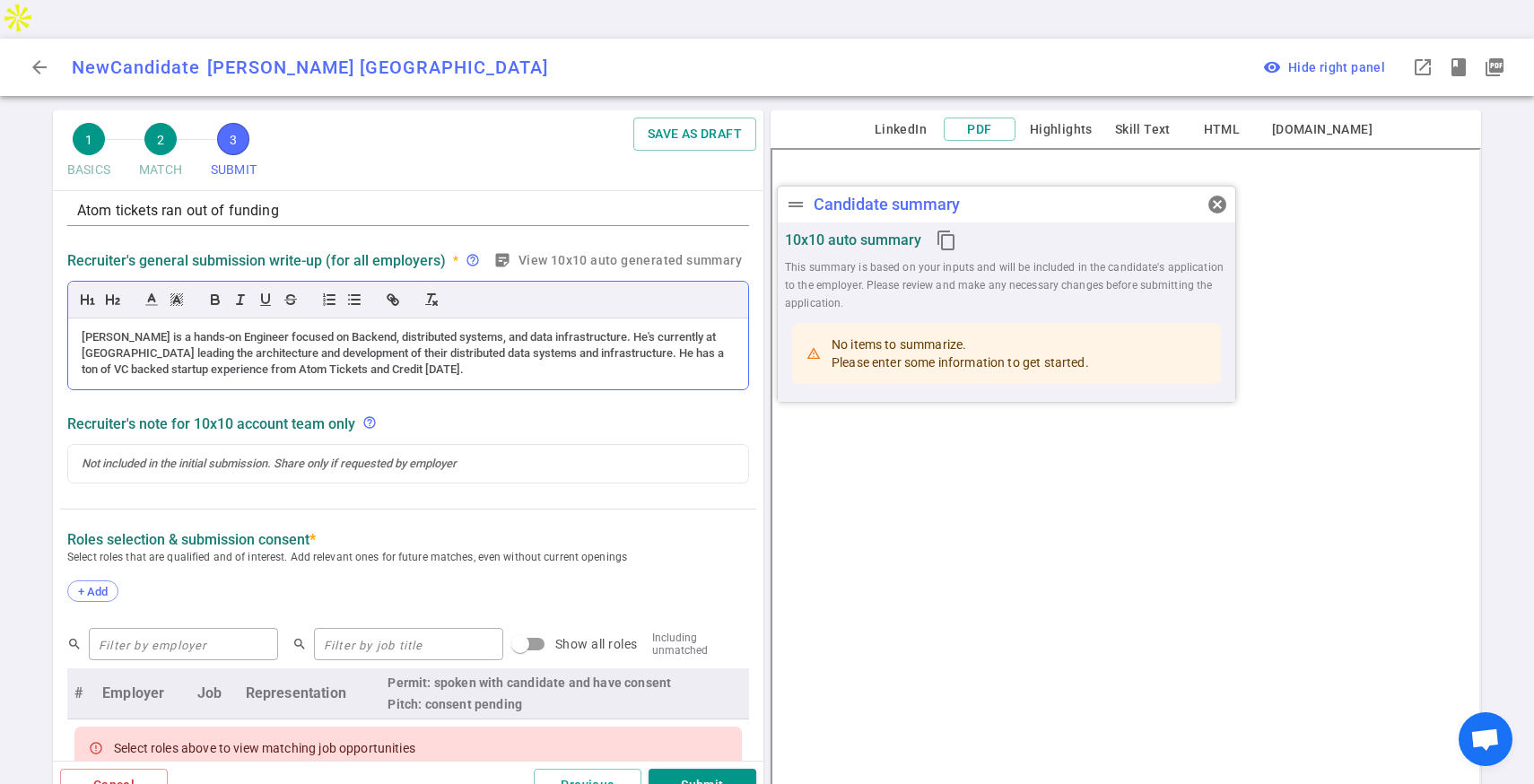
scroll to position [229, 0]
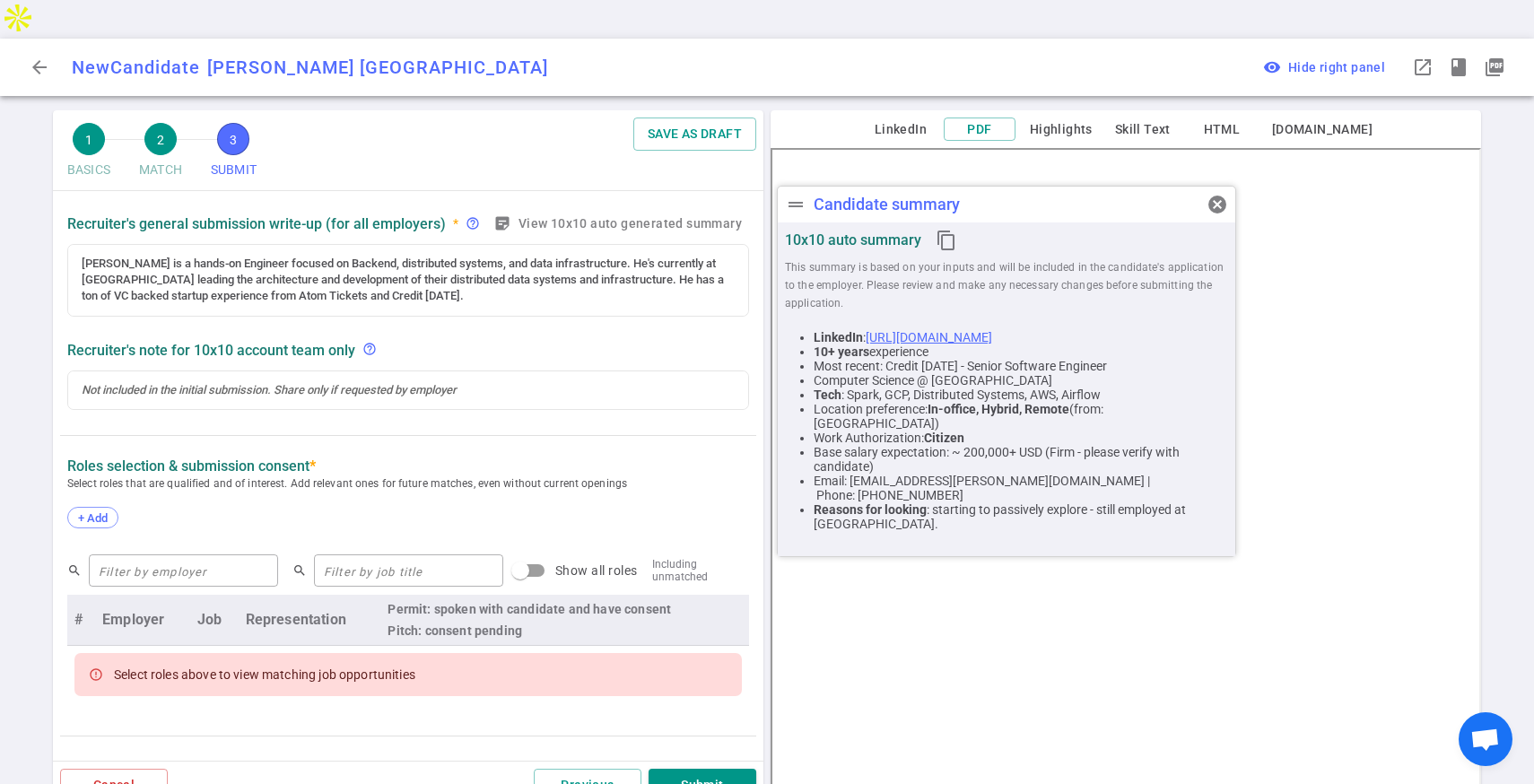
drag, startPoint x: 850, startPoint y: 398, endPoint x: 1084, endPoint y: 401, distance: 234.0
click at [1084, 403] on ul "LinkedIn : [URL][DOMAIN_NAME] 10+ years experience Most recent: Credit [DATE] -…" at bounding box center [1006, 430] width 443 height 201
click at [81, 511] on span "+ Add" at bounding box center [93, 518] width 42 height 14
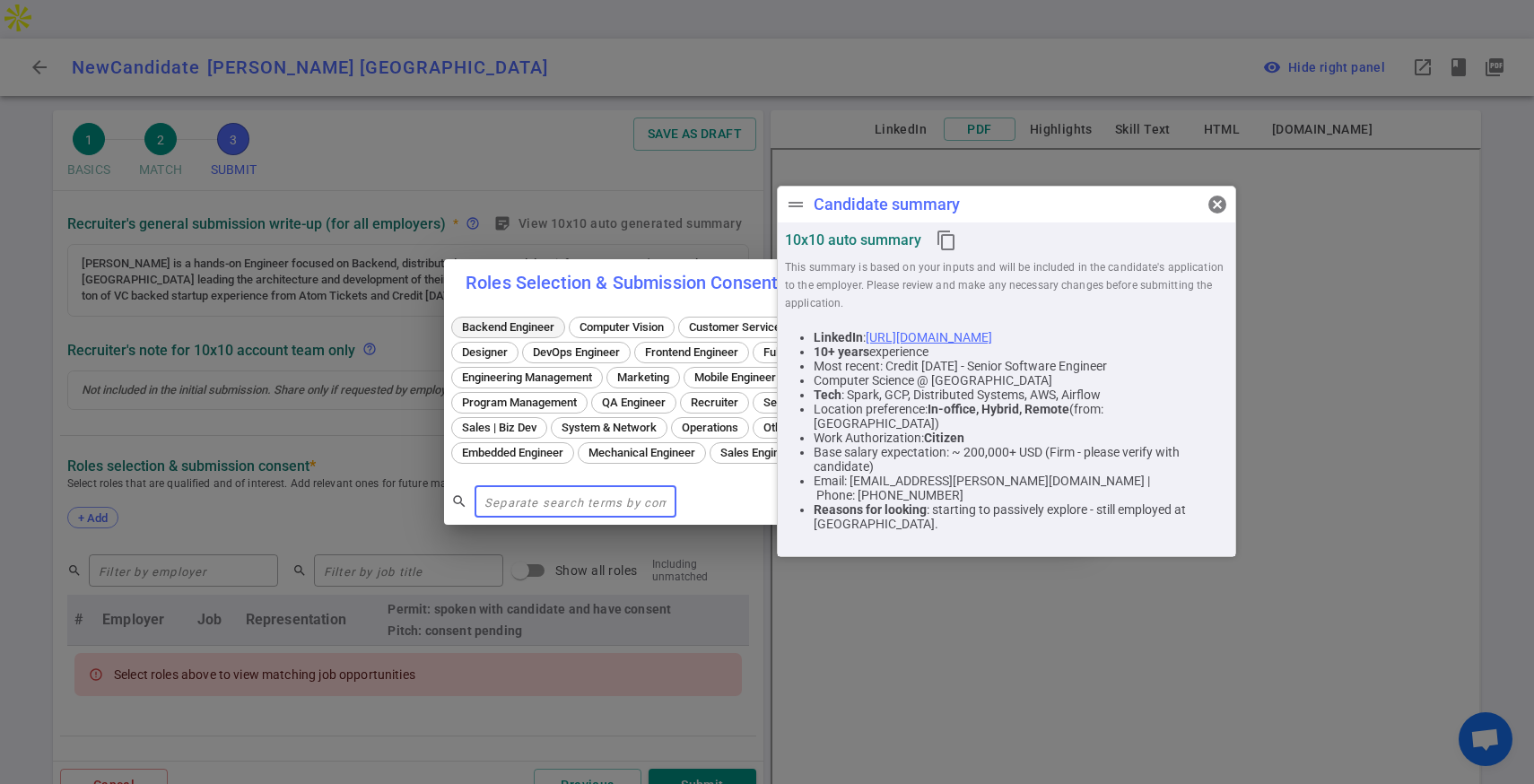
click at [521, 320] on span "Backend Engineer" at bounding box center [508, 327] width 105 height 14
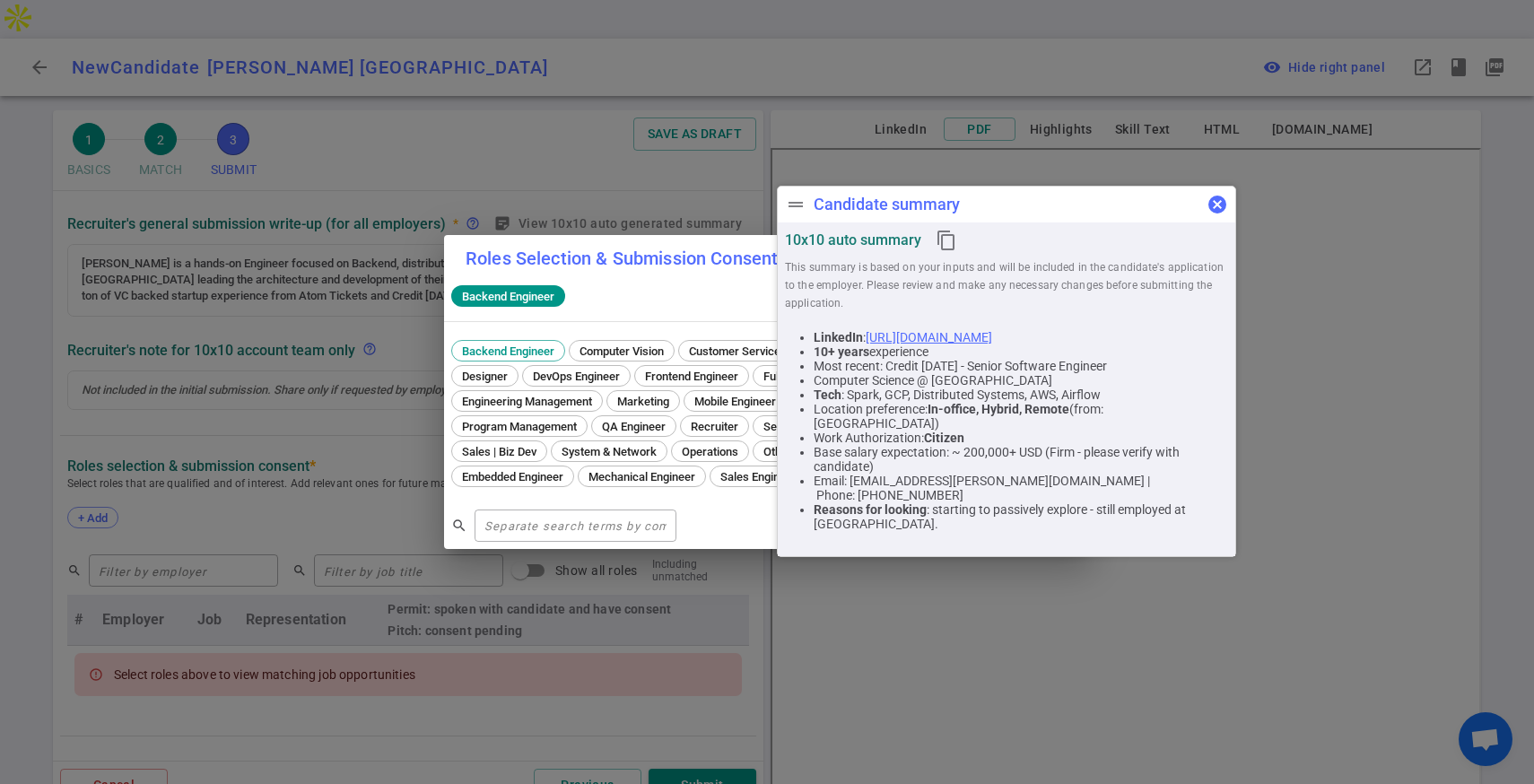
click at [1219, 200] on span "cancel" at bounding box center [1217, 204] width 22 height 22
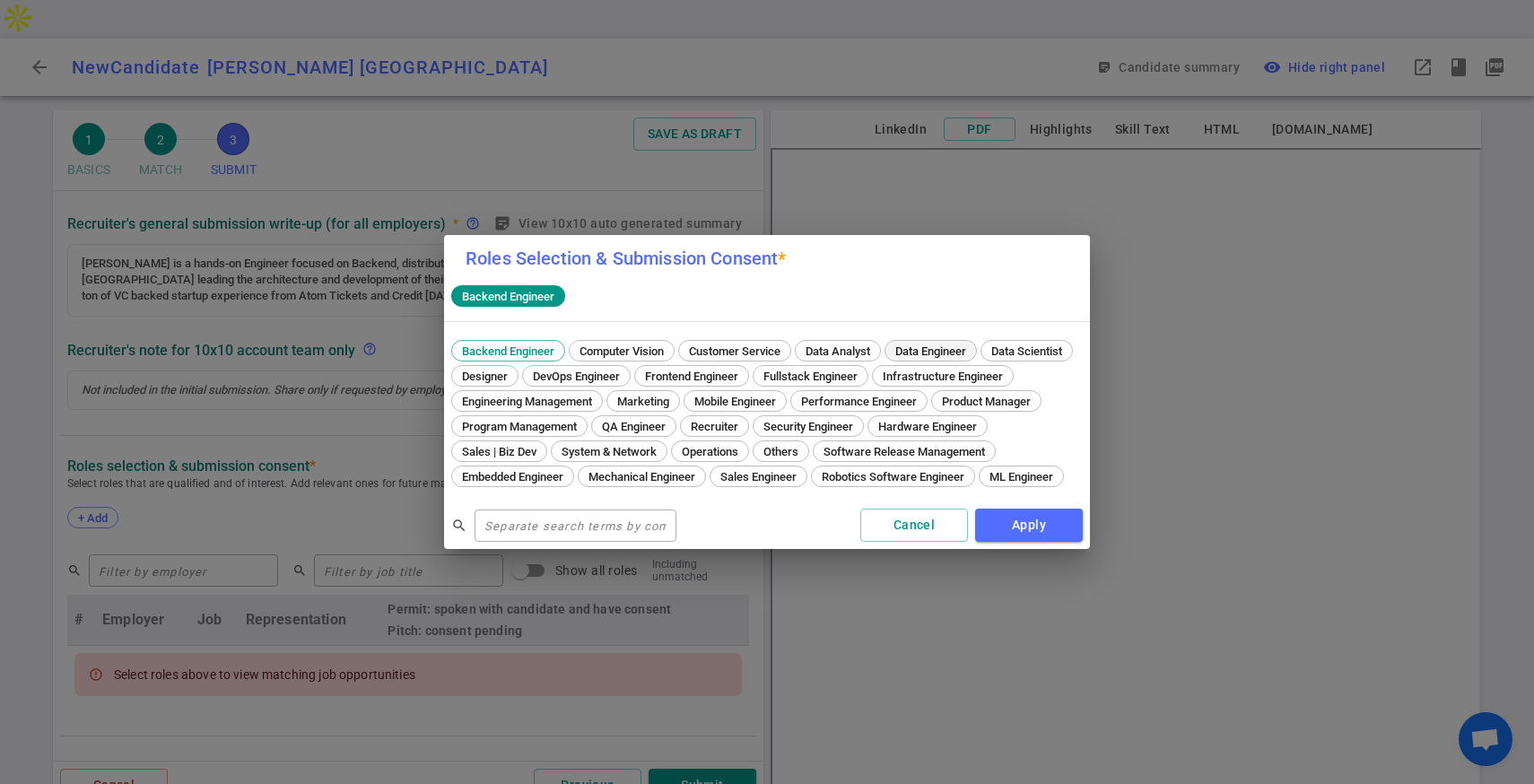
click at [934, 345] on span "Data Engineer" at bounding box center [930, 351] width 84 height 14
click at [876, 383] on span "Infrastructure Engineer" at bounding box center [942, 375] width 132 height 14
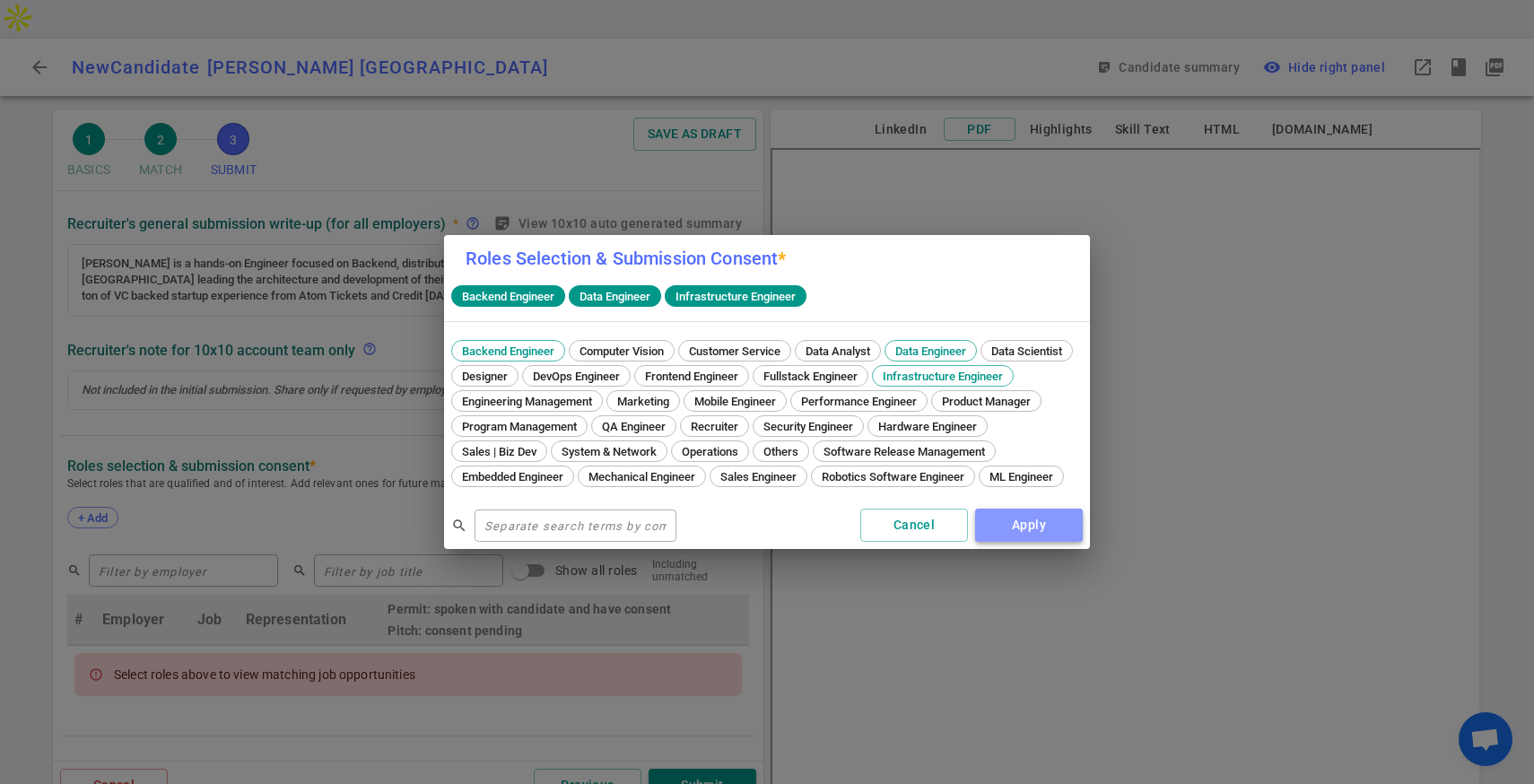
click at [1024, 542] on button "Apply" at bounding box center [1029, 525] width 108 height 33
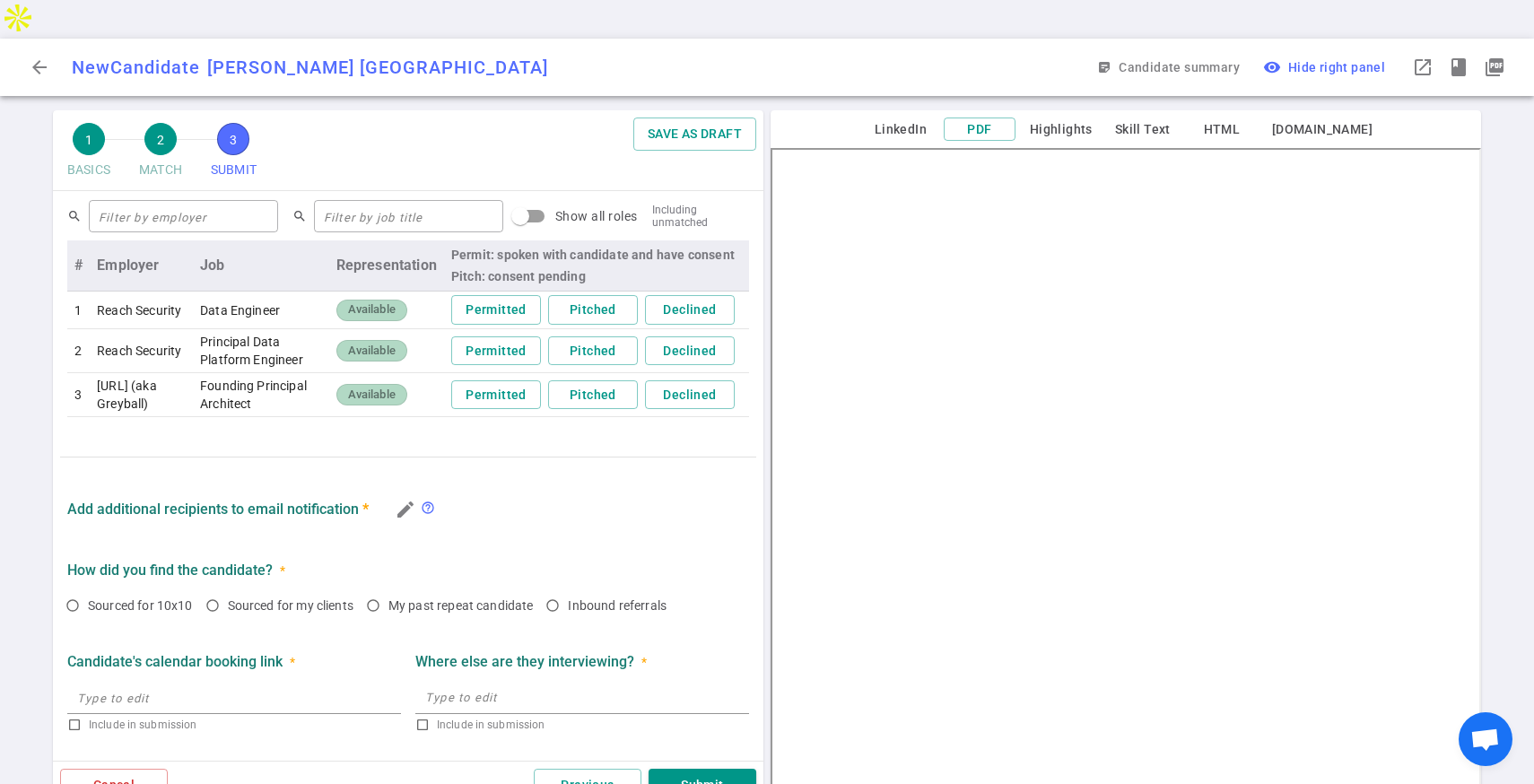
scroll to position [587, 0]
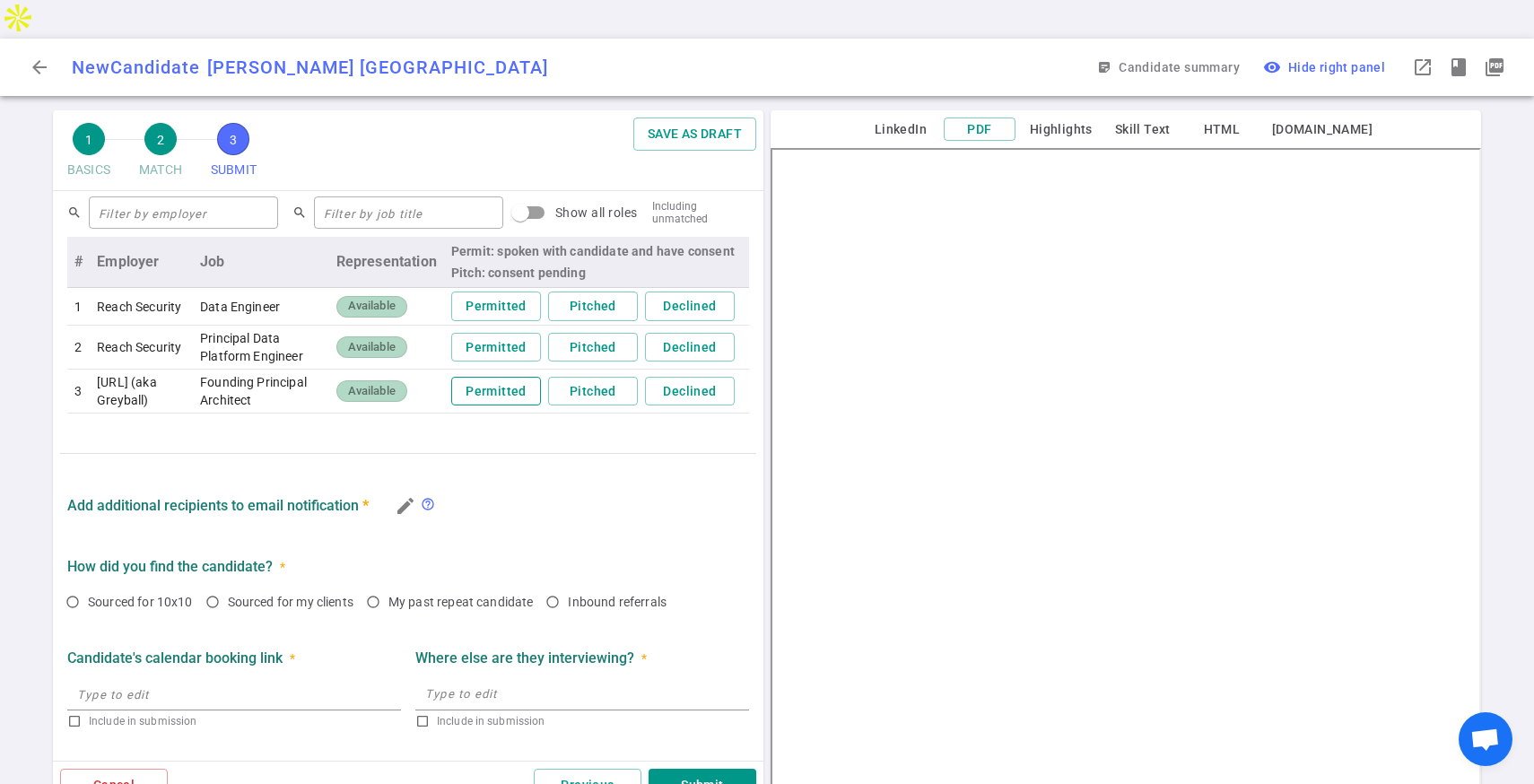
click at [467, 376] on button "Permitted" at bounding box center [496, 391] width 90 height 30
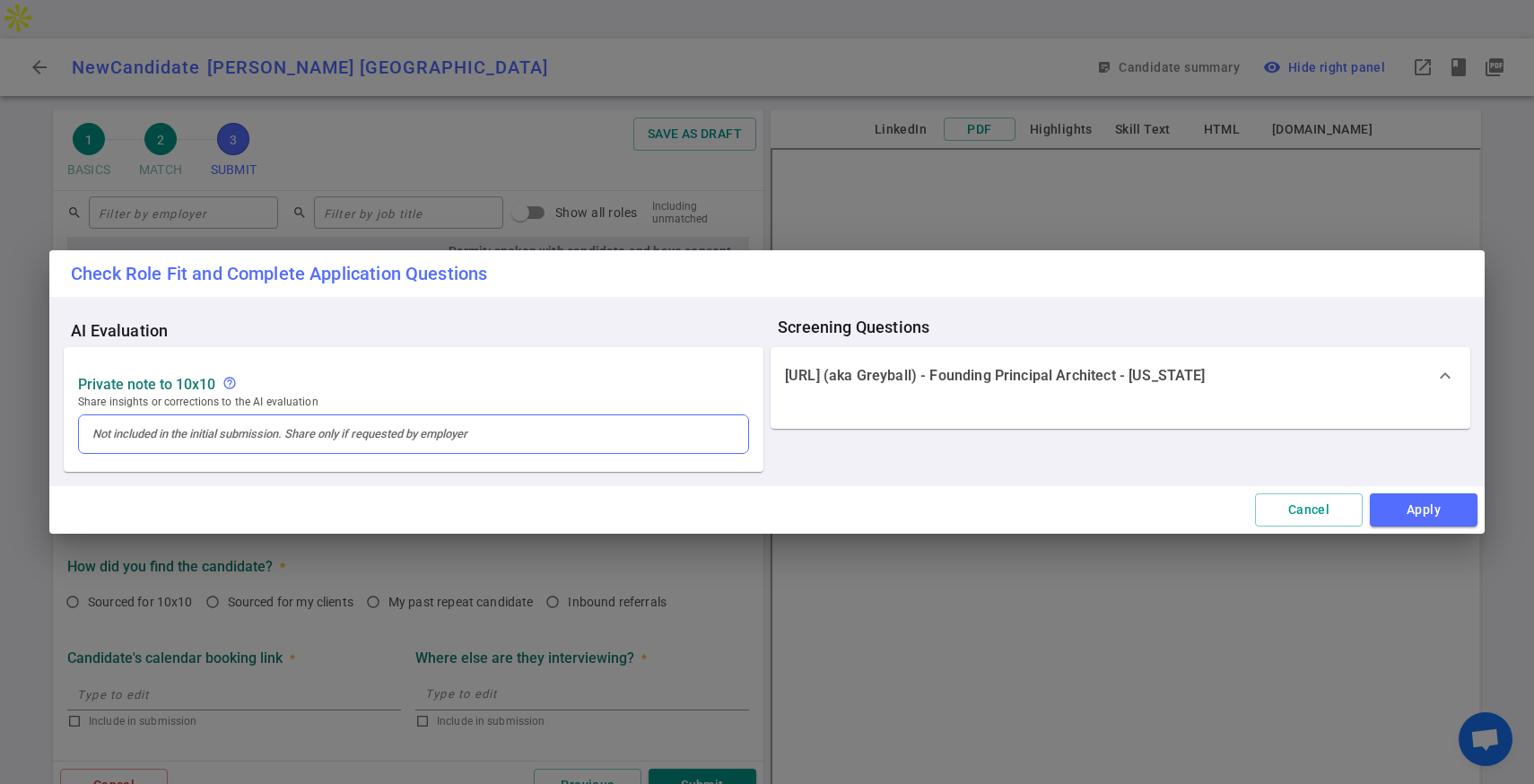
click at [586, 441] on div at bounding box center [413, 434] width 669 height 38
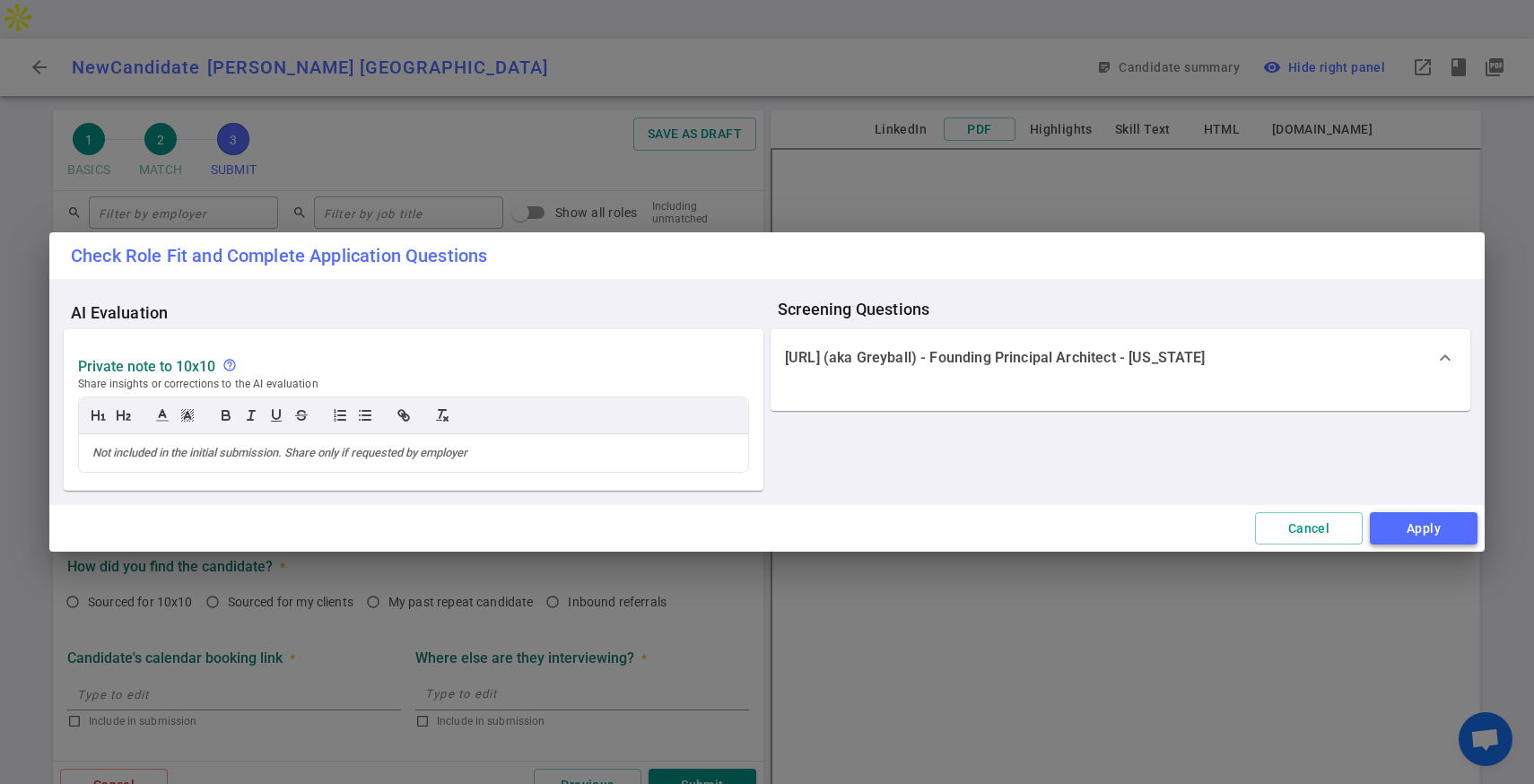
click at [1369, 528] on button "Apply" at bounding box center [1423, 528] width 108 height 33
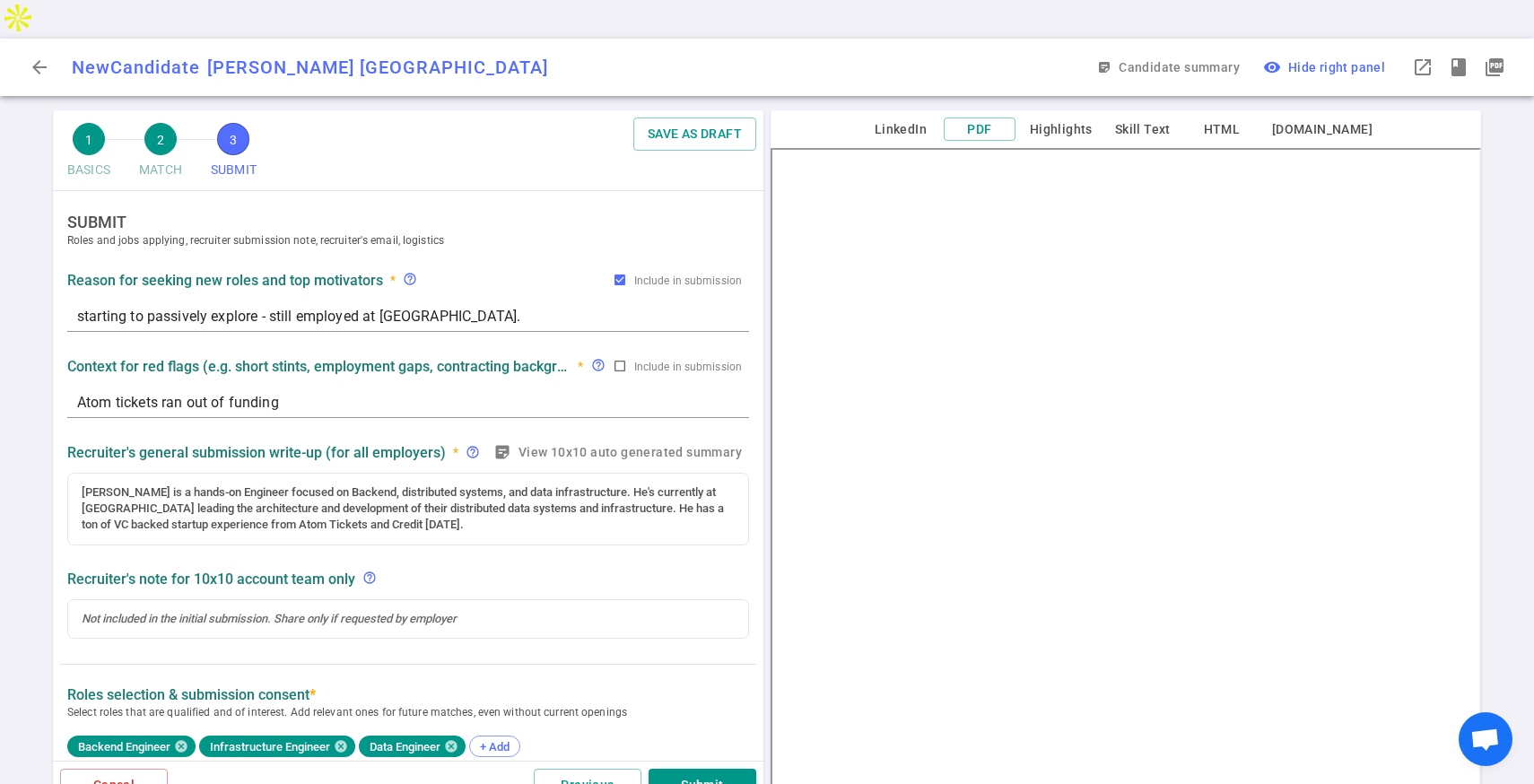
scroll to position [587, 0]
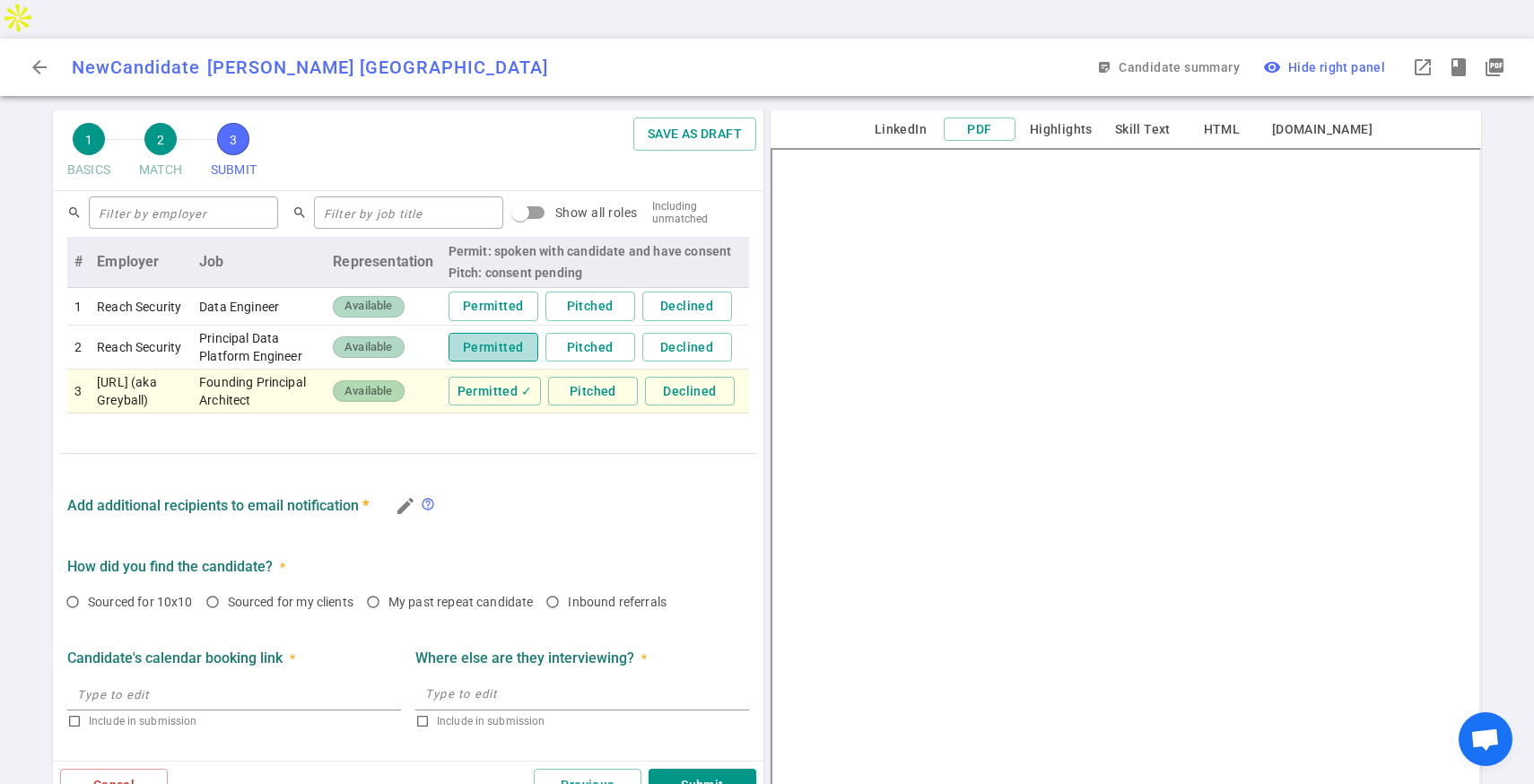
click at [489, 333] on button "Permitted" at bounding box center [493, 347] width 90 height 30
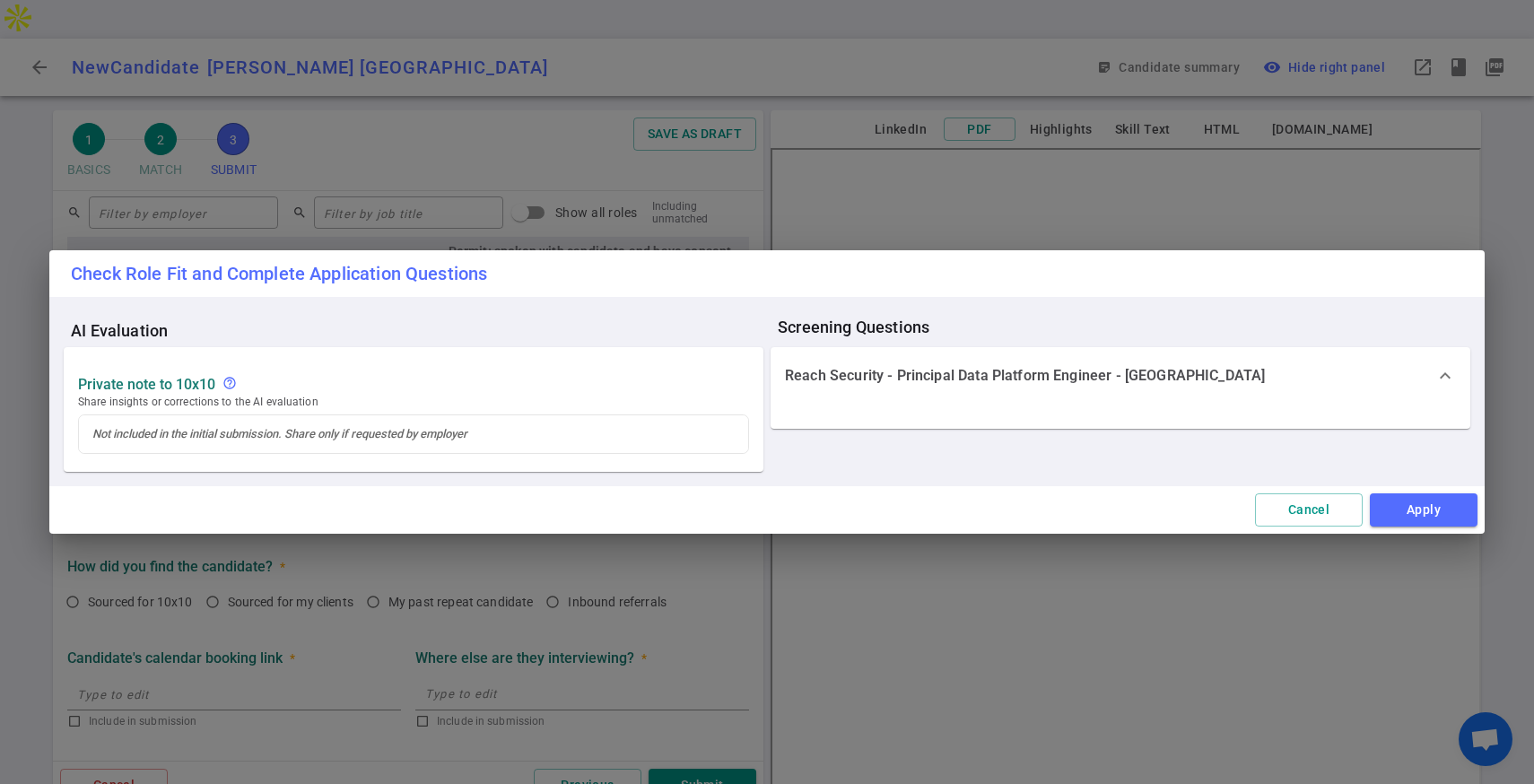
click at [1408, 385] on div "Reach Security - Principal Data Platform Engineer - Sunnyvale expand_more" at bounding box center [1120, 376] width 699 height 58
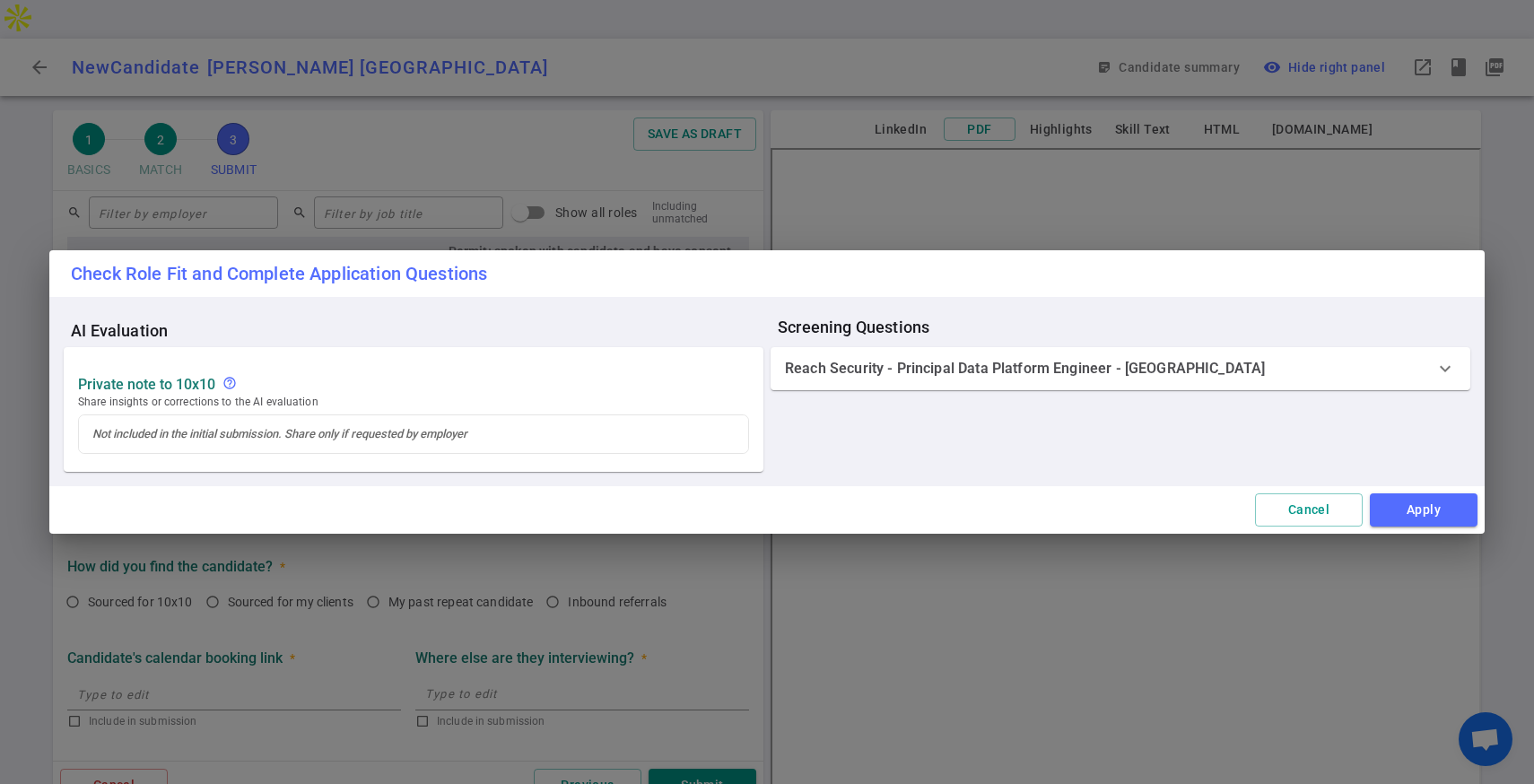
click at [1408, 385] on div "Reach Security - Principal Data Platform Engineer - Sunnyvale expand_more" at bounding box center [1120, 369] width 699 height 43
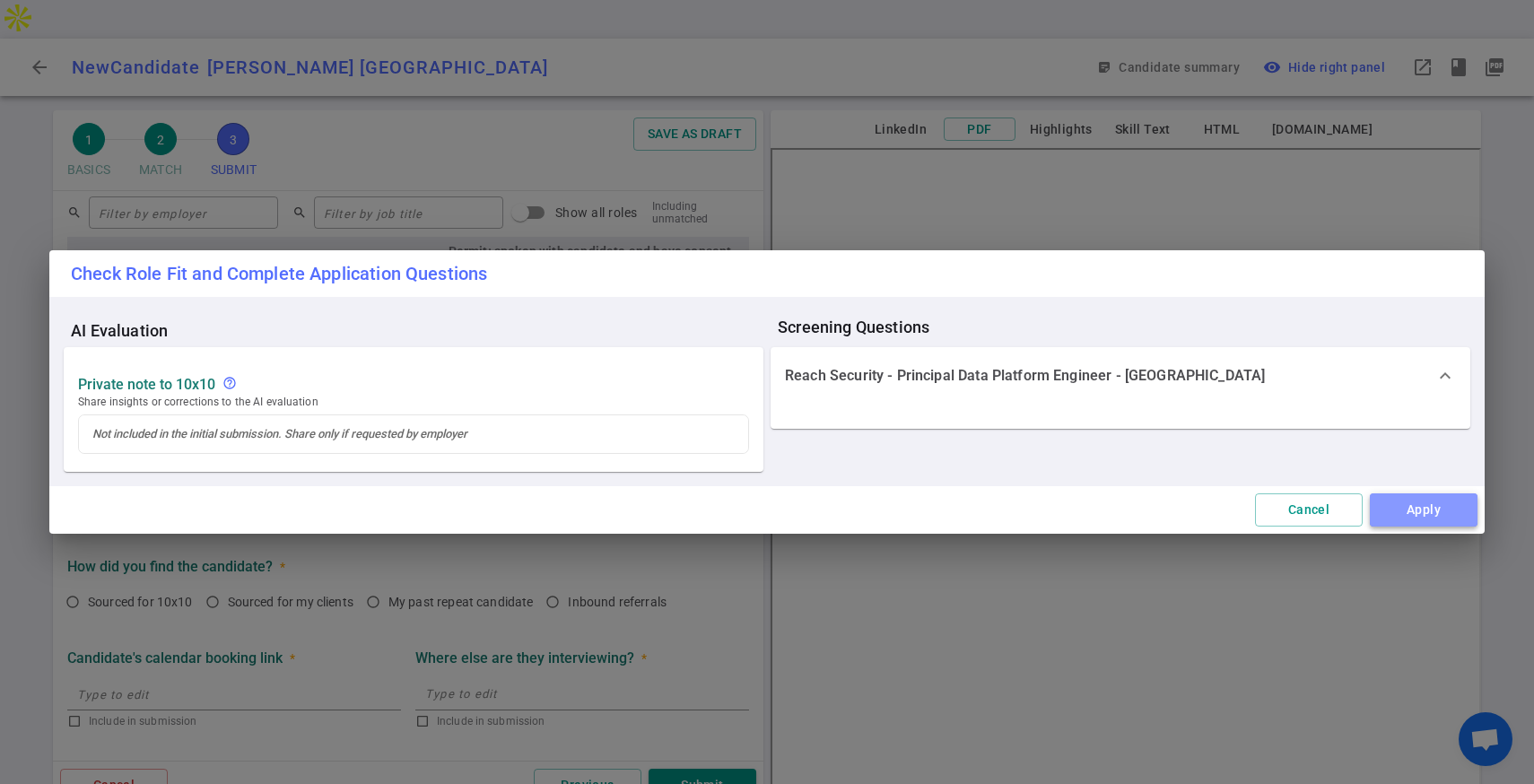
click at [1418, 494] on button "Apply" at bounding box center [1423, 509] width 108 height 33
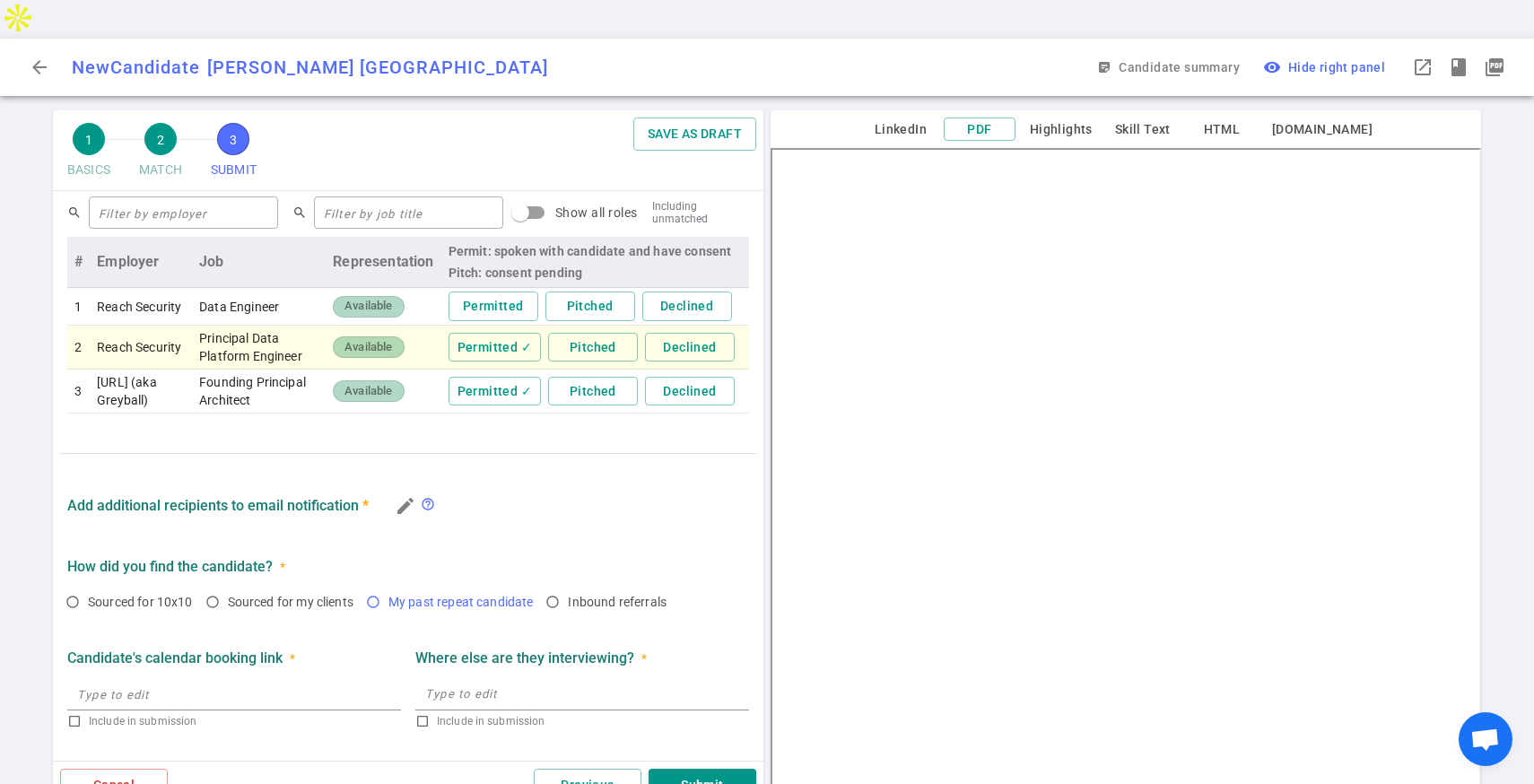
click at [400, 595] on span "My past repeat candidate" at bounding box center [460, 602] width 145 height 14
click at [388, 587] on input "My past repeat candidate" at bounding box center [374, 602] width 31 height 31
radio input "true"
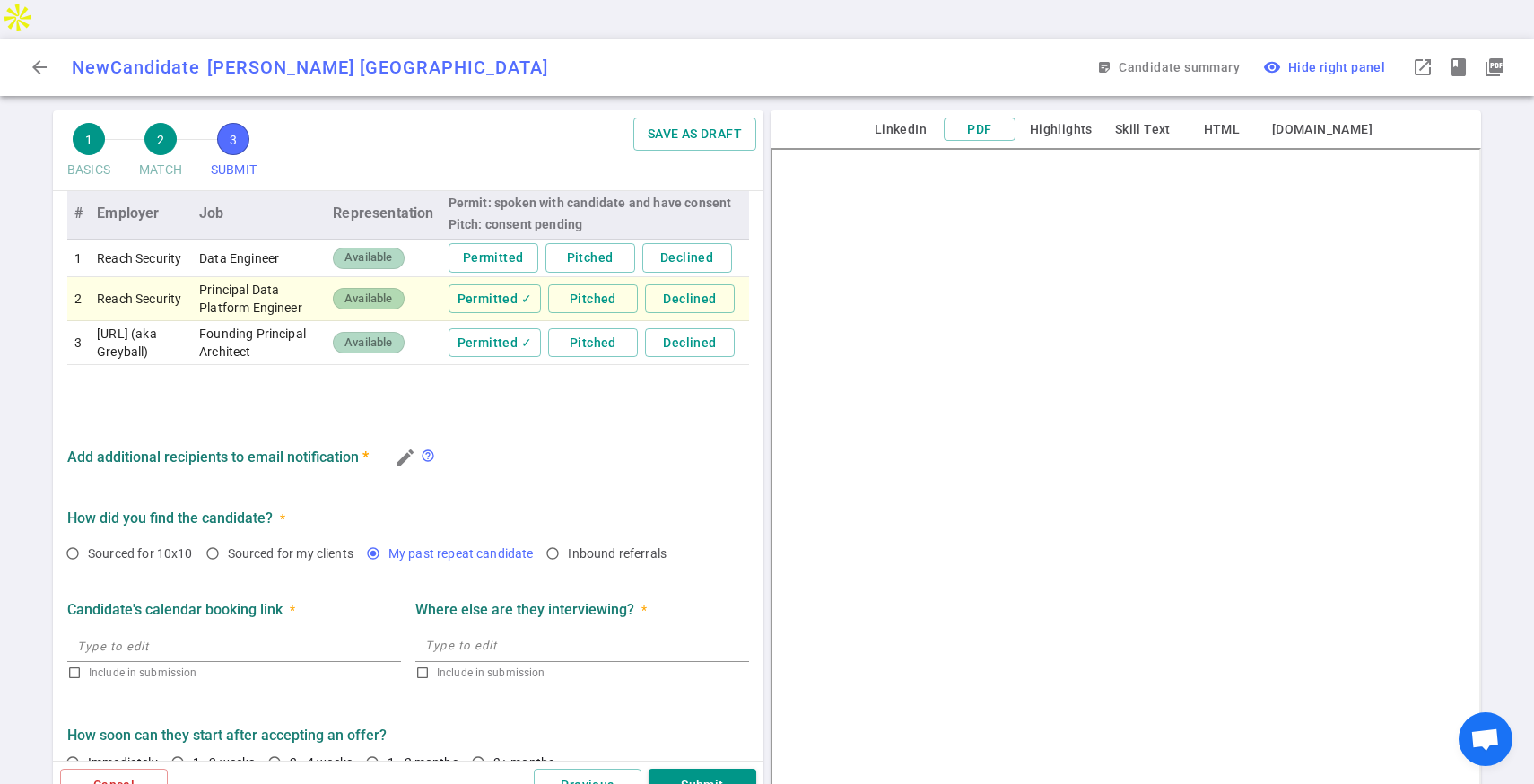
scroll to position [680, 0]
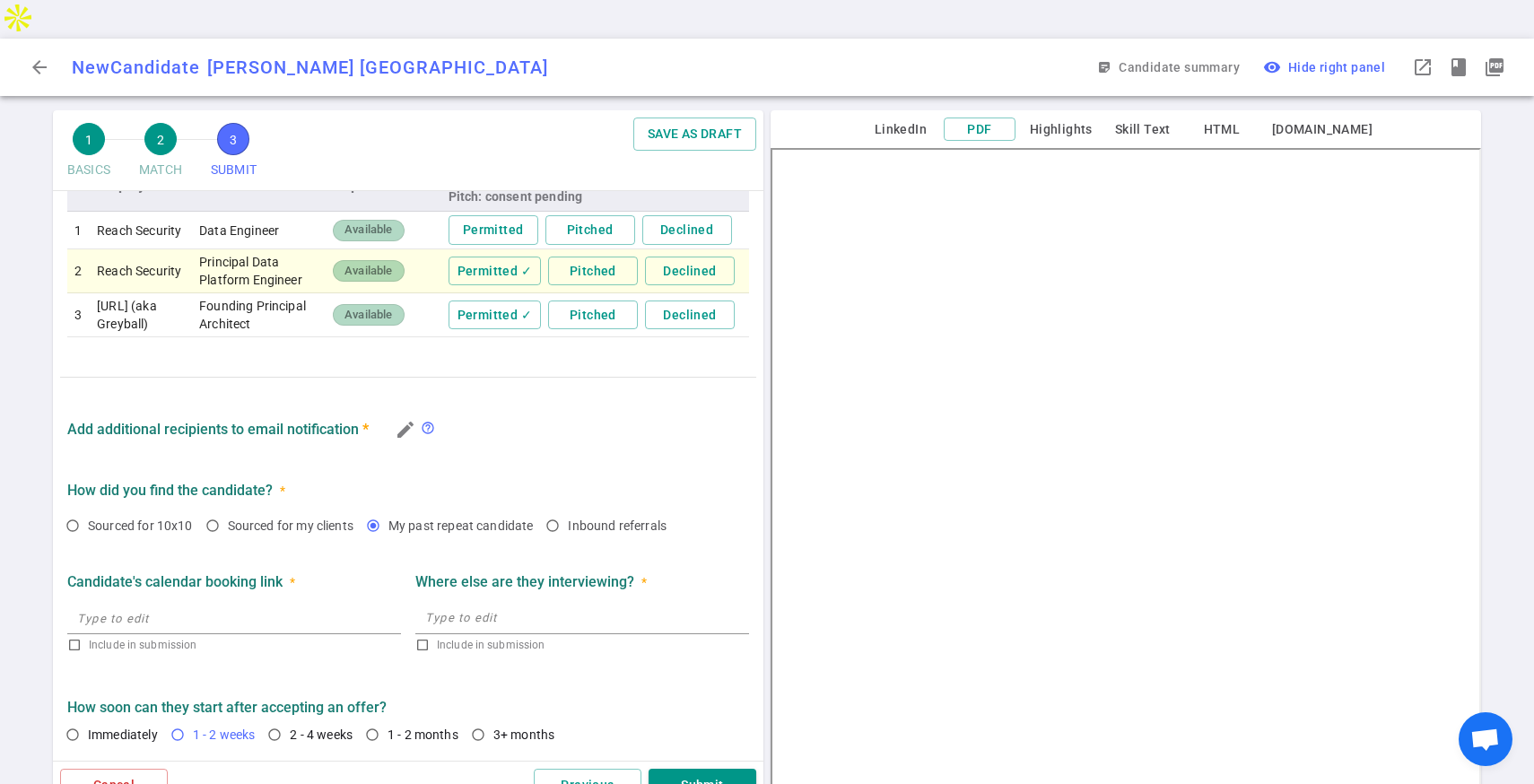
click at [172, 719] on input "1 - 2 weeks" at bounding box center [177, 734] width 31 height 31
radio input "true"
click at [697, 769] on button "Submit" at bounding box center [702, 785] width 108 height 33
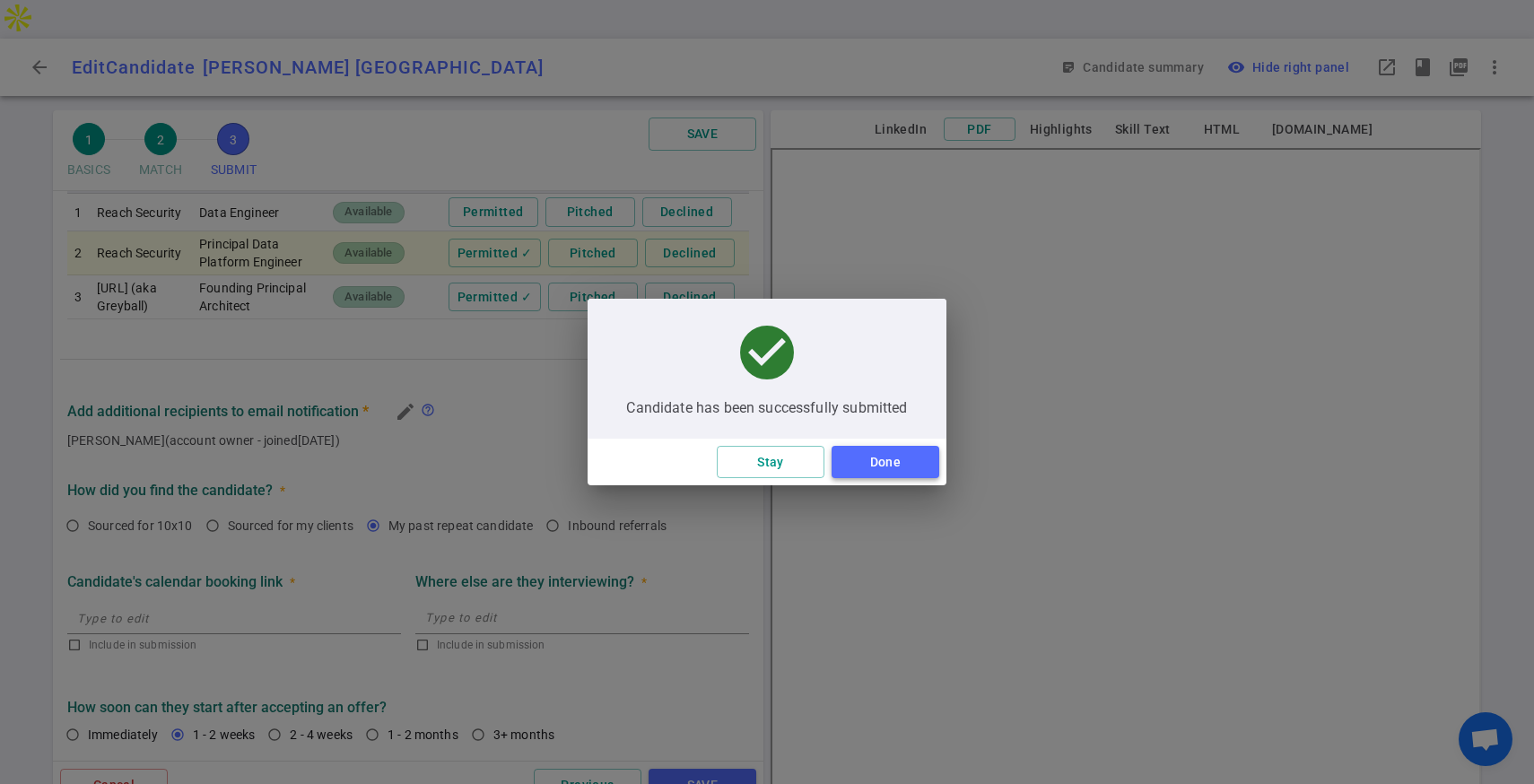
click at [888, 473] on button "Done" at bounding box center [886, 462] width 108 height 33
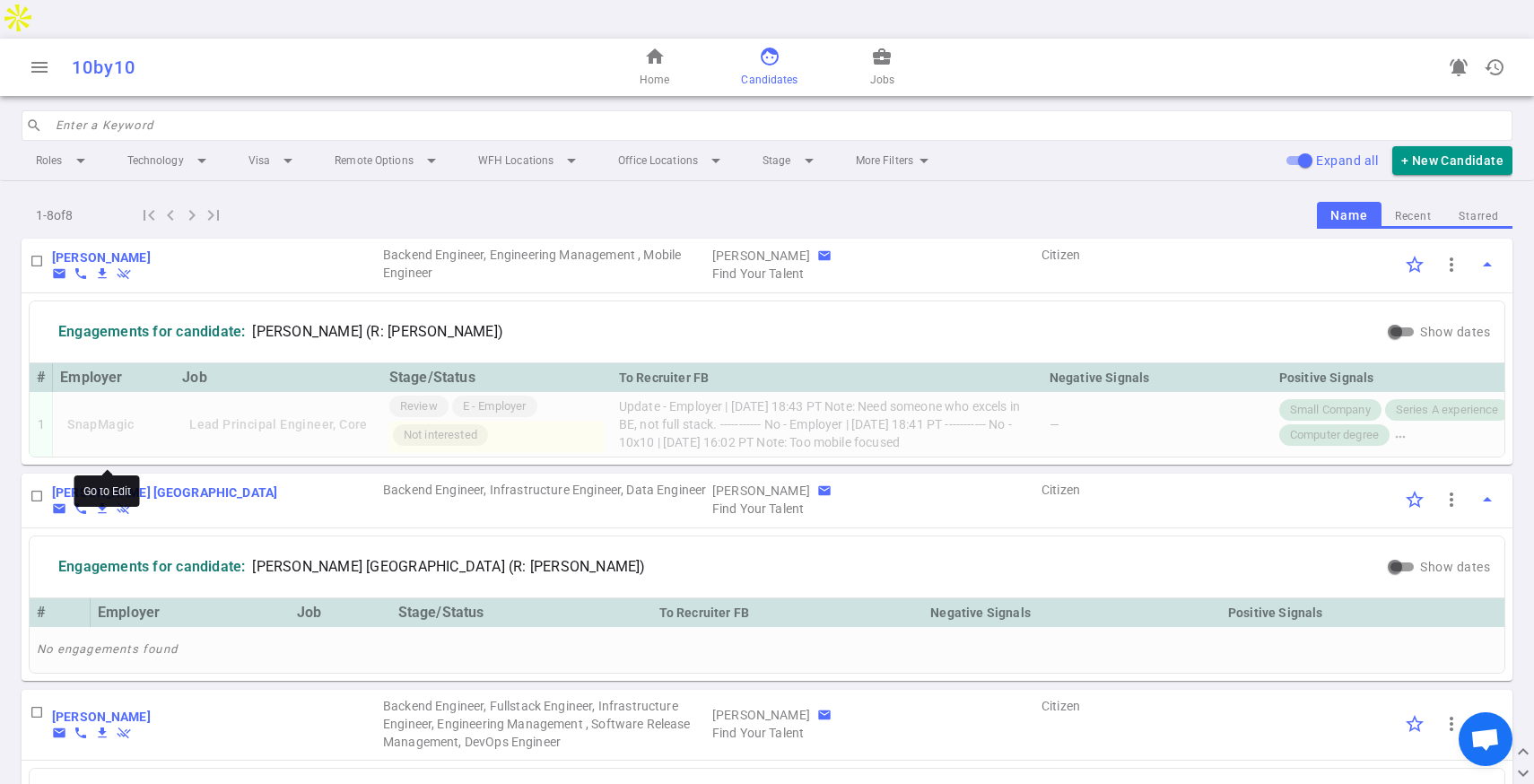
click at [92, 485] on b "[PERSON_NAME] [GEOGRAPHIC_DATA]" at bounding box center [165, 492] width 225 height 14
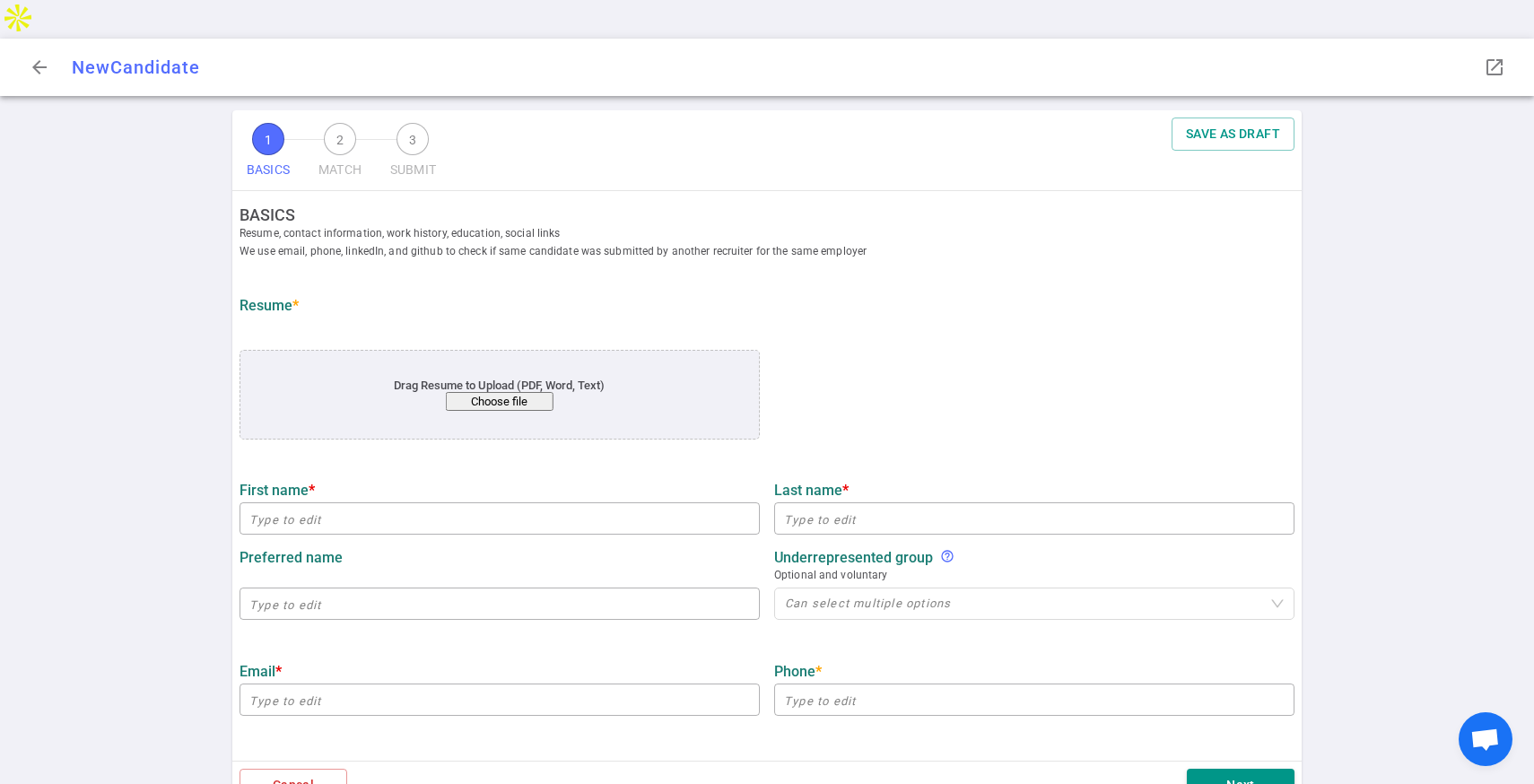
type input "[PERSON_NAME]"
type input "[GEOGRAPHIC_DATA]"
type input "[EMAIL_ADDRESS][PERSON_NAME][DOMAIN_NAME]"
type input "[PHONE_NUMBER]"
type input "[URL][DOMAIN_NAME]"
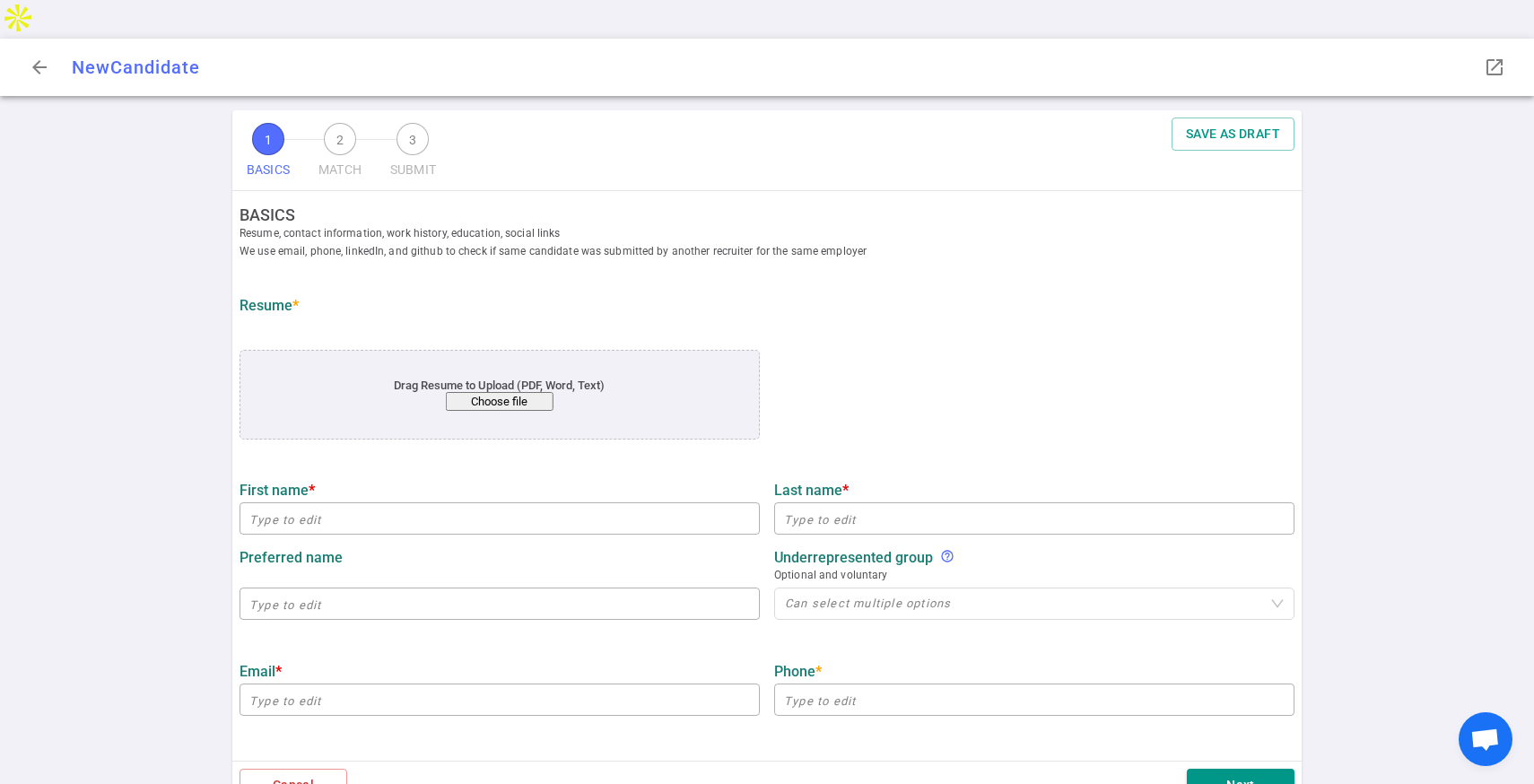
type textarea "[DOMAIN_NAME]"
type input "Credit [DATE]"
type textarea "Senior Software Engineer"
type input "16.3"
type input "16"
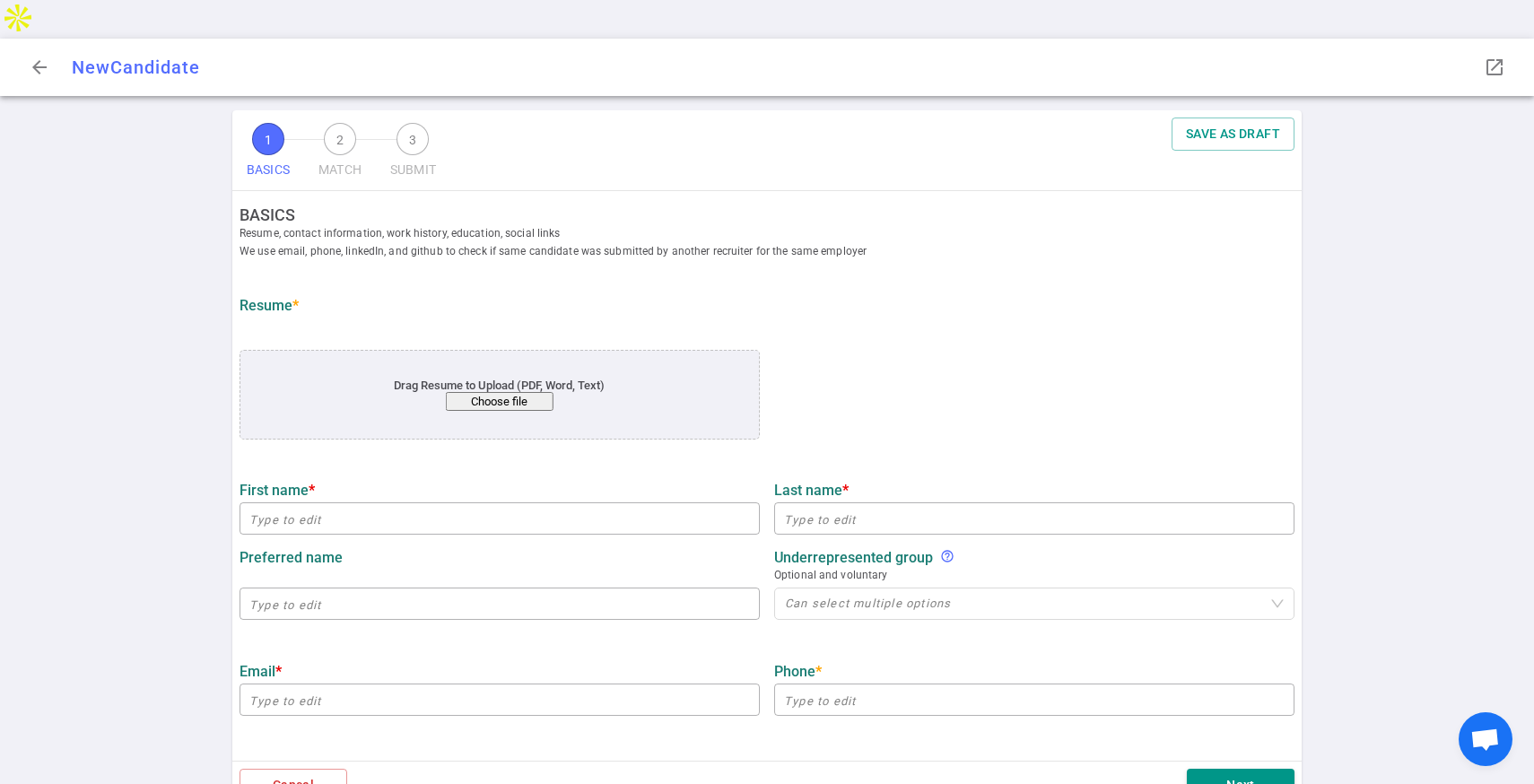
type input "Indian Institutes Of Technology"
type input "Computer Science"
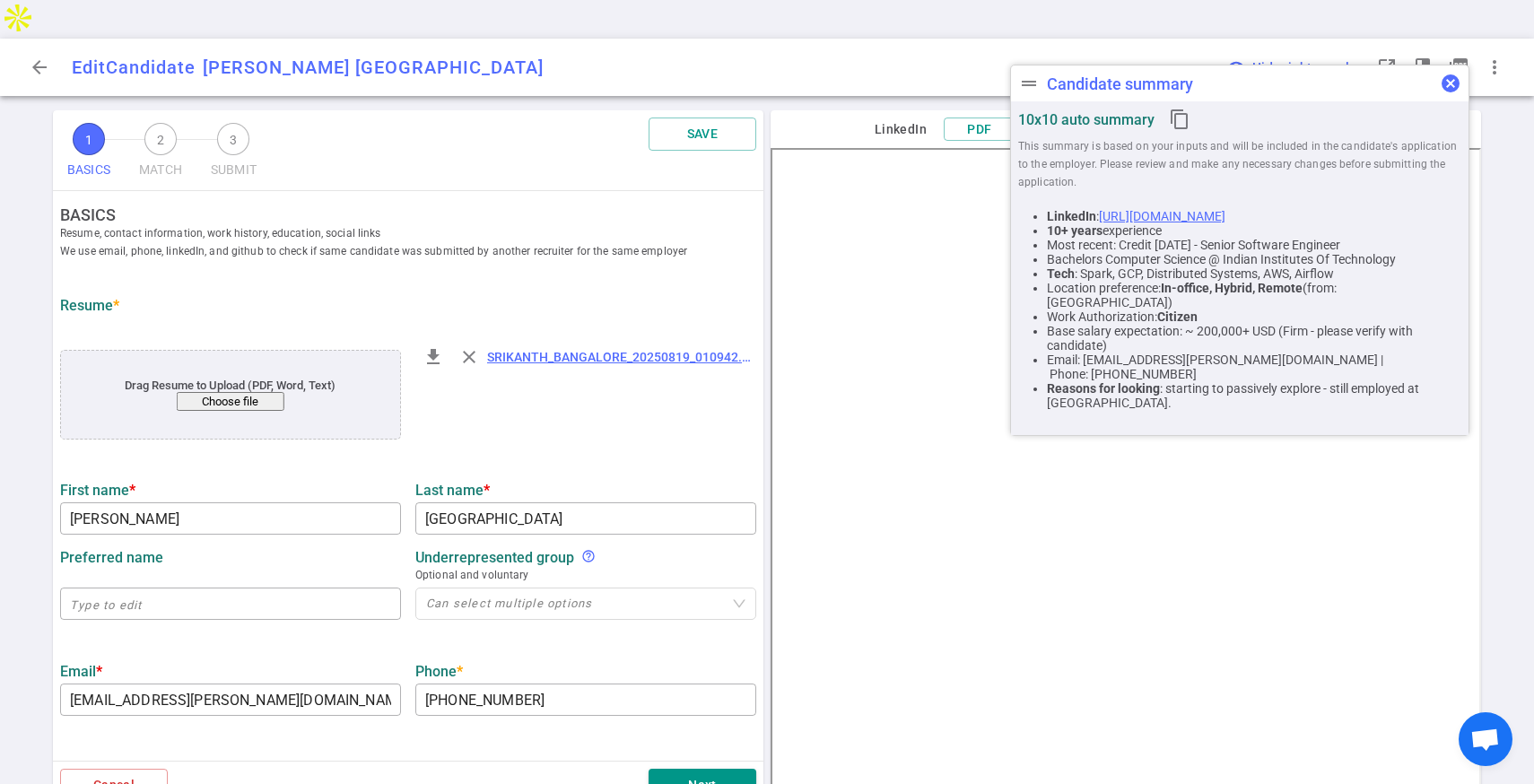
click at [1447, 91] on span "cancel" at bounding box center [1450, 84] width 22 height 22
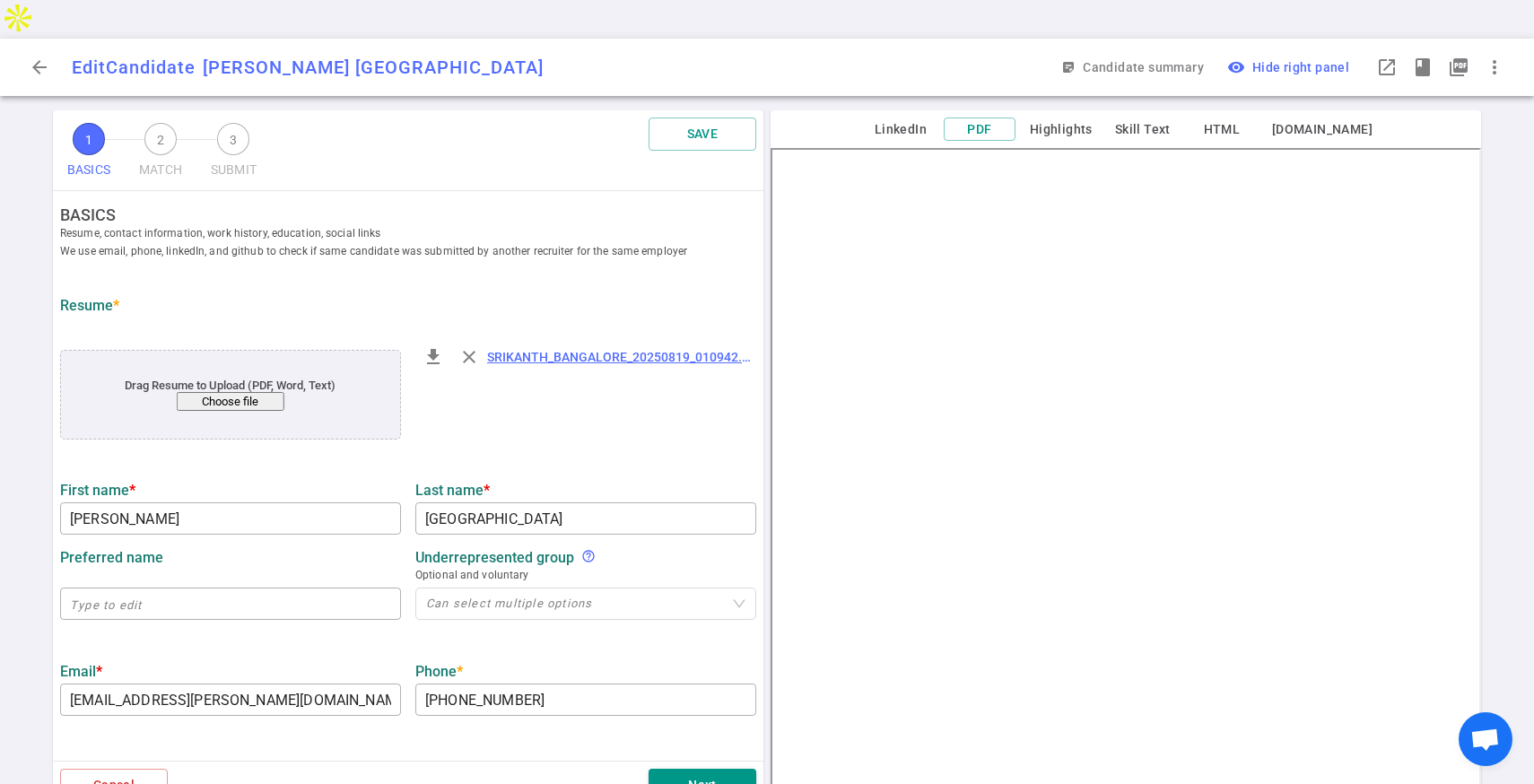
click at [708, 767] on div "Cancel Next" at bounding box center [408, 785] width 710 height 49
click at [699, 769] on button "Next" at bounding box center [702, 785] width 108 height 33
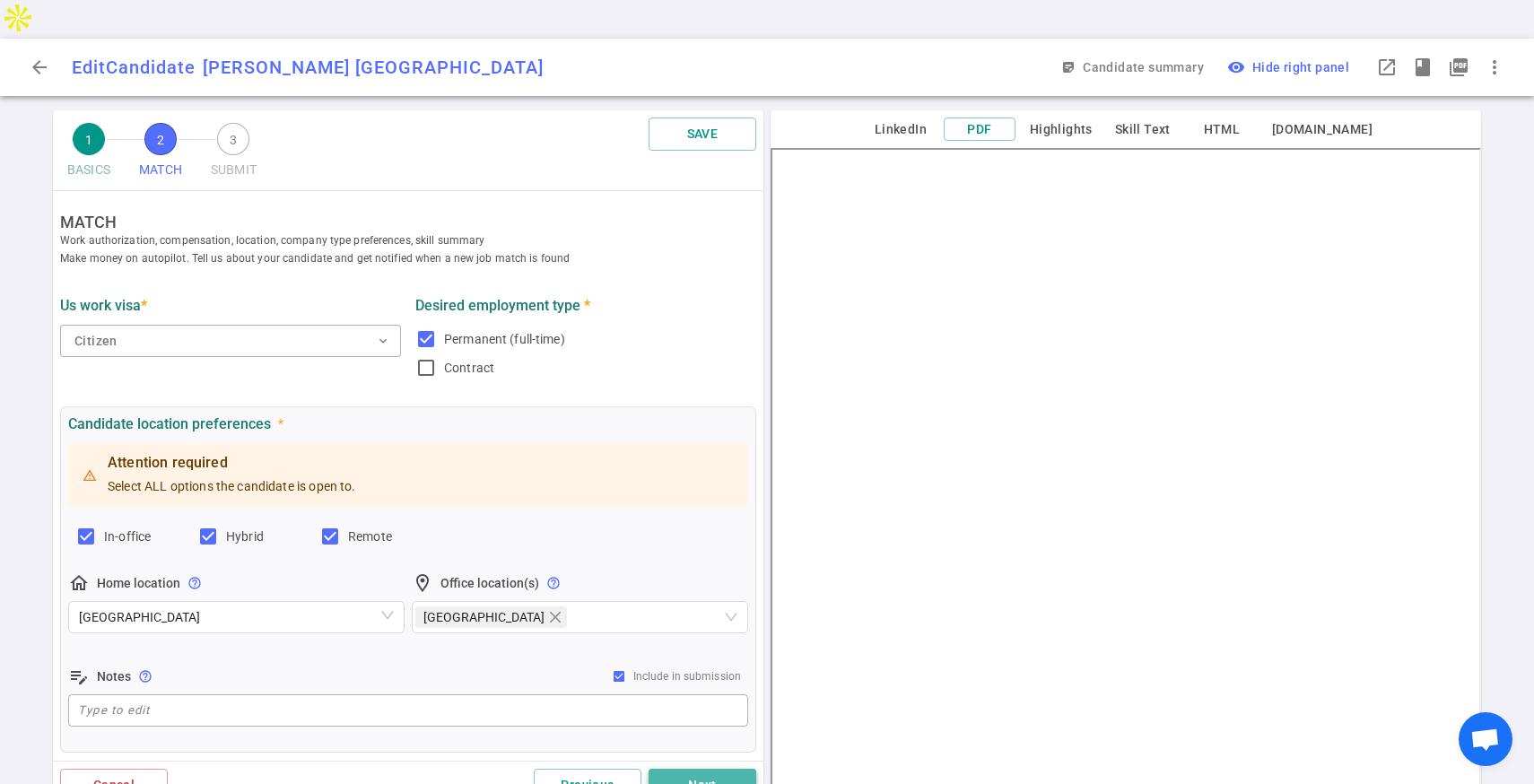
click at [699, 769] on button "Next" at bounding box center [702, 785] width 108 height 33
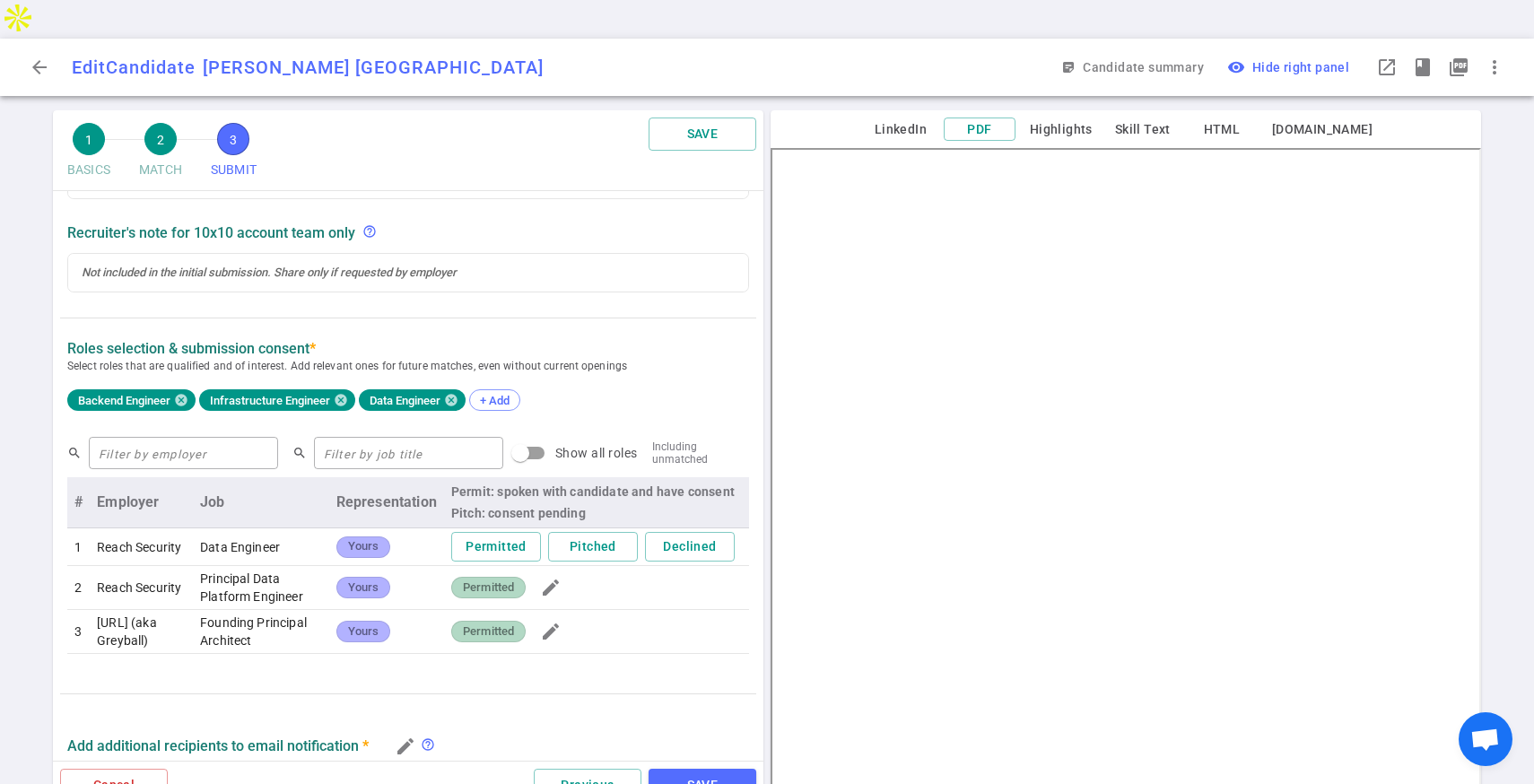
scroll to position [356, 0]
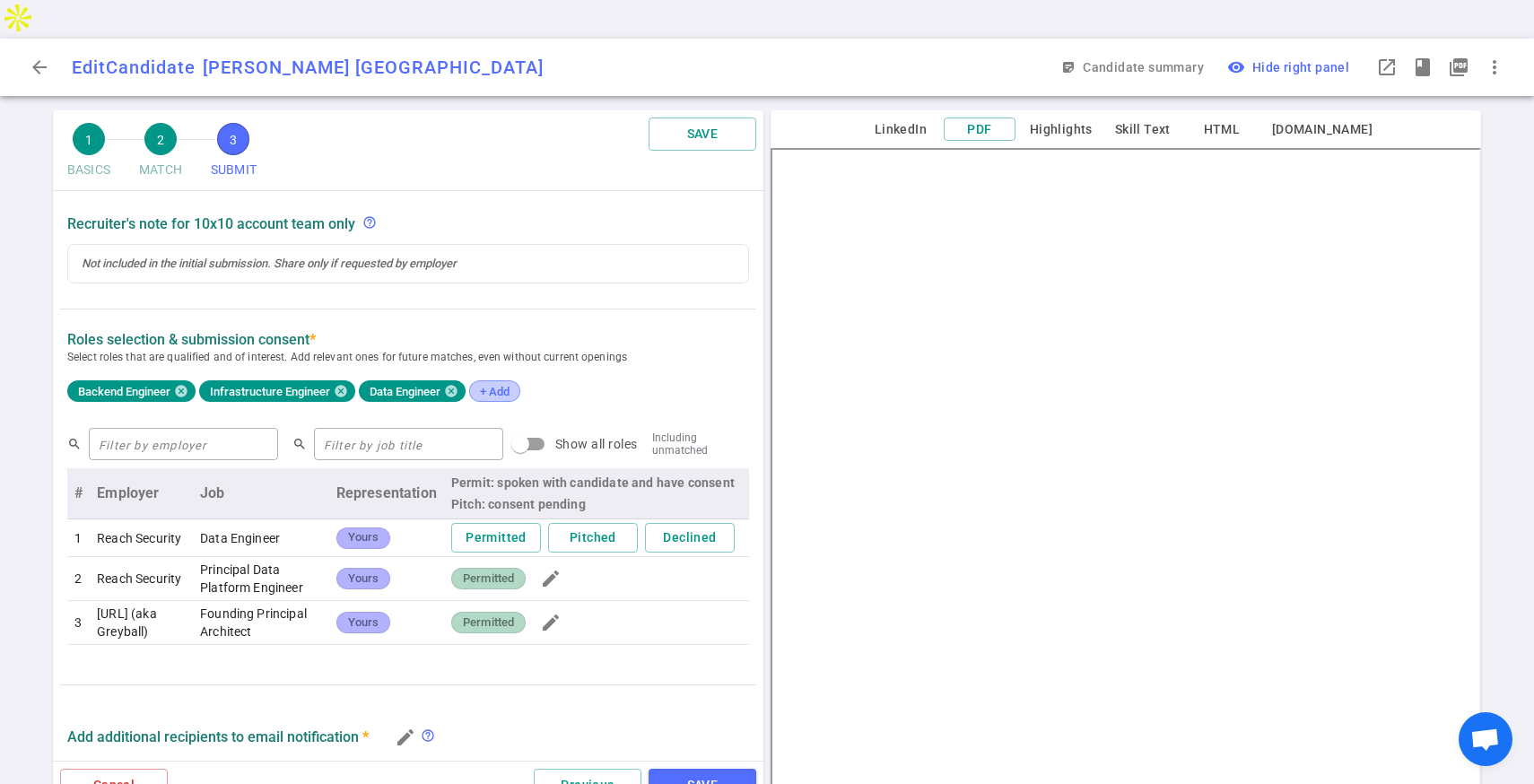
click at [490, 384] on span "+ Add" at bounding box center [494, 391] width 42 height 14
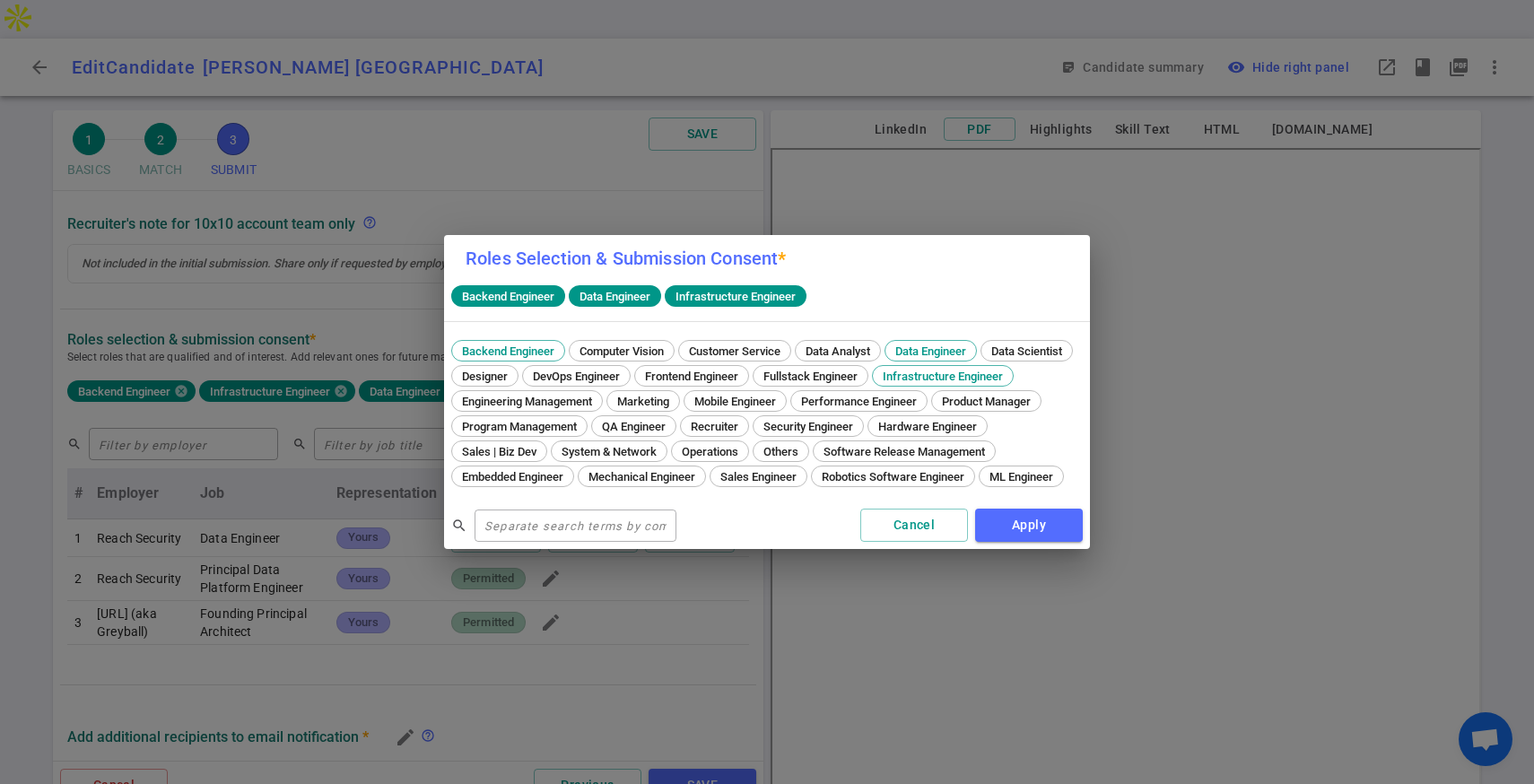
click at [799, 599] on div "Roles Selection & Submission Consent * Backend Engineer Data Engineer Infrastru…" at bounding box center [767, 392] width 1534 height 784
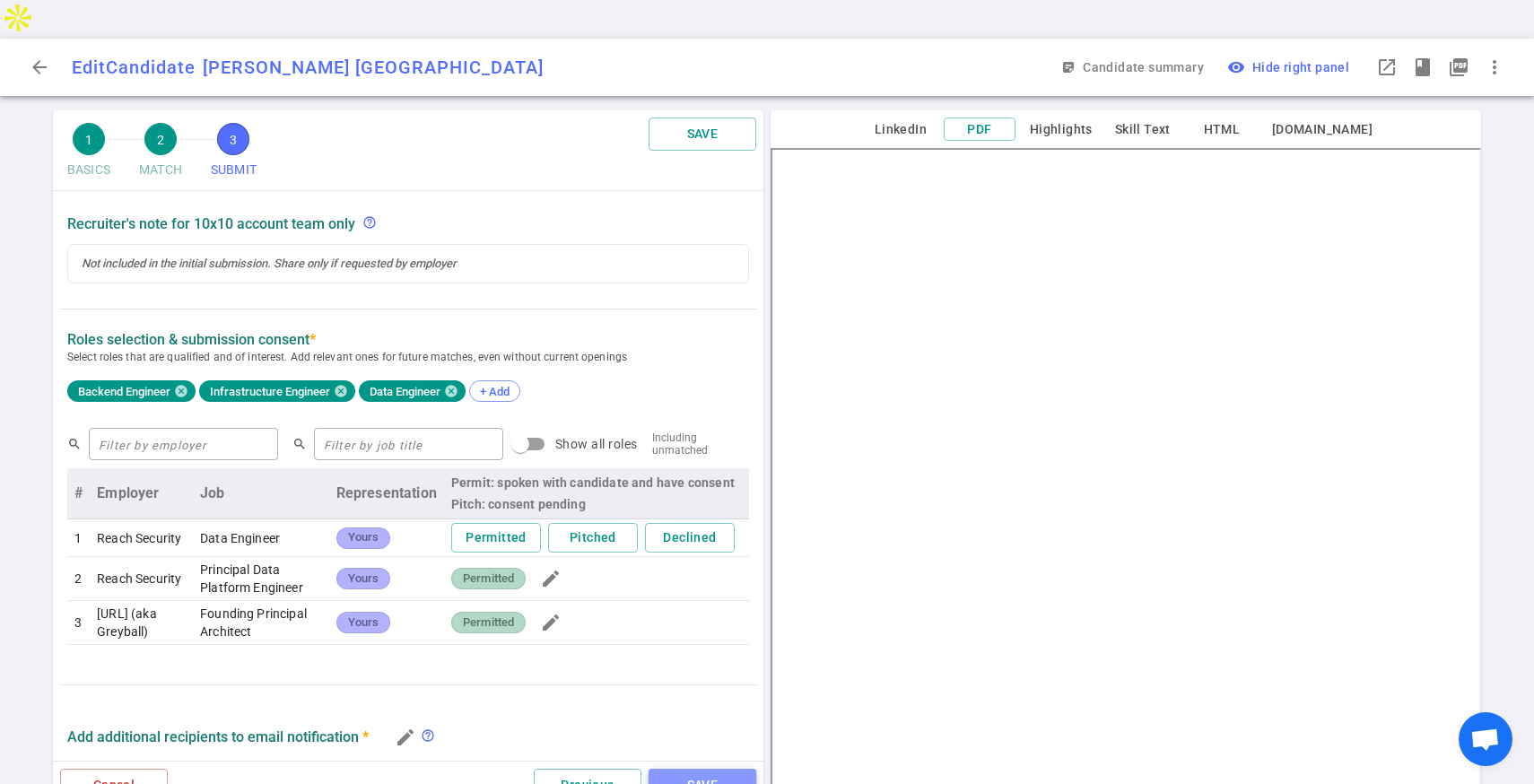
click at [699, 769] on button "SAVE" at bounding box center [702, 785] width 108 height 33
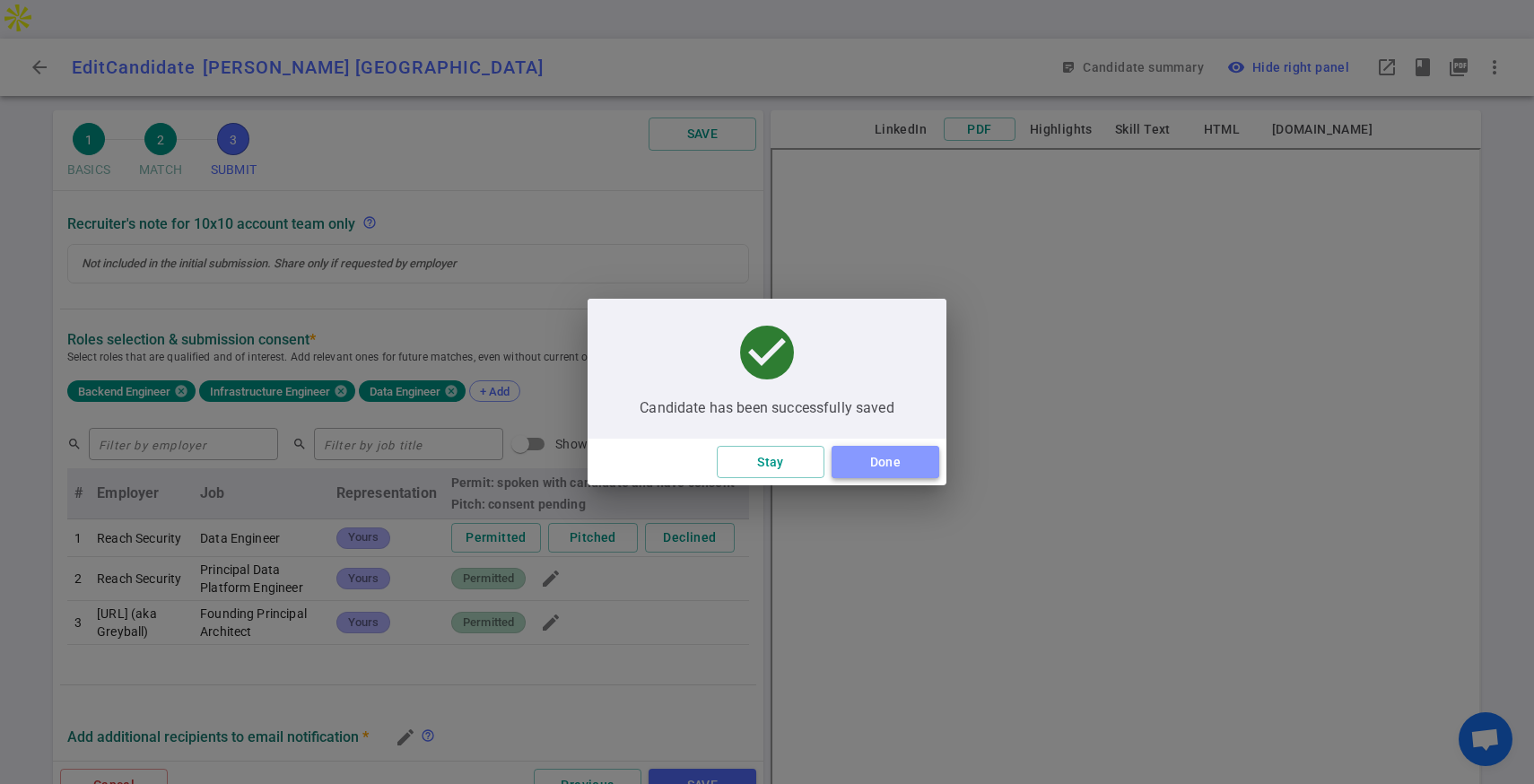
click at [877, 469] on button "Done" at bounding box center [886, 462] width 108 height 33
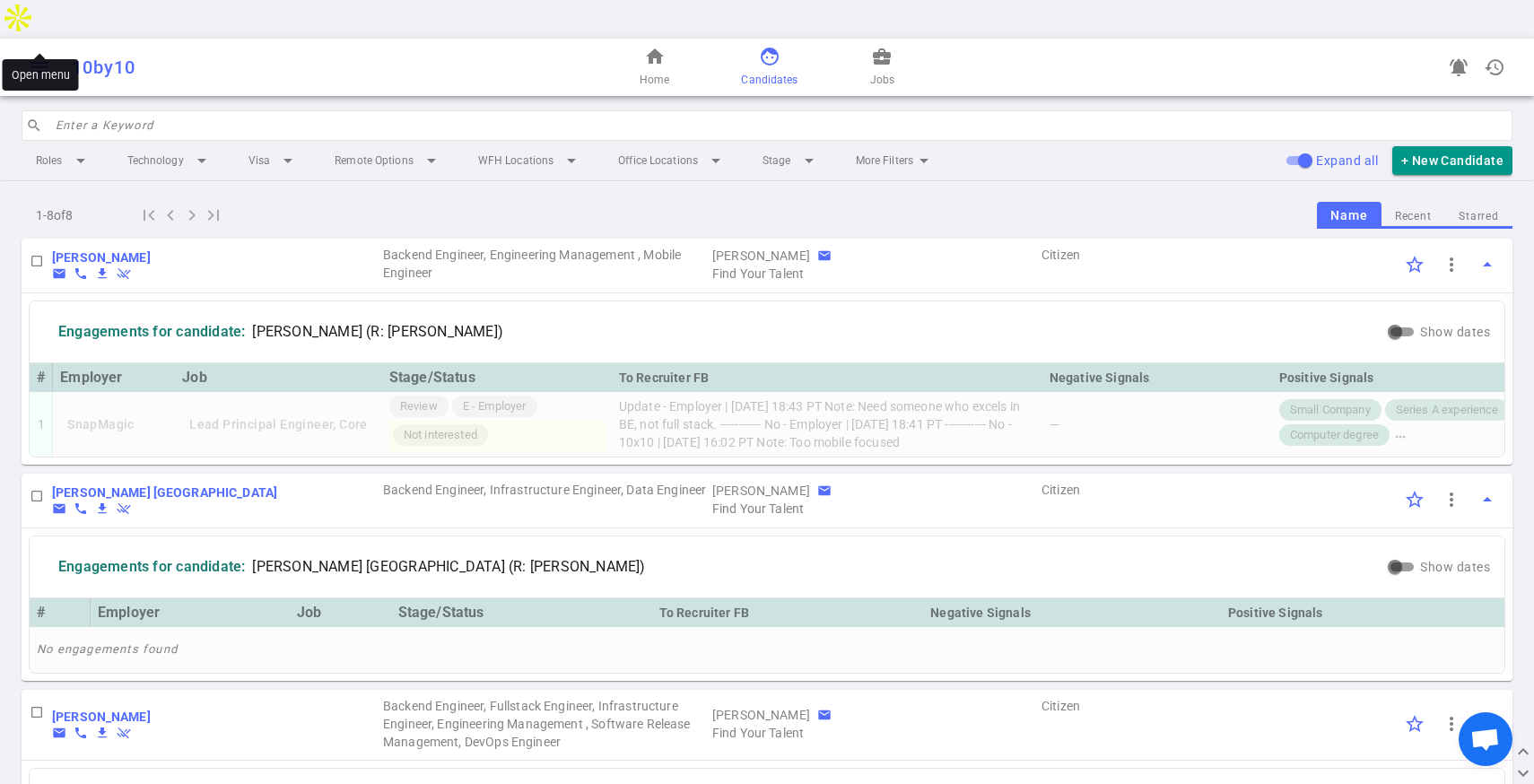
click at [49, 57] on span "menu" at bounding box center [40, 68] width 22 height 22
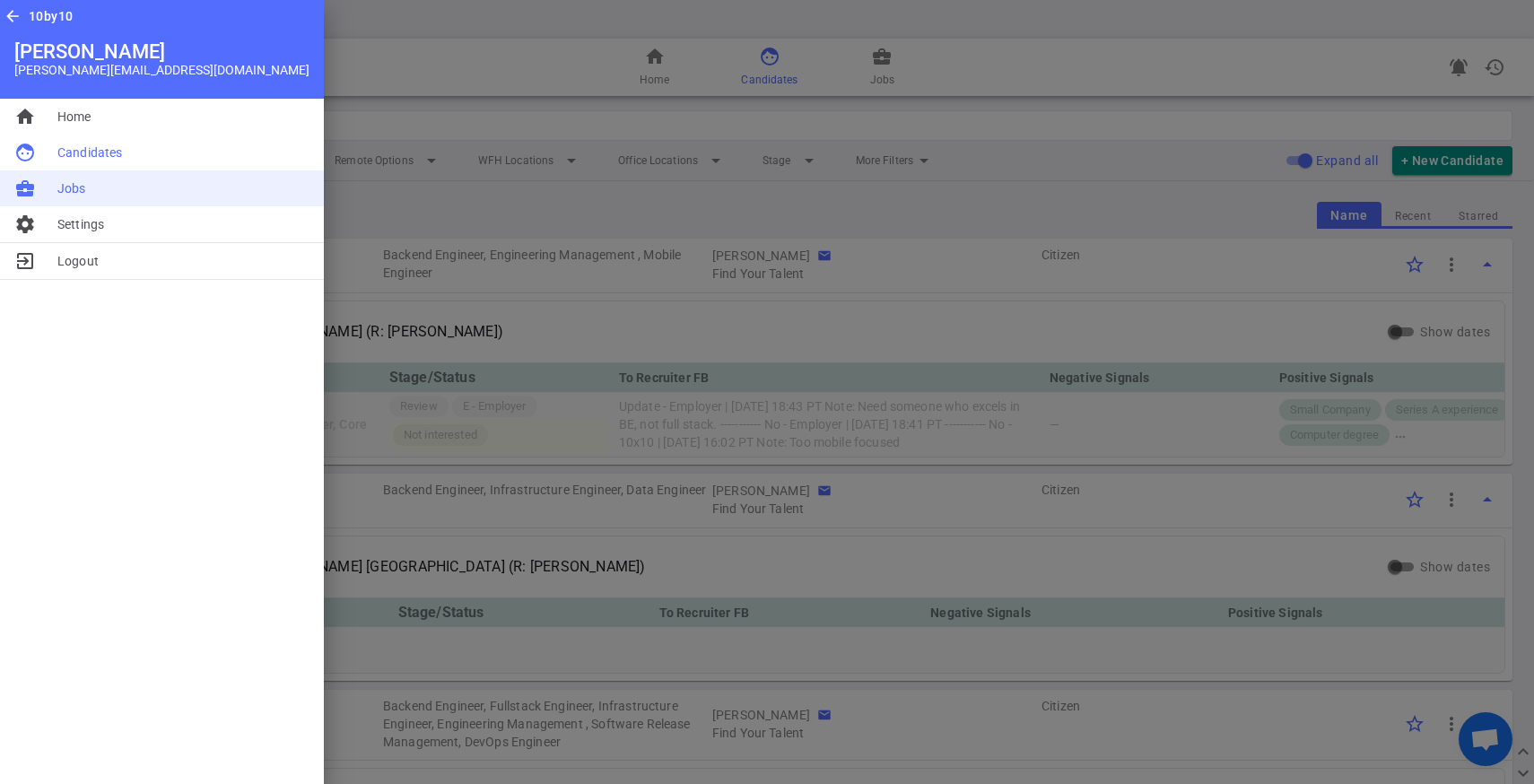
click at [108, 181] on li "business_center Jobs" at bounding box center [162, 188] width 324 height 36
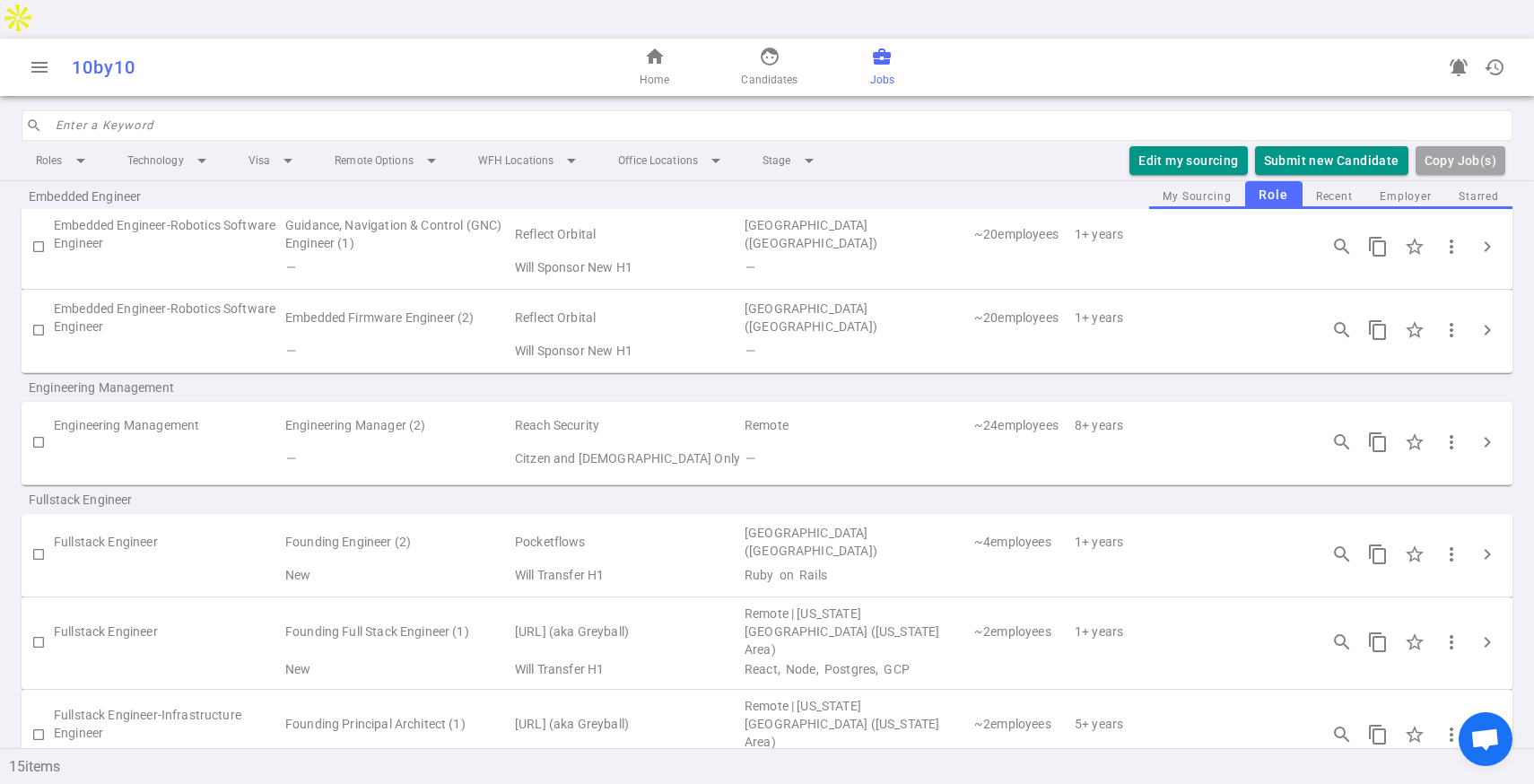
scroll to position [254, 0]
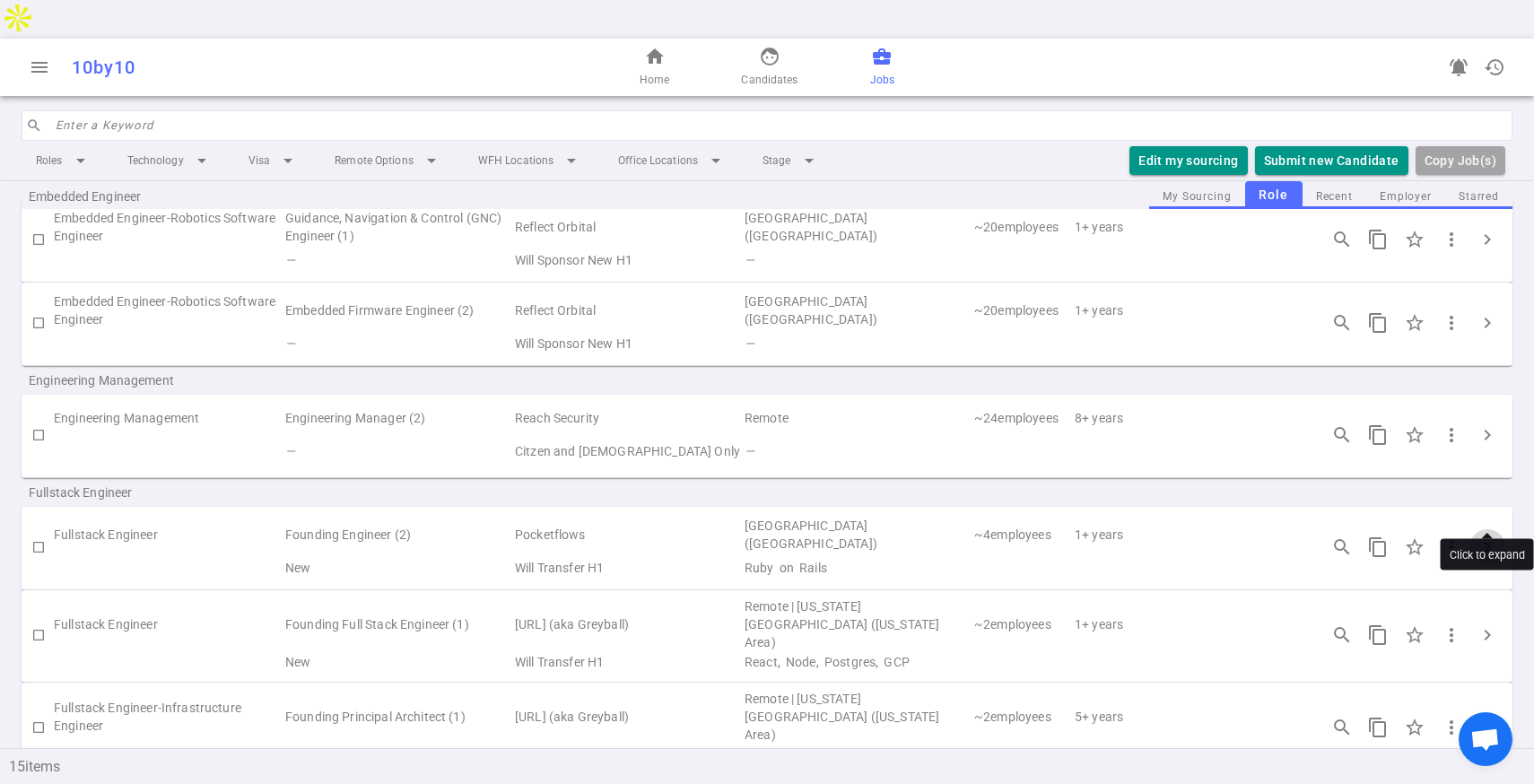
click at [1484, 529] on button "chevron_right" at bounding box center [1487, 547] width 36 height 36
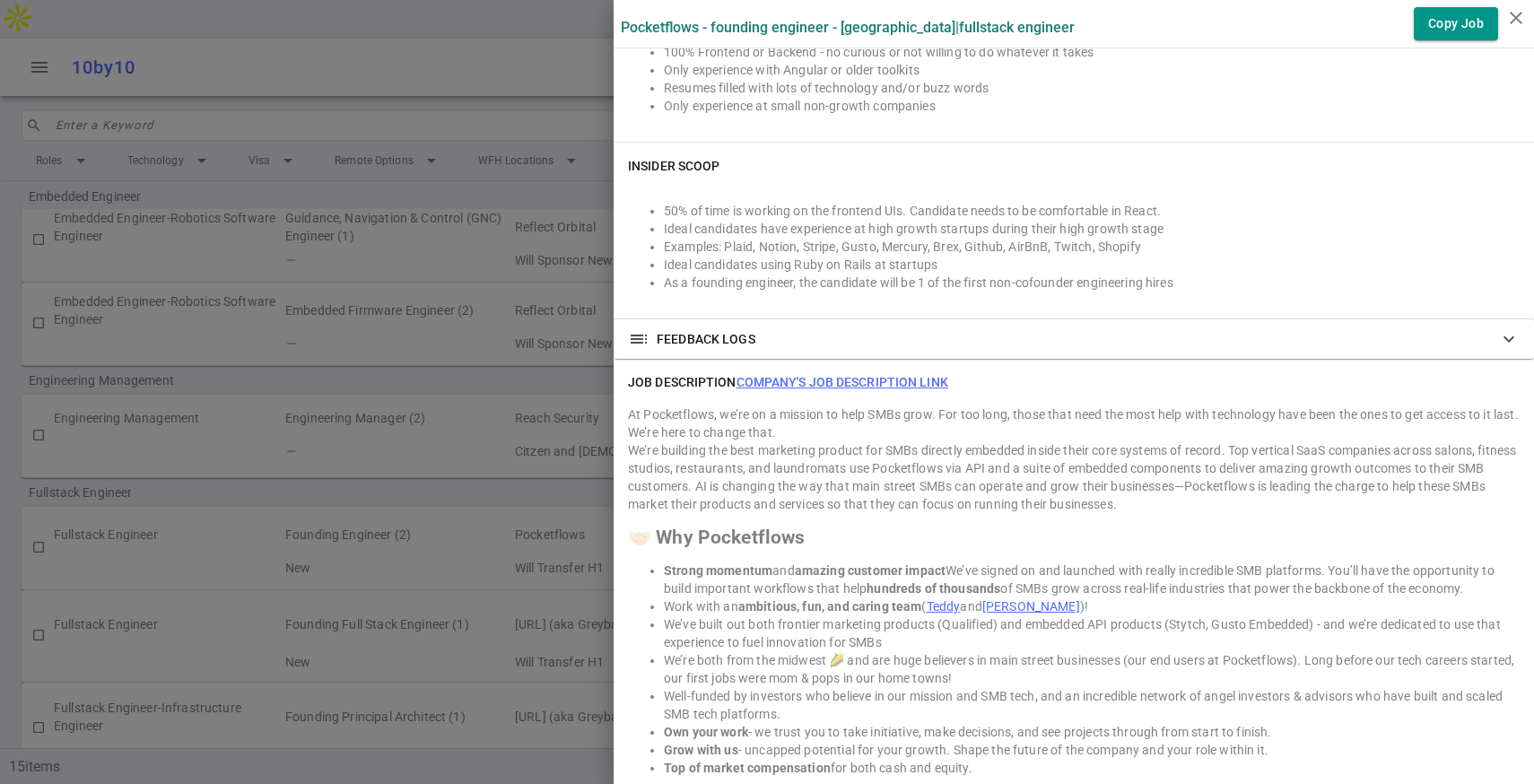
scroll to position [1461, 0]
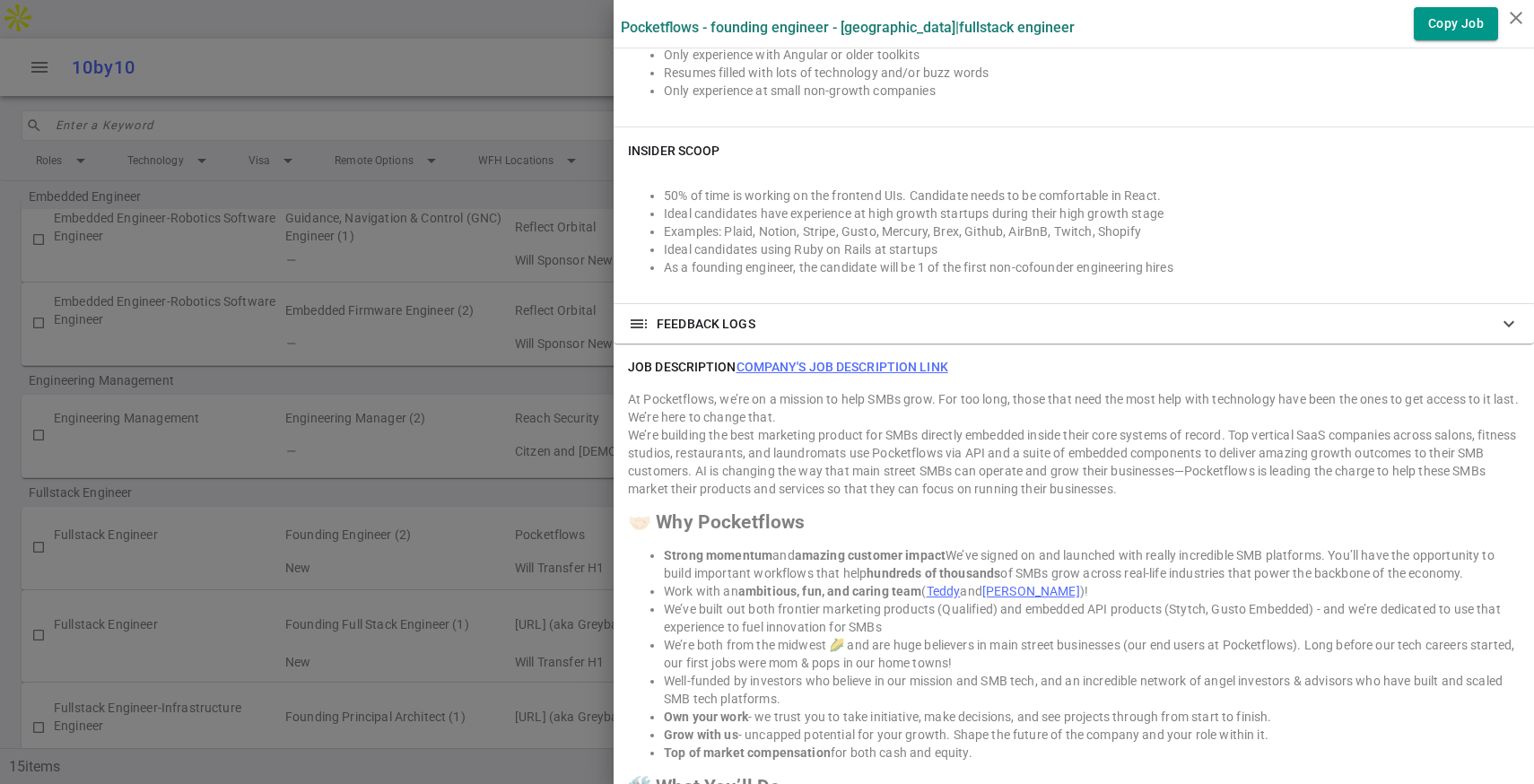
click at [893, 360] on link "Company's job description link" at bounding box center [842, 367] width 212 height 14
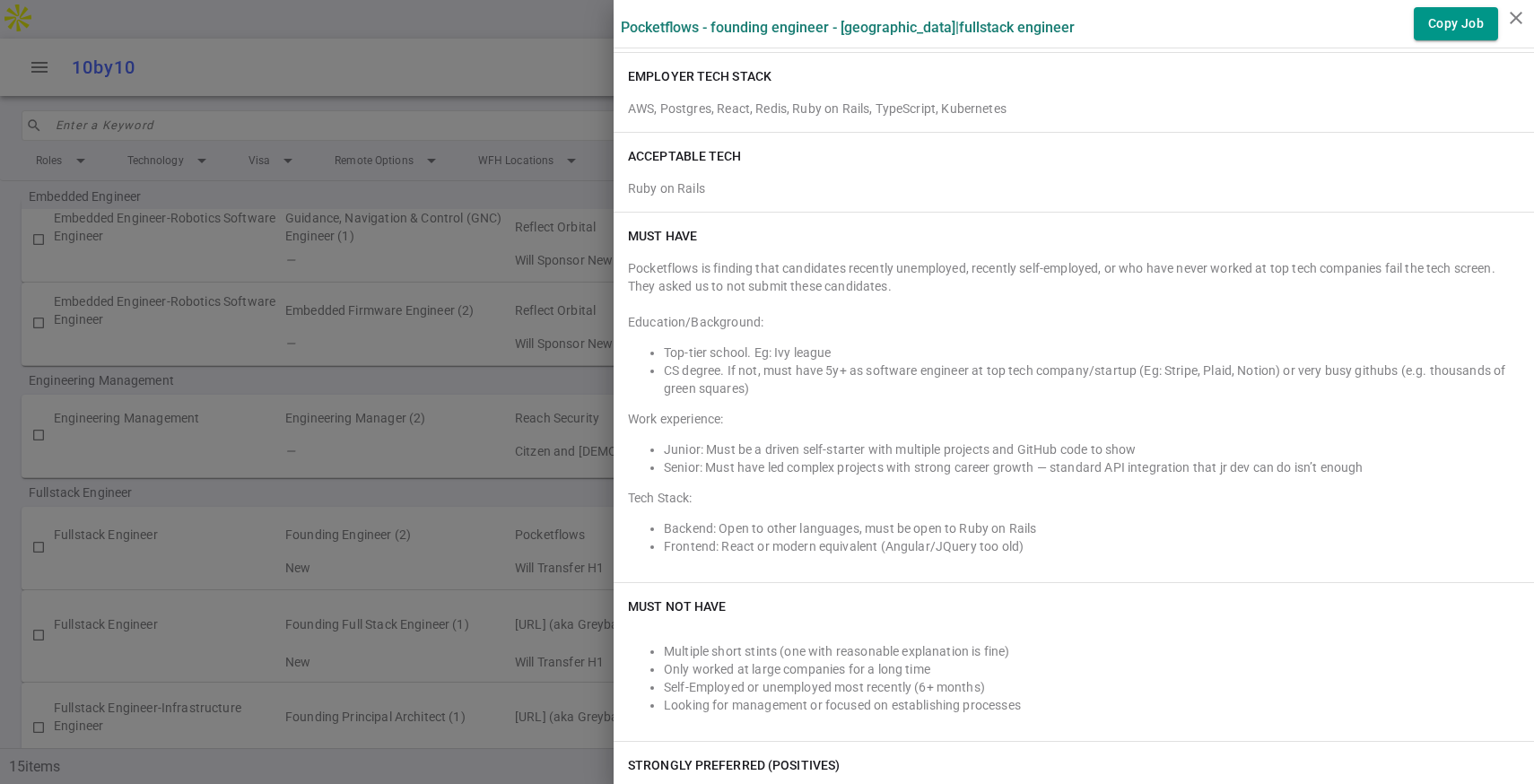
scroll to position [482, 0]
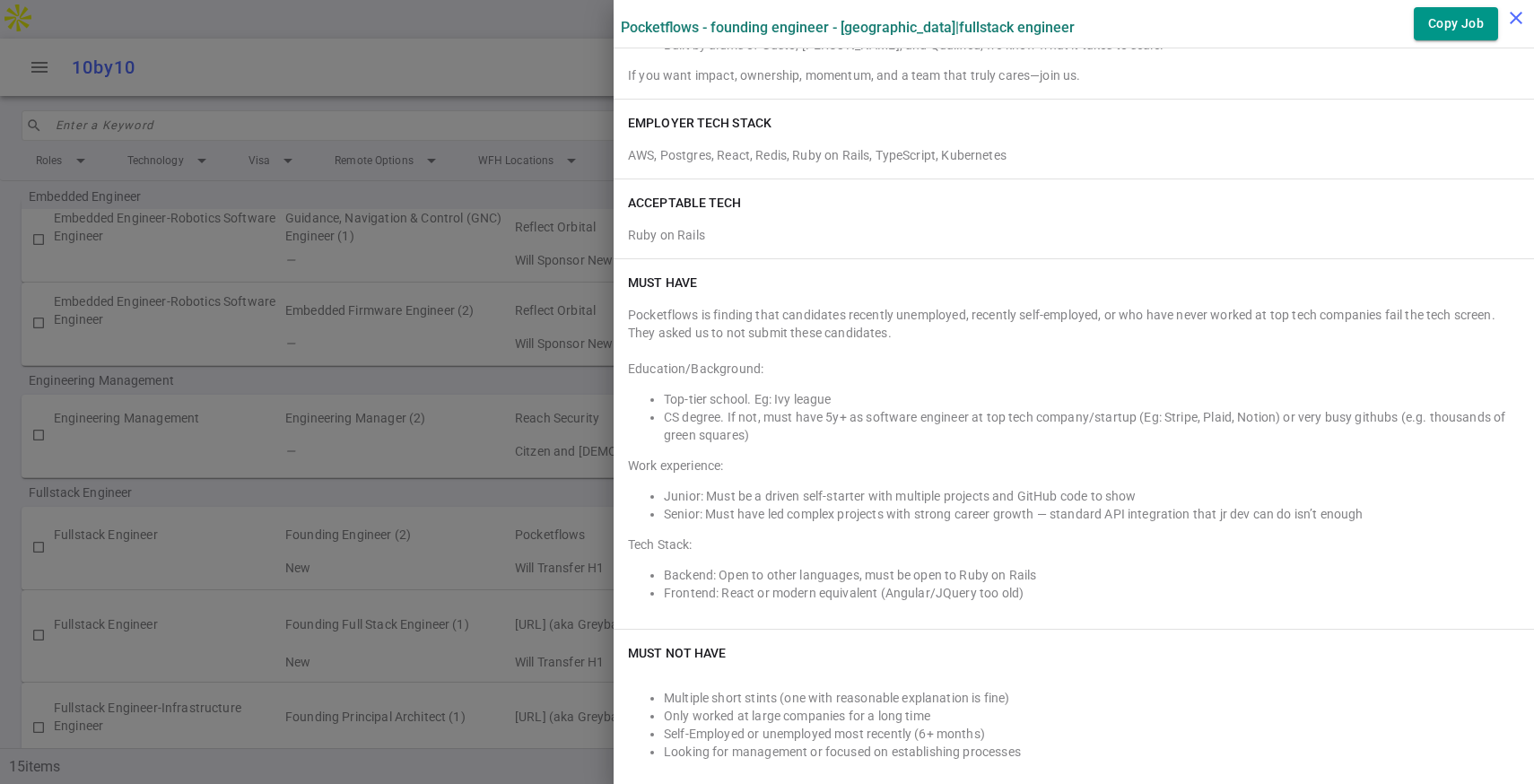
click at [1521, 14] on icon "close" at bounding box center [1516, 18] width 22 height 22
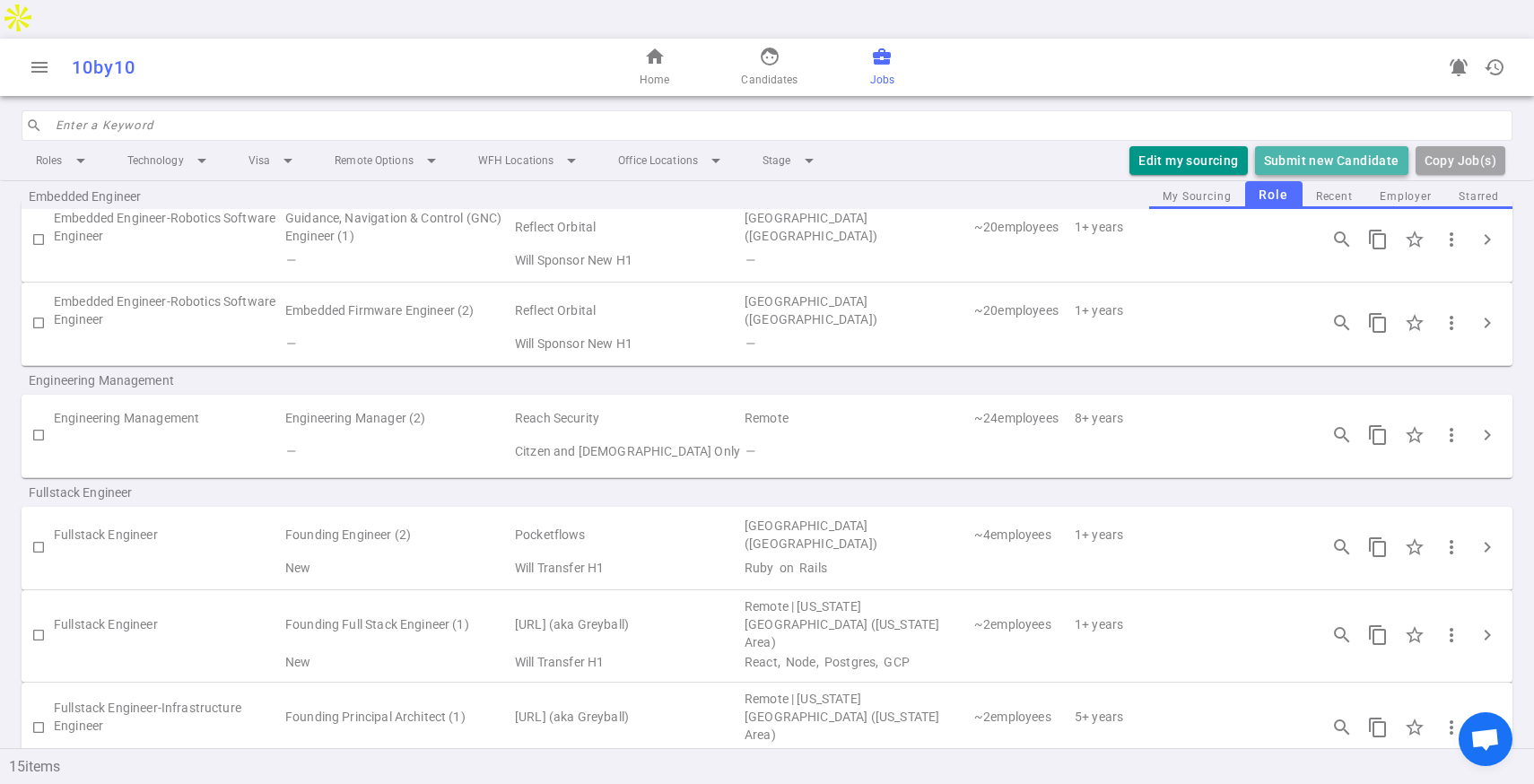
click at [1311, 146] on button "Submit new Candidate" at bounding box center [1331, 160] width 153 height 30
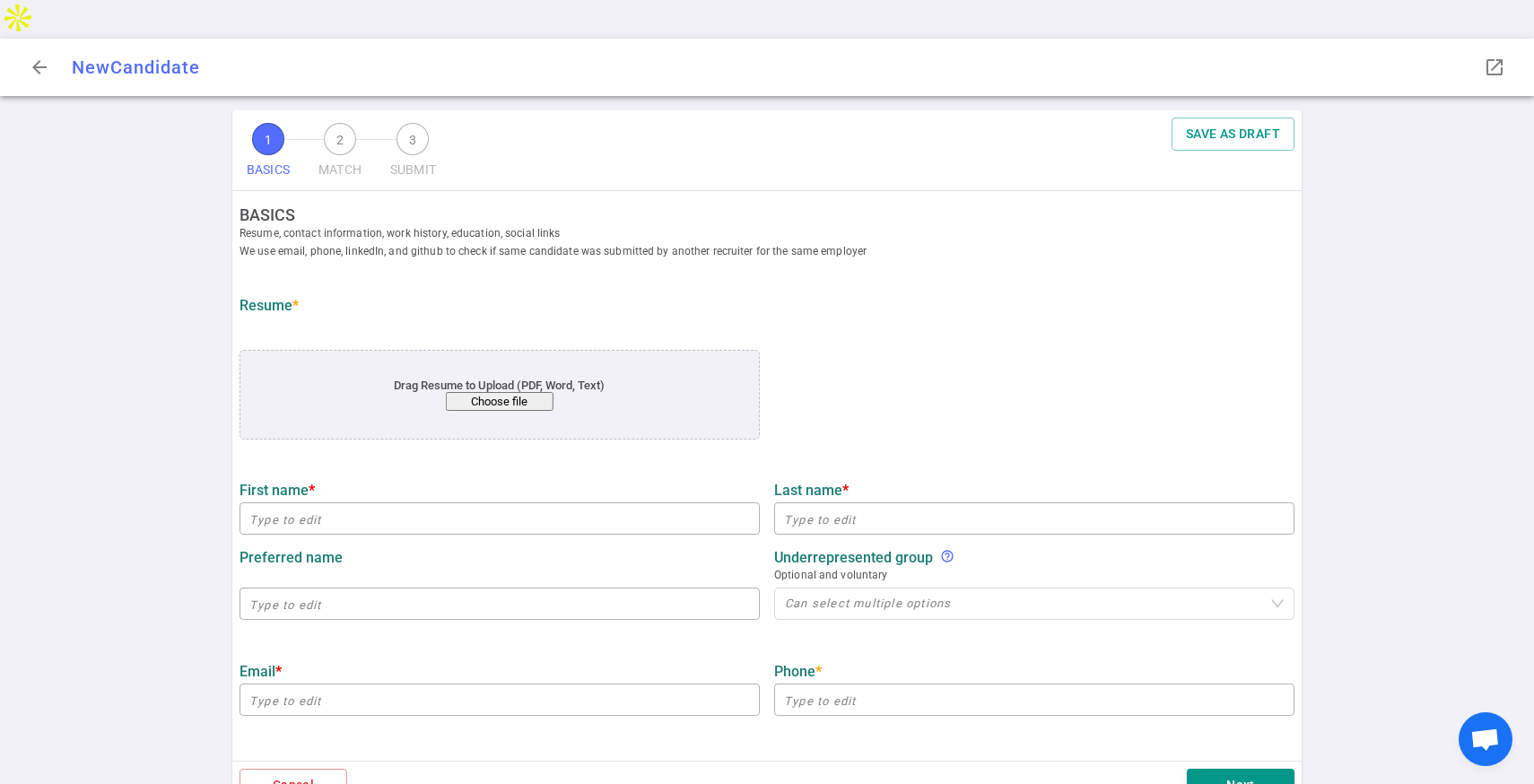
click at [533, 392] on button "Choose file" at bounding box center [500, 401] width 108 height 19
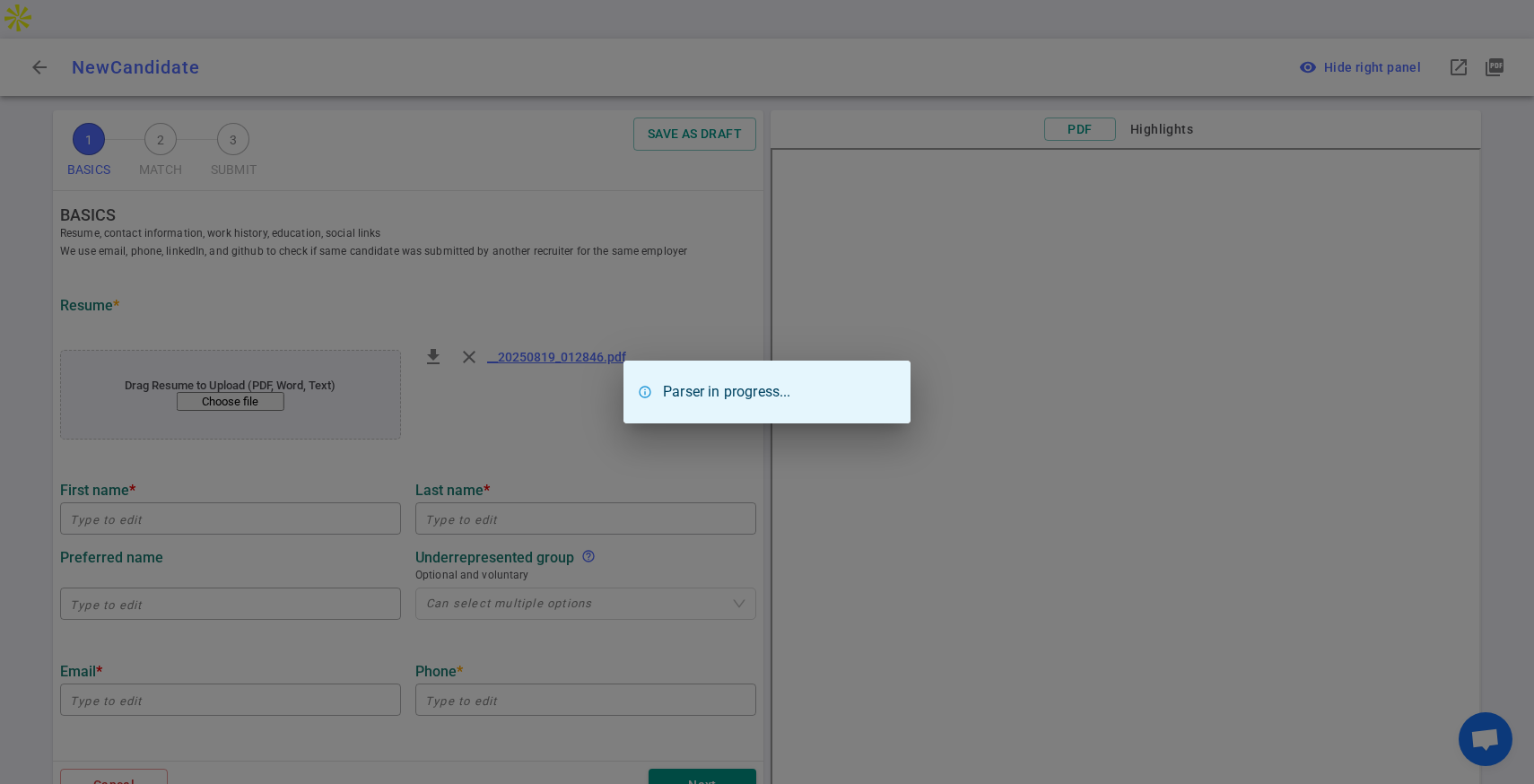
type input "Xinying"
type input "Hu"
type input "hu@berkeley.edu"
type input "+1 341-314-8026"
type input "https://linkedin.com/in/xinying-hu"
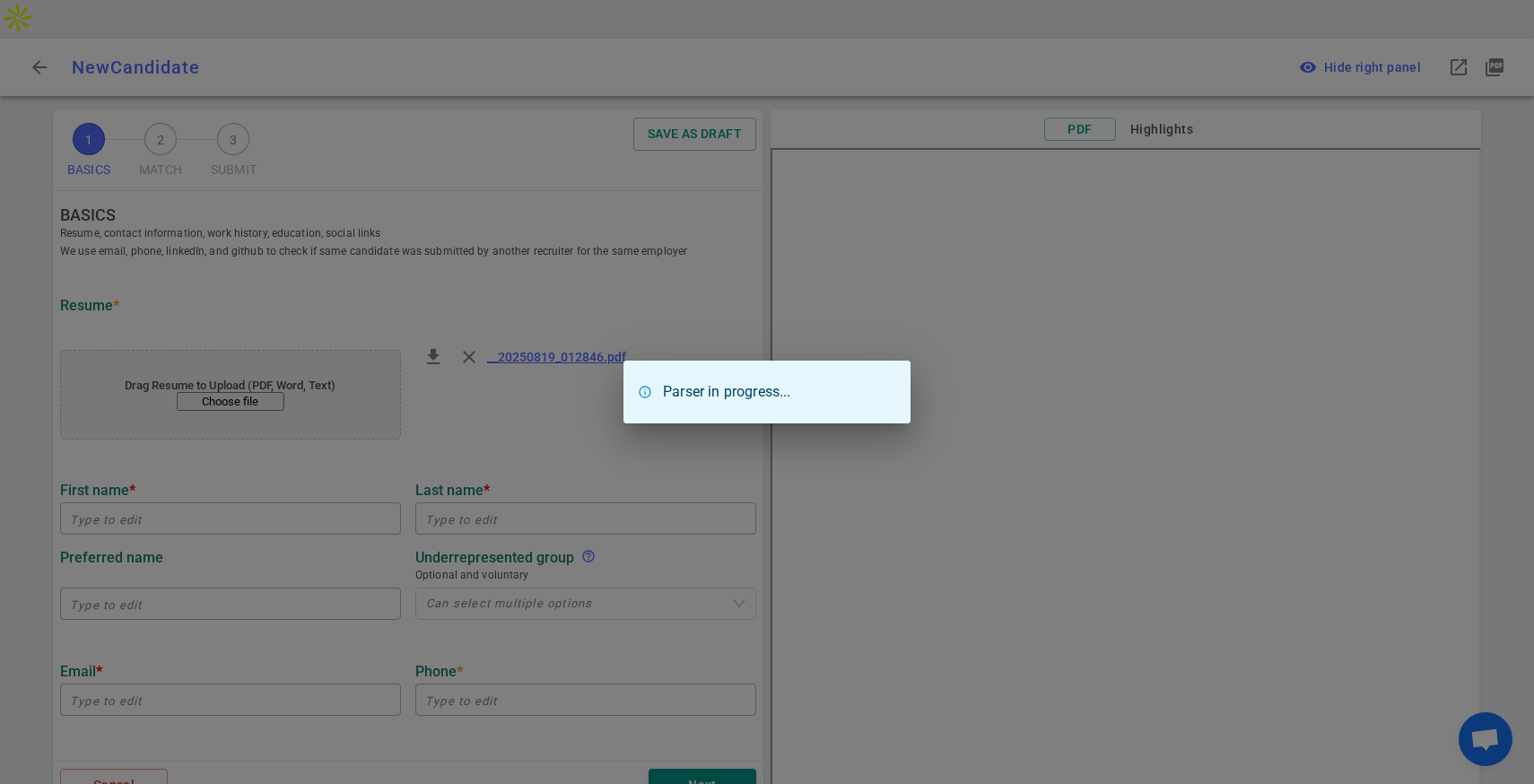
type input "Pi Network"
type textarea "Software Engineer"
type input "3"
type input "University Of California"
type input "Eng"
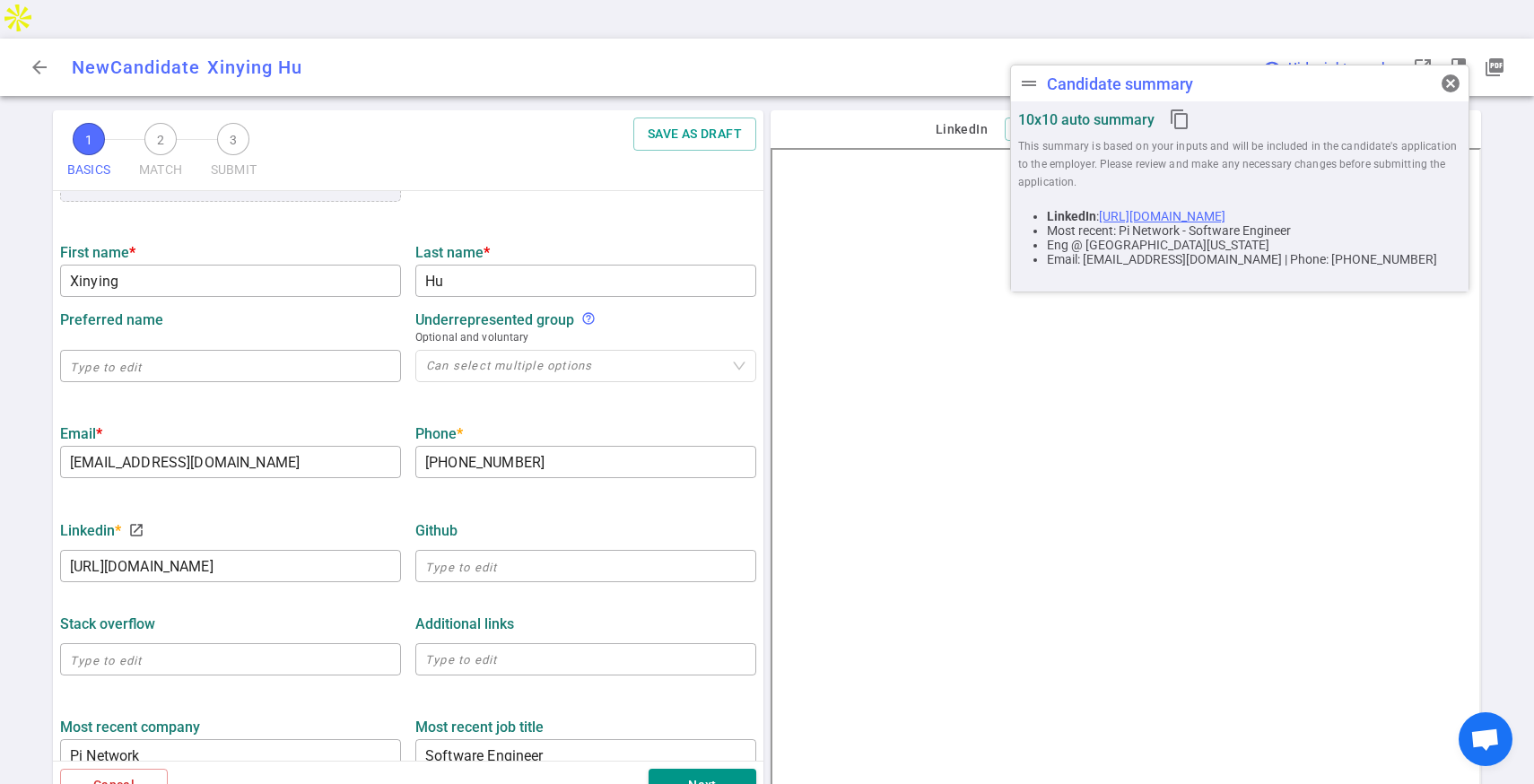
scroll to position [256, 0]
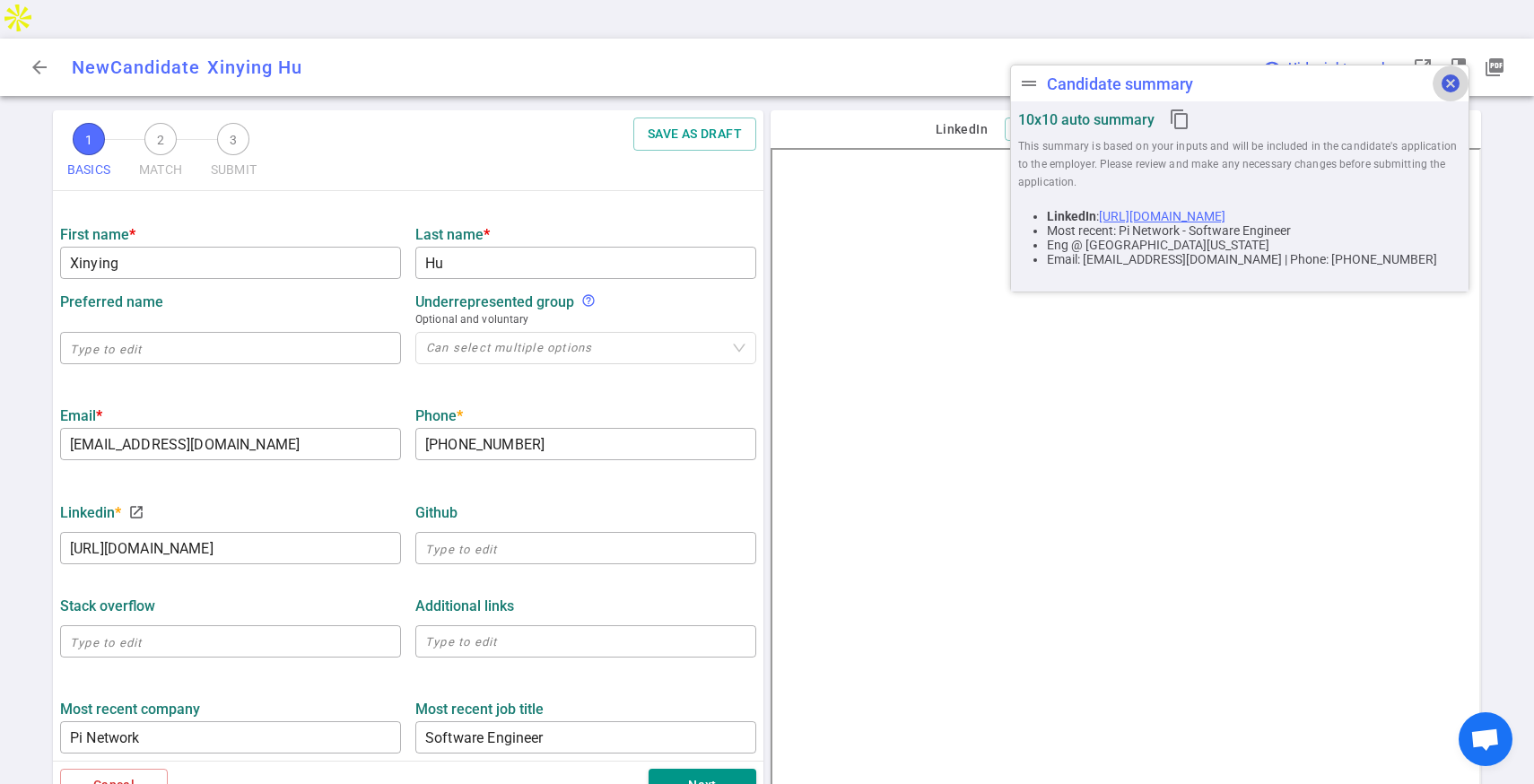
click at [1450, 86] on span "cancel" at bounding box center [1450, 84] width 22 height 22
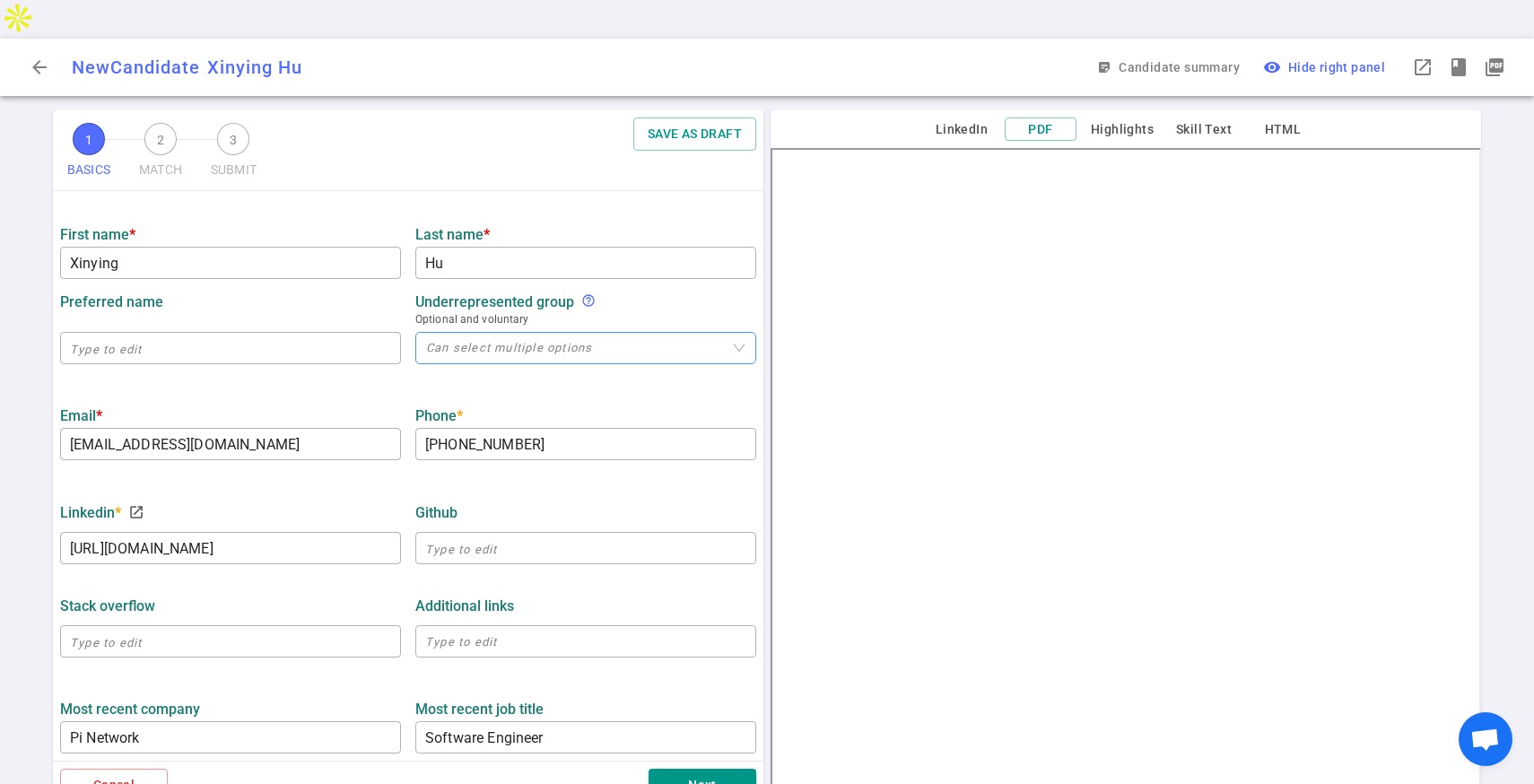
click at [510, 342] on div at bounding box center [576, 348] width 315 height 14
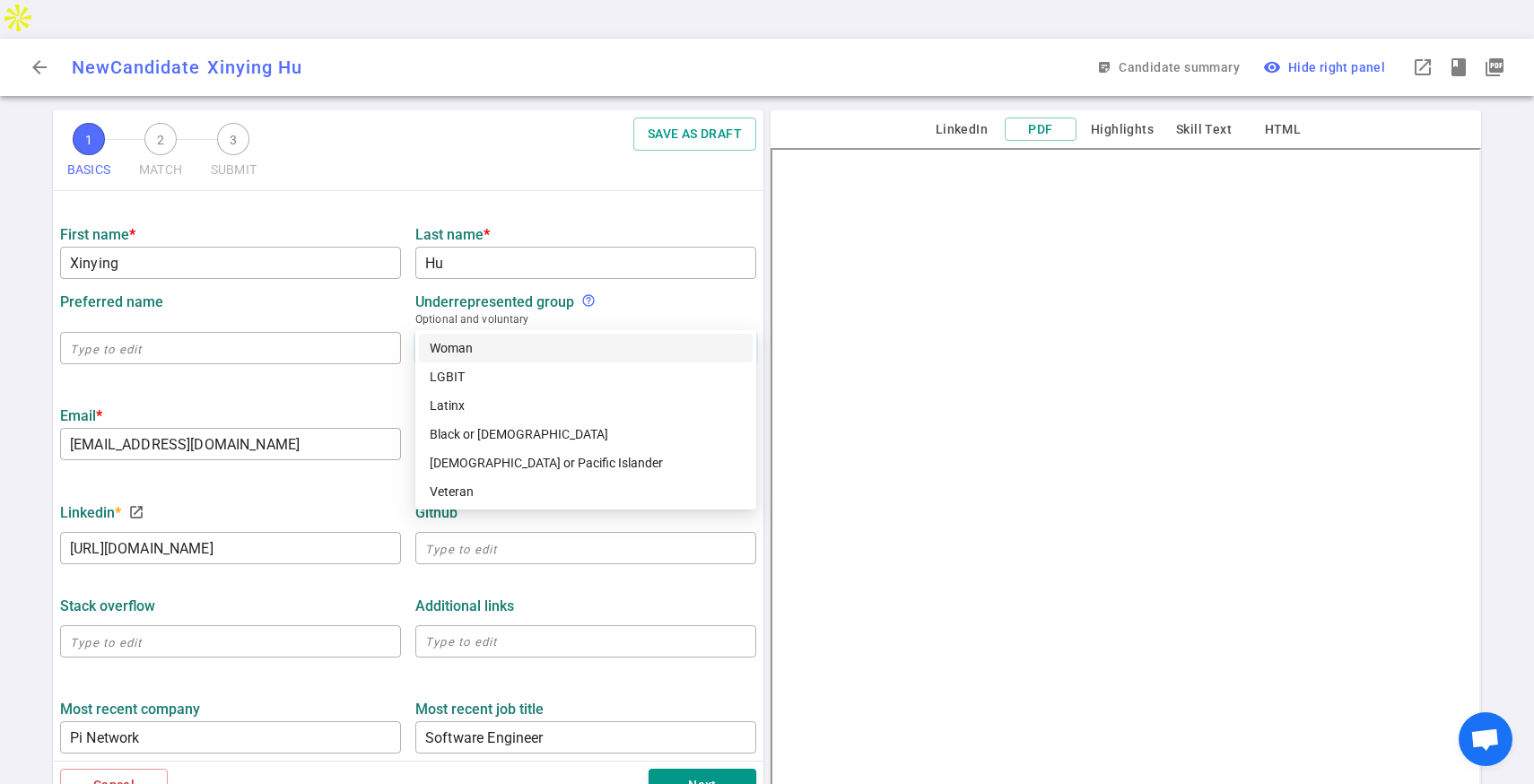
click at [502, 352] on div "Woman" at bounding box center [585, 348] width 312 height 20
click at [375, 482] on div "LinkedIn * launch https://linkedin.com/in/xinying-hu ​ GitHub ​" at bounding box center [408, 528] width 710 height 94
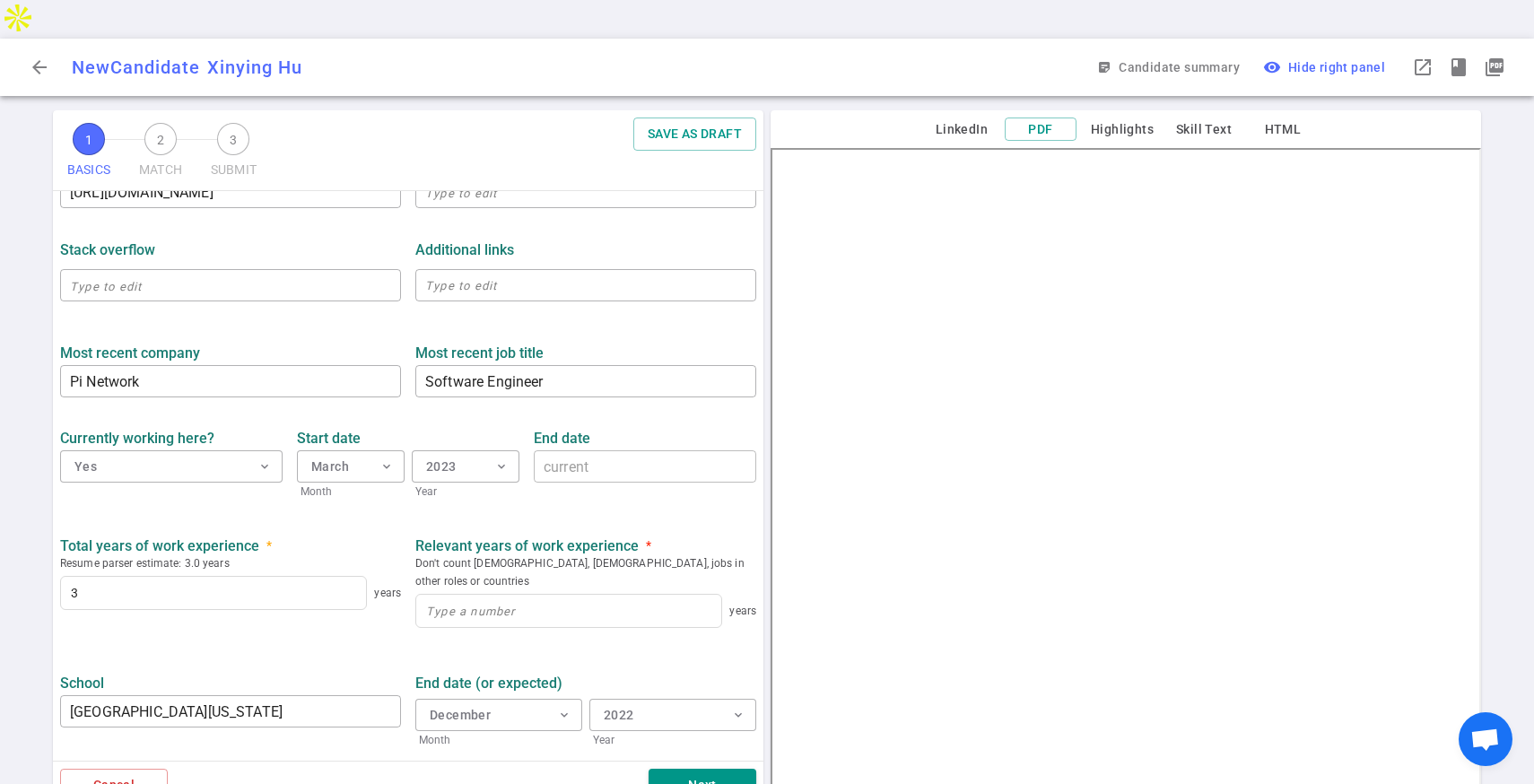
scroll to position [669, 0]
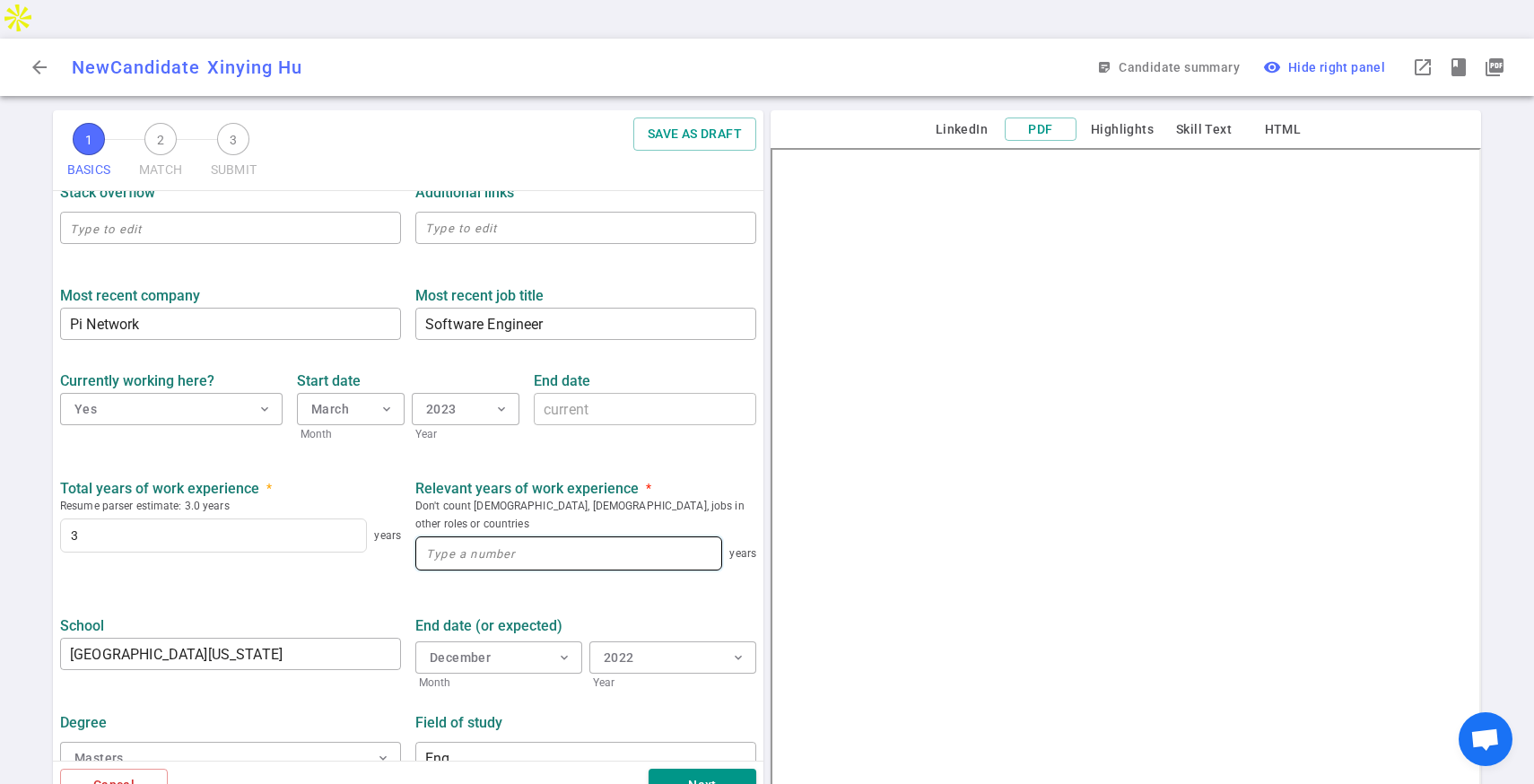
click at [510, 537] on input at bounding box center [568, 554] width 305 height 32
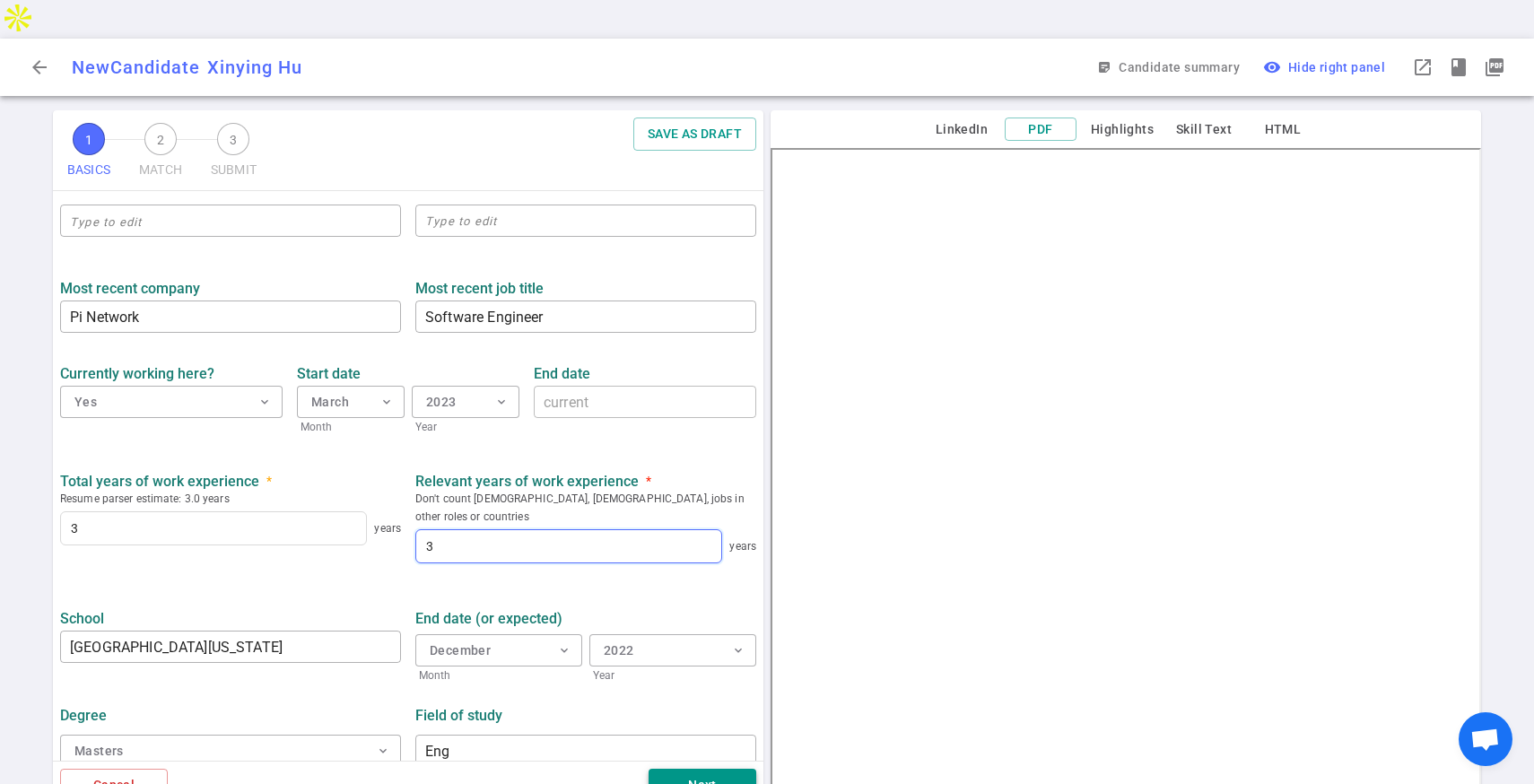
type input "3"
click at [690, 769] on button "Next" at bounding box center [702, 785] width 108 height 33
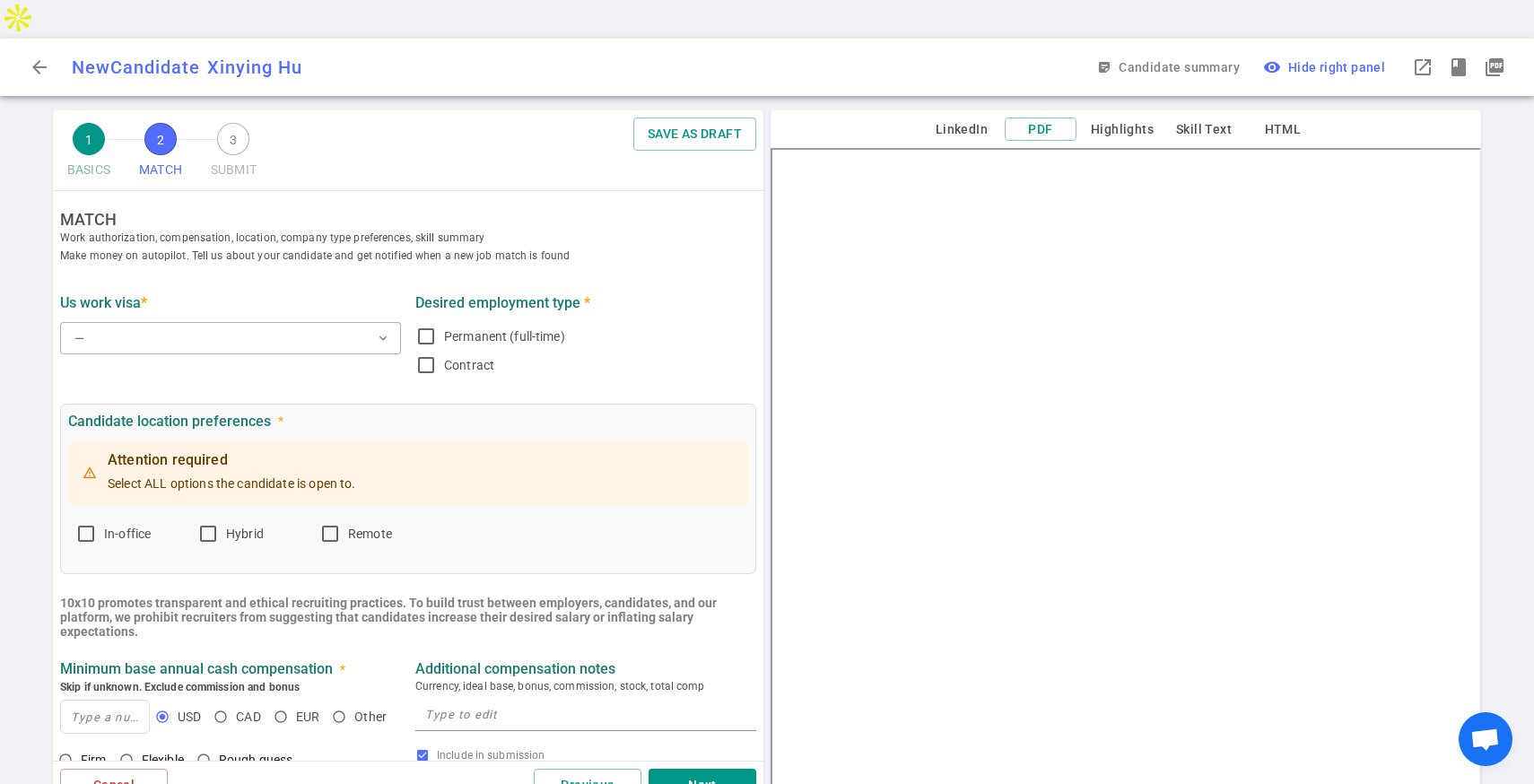
scroll to position [0, 0]
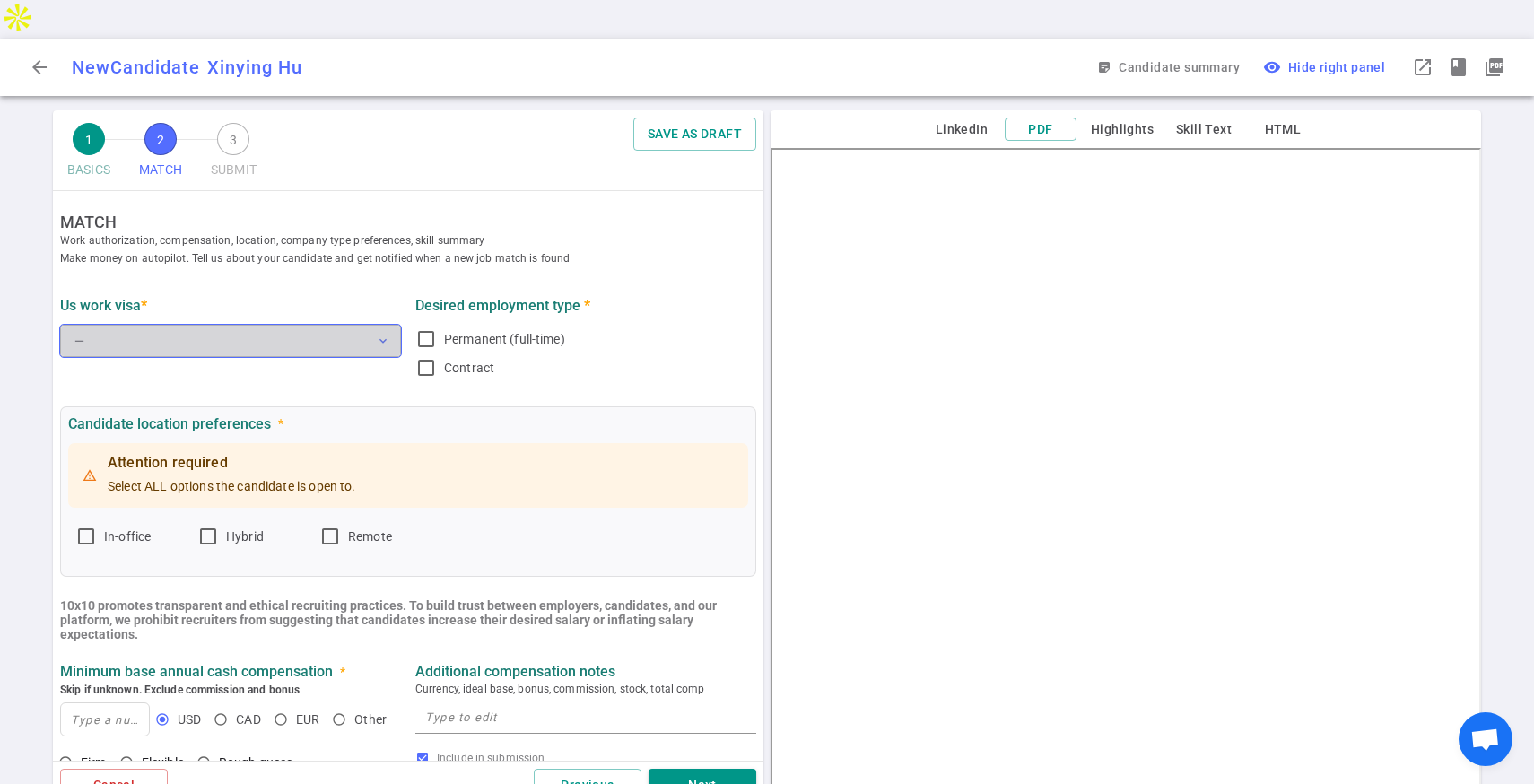
click at [213, 325] on button "— expand_more" at bounding box center [230, 341] width 341 height 32
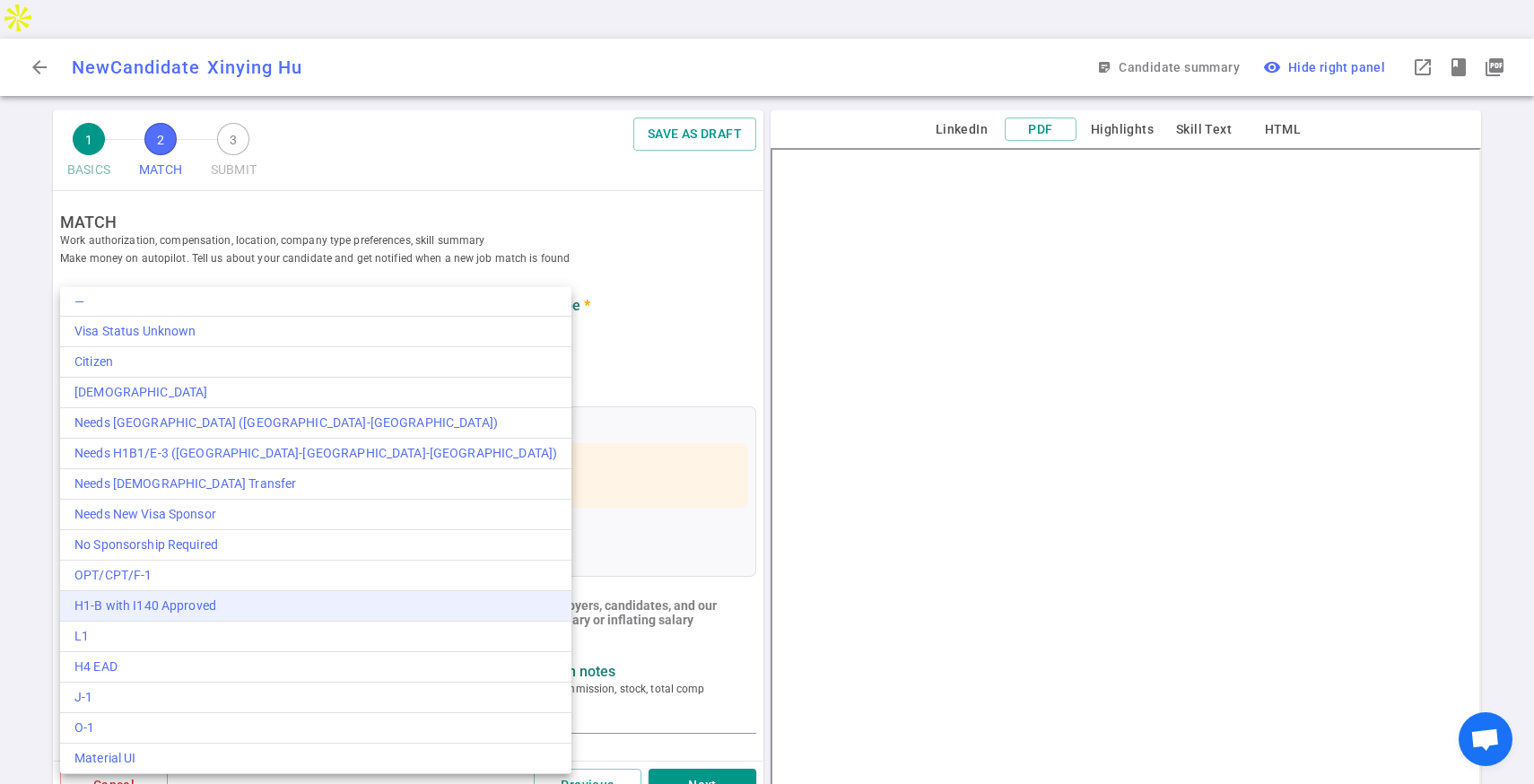
click at [179, 600] on div "H1-B with I140 Approved" at bounding box center [316, 606] width 483 height 19
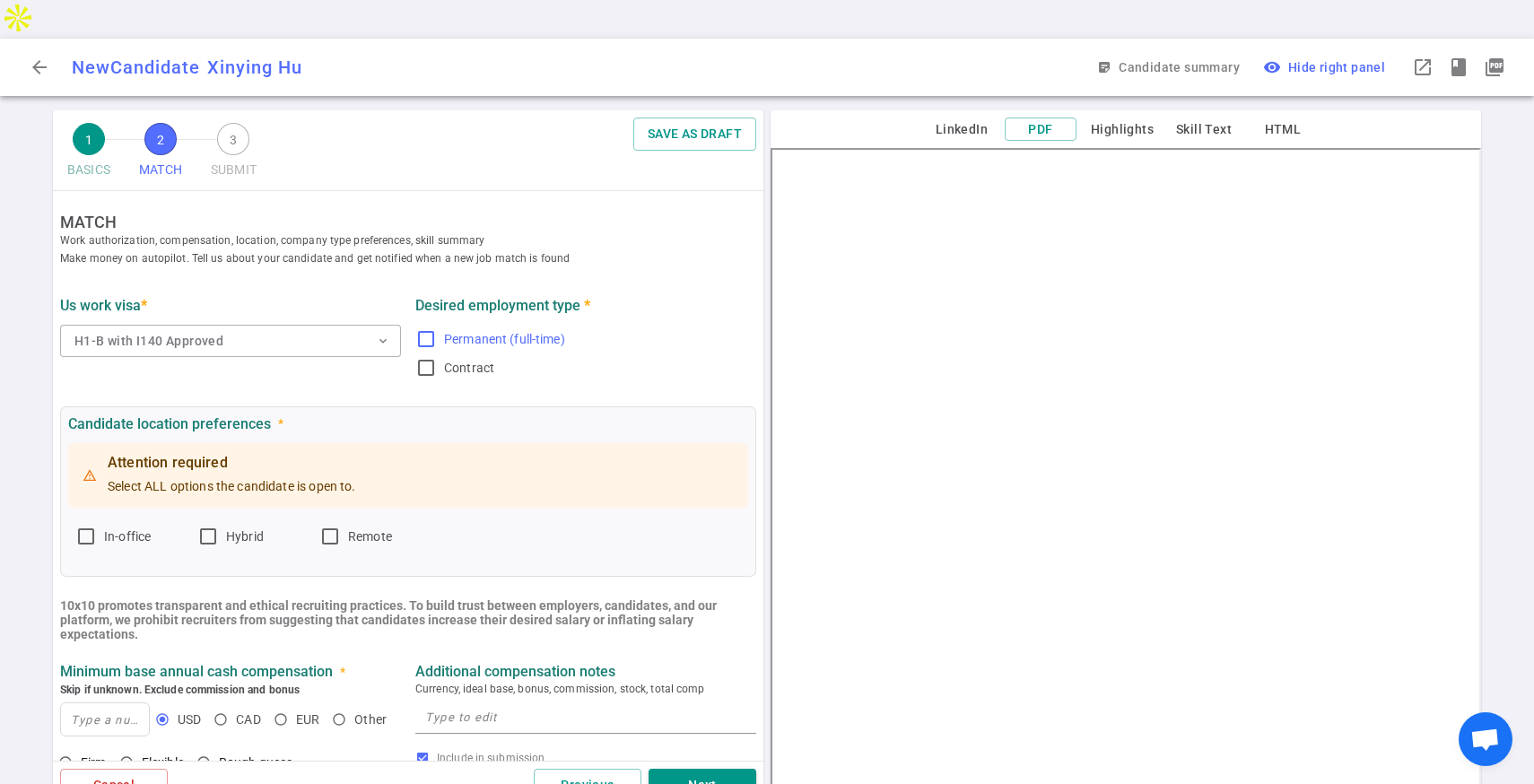
click at [419, 329] on input "Permanent (full-time)" at bounding box center [426, 339] width 22 height 22
checkbox input "true"
click at [212, 526] on input "Hybrid" at bounding box center [208, 536] width 22 height 22
checkbox input "true"
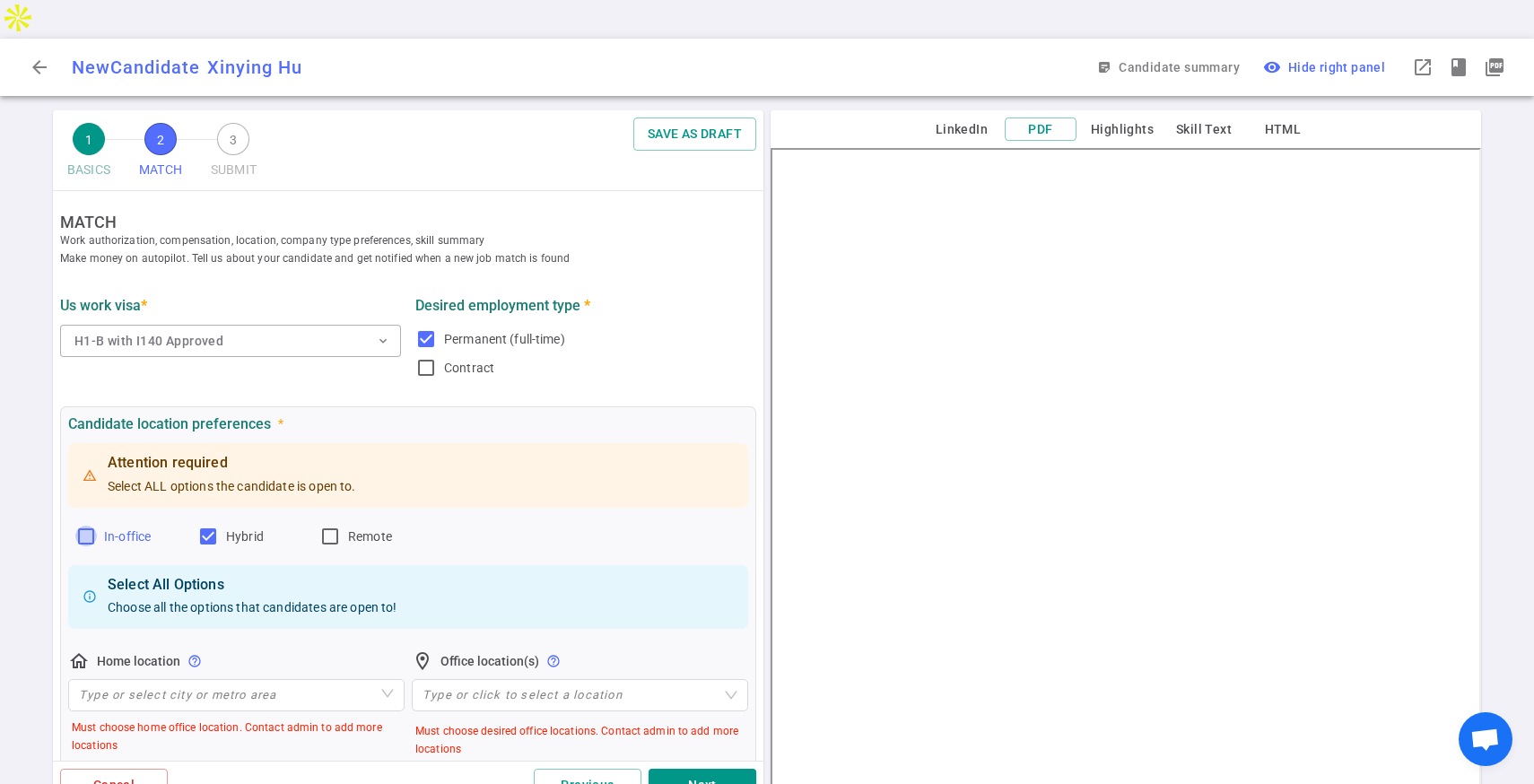
click at [86, 526] on input "In-office" at bounding box center [86, 536] width 22 height 22
checkbox input "true"
click at [362, 529] on span "Remote" at bounding box center [370, 536] width 44 height 14
click at [341, 526] on input "Remote" at bounding box center [330, 536] width 22 height 22
checkbox input "true"
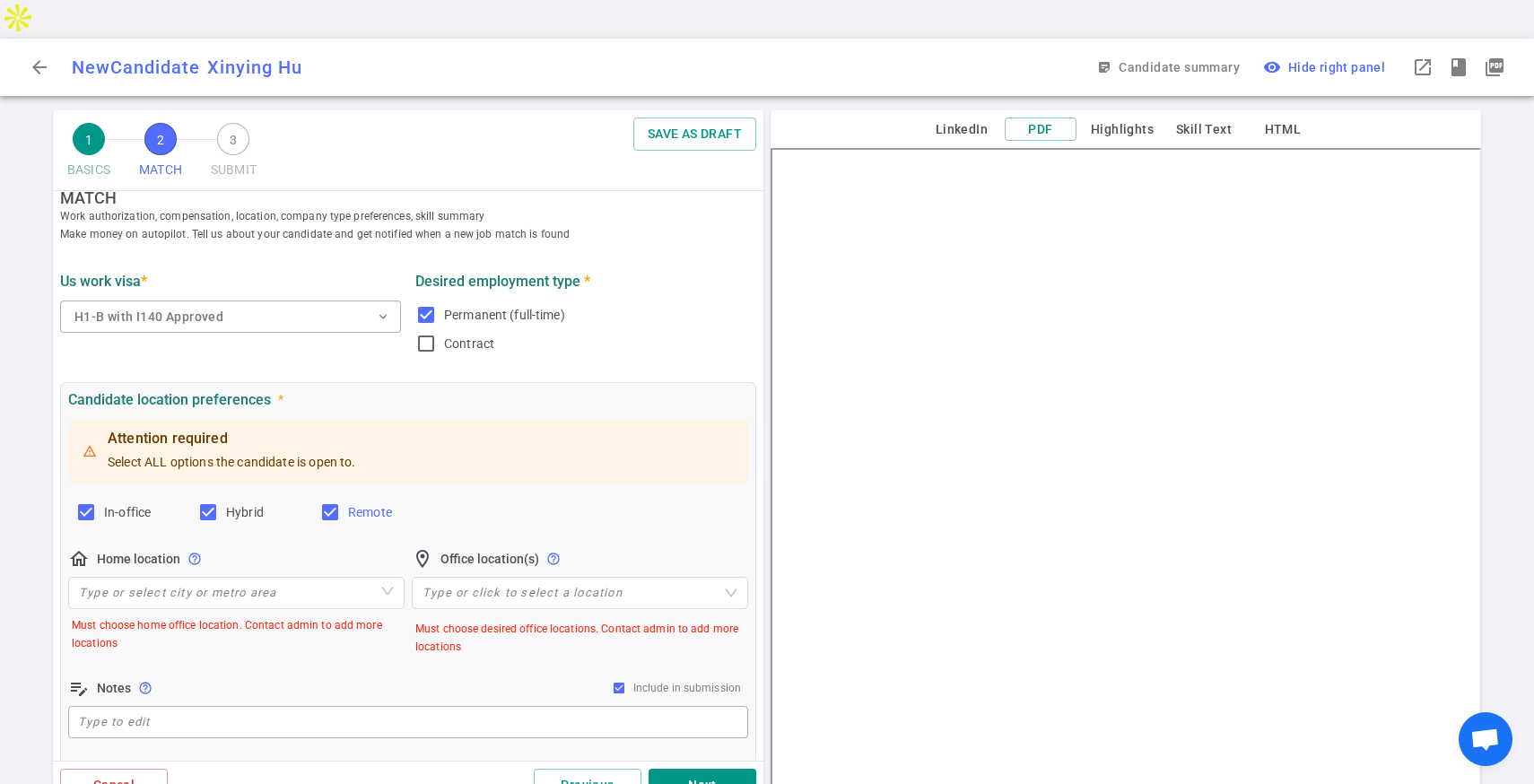
scroll to position [27, 0]
click at [284, 575] on input "search" at bounding box center [237, 590] width 315 height 31
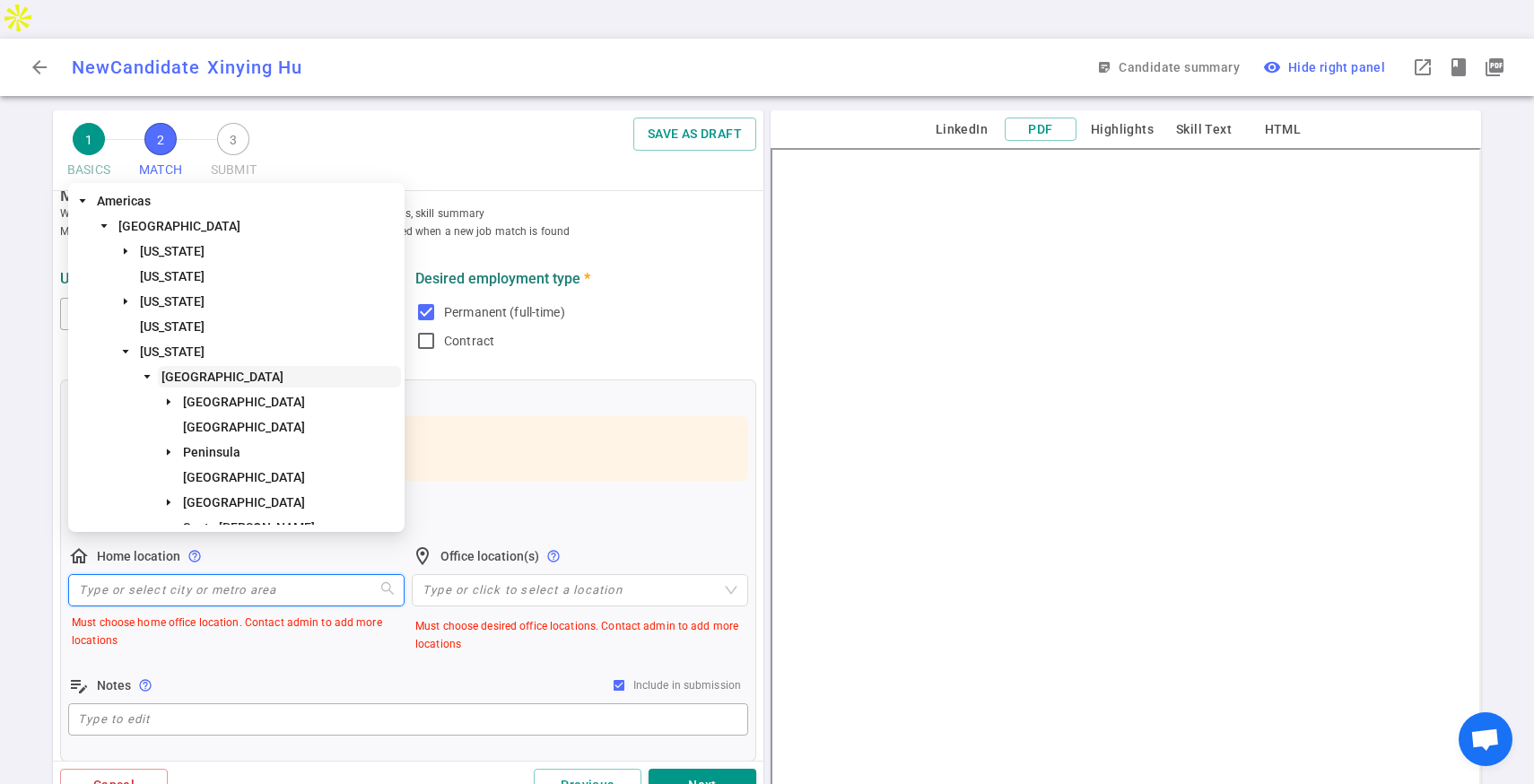
click at [230, 372] on span "[GEOGRAPHIC_DATA]" at bounding box center [221, 376] width 122 height 14
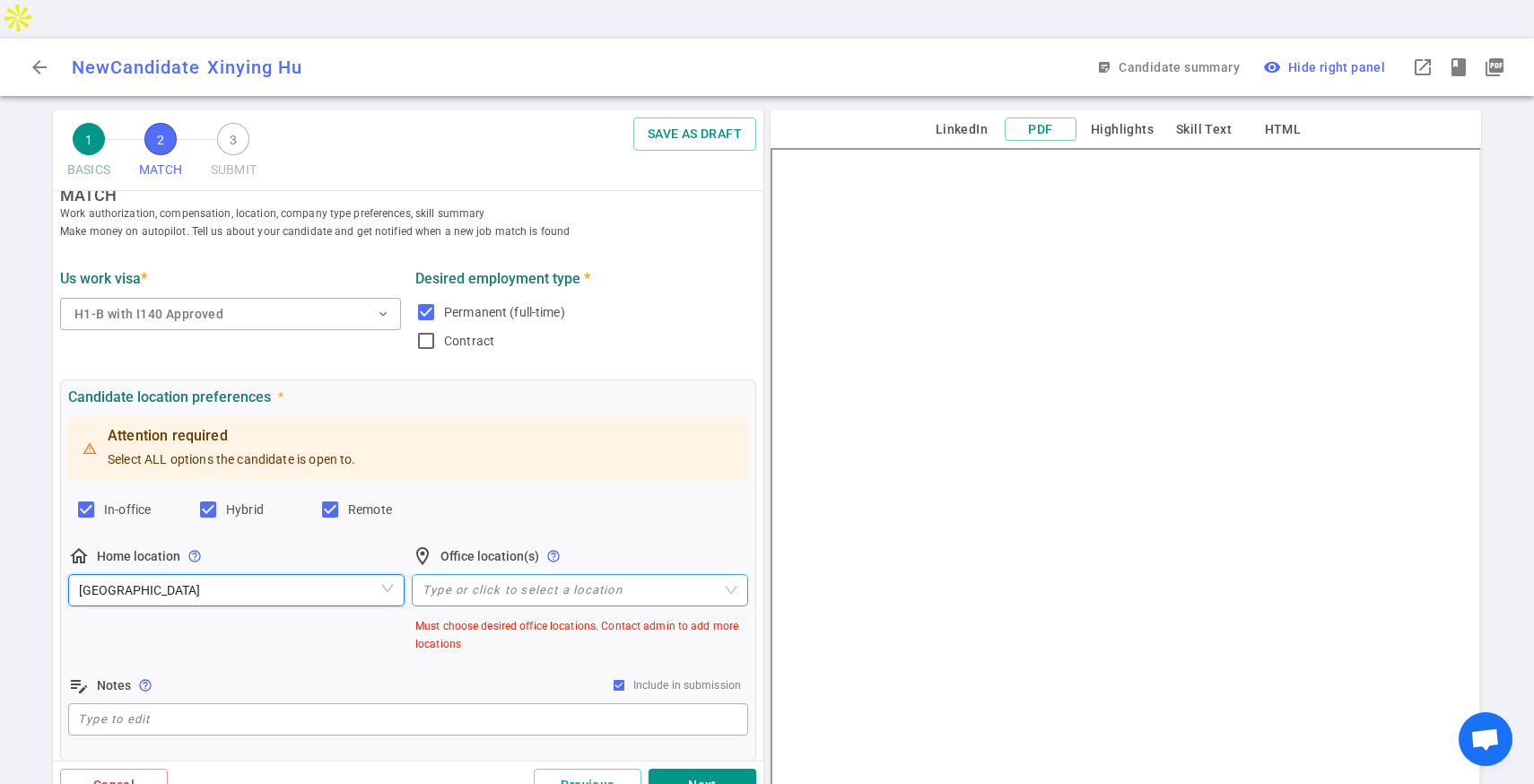
click at [500, 583] on div at bounding box center [570, 590] width 311 height 14
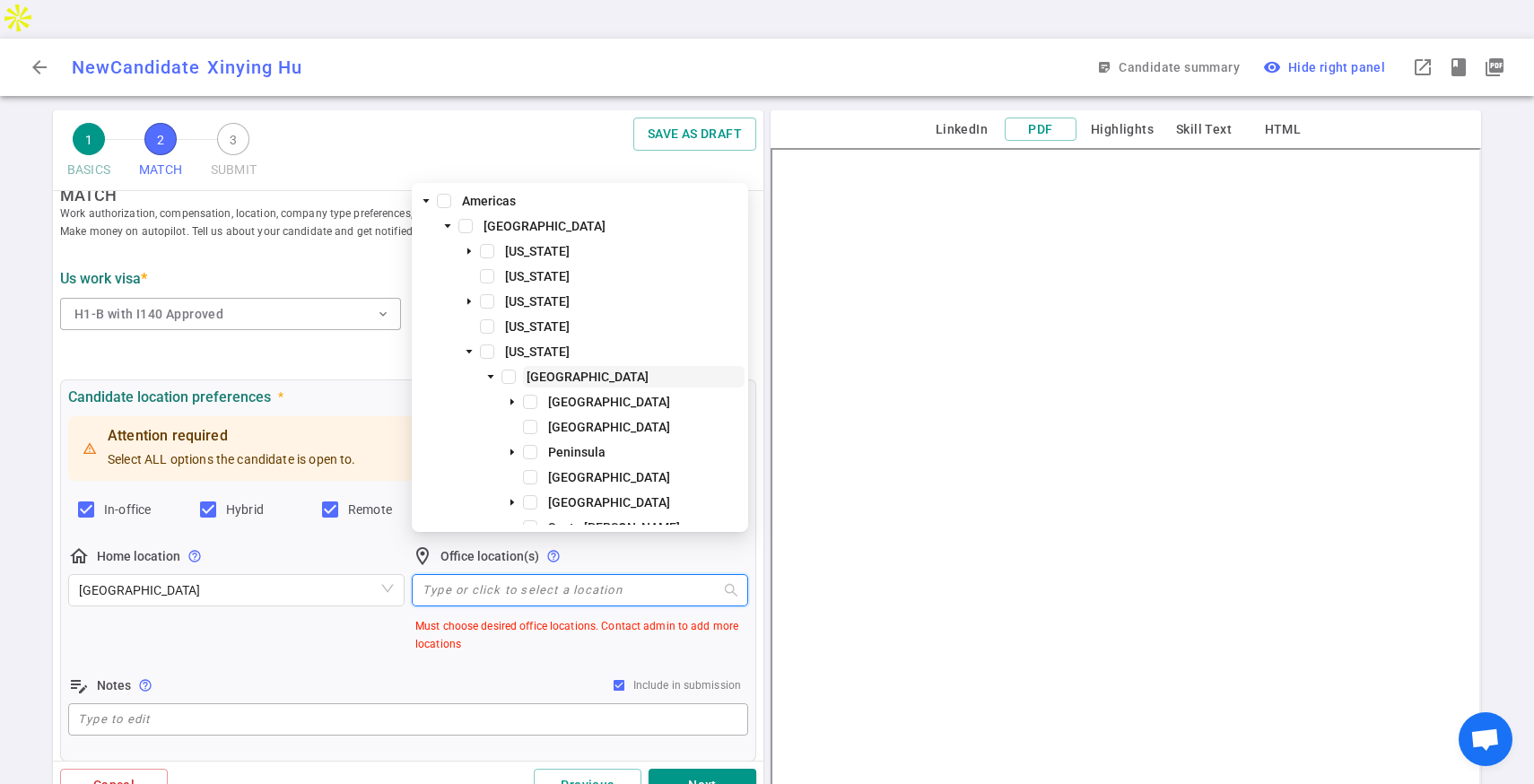
click at [549, 381] on span "[GEOGRAPHIC_DATA]" at bounding box center [587, 376] width 122 height 14
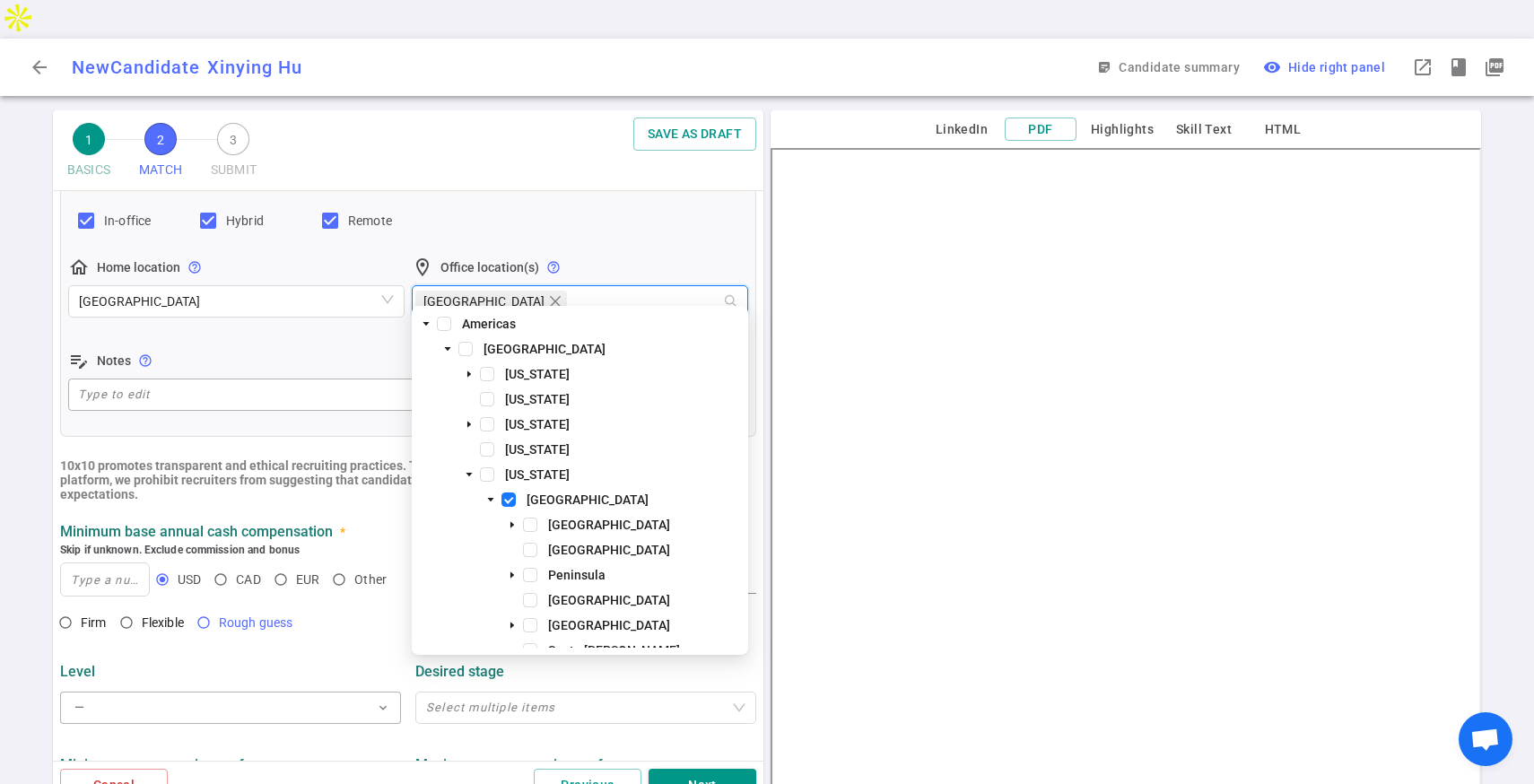
scroll to position [365, 0]
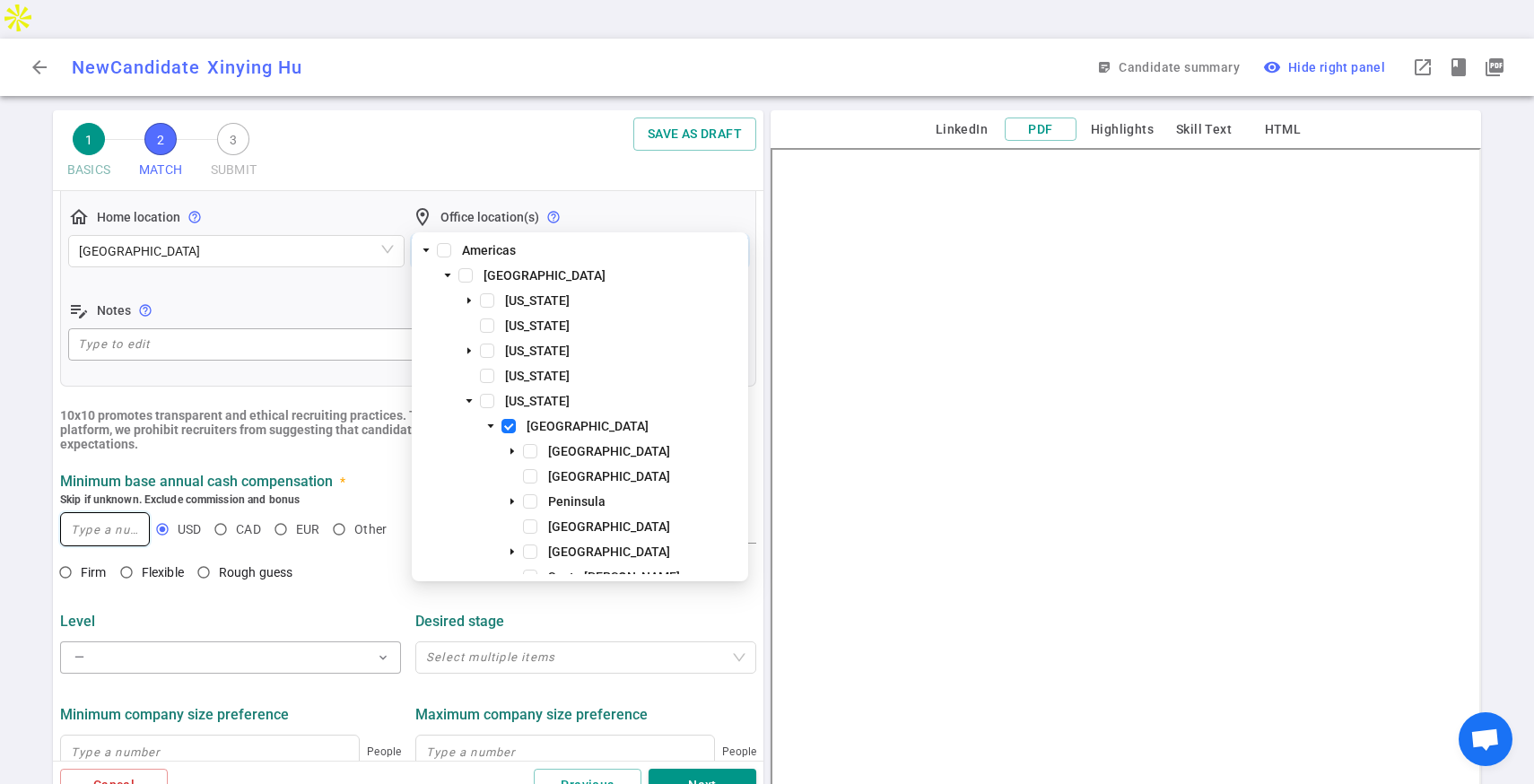
click at [102, 513] on input at bounding box center [105, 529] width 88 height 32
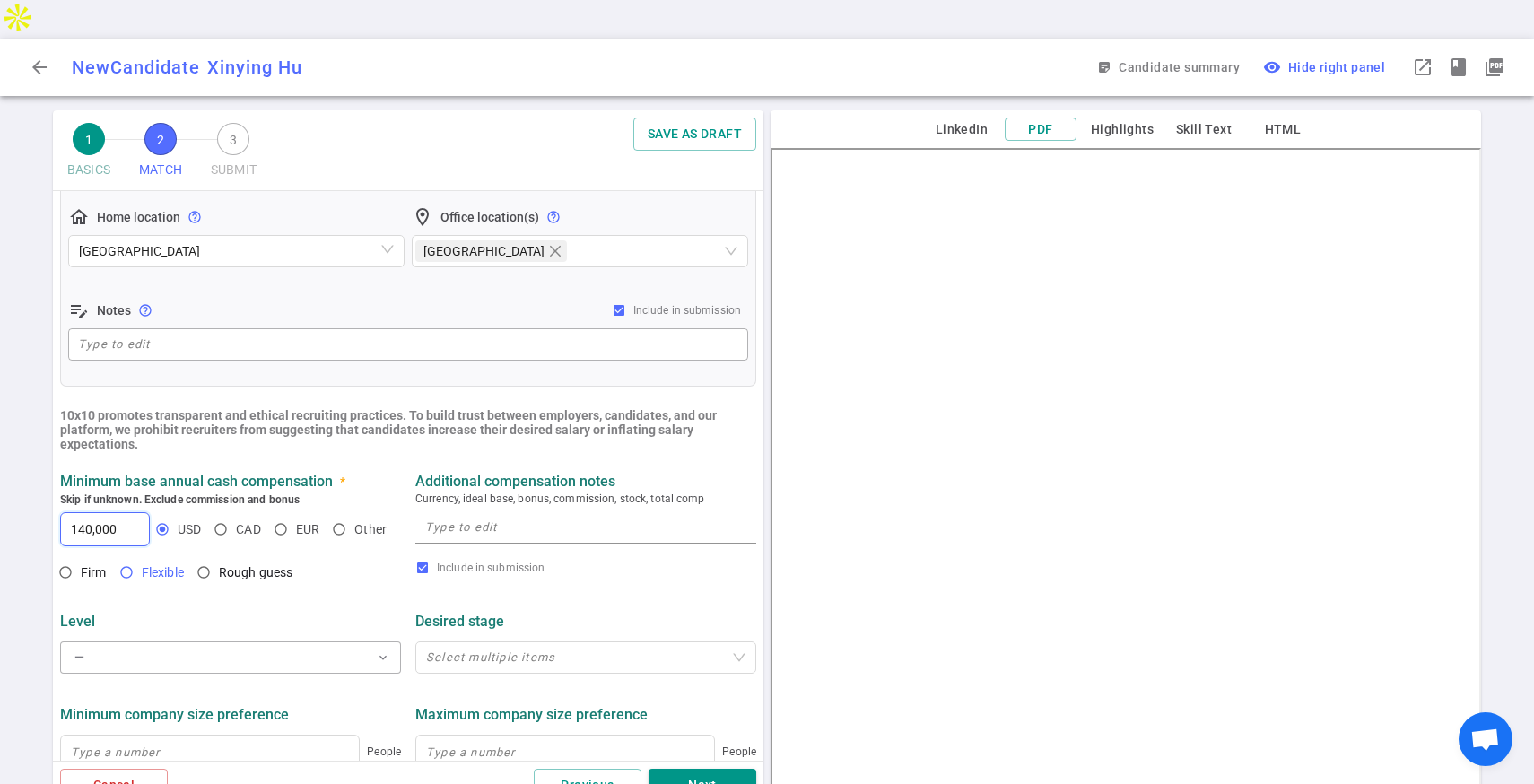
type input "140,000"
click at [144, 565] on span "Flexible" at bounding box center [162, 572] width 42 height 14
click at [141, 557] on input "Flexible" at bounding box center [127, 572] width 31 height 31
radio input "true"
click at [211, 641] on button "— expand_more" at bounding box center [230, 657] width 341 height 32
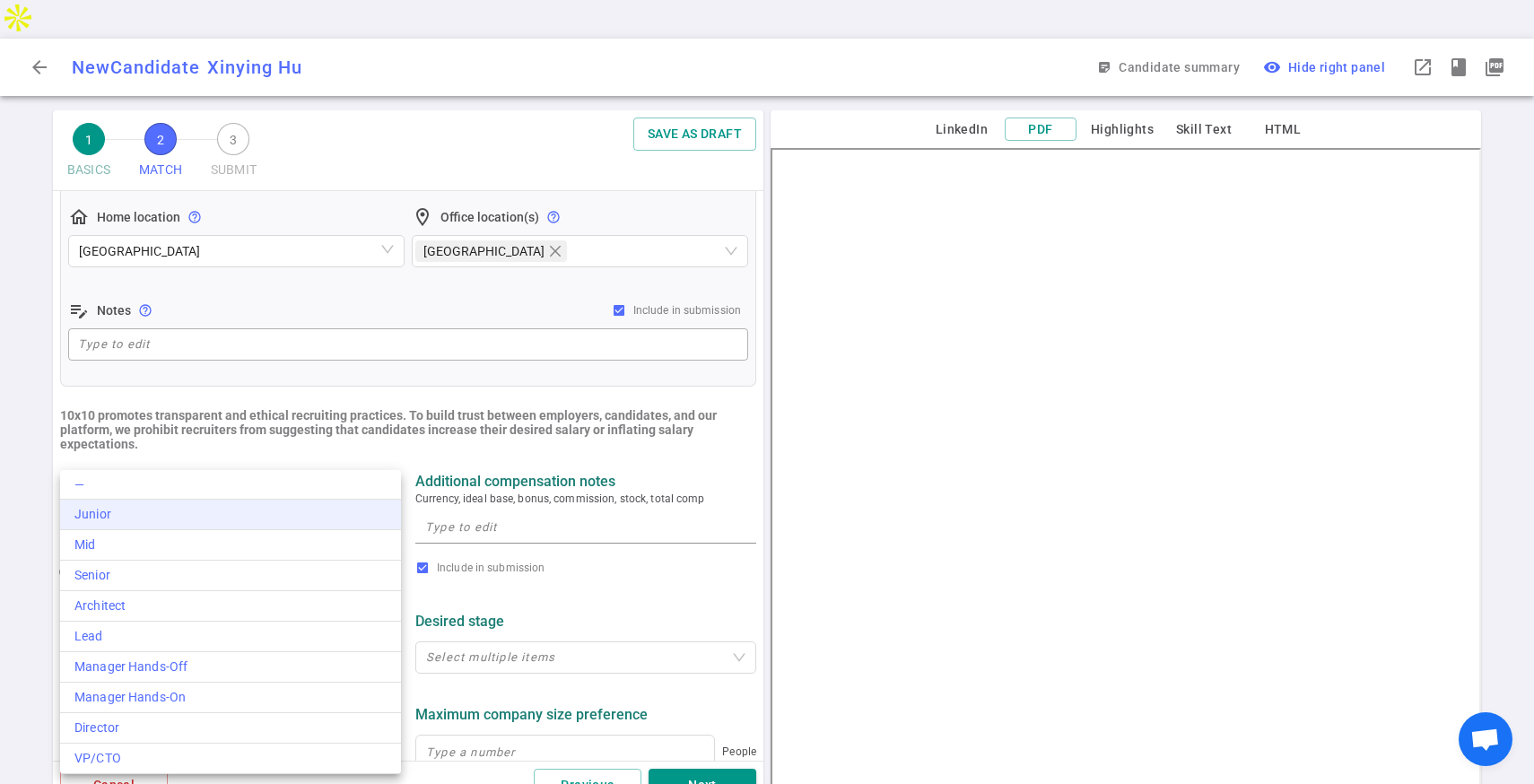
click at [199, 524] on li "Junior" at bounding box center [230, 515] width 341 height 31
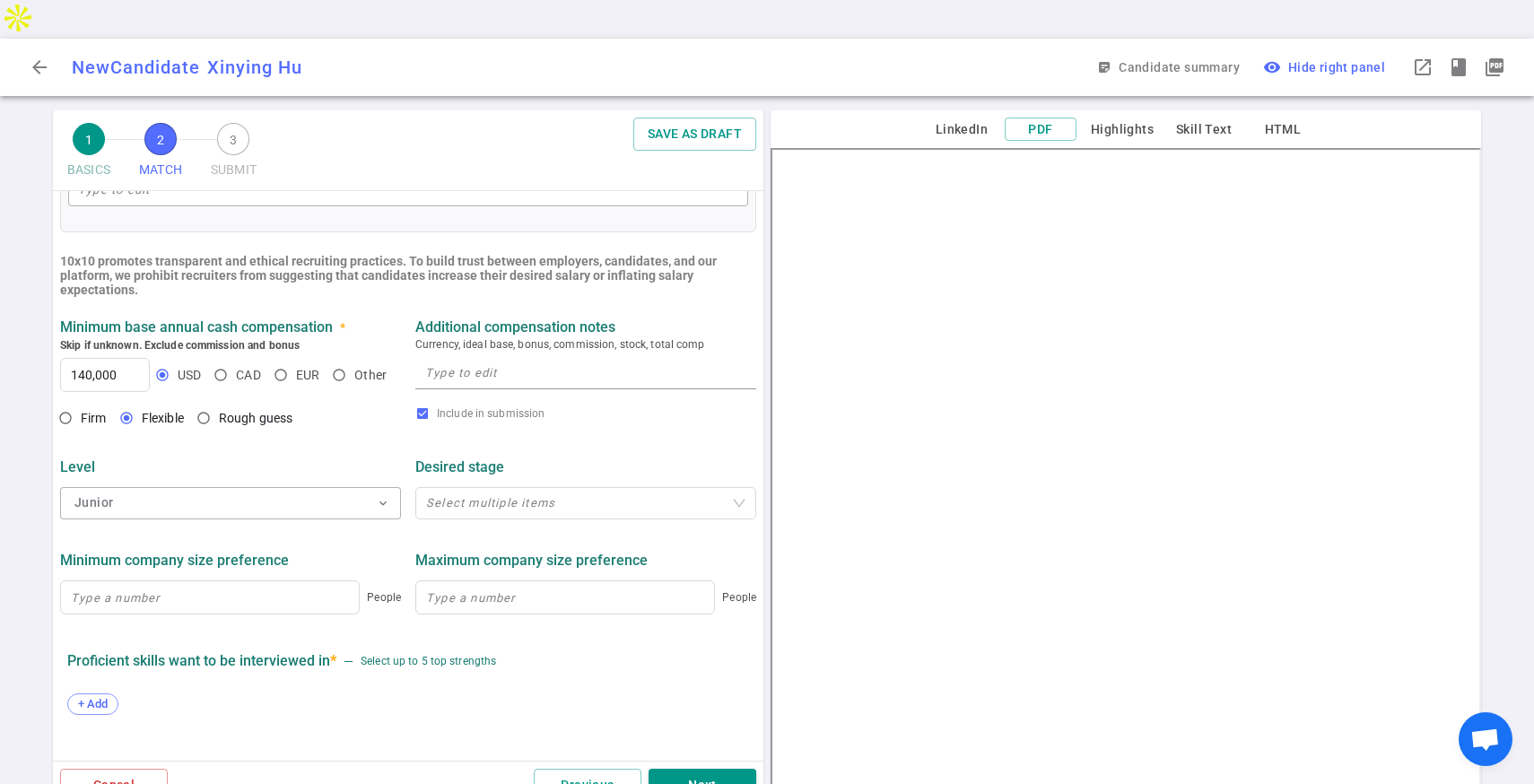
scroll to position [531, 0]
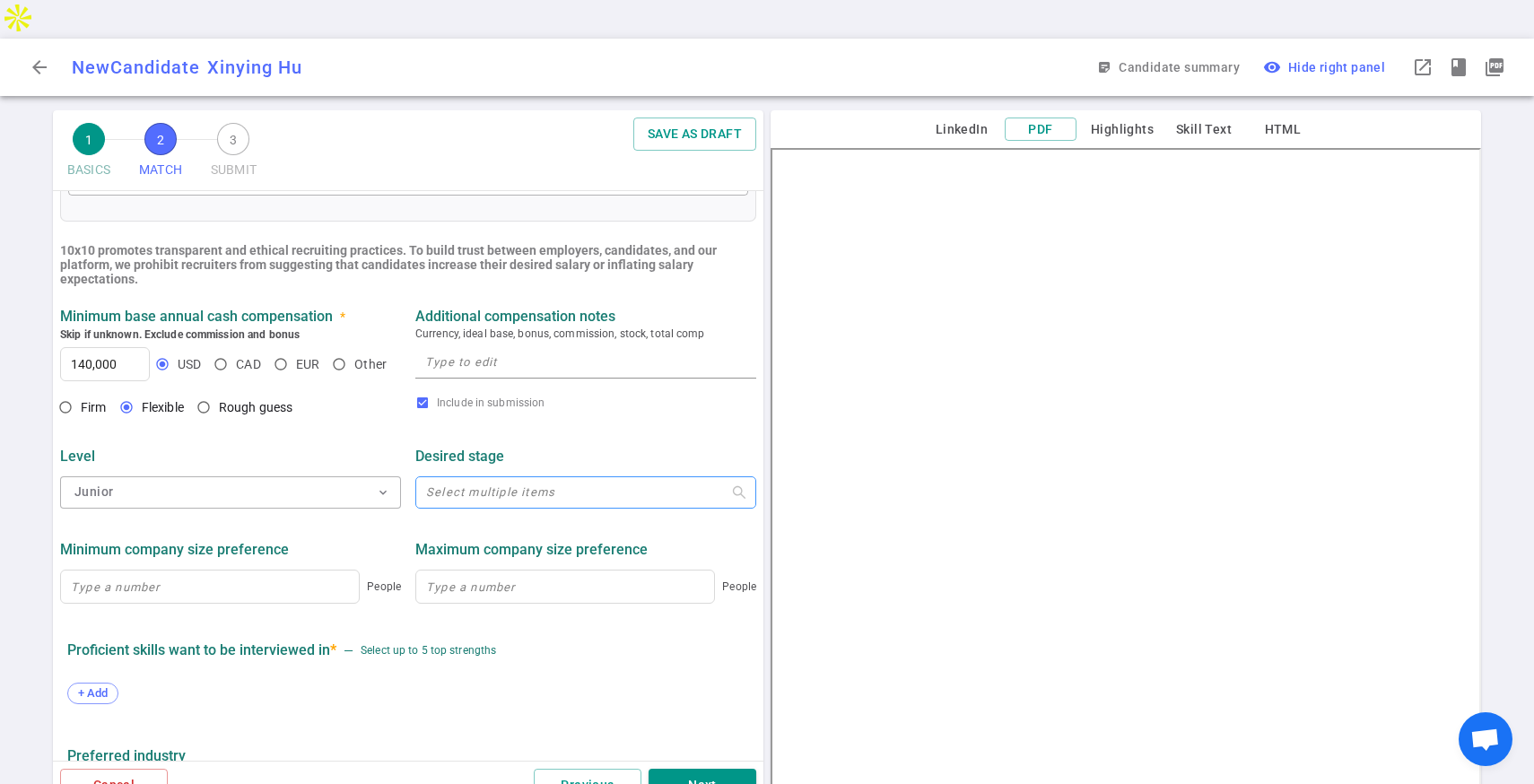
click at [455, 476] on div "Select multiple items" at bounding box center [585, 492] width 341 height 32
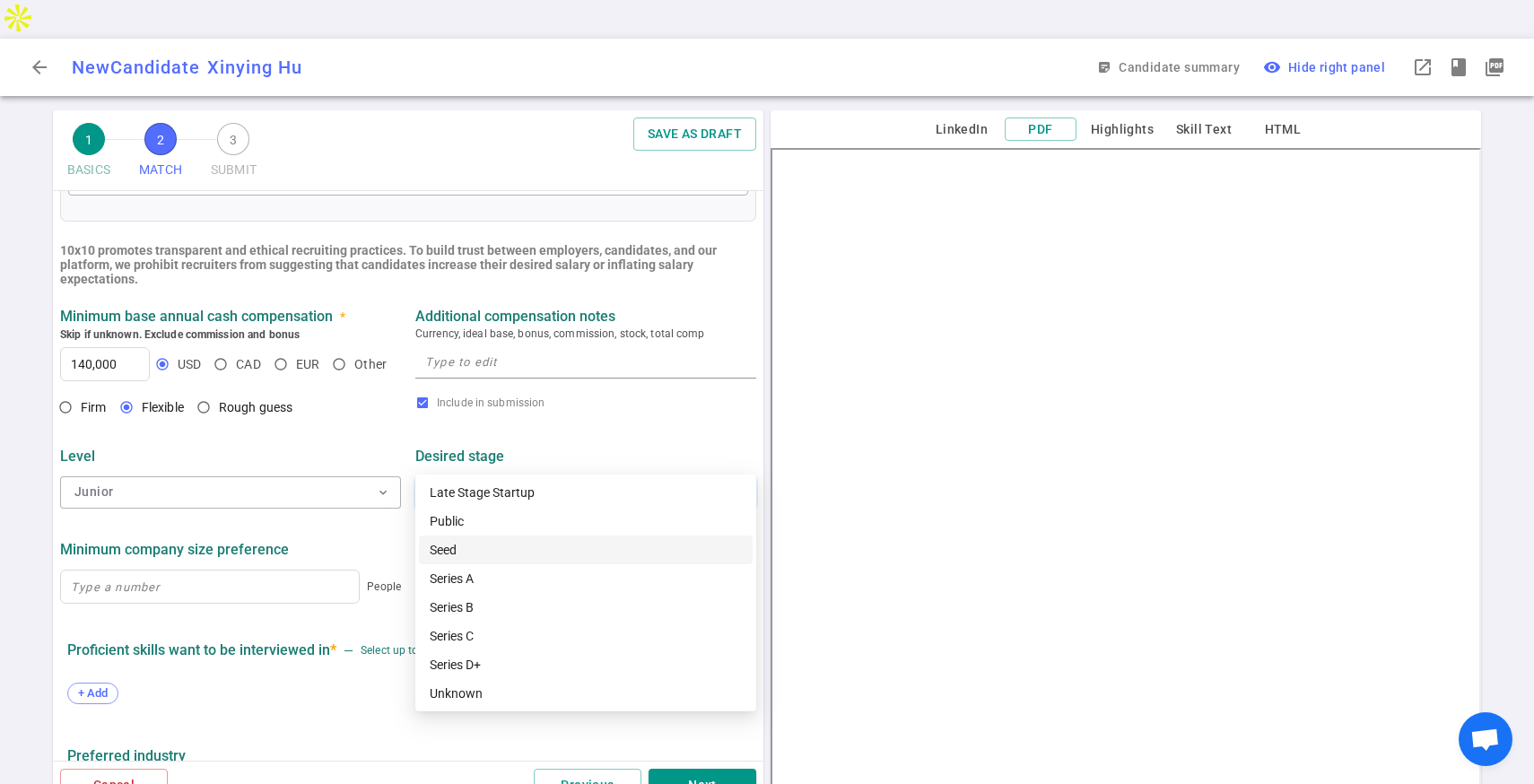
click at [452, 545] on div "Seed" at bounding box center [585, 550] width 312 height 20
click at [453, 576] on div "Series A" at bounding box center [585, 579] width 312 height 20
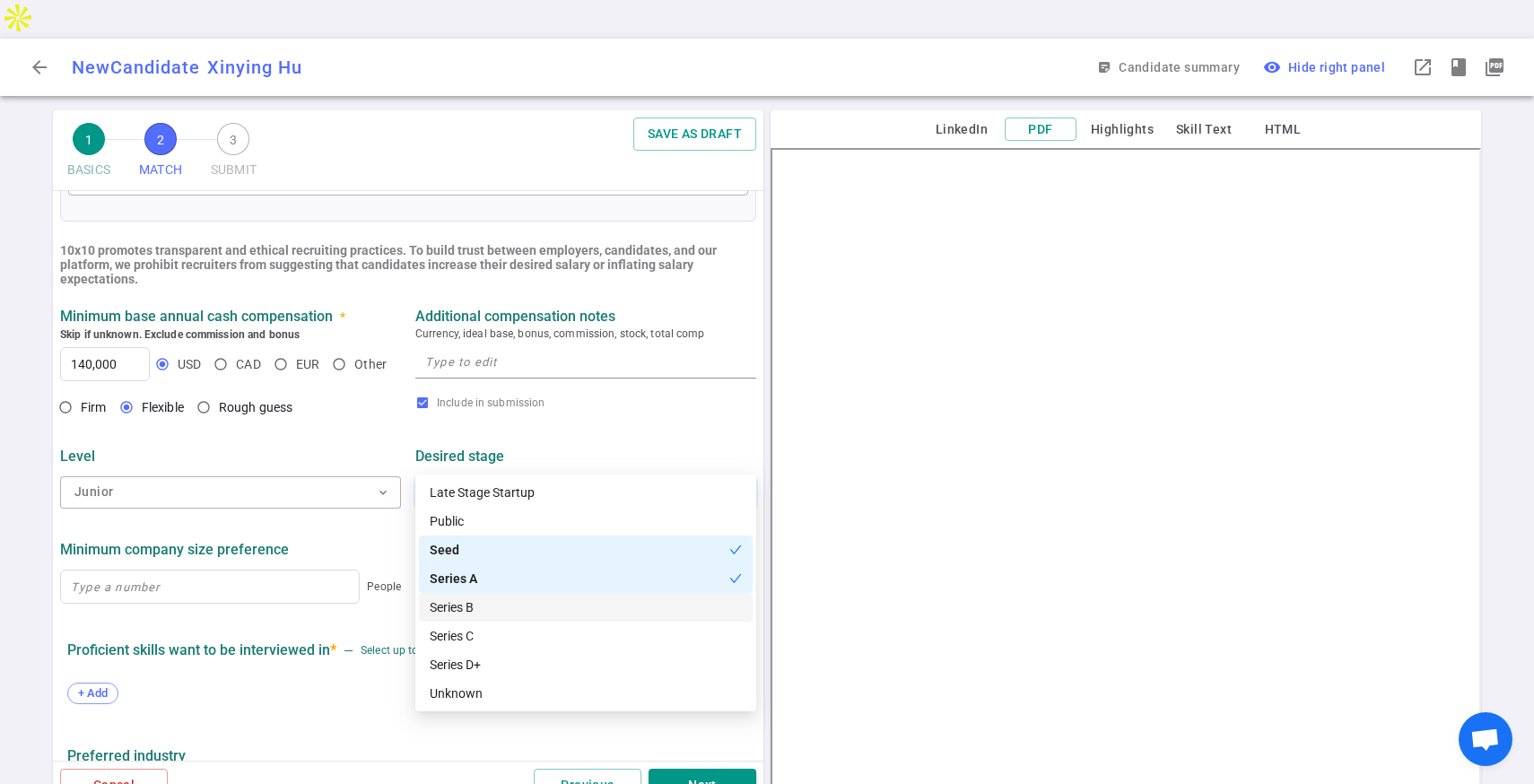
click at [453, 613] on div "Series B" at bounding box center [585, 608] width 312 height 20
click at [453, 642] on div "Series C" at bounding box center [585, 635] width 312 height 20
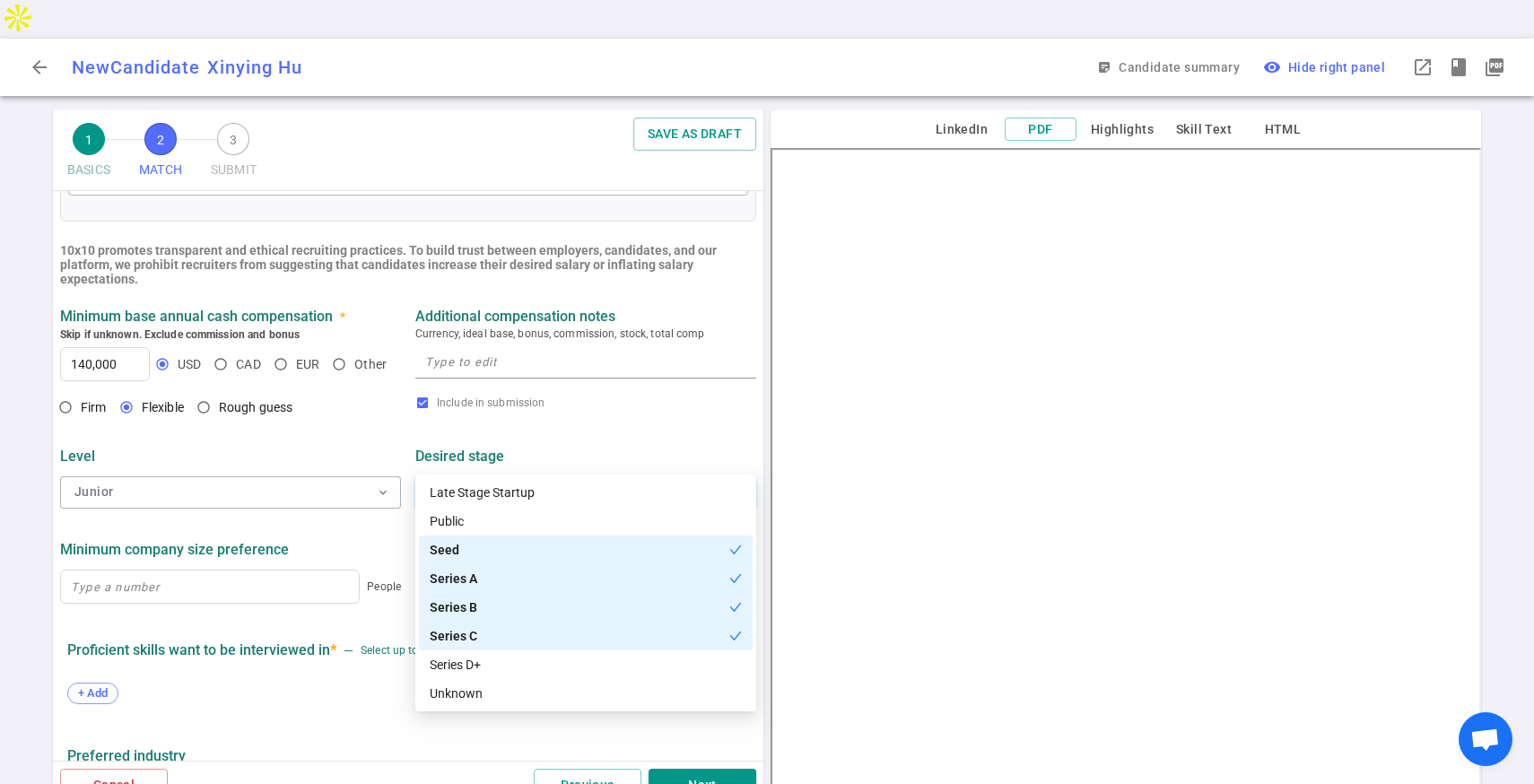
scroll to position [58, 0]
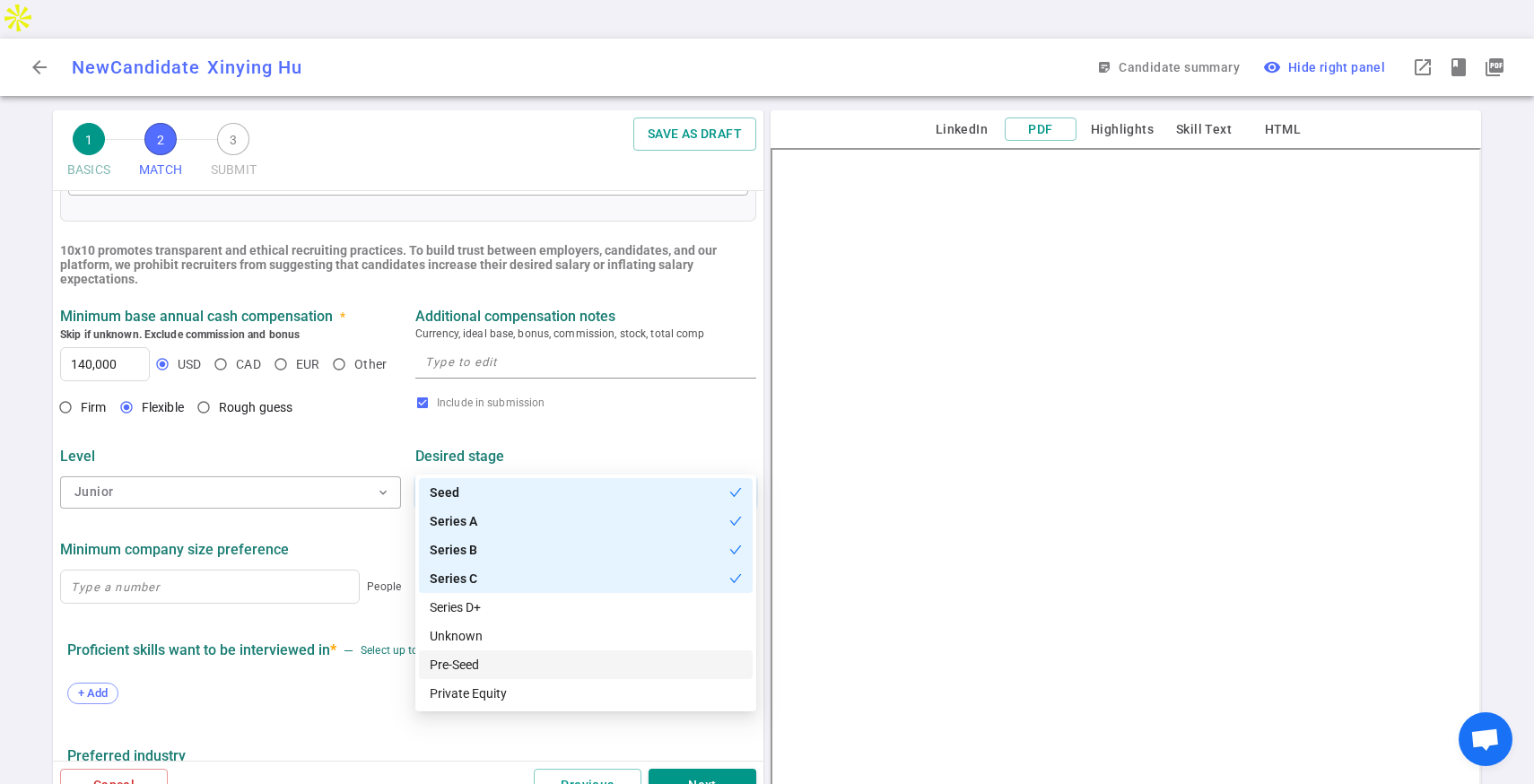
click at [456, 656] on div "Pre-Seed" at bounding box center [585, 664] width 312 height 20
click at [308, 675] on div "+ Add" at bounding box center [408, 695] width 681 height 40
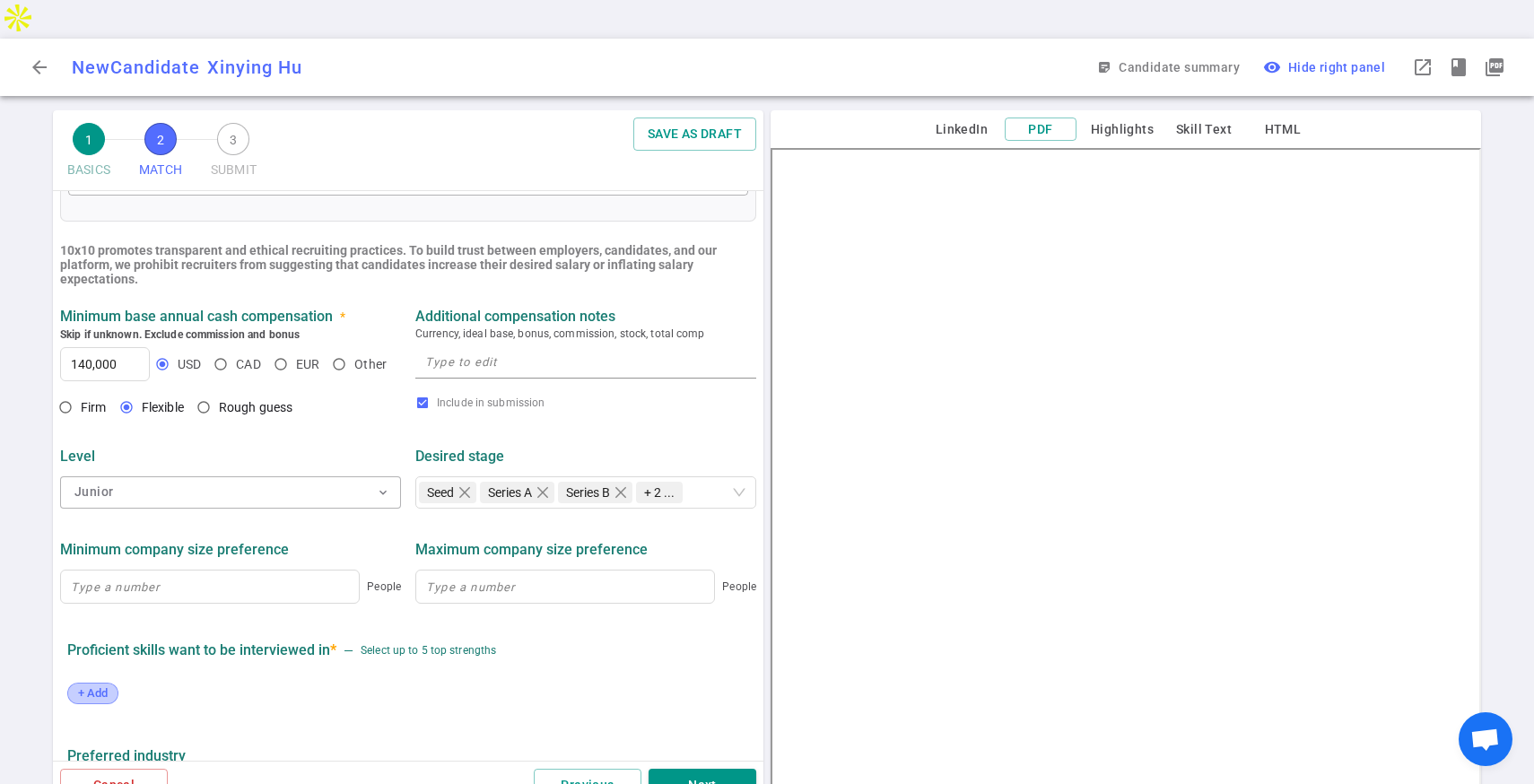
click at [81, 686] on span "+ Add" at bounding box center [93, 692] width 42 height 14
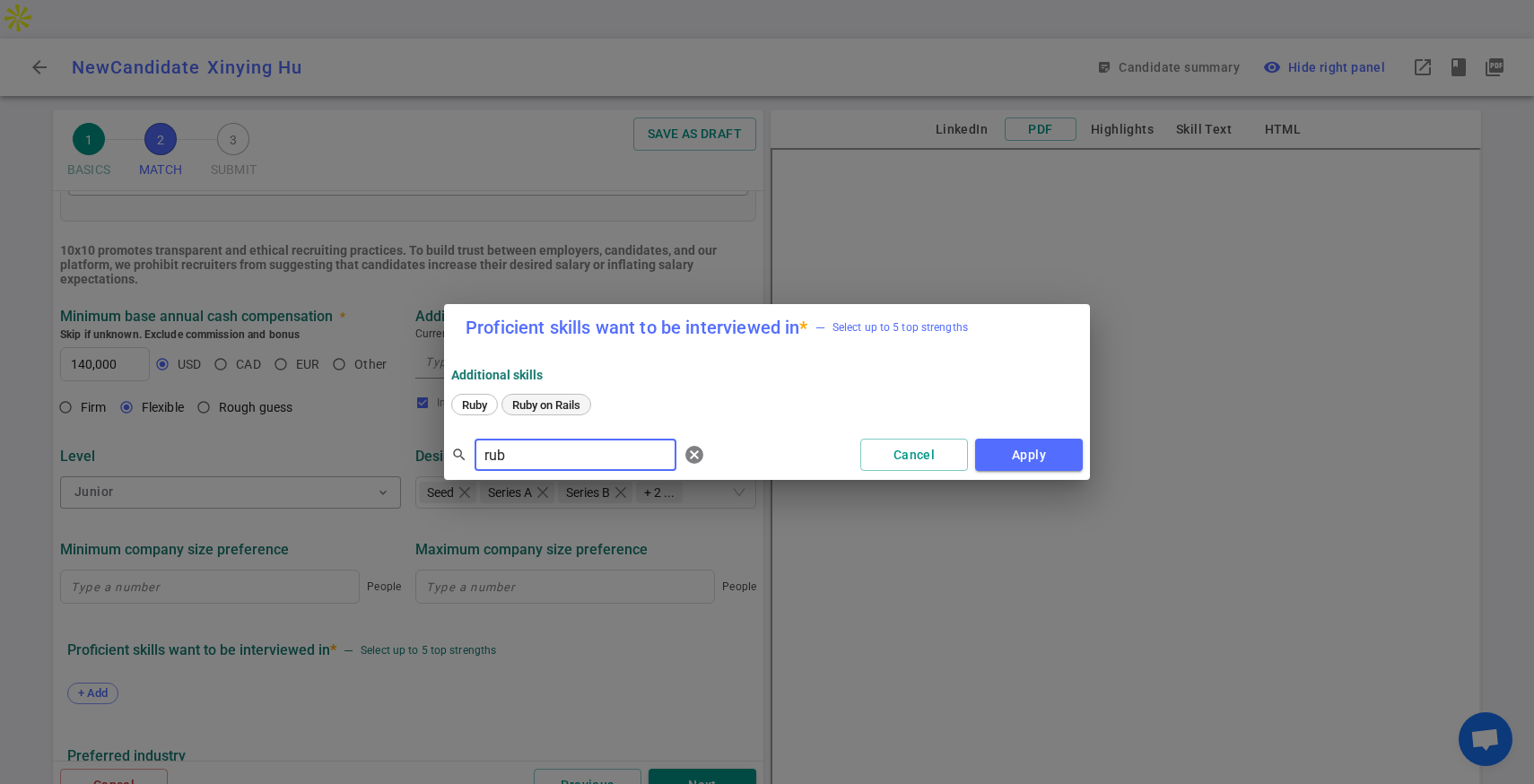
type input "rub"
click at [519, 402] on span "Ruby on Rails" at bounding box center [546, 404] width 81 height 14
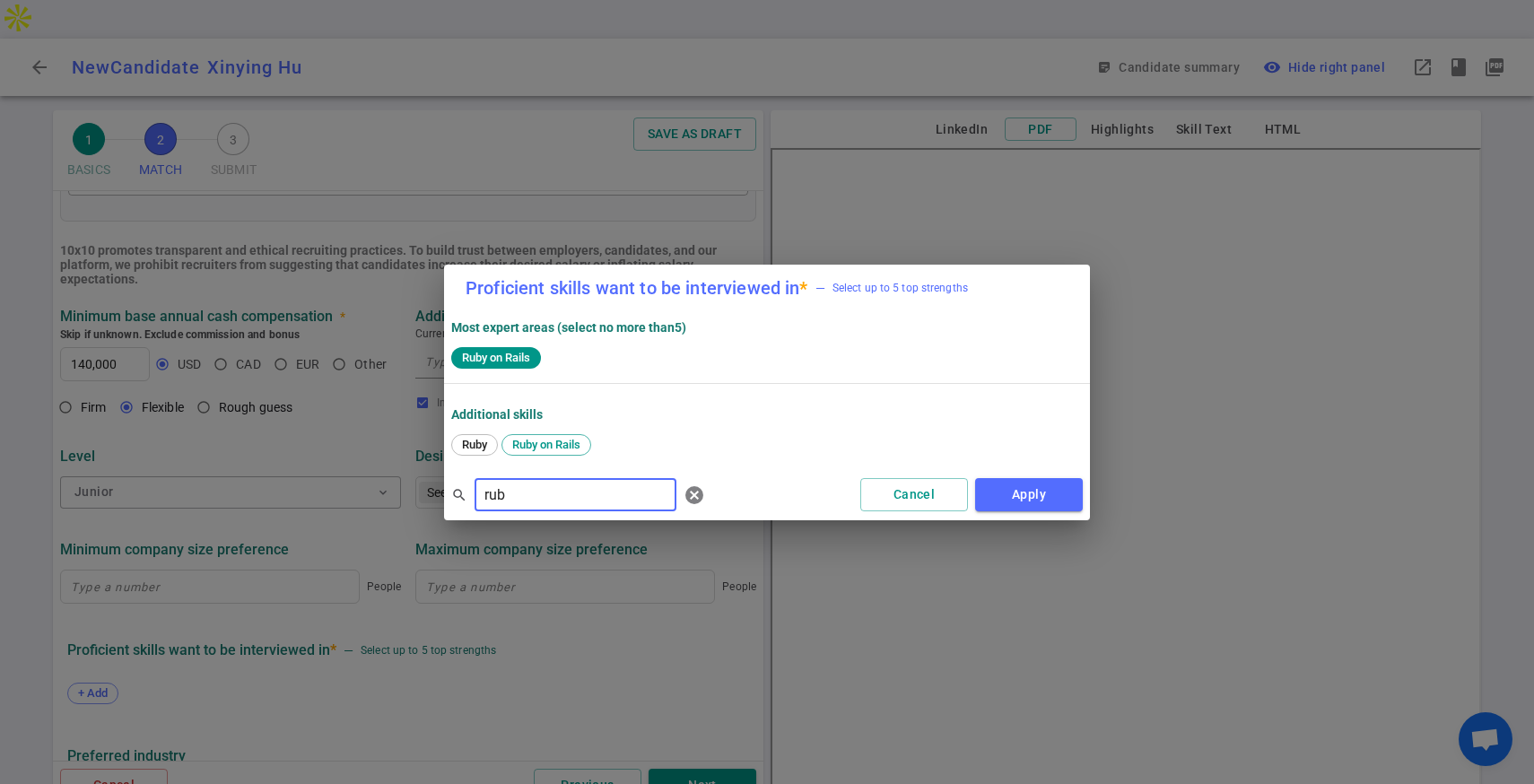
click at [589, 493] on input "rub" at bounding box center [575, 495] width 202 height 29
click at [595, 482] on input "rub" at bounding box center [575, 495] width 202 height 29
click at [595, 486] on input "rub" at bounding box center [575, 495] width 202 height 29
type input "javas"
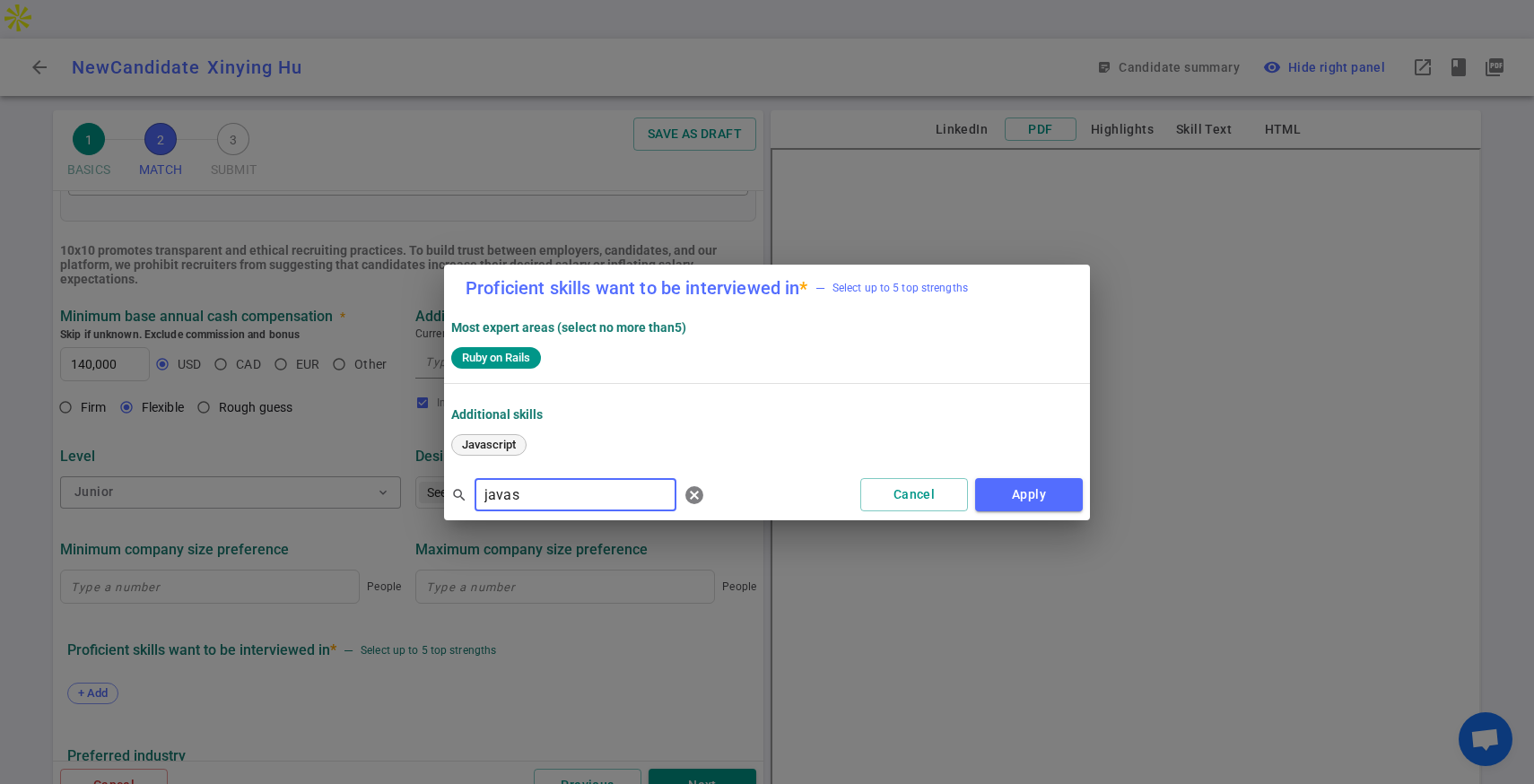
click at [495, 442] on span "Javascript" at bounding box center [489, 444] width 67 height 14
click at [554, 490] on input "javas" at bounding box center [575, 495] width 202 height 29
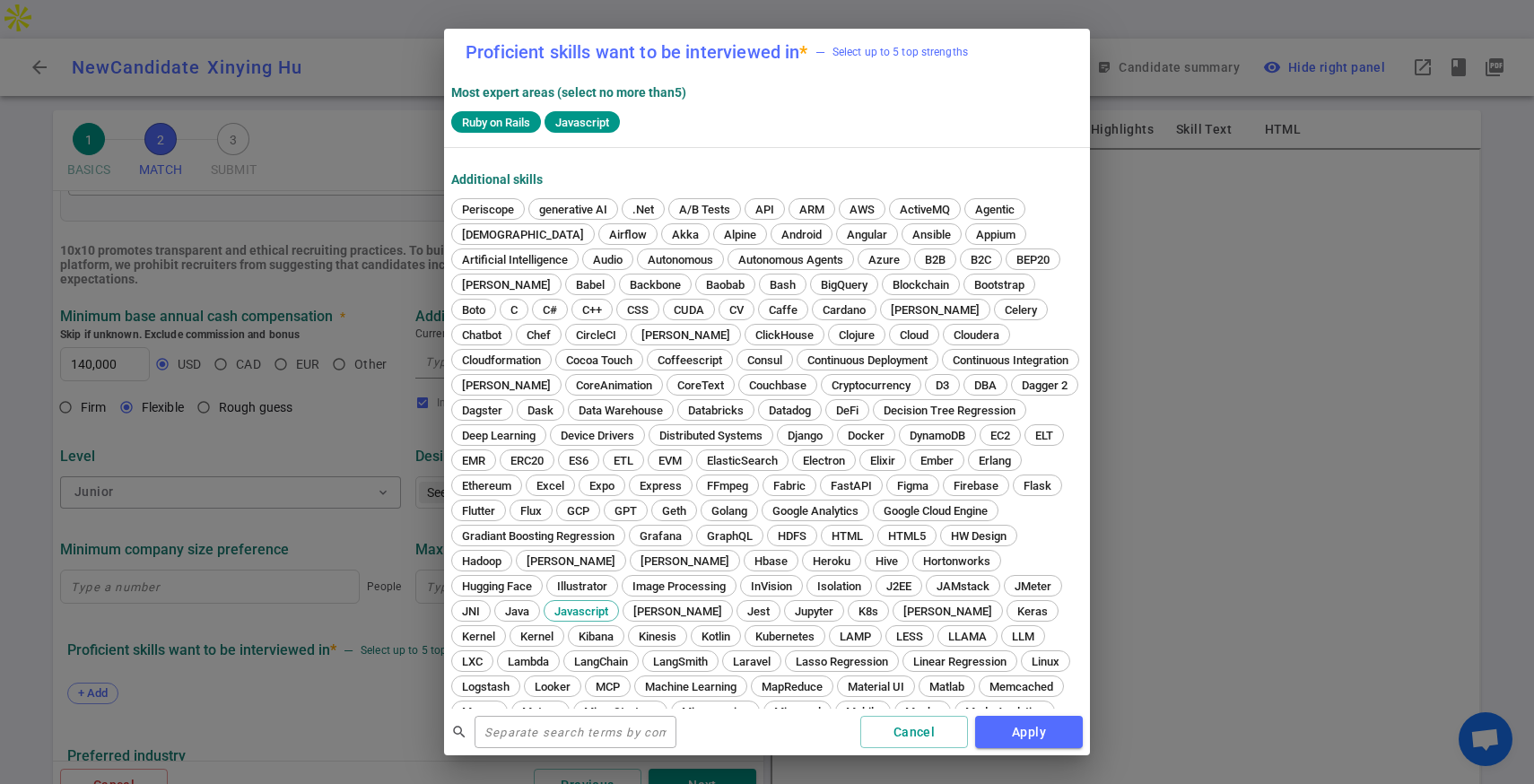
click at [1113, 508] on div "Proficient skills want to be interviewed in * — Select up to 5 top strengths Mo…" at bounding box center [767, 392] width 1534 height 784
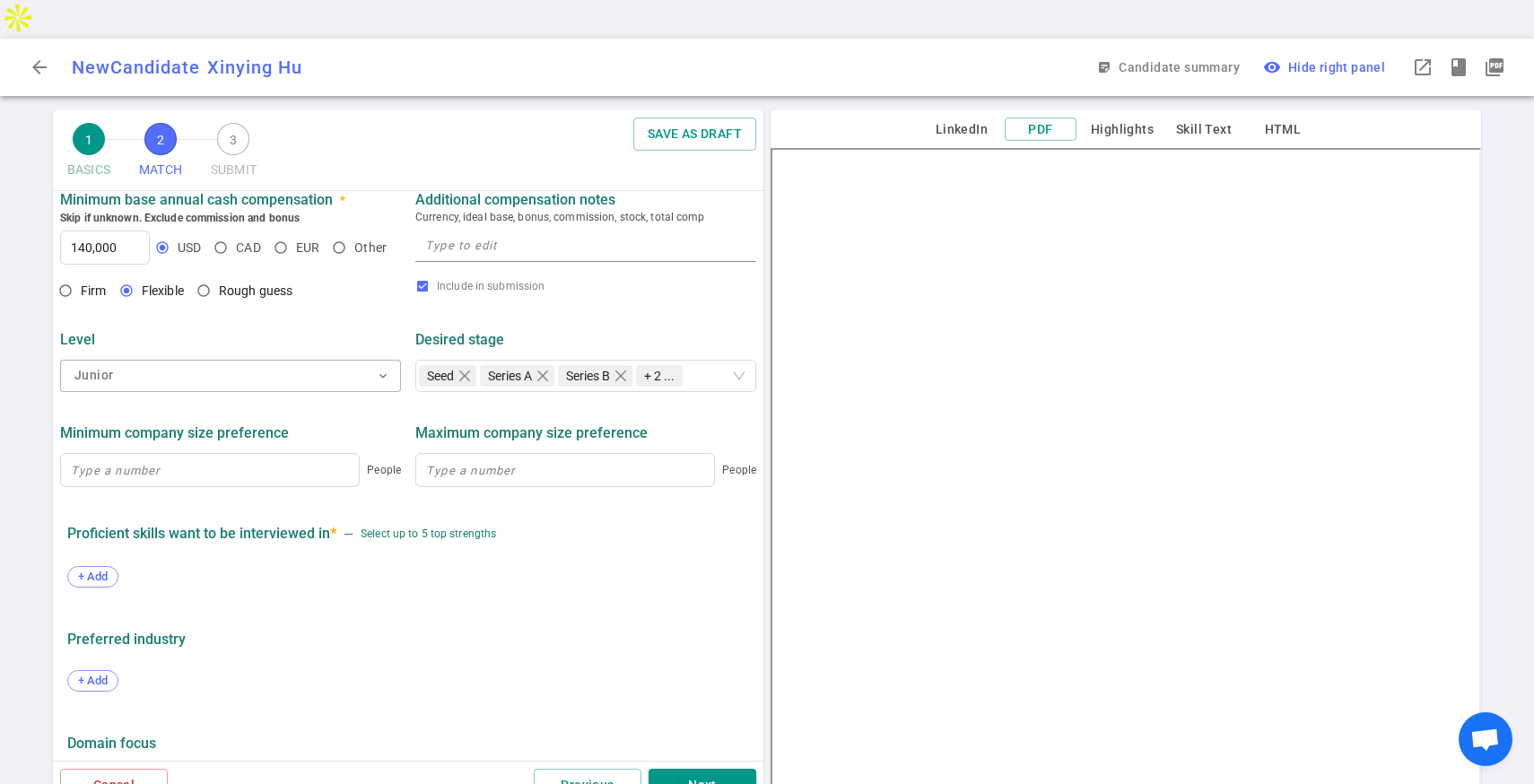
scroll to position [629, 0]
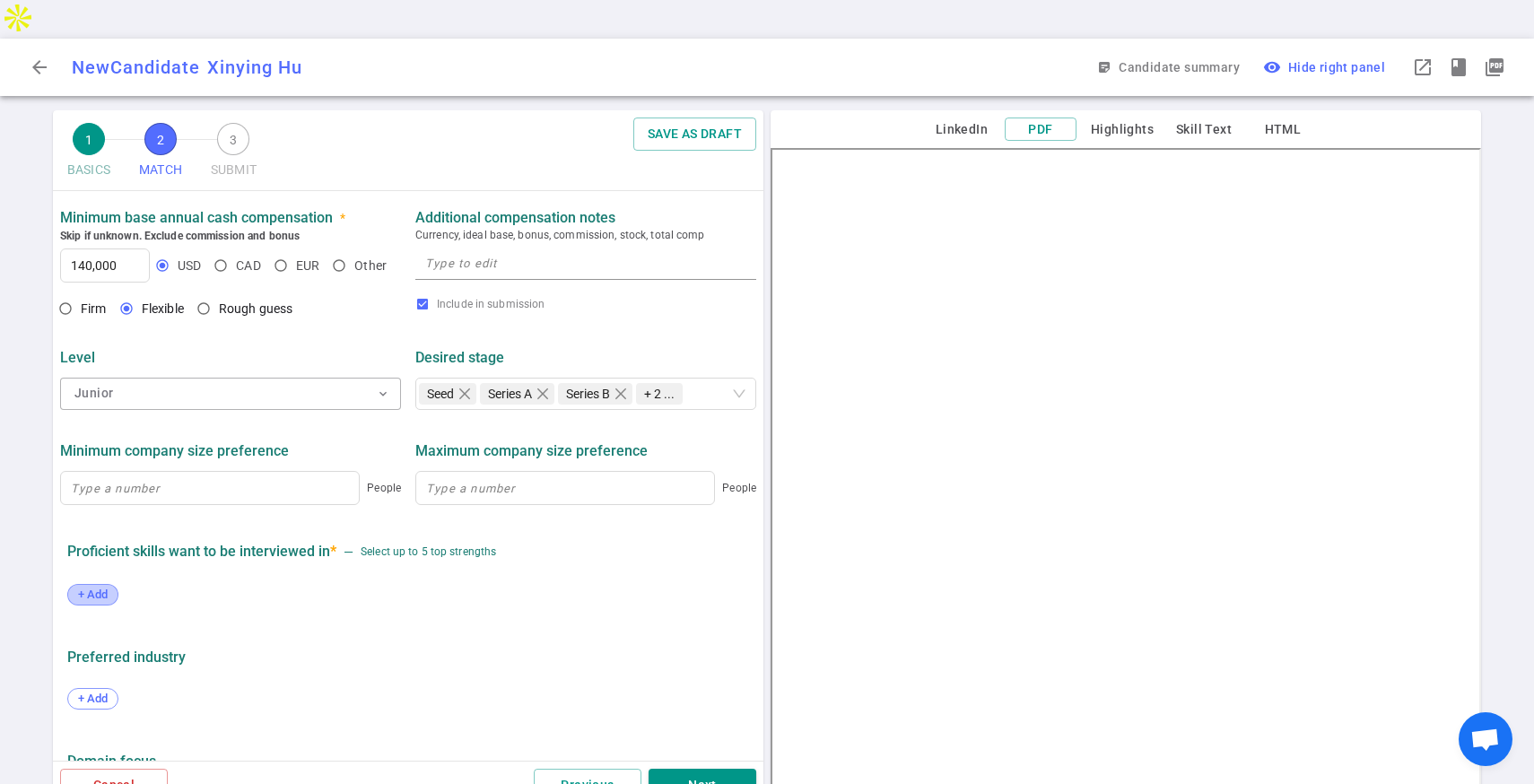
click at [97, 588] on span "+ Add" at bounding box center [93, 594] width 42 height 14
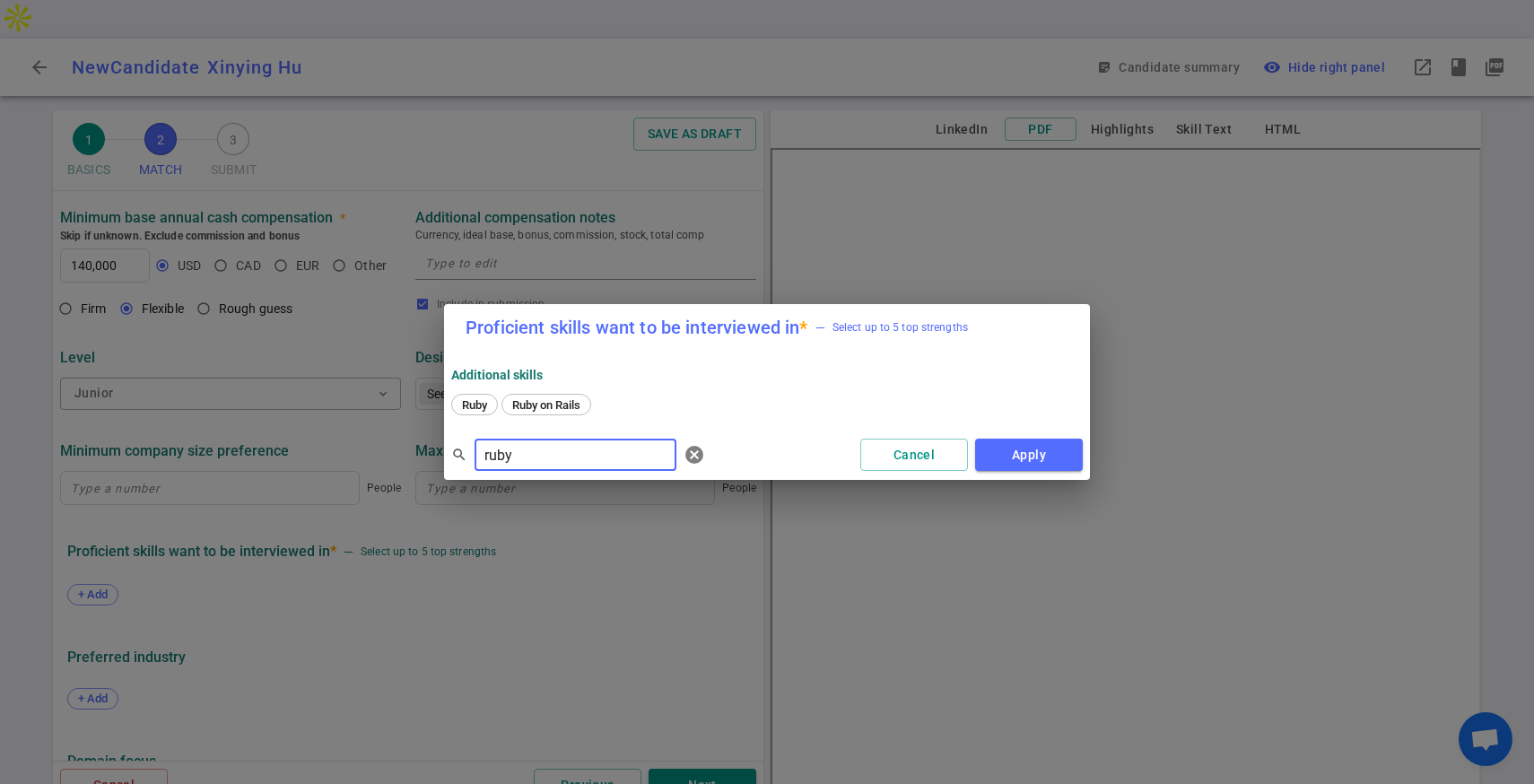
type input "ruby"
click at [564, 392] on div "Ruby Ruby on Rails" at bounding box center [766, 406] width 631 height 32
click at [564, 398] on span "Ruby on Rails" at bounding box center [546, 404] width 81 height 14
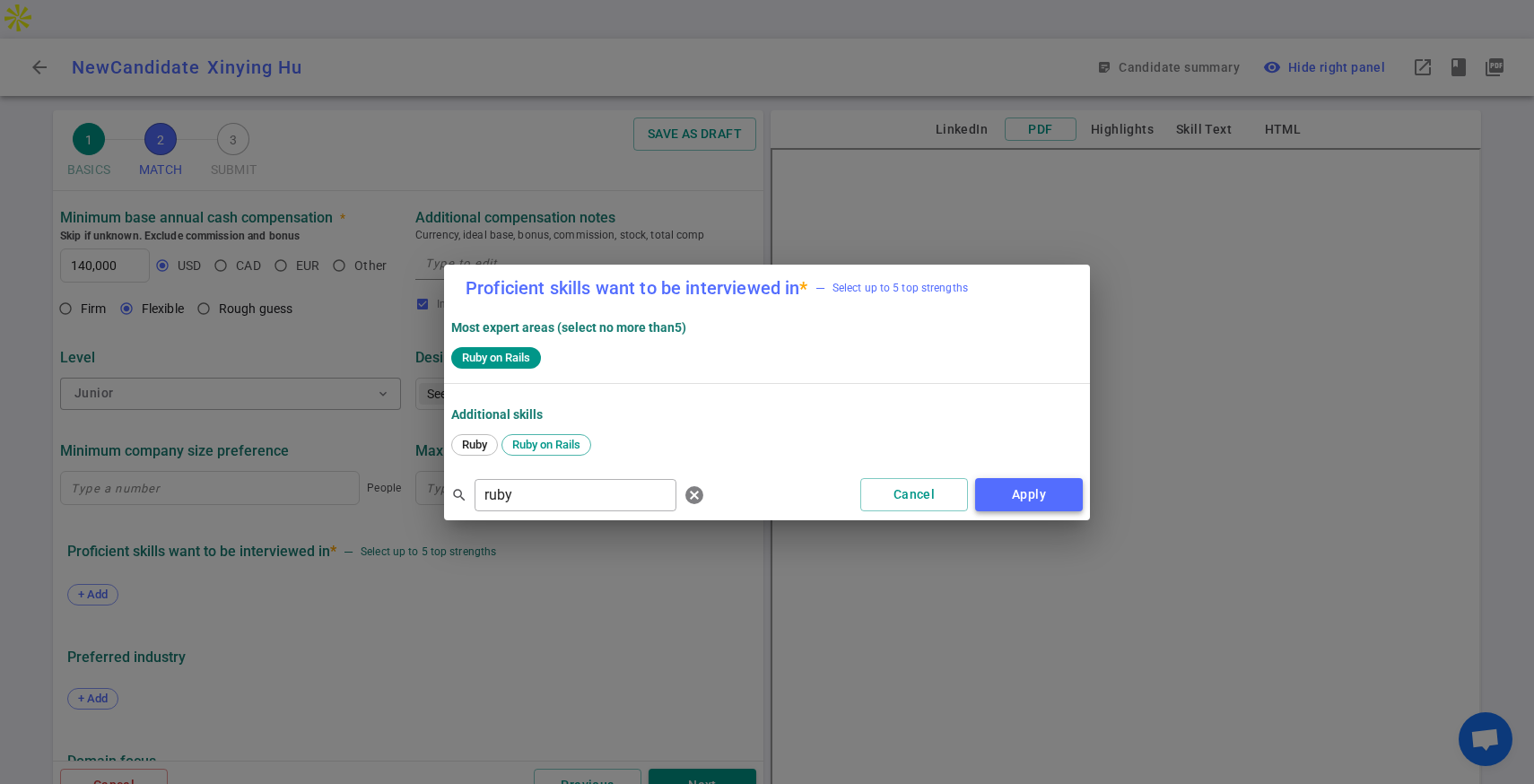
click at [1041, 490] on button "Apply" at bounding box center [1029, 494] width 108 height 33
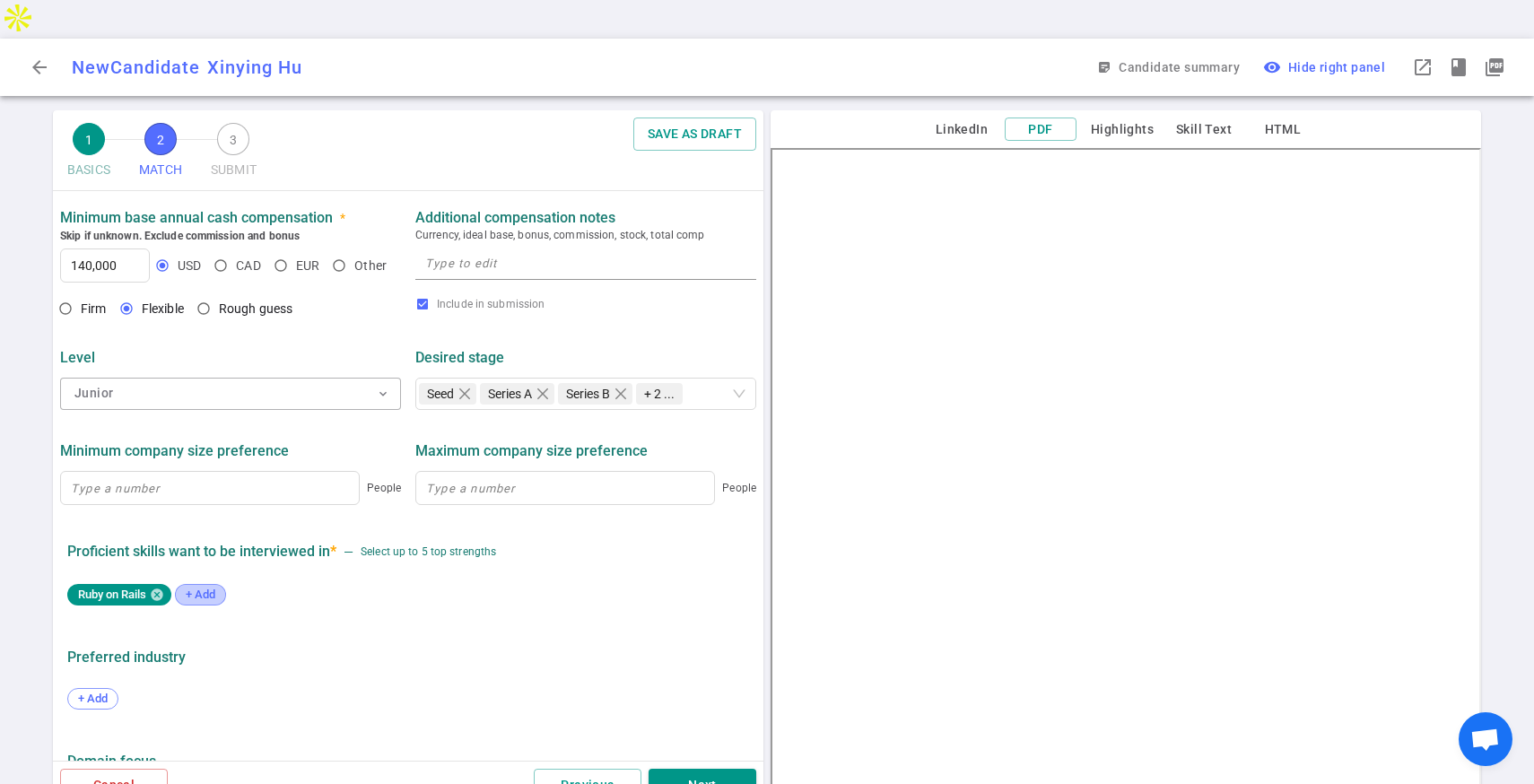
click at [200, 584] on div "+ Add" at bounding box center [200, 595] width 51 height 22
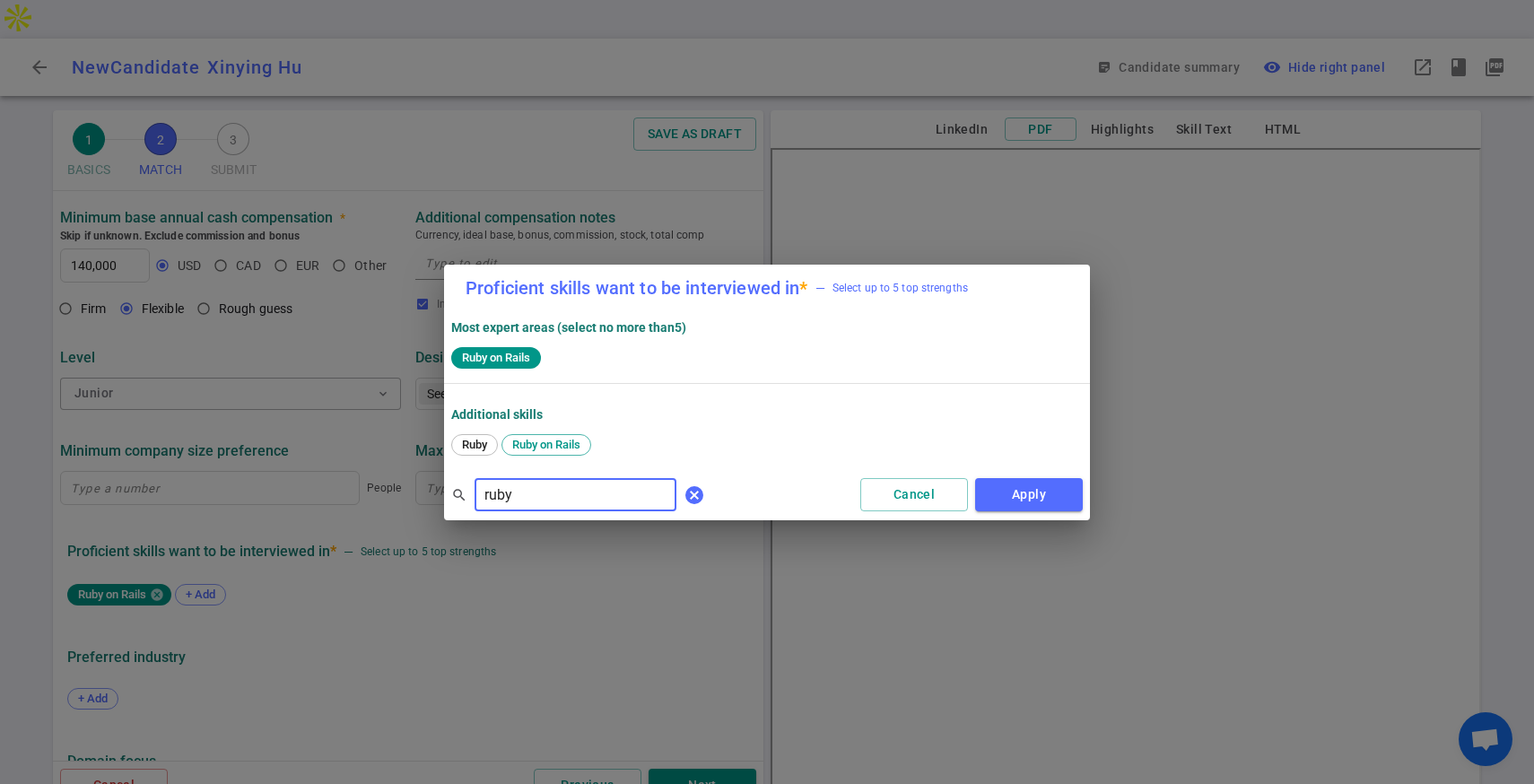
click at [683, 496] on span "cancel" at bounding box center [694, 495] width 22 height 22
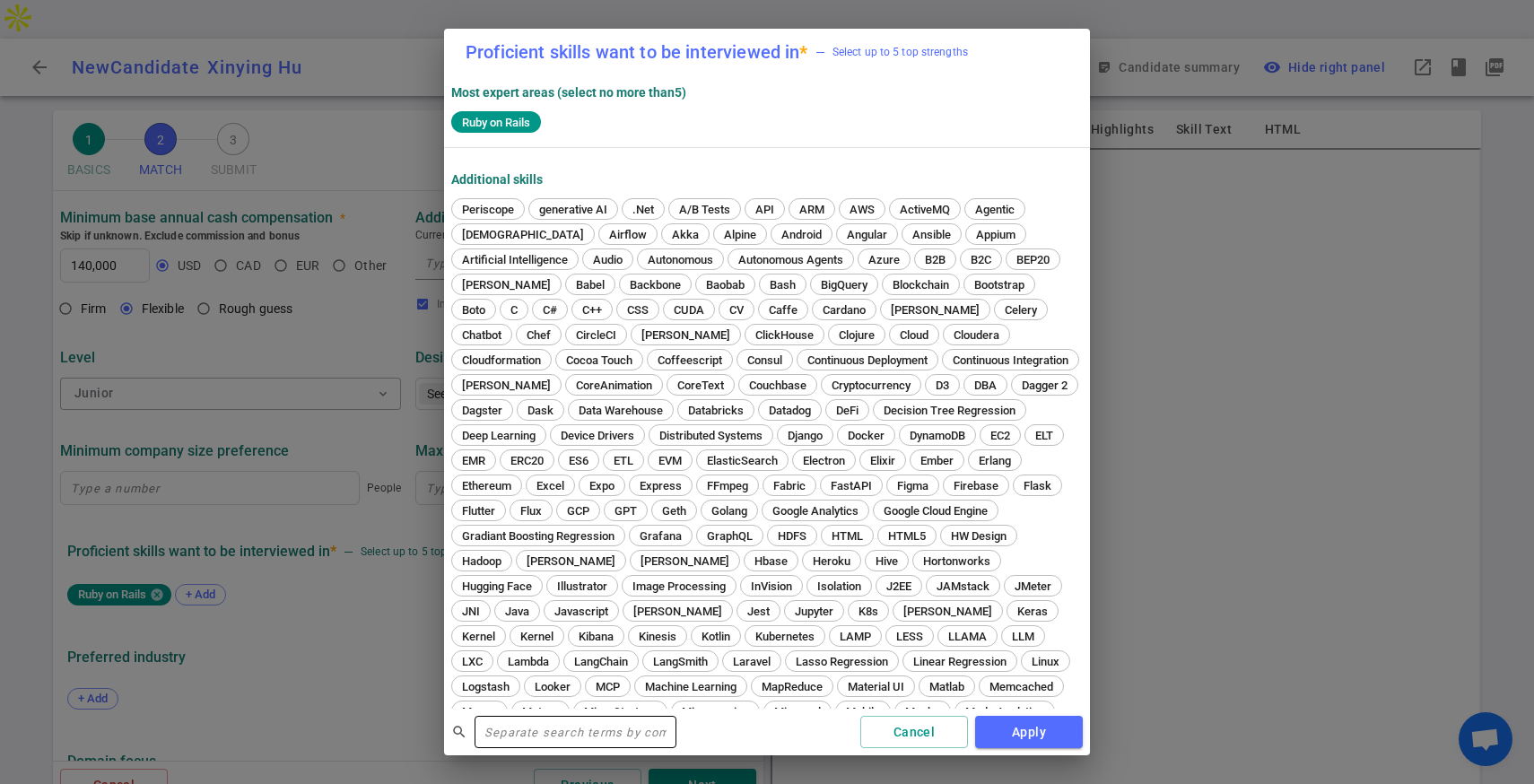
click at [569, 723] on input "text" at bounding box center [575, 732] width 202 height 29
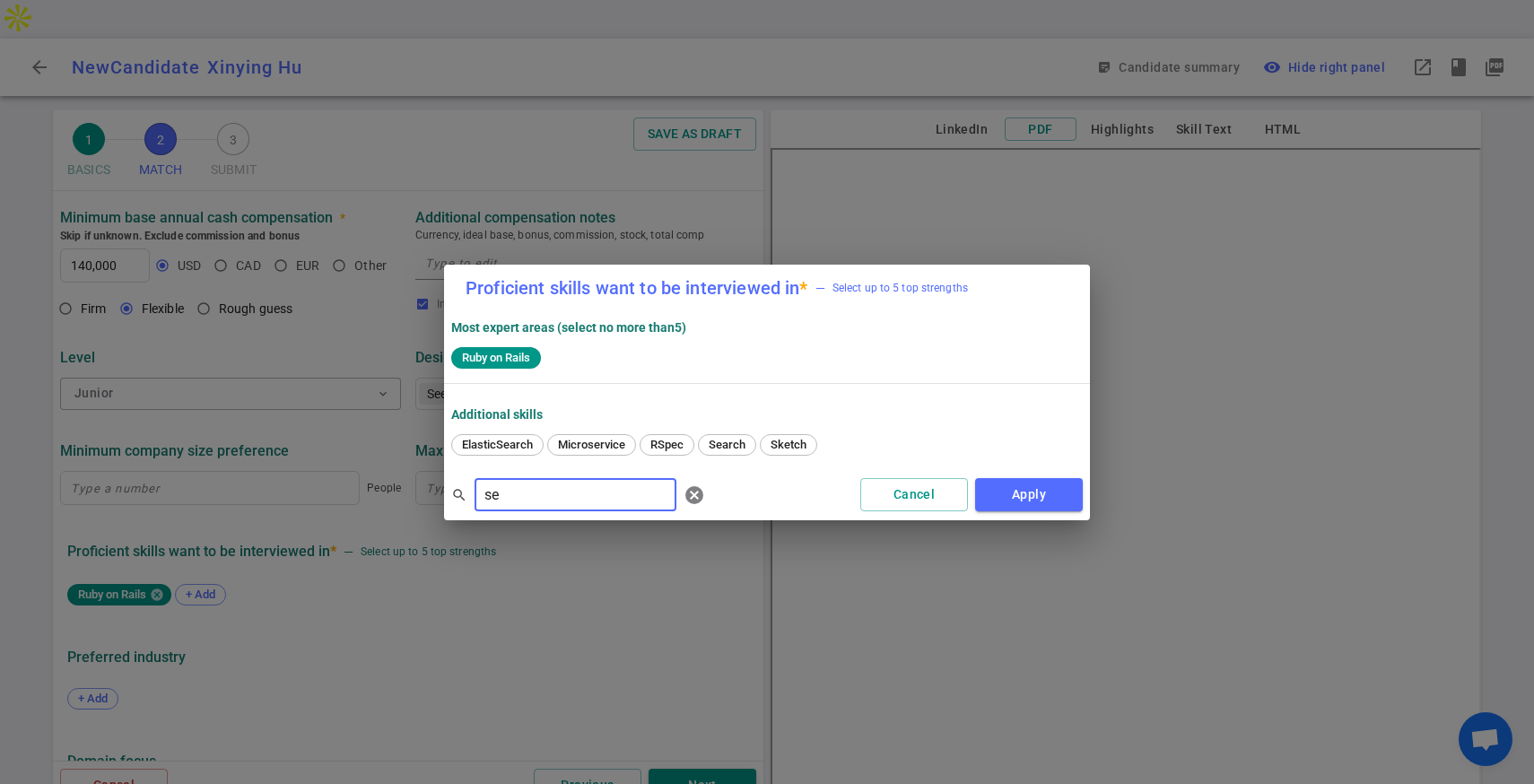
type input "s"
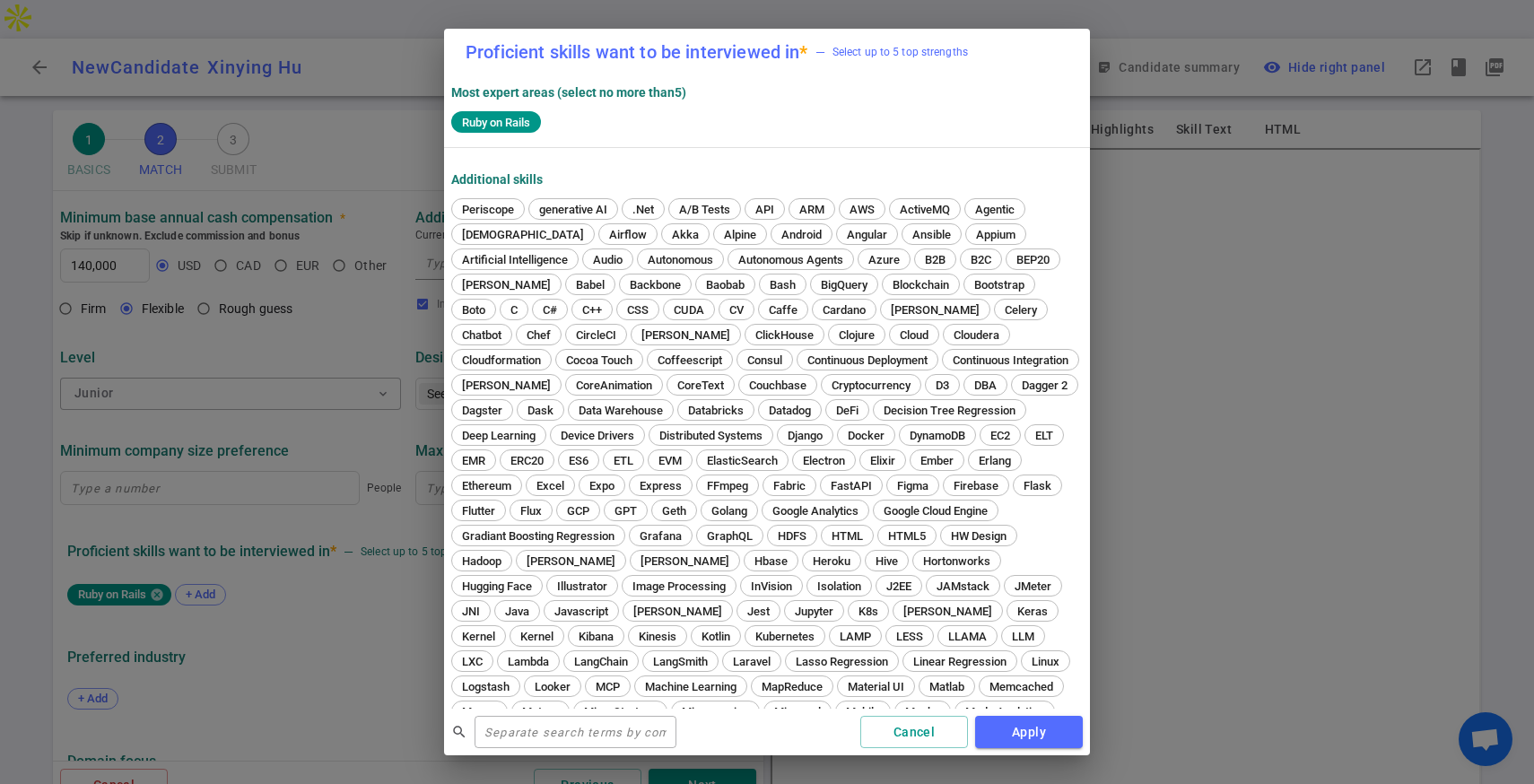
click at [1112, 350] on div "Proficient skills want to be interviewed in * — Select up to 5 top strengths Mo…" at bounding box center [767, 392] width 1534 height 784
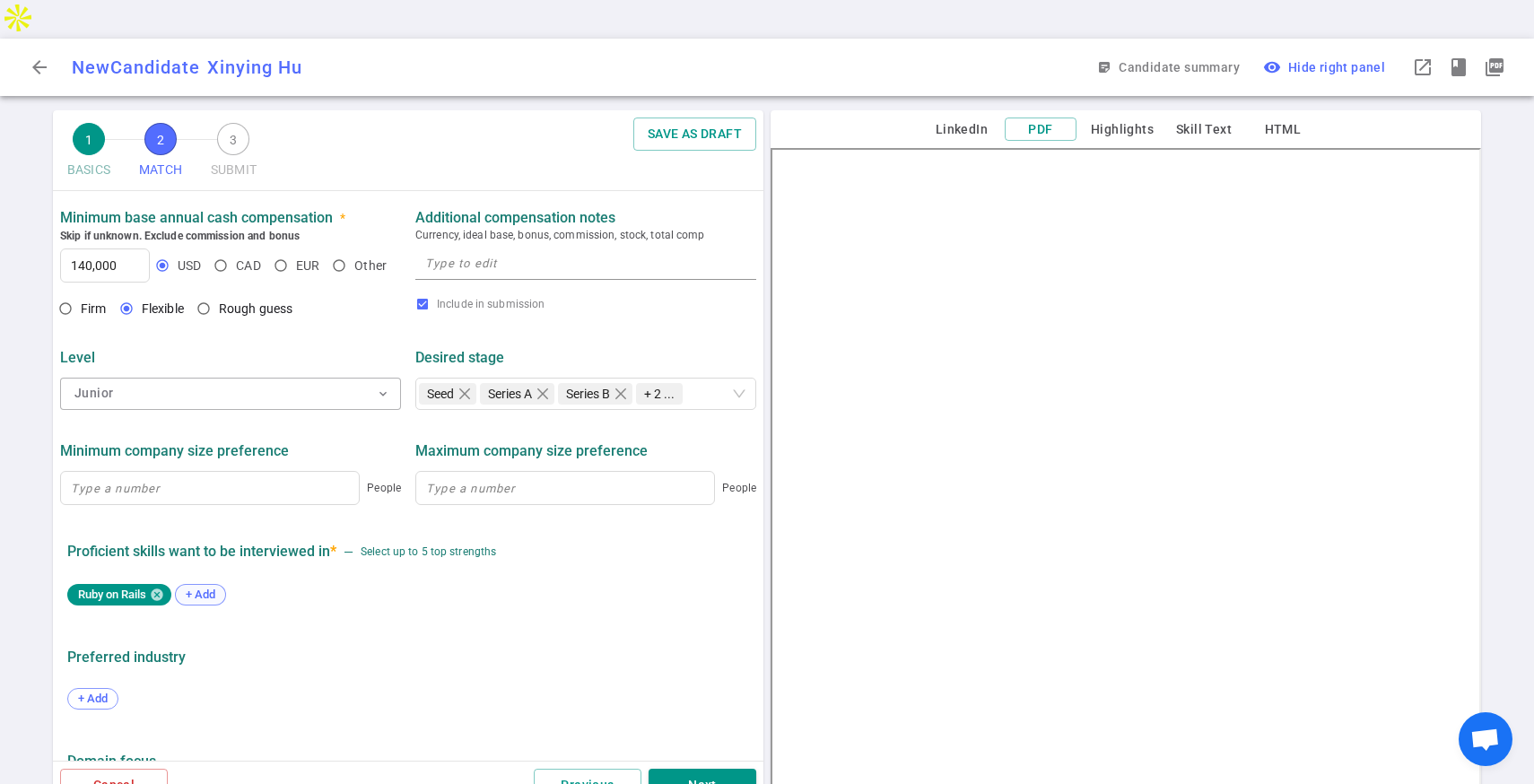
click at [219, 588] on span "+ Add" at bounding box center [200, 594] width 42 height 14
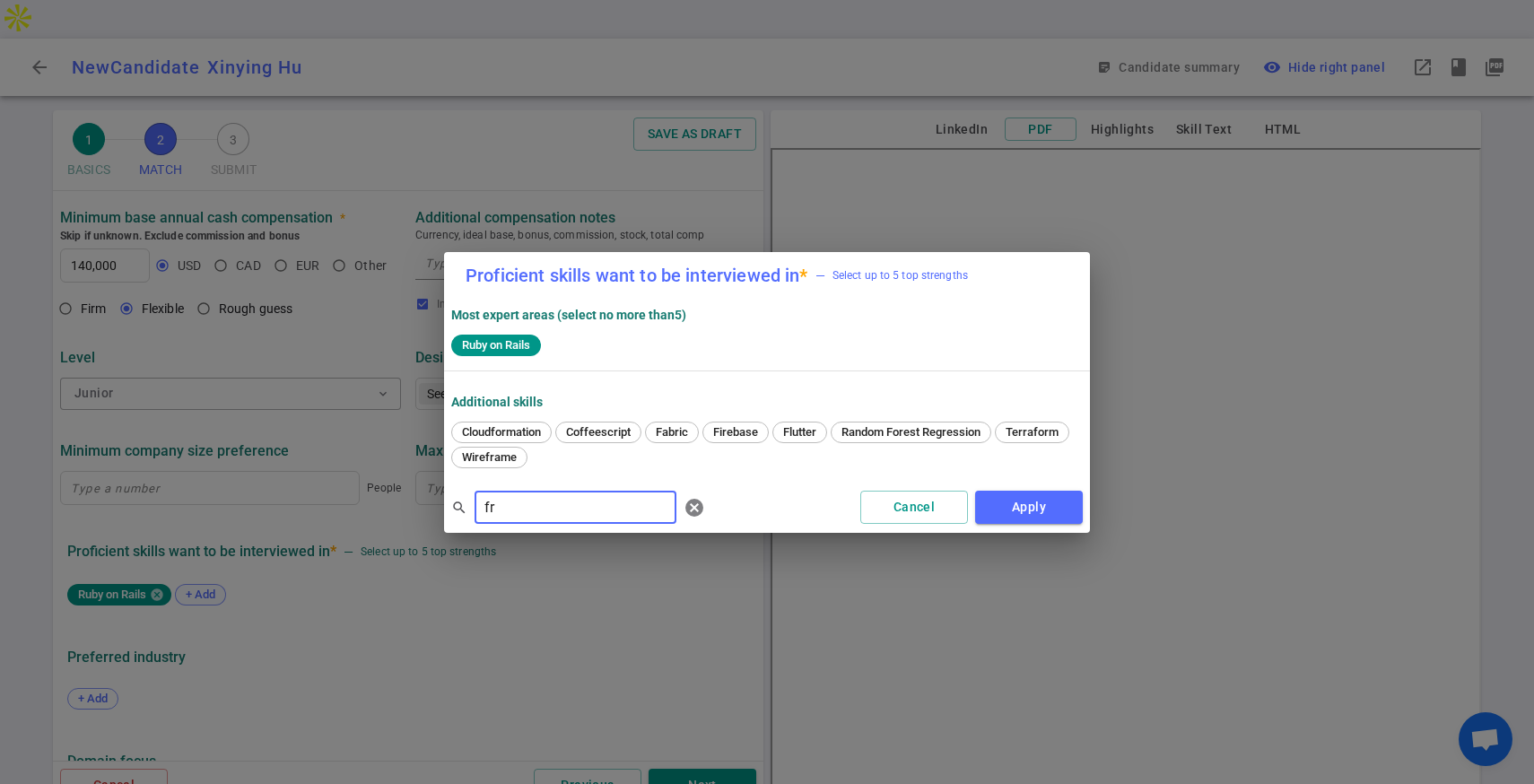
type input "f"
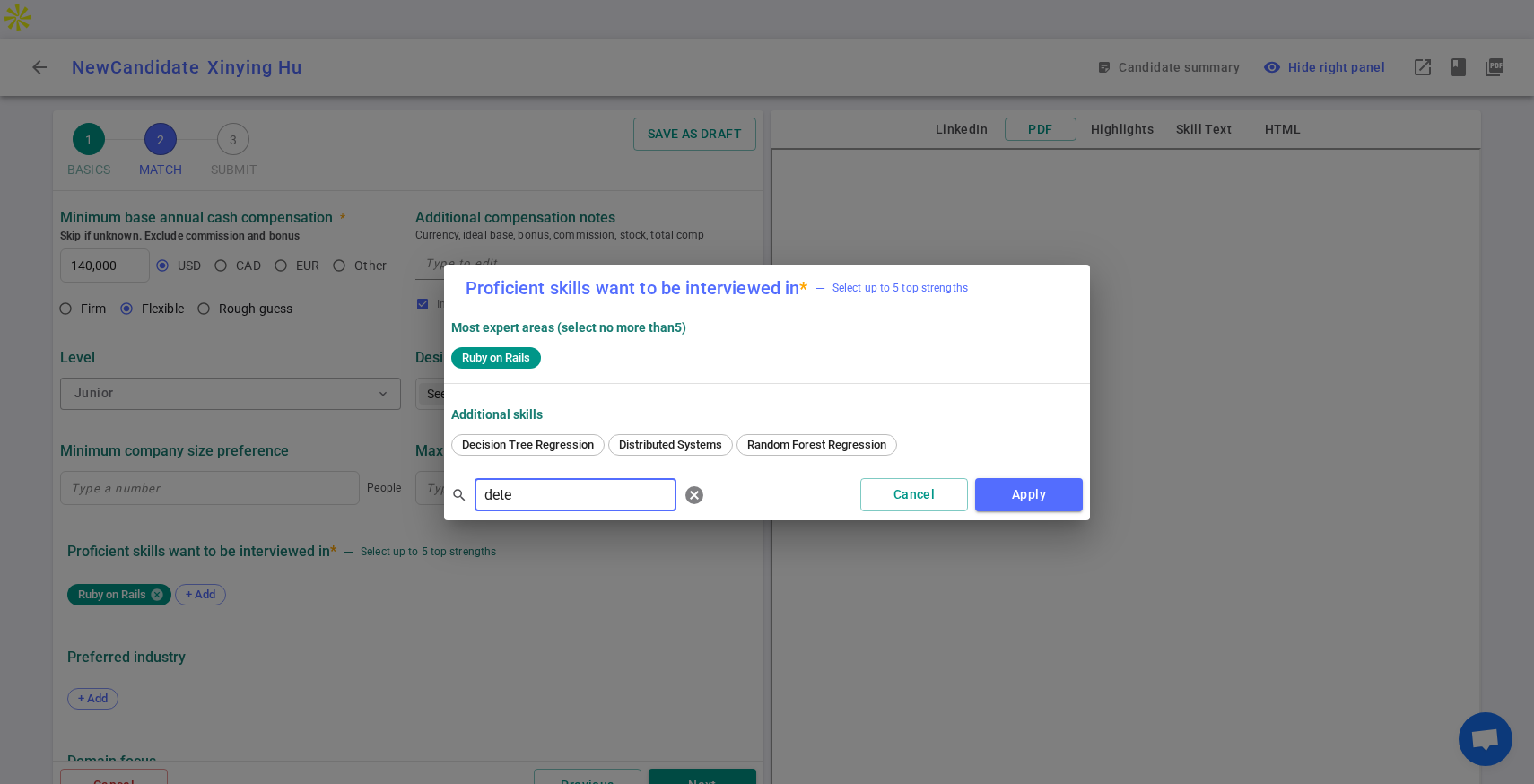
type input "dete"
